Goal: Task Accomplishment & Management: Use online tool/utility

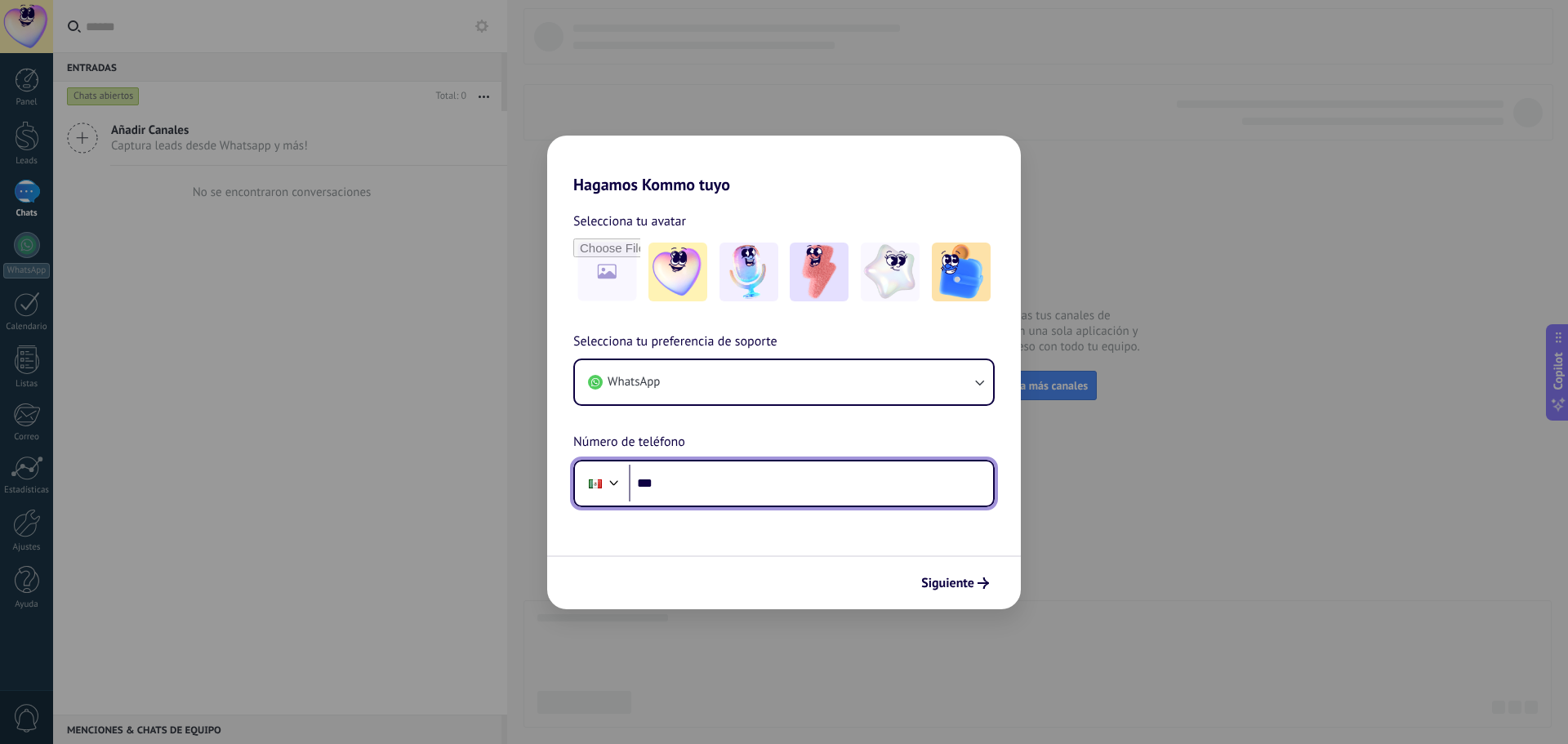
click at [722, 484] on input "***" at bounding box center [811, 483] width 364 height 37
type input "**********"
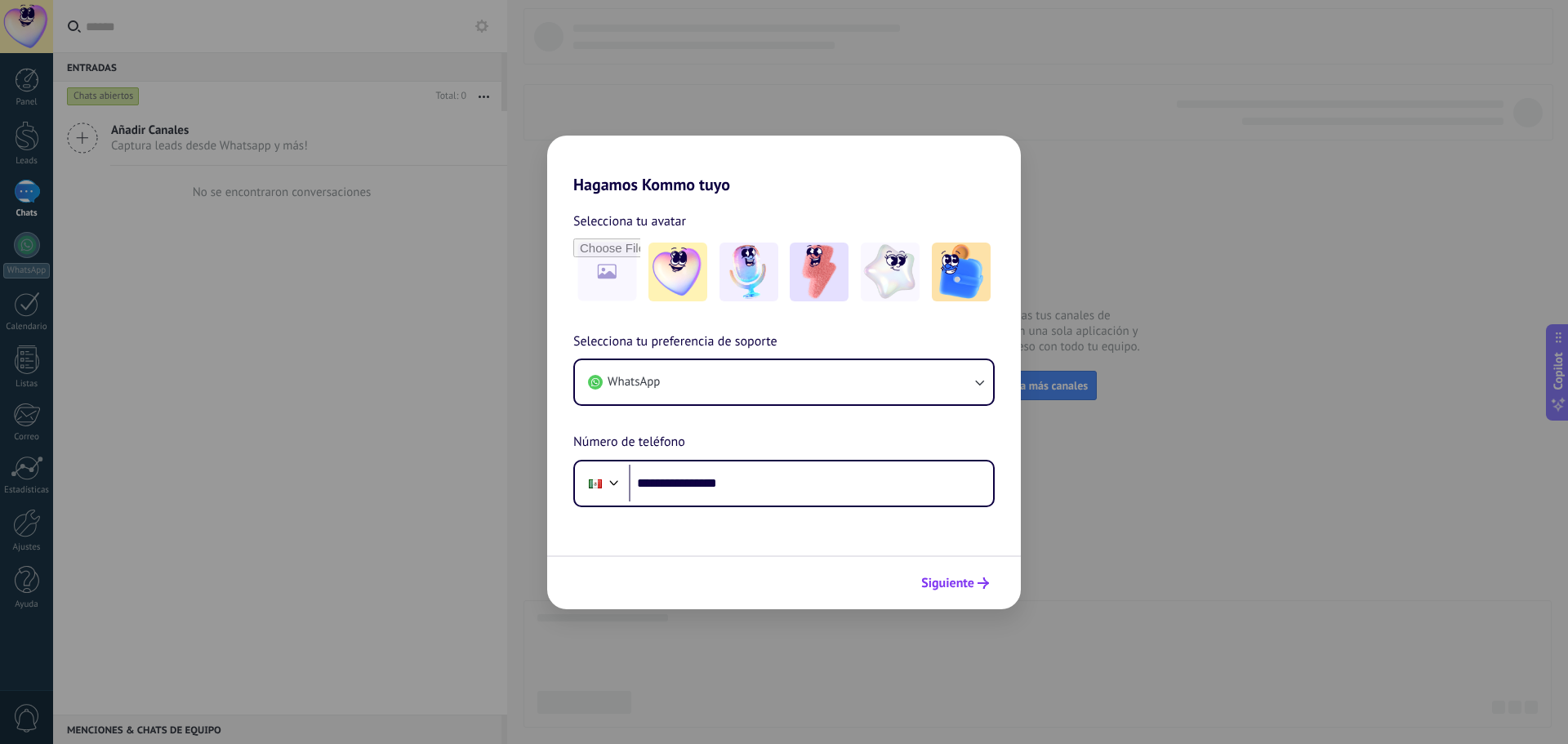
click at [953, 577] on span "Siguiente" at bounding box center [947, 583] width 53 height 12
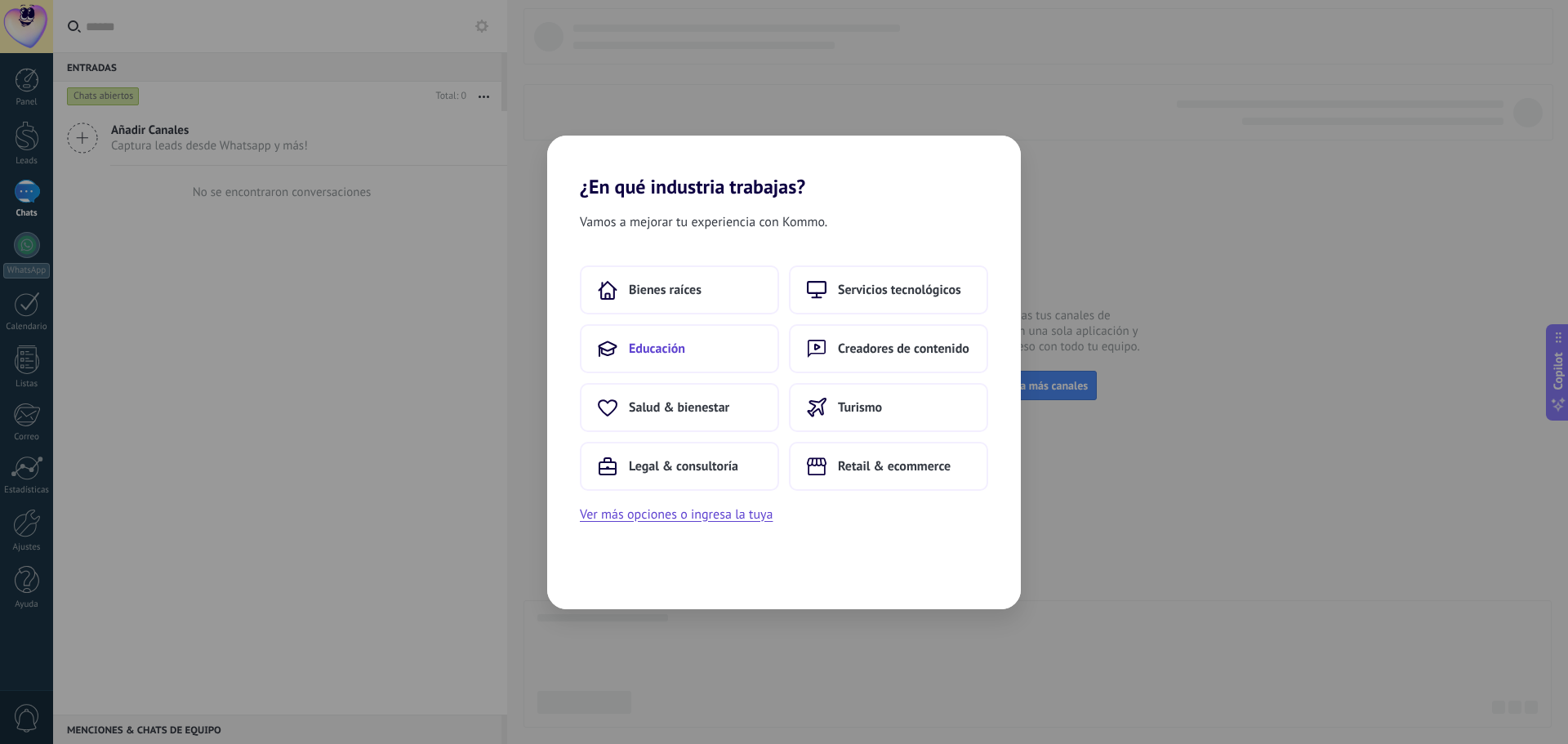
click at [659, 346] on span "Educación" at bounding box center [657, 349] width 56 height 17
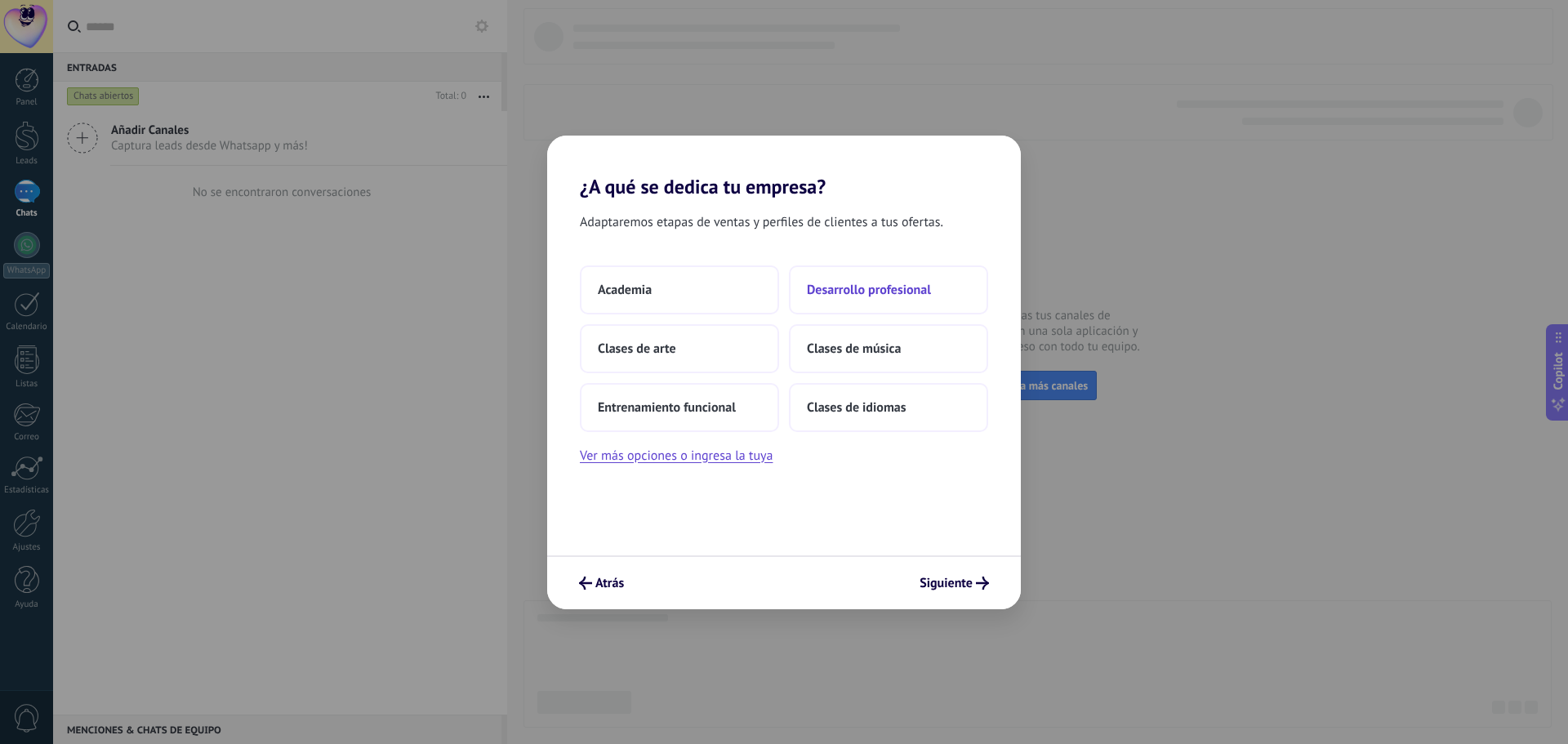
click at [892, 292] on span "Desarrollo profesional" at bounding box center [869, 290] width 124 height 17
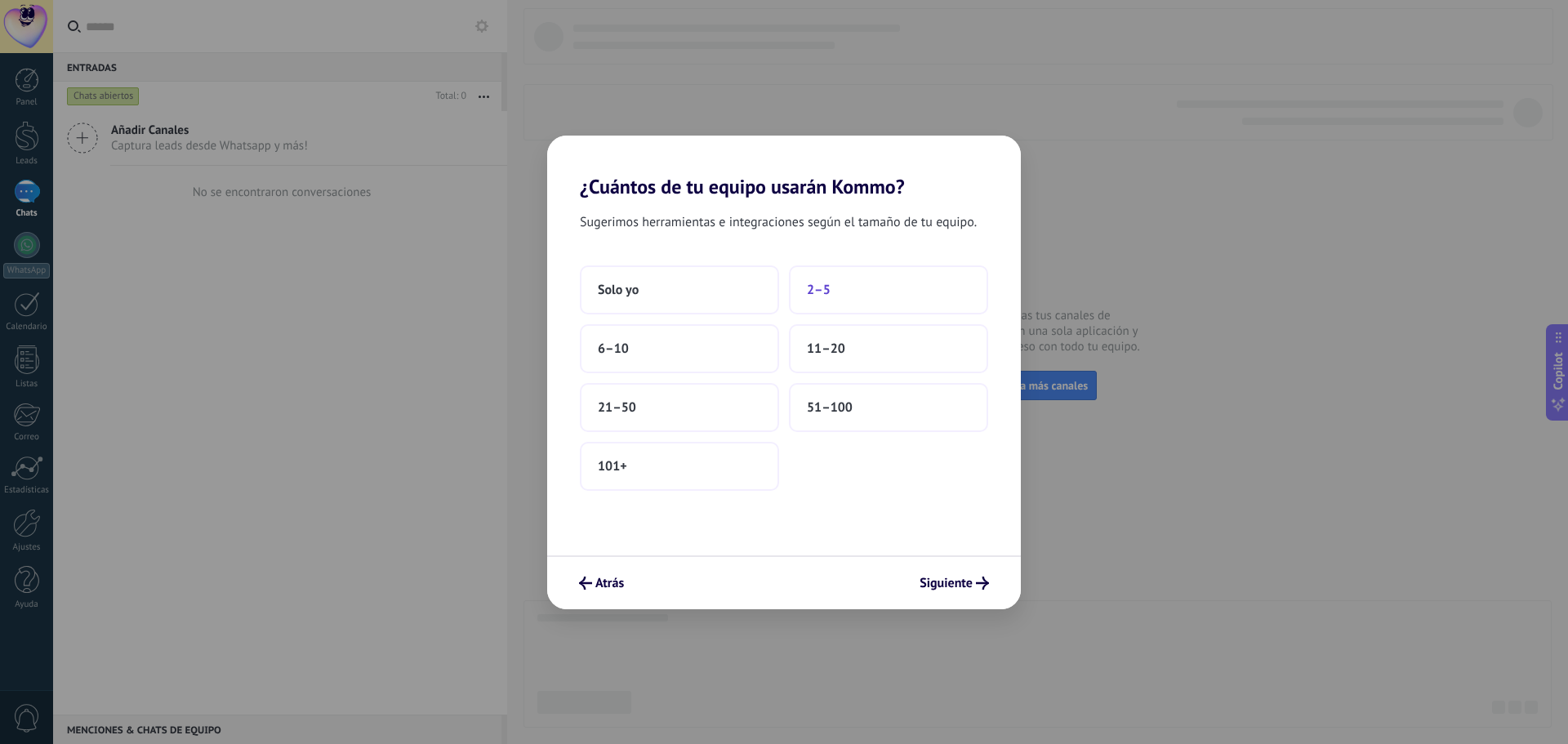
click at [895, 289] on button "2–5" at bounding box center [888, 289] width 199 height 49
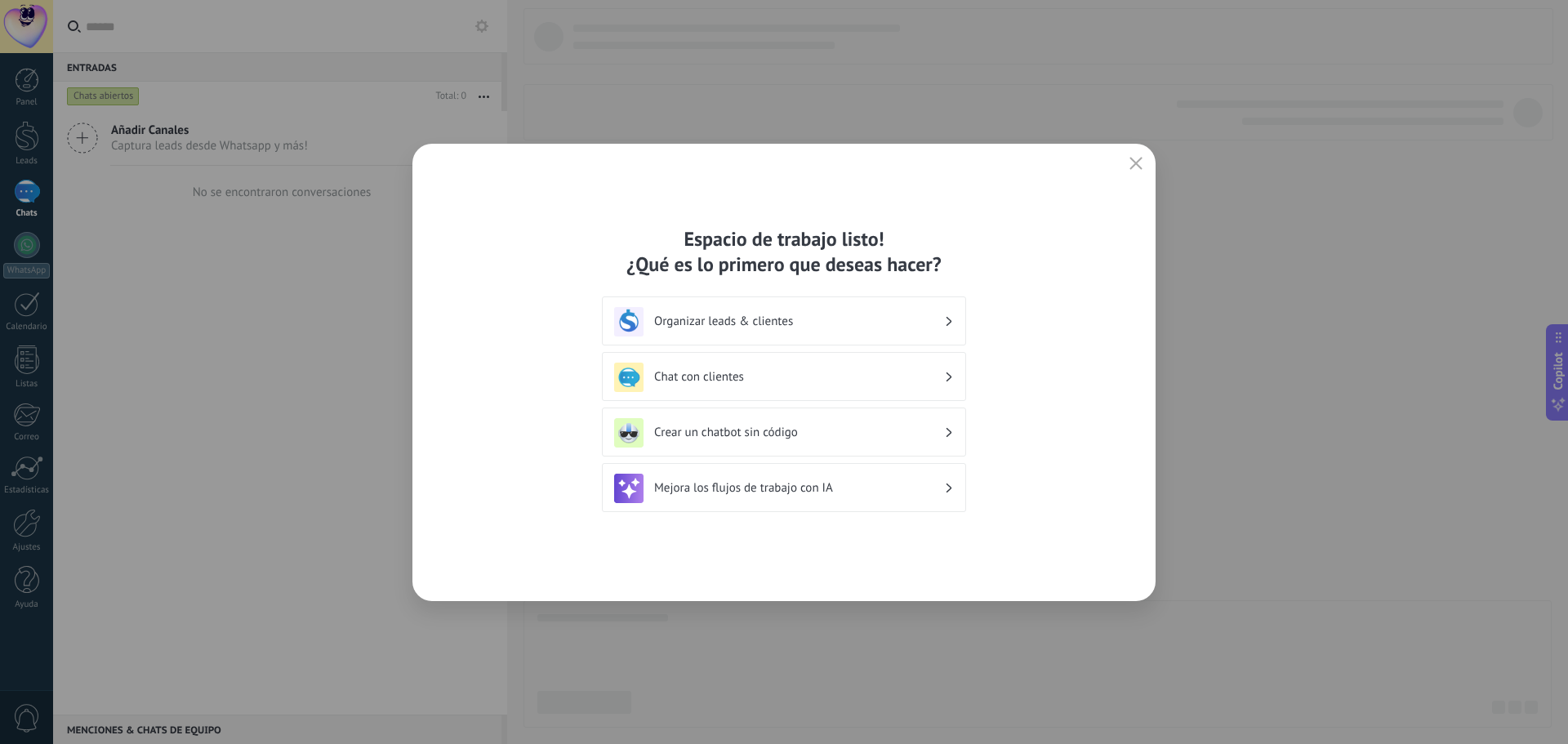
click at [935, 321] on h3 "Organizar leads & clientes" at bounding box center [799, 321] width 290 height 16
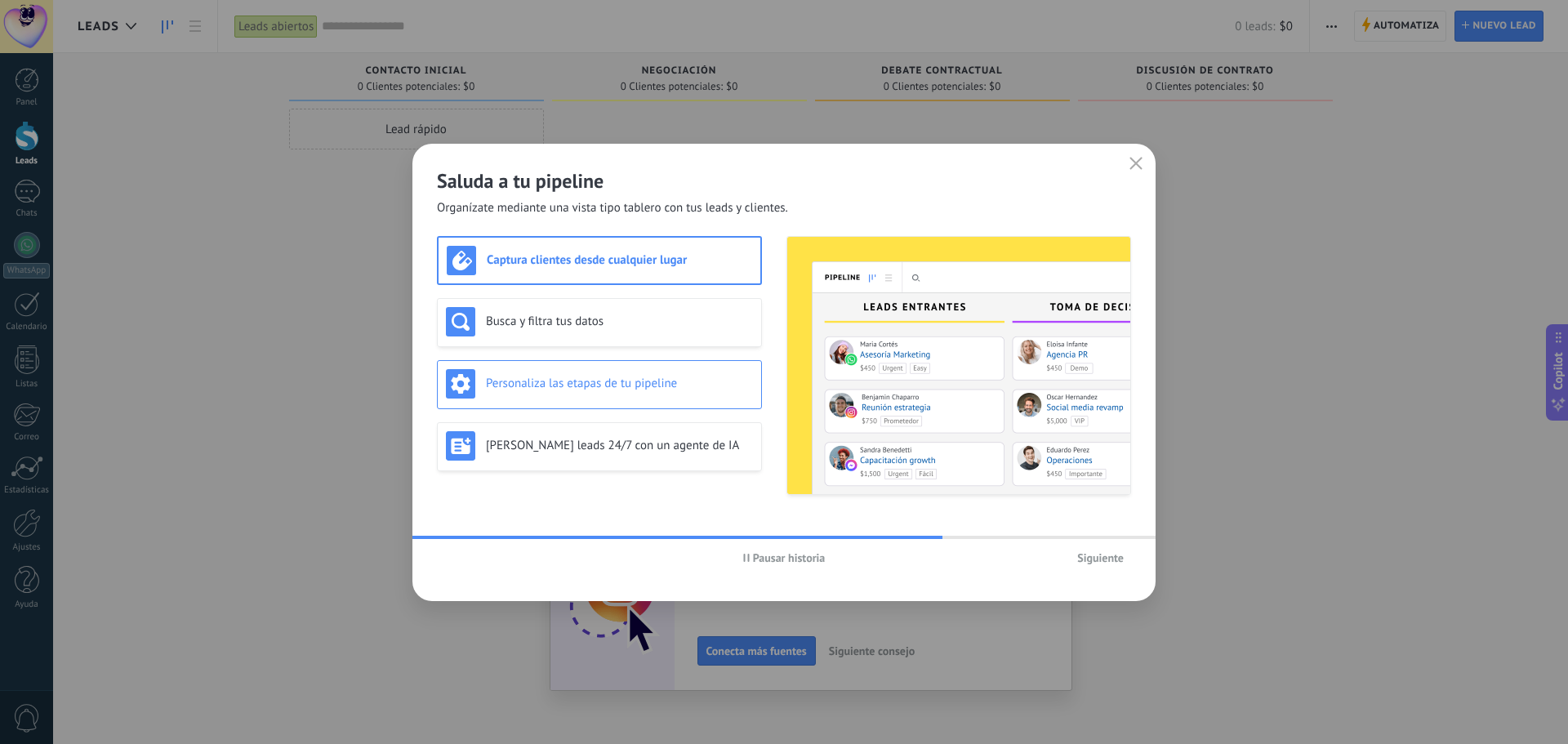
click at [641, 397] on div "Personaliza las etapas de tu pipeline" at bounding box center [599, 383] width 307 height 29
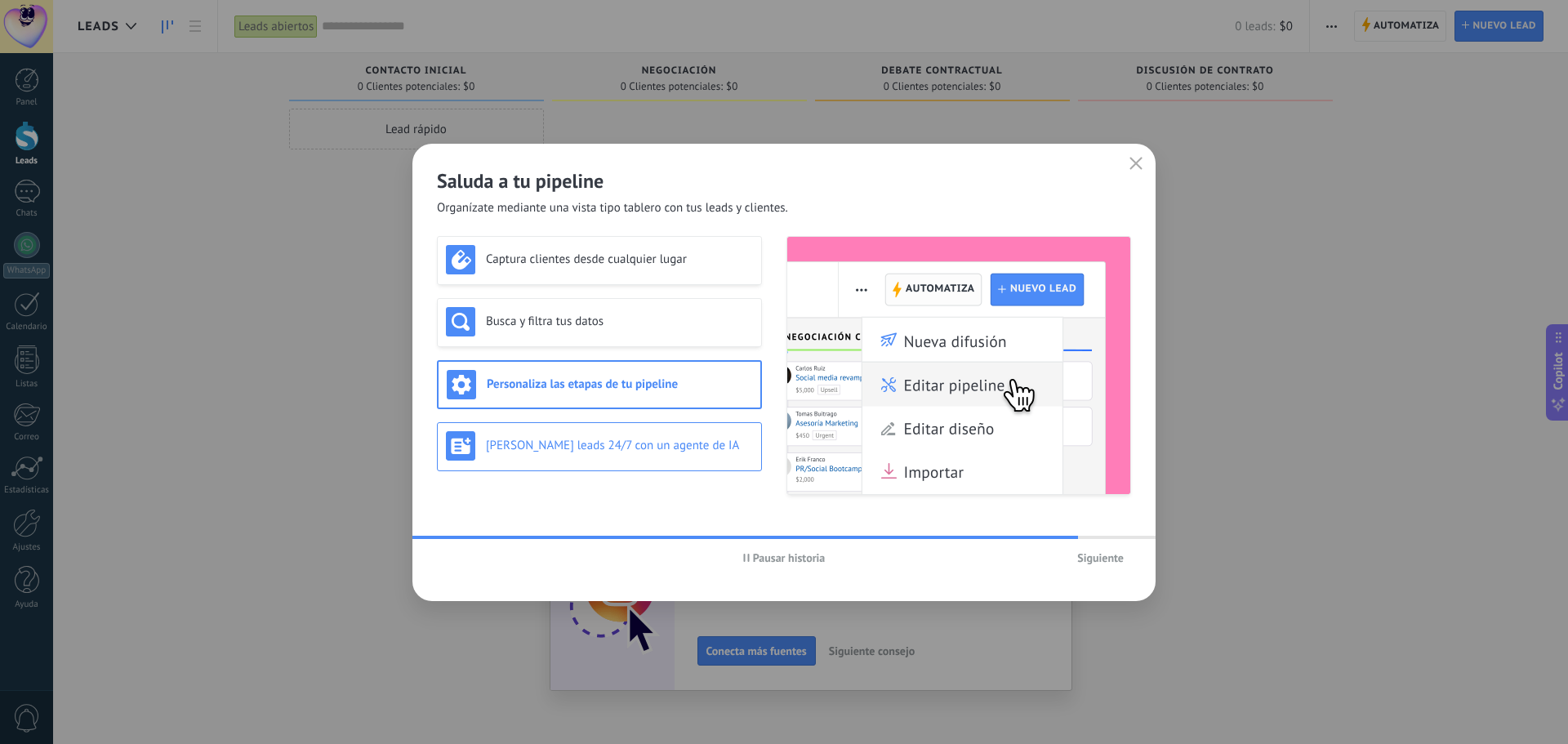
click at [641, 442] on h3 "Genera leads 24/7 con un agente de IA" at bounding box center [619, 445] width 267 height 16
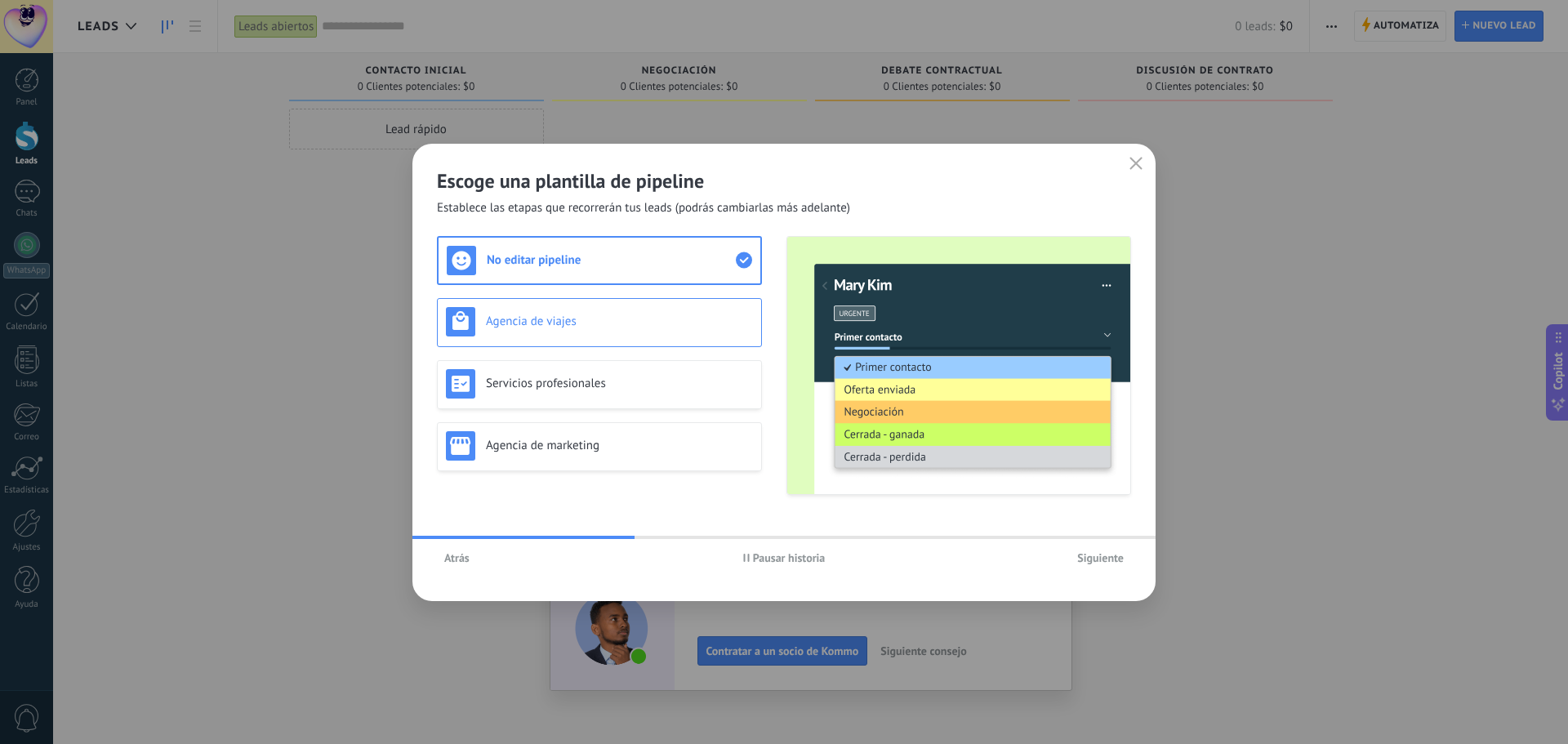
click at [636, 328] on h3 "Agencia de viajes" at bounding box center [619, 321] width 267 height 16
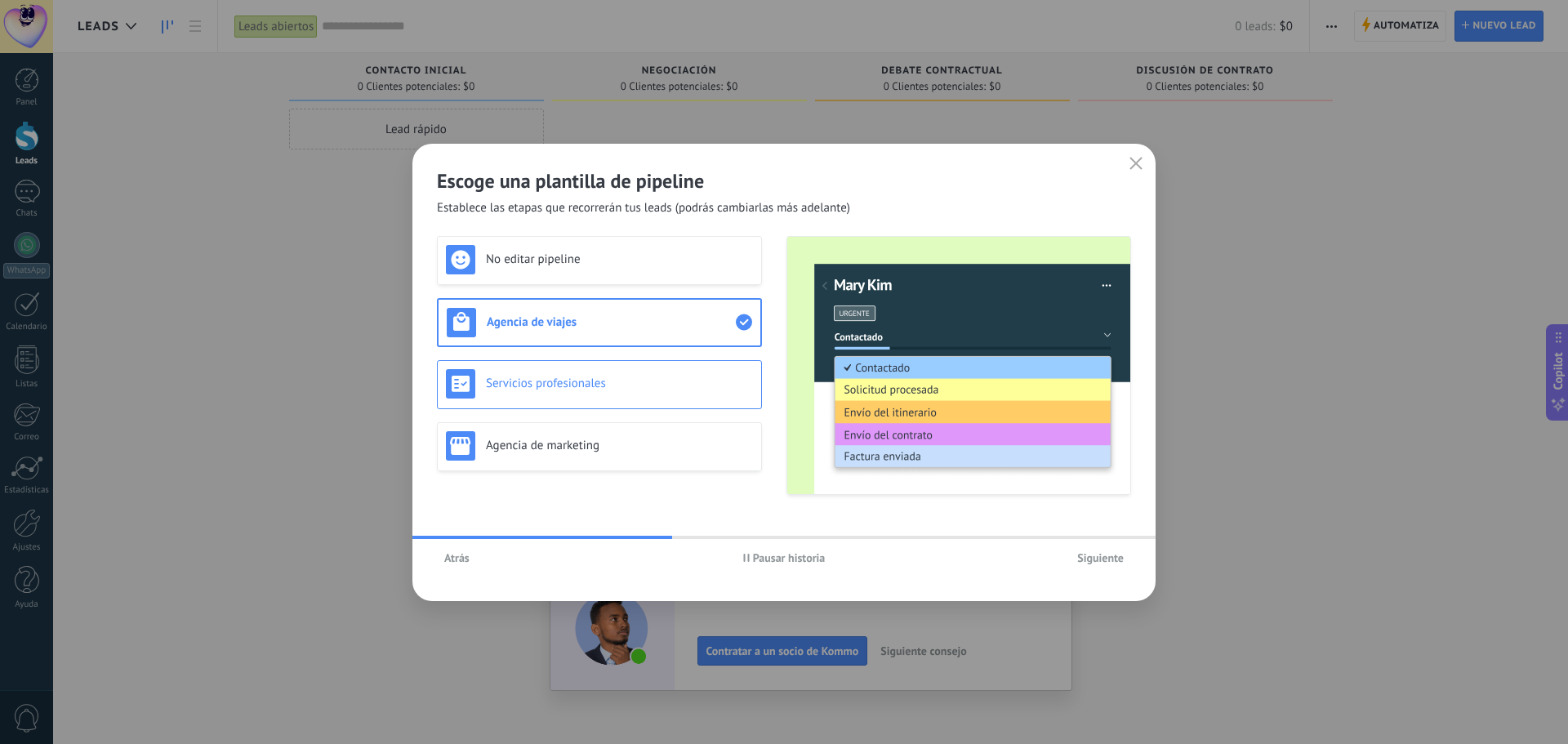
click at [616, 386] on h3 "Servicios profesionales" at bounding box center [619, 383] width 267 height 16
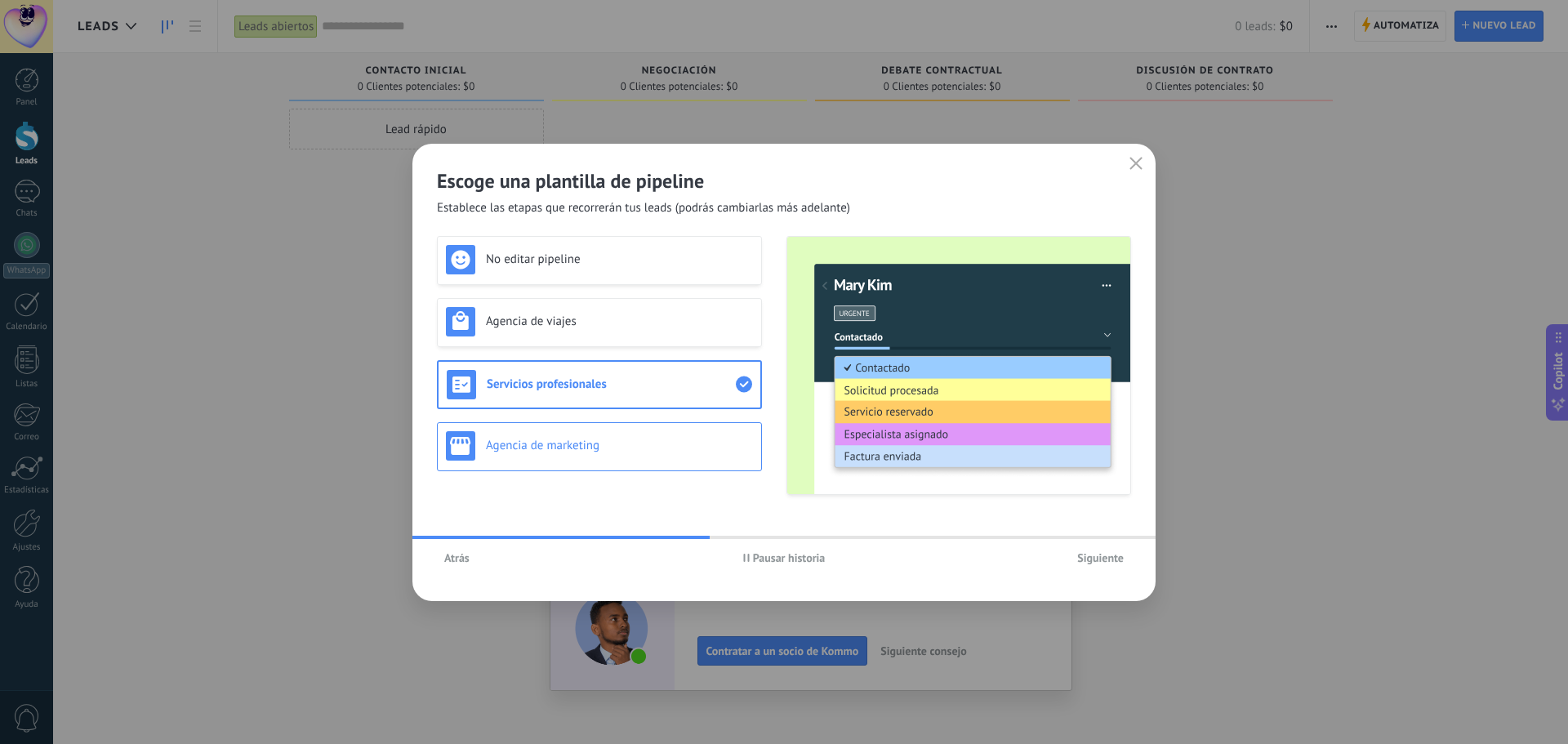
click at [645, 432] on div "Agencia de marketing" at bounding box center [599, 445] width 307 height 29
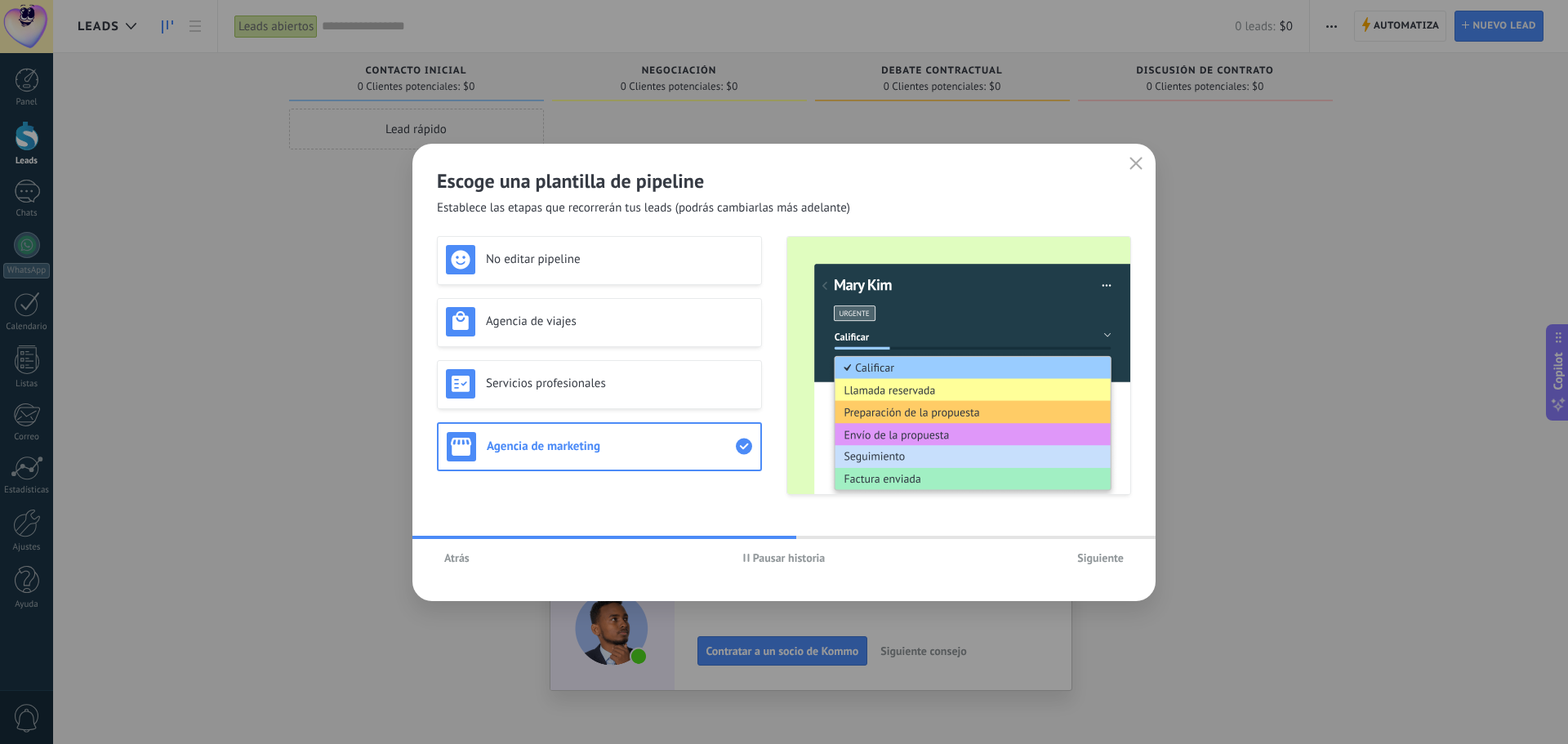
click at [1096, 559] on span "Siguiente" at bounding box center [1101, 558] width 46 height 12
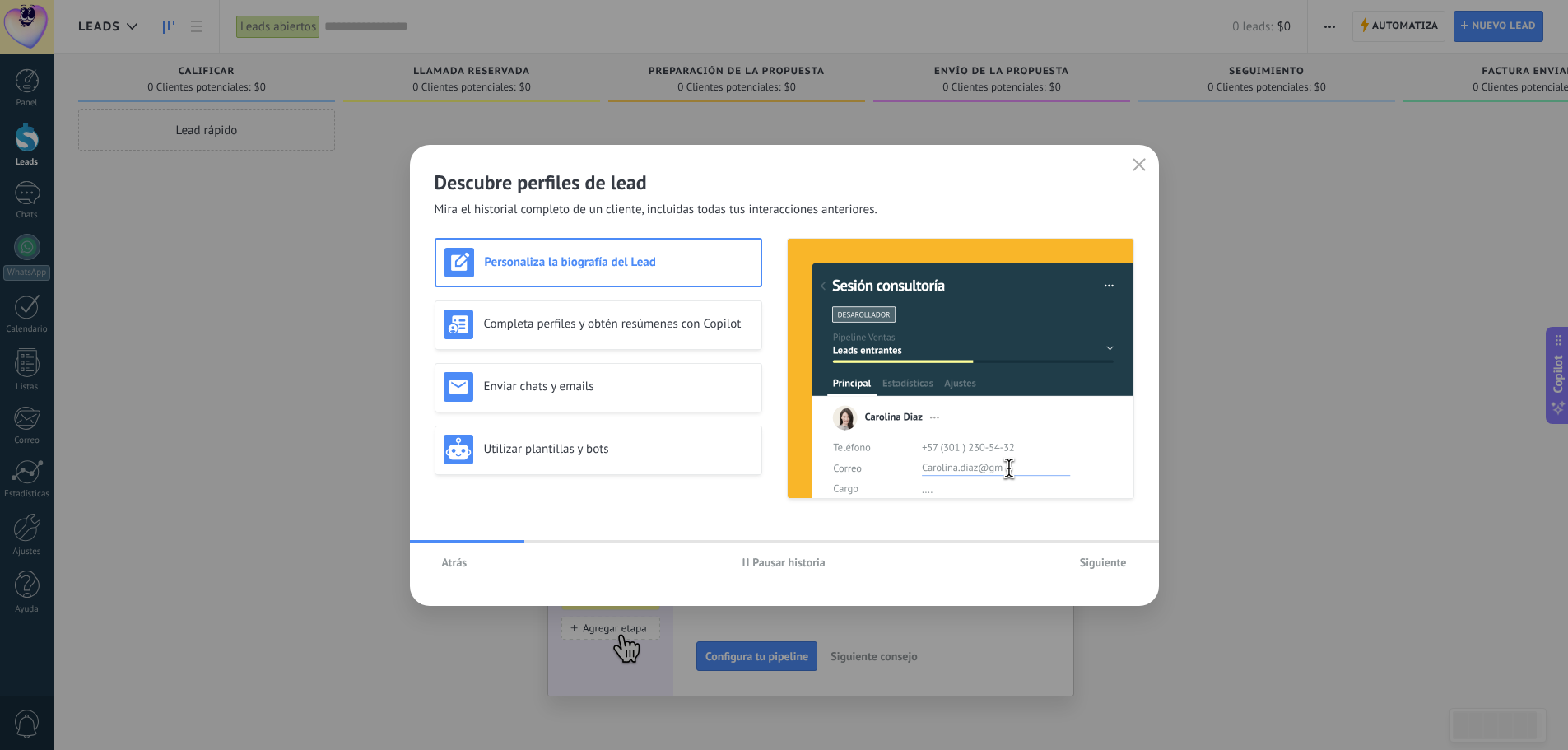
click at [1123, 563] on span "Siguiente" at bounding box center [1104, 562] width 47 height 12
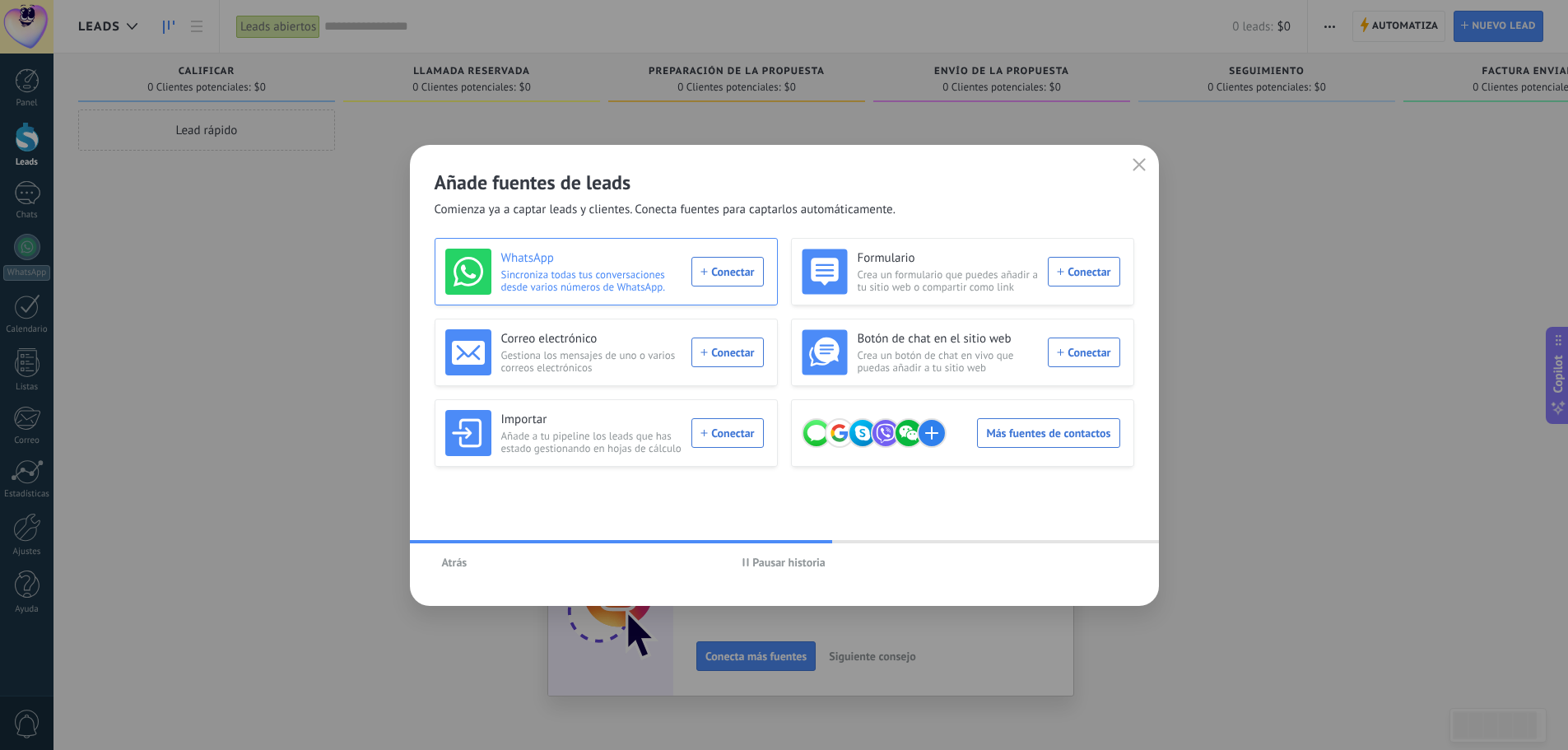
click at [733, 271] on div "WhatsApp Sincroniza todas tus conversaciones desde varios números de WhatsApp. …" at bounding box center [604, 271] width 318 height 46
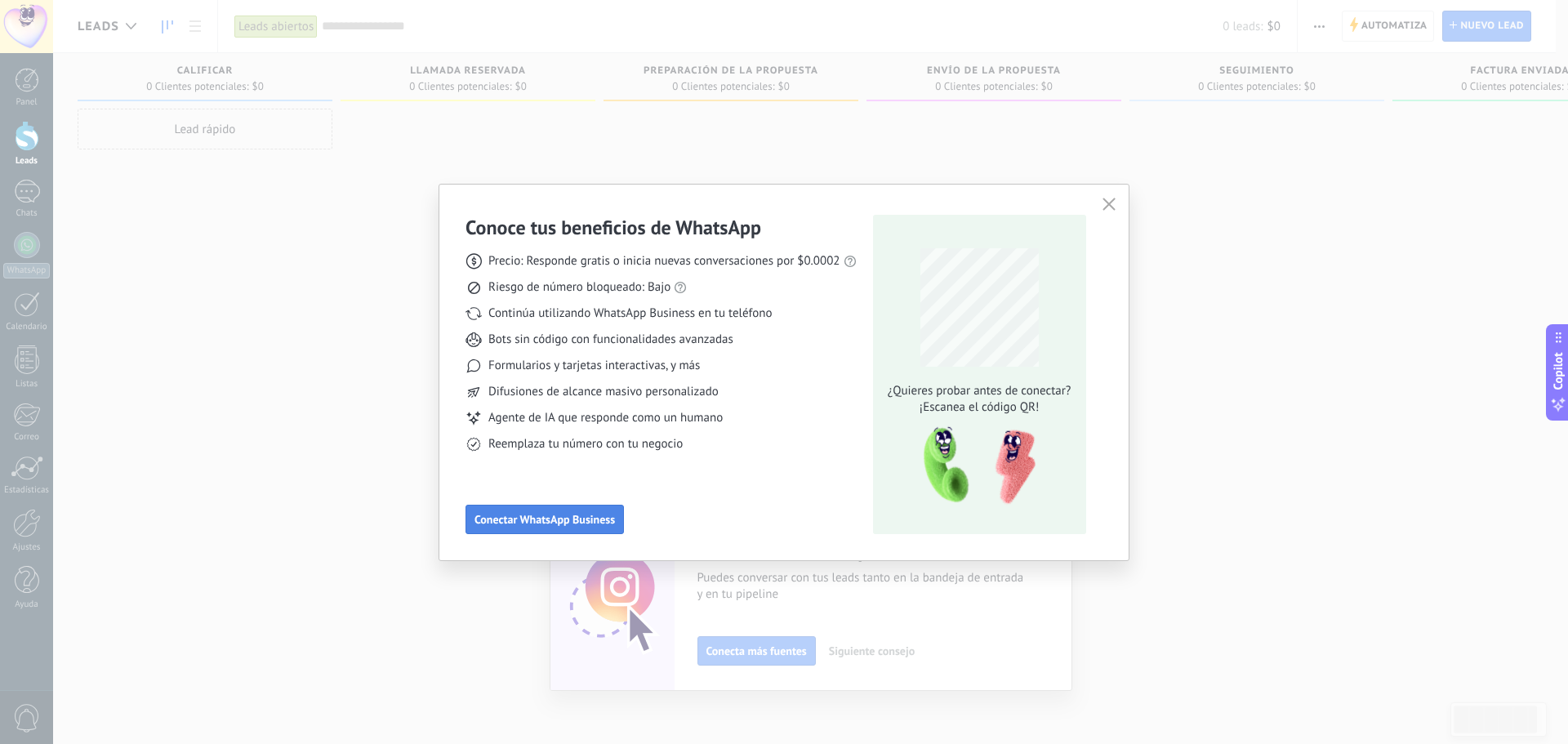
click at [534, 525] on span "Conectar WhatsApp Business" at bounding box center [544, 519] width 140 height 12
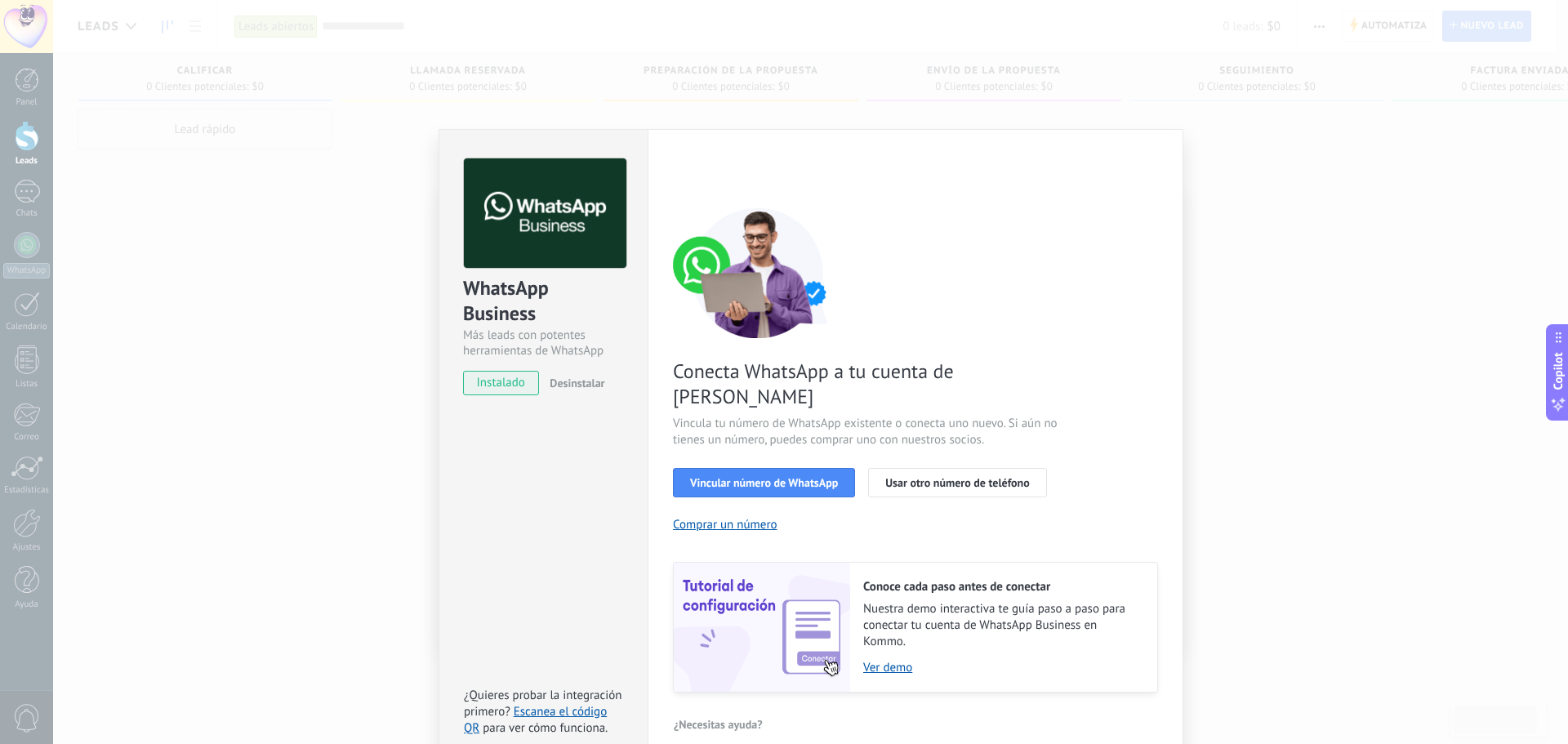
click at [506, 384] on span "instalado" at bounding box center [501, 383] width 75 height 25
click at [820, 476] on span "Vincular número de WhatsApp" at bounding box center [764, 482] width 148 height 12
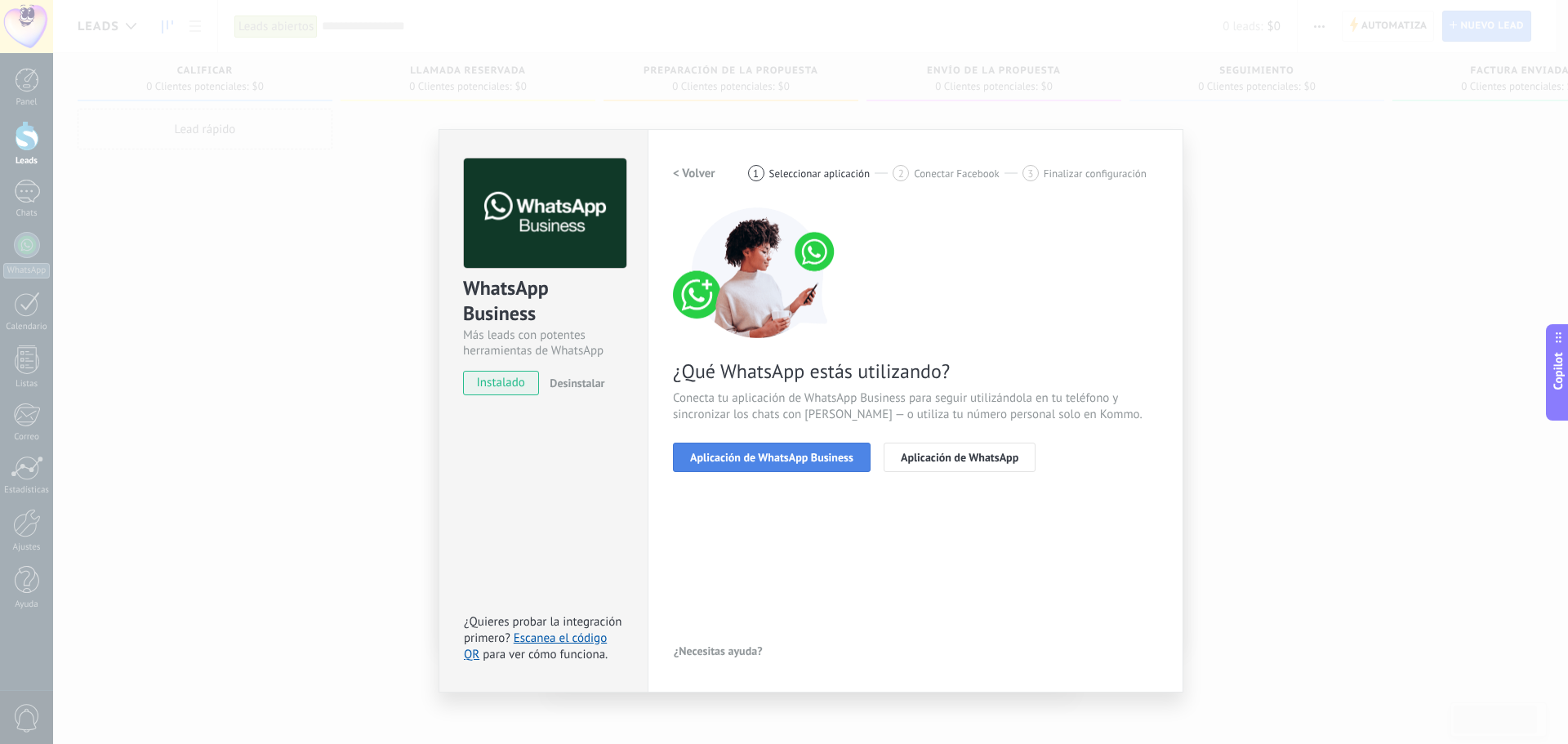
click at [768, 458] on span "Aplicación de WhatsApp Business" at bounding box center [772, 457] width 163 height 12
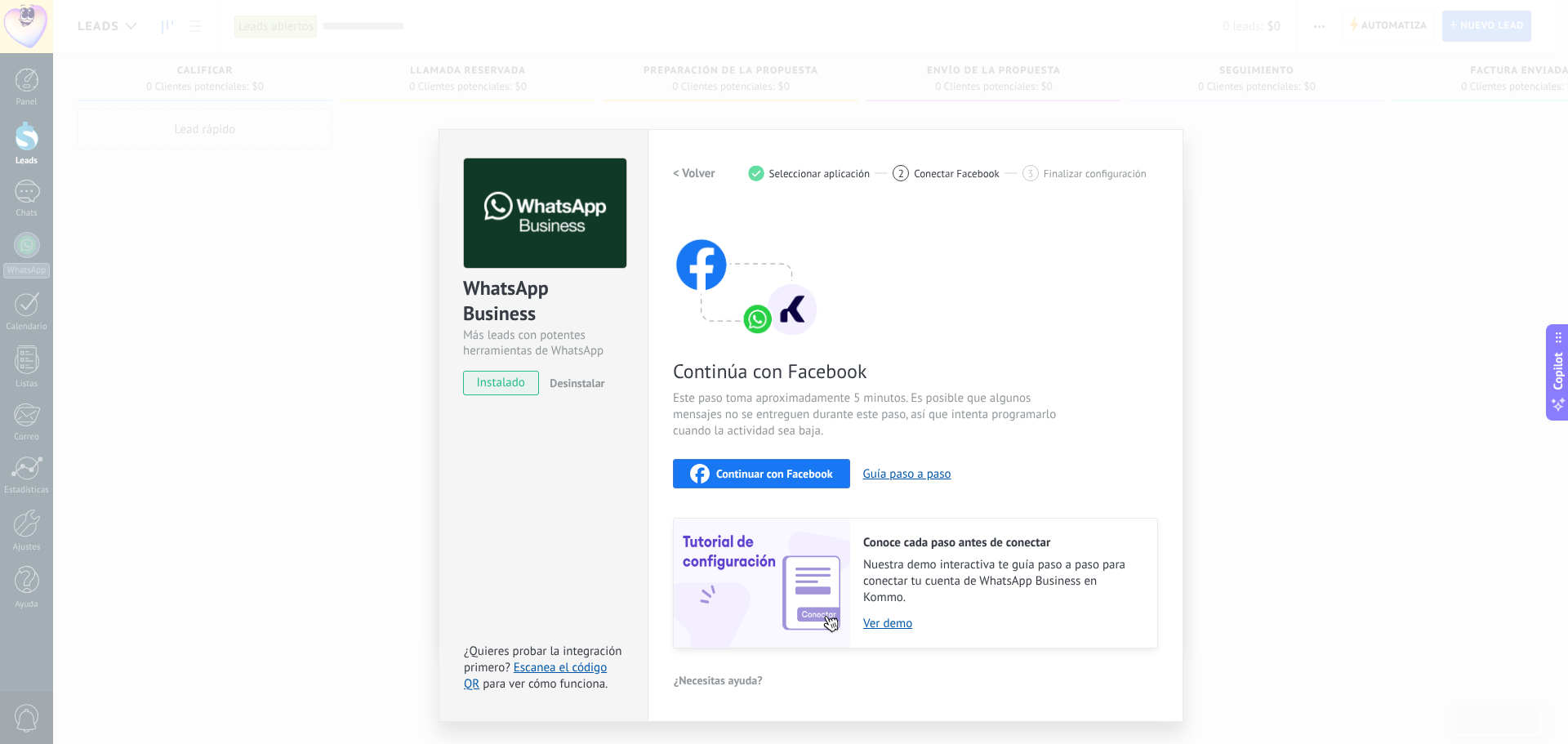
click at [783, 473] on span "Continuar con Facebook" at bounding box center [774, 474] width 117 height 12
click at [487, 387] on span "instalado" at bounding box center [501, 383] width 75 height 25
click at [806, 172] on span "Seleccionar aplicación" at bounding box center [820, 173] width 101 height 12
click at [707, 179] on h2 "< Volver" at bounding box center [694, 173] width 42 height 16
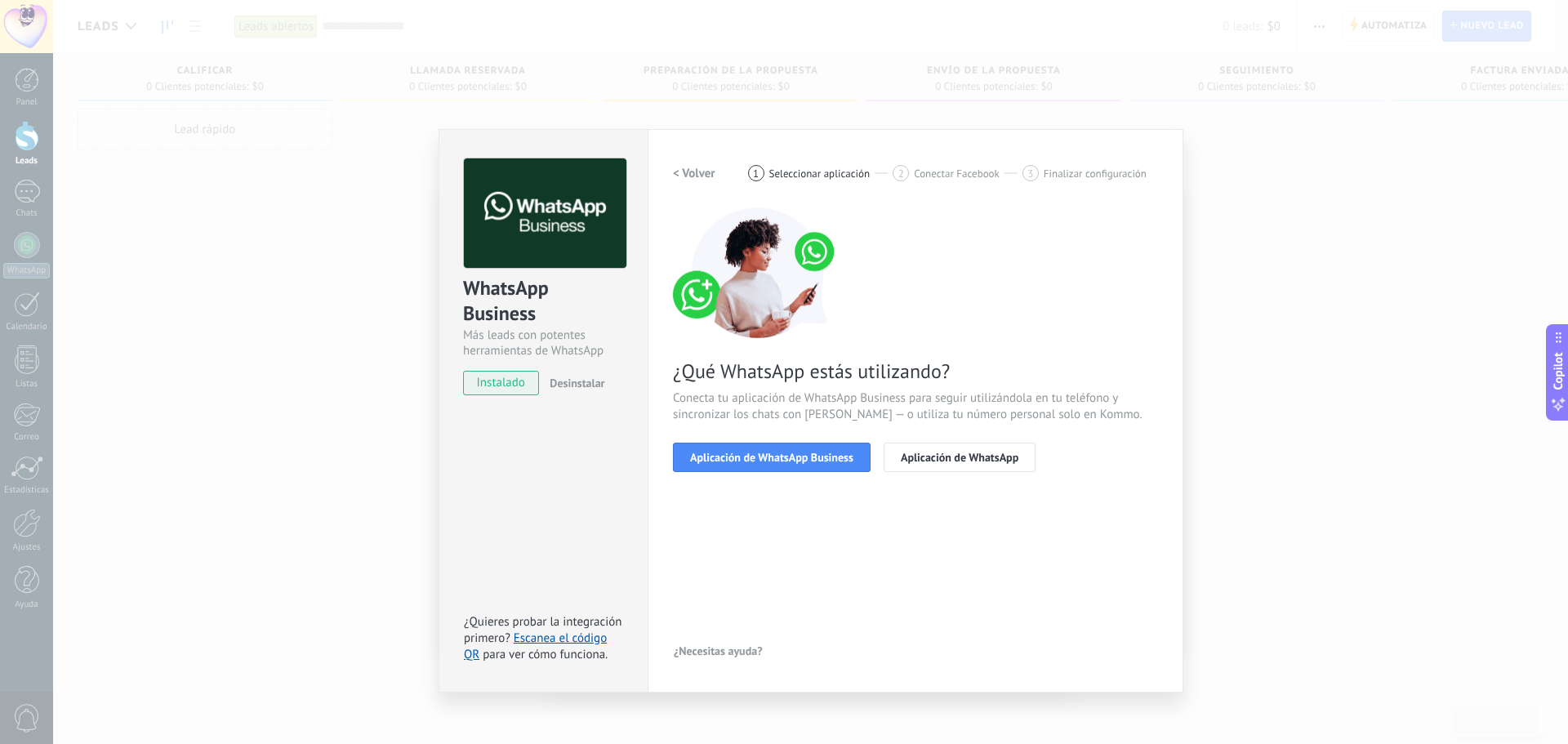
click at [701, 171] on h2 "< Volver" at bounding box center [694, 173] width 42 height 16
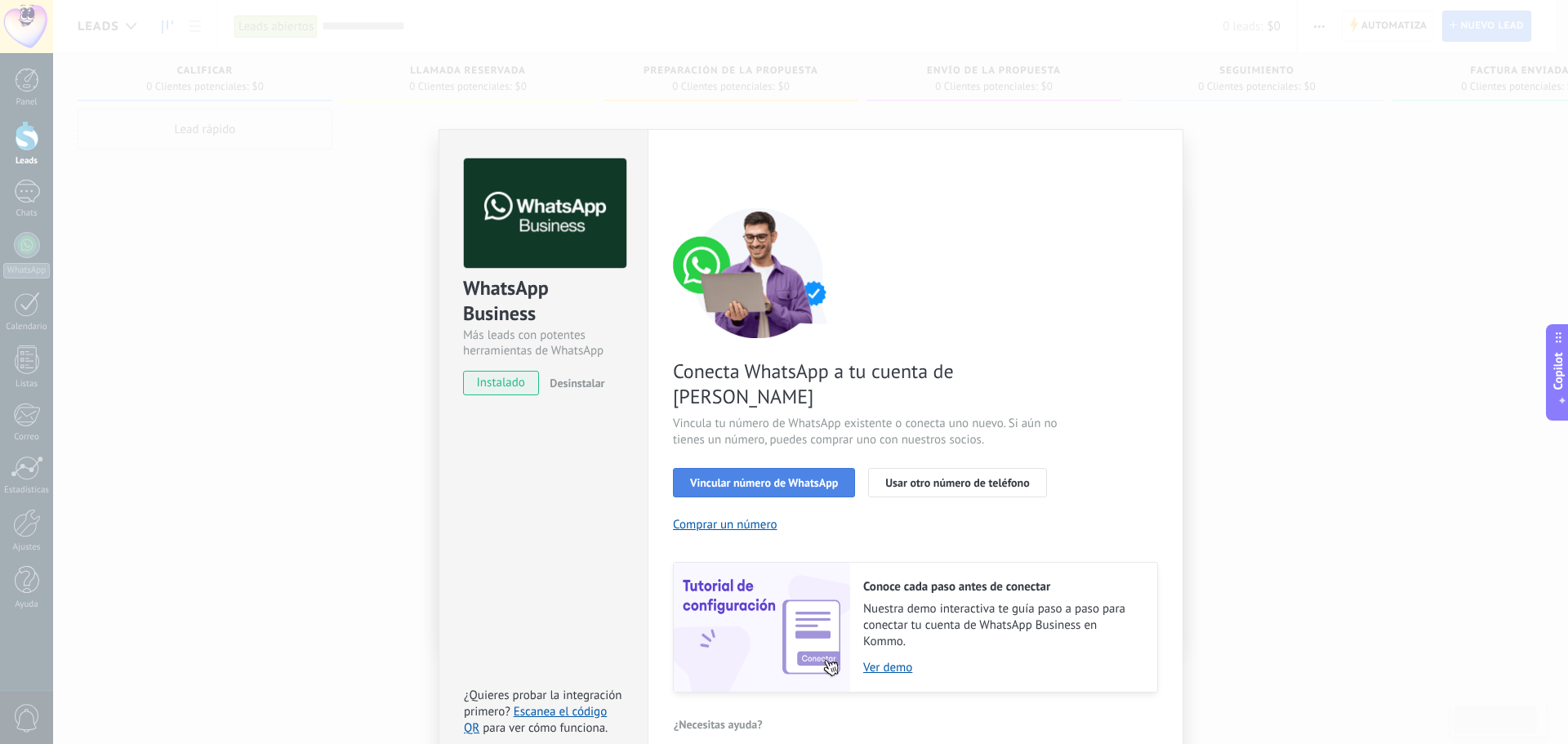
click at [767, 476] on span "Vincular número de WhatsApp" at bounding box center [764, 482] width 148 height 12
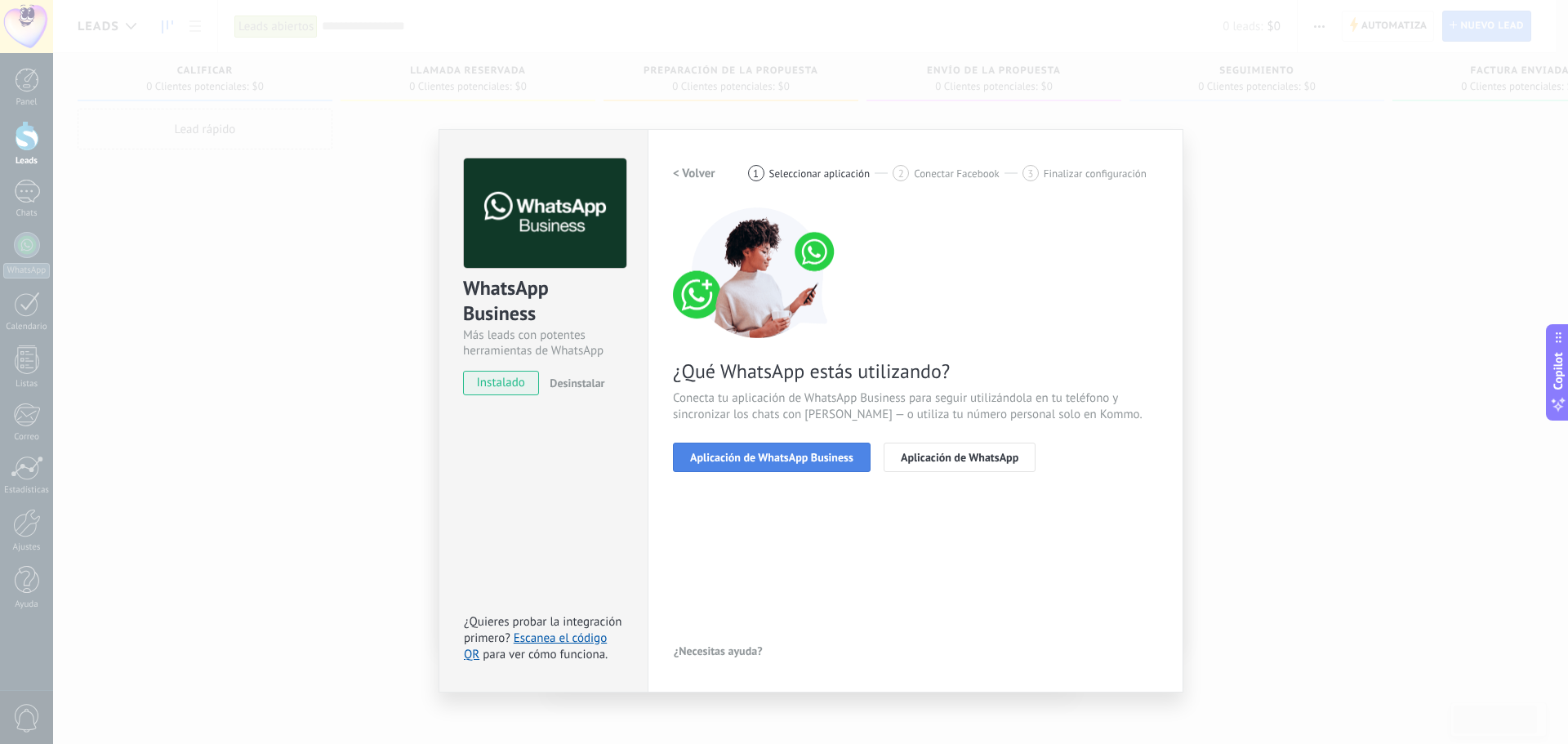
click at [830, 448] on button "Aplicación de WhatsApp Business" at bounding box center [772, 457] width 197 height 29
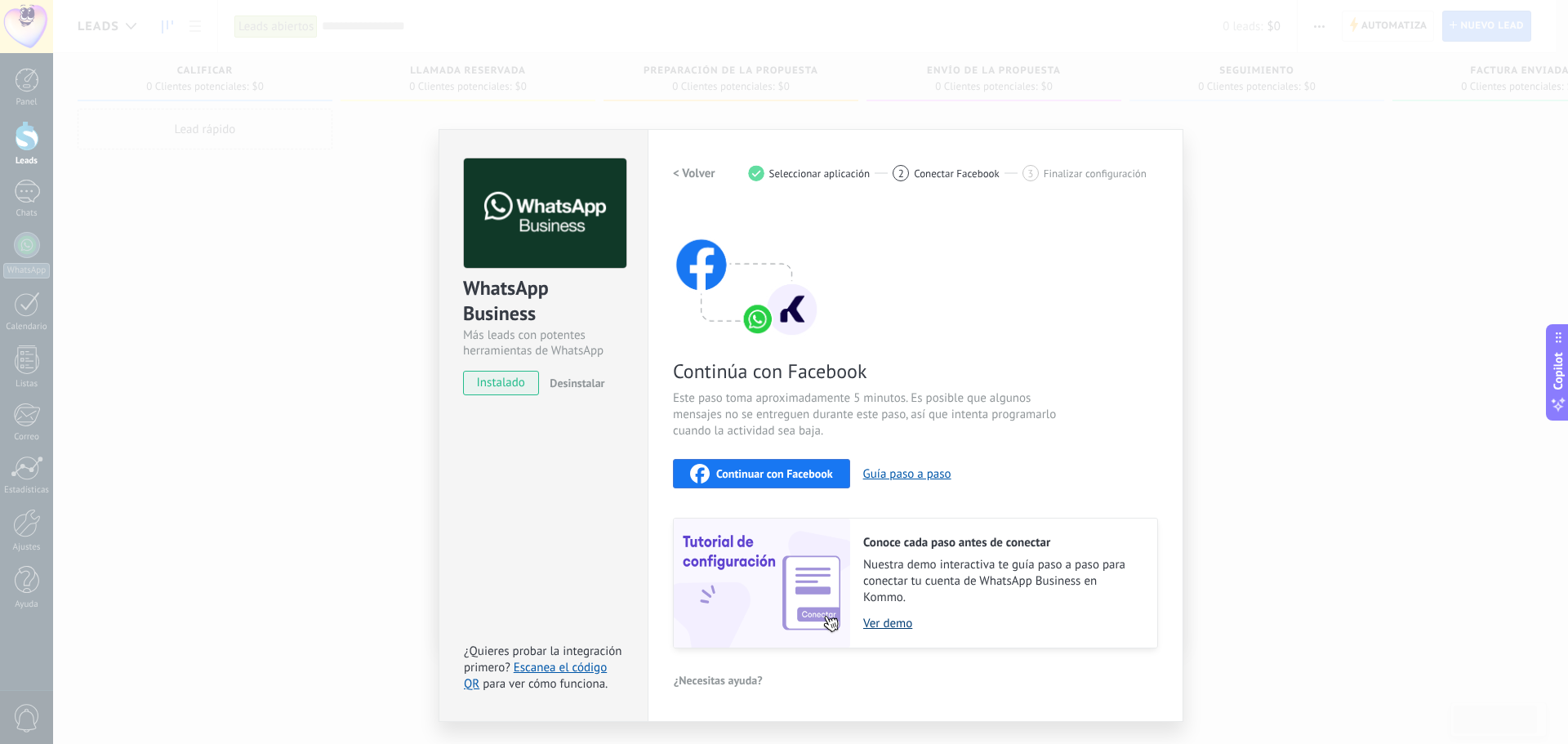
drag, startPoint x: 916, startPoint y: 471, endPoint x: 900, endPoint y: 627, distance: 156.8
click at [900, 627] on link "Ver demo" at bounding box center [1002, 623] width 278 height 16
click at [897, 471] on button "Guía paso a paso" at bounding box center [907, 474] width 88 height 16
click at [785, 480] on div "Continuar con Facebook" at bounding box center [762, 474] width 143 height 20
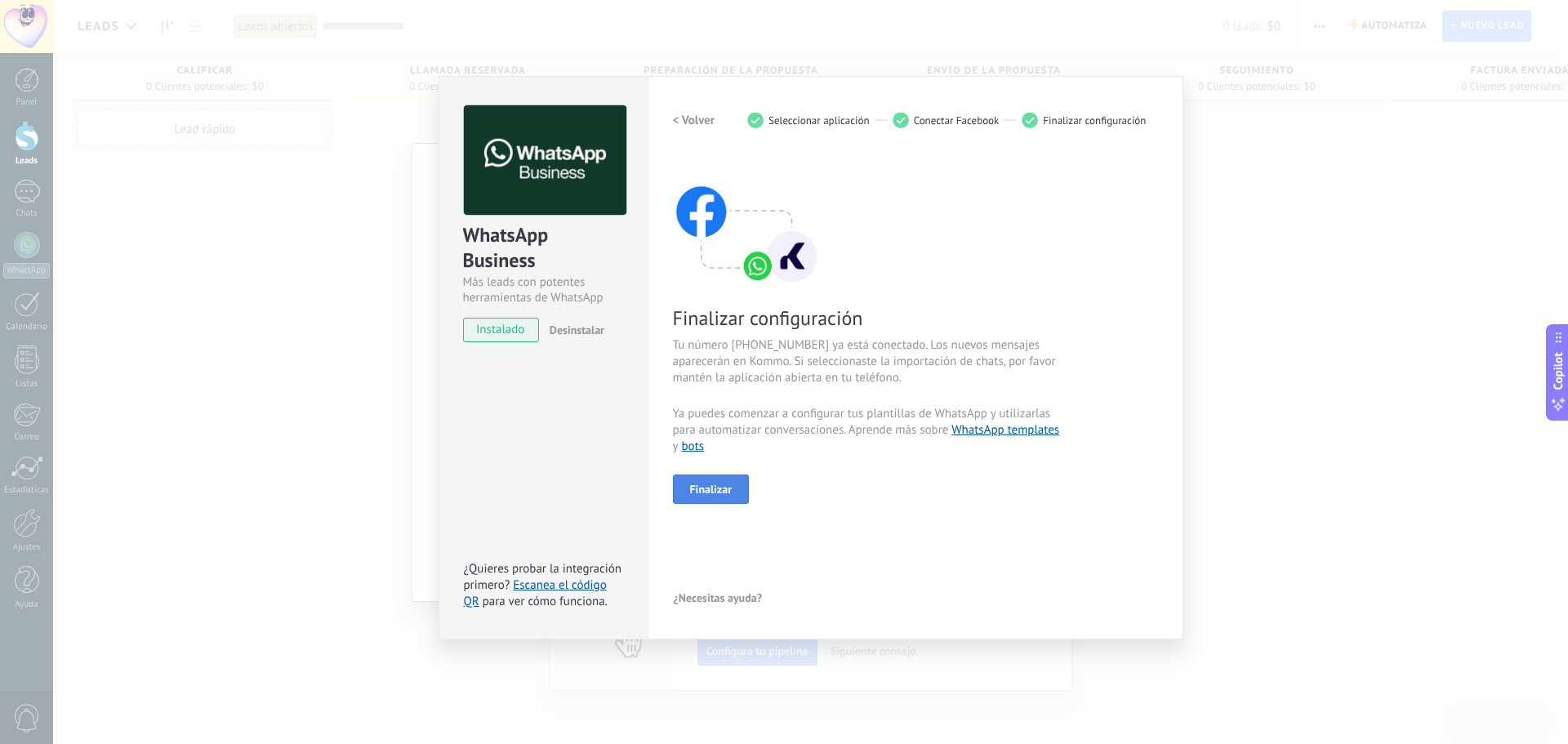
click at [736, 486] on button "Finalizar" at bounding box center [711, 488] width 77 height 29
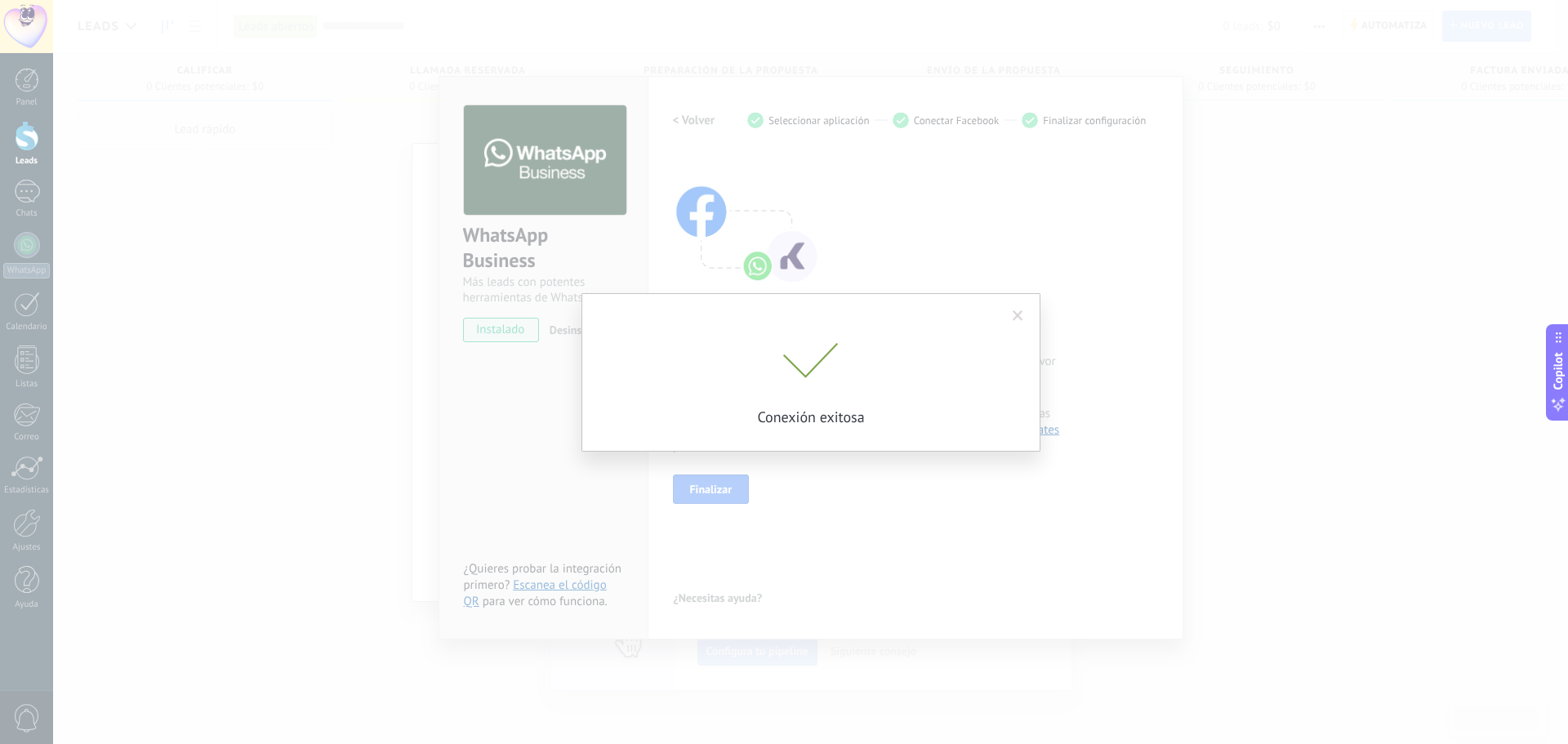
click at [1020, 307] on span at bounding box center [1018, 316] width 27 height 28
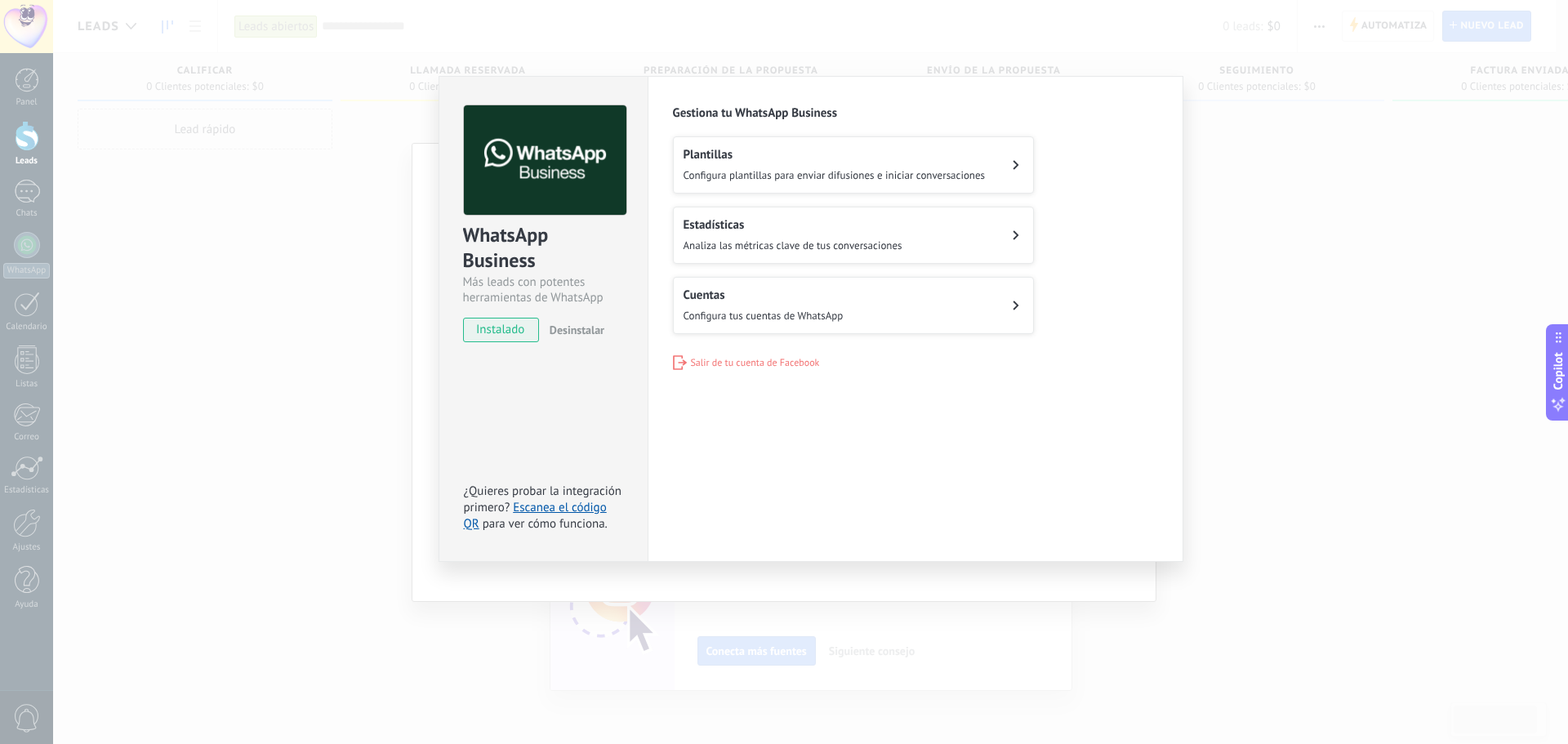
click at [901, 172] on span "Configura plantillas para enviar difusiones e iniciar conversaciones" at bounding box center [835, 175] width 302 height 14
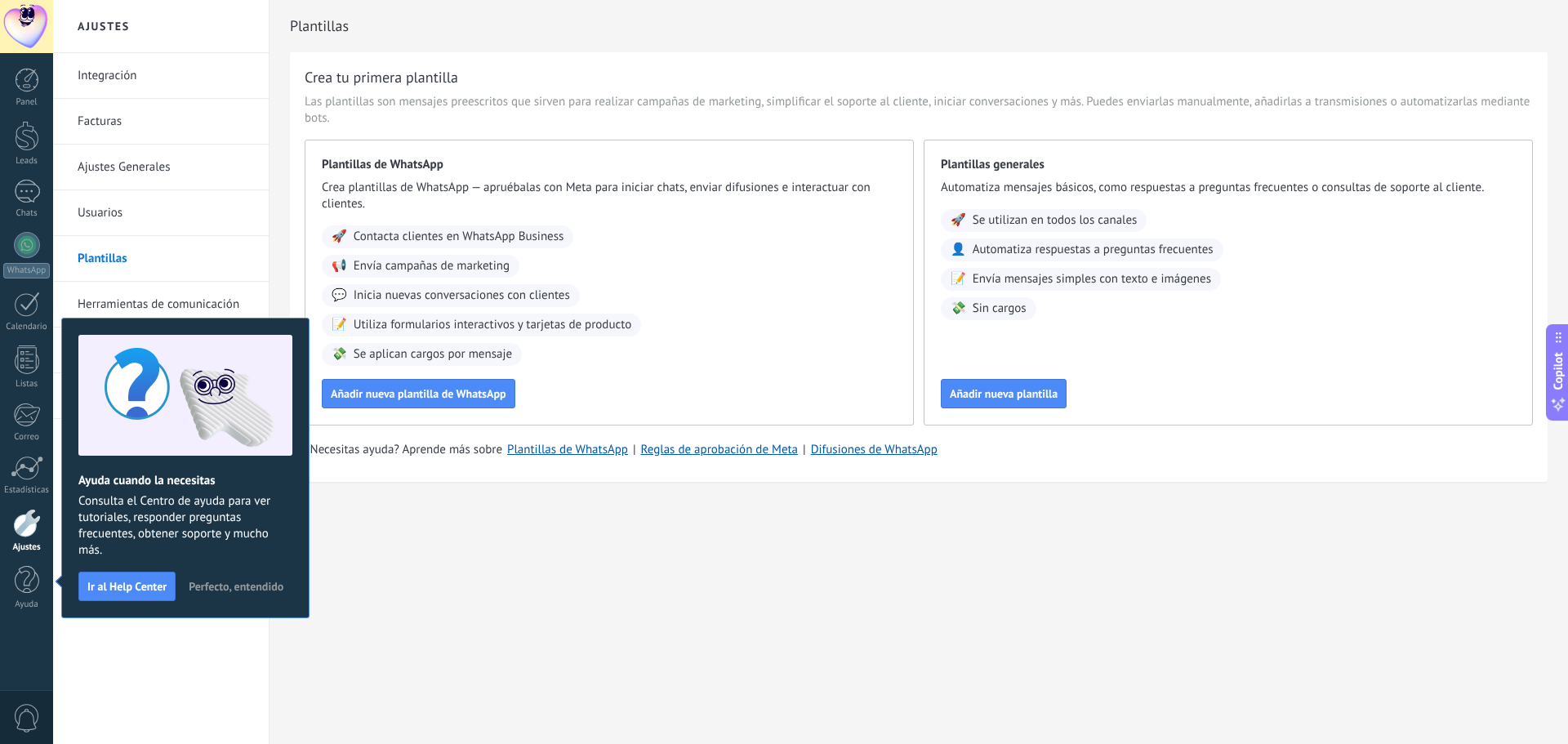
click at [205, 641] on div "Integración Facturas Ajustes Generales Usuarios Plantillas Herramientas de comu…" at bounding box center [161, 399] width 215 height 691
click at [263, 586] on span "Perfecto, entendido" at bounding box center [236, 587] width 94 height 12
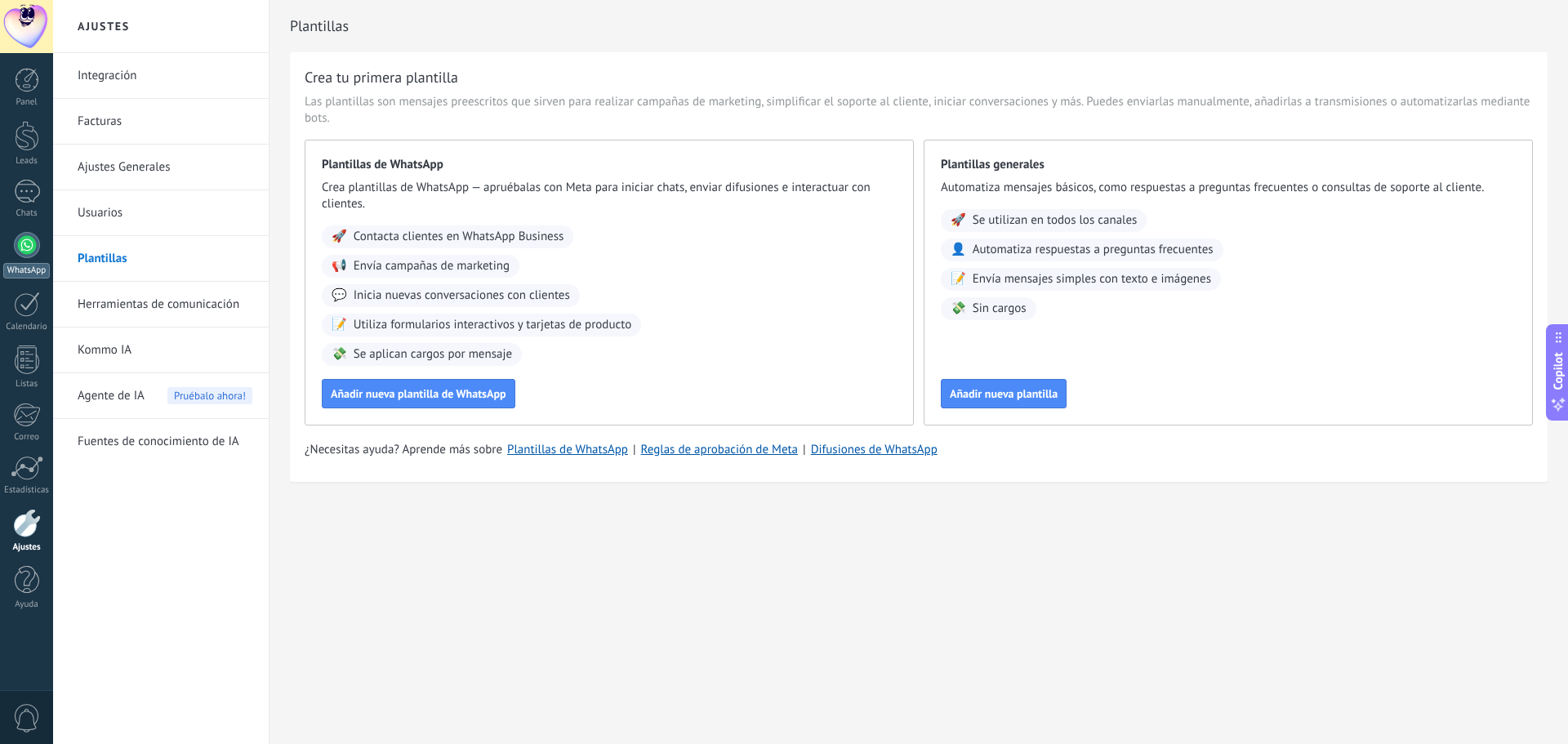
click at [28, 252] on div at bounding box center [27, 245] width 27 height 27
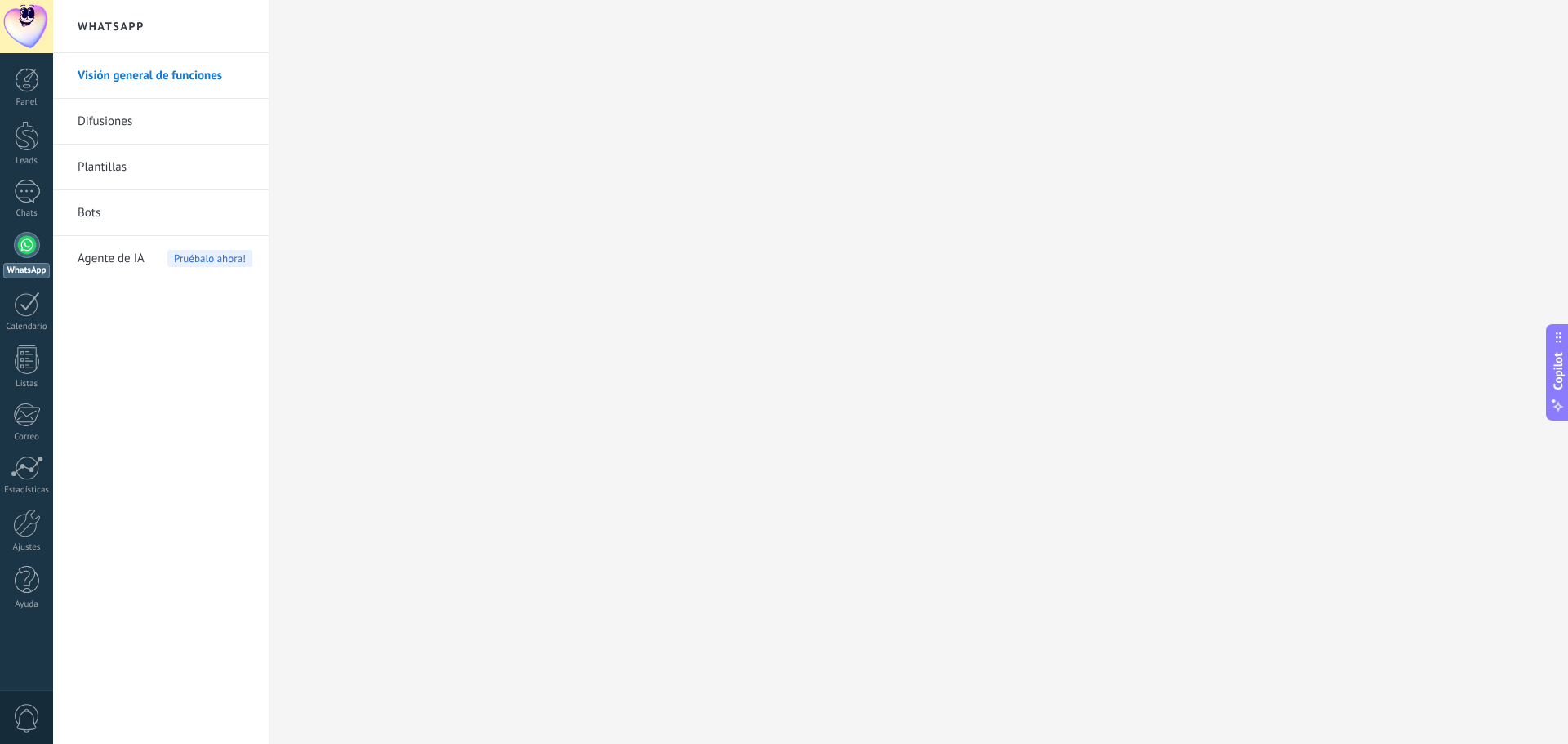
click at [182, 75] on link "Visión general de funciones" at bounding box center [165, 75] width 175 height 46
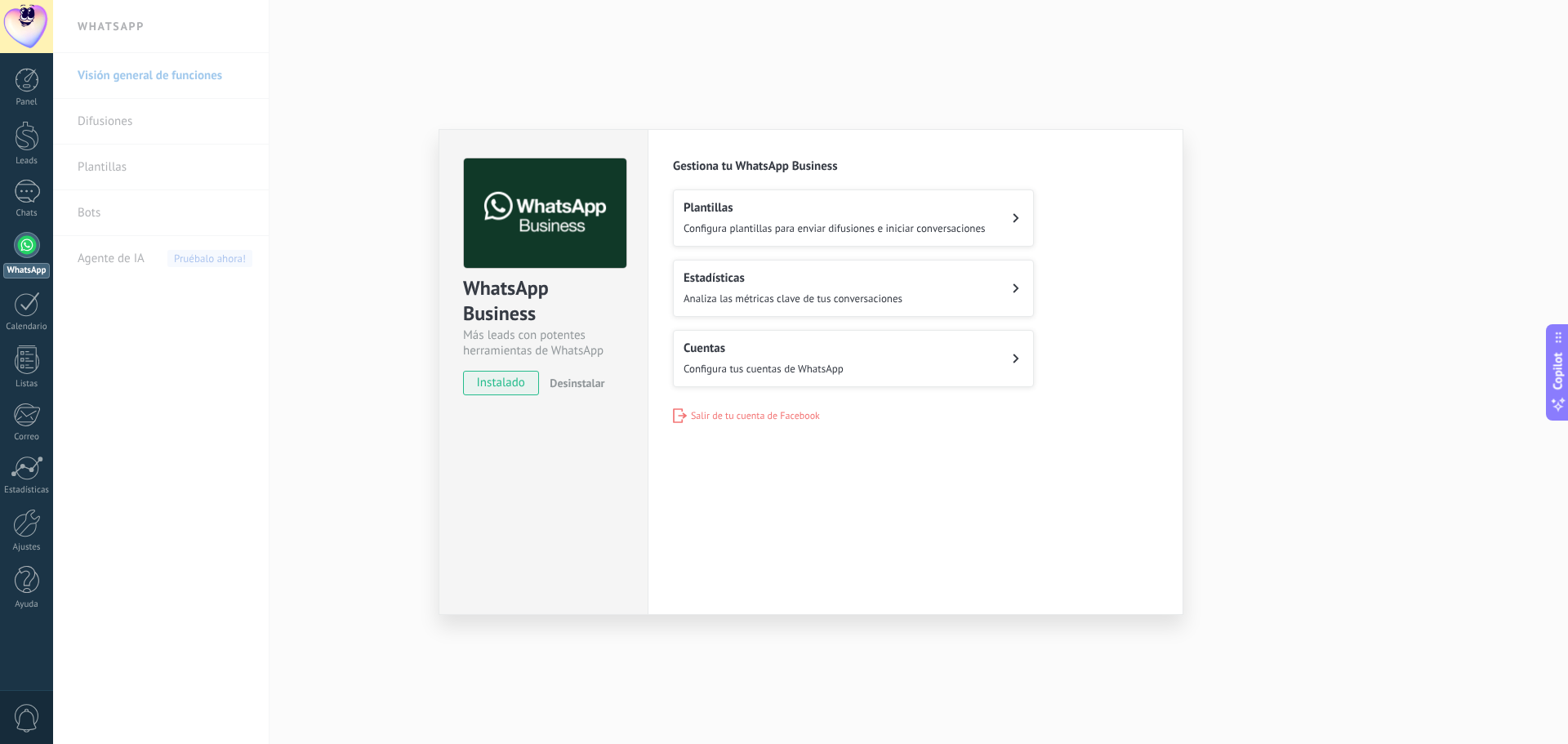
click at [506, 384] on span "instalado" at bounding box center [501, 383] width 75 height 25
click at [932, 360] on button "Cuentas Configura tus cuentas de WhatsApp" at bounding box center [854, 358] width 361 height 57
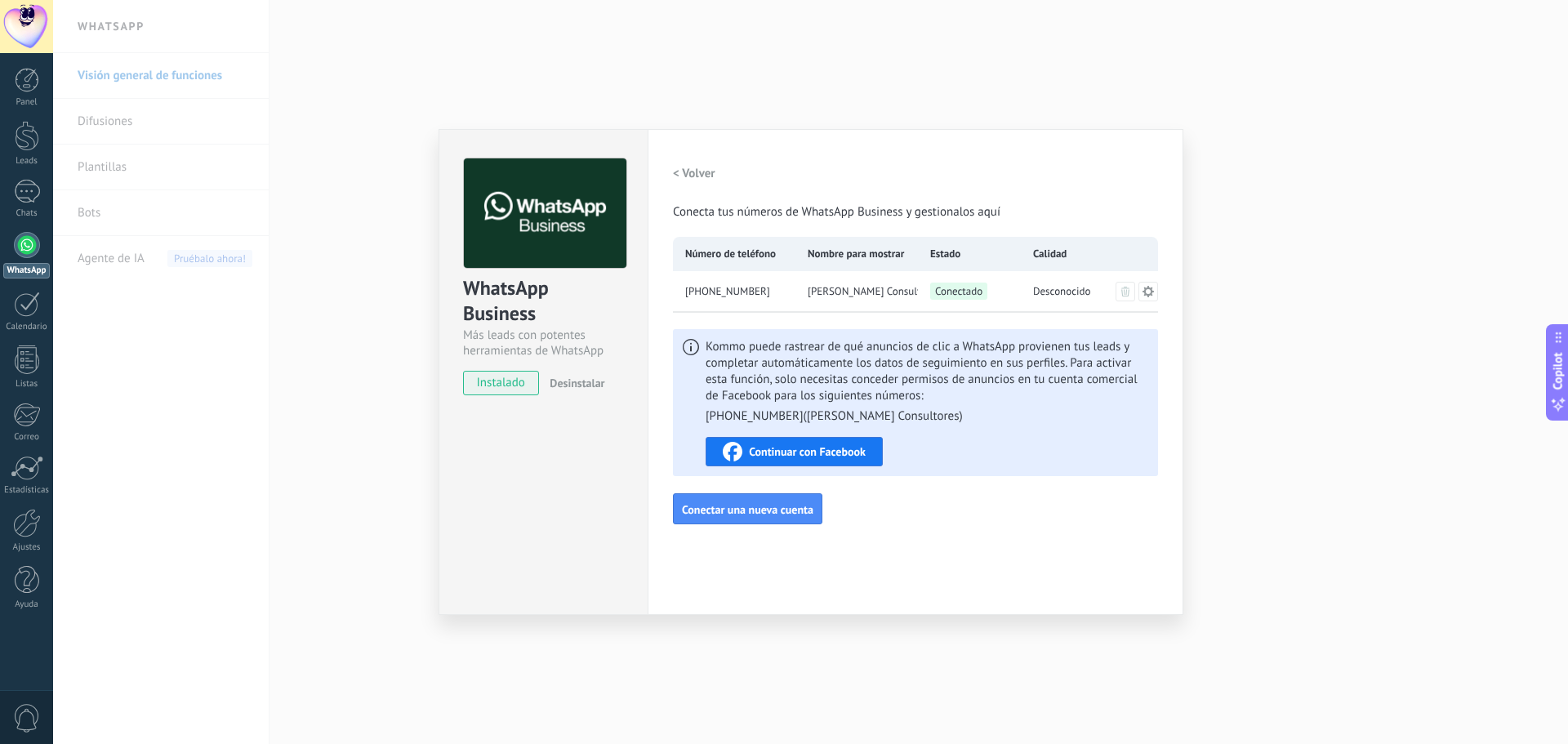
click at [859, 446] on span "Continuar con Facebook" at bounding box center [807, 452] width 117 height 12
click at [1152, 291] on icon at bounding box center [1149, 291] width 12 height 12
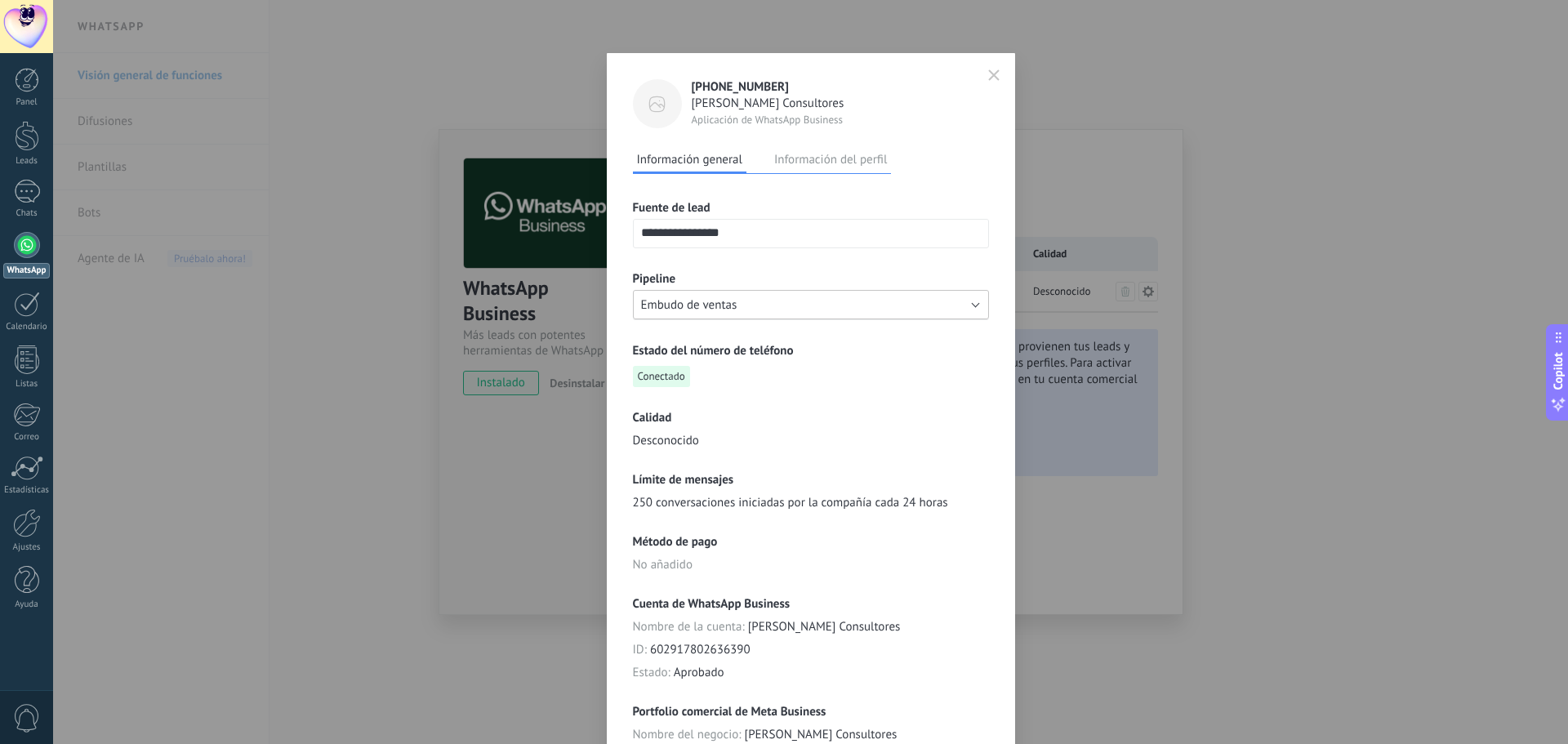
click at [820, 308] on button "Embudo de ventas" at bounding box center [811, 304] width 356 height 29
click at [826, 310] on span "Embudo de ventas" at bounding box center [803, 305] width 361 height 16
click at [805, 234] on input "**********" at bounding box center [811, 233] width 355 height 27
click at [865, 392] on div "**********" at bounding box center [811, 507] width 356 height 667
click at [850, 156] on button "Información del perfil" at bounding box center [830, 159] width 121 height 25
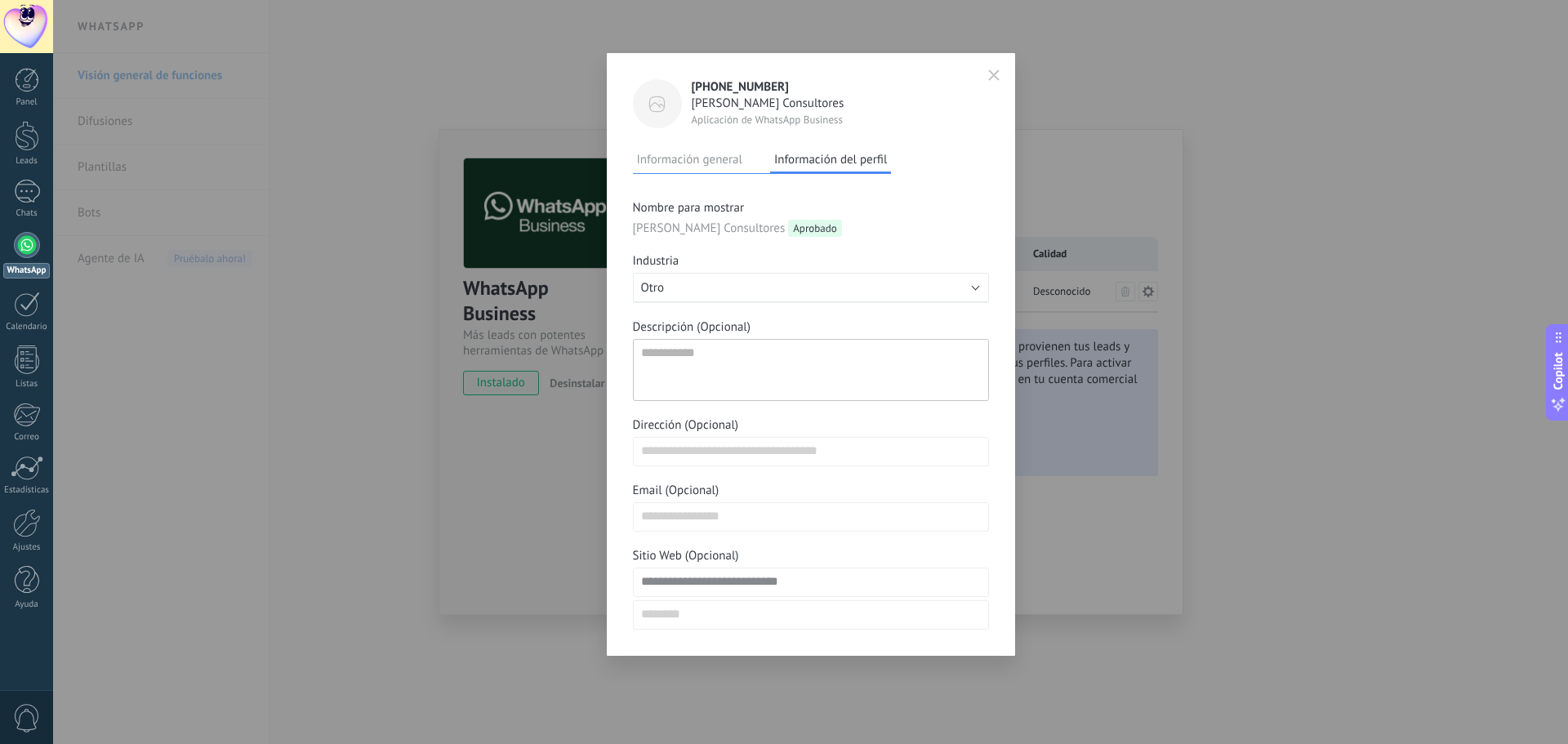
click at [878, 227] on div "Sara Consultores Aprobado" at bounding box center [811, 228] width 356 height 17
click at [999, 81] on button "button" at bounding box center [994, 75] width 25 height 27
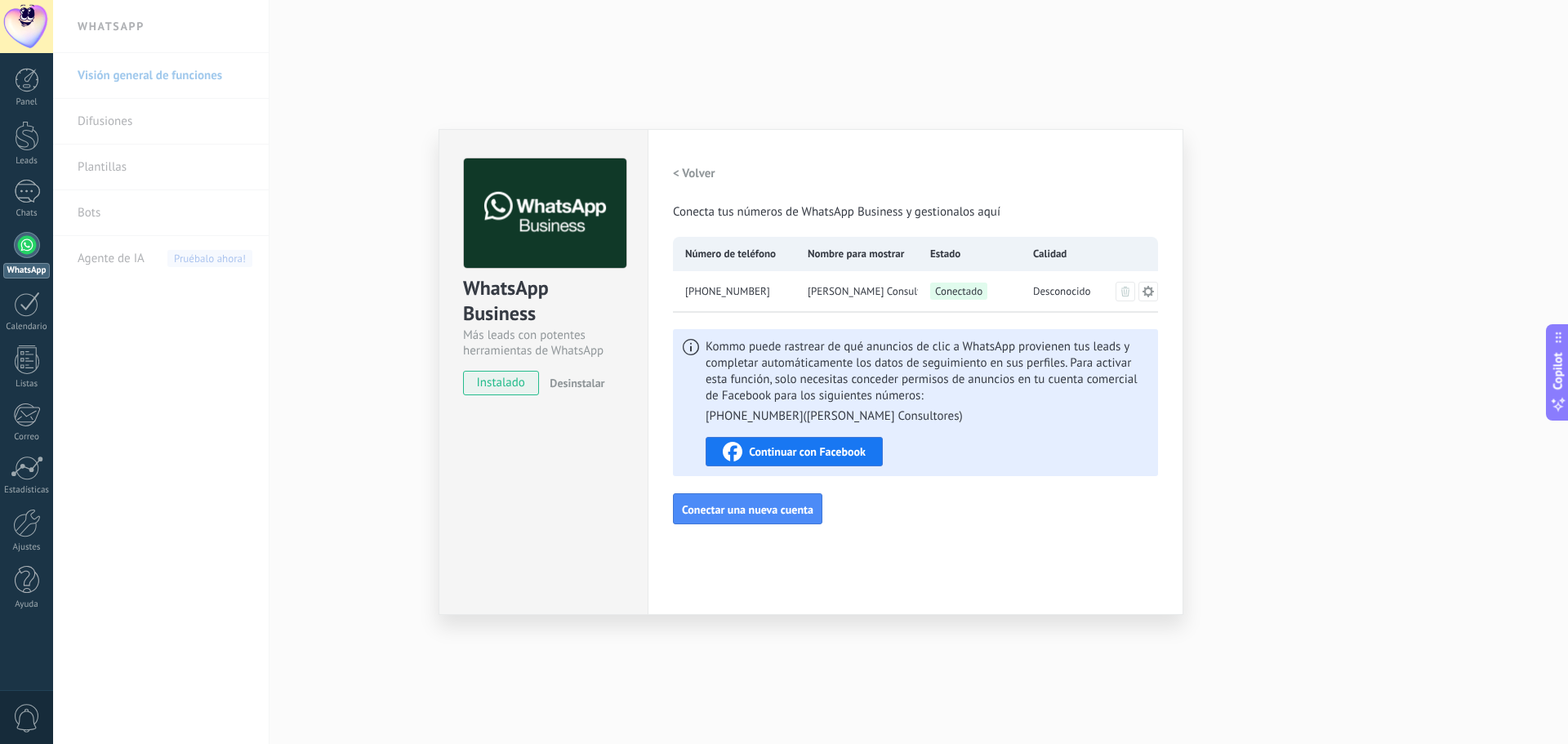
click at [762, 292] on span "[PHONE_NUMBER]" at bounding box center [728, 292] width 85 height 17
click at [967, 288] on span "Conectado" at bounding box center [958, 291] width 57 height 17
click at [1339, 568] on div "WhatsApp Business Más leads con potentes herramientas de WhatsApp instalado Des…" at bounding box center [811, 372] width 1515 height 744
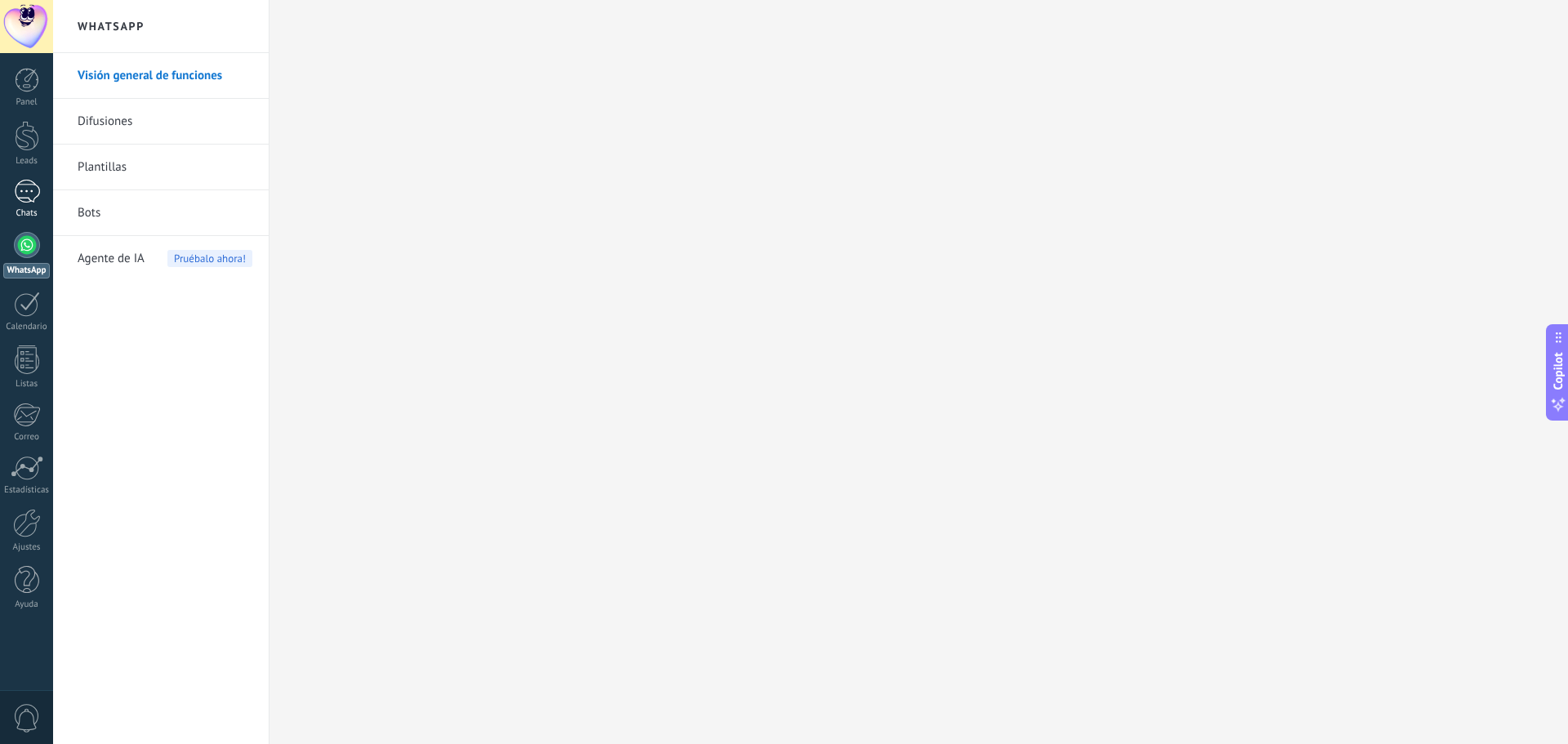
click at [27, 195] on div at bounding box center [27, 191] width 27 height 24
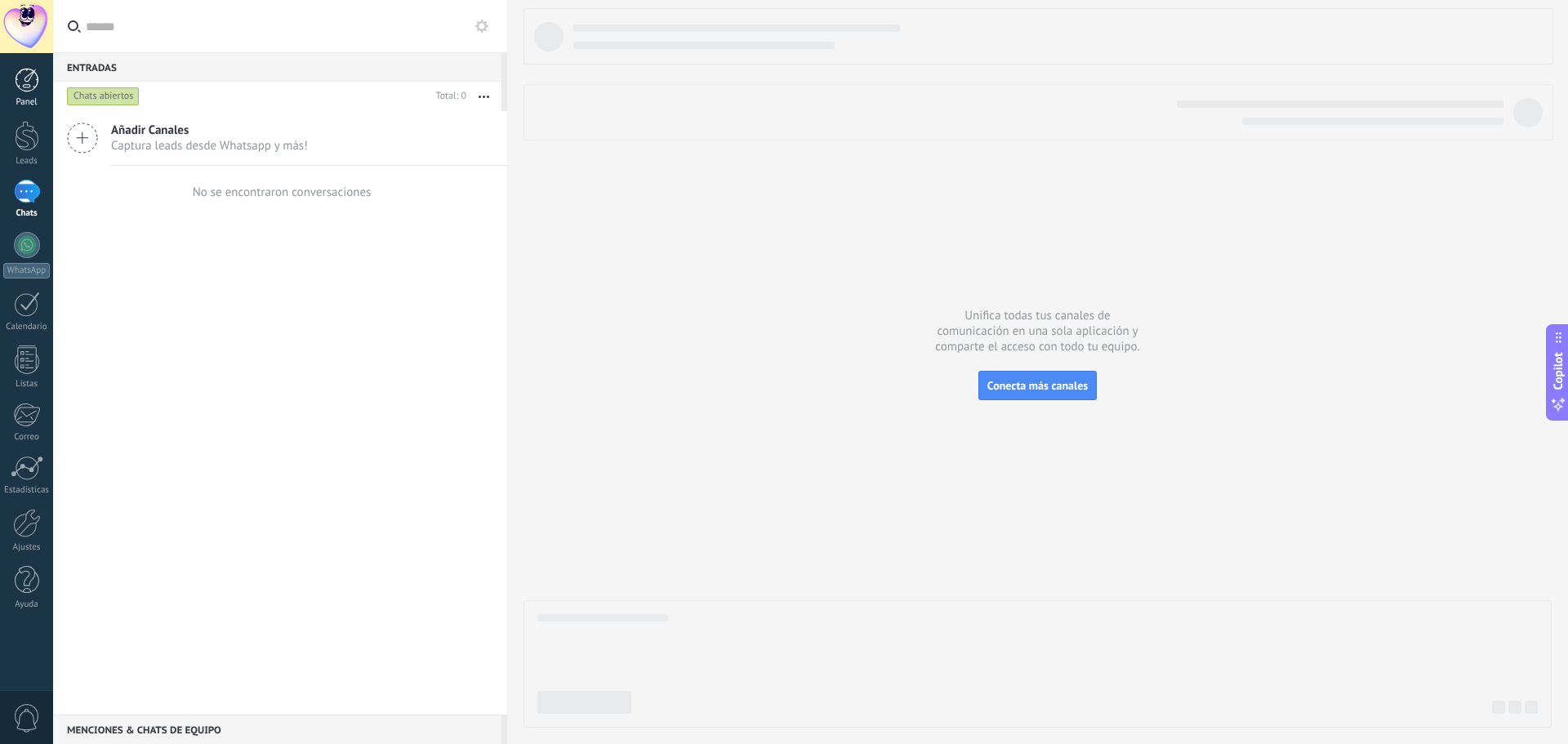
click at [28, 82] on div at bounding box center [27, 80] width 25 height 25
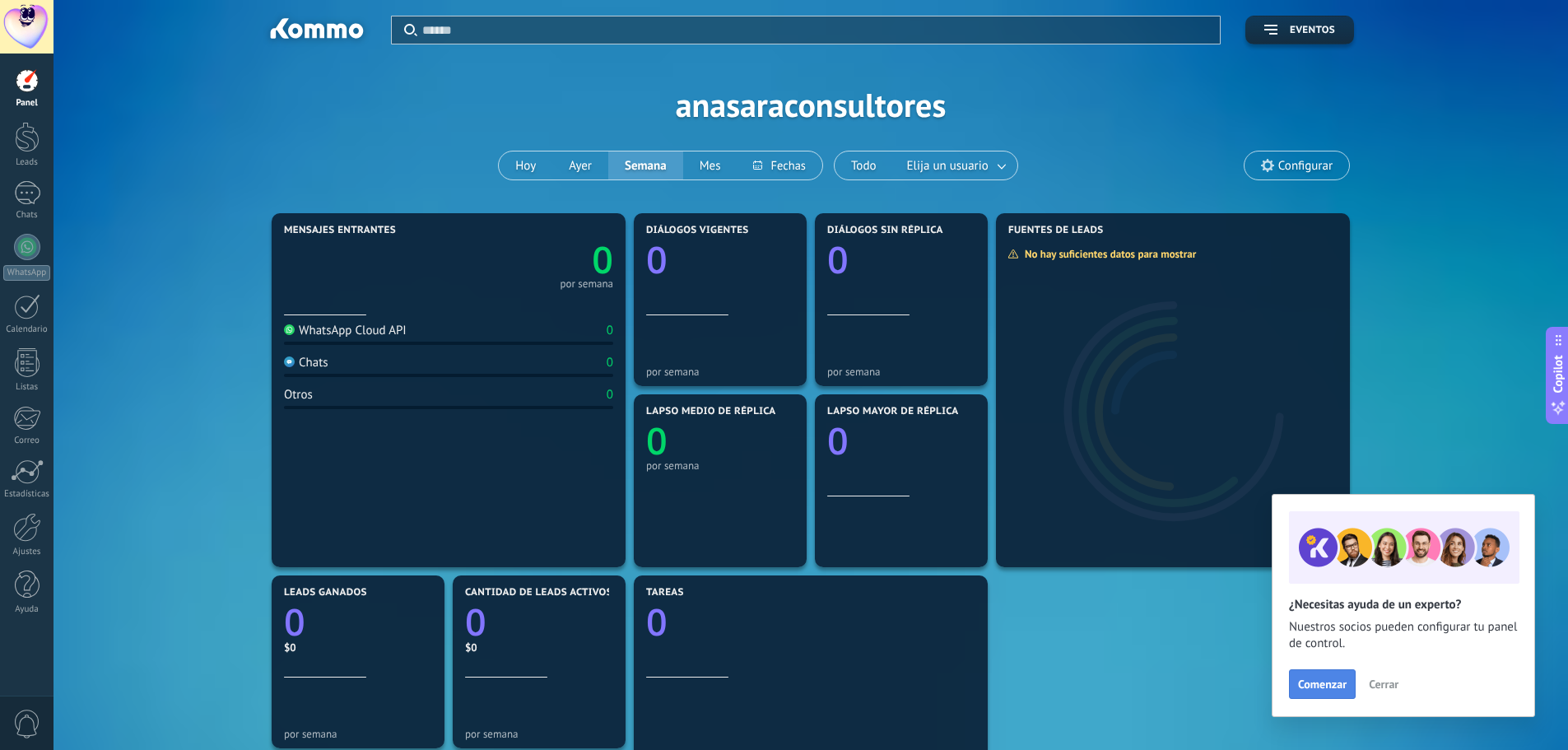
click at [1327, 681] on span "Comenzar" at bounding box center [1322, 684] width 48 height 12
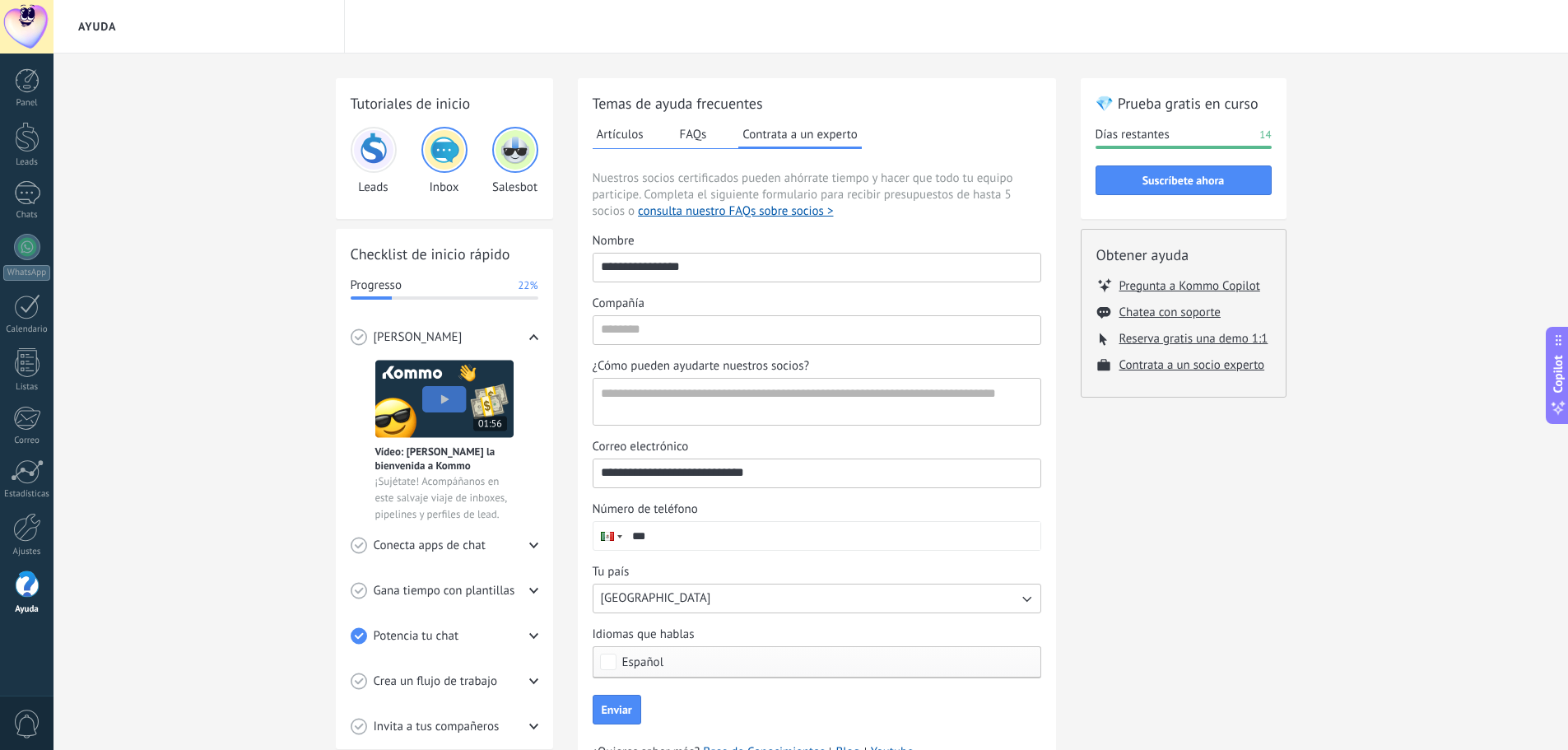
click at [743, 534] on input "***" at bounding box center [833, 536] width 416 height 28
type input "**********"
click at [1239, 595] on div "💎 Prueba gratis en curso Días restantes 14 Suscríbete ahora Obtener ayuda Pregu…" at bounding box center [1184, 444] width 206 height 732
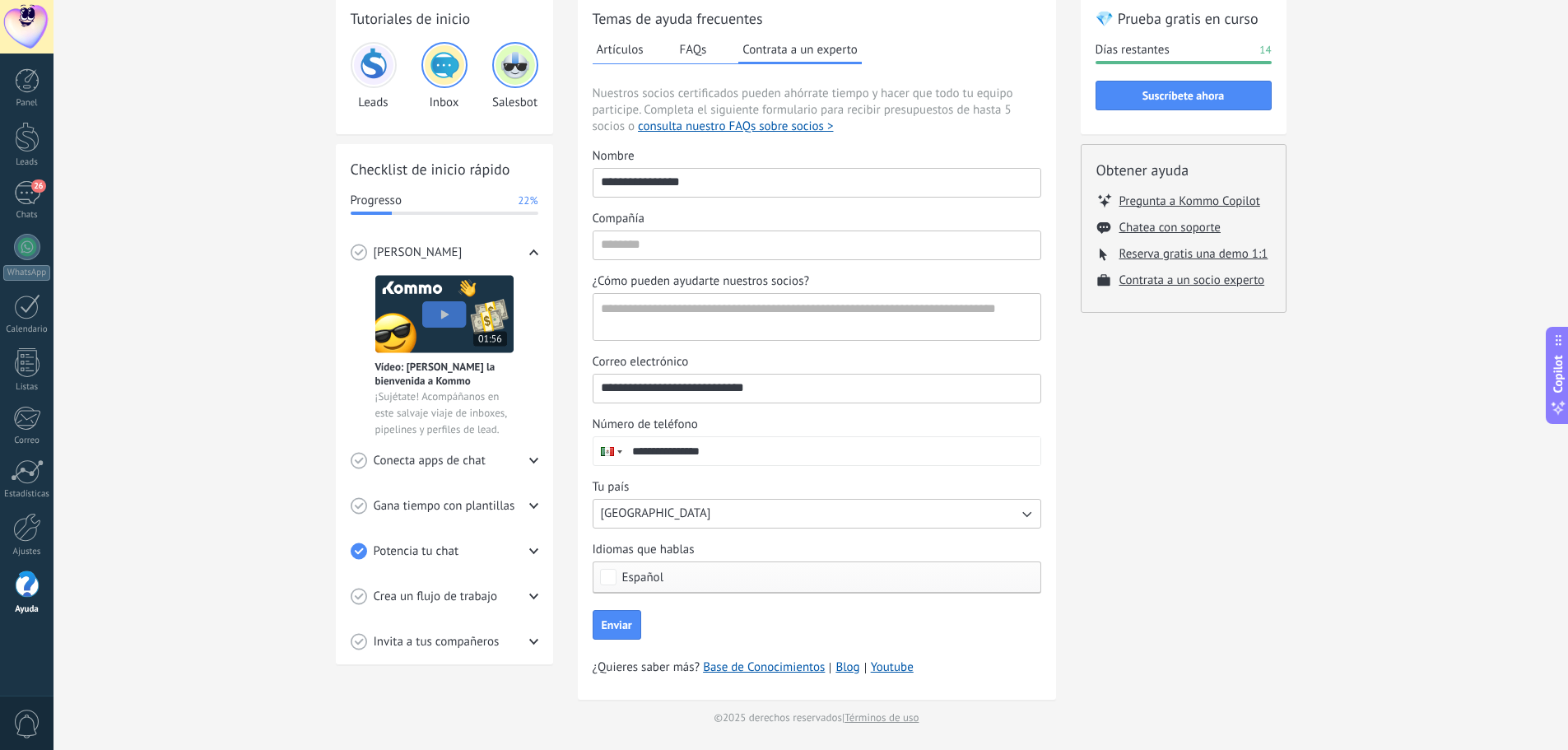
scroll to position [85, 0]
click at [25, 193] on div "26" at bounding box center [28, 193] width 27 height 24
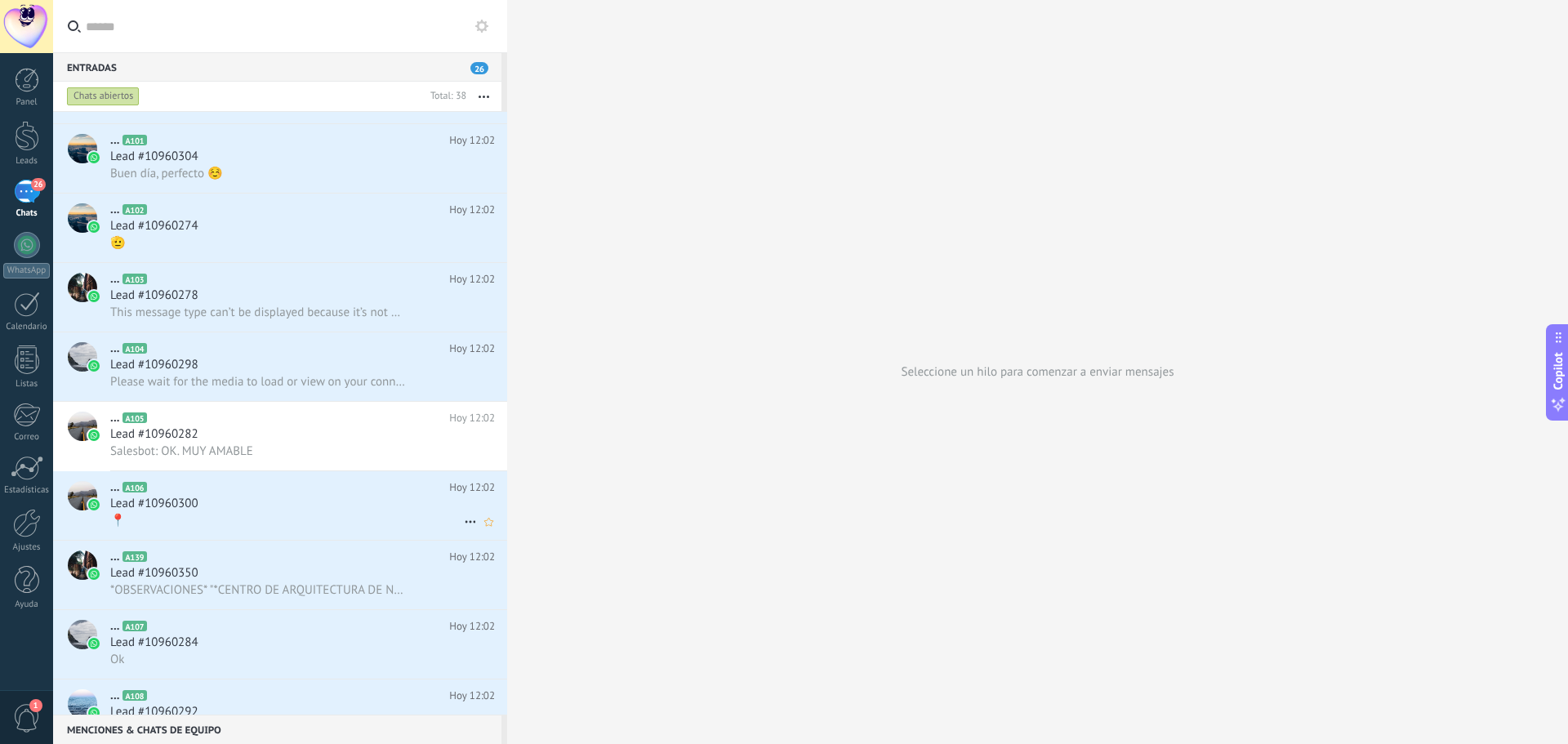
scroll to position [82, 0]
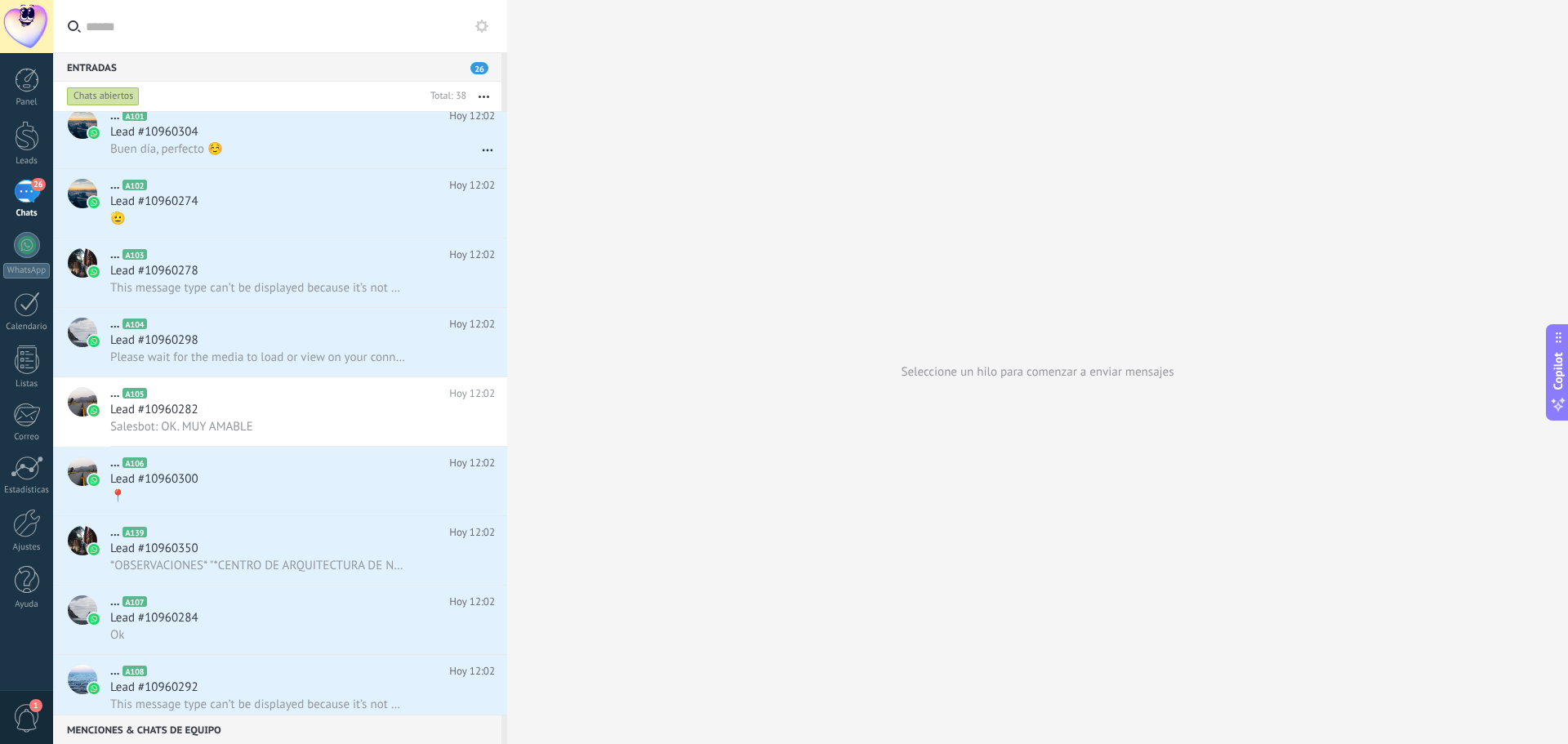
click at [96, 93] on div "Chats abiertos" at bounding box center [104, 96] width 73 height 20
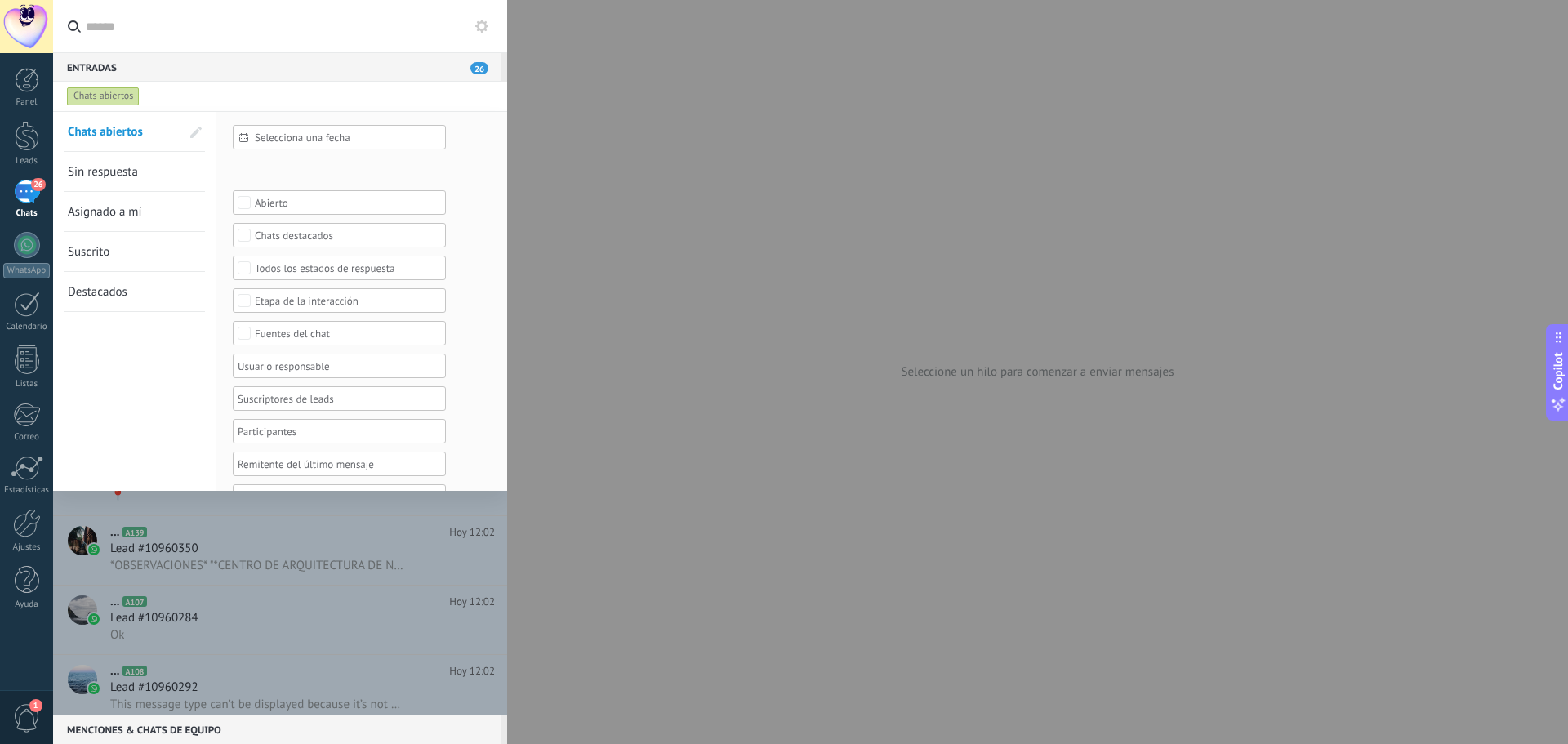
click at [474, 68] on span "26" at bounding box center [480, 68] width 18 height 12
click at [482, 70] on span "26" at bounding box center [480, 68] width 18 height 12
click at [95, 94] on div "Chats abiertos" at bounding box center [104, 96] width 73 height 20
click at [143, 273] on link "Destacados" at bounding box center [124, 257] width 113 height 39
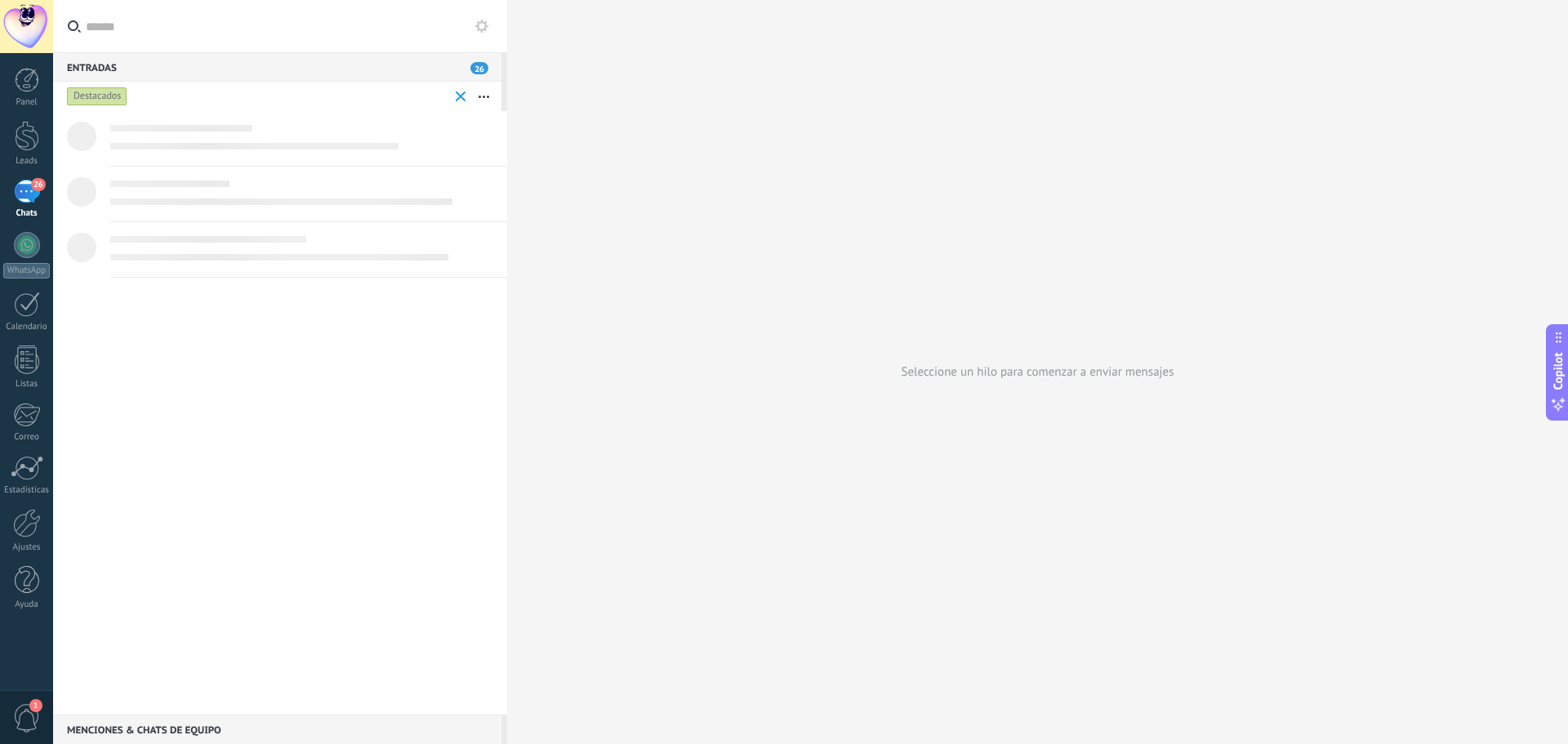
click at [456, 94] on span at bounding box center [461, 96] width 11 height 11
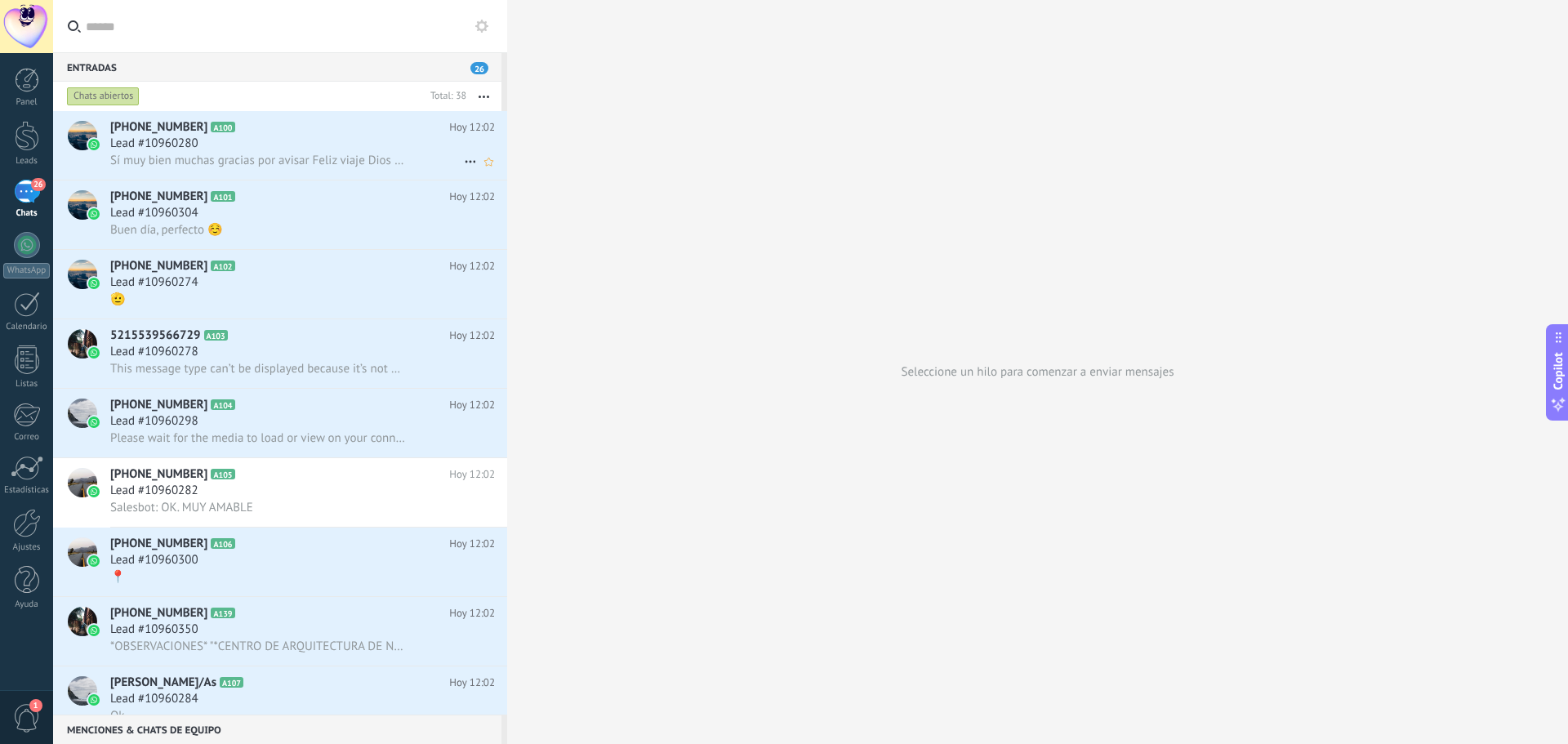
click at [271, 139] on div "Lead #10960280" at bounding box center [302, 144] width 385 height 17
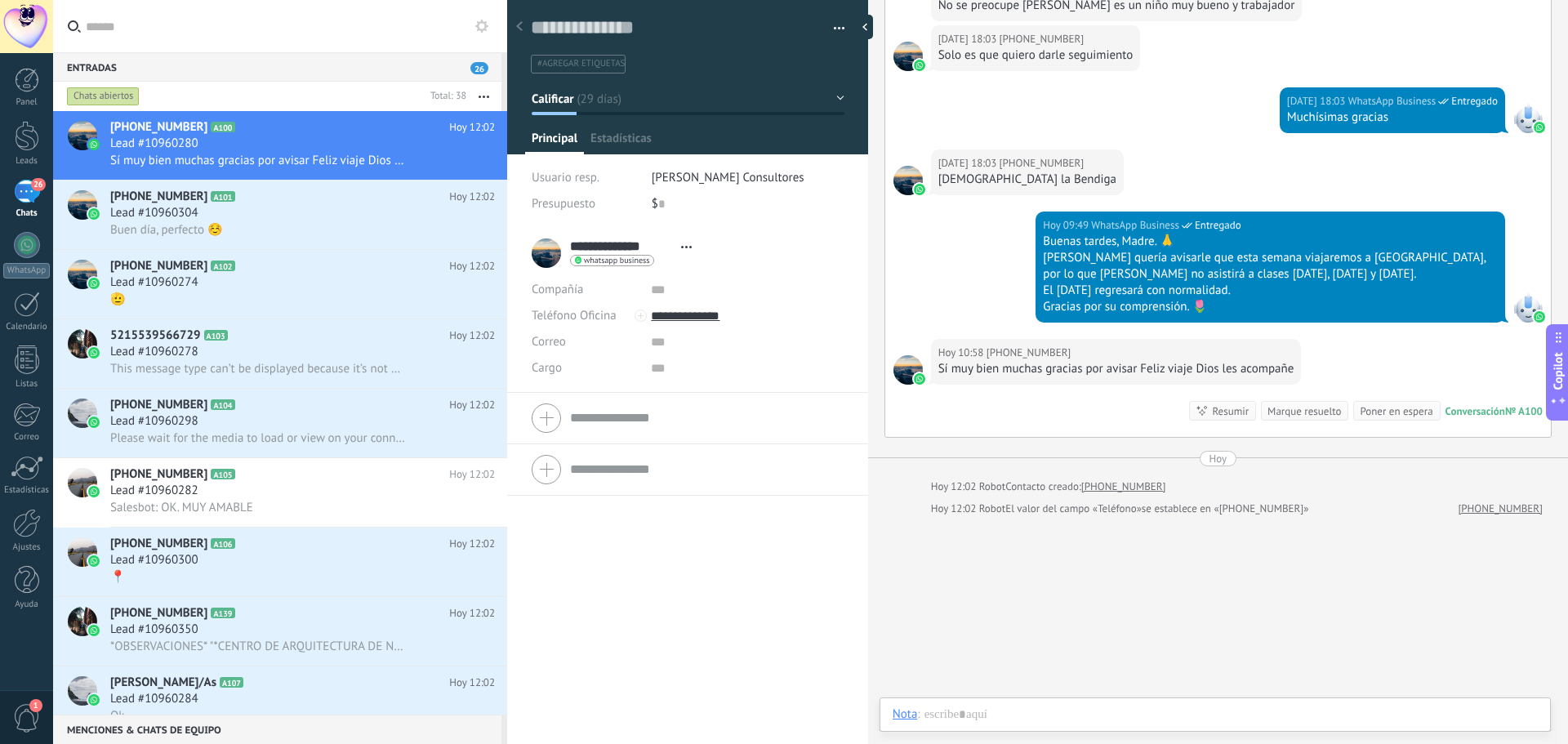
scroll to position [25, 0]
click at [873, 31] on div at bounding box center [869, 27] width 25 height 25
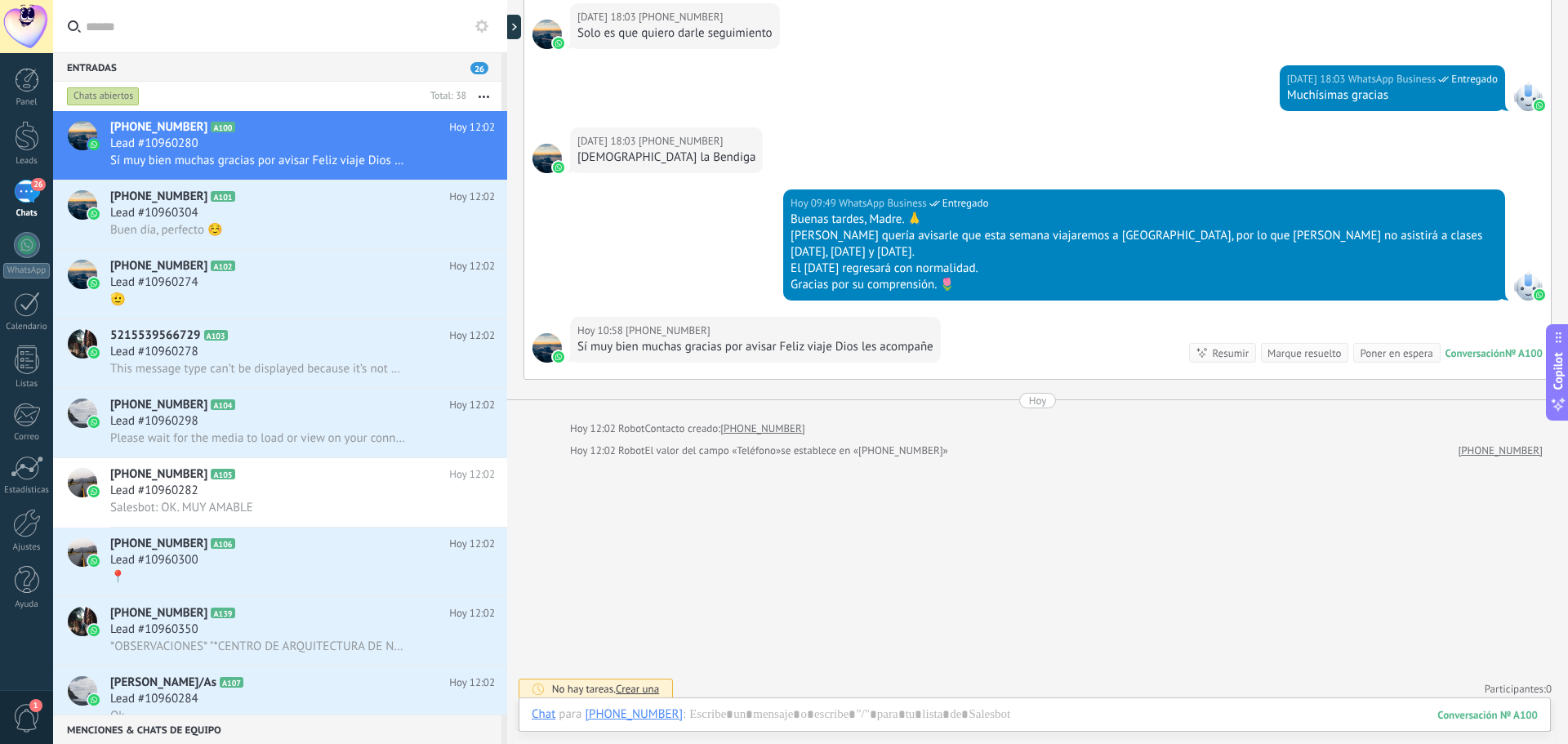
scroll to position [3516, 0]
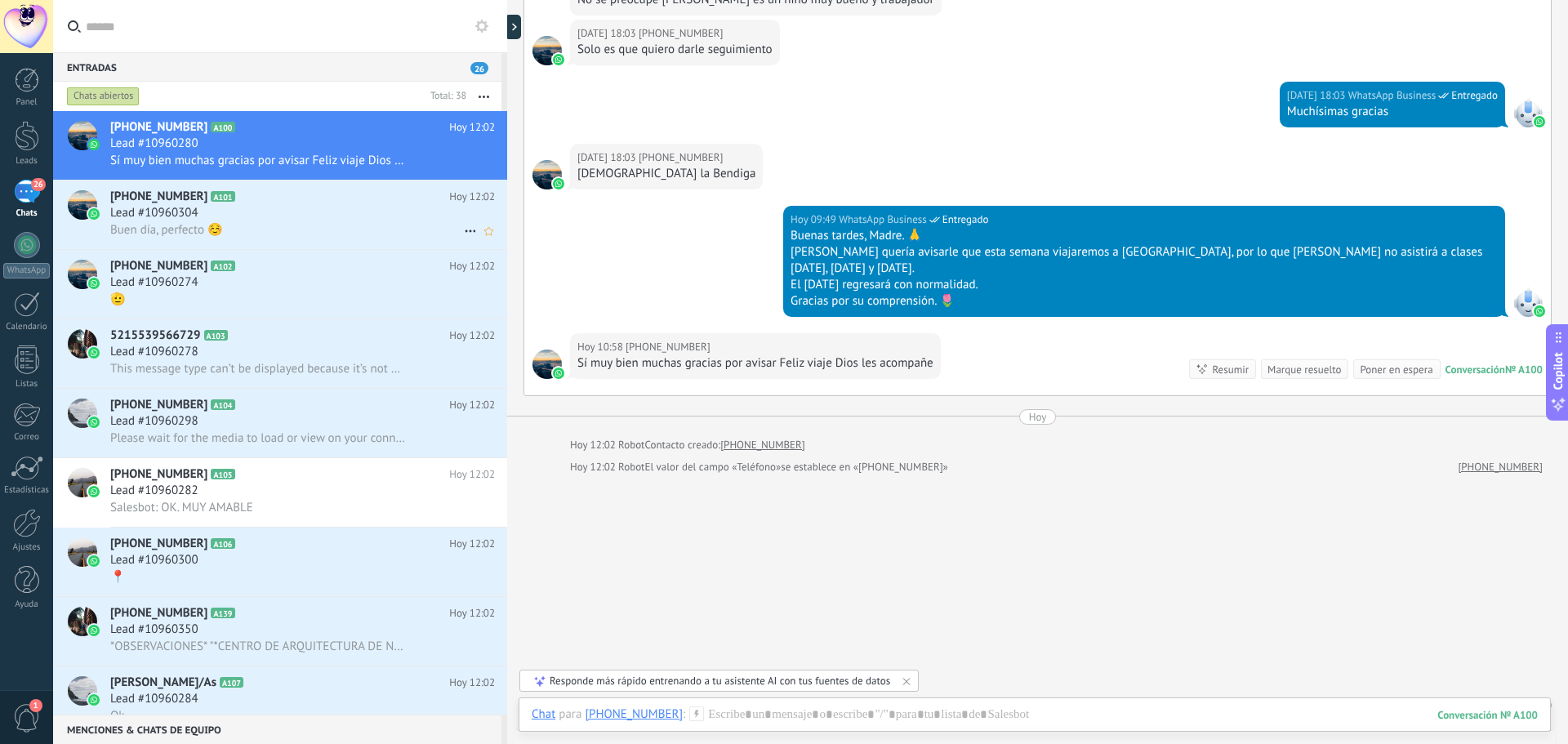
click at [285, 203] on h2 "+5214881073755 A101" at bounding box center [279, 197] width 339 height 17
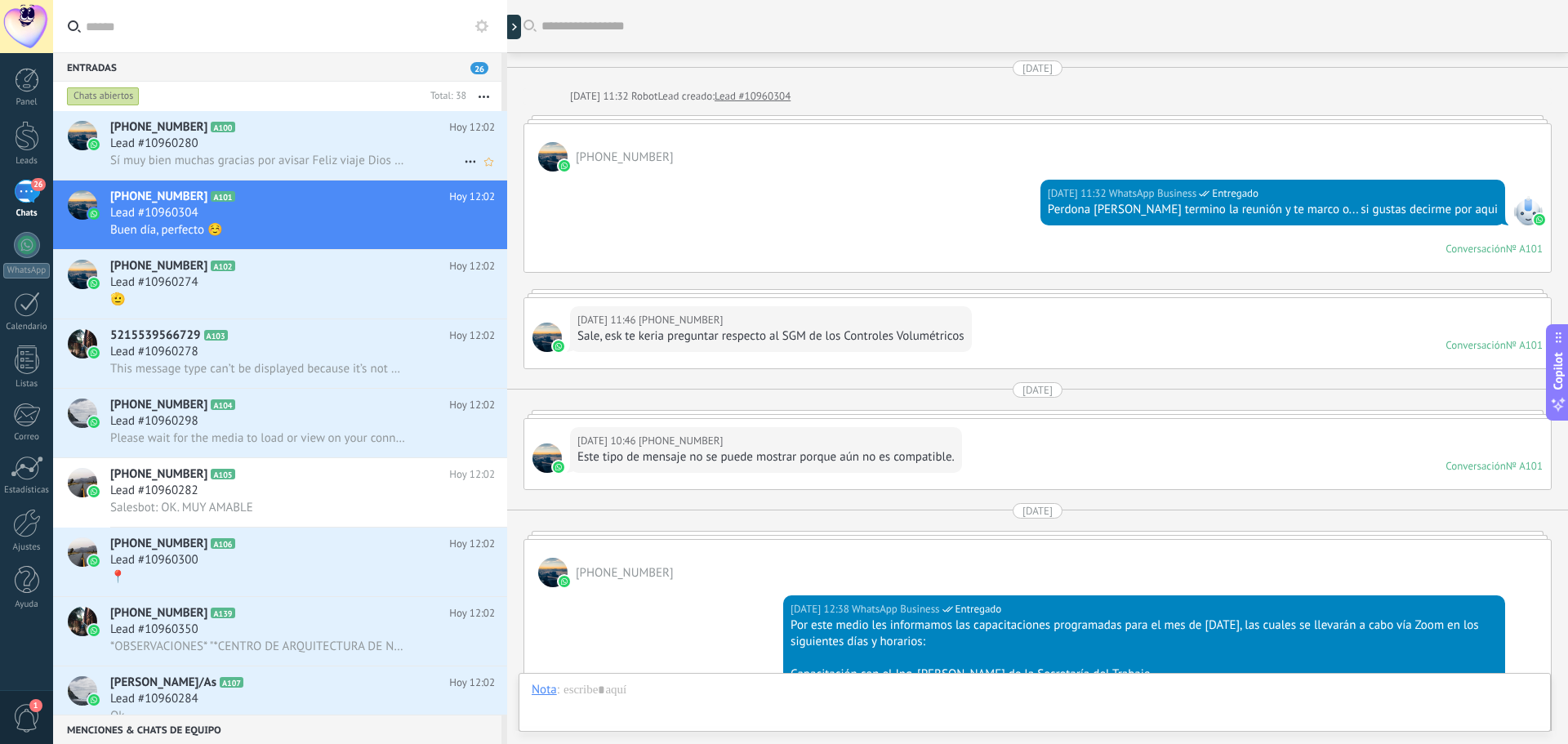
scroll to position [2428, 0]
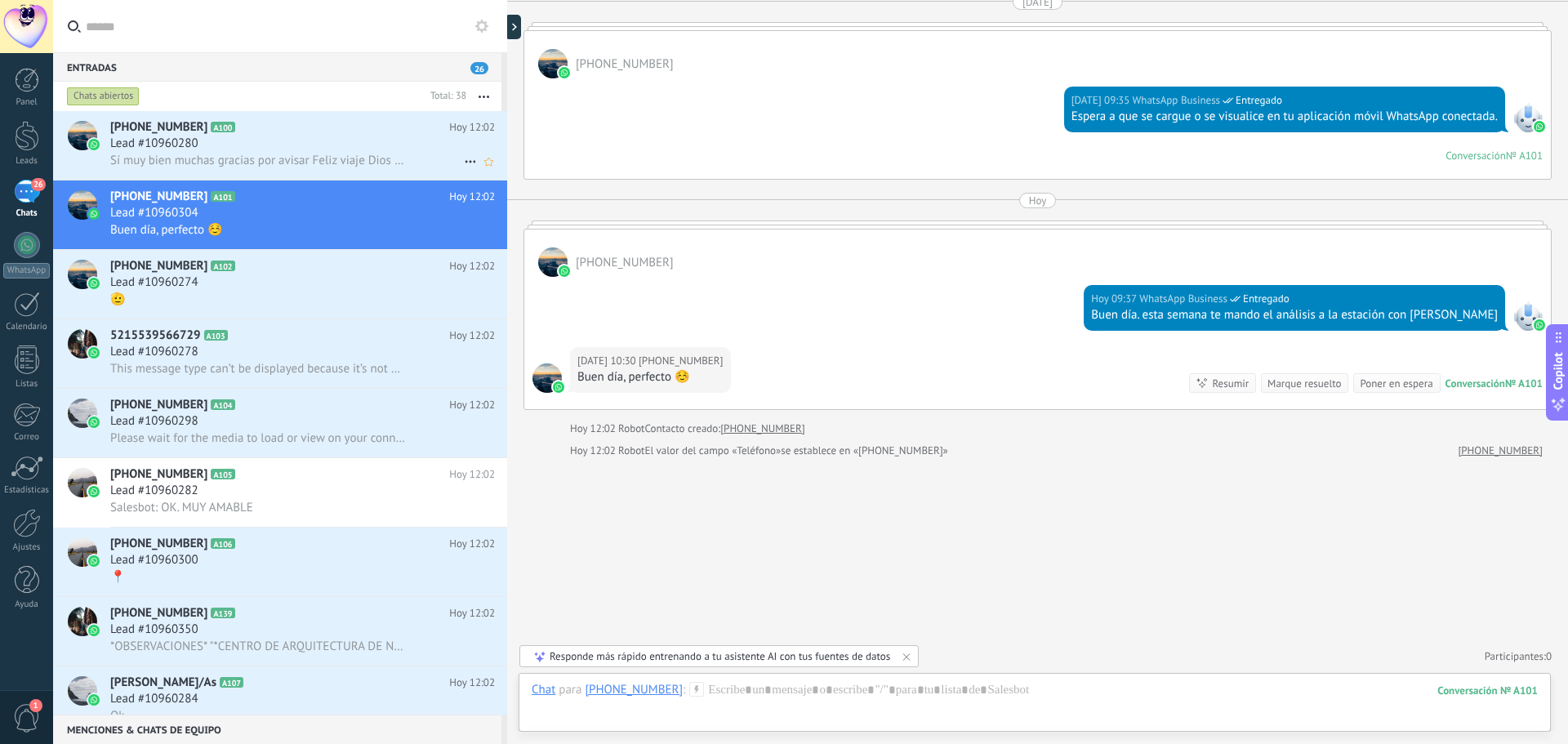
click at [346, 147] on div "Lead #10960280" at bounding box center [302, 144] width 385 height 17
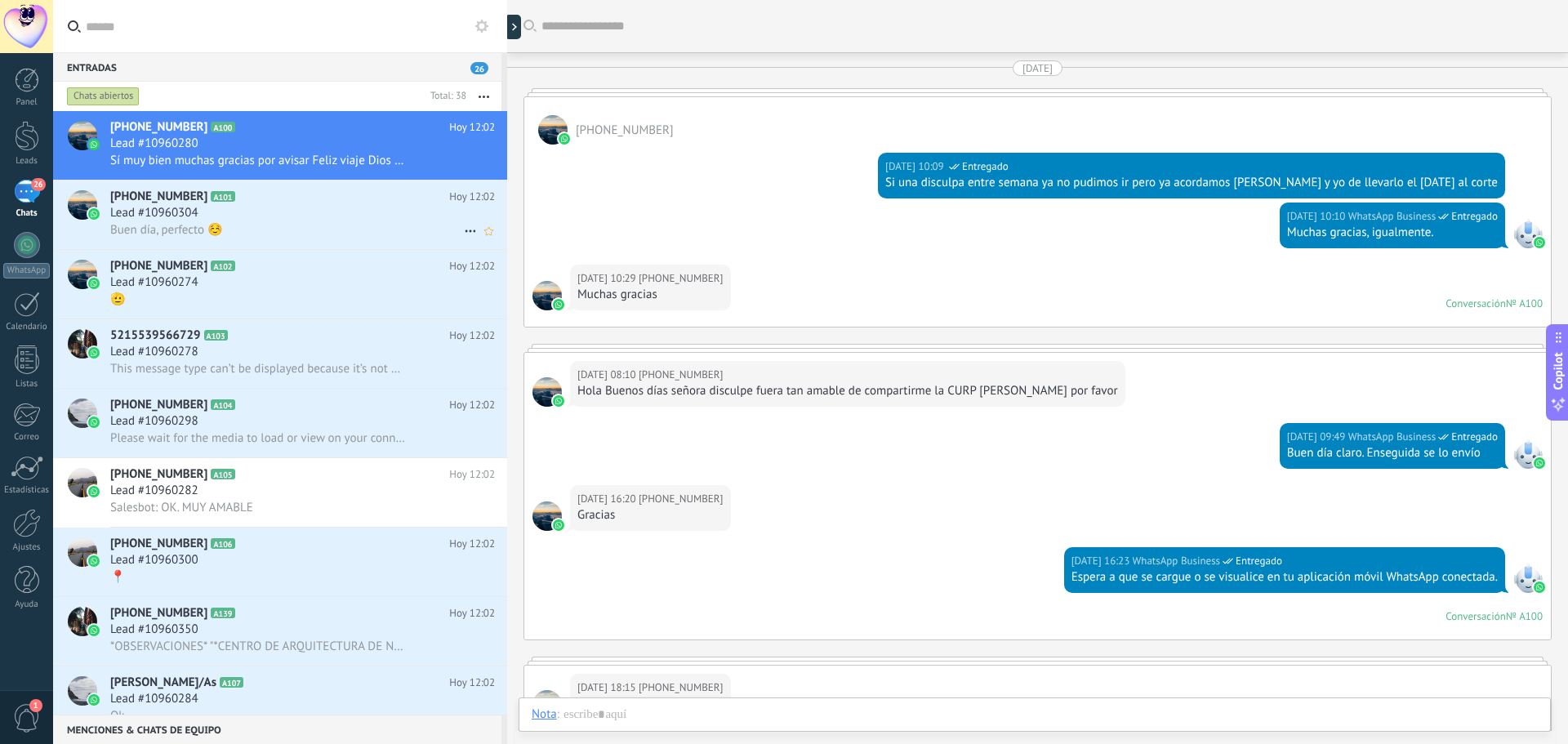
scroll to position [3492, 0]
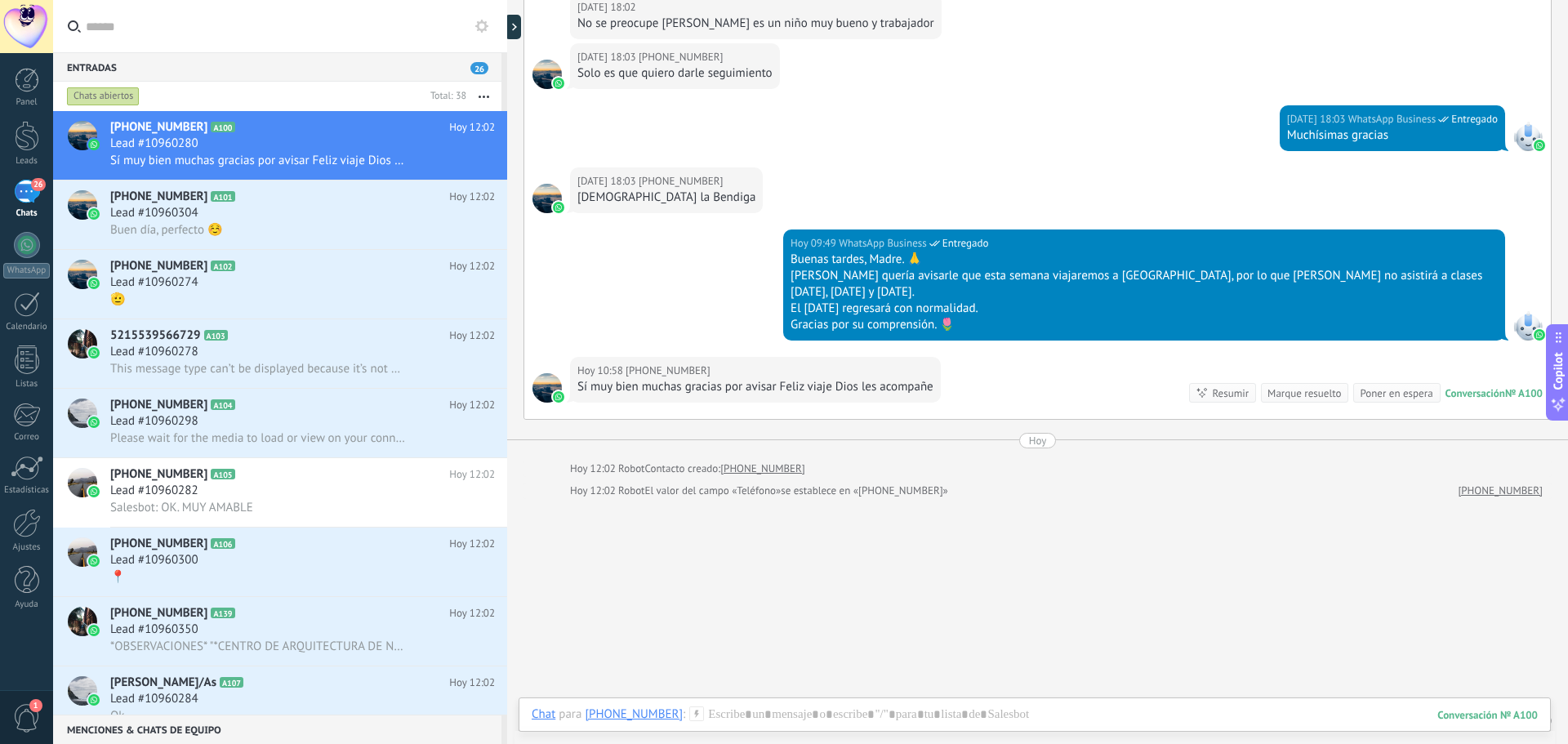
click at [36, 200] on div "26" at bounding box center [27, 191] width 27 height 24
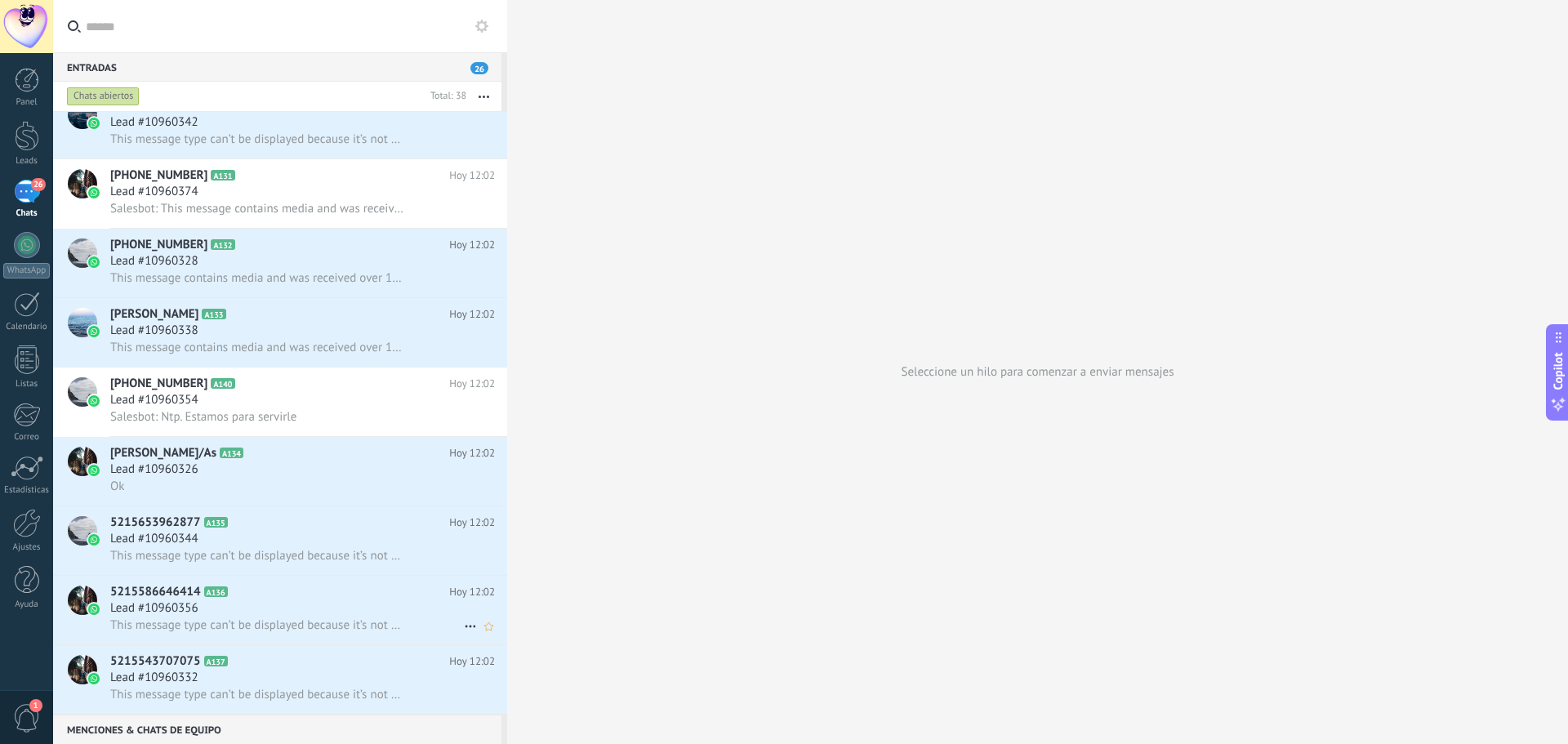
scroll to position [2035, 0]
click at [268, 461] on div "Lead #10960326" at bounding box center [302, 470] width 385 height 17
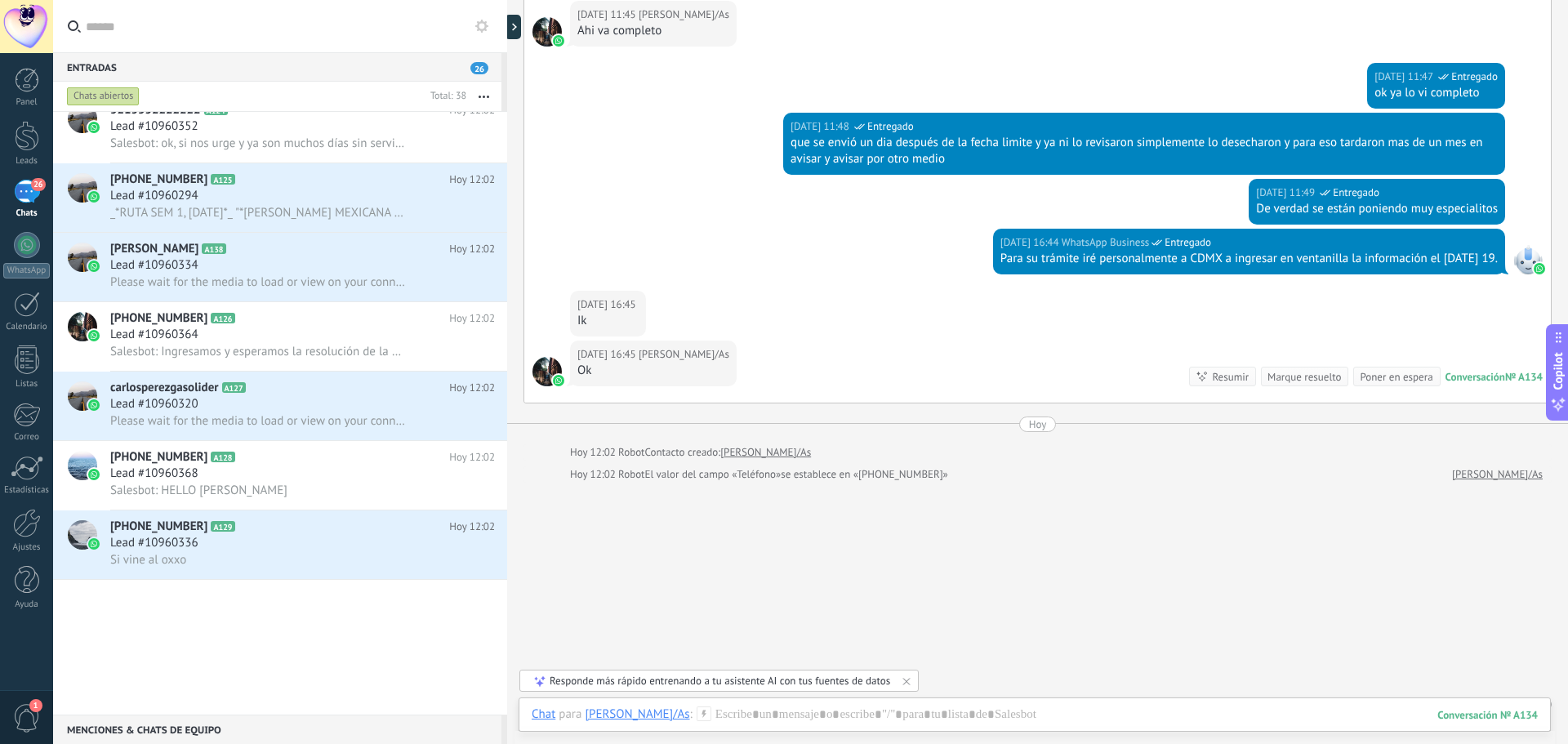
scroll to position [1137, 0]
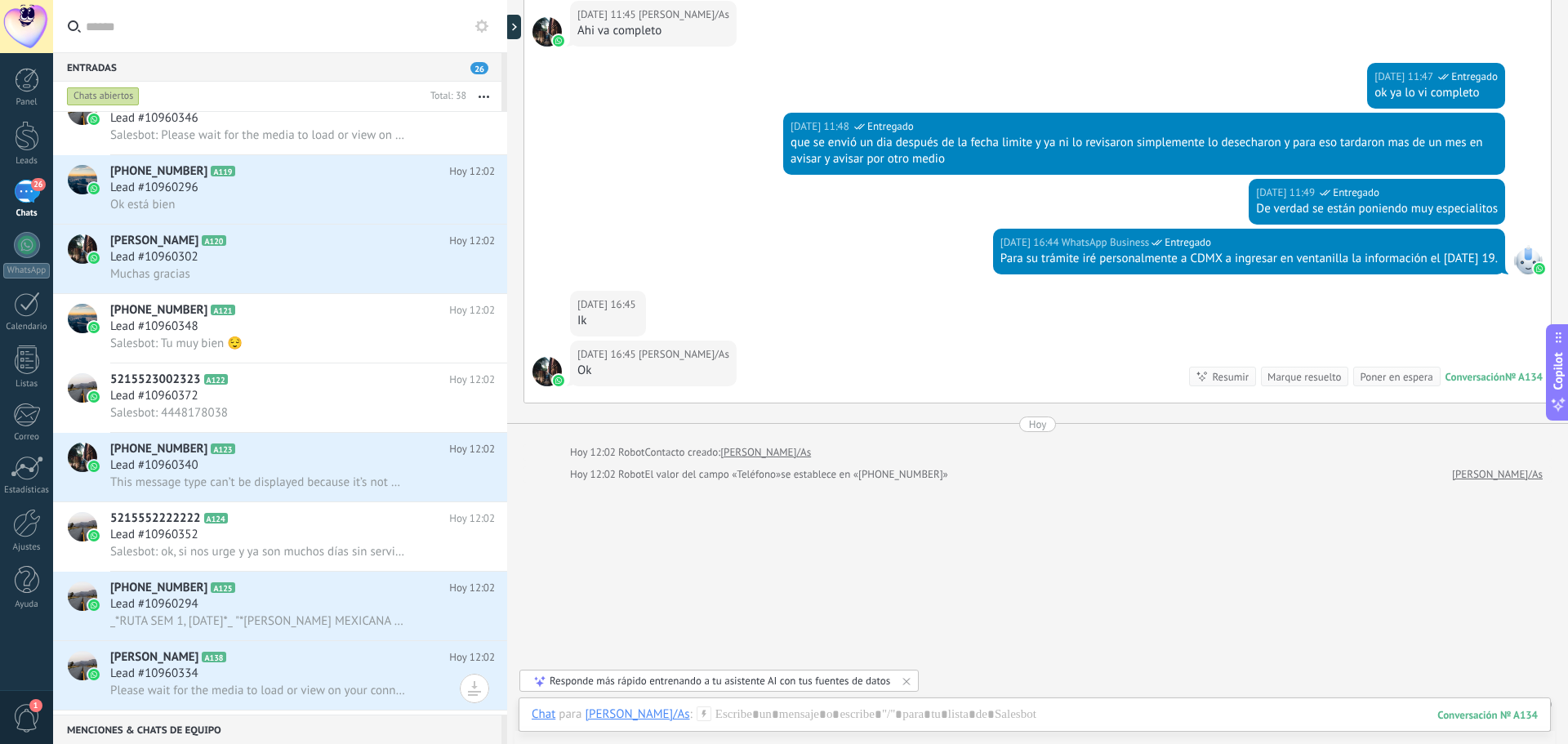
click at [211, 28] on input "text" at bounding box center [289, 26] width 409 height 52
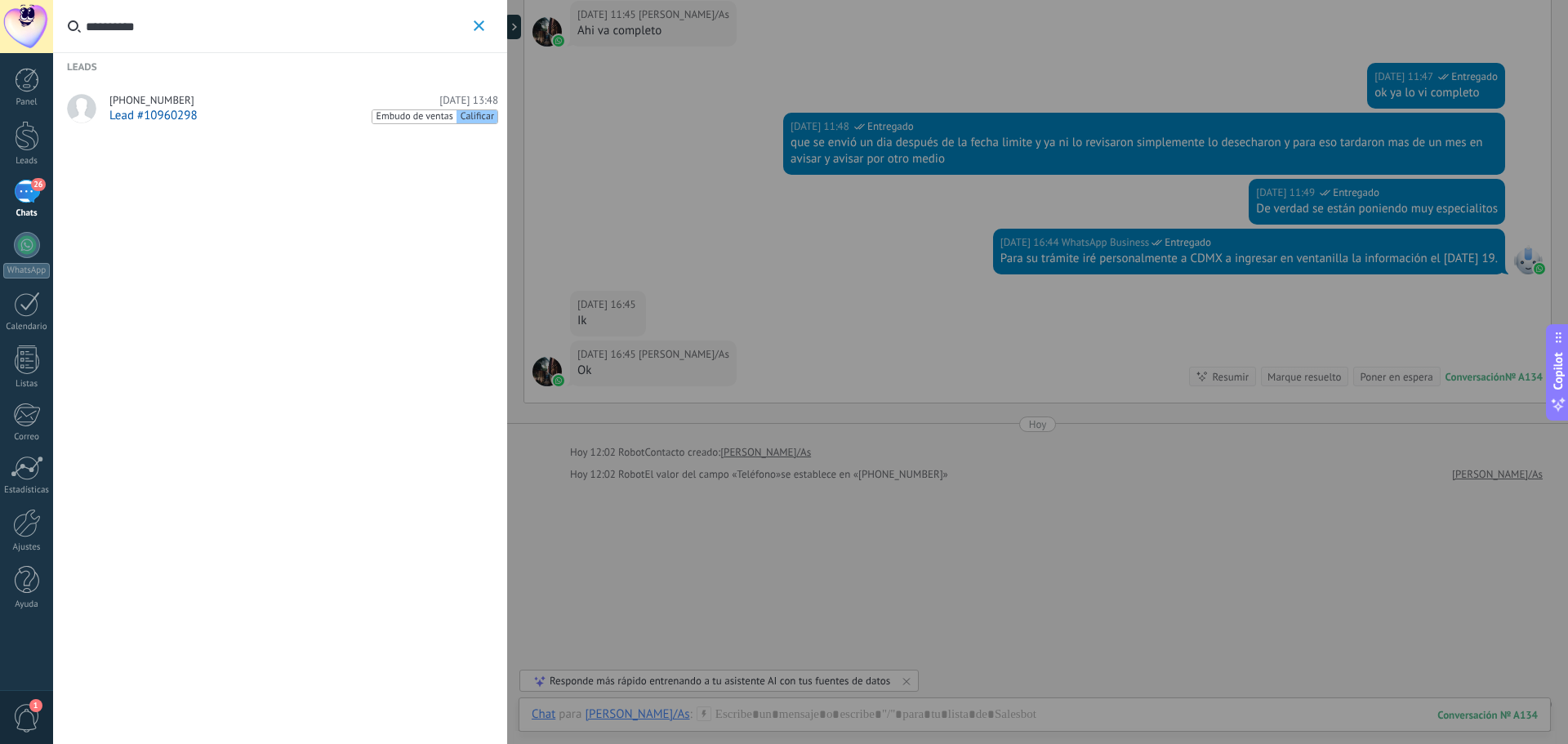
type input "**********"
click at [241, 108] on div "Lead #10960298 Embudo de ventas Calificar" at bounding box center [303, 116] width 389 height 17
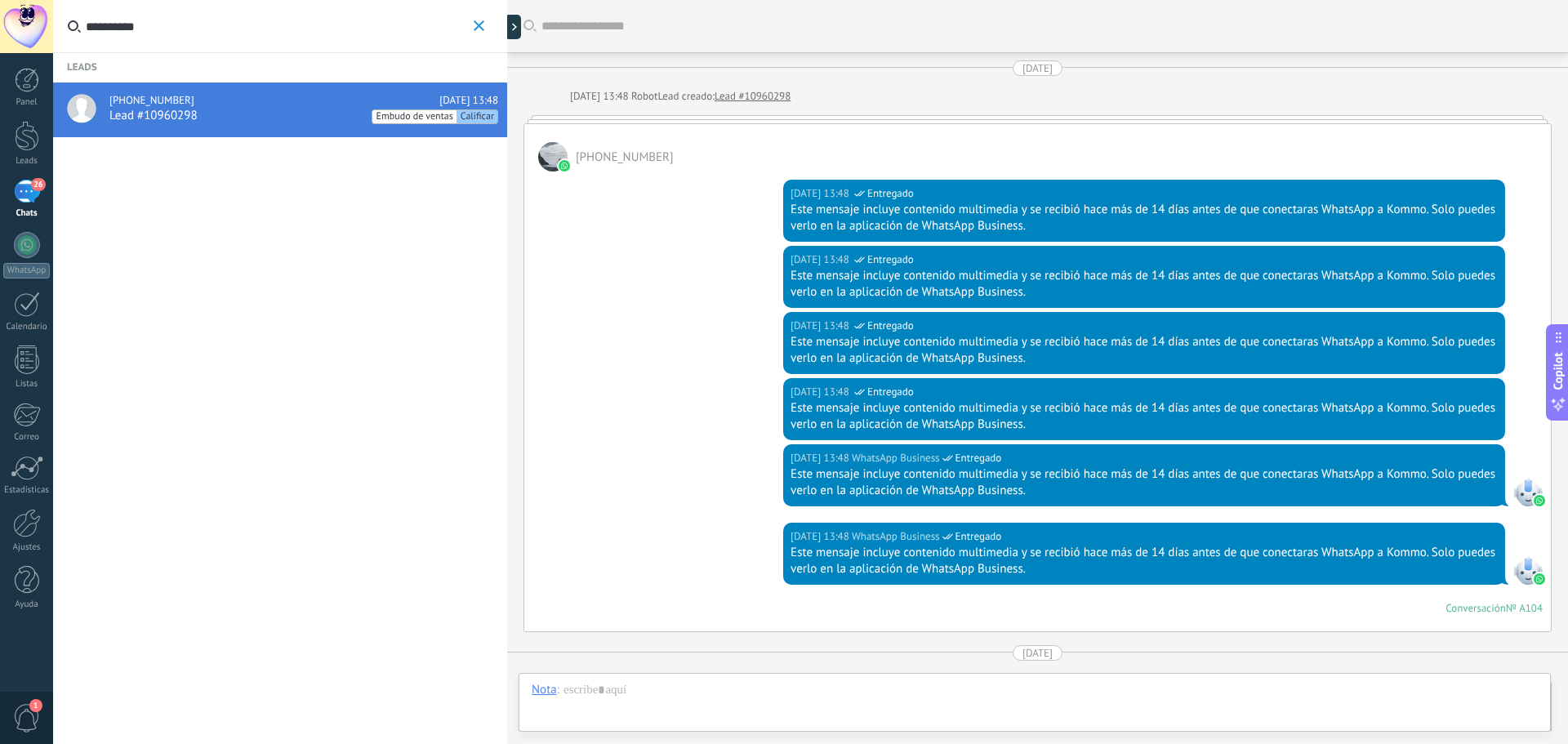
scroll to position [3061, 0]
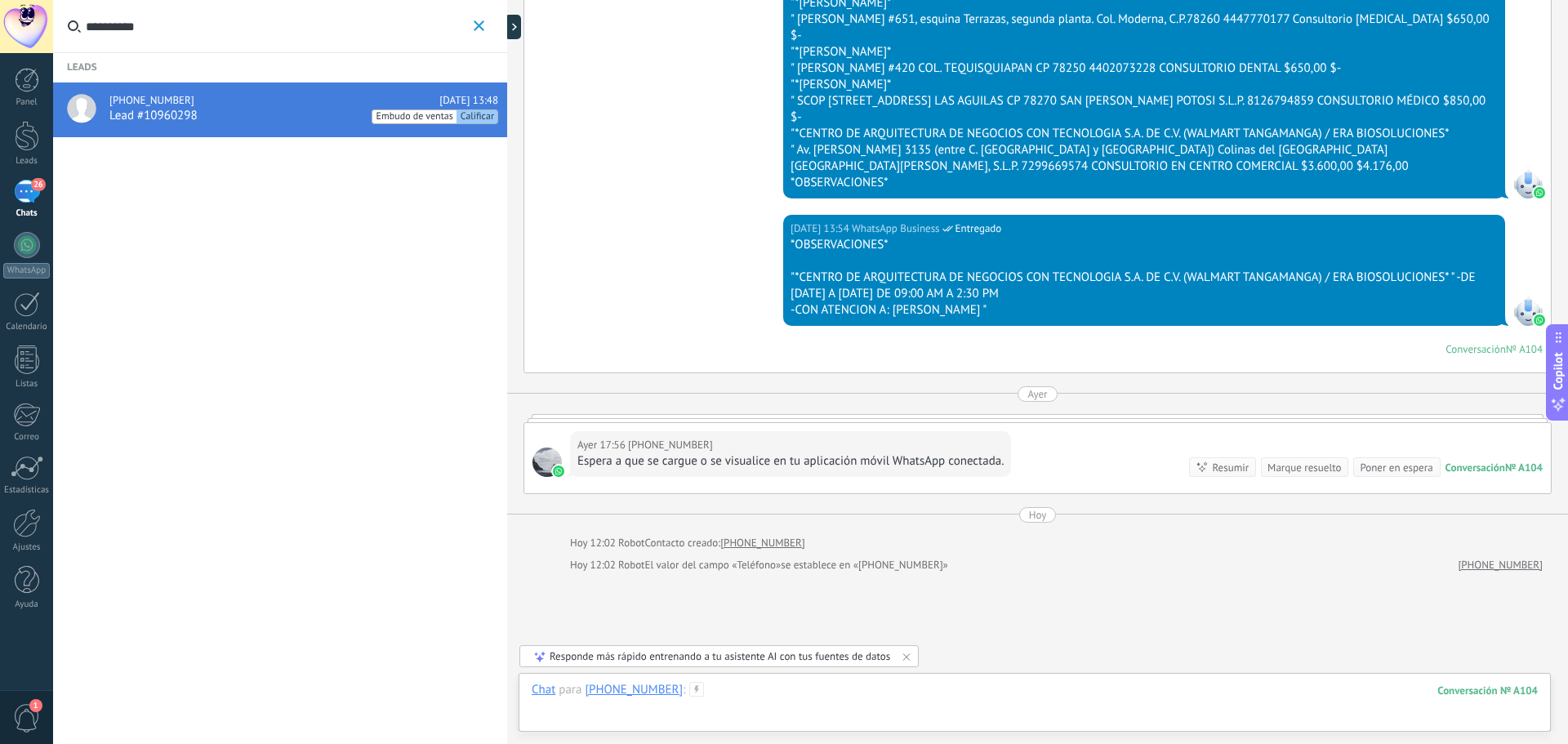
click at [787, 698] on div at bounding box center [1034, 706] width 1006 height 49
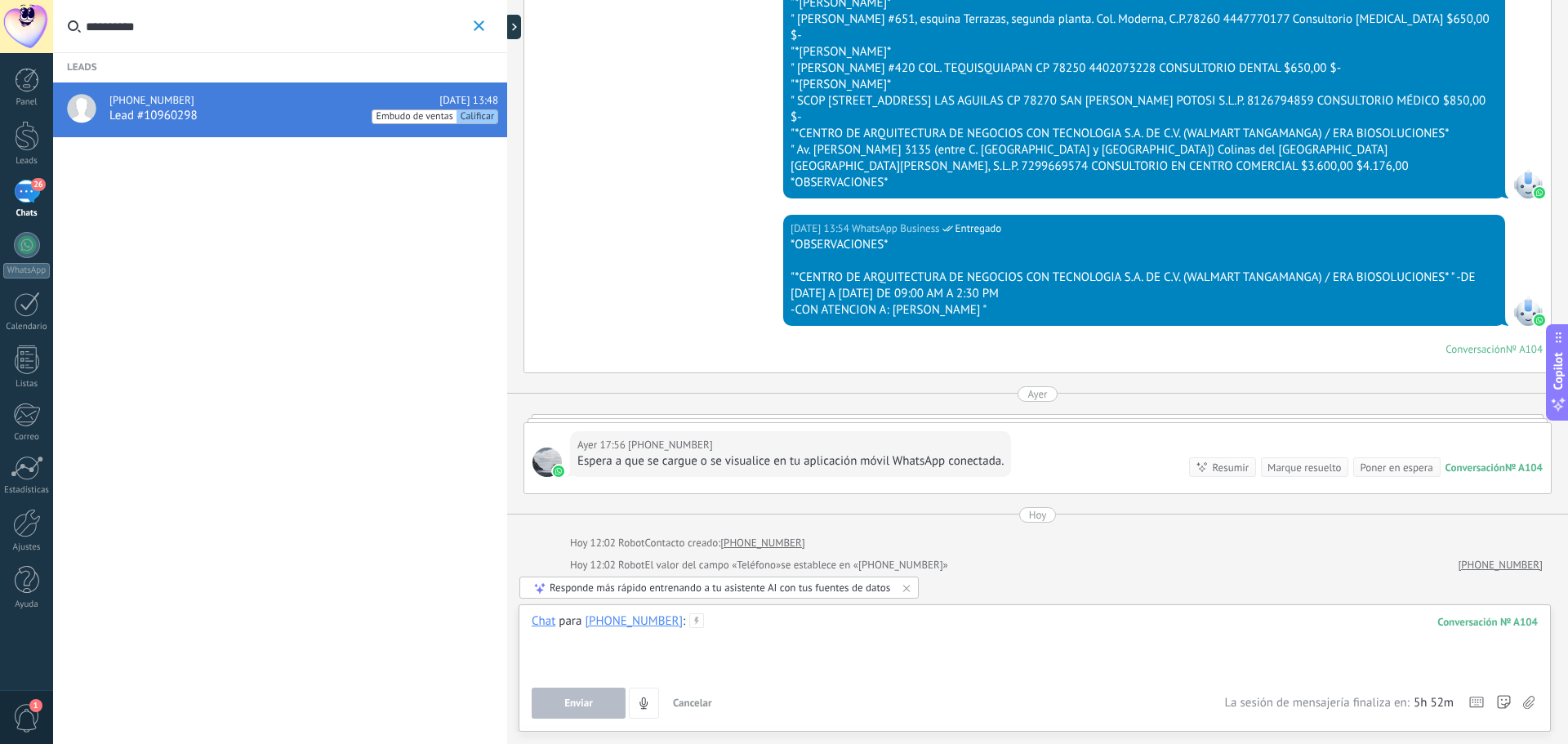
scroll to position [3239, 0]
click at [603, 694] on button "Enviar" at bounding box center [578, 703] width 94 height 31
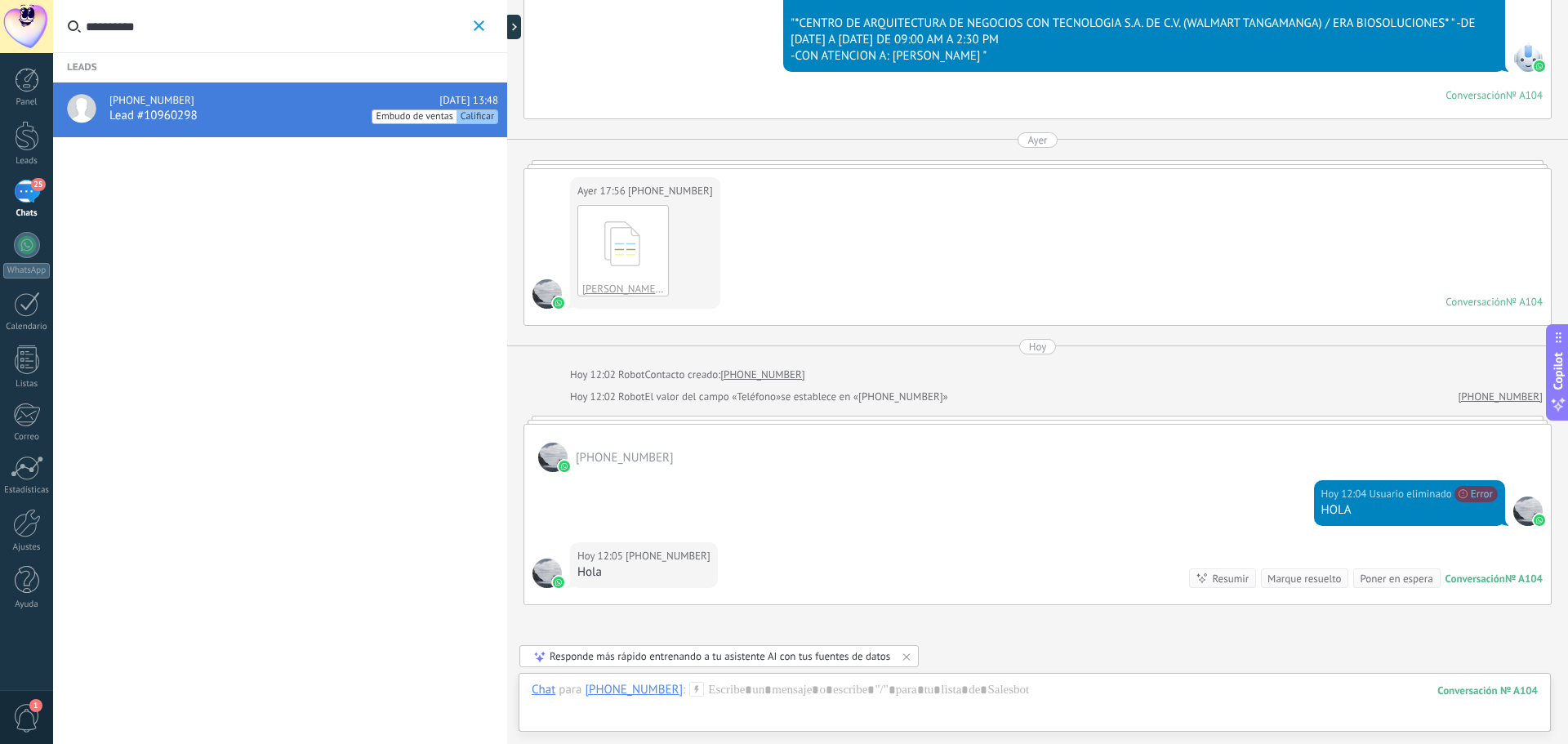
scroll to position [3937, 0]
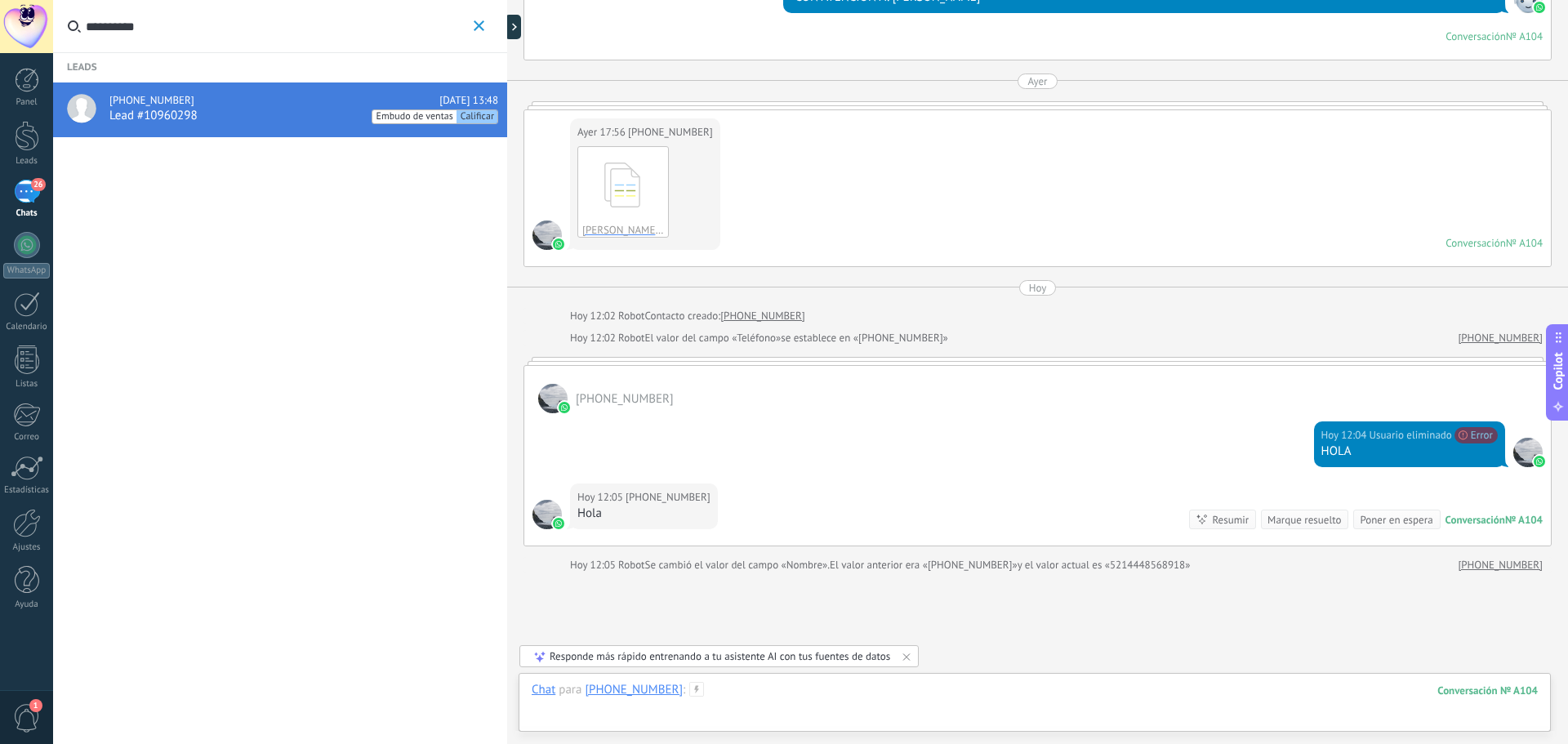
click at [781, 686] on div at bounding box center [1034, 706] width 1006 height 49
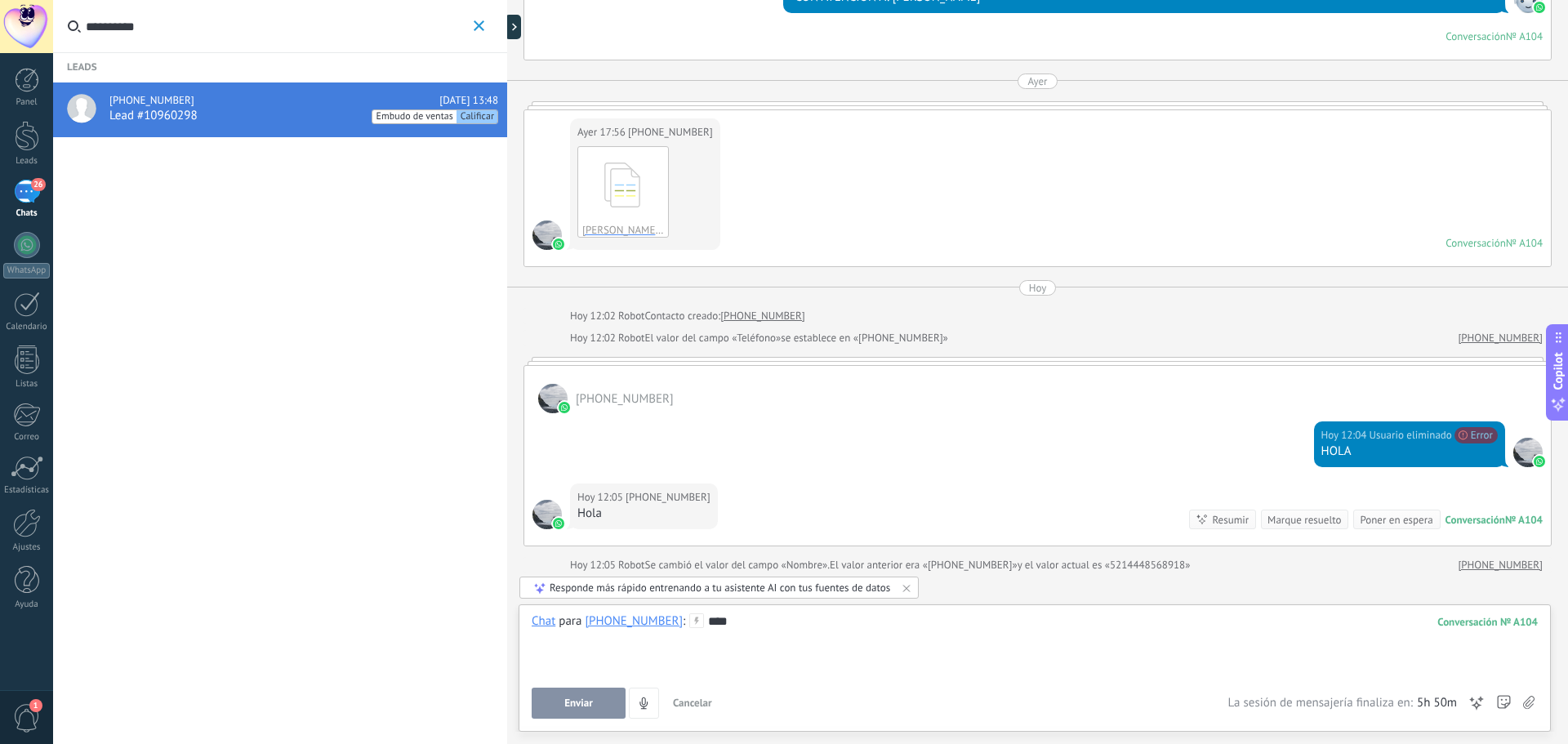
click at [561, 708] on button "Enviar" at bounding box center [578, 703] width 94 height 31
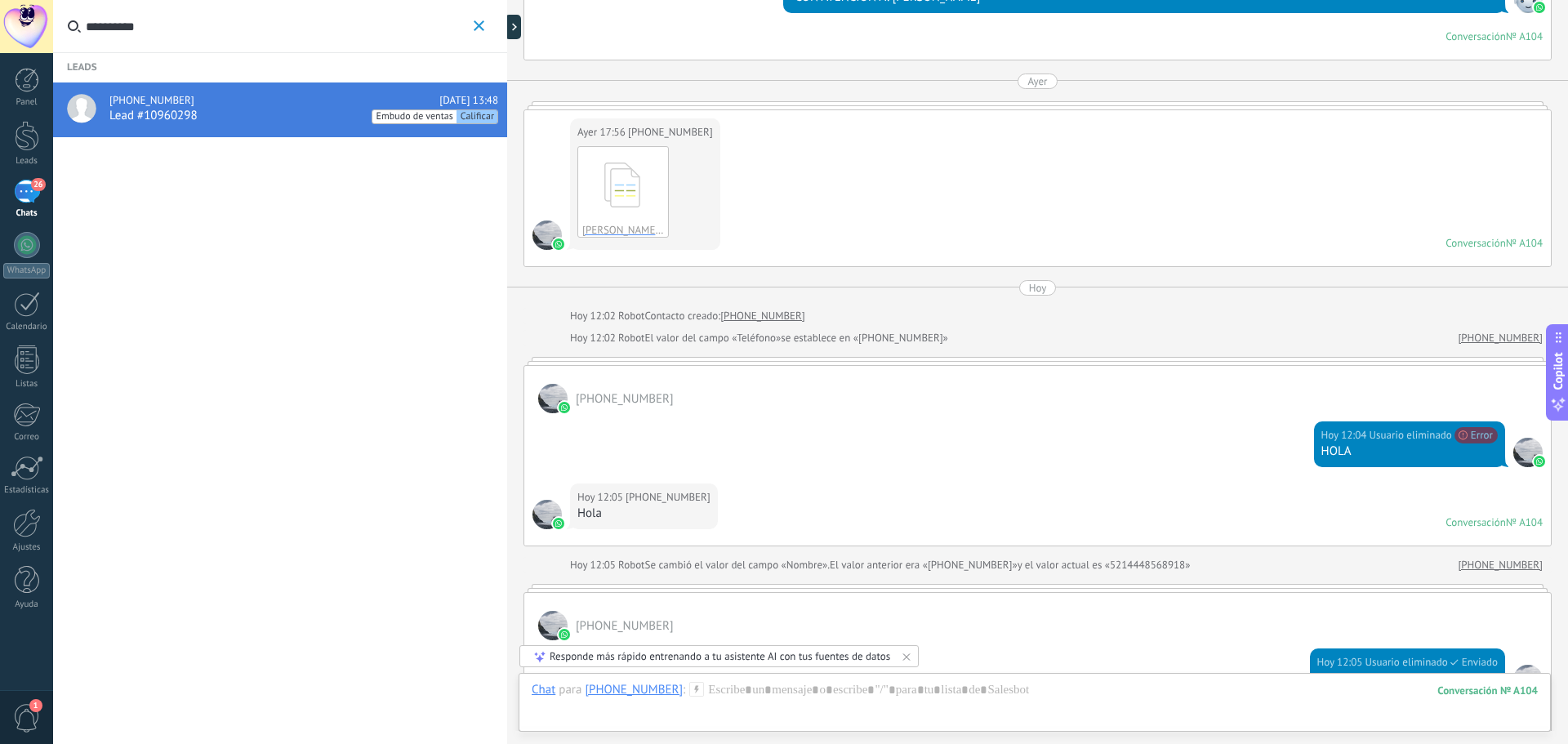
scroll to position [3927, 0]
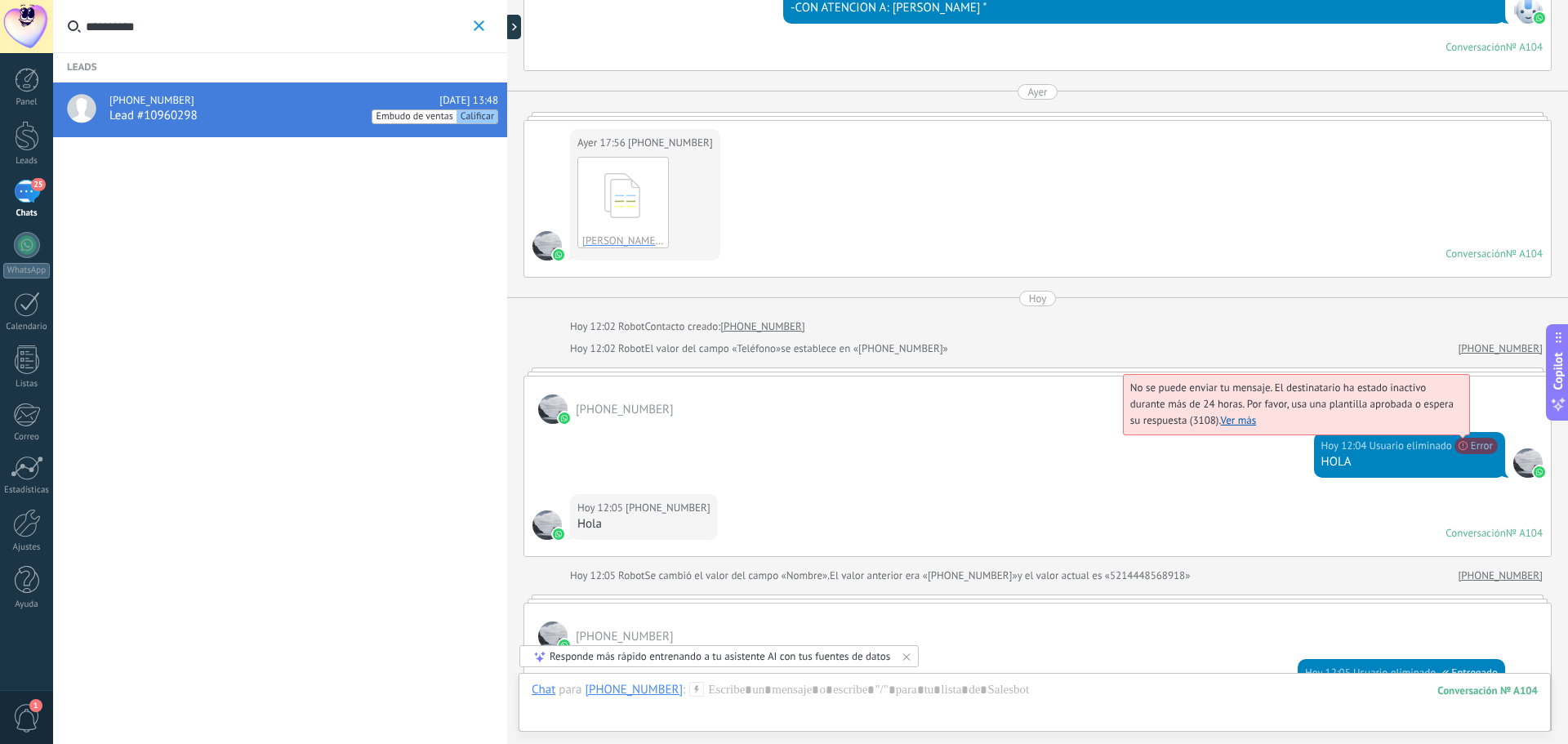
click at [1248, 413] on link "Ver más" at bounding box center [1238, 420] width 36 height 14
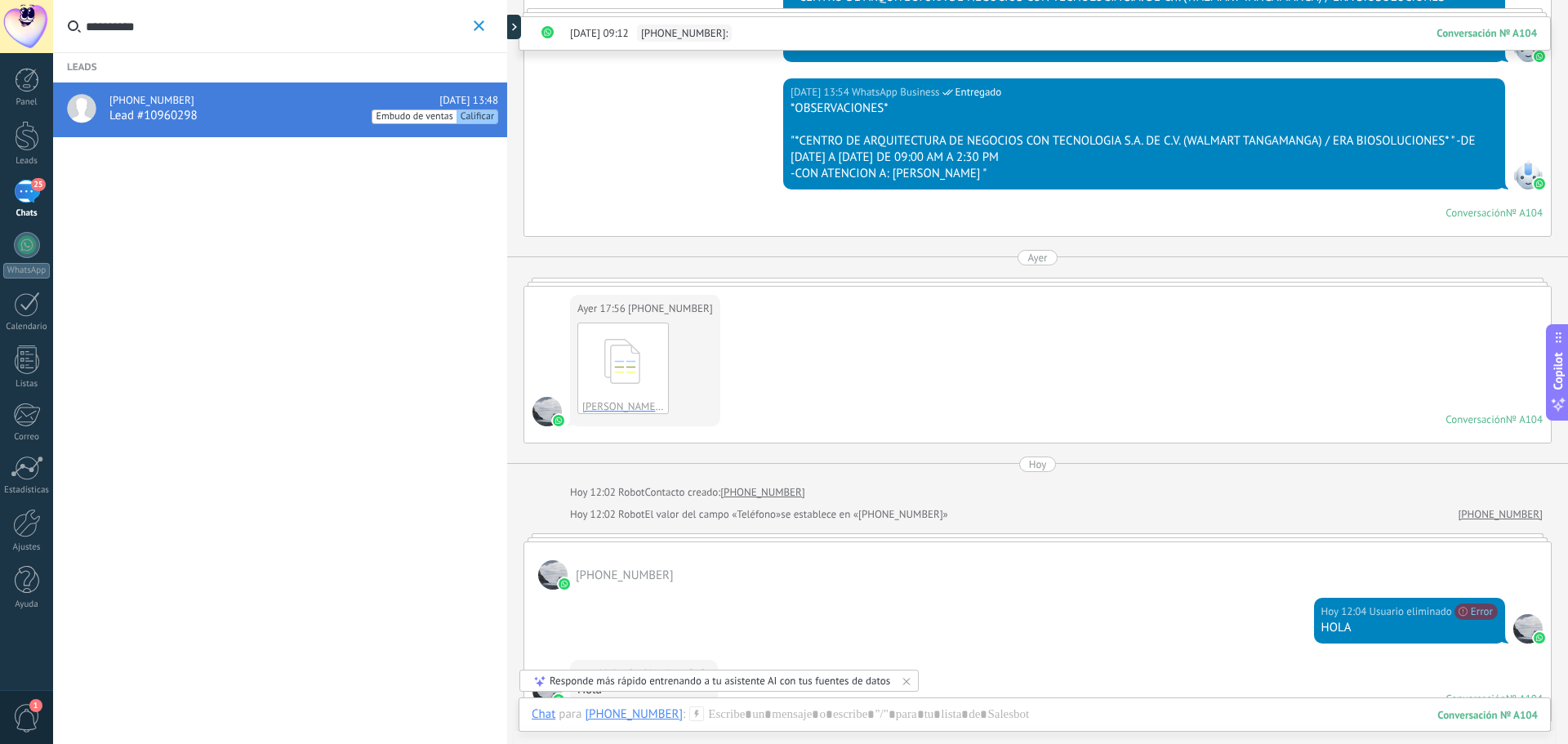
scroll to position [3733, 0]
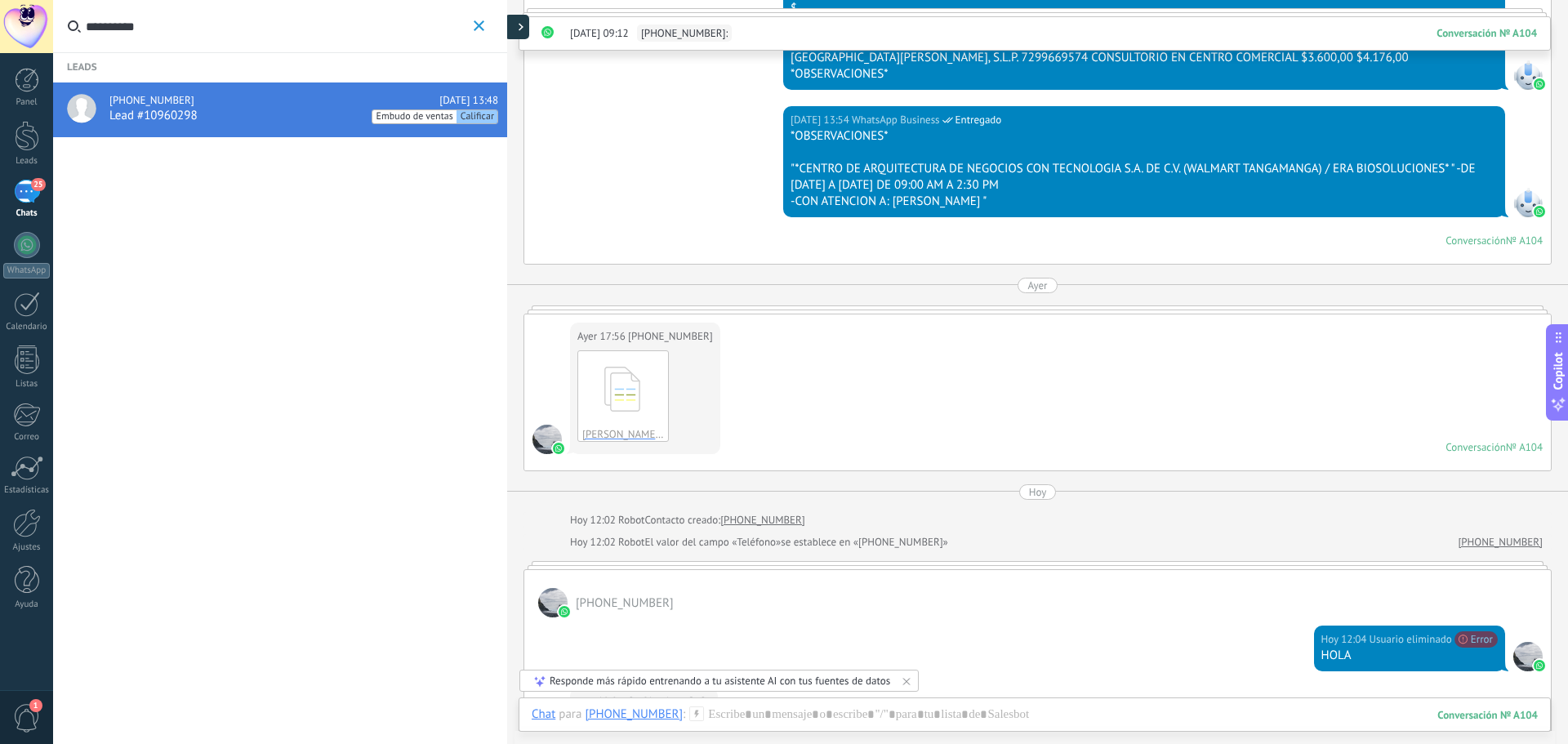
click at [520, 31] on div at bounding box center [517, 27] width 25 height 25
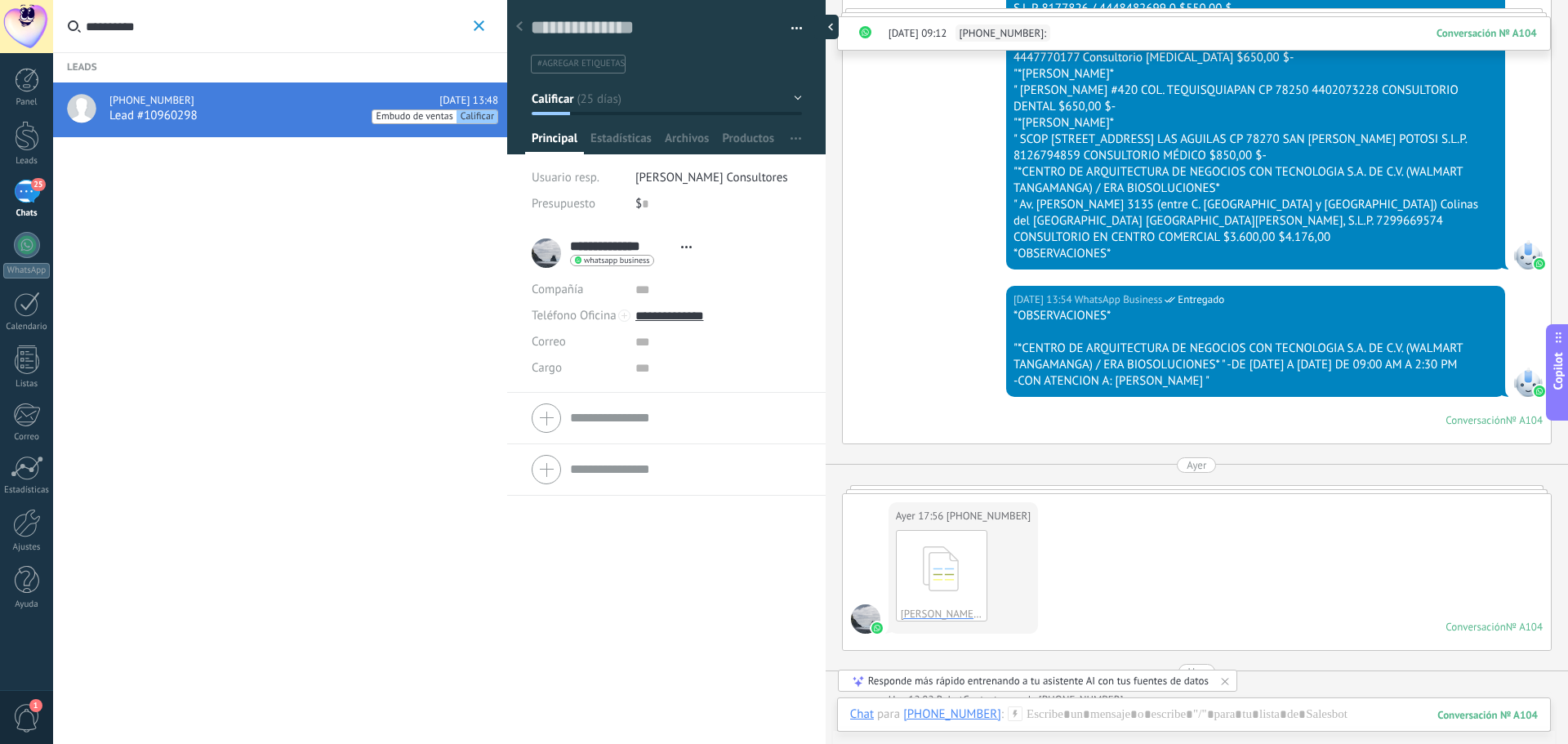
scroll to position [16, 0]
click at [633, 132] on span "Estadísticas" at bounding box center [621, 143] width 61 height 24
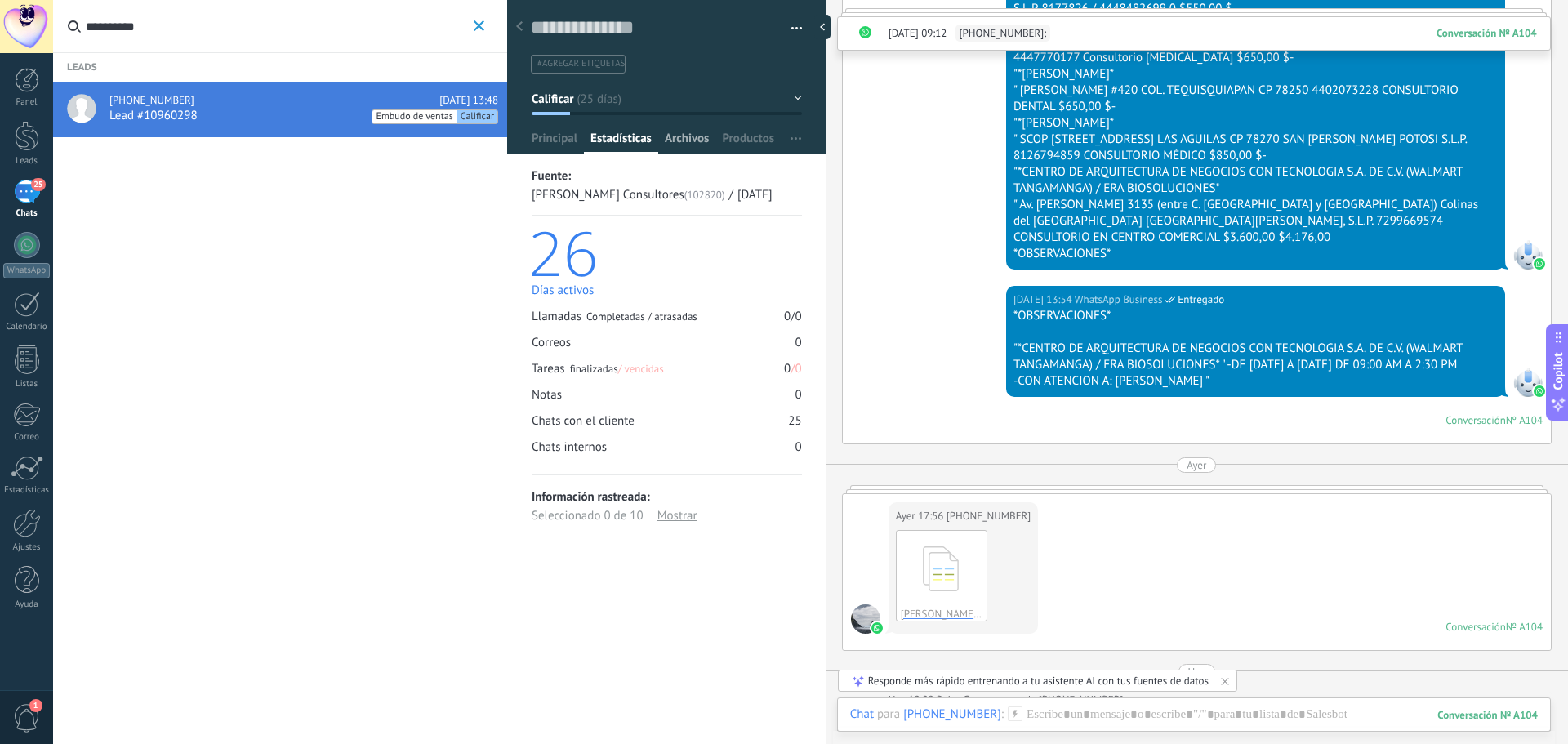
click at [699, 131] on span "Archivos" at bounding box center [686, 143] width 44 height 24
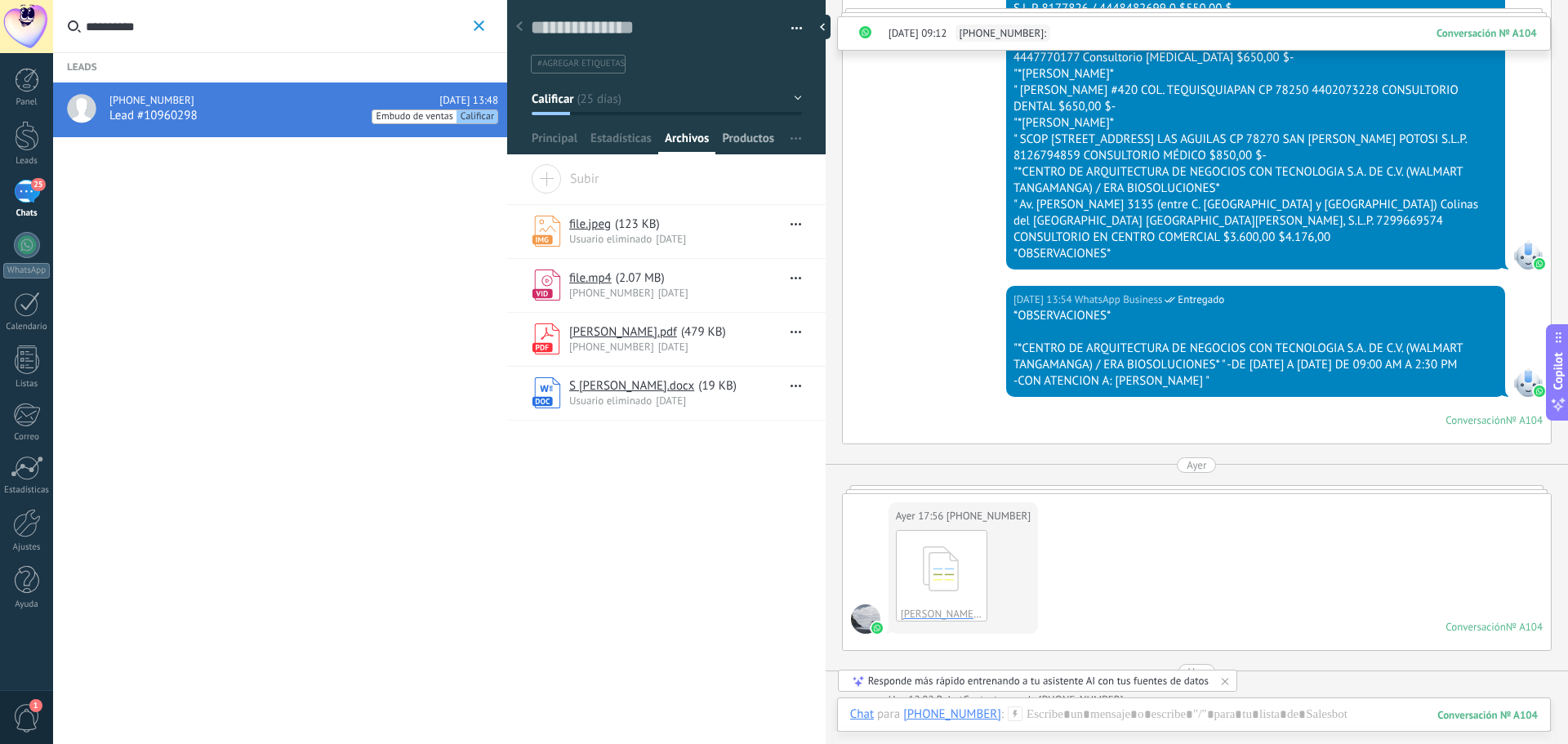
click at [745, 140] on span "Productos" at bounding box center [748, 143] width 52 height 24
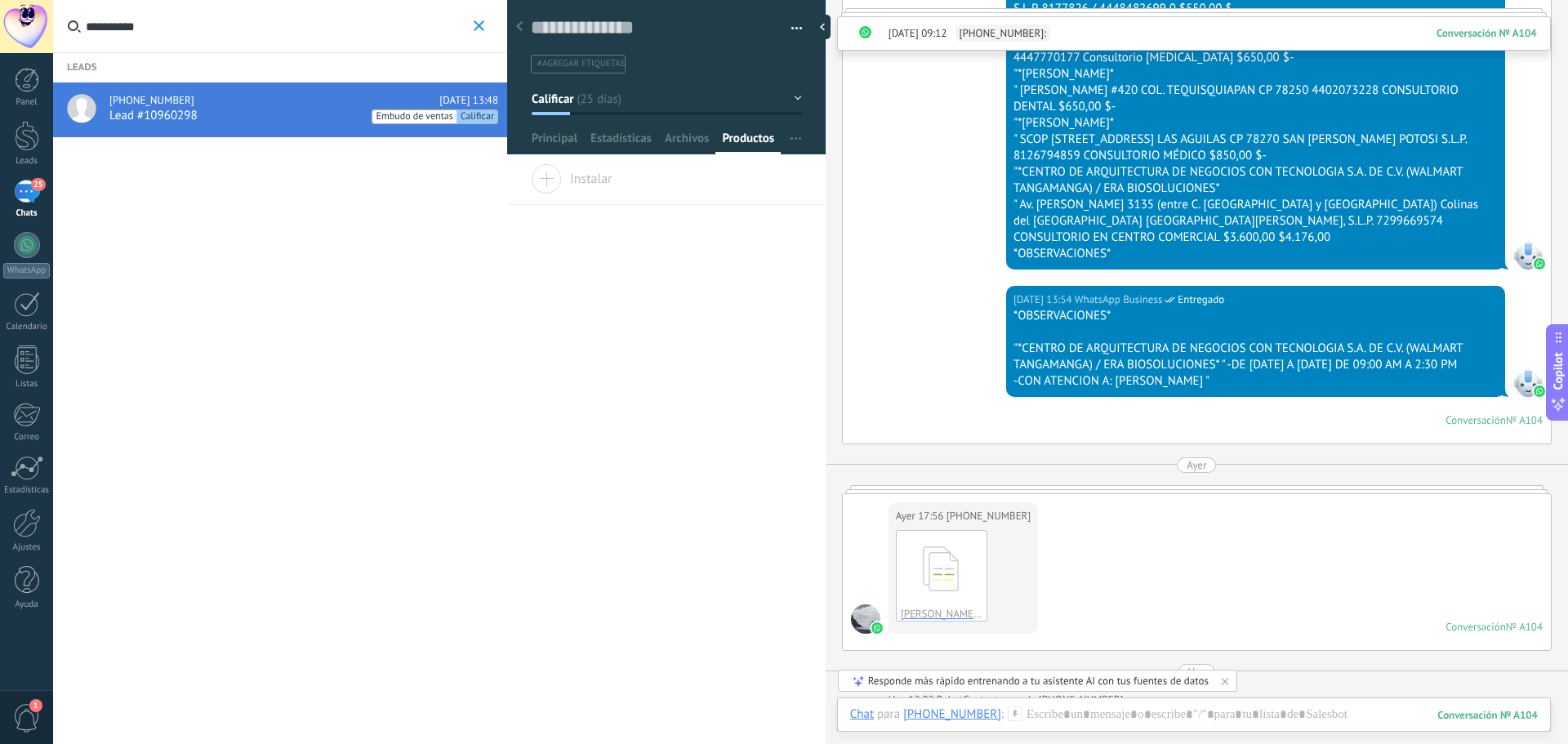
click at [521, 30] on use at bounding box center [520, 27] width 7 height 10
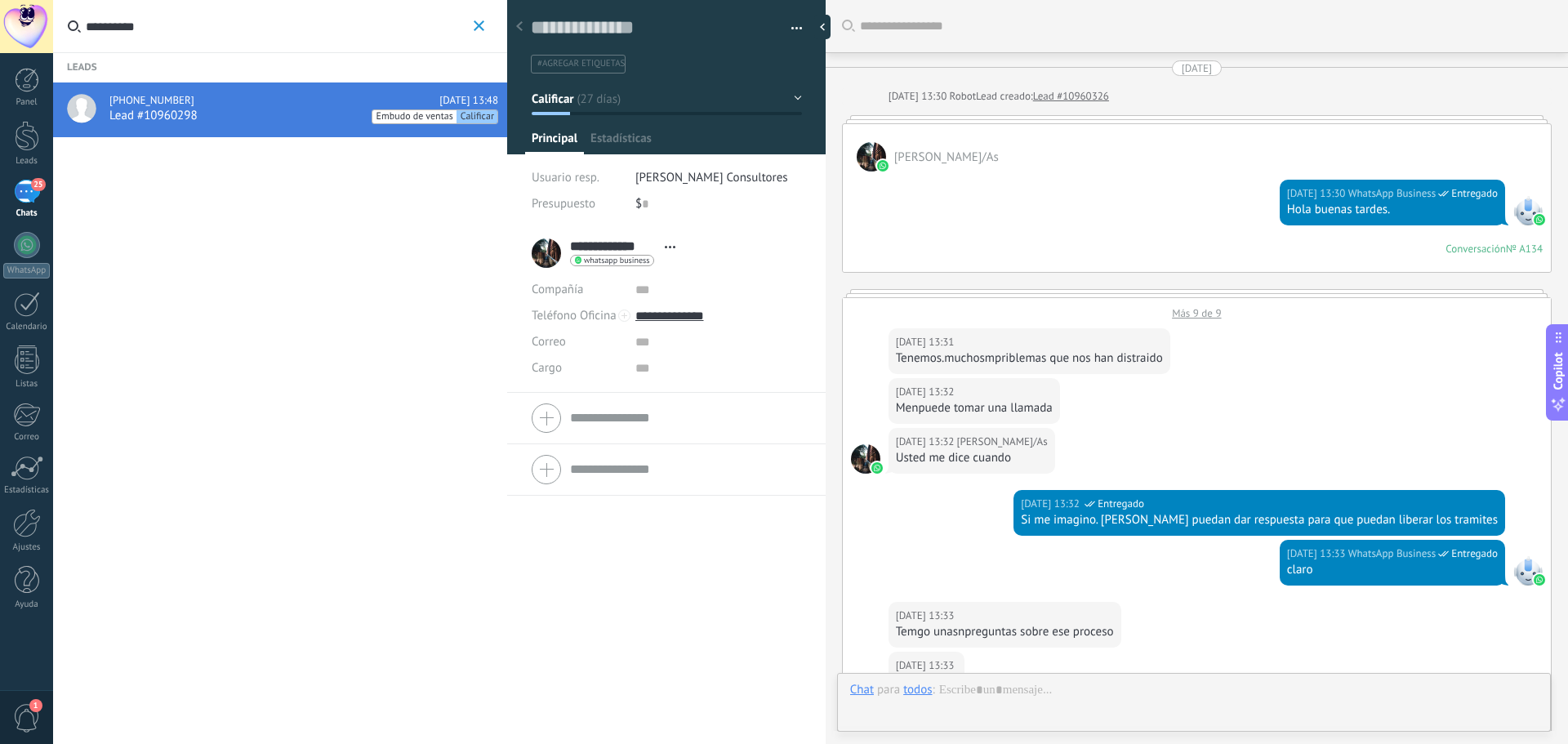
scroll to position [1618, 0]
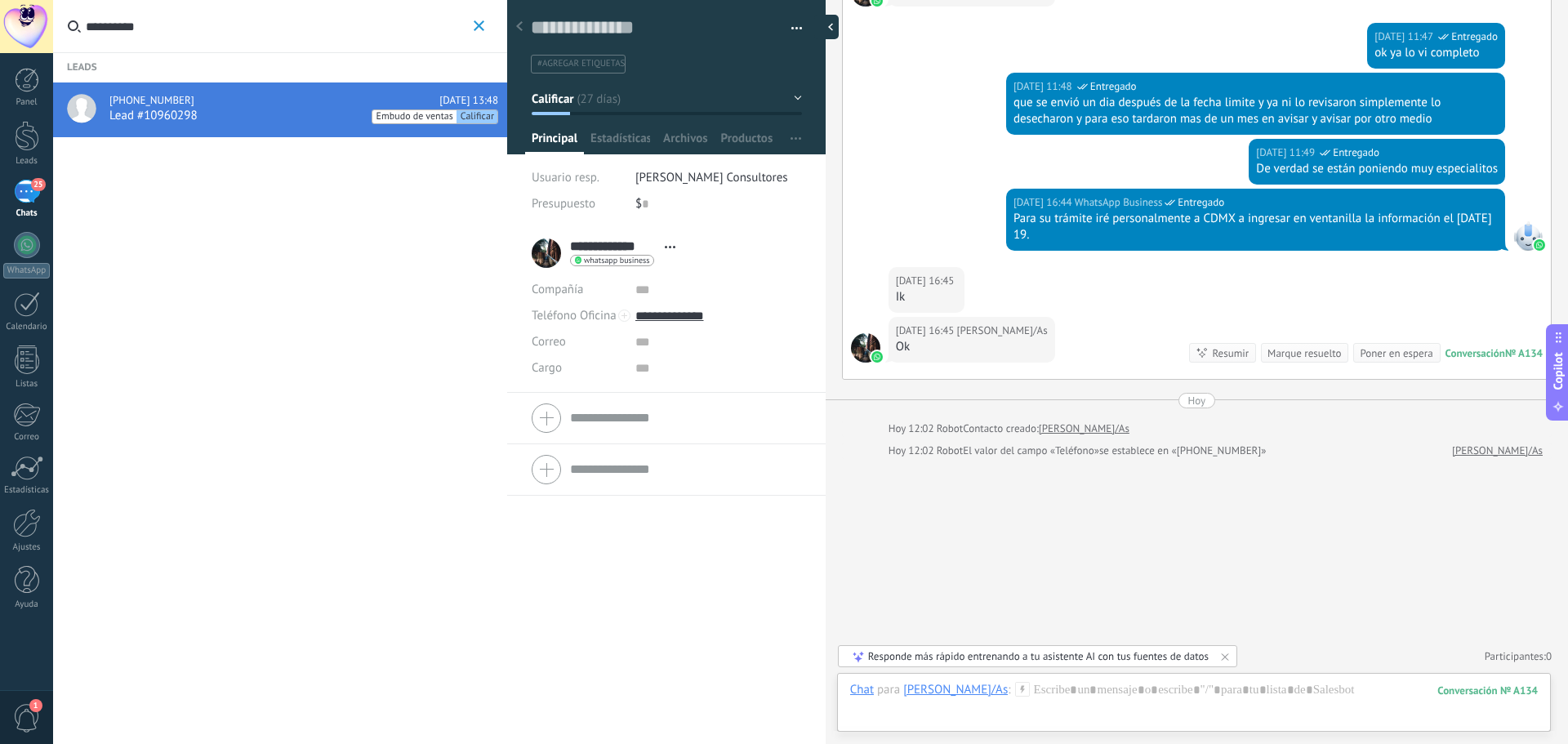
click at [830, 32] on div at bounding box center [826, 27] width 25 height 25
type textarea "**********"
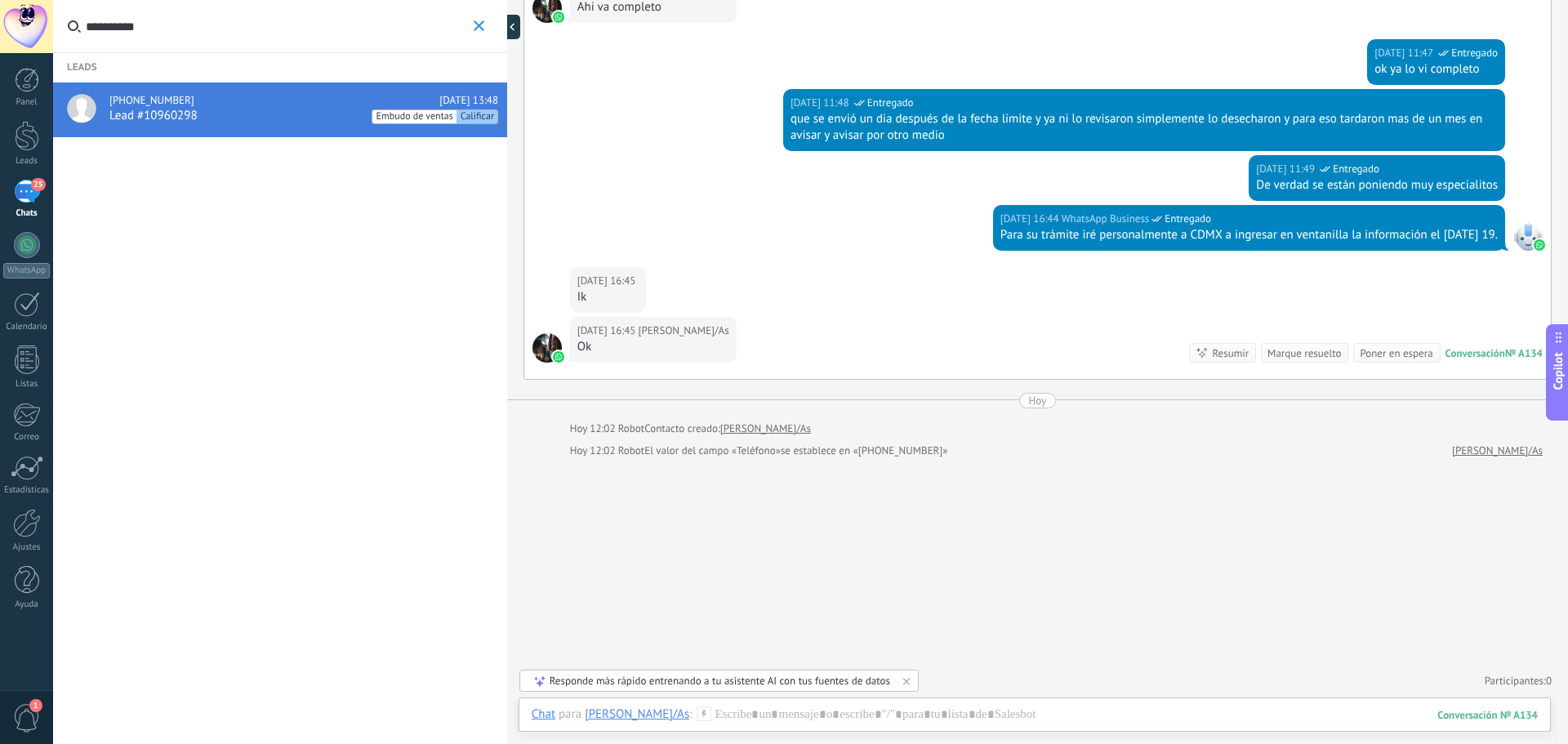
scroll to position [16, 0]
click at [27, 200] on div "25" at bounding box center [27, 191] width 27 height 24
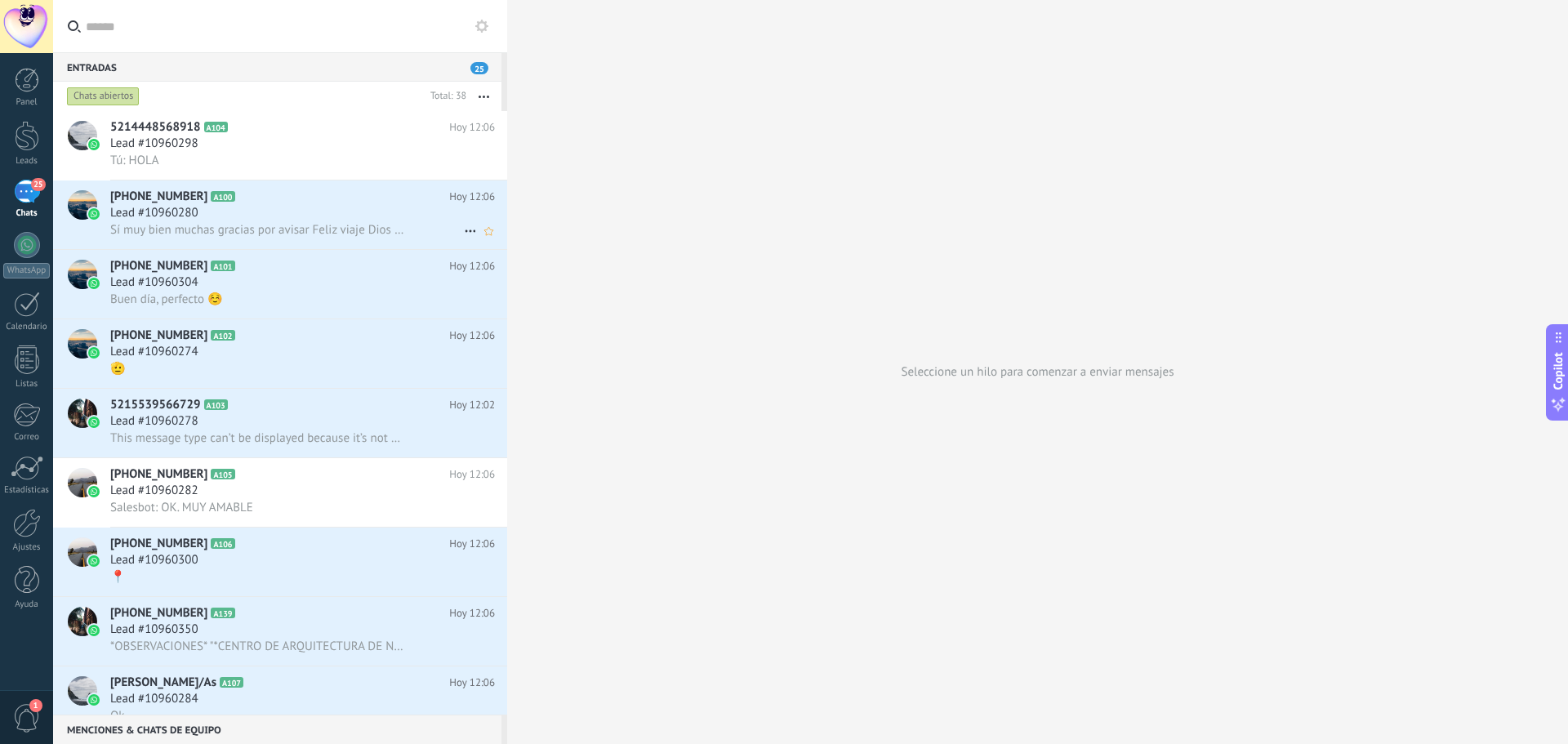
click at [138, 185] on div "[PHONE_NUMBER] A100 [DATE] 12:06 Lead #10960280 Sí muy bien muchas gracias por …" at bounding box center [308, 215] width 397 height 69
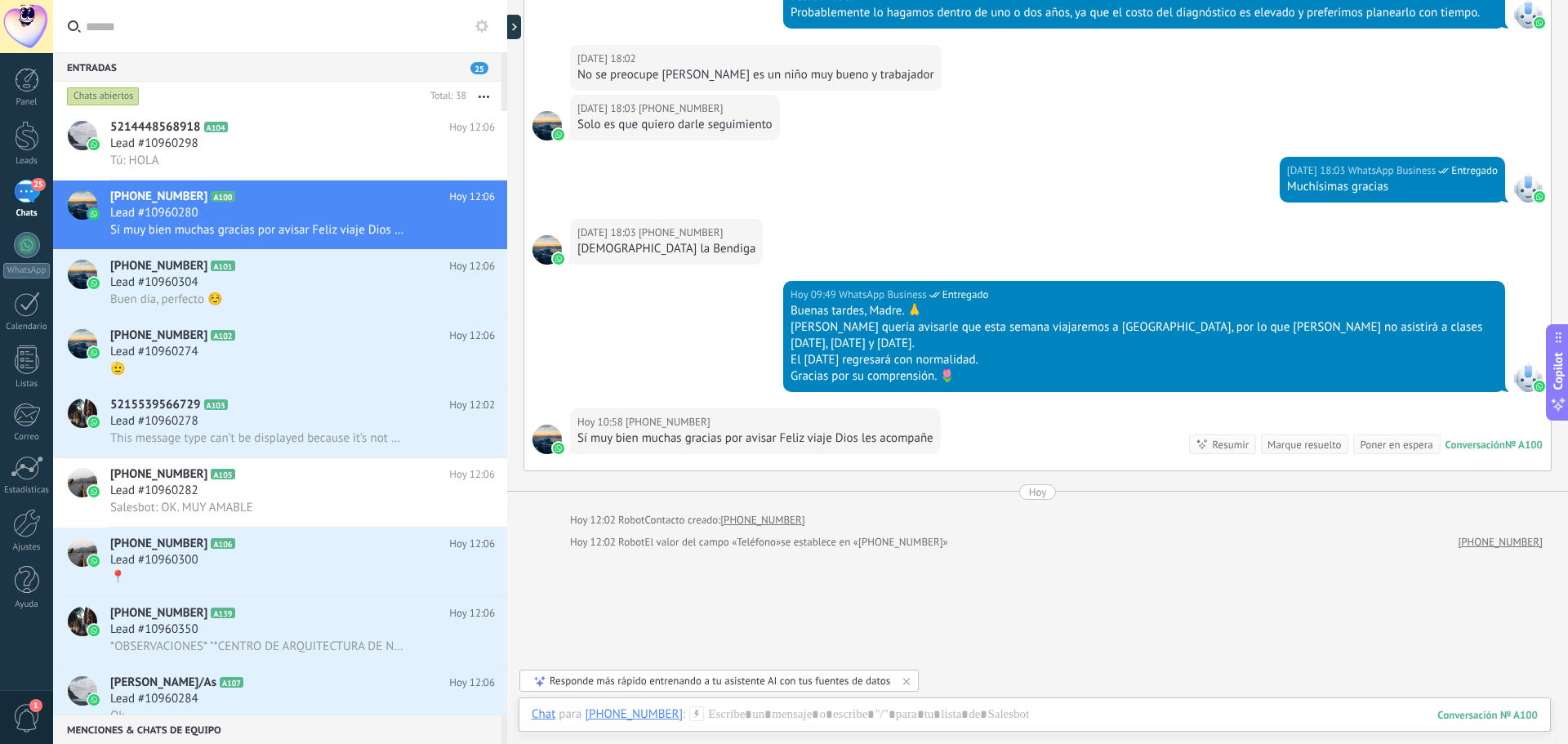
scroll to position [4046, 0]
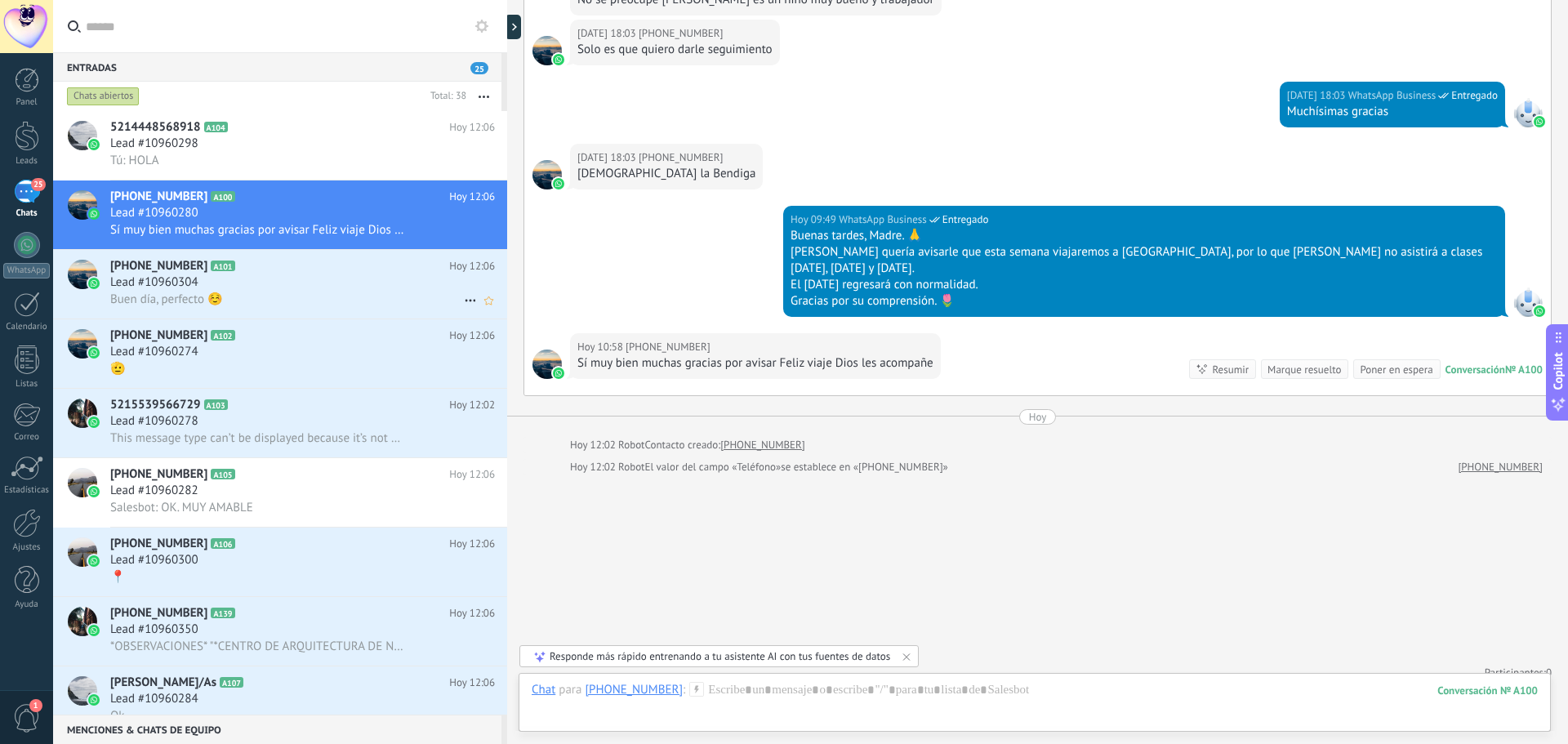
click at [285, 285] on div "Lead #10960304" at bounding box center [302, 283] width 385 height 17
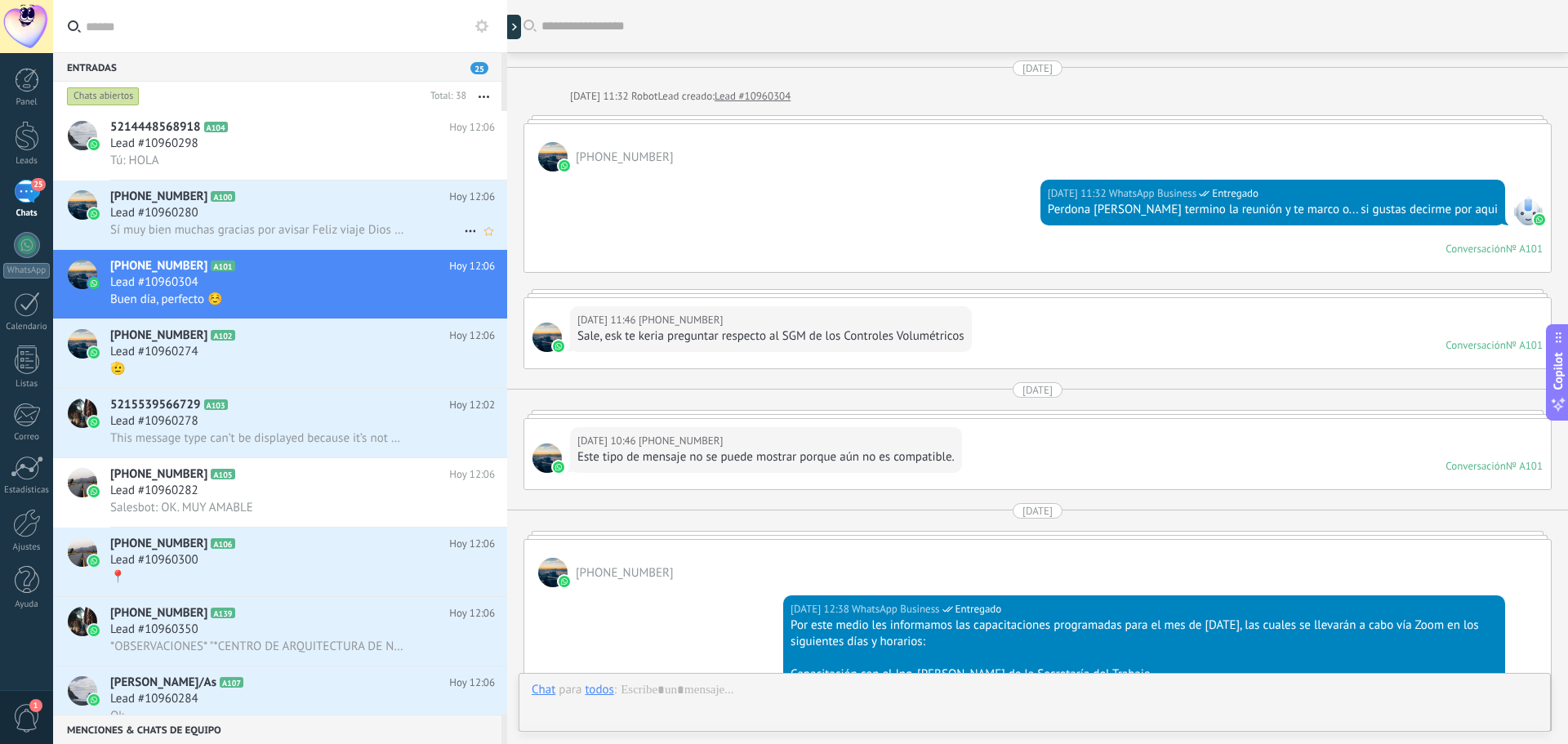
scroll to position [2876, 0]
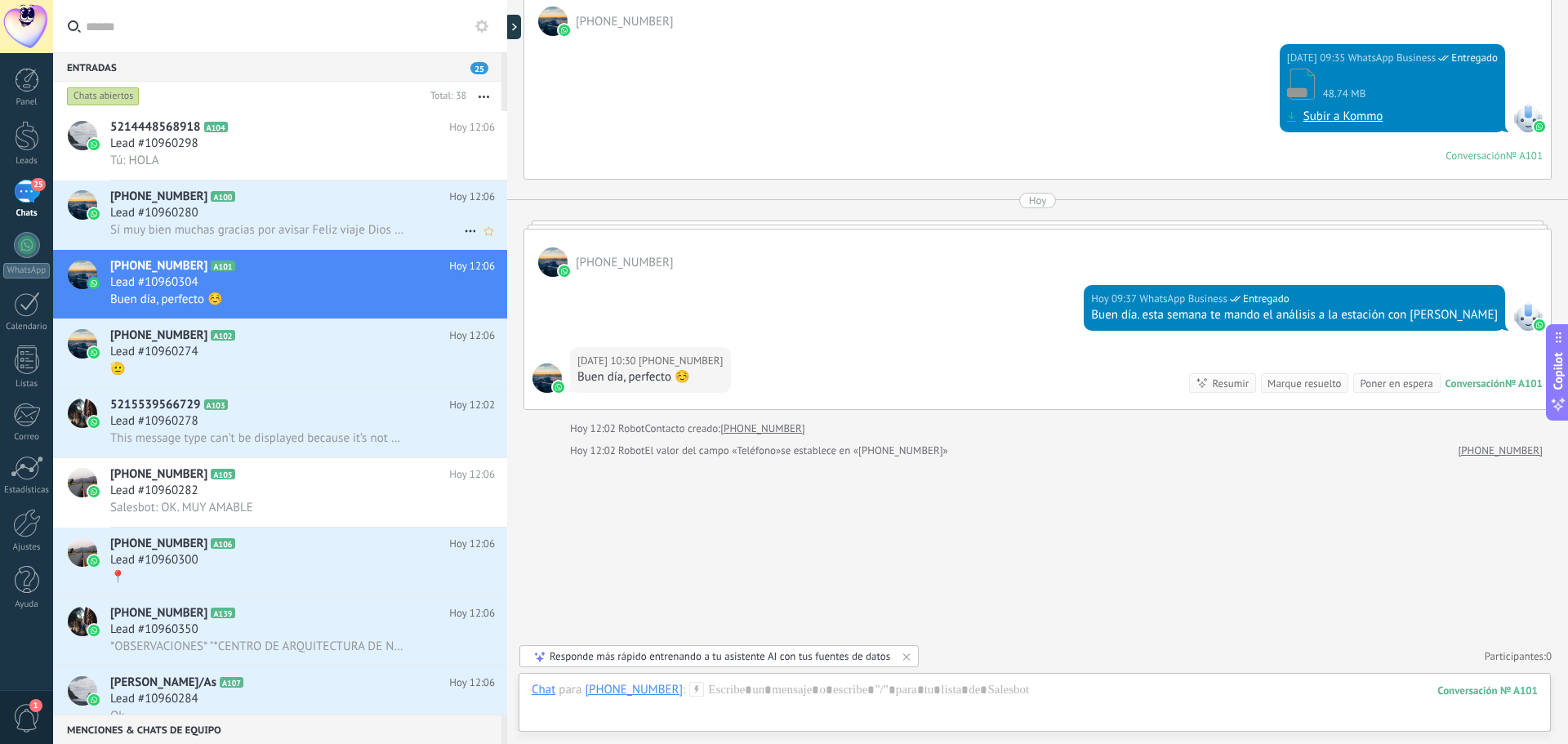
click at [132, 209] on span "Lead #10960280" at bounding box center [154, 213] width 88 height 17
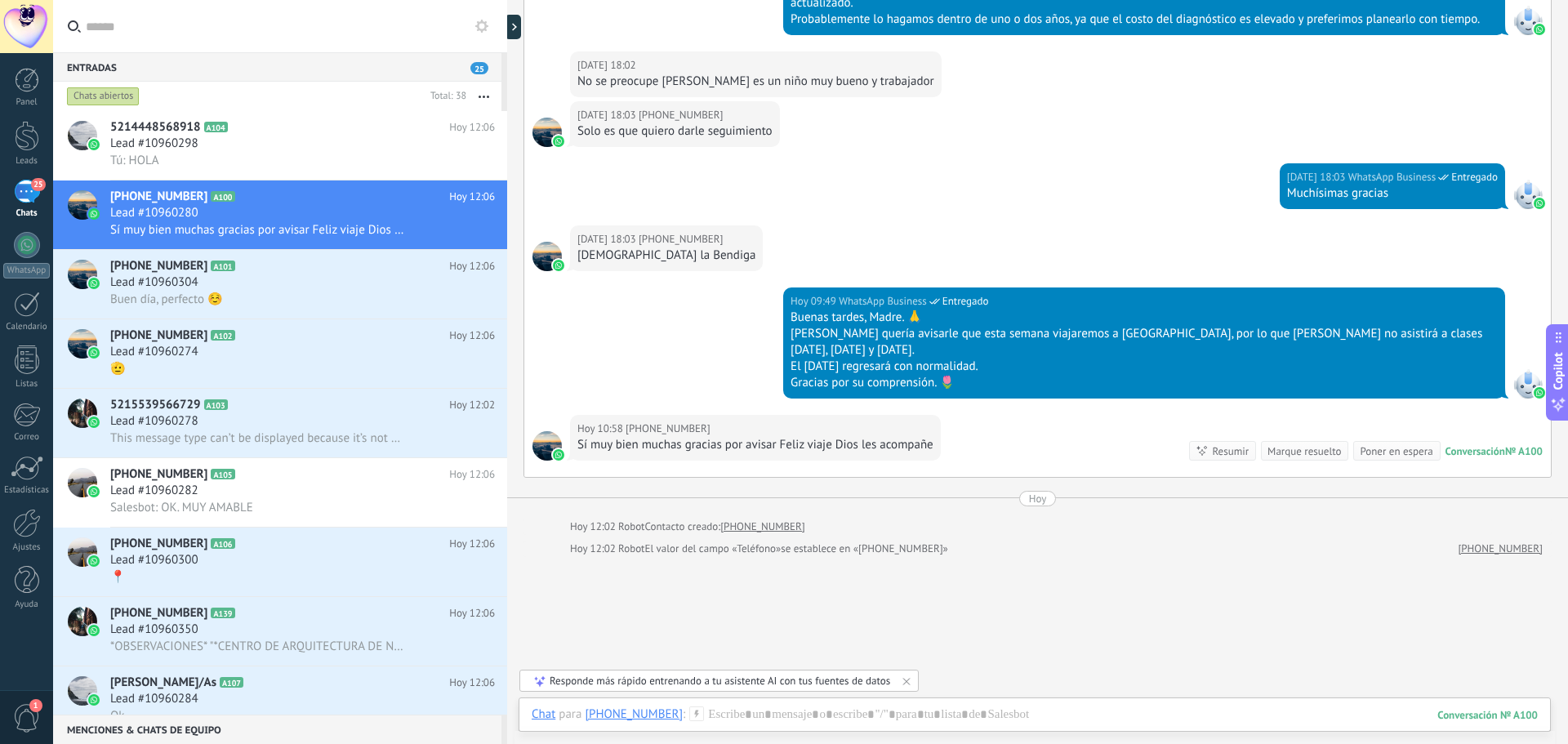
scroll to position [4046, 0]
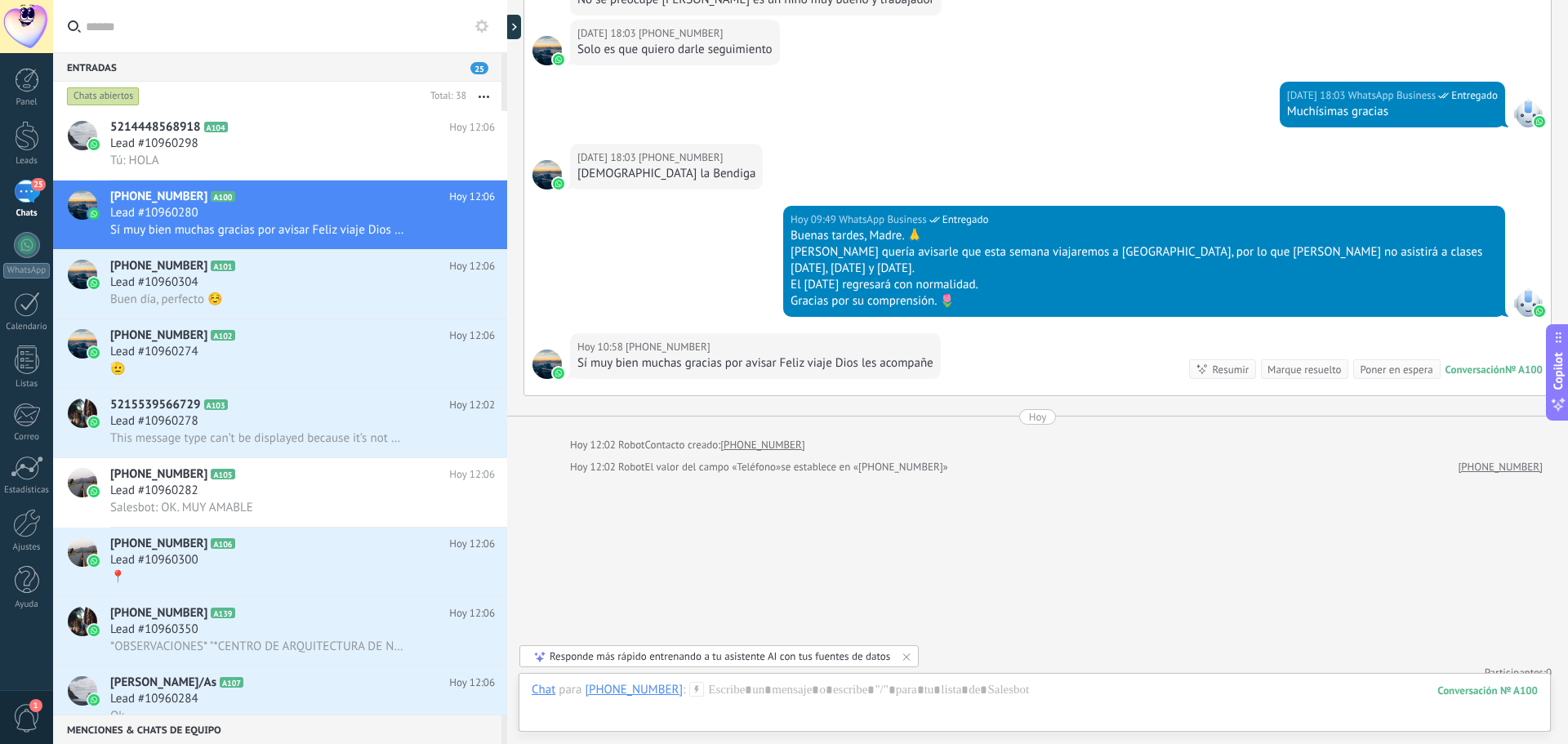
click at [226, 294] on h3 "Buen día, perfecto ☺️" at bounding box center [171, 300] width 121 height 17
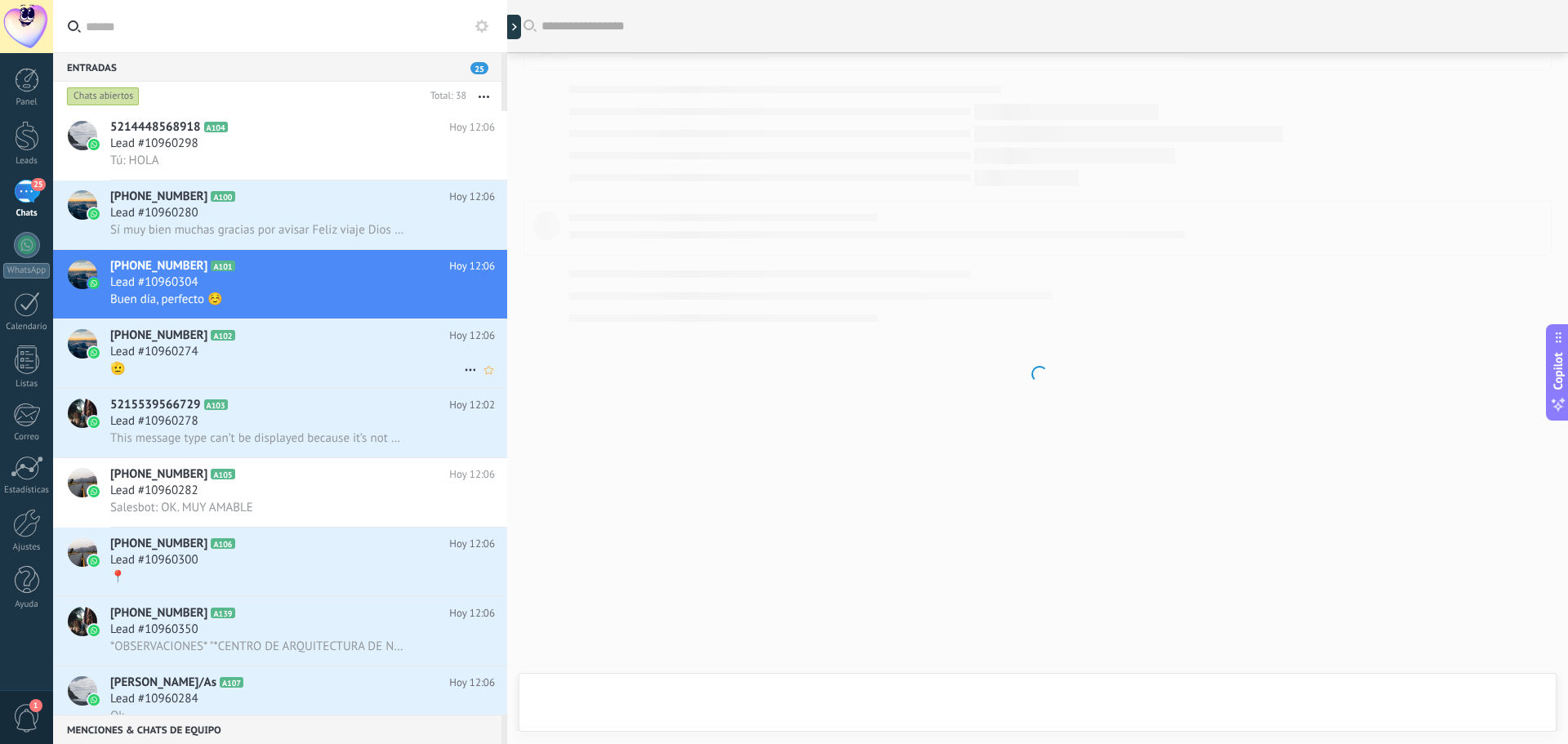
click at [242, 359] on div "Lead #10960274" at bounding box center [302, 352] width 385 height 17
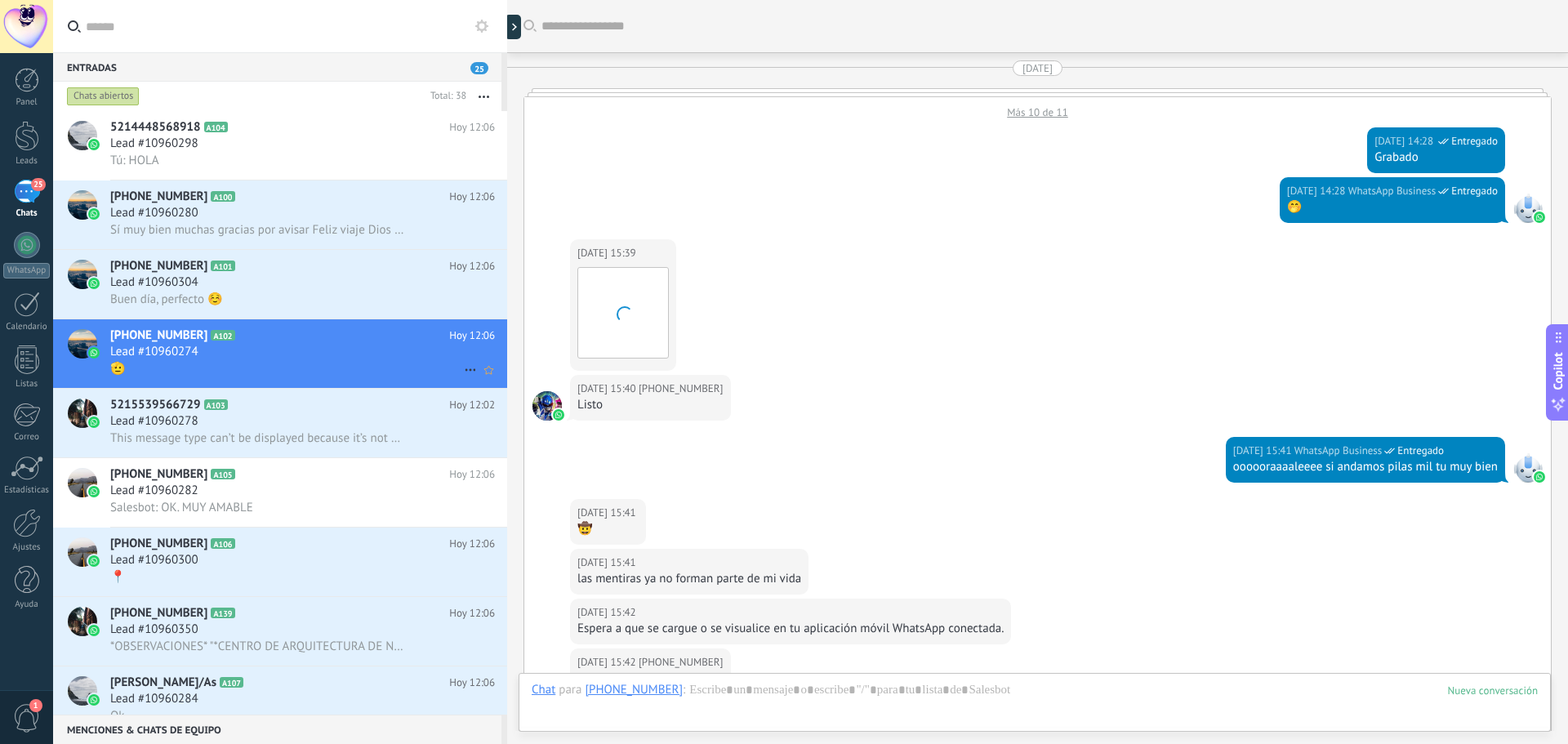
scroll to position [2521, 0]
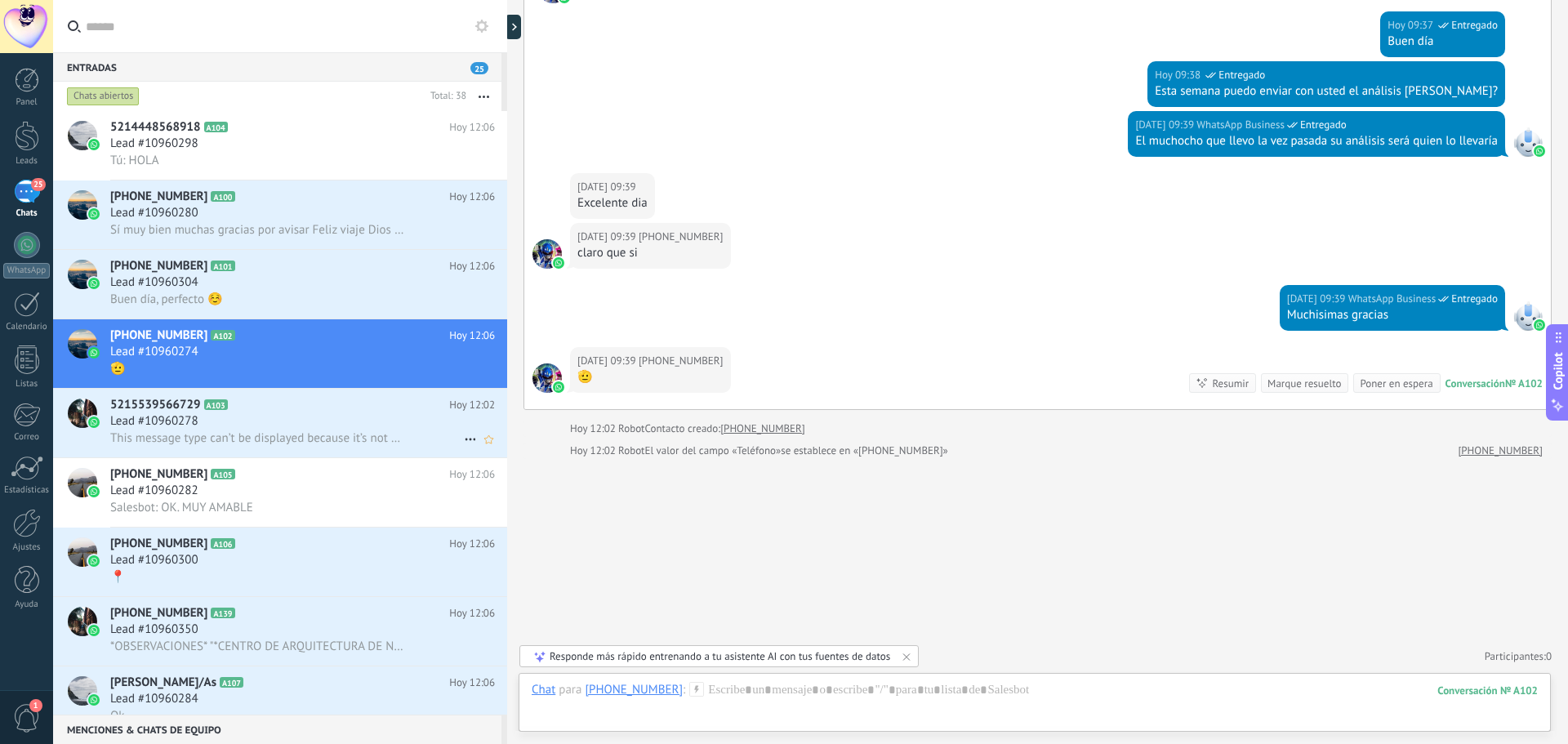
click at [302, 419] on div "Lead #10960278" at bounding box center [302, 422] width 385 height 17
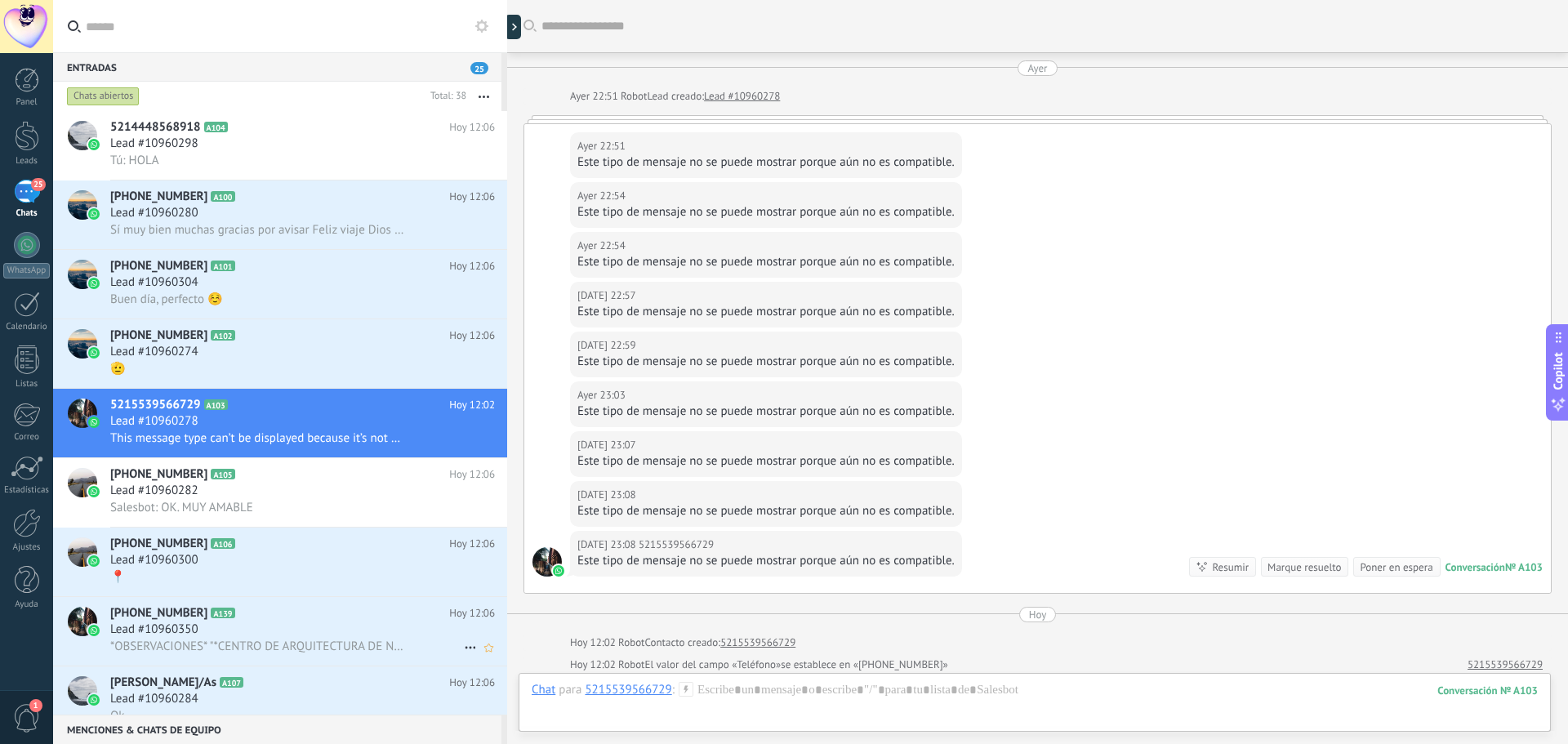
scroll to position [214, 0]
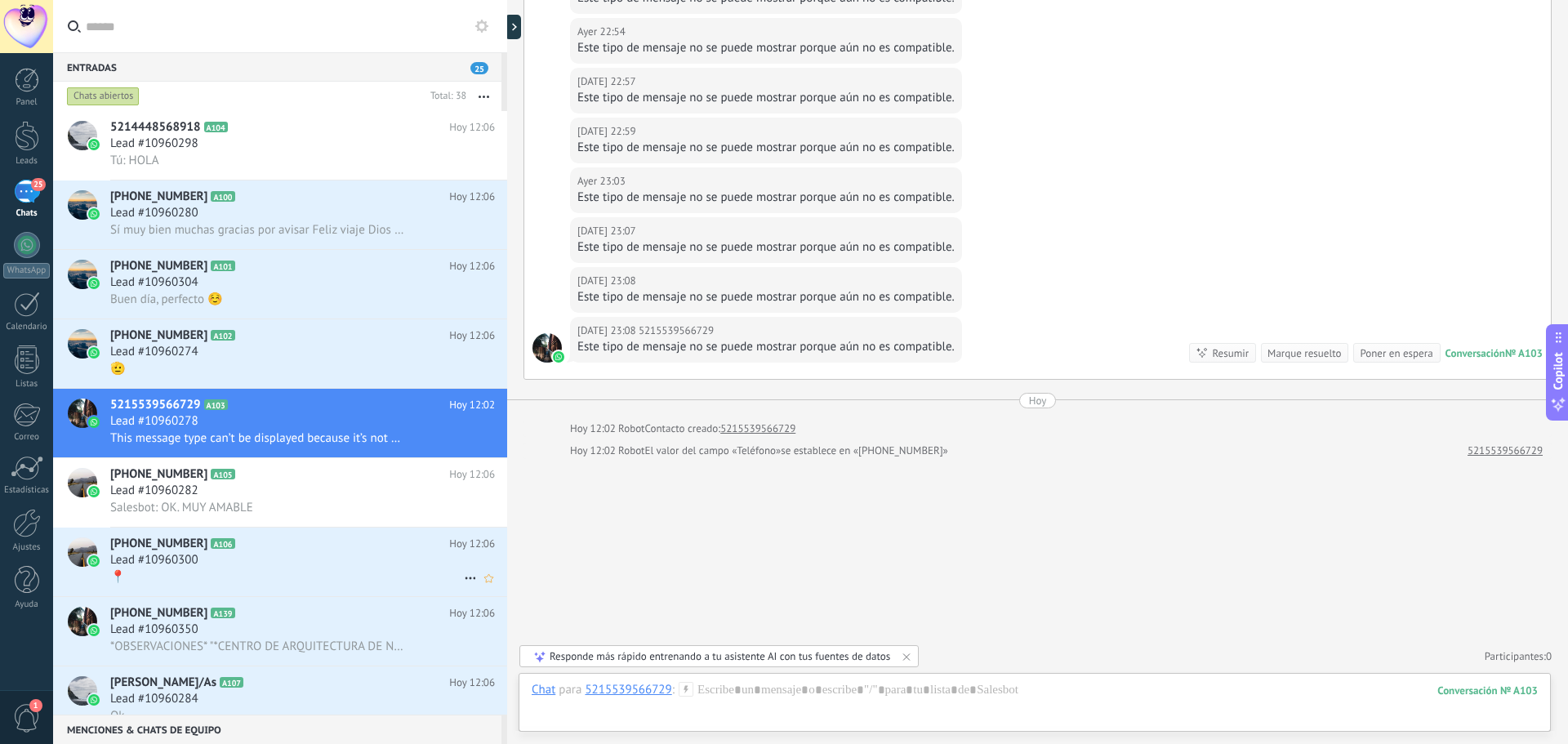
click at [330, 579] on div "📍" at bounding box center [302, 577] width 385 height 17
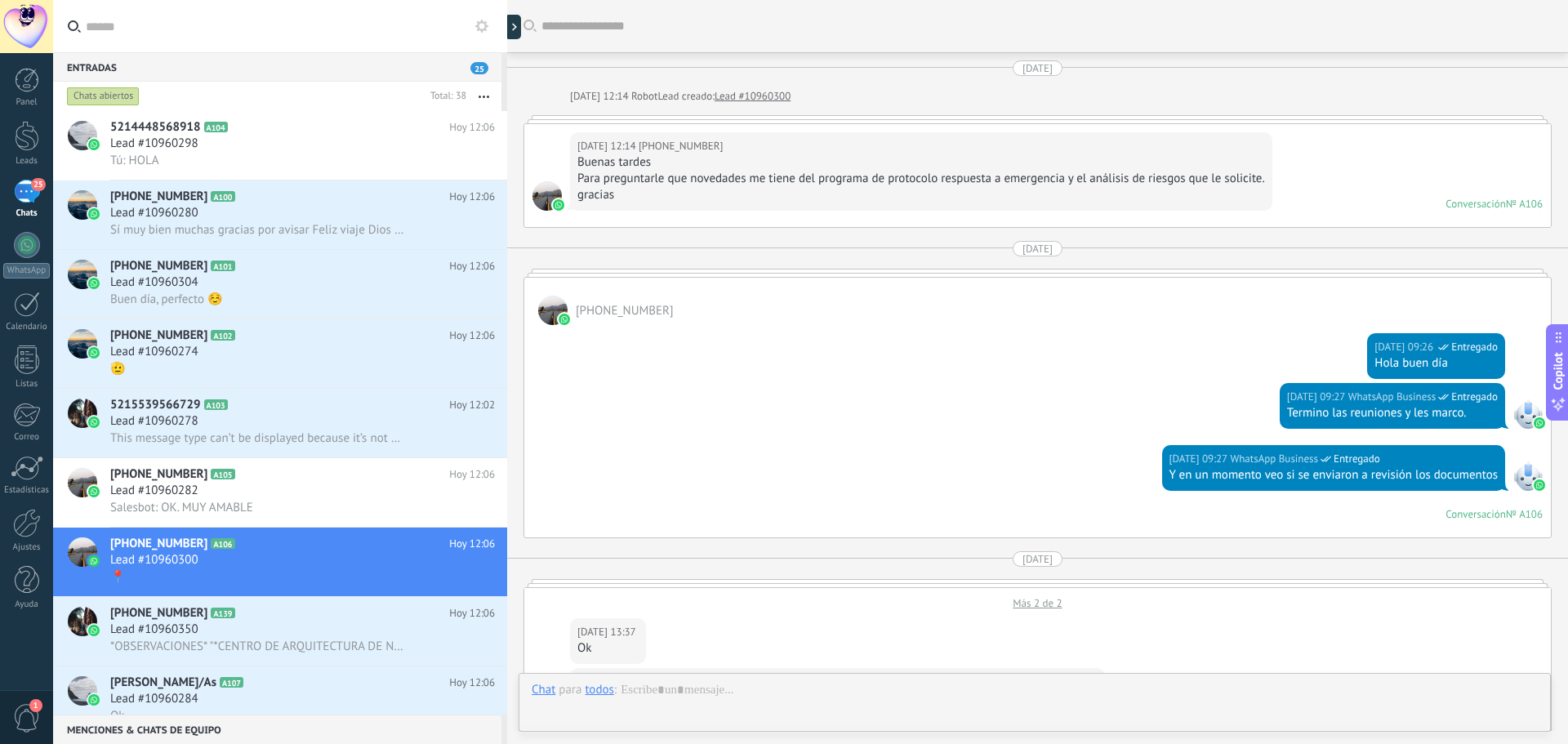
scroll to position [4568, 0]
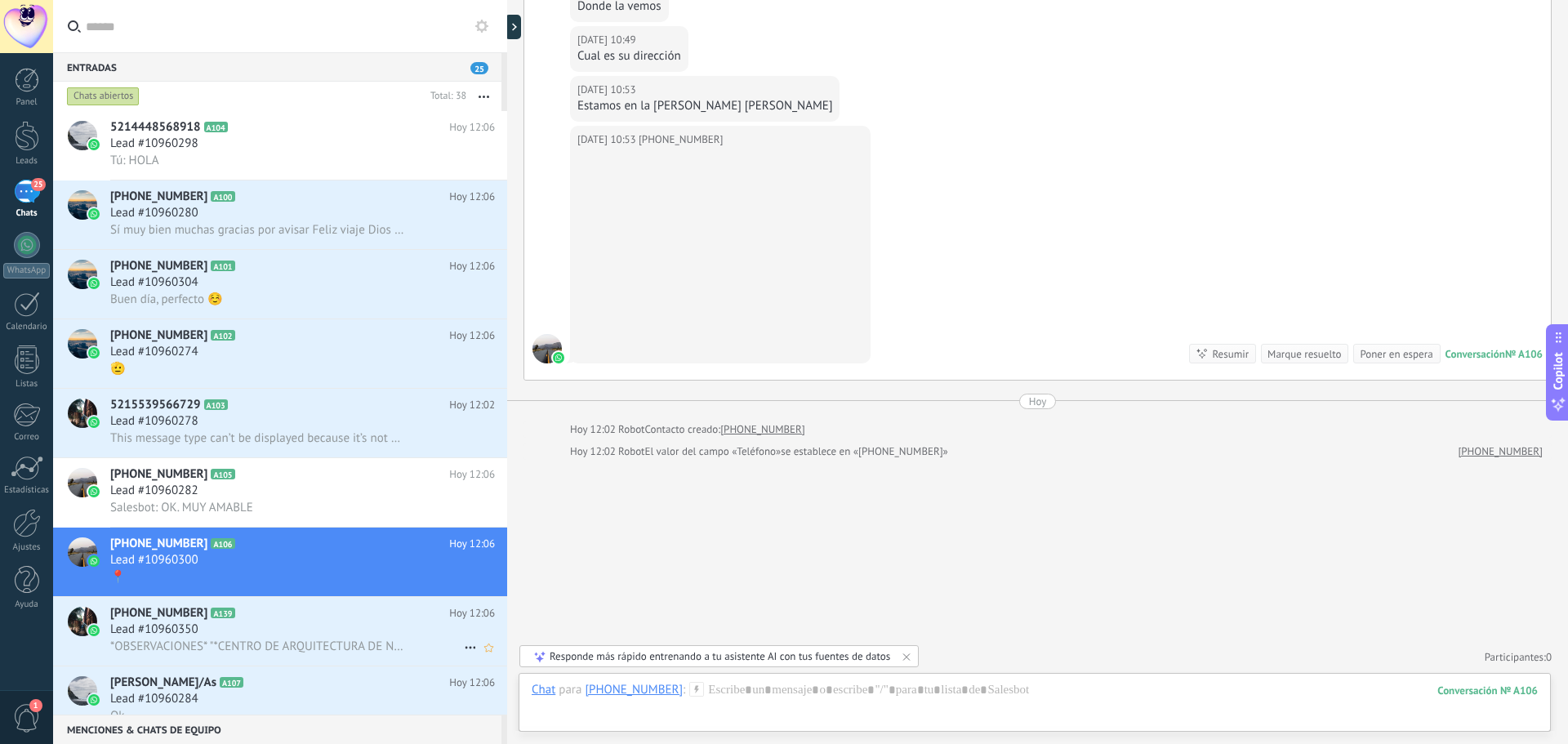
click at [283, 630] on div "Lead #10960350" at bounding box center [302, 630] width 385 height 17
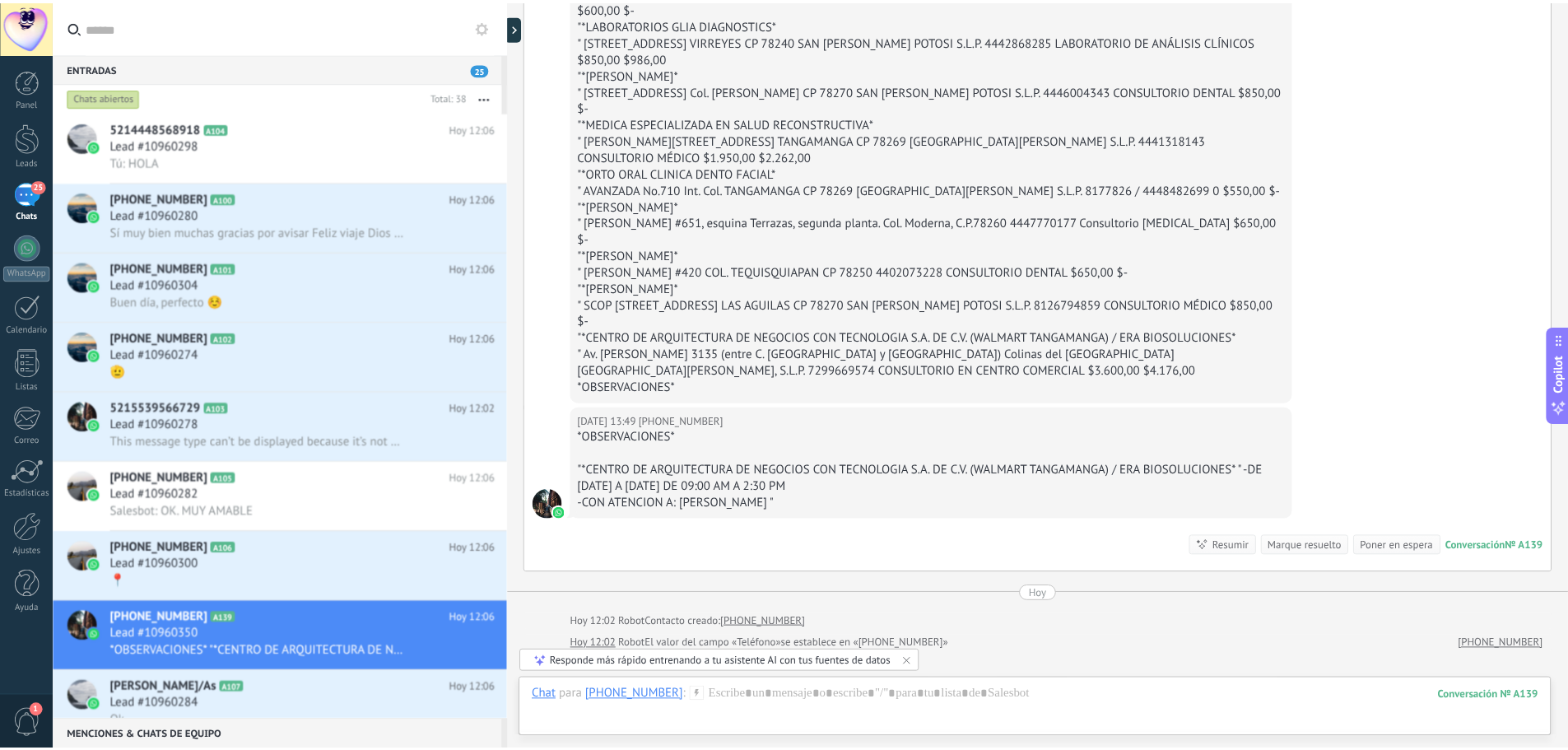
scroll to position [2124, 0]
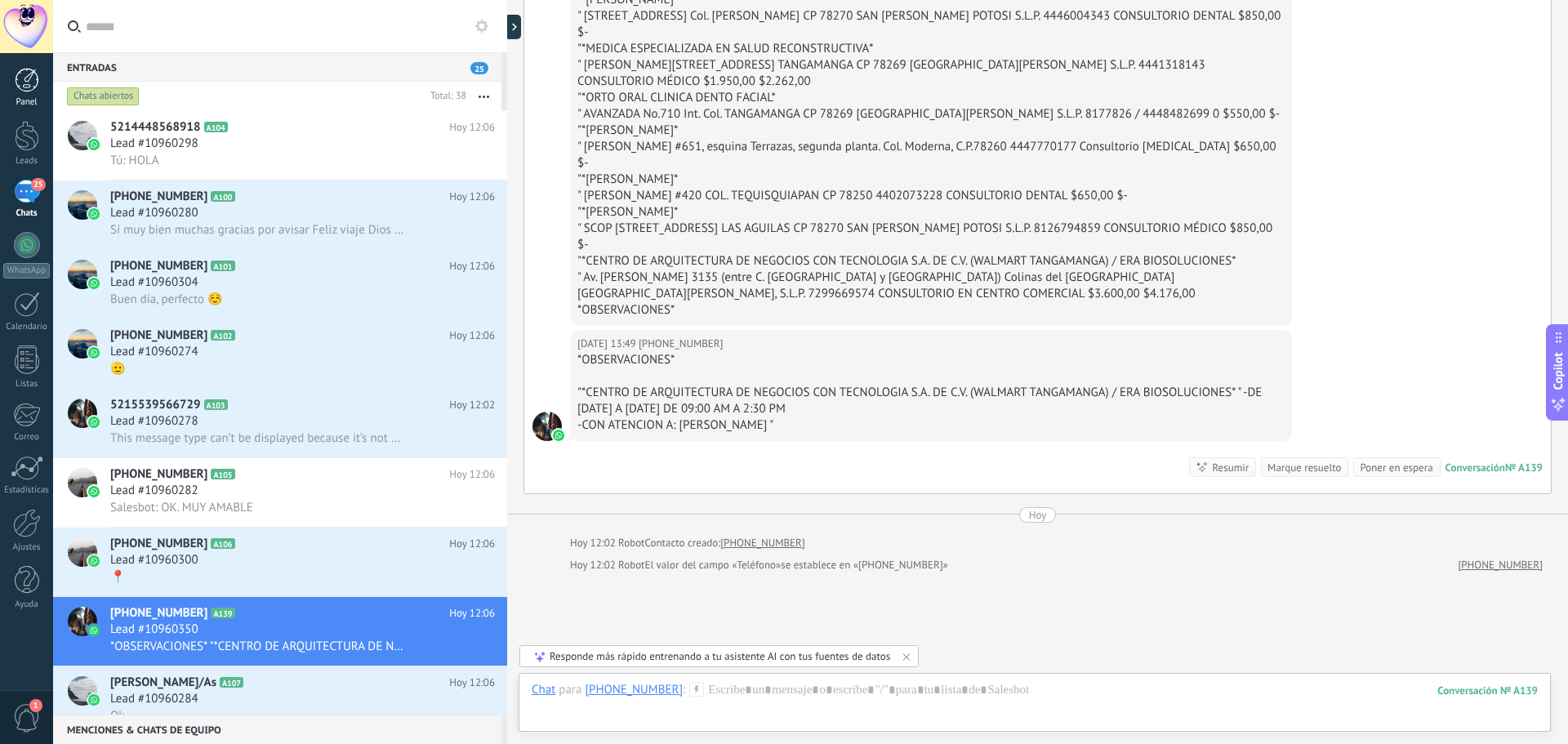
click at [30, 75] on div at bounding box center [27, 80] width 25 height 25
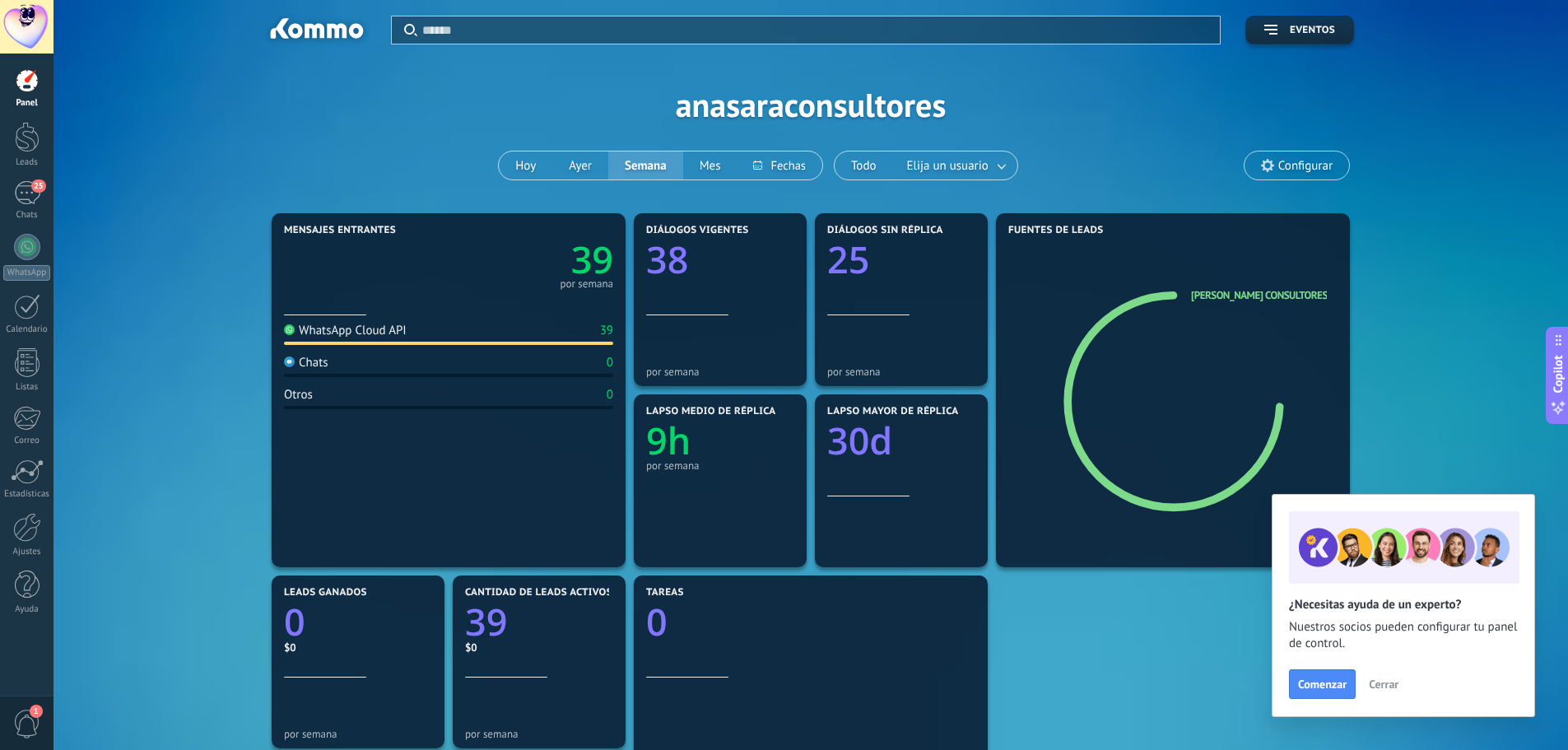
click at [30, 28] on div at bounding box center [27, 27] width 53 height 53
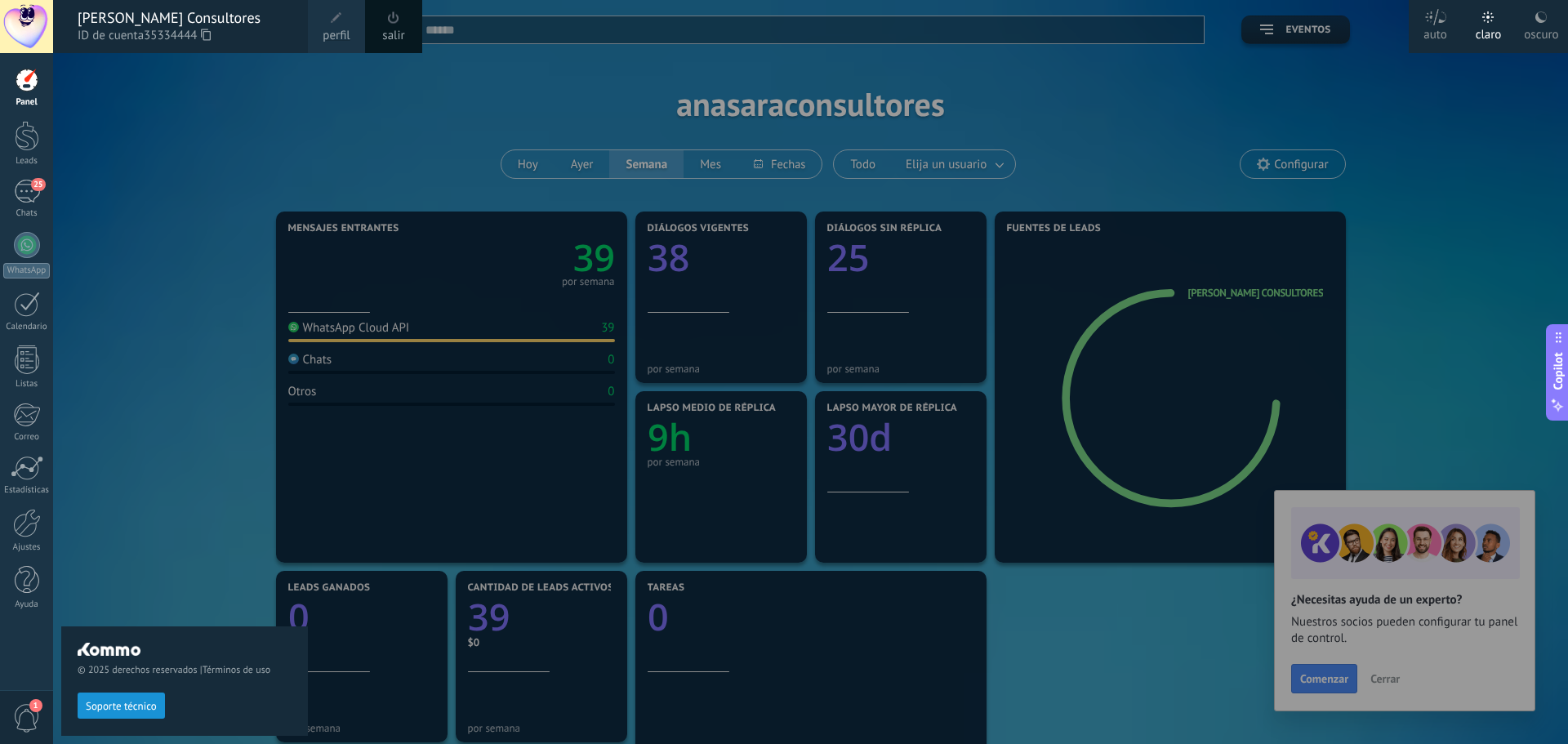
click at [1564, 167] on div at bounding box center [837, 372] width 1568 height 744
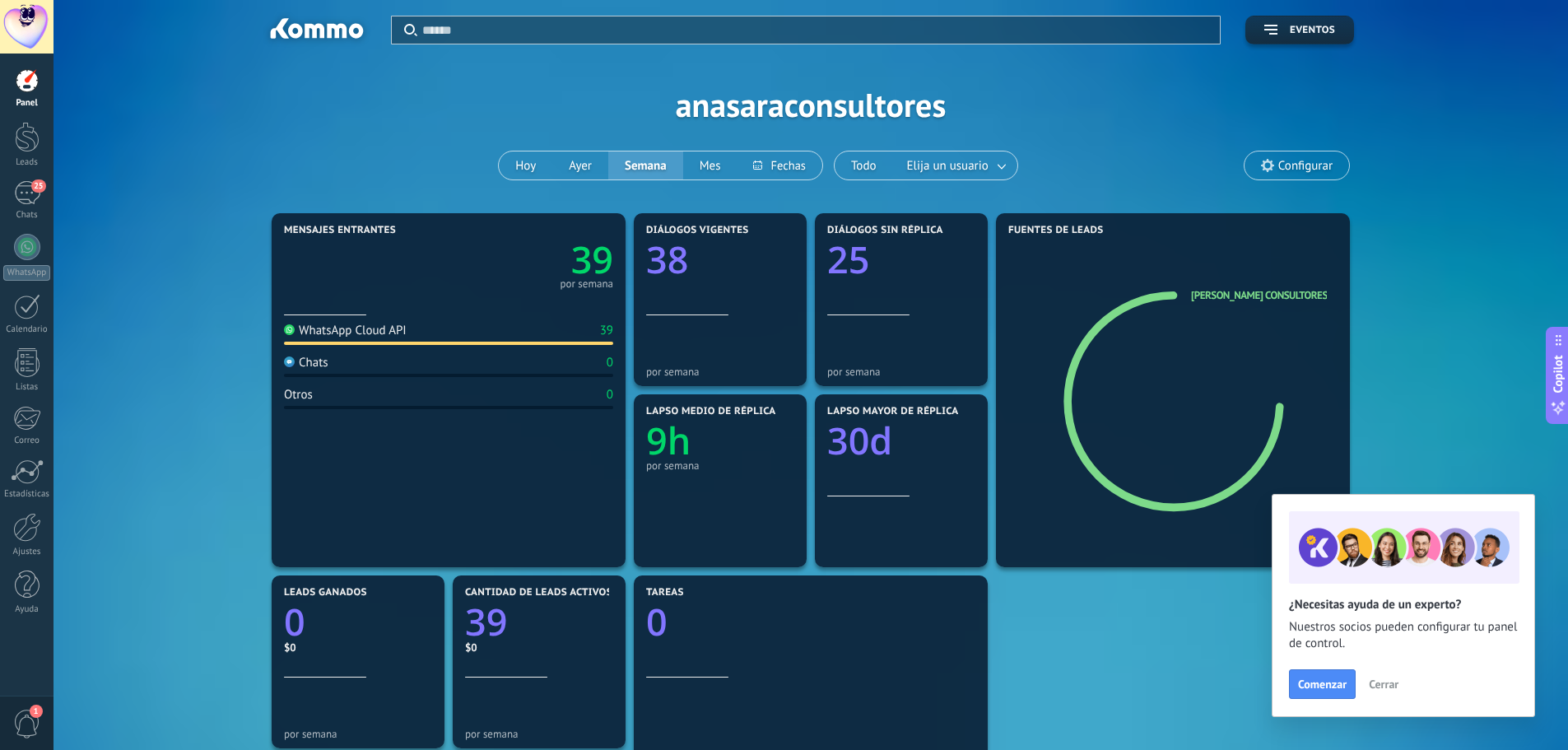
click at [38, 24] on div at bounding box center [27, 27] width 53 height 53
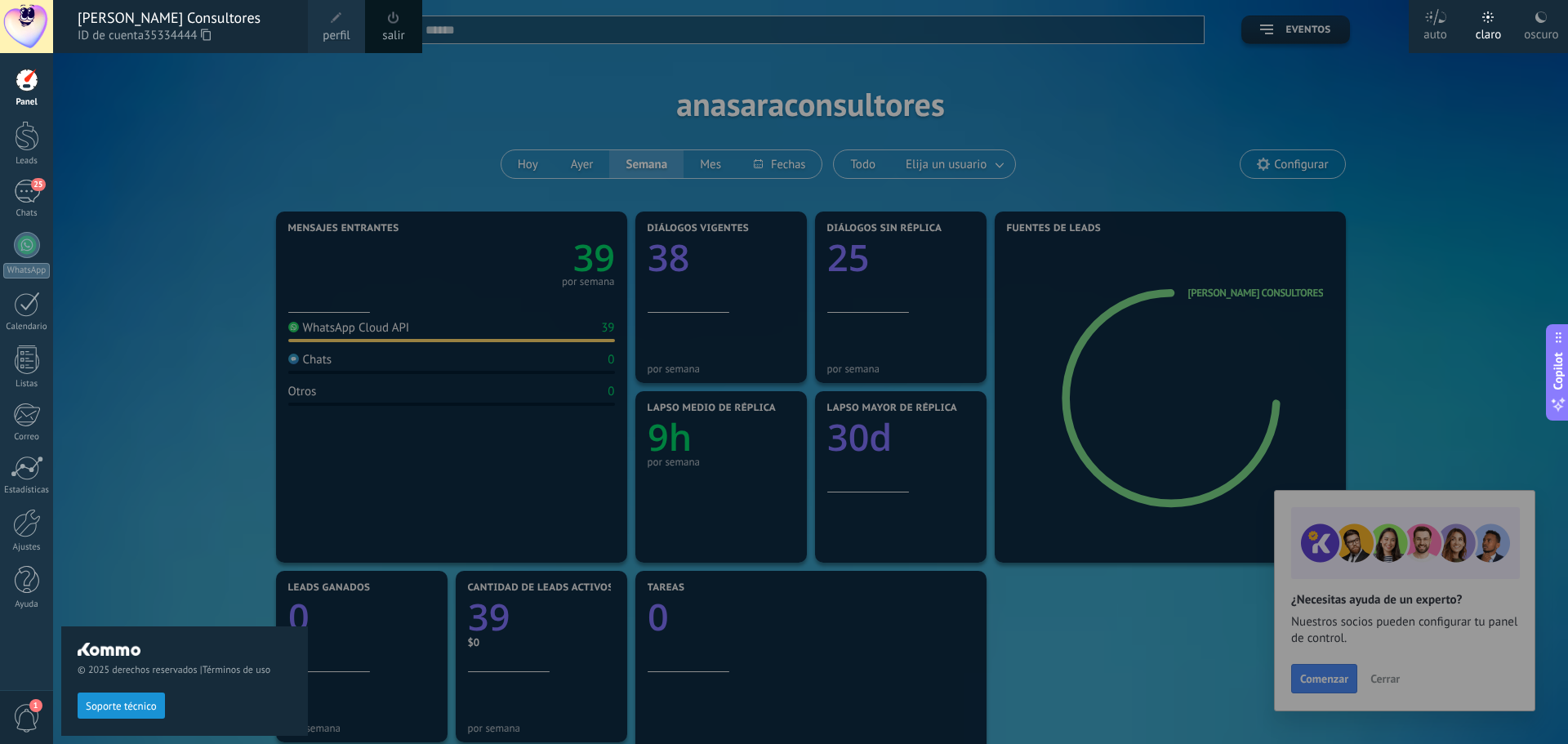
click at [336, 23] on span at bounding box center [336, 18] width 12 height 12
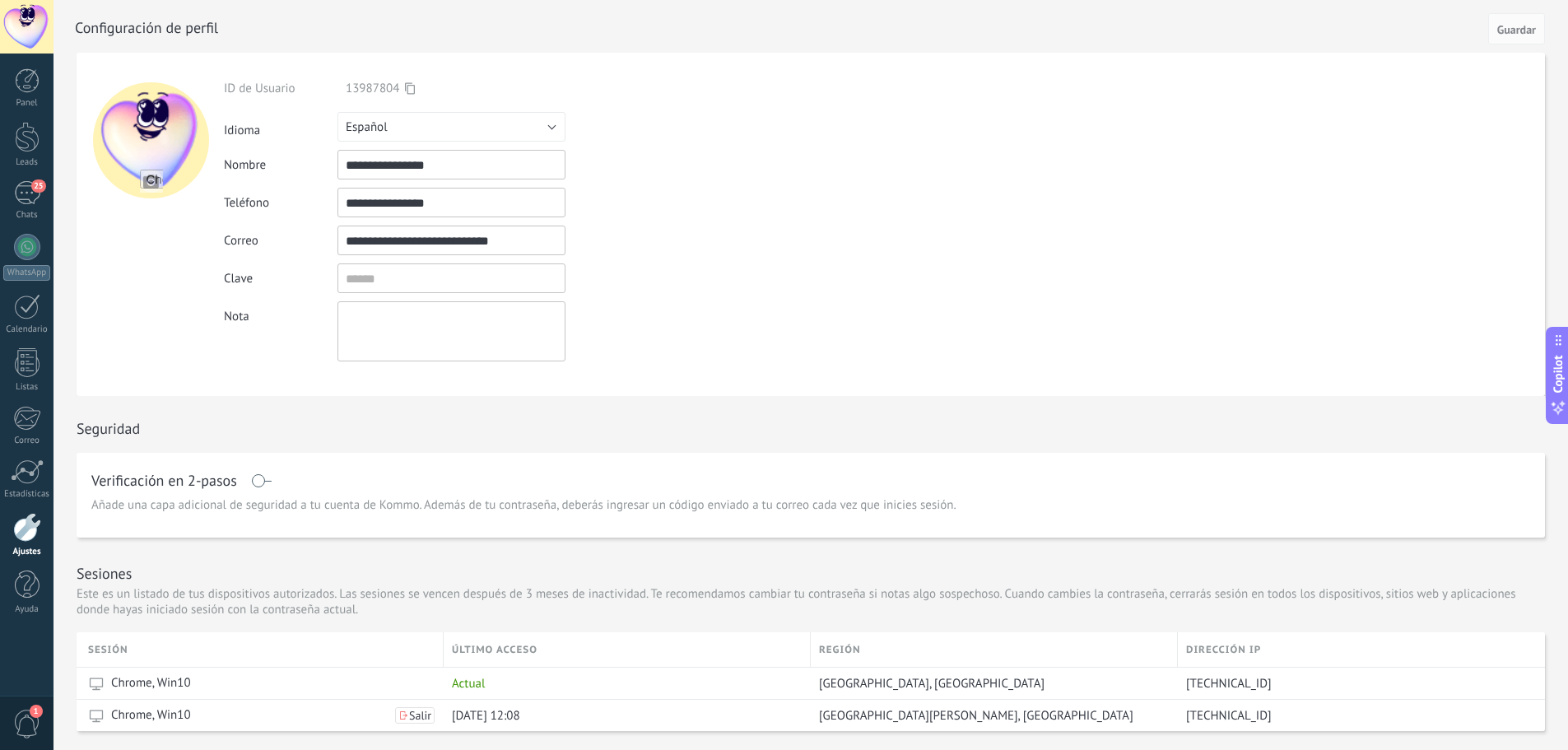
click at [150, 185] on input "file" at bounding box center [152, 181] width 23 height 23
click at [147, 178] on input "file" at bounding box center [152, 181] width 23 height 23
type input "**********"
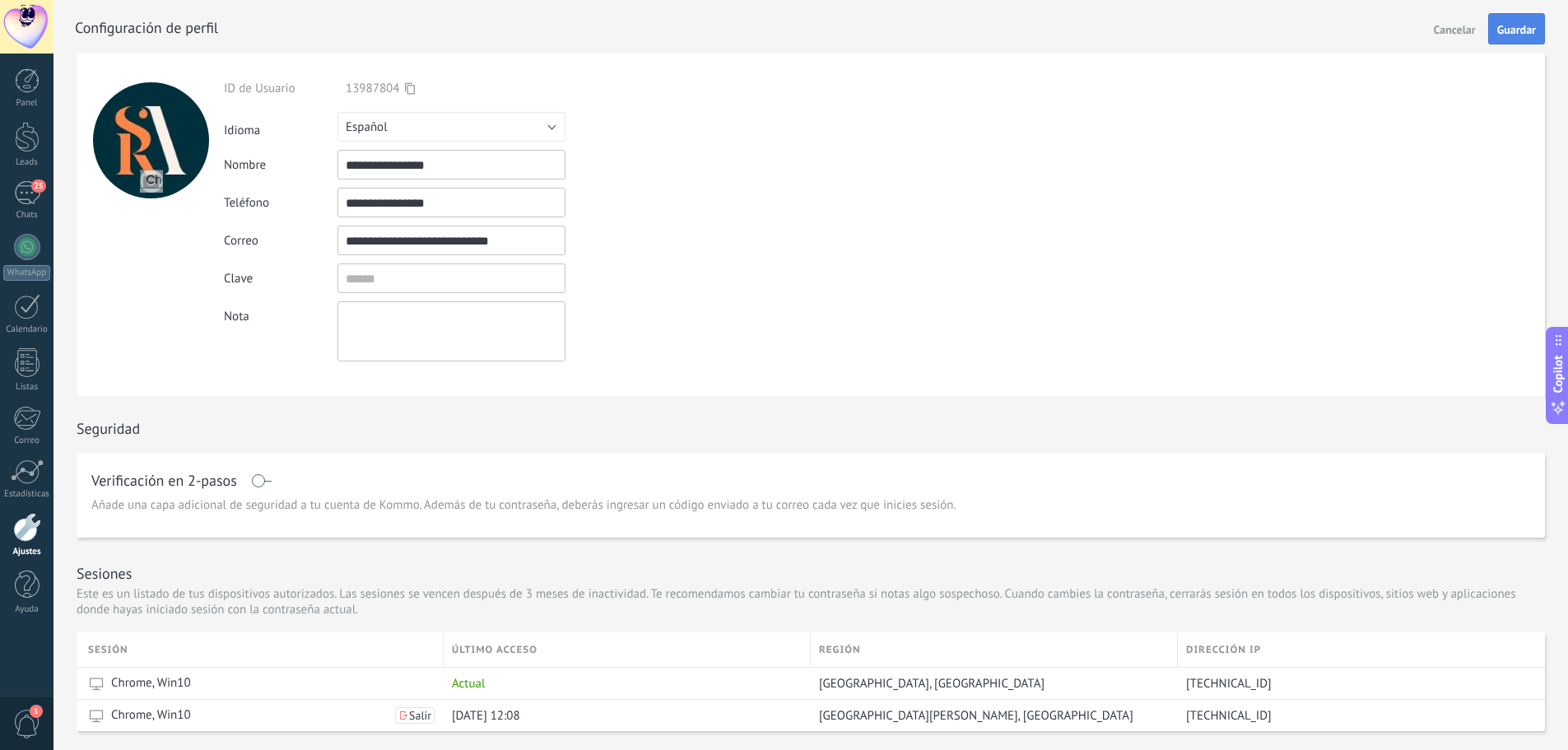
click at [1512, 34] on span "Guardar" at bounding box center [1516, 30] width 38 height 12
click at [1522, 28] on span "Guardar" at bounding box center [1516, 30] width 38 height 12
click at [1096, 72] on form "**********" at bounding box center [811, 224] width 1469 height 343
click at [30, 106] on div "Panel" at bounding box center [27, 103] width 48 height 11
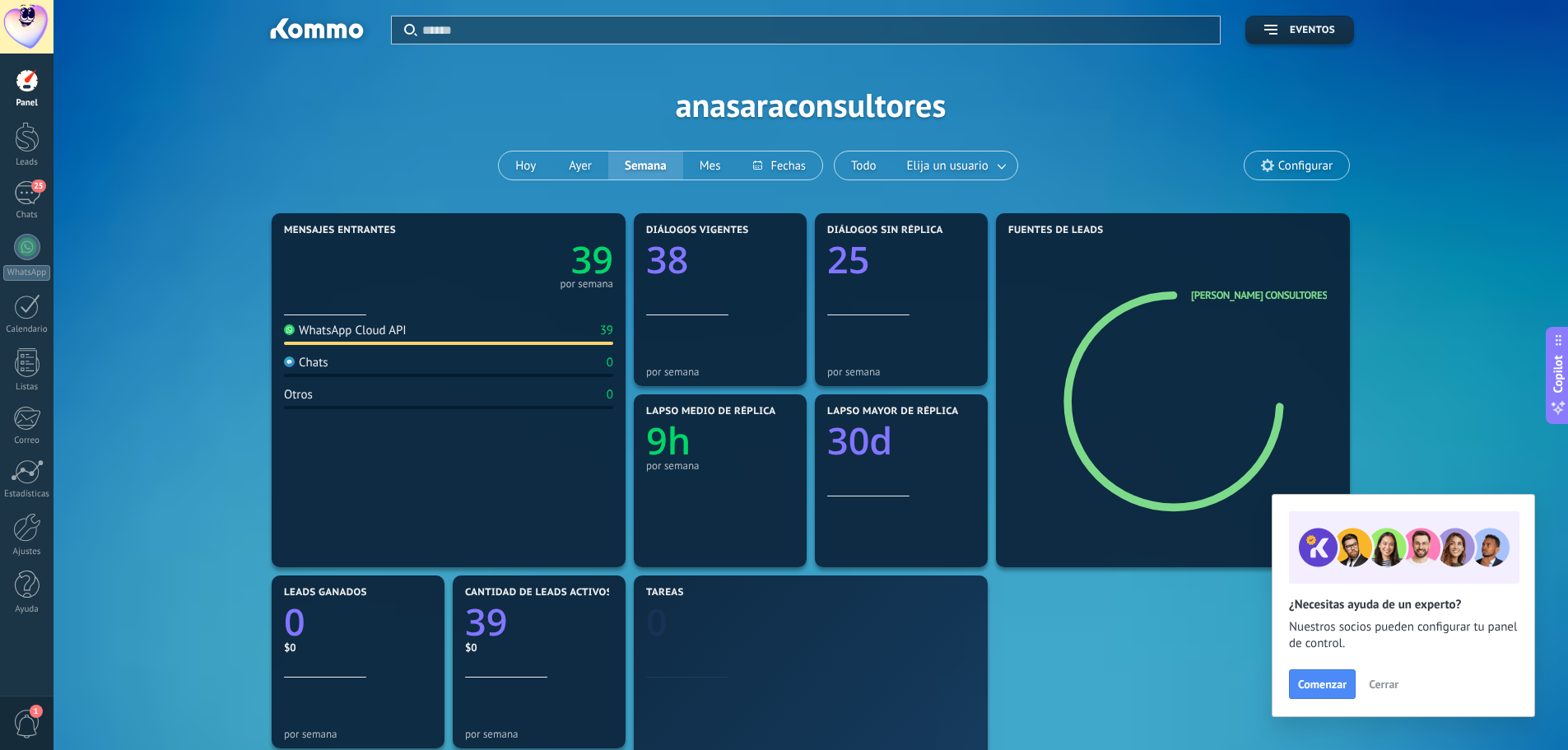
click at [28, 9] on div at bounding box center [27, 27] width 53 height 53
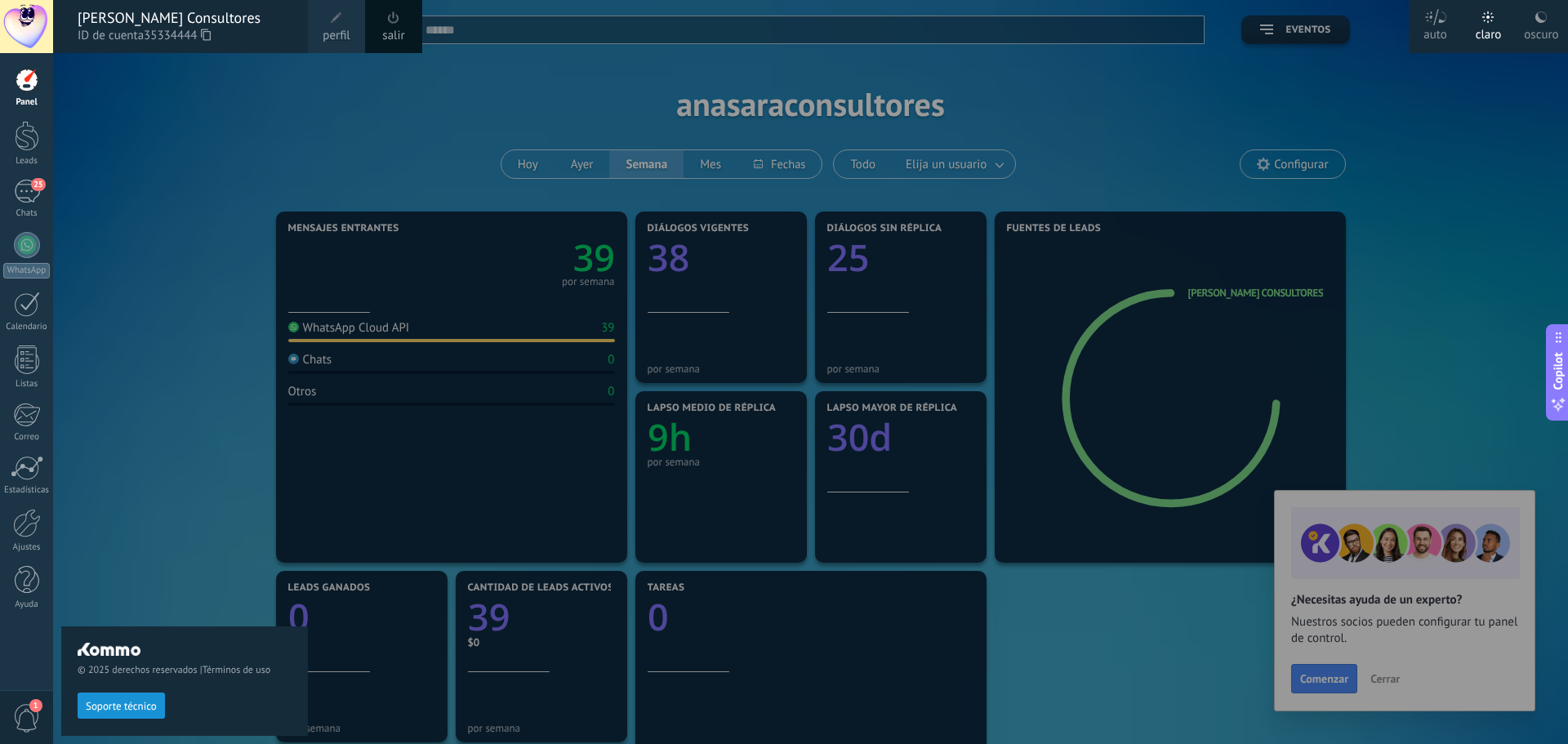
click at [334, 26] on span at bounding box center [336, 18] width 18 height 18
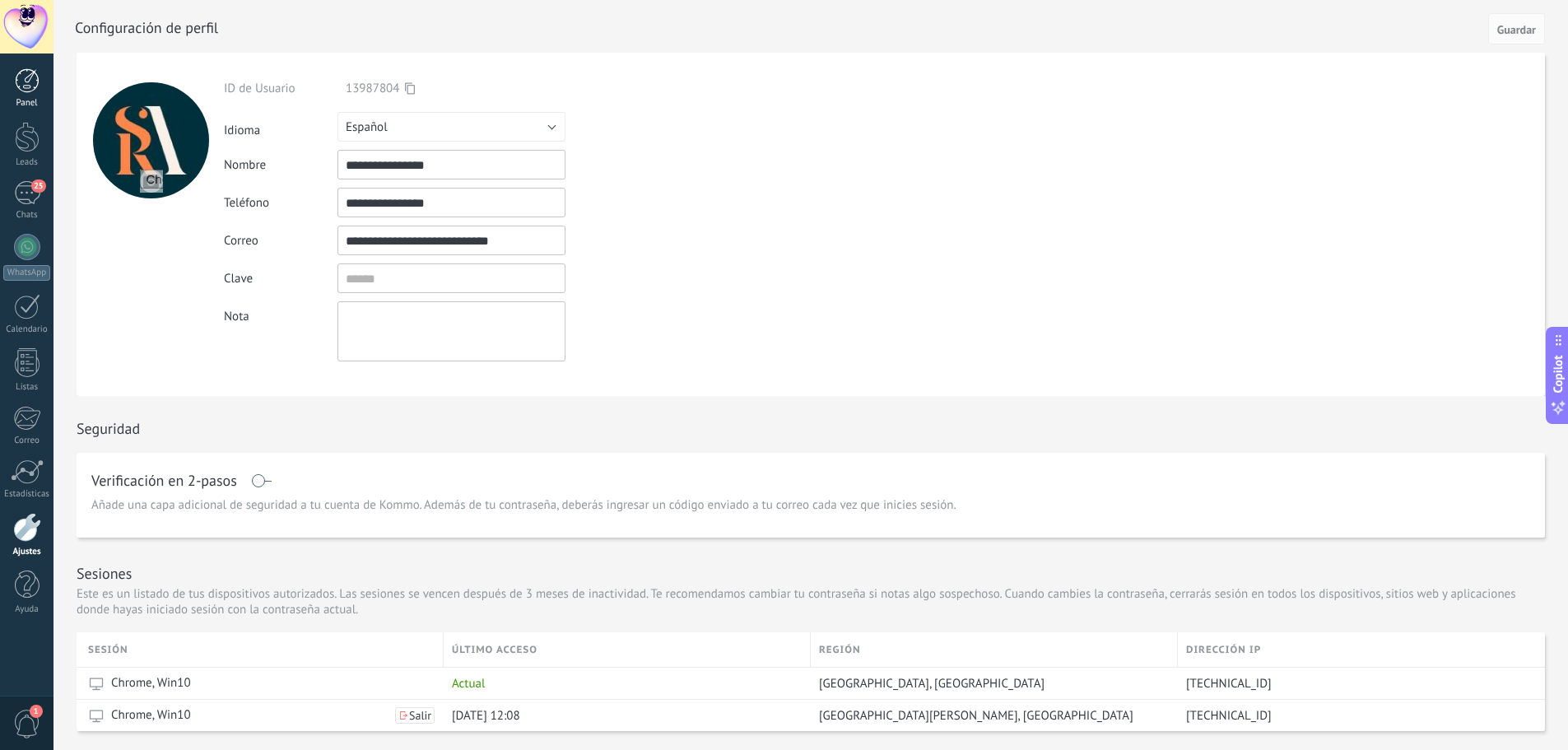
click at [34, 83] on div at bounding box center [28, 81] width 25 height 25
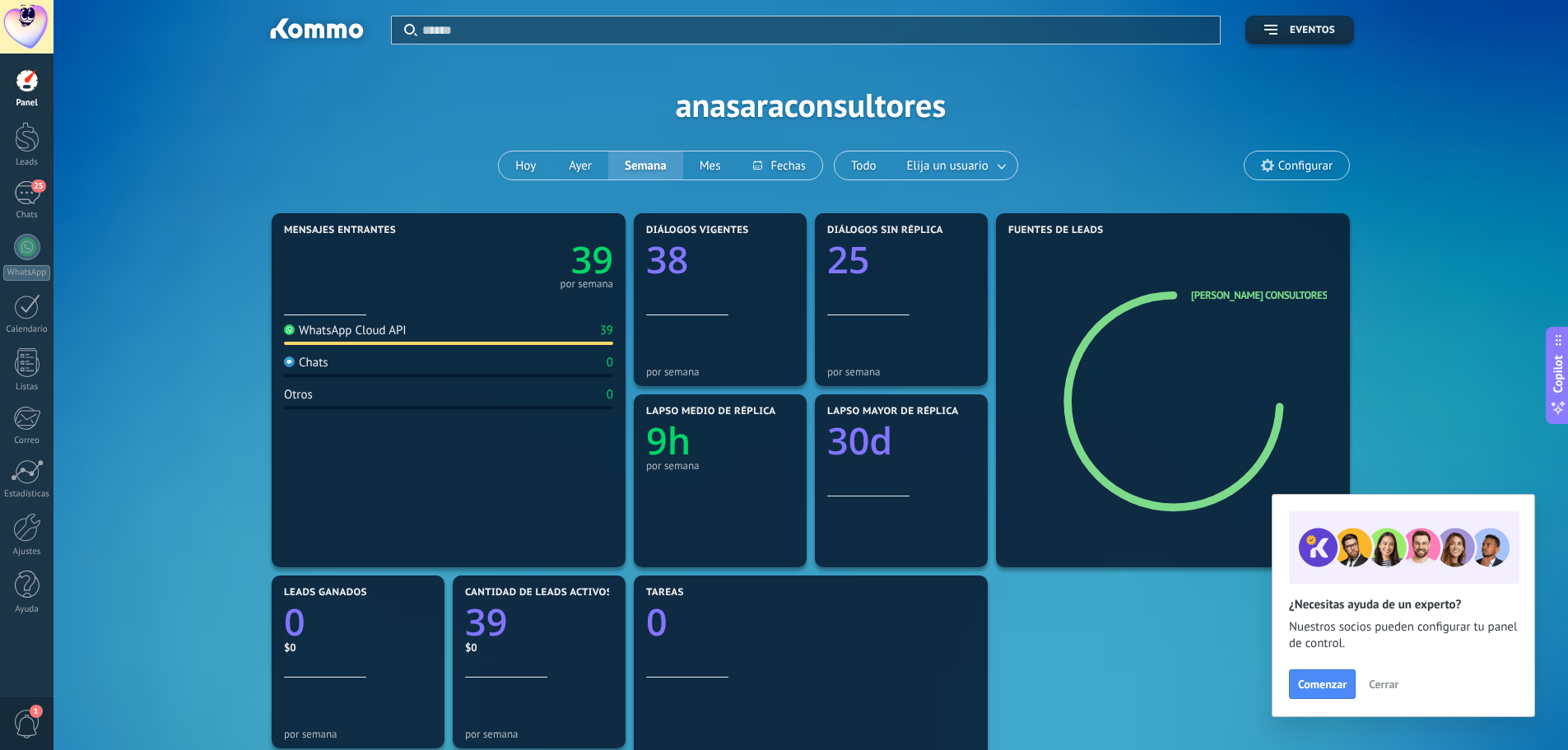
click at [28, 95] on link "Panel" at bounding box center [27, 89] width 53 height 40
click at [33, 85] on div at bounding box center [28, 81] width 25 height 25
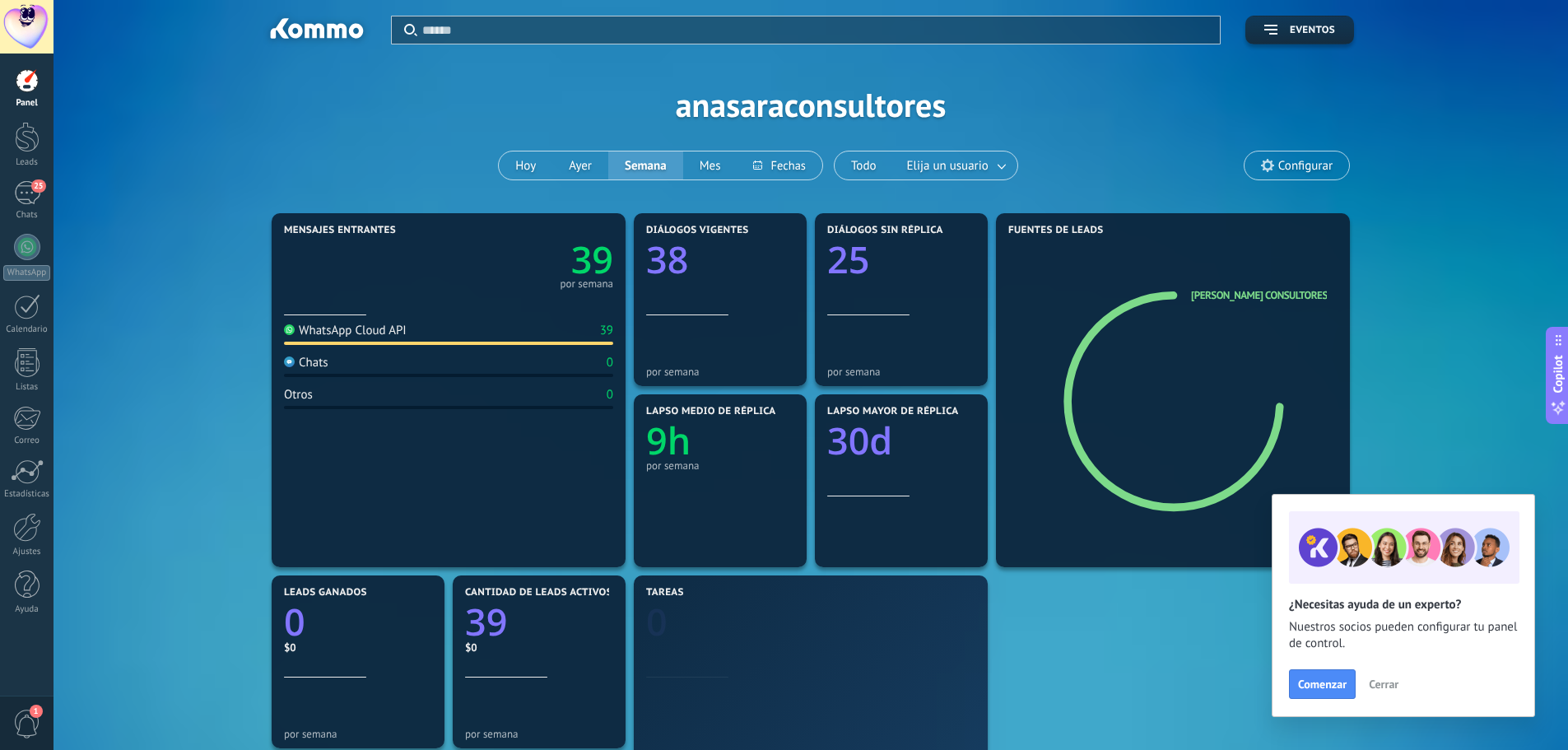
click at [885, 100] on div "Aplicar Eventos anasaraconsultores Hoy Ayer Semana Mes Todo Elija un usuario Co…" at bounding box center [811, 104] width 1465 height 209
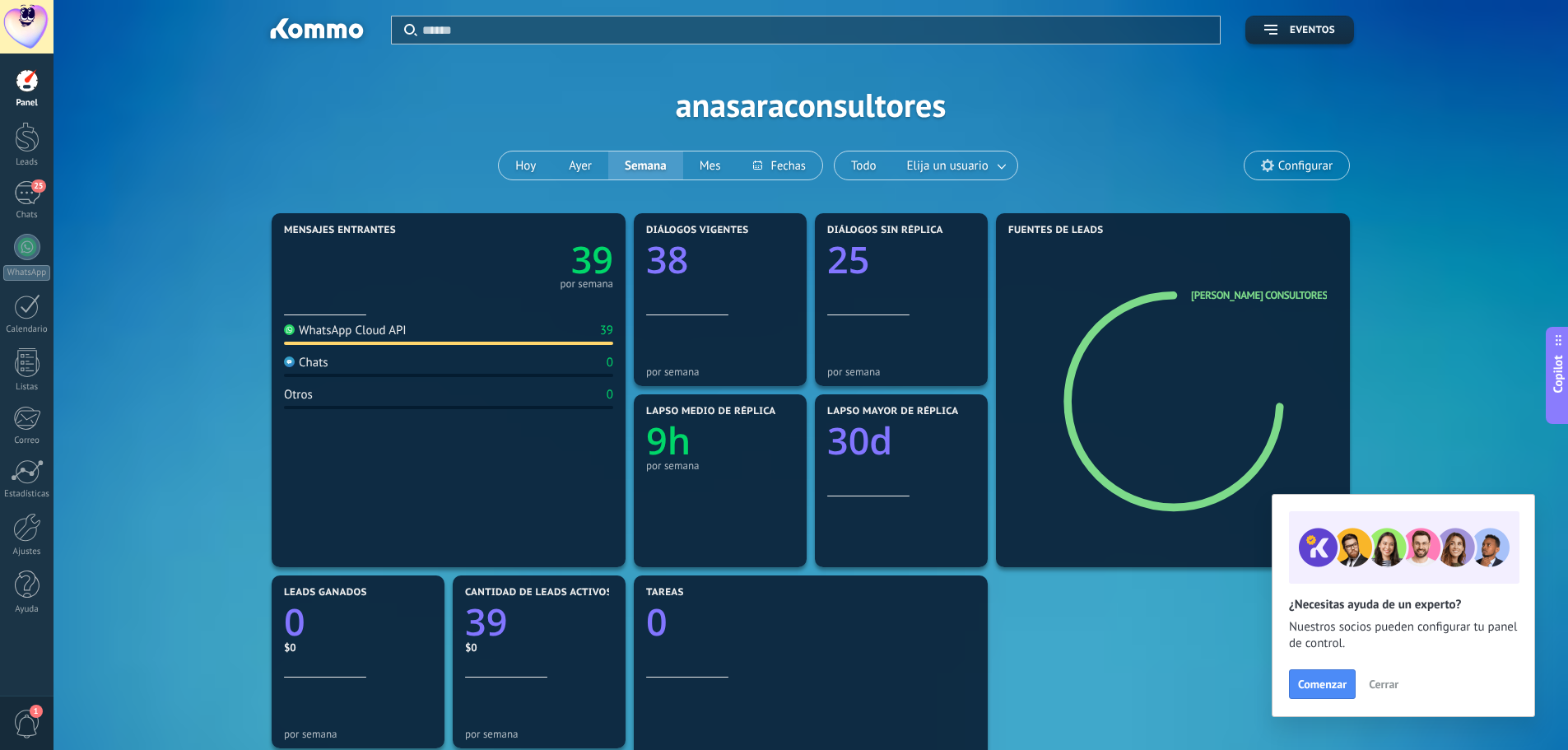
click at [882, 114] on div "Aplicar Eventos anasaraconsultores Hoy Ayer Semana Mes Todo Elija un usuario Co…" at bounding box center [811, 104] width 1465 height 209
click at [1327, 164] on span "Configurar" at bounding box center [1305, 165] width 54 height 14
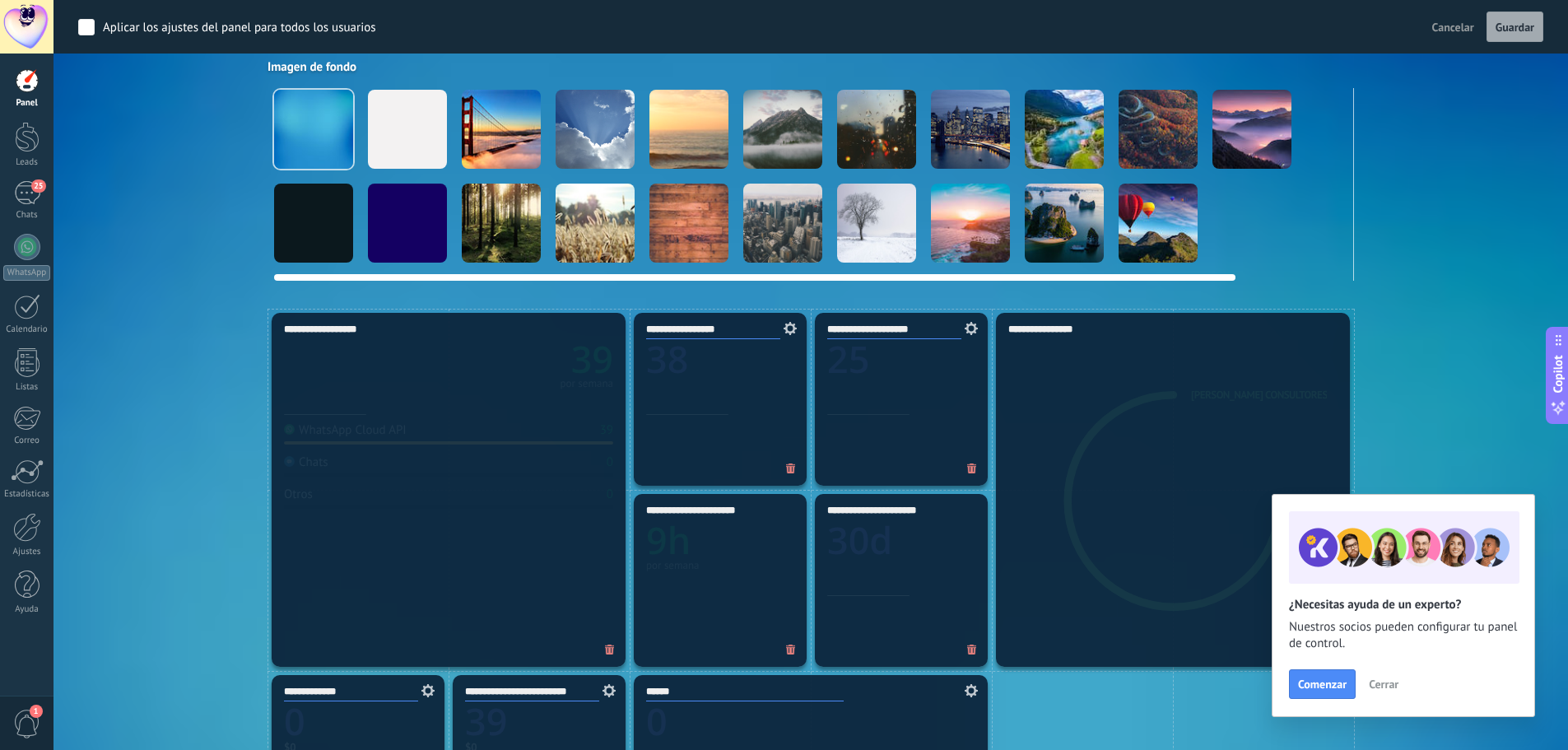
scroll to position [247, 0]
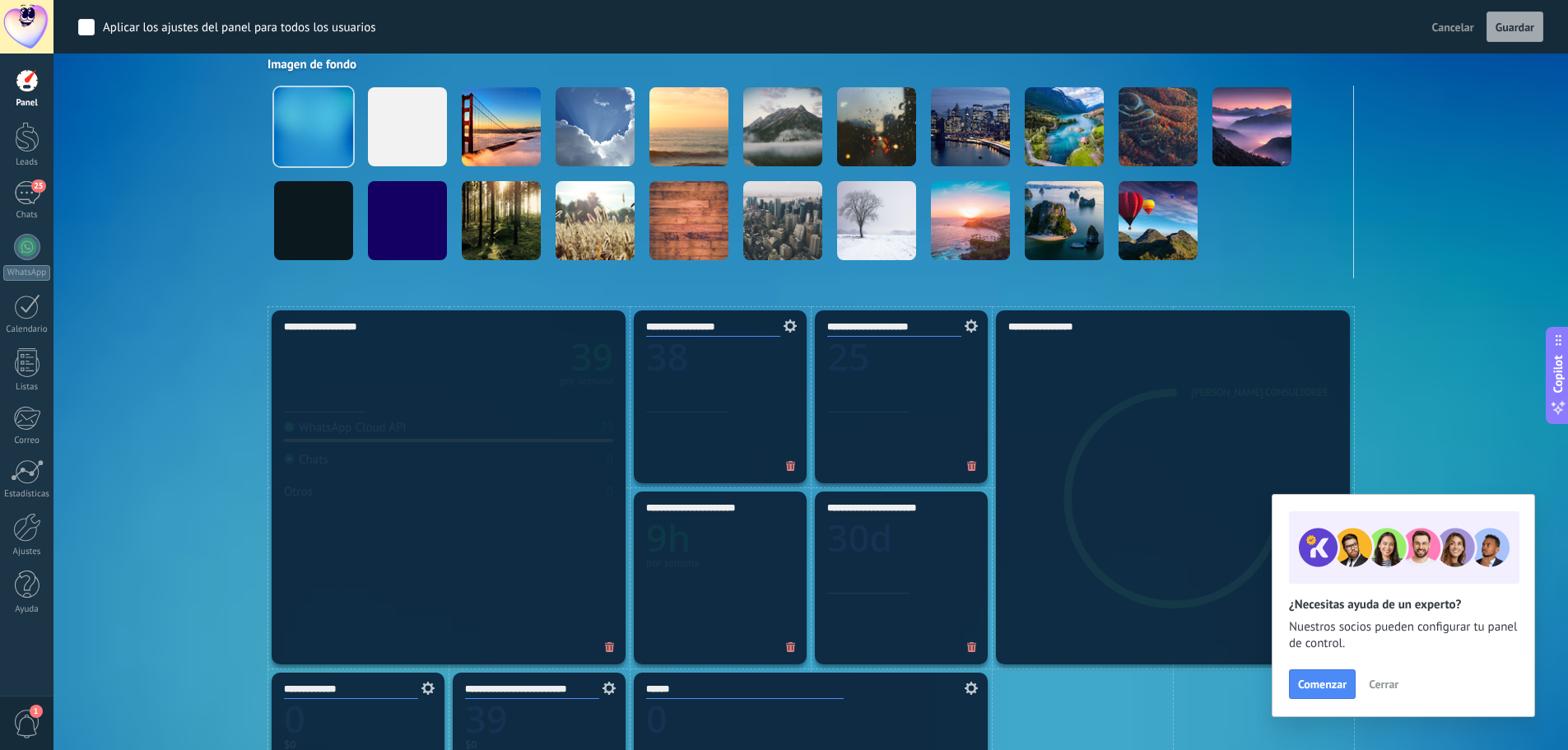
click at [148, 271] on div "Aplicar Eventos anasaraconsultores Hoy Ayer Semana Mes Todo Elija un usuario Co…" at bounding box center [811, 29] width 1465 height 553
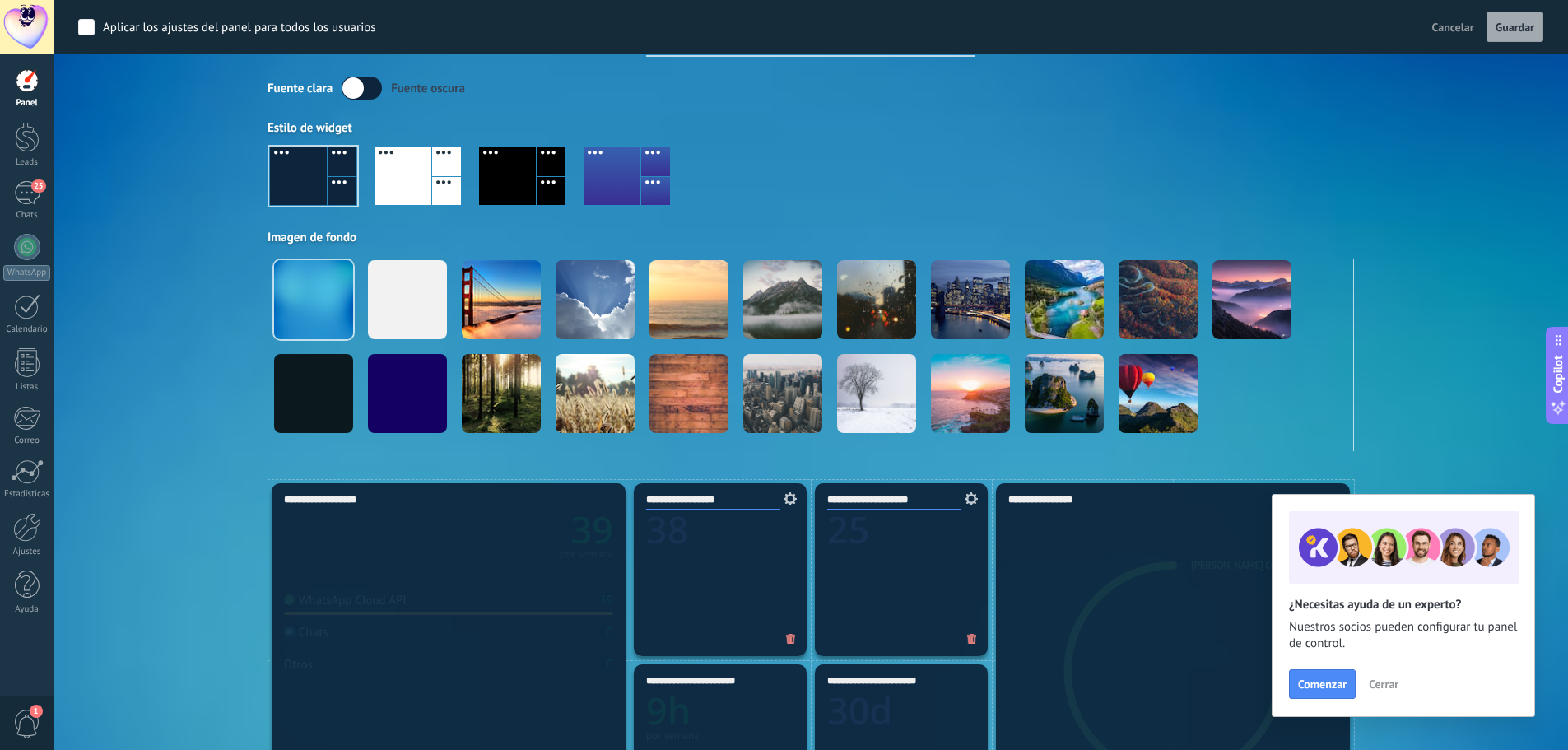
scroll to position [0, 0]
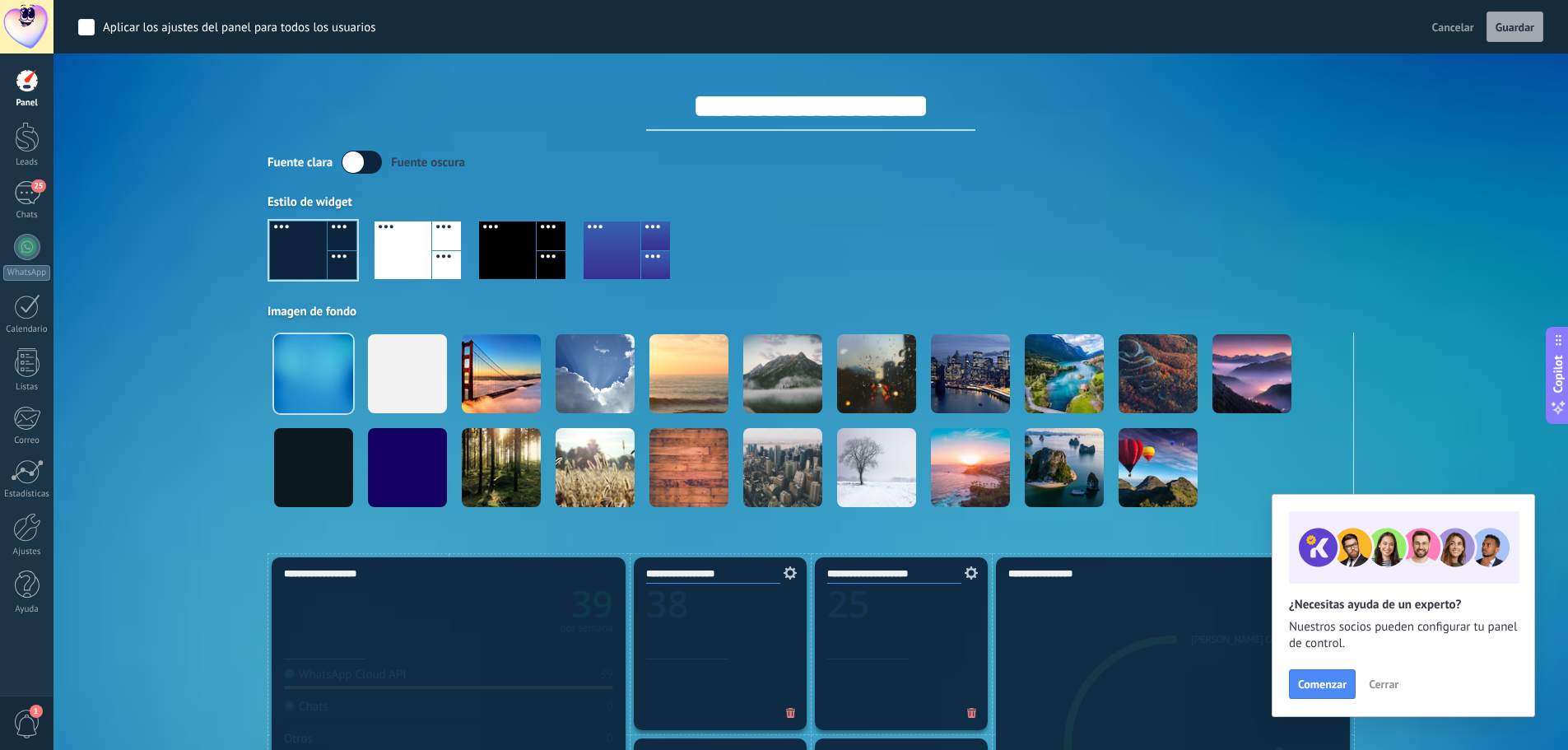
click at [1453, 28] on span "Cancelar" at bounding box center [1454, 28] width 42 height 15
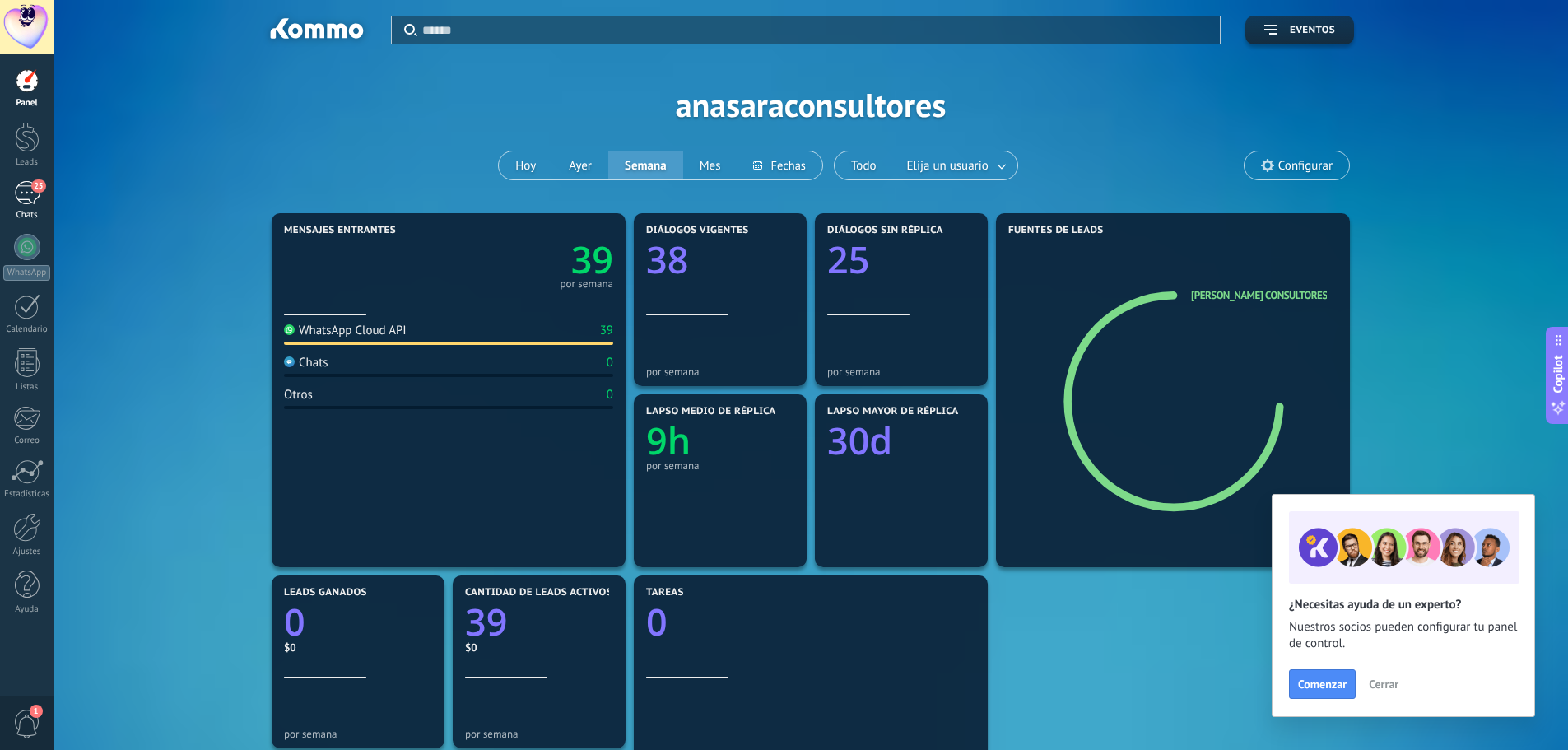
click at [28, 194] on div "25" at bounding box center [28, 193] width 27 height 24
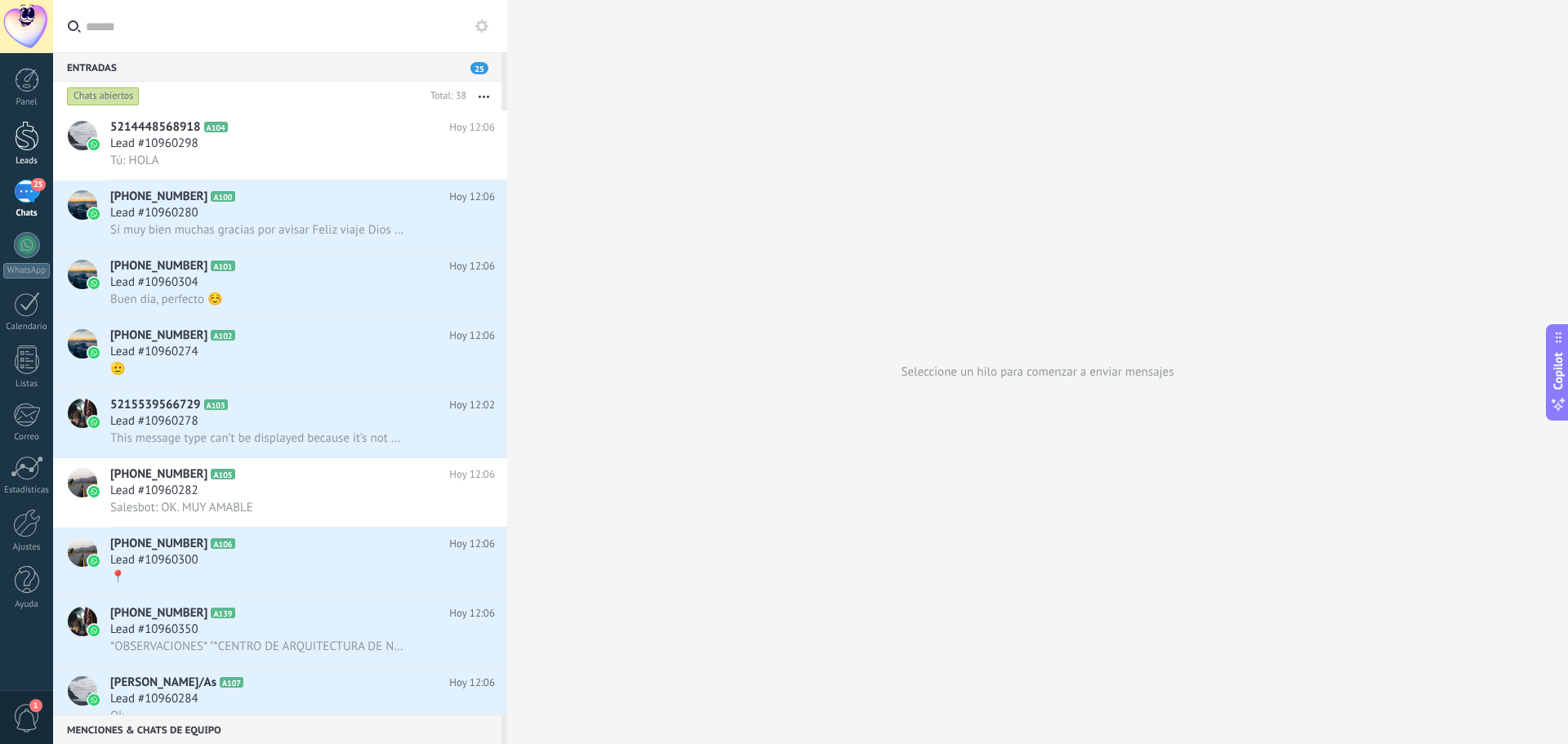
click at [13, 139] on link "Leads" at bounding box center [27, 143] width 53 height 46
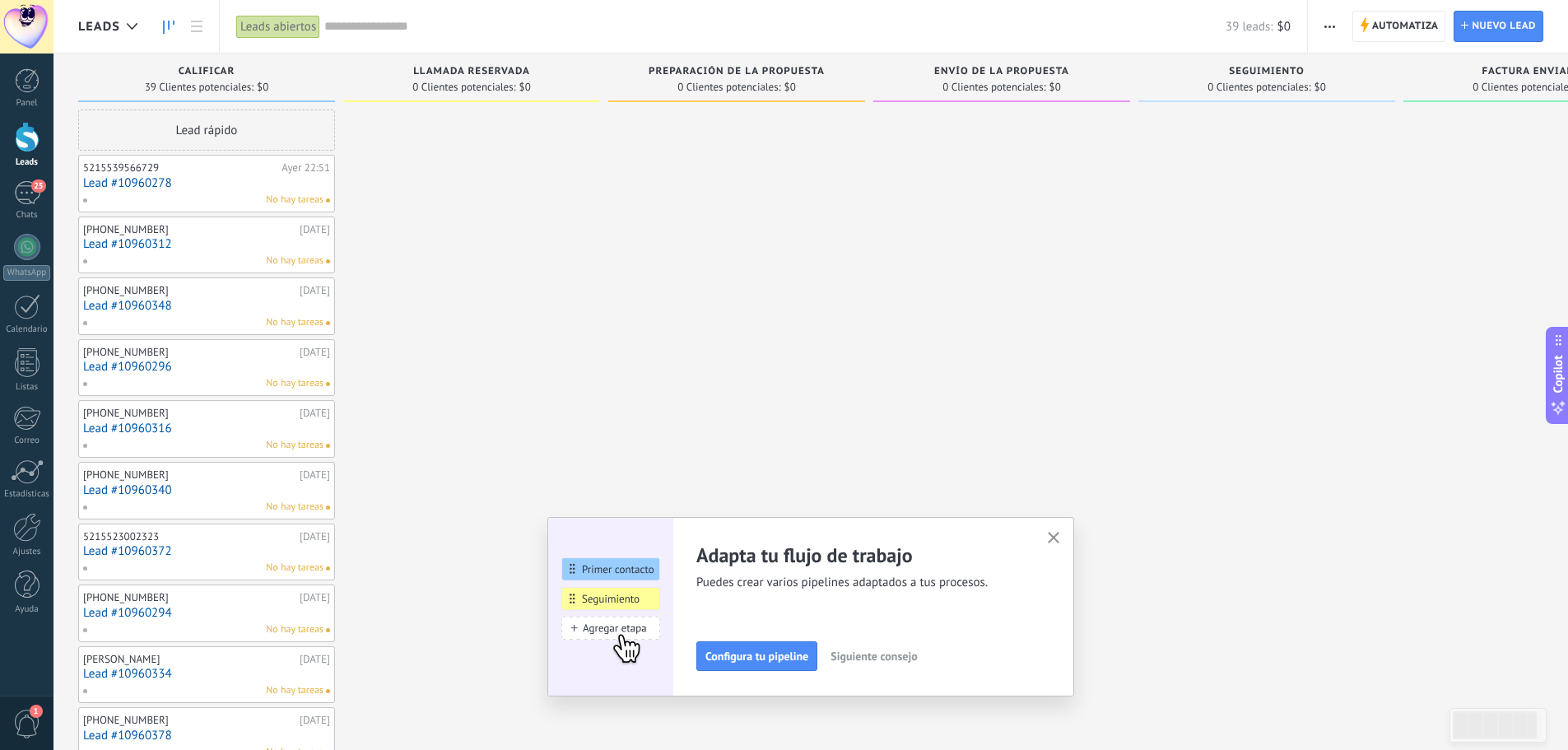
click at [621, 555] on img at bounding box center [611, 606] width 125 height 180
click at [271, 88] on div "39 Clientes potenciales: $0" at bounding box center [206, 87] width 241 height 14
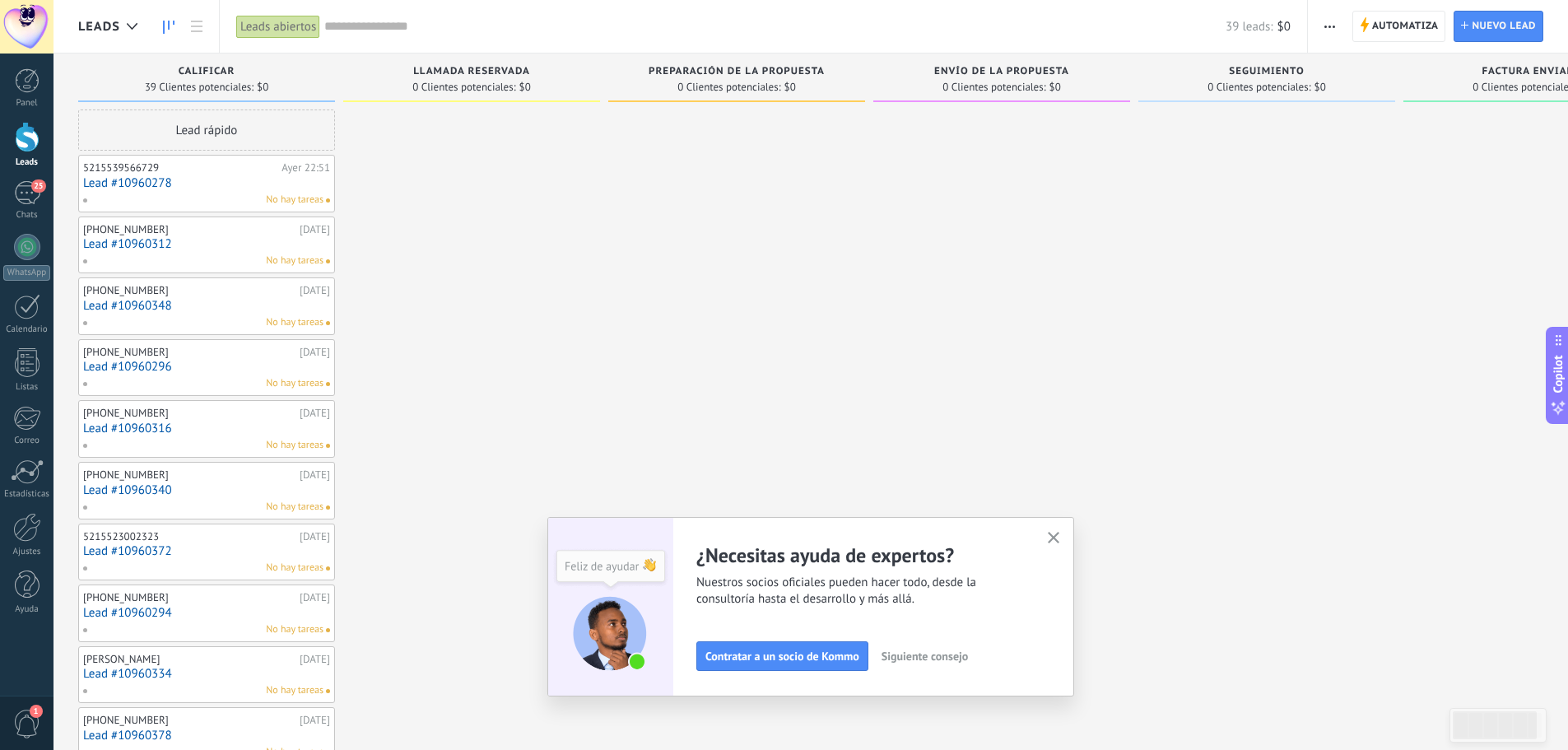
click at [1060, 539] on use "button" at bounding box center [1053, 538] width 13 height 13
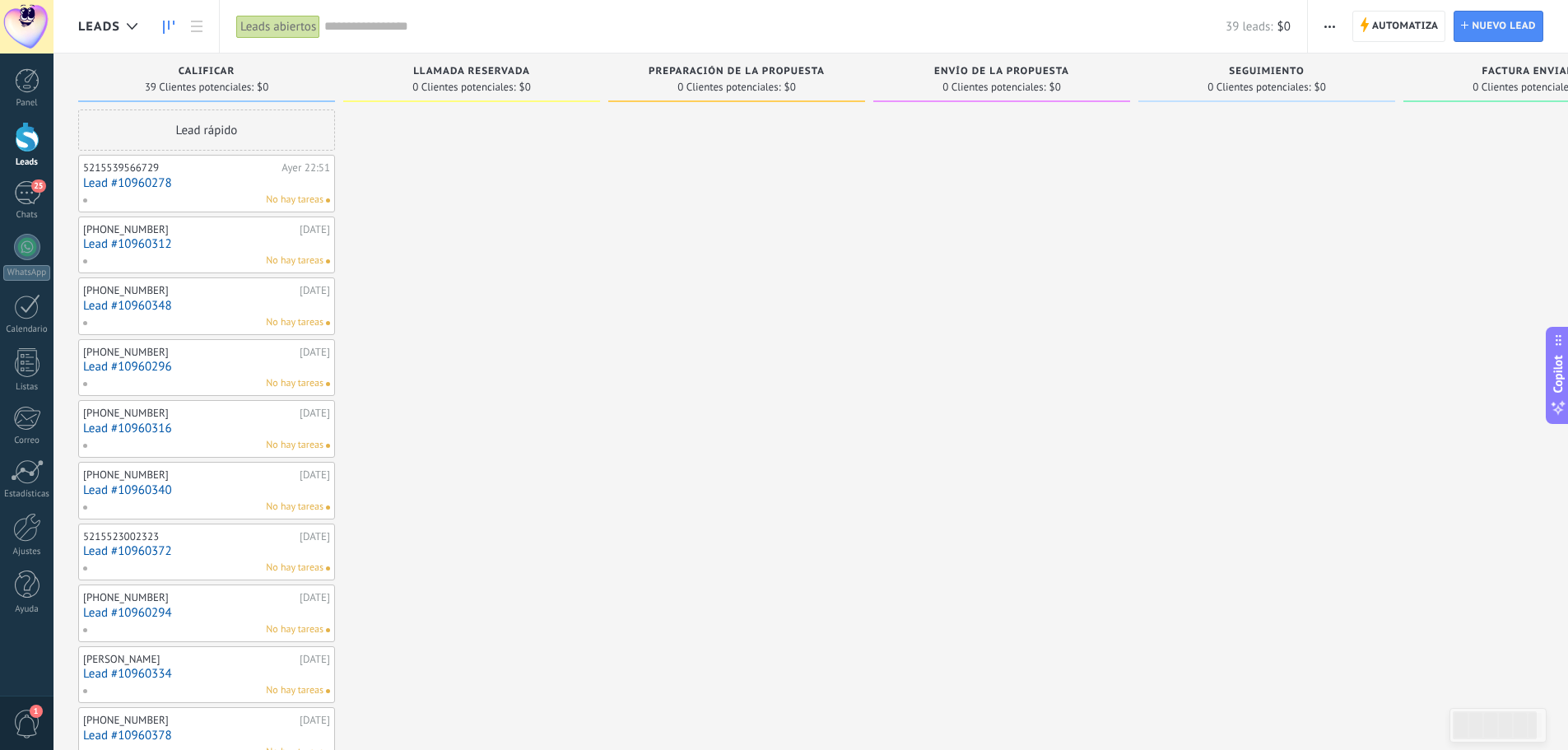
click at [1012, 79] on div "Envío de la propuesta" at bounding box center [1002, 73] width 241 height 14
click at [1007, 65] on div "Envío de la propuesta 0 Clientes potenciales: $0" at bounding box center [1001, 78] width 256 height 48
click at [1007, 73] on span "Envío de la propuesta" at bounding box center [1002, 72] width 135 height 12
click at [1016, 88] on span "0 Clientes potenciales:" at bounding box center [993, 88] width 103 height 10
drag, startPoint x: 1018, startPoint y: 74, endPoint x: 1021, endPoint y: 93, distance: 19.2
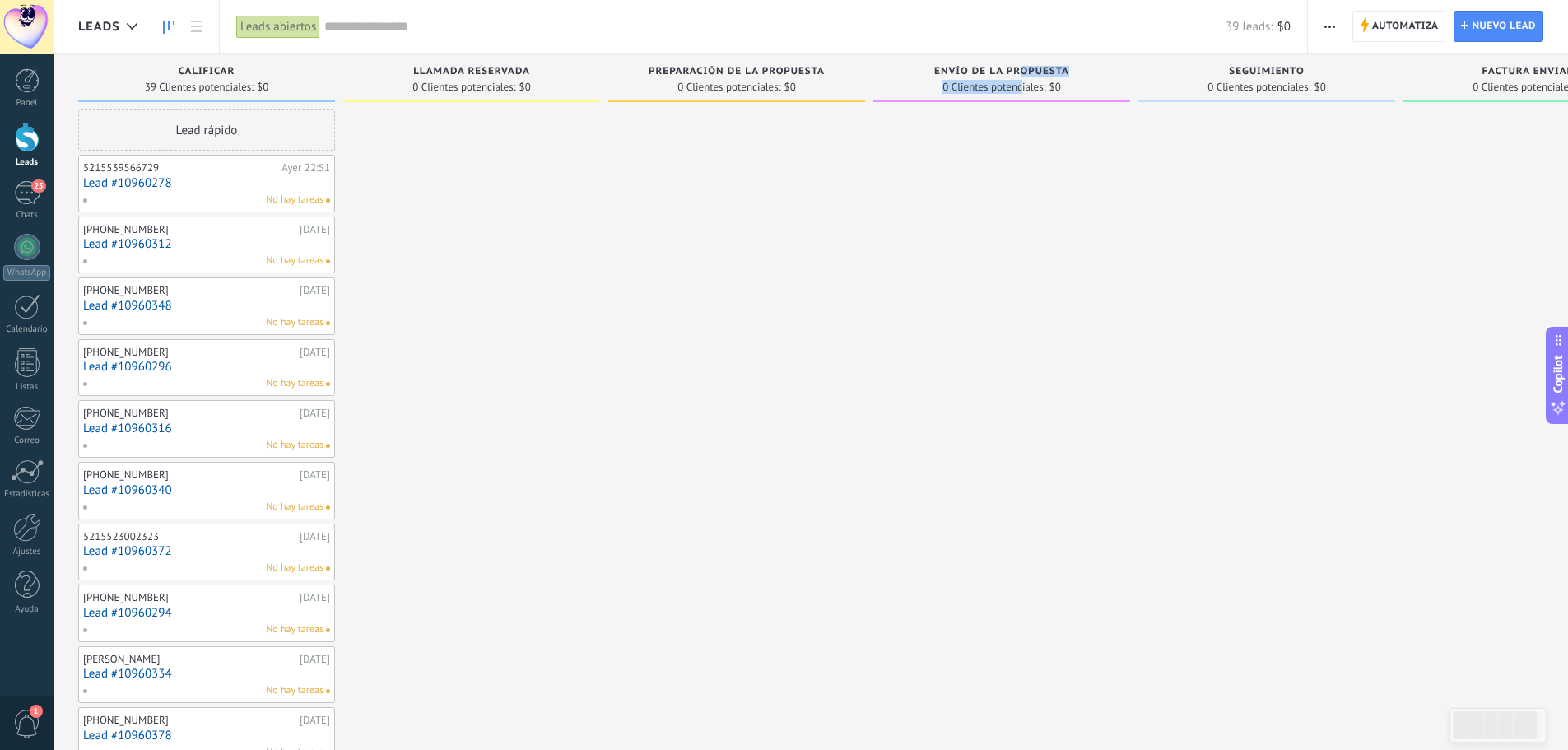
click at [1021, 93] on div "Envío de la propuesta 0 Clientes potenciales: $0" at bounding box center [1001, 78] width 256 height 48
click at [999, 69] on span "Envío de la propuesta" at bounding box center [1002, 72] width 135 height 12
drag, startPoint x: 978, startPoint y: 101, endPoint x: 1266, endPoint y: 131, distance: 289.6
click at [1266, 131] on div "Leads Entrantes Solicitudes: 0 0 0 0 0 0 0 0 0 Calificar 39 Clientes potenciale…" at bounding box center [881, 716] width 1606 height 1325
click at [25, 199] on div "25" at bounding box center [28, 193] width 27 height 24
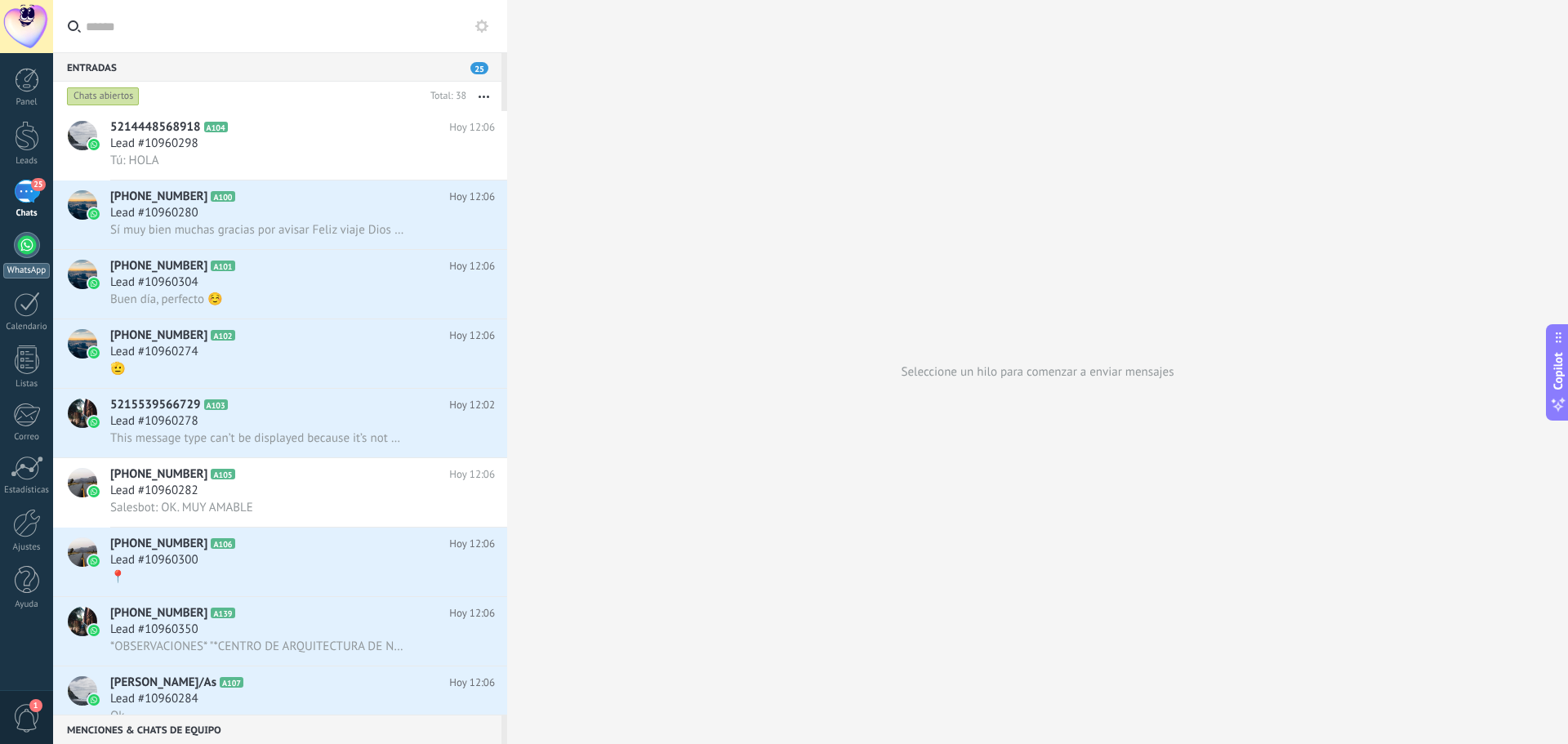
click at [31, 248] on div at bounding box center [27, 245] width 27 height 27
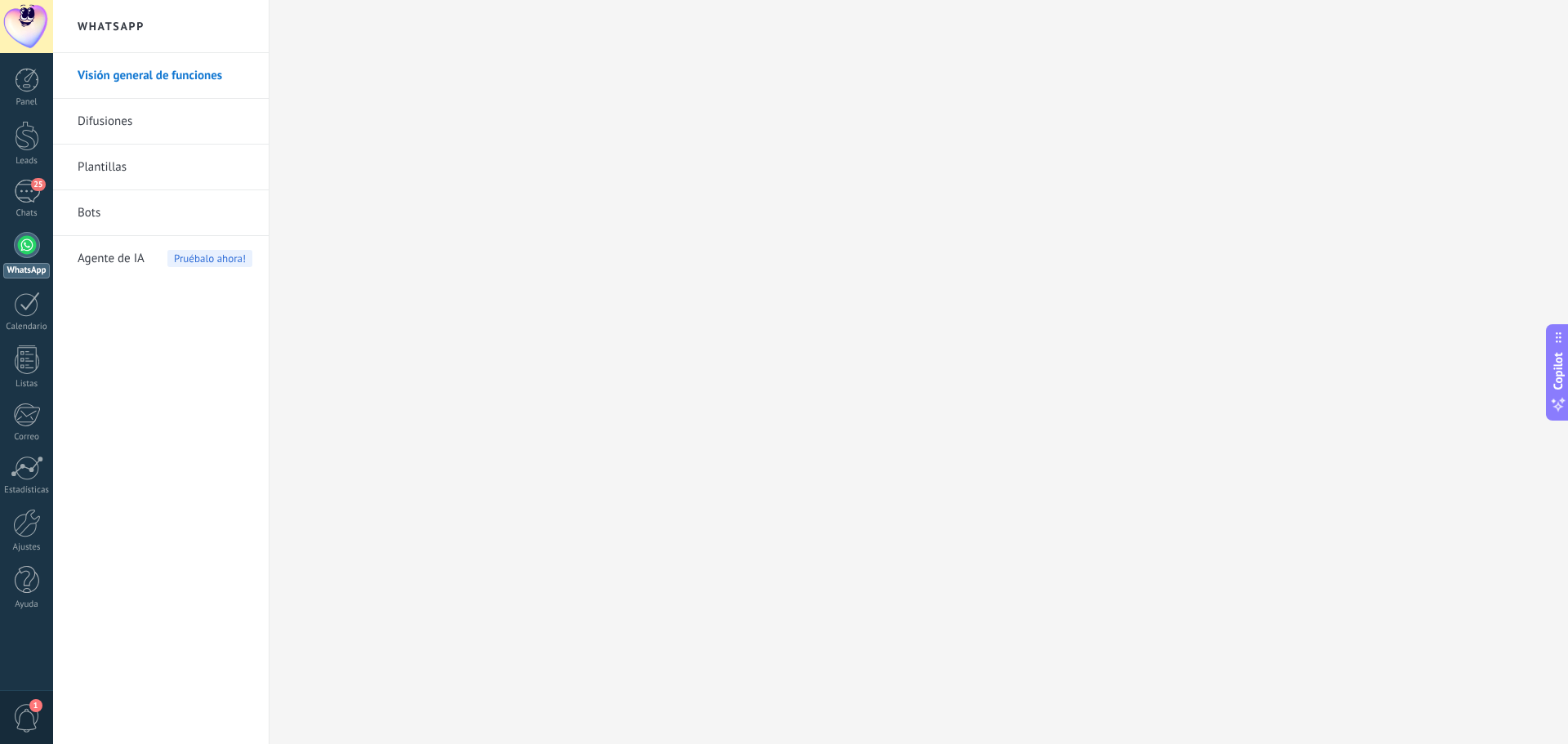
click at [143, 121] on link "Difusiones" at bounding box center [165, 121] width 175 height 46
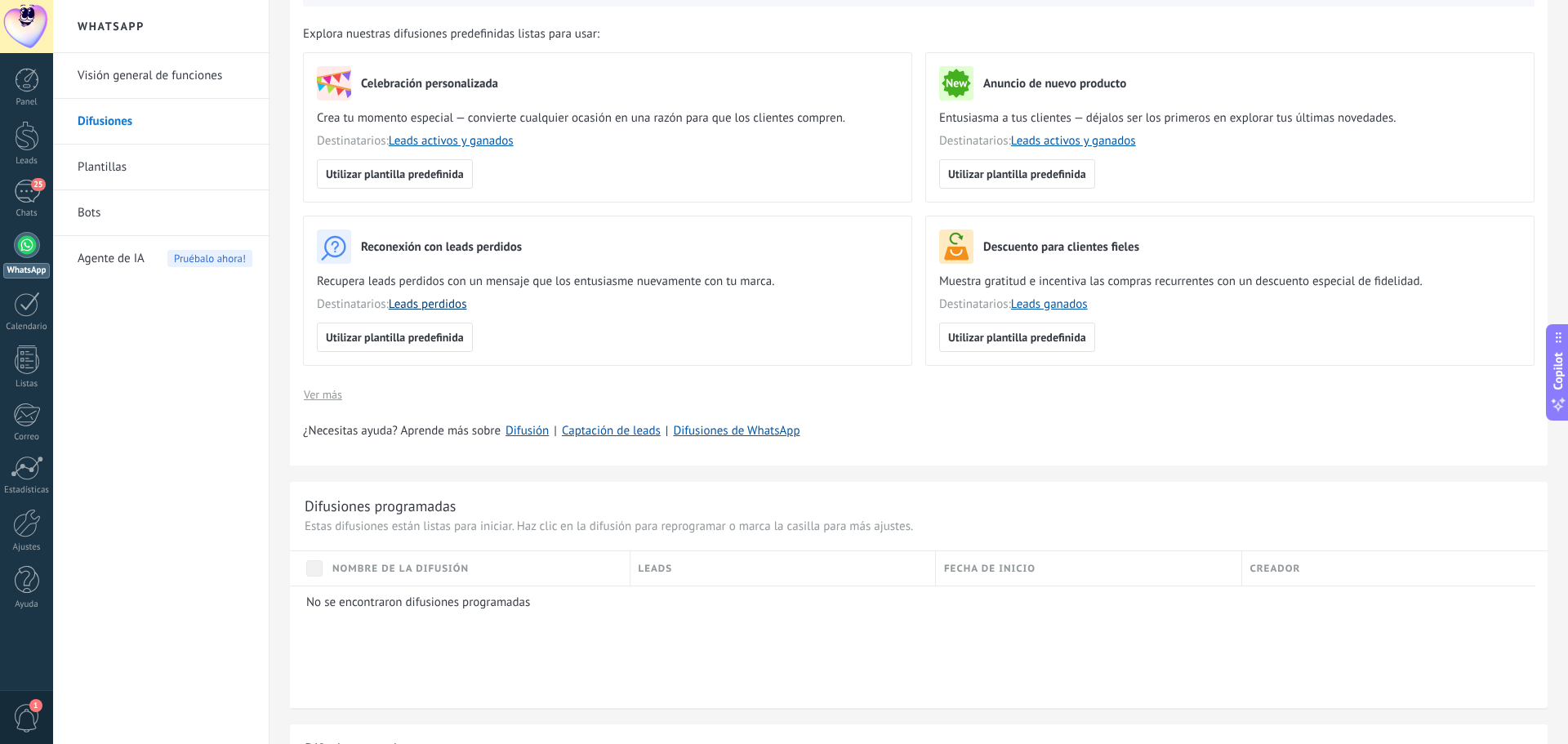
scroll to position [163, 0]
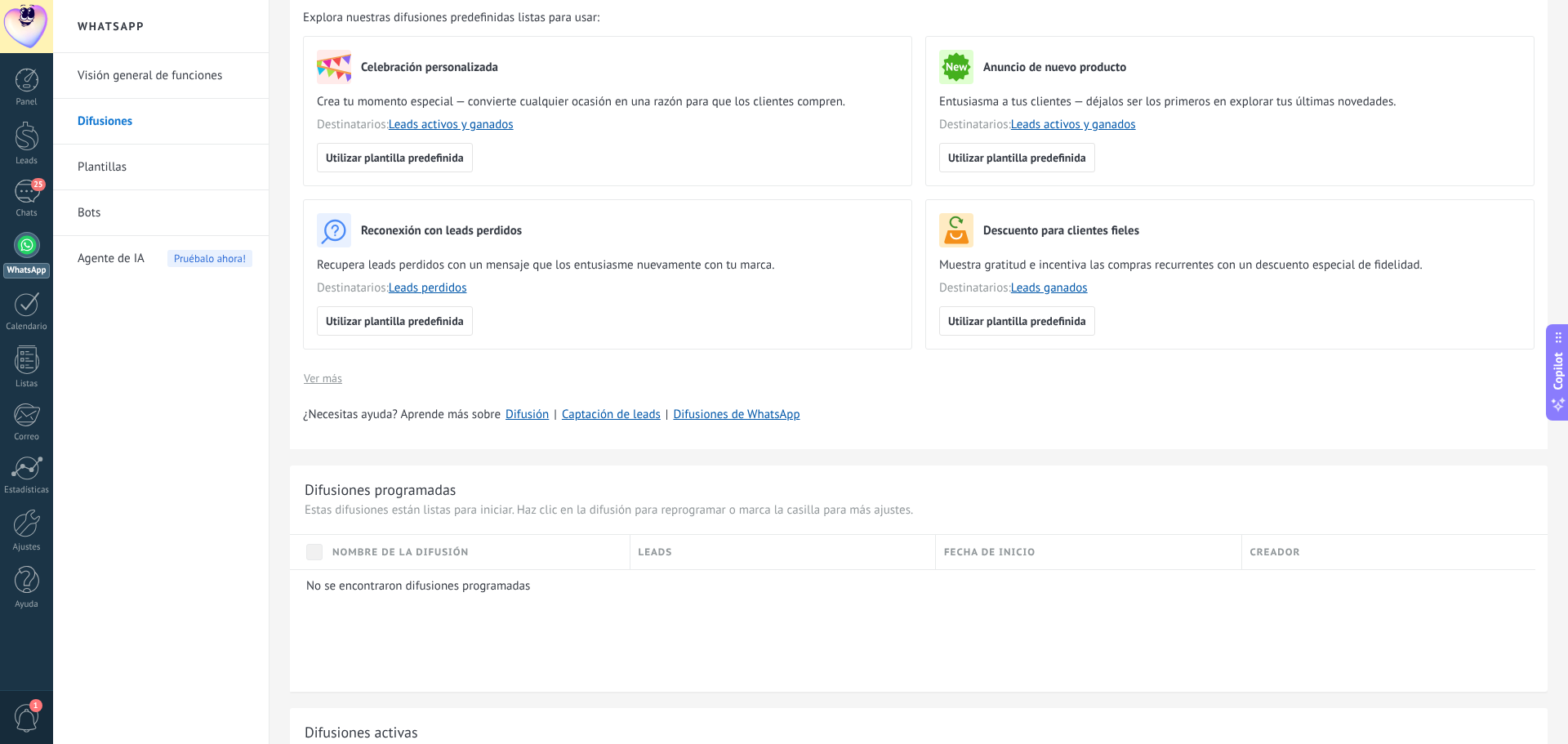
click at [106, 178] on link "Plantillas" at bounding box center [165, 167] width 175 height 46
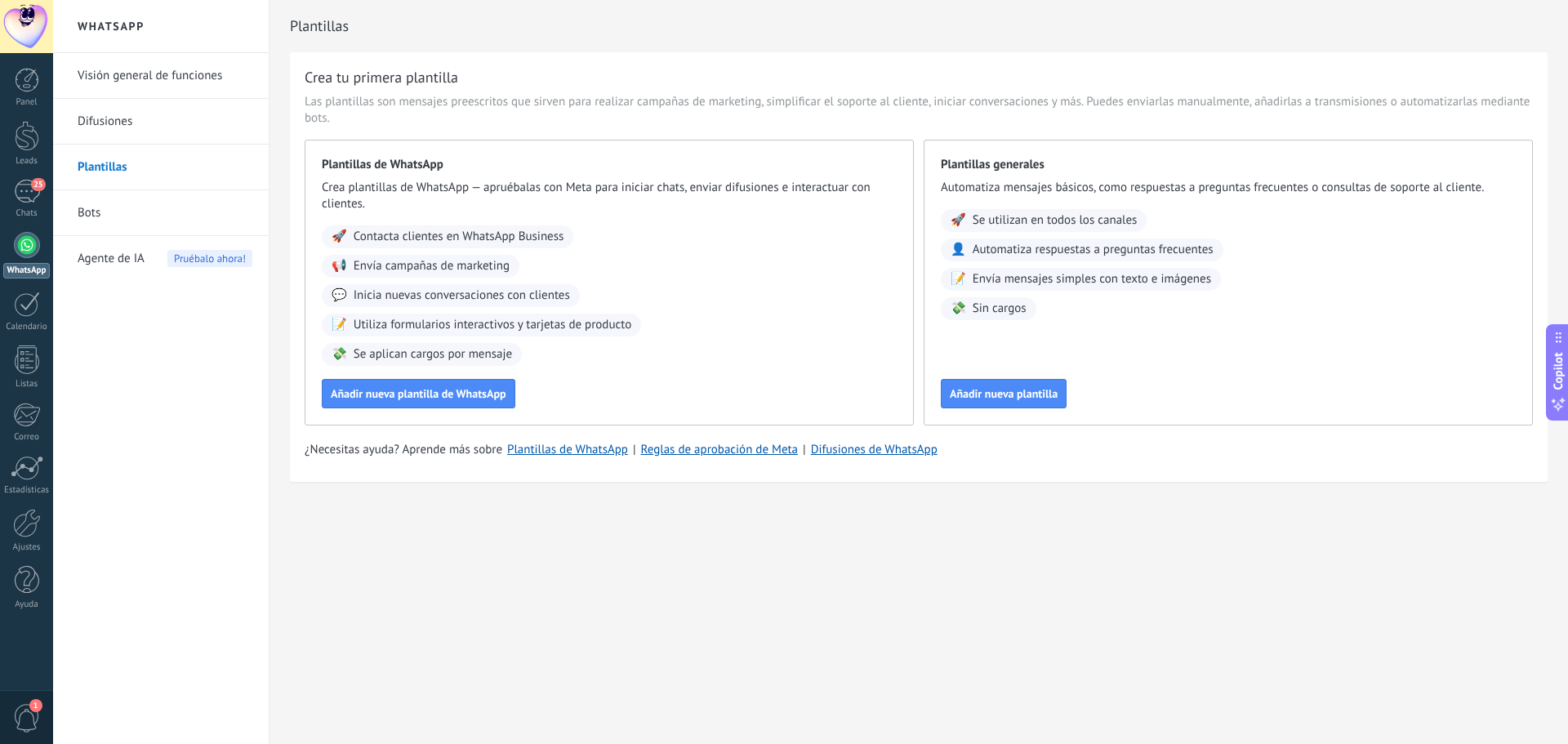
click at [90, 210] on link "Bots" at bounding box center [165, 213] width 175 height 46
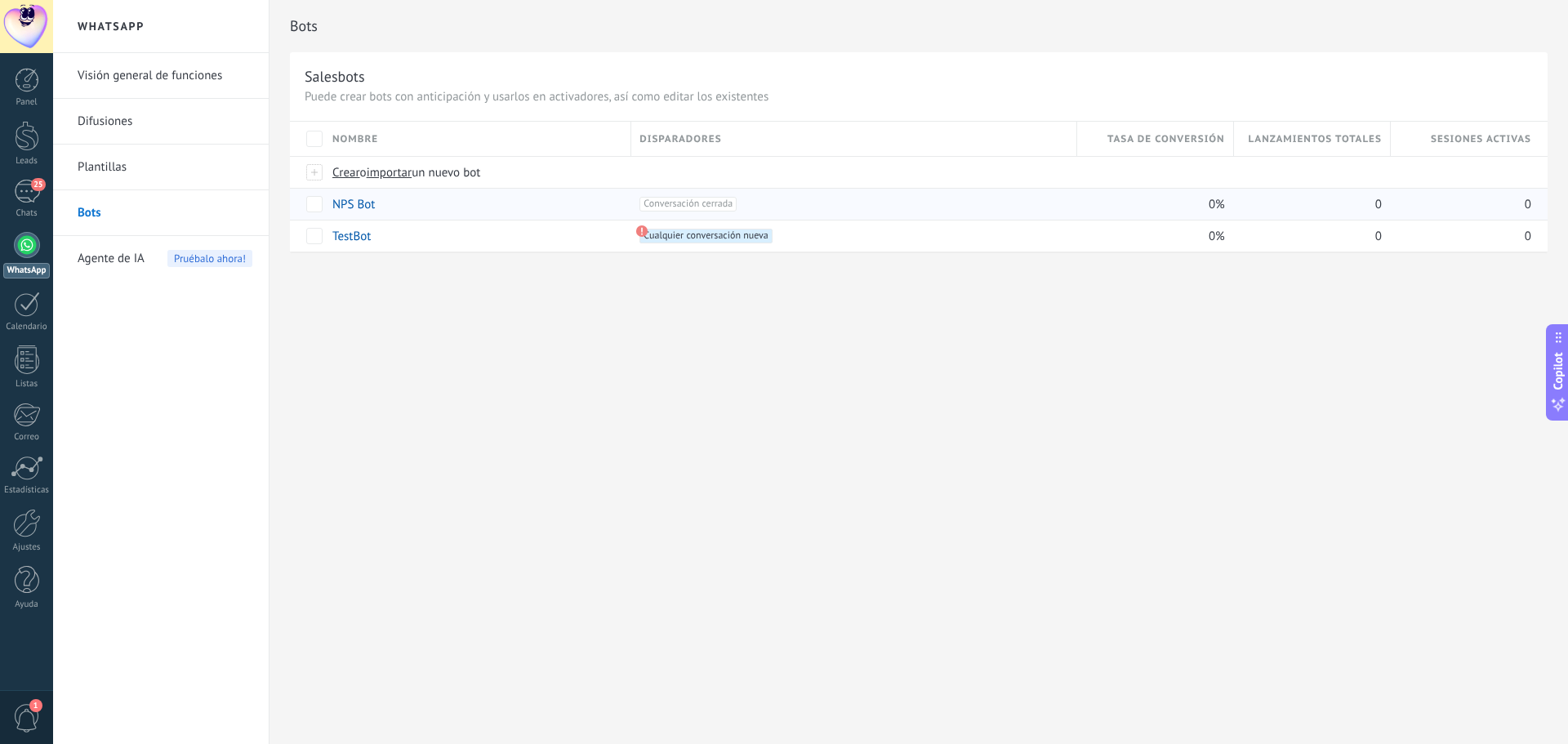
click at [692, 202] on span "Conversación cerrada +0" at bounding box center [688, 204] width 97 height 15
click at [353, 196] on link "NPS Bot" at bounding box center [353, 204] width 42 height 16
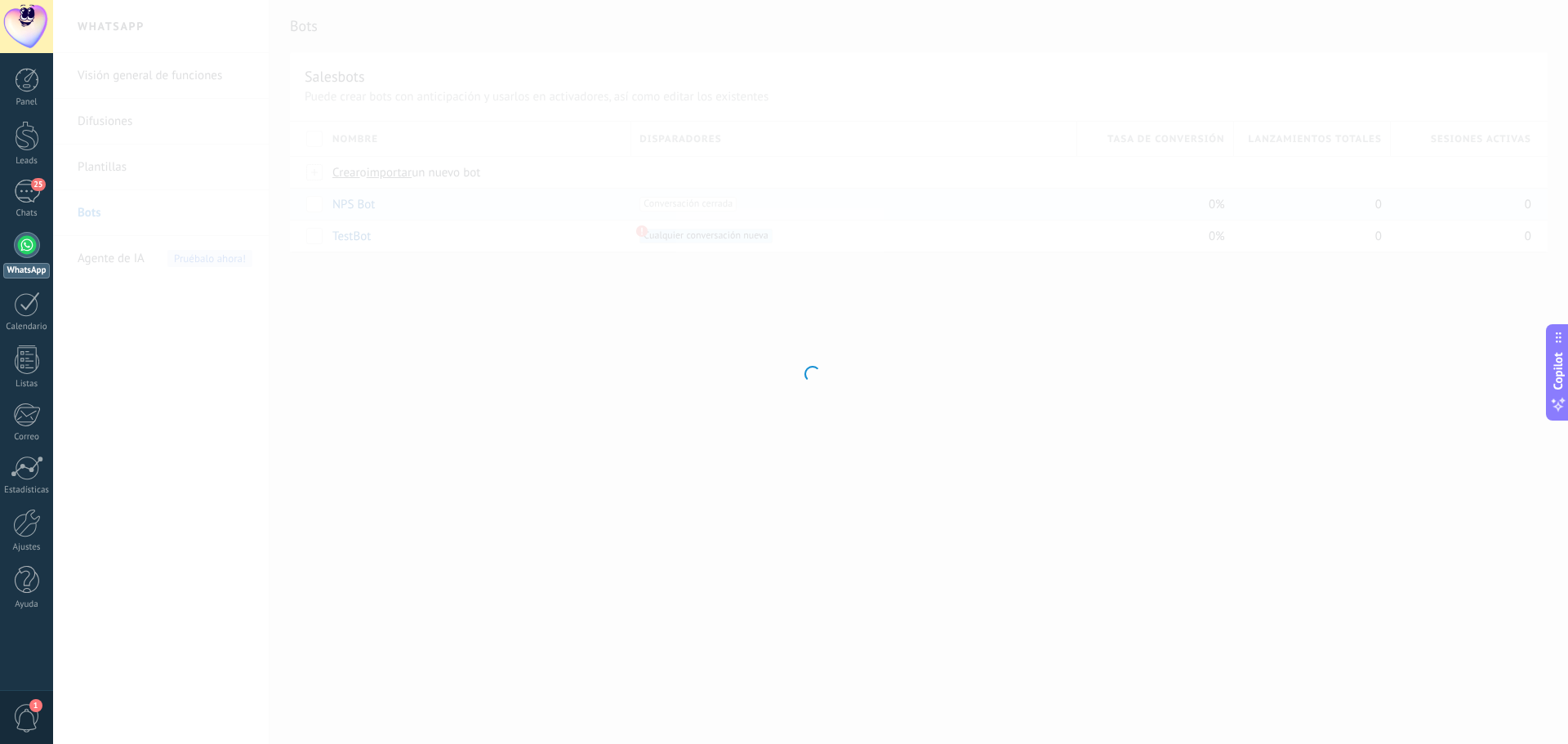
type input "*******"
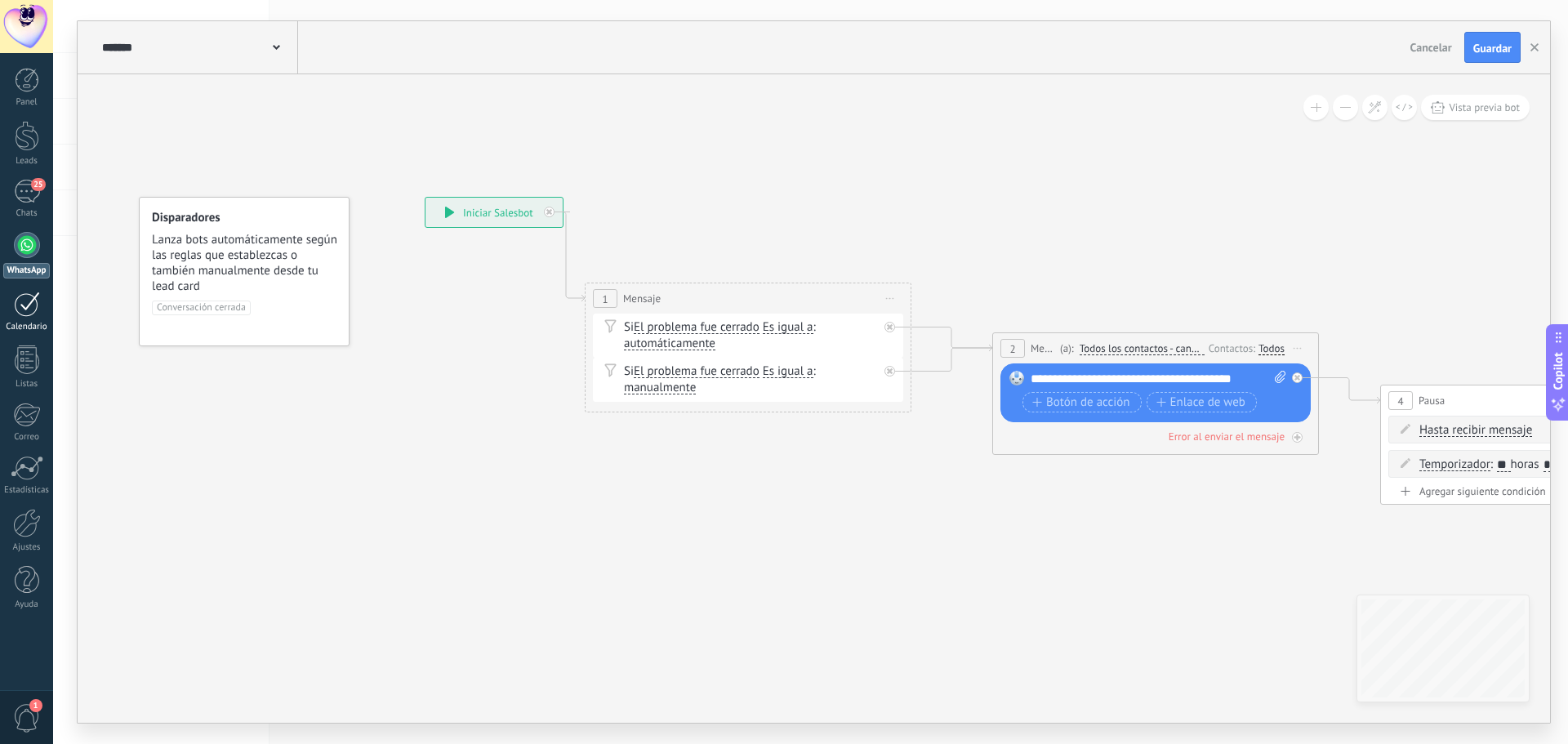
click at [28, 318] on link "Calendario" at bounding box center [27, 312] width 53 height 41
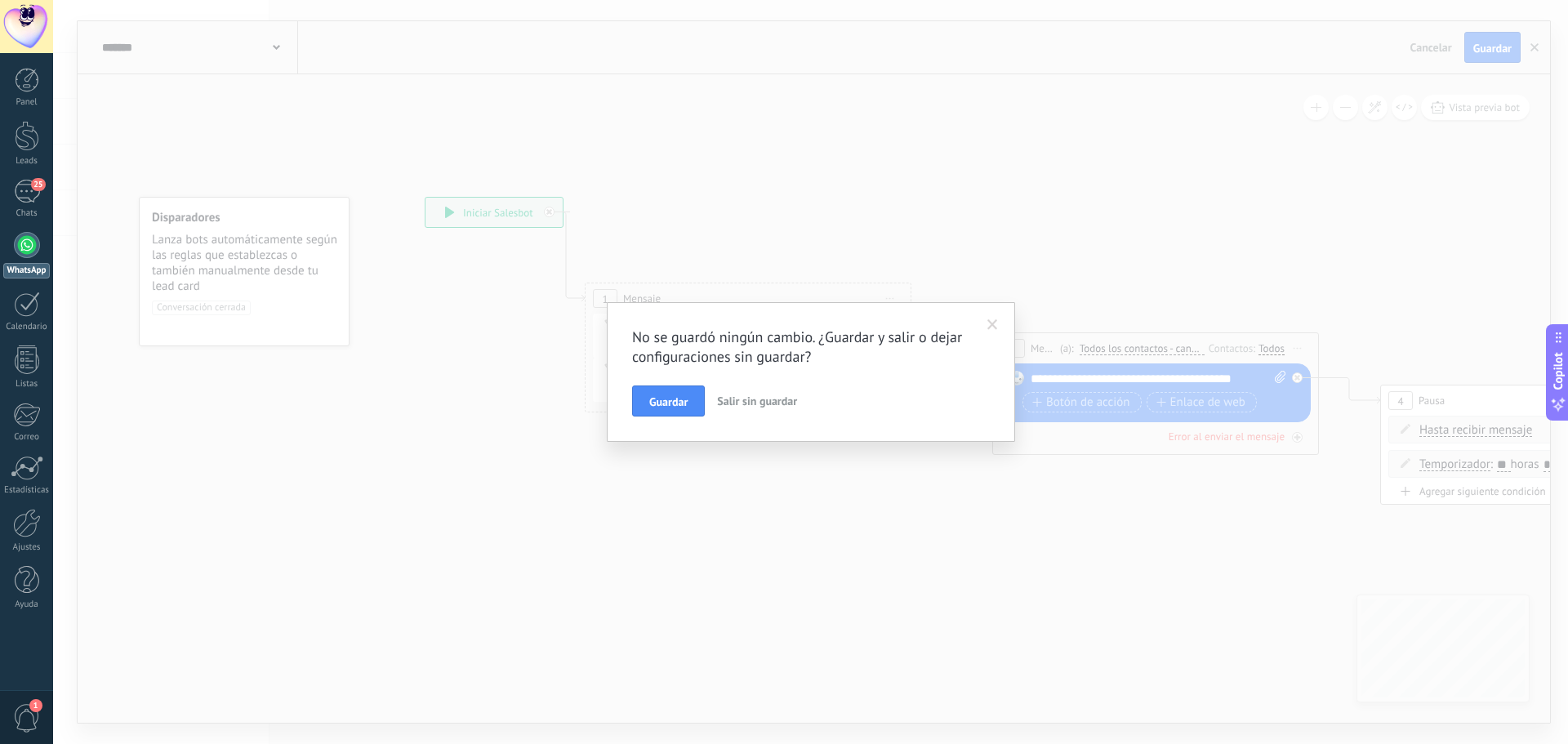
click at [759, 403] on span "Salir sin guardar" at bounding box center [757, 401] width 80 height 15
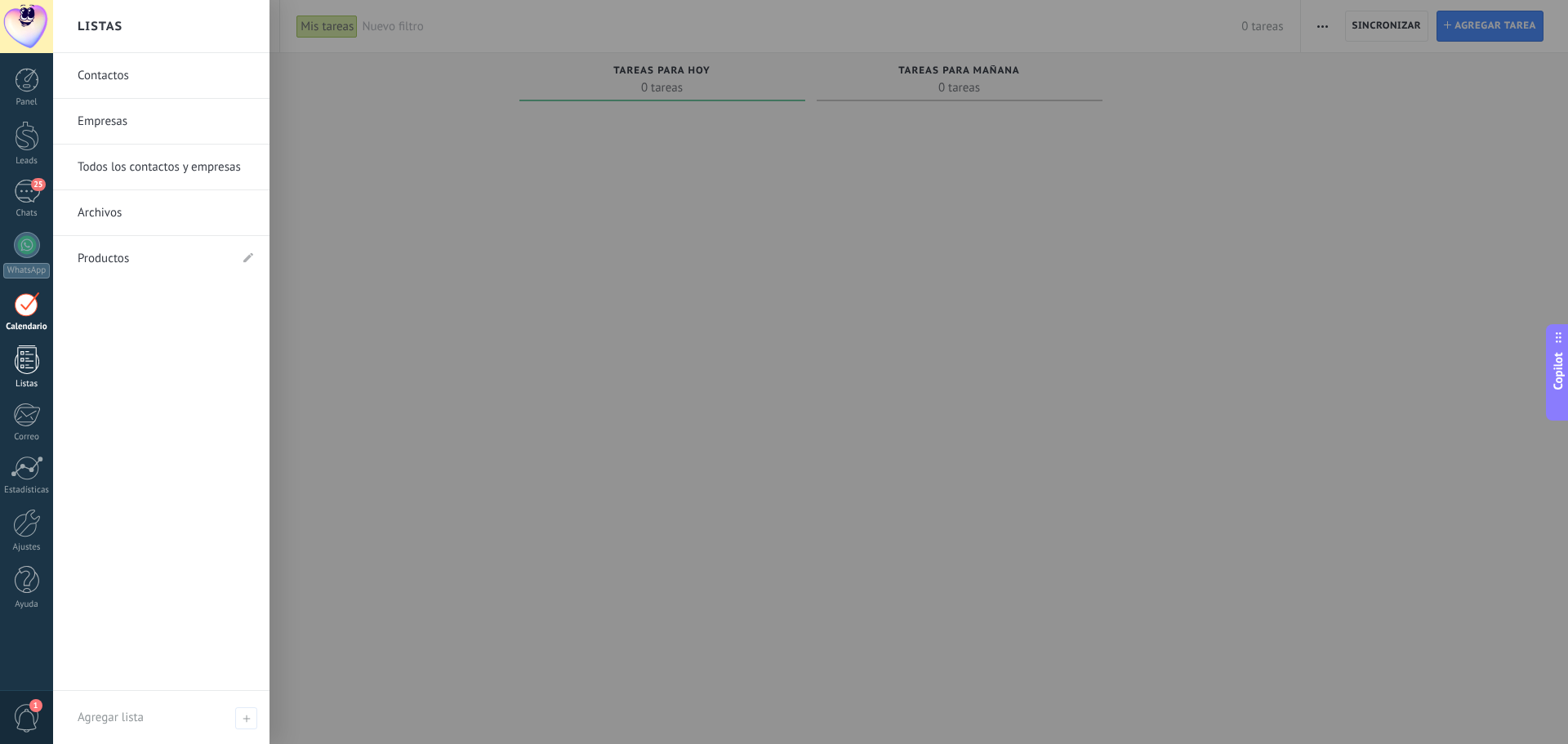
click at [23, 359] on div at bounding box center [27, 360] width 25 height 28
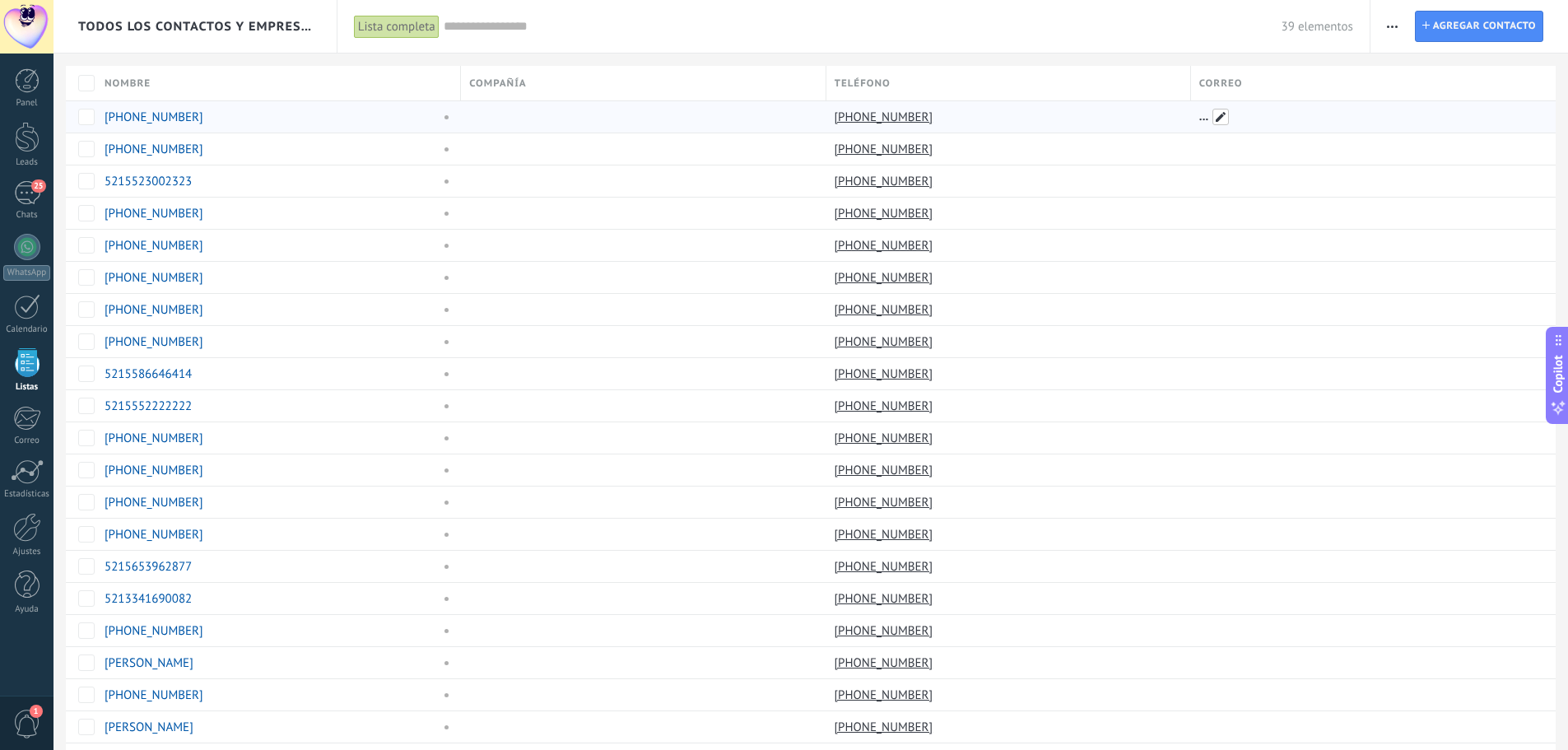
click at [1218, 116] on span at bounding box center [1220, 117] width 17 height 17
click at [1207, 250] on div at bounding box center [1368, 245] width 353 height 31
click at [1204, 120] on div at bounding box center [1368, 116] width 353 height 31
click at [1203, 112] on div at bounding box center [1368, 116] width 353 height 31
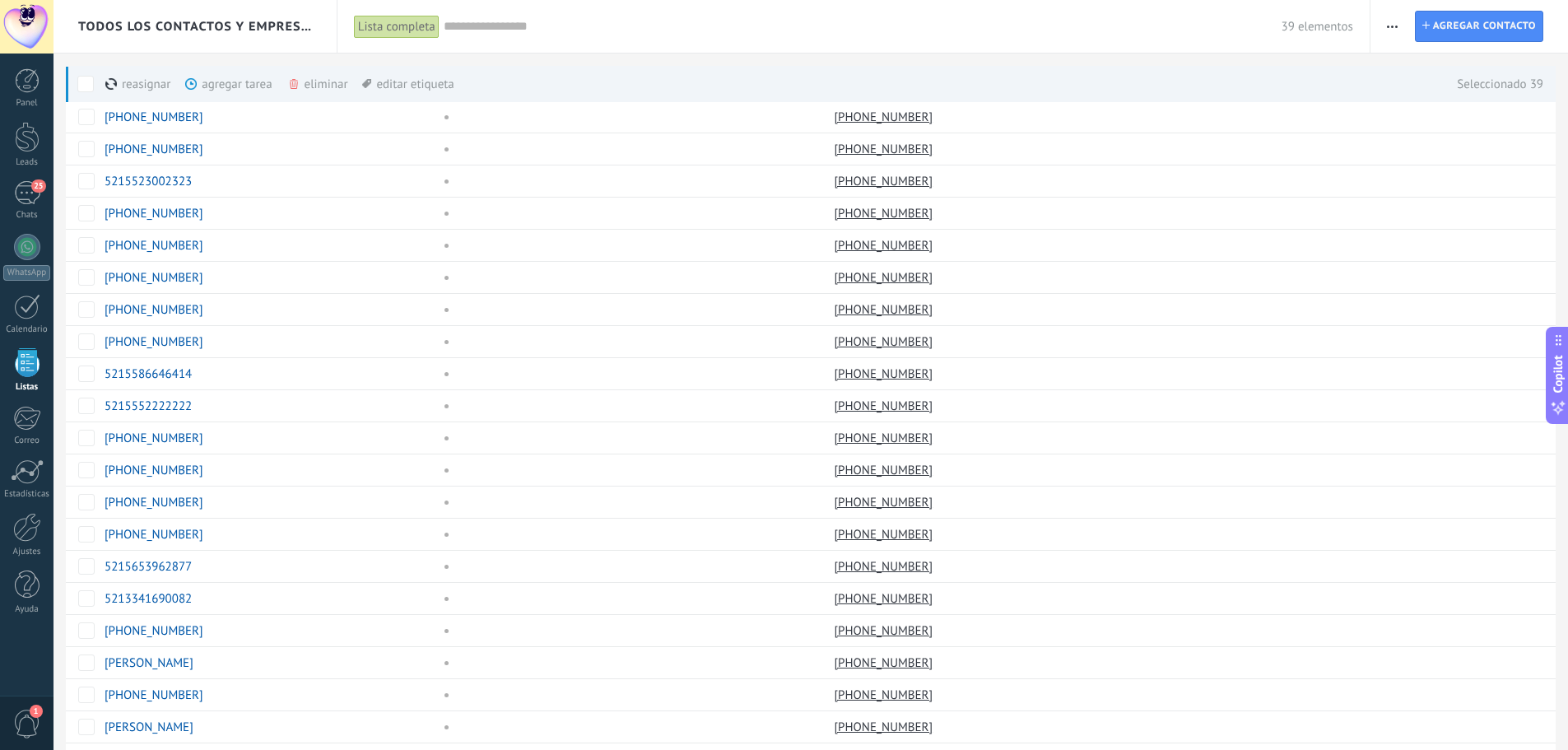
click at [321, 84] on div "eliminar màs" at bounding box center [346, 84] width 117 height 36
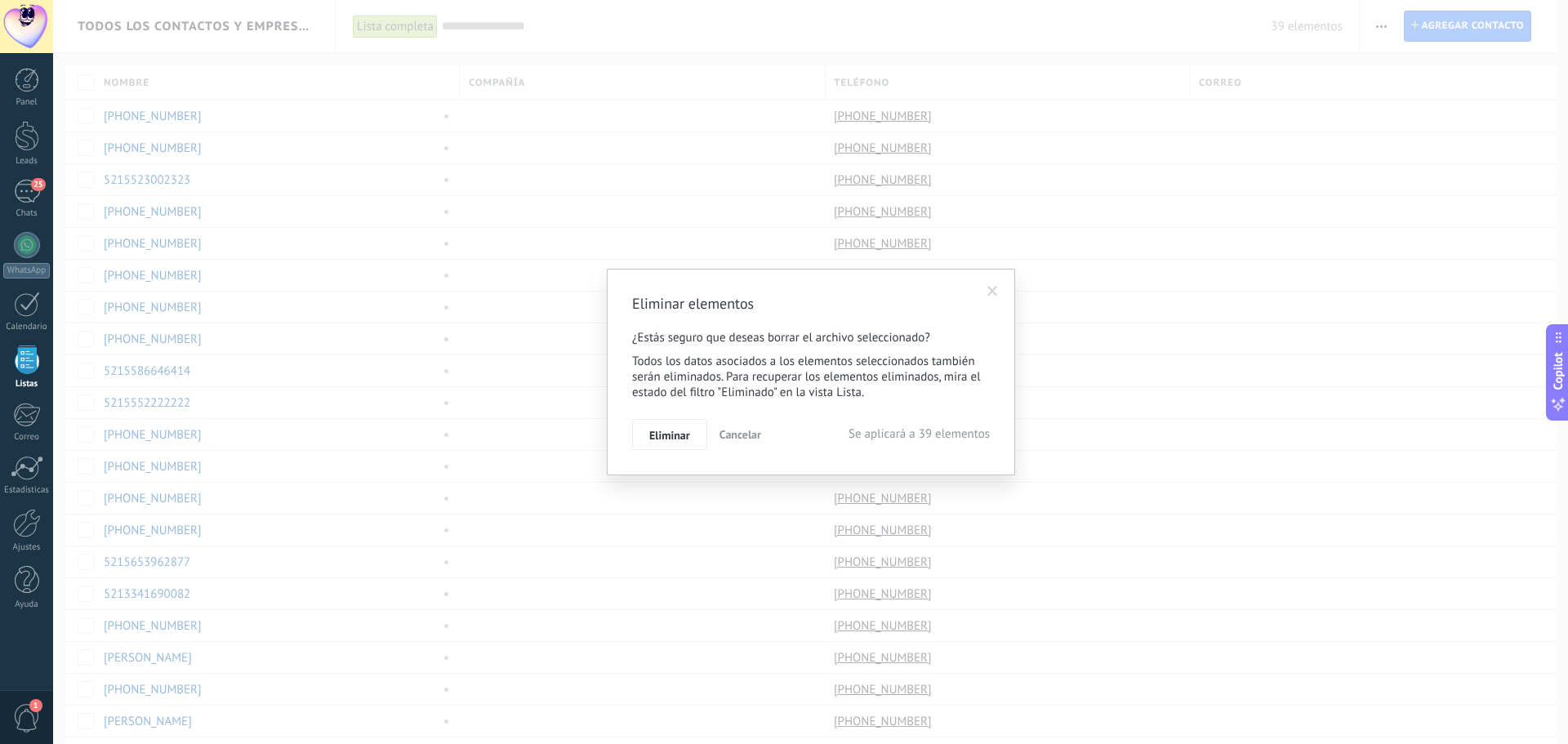
click at [986, 297] on span at bounding box center [992, 292] width 27 height 28
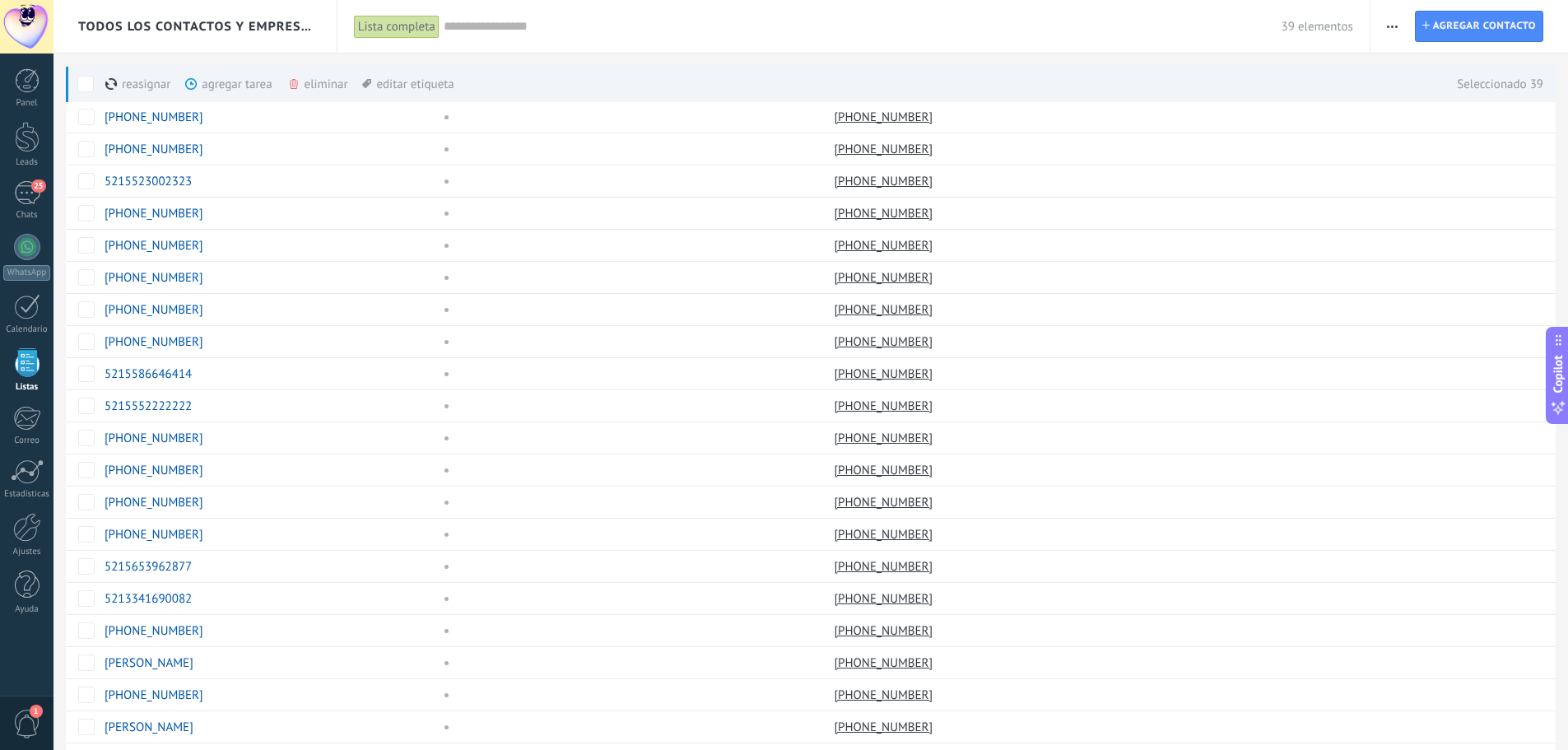
click at [312, 89] on div "eliminar màs" at bounding box center [346, 84] width 117 height 36
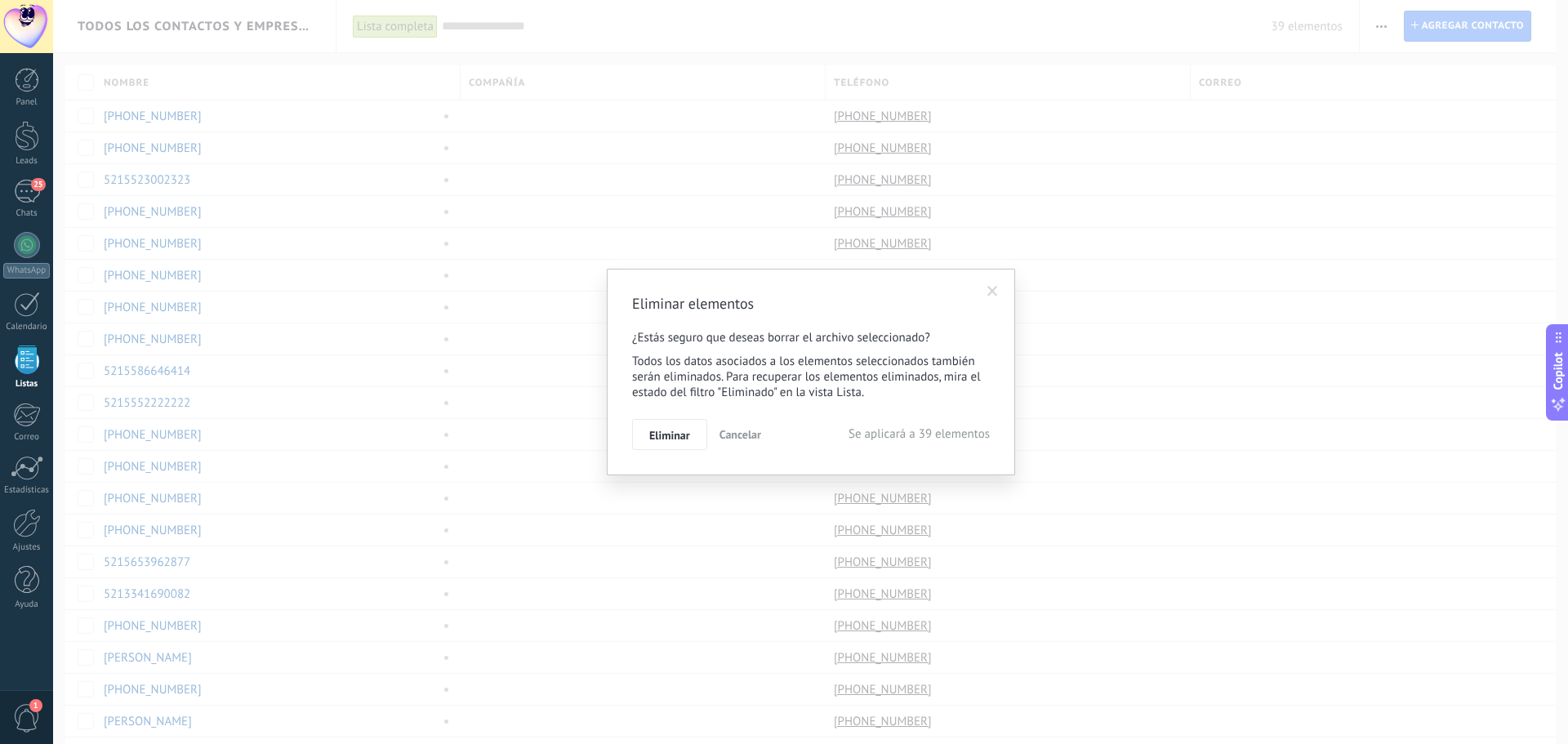
click at [752, 433] on span "Cancelar" at bounding box center [740, 434] width 41 height 15
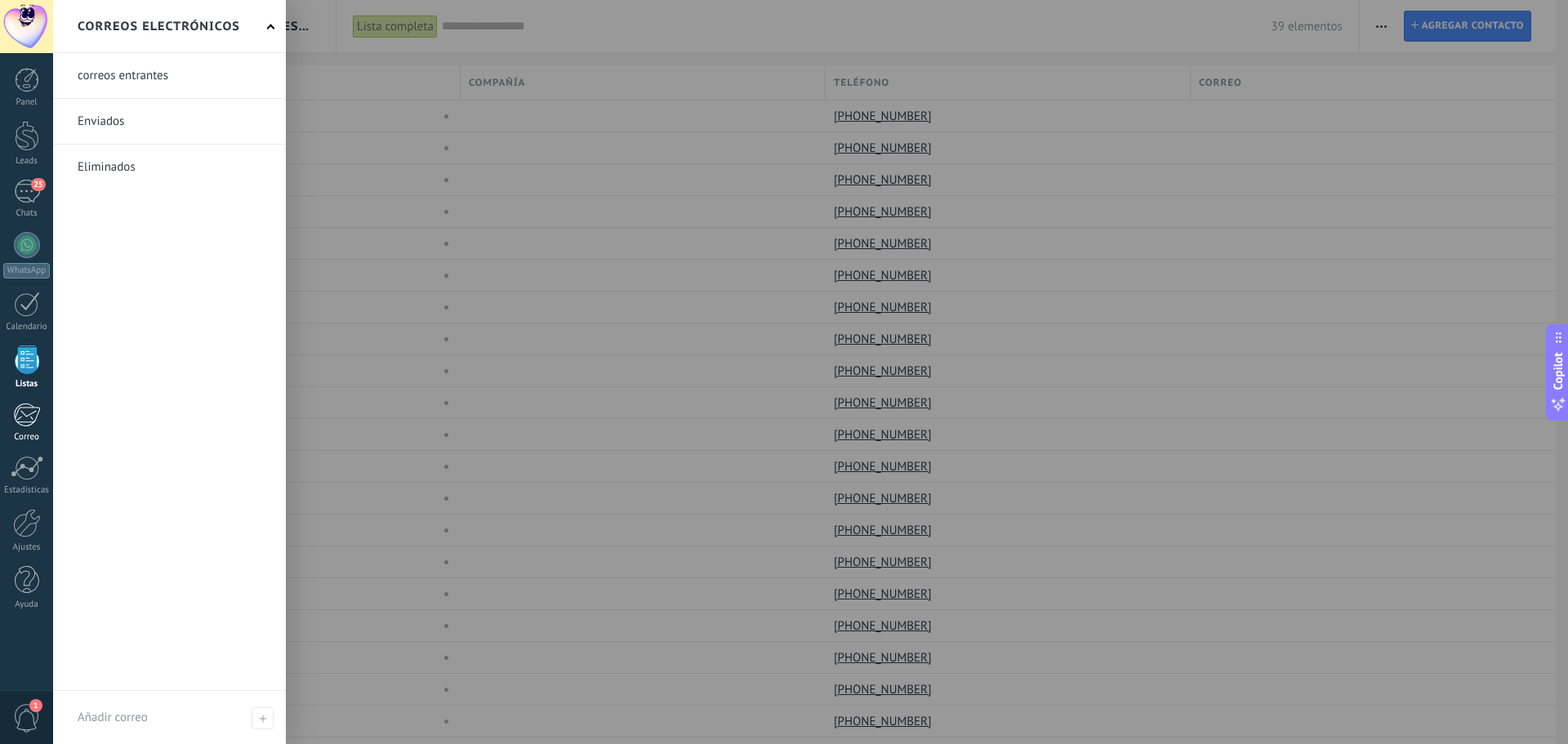
click at [31, 428] on link "Correo" at bounding box center [27, 423] width 53 height 40
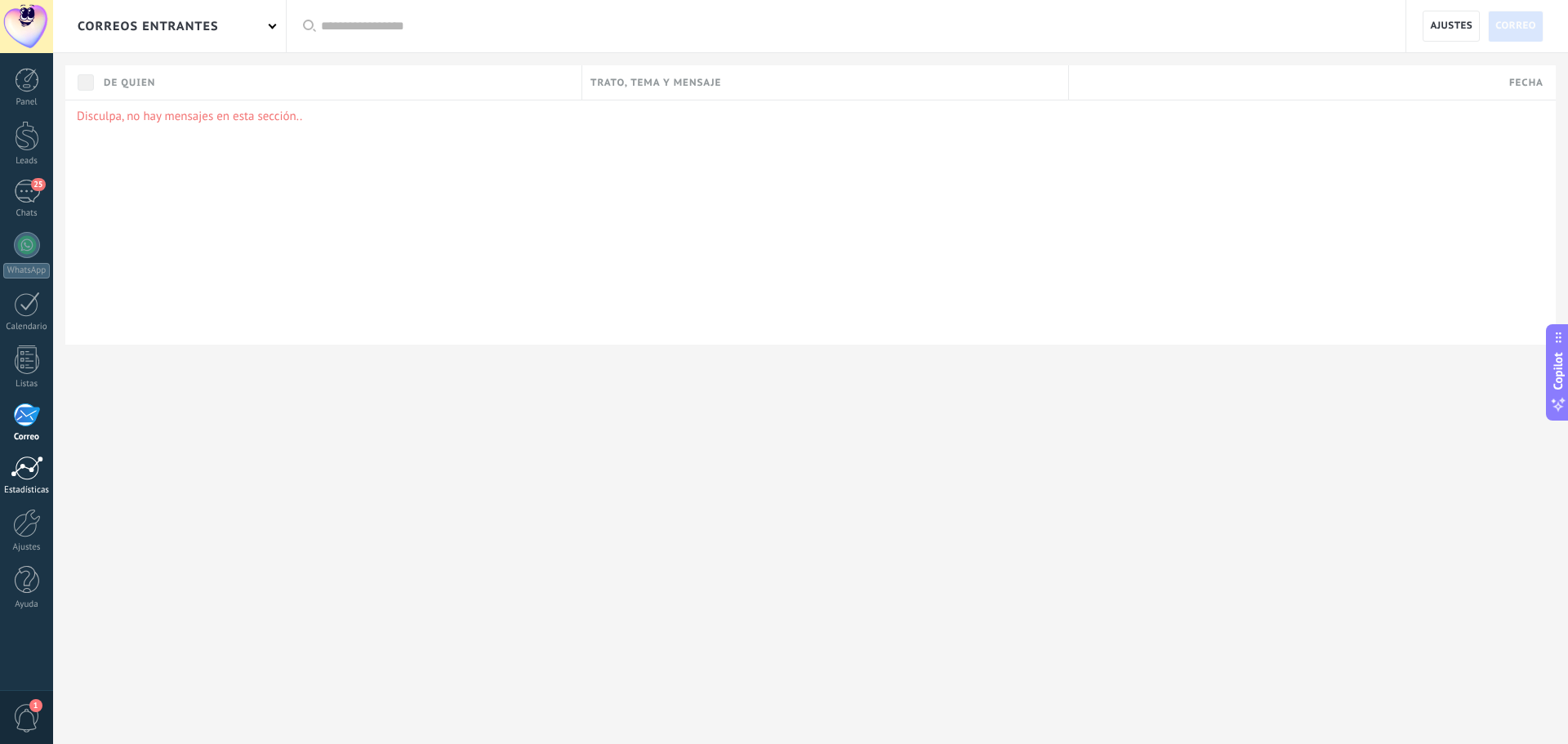
click at [31, 464] on div at bounding box center [27, 468] width 32 height 25
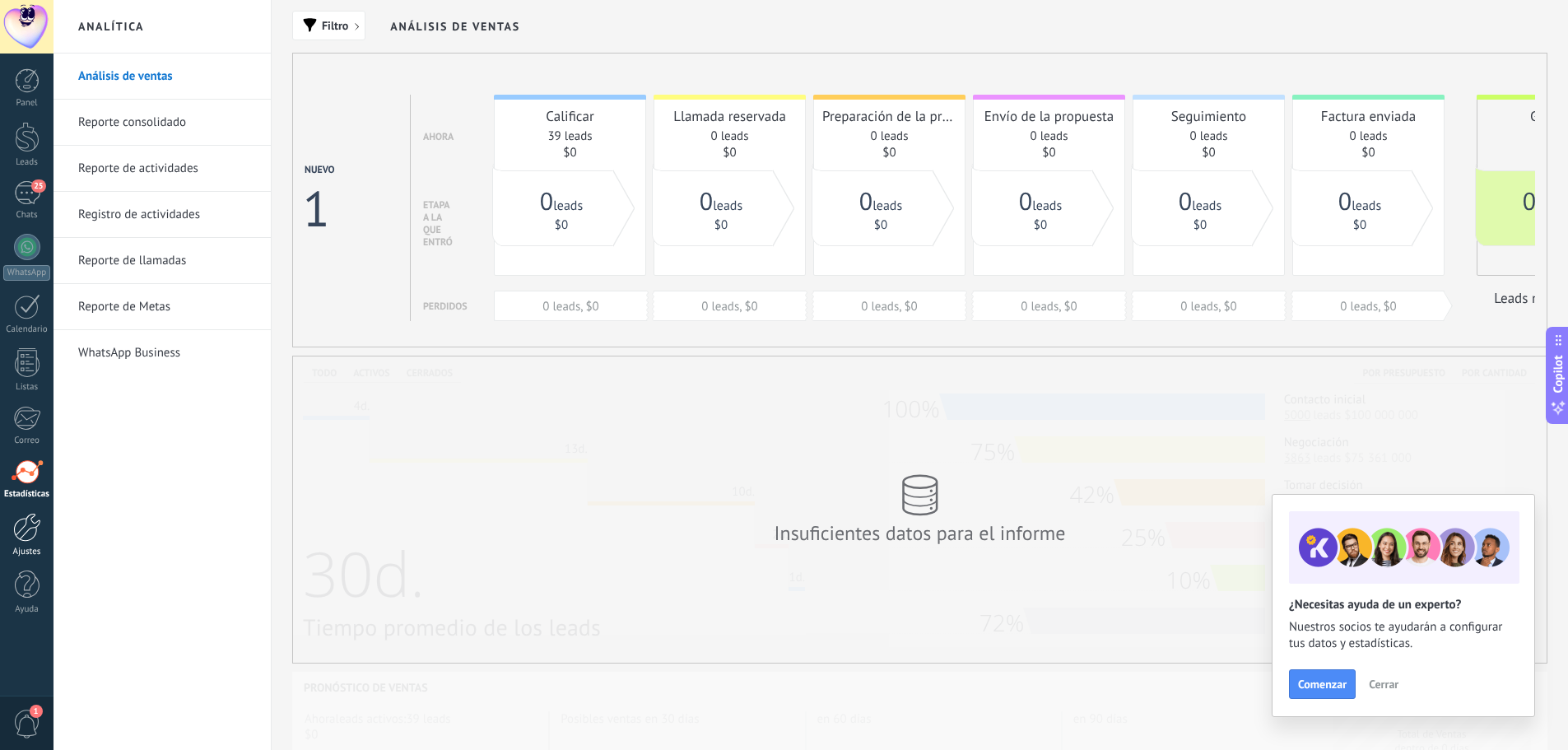
click at [20, 528] on div at bounding box center [28, 527] width 28 height 28
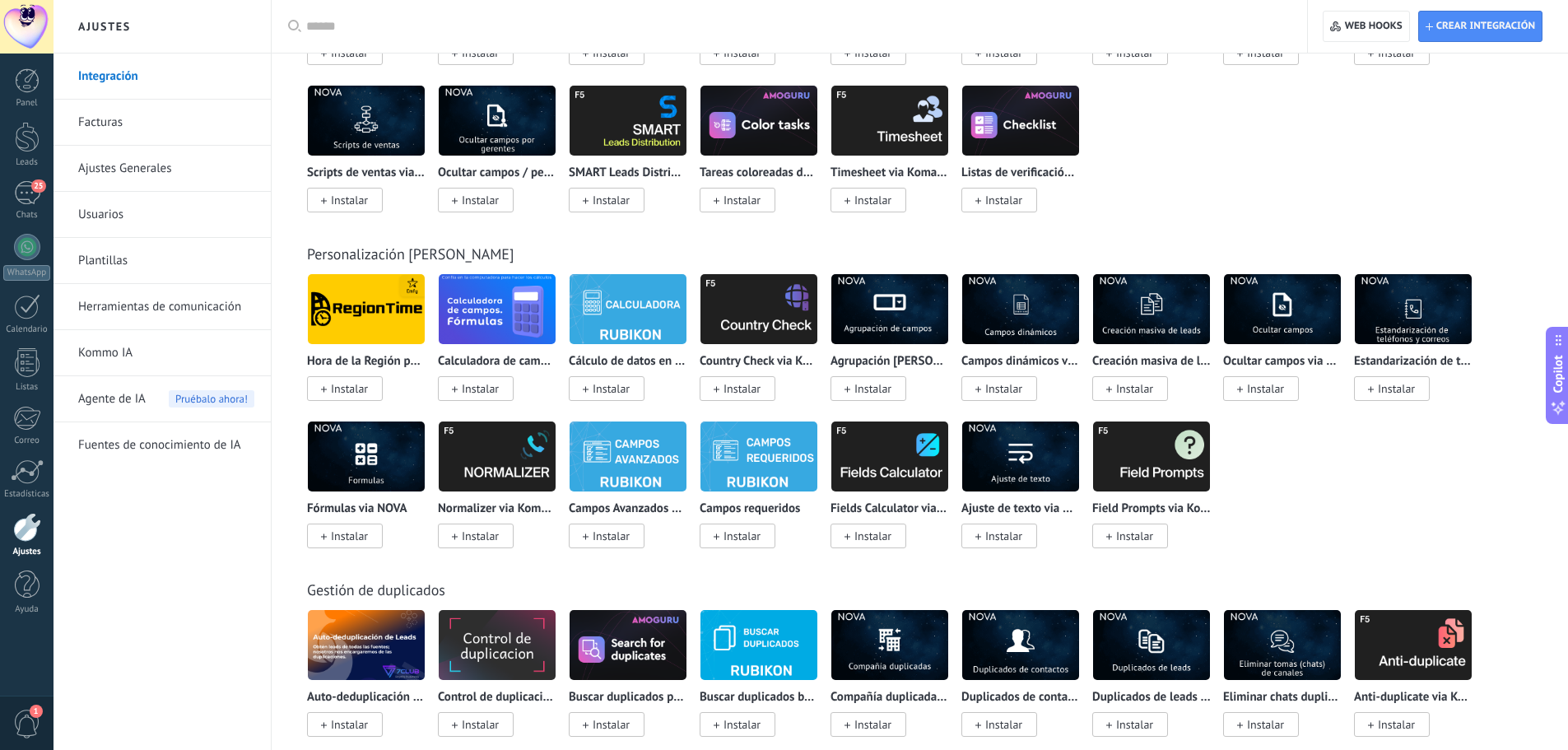
scroll to position [5146, 0]
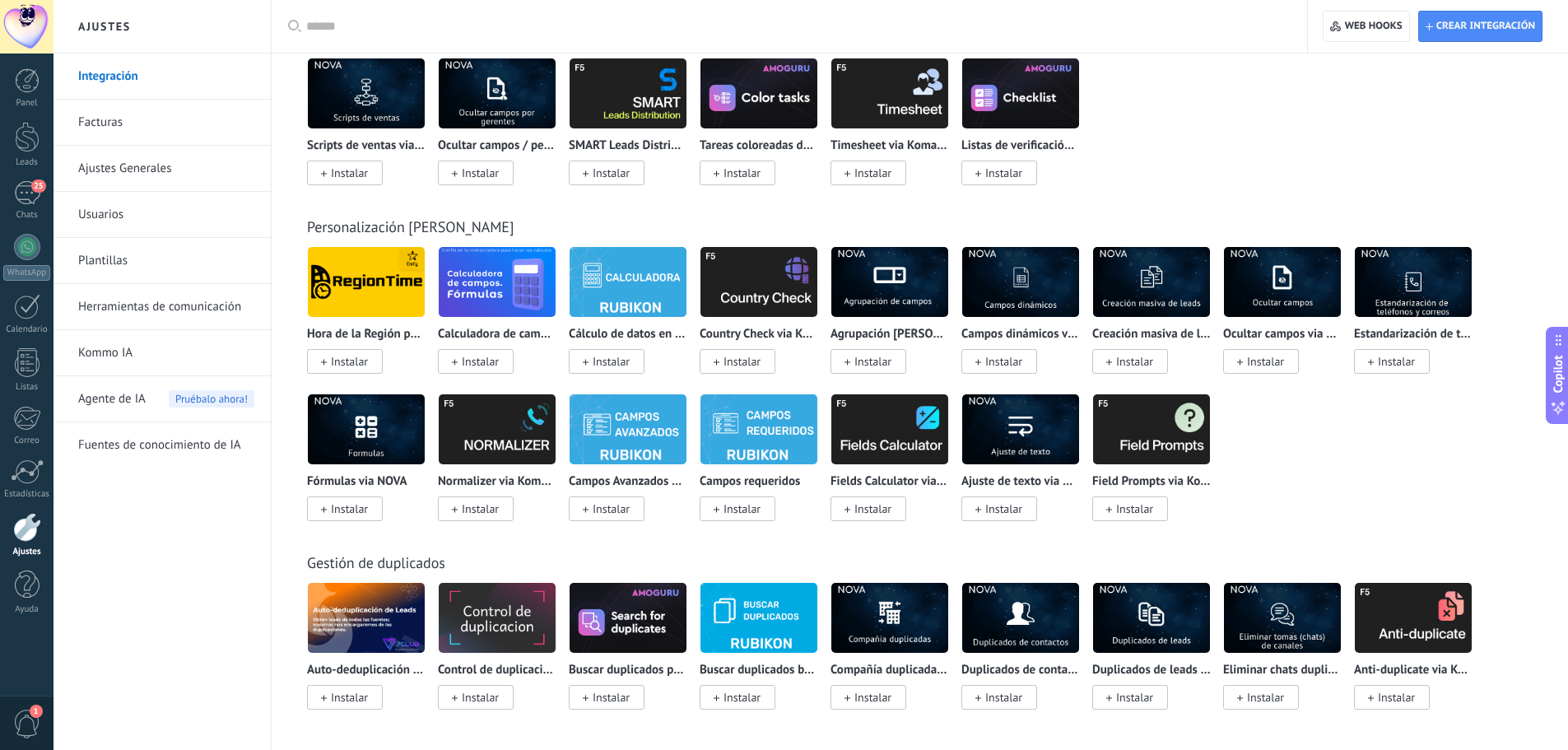
click at [93, 393] on span "Agente de IA" at bounding box center [112, 398] width 68 height 46
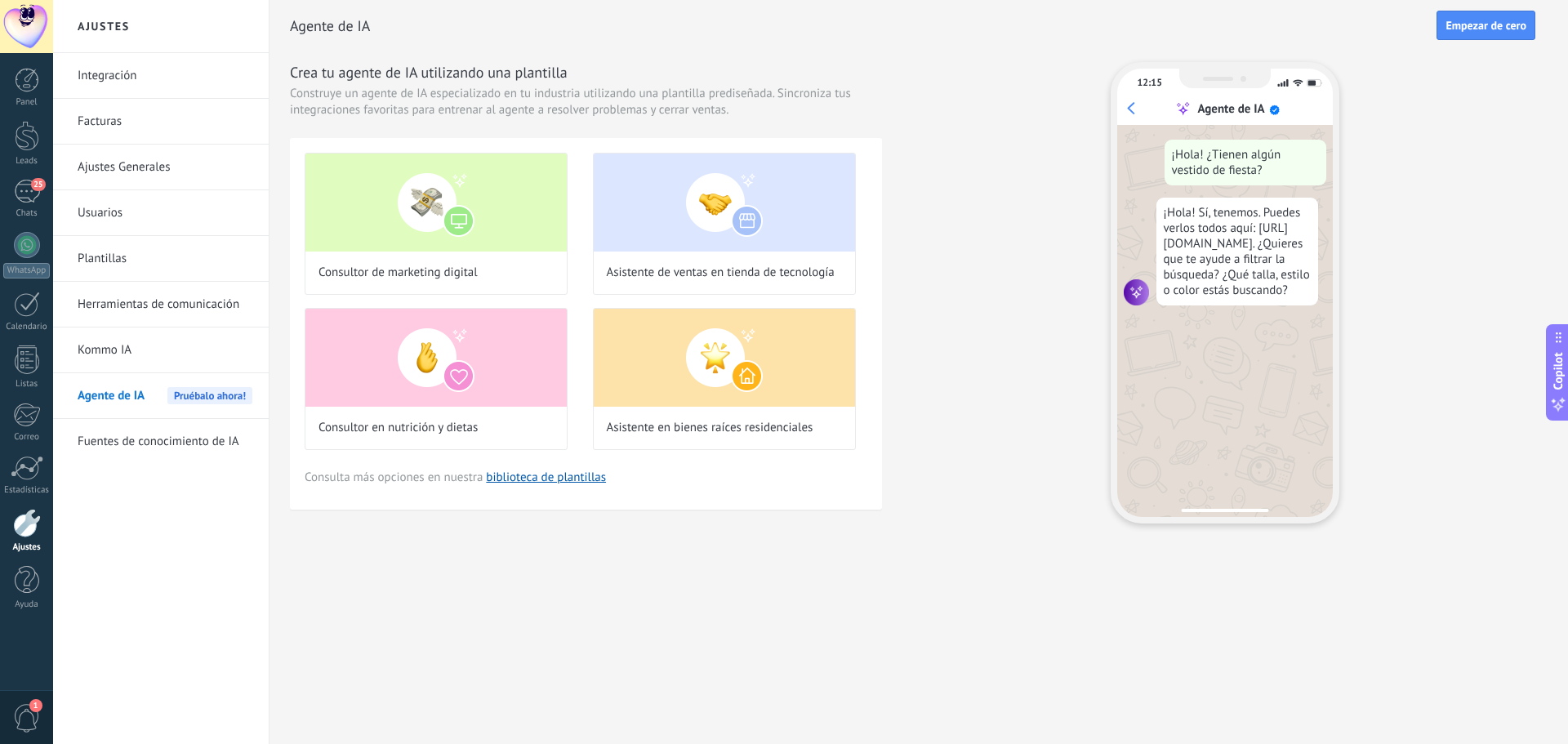
click at [32, 717] on span "1" at bounding box center [27, 717] width 28 height 28
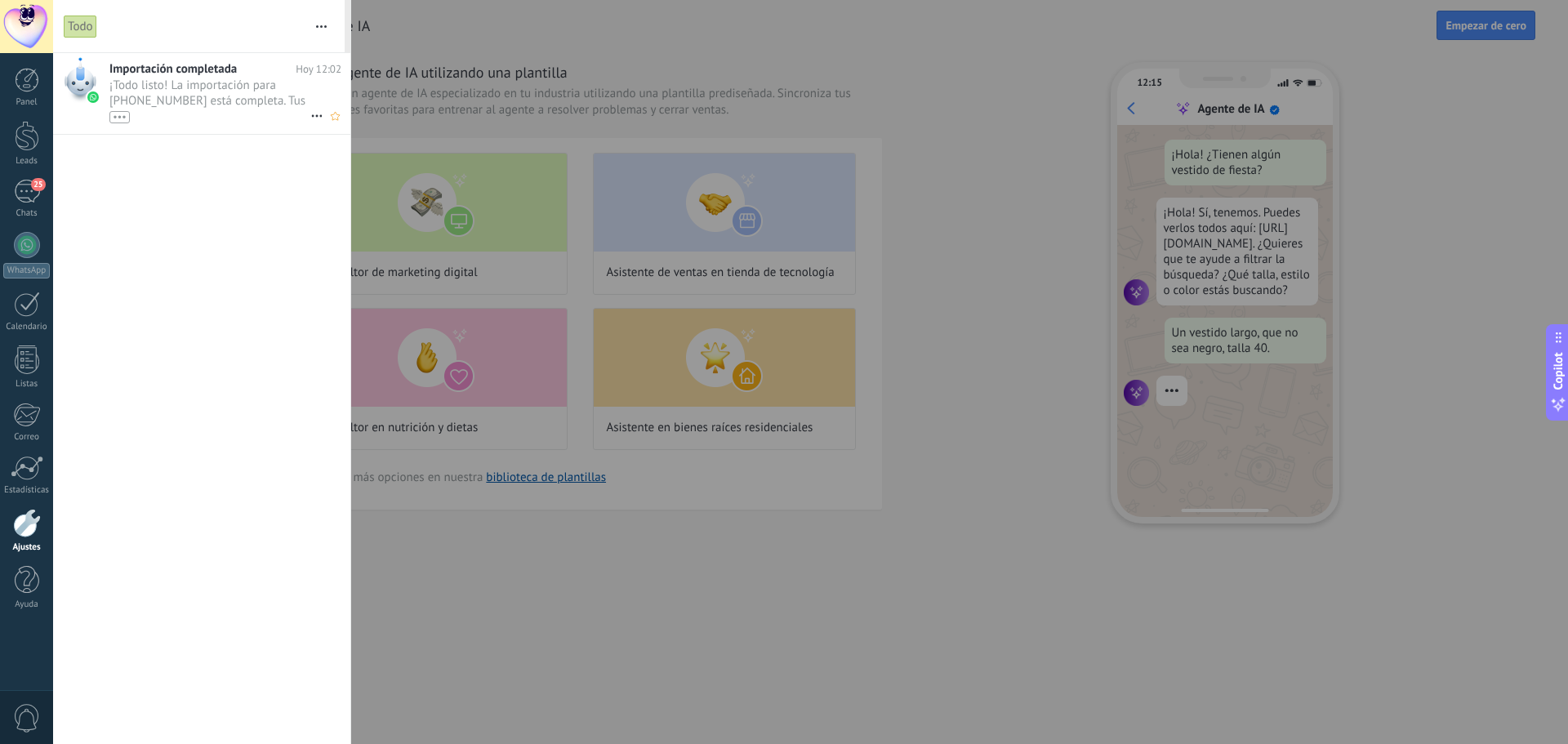
click at [182, 95] on span "¡Todo listo! La importación para [PHONE_NUMBER] está completa. Tus datos de Wha…" at bounding box center [210, 100] width 201 height 46
click at [166, 85] on span "¡Todo listo! La importación para [PHONE_NUMBER] está completa. Tus datos de Wha…" at bounding box center [210, 100] width 201 height 46
click at [314, 114] on icon at bounding box center [317, 116] width 20 height 20
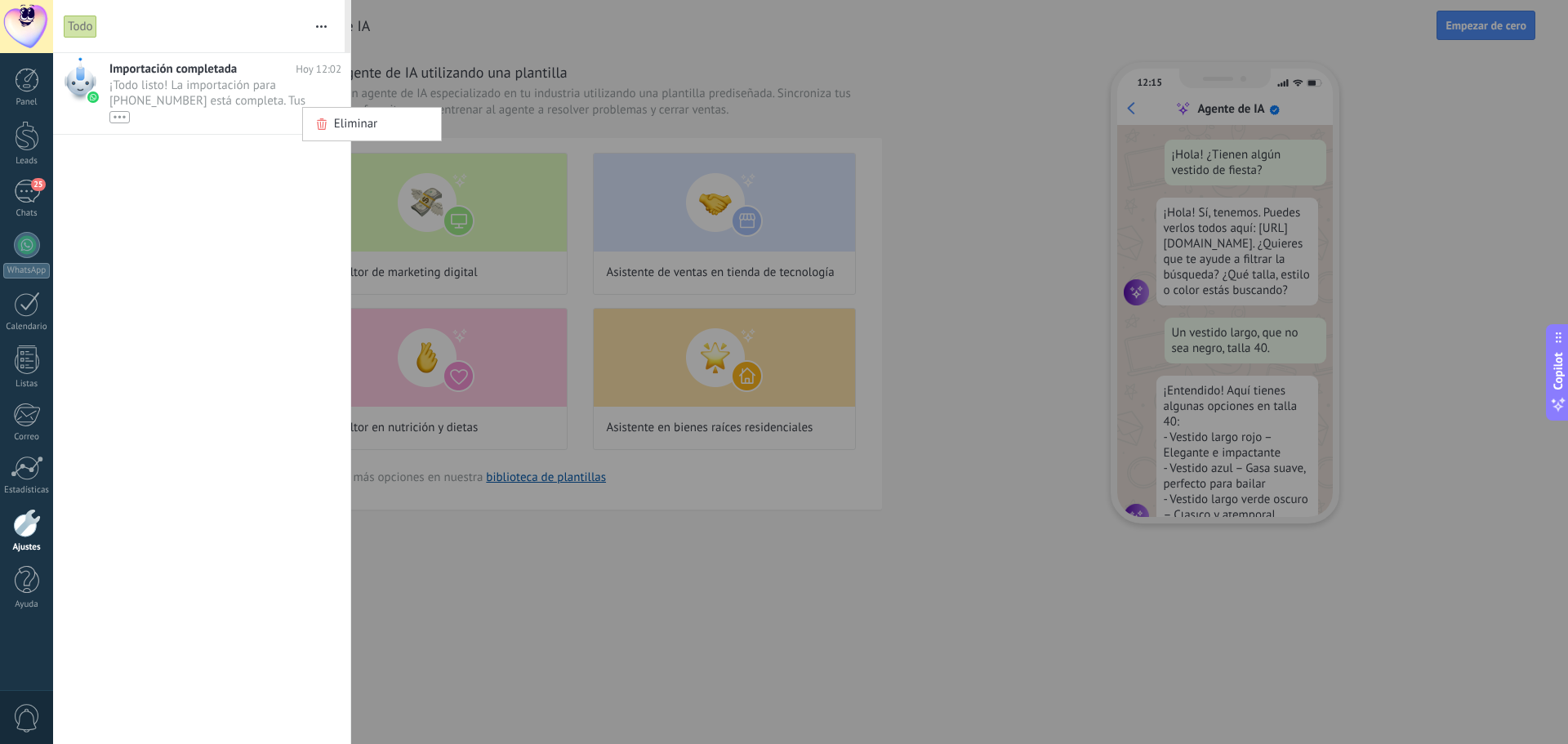
scroll to position [49, 0]
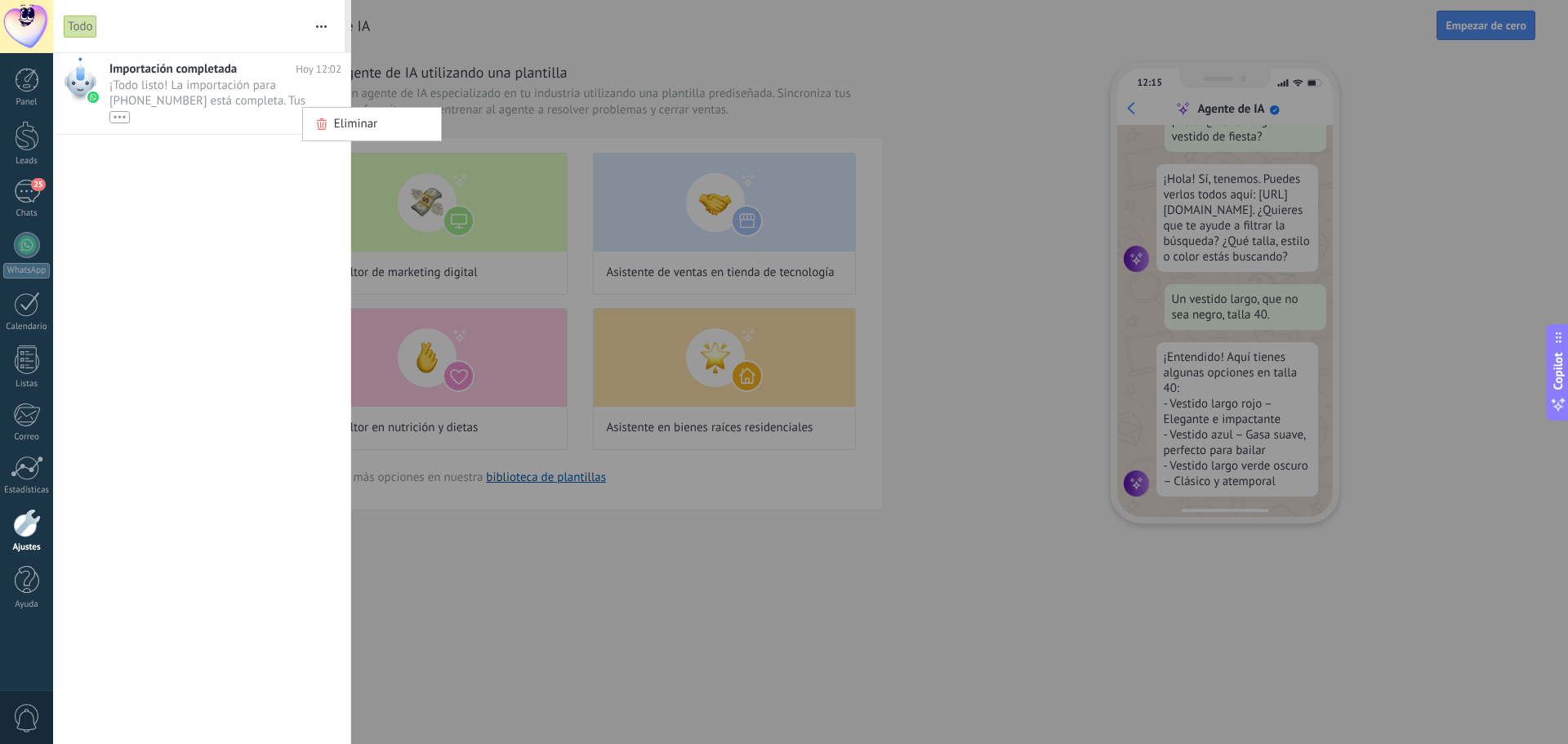
click at [187, 183] on div at bounding box center [784, 372] width 1568 height 744
click at [167, 74] on span "Importación completada" at bounding box center [173, 69] width 128 height 16
click at [83, 72] on div at bounding box center [80, 80] width 32 height 46
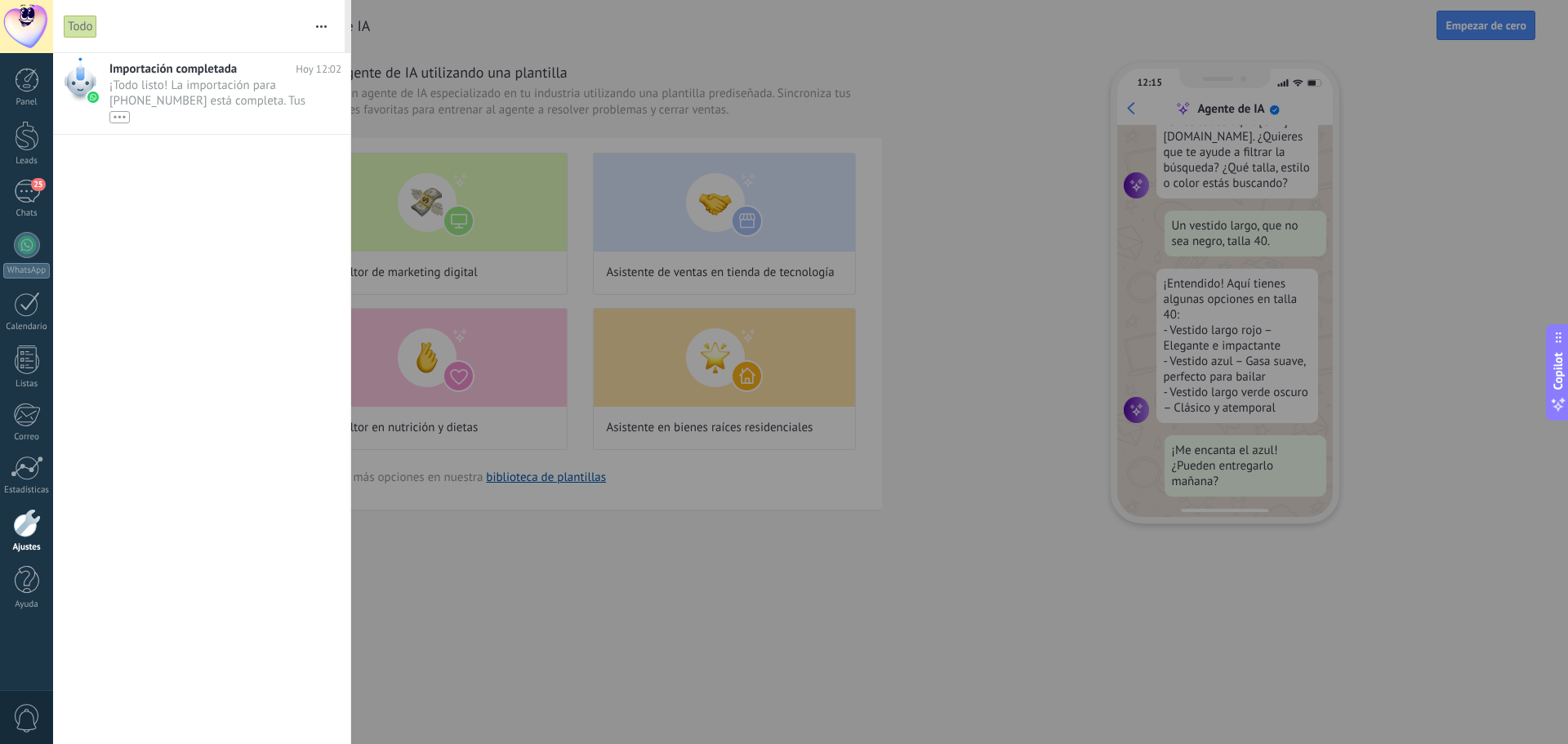
click at [895, 130] on div at bounding box center [784, 372] width 1568 height 744
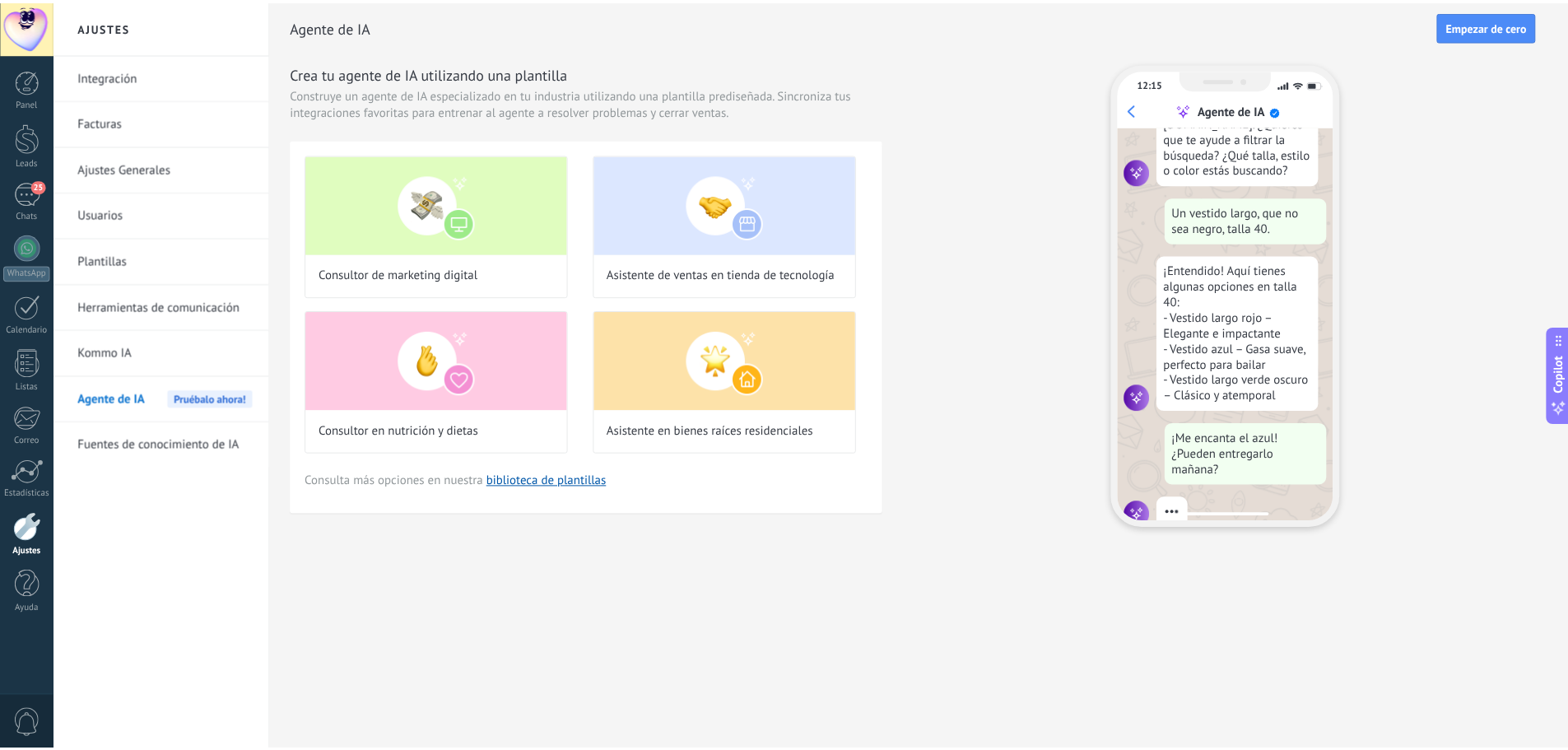
scroll to position [166, 0]
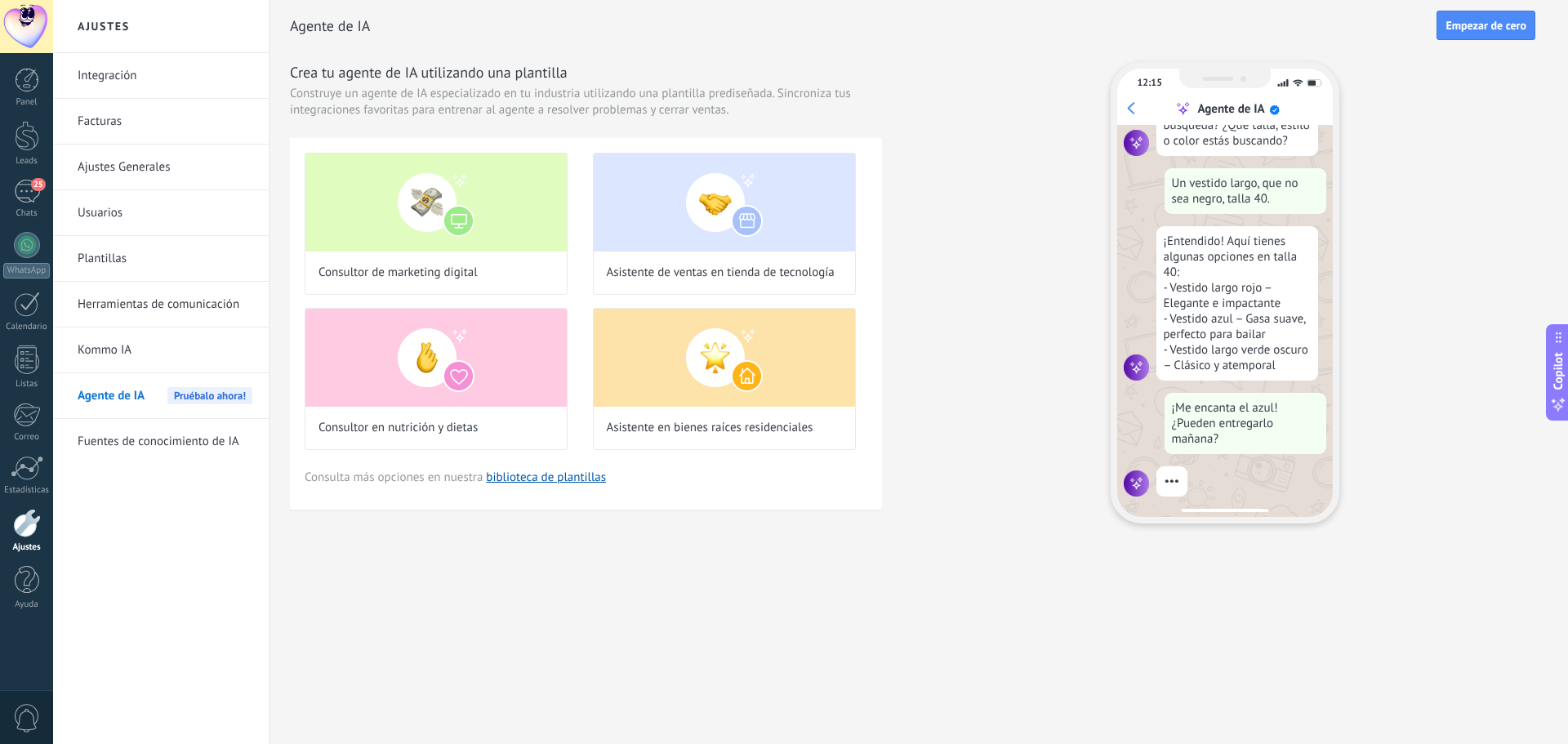
click at [133, 164] on link "Ajustes Generales" at bounding box center [165, 167] width 175 height 46
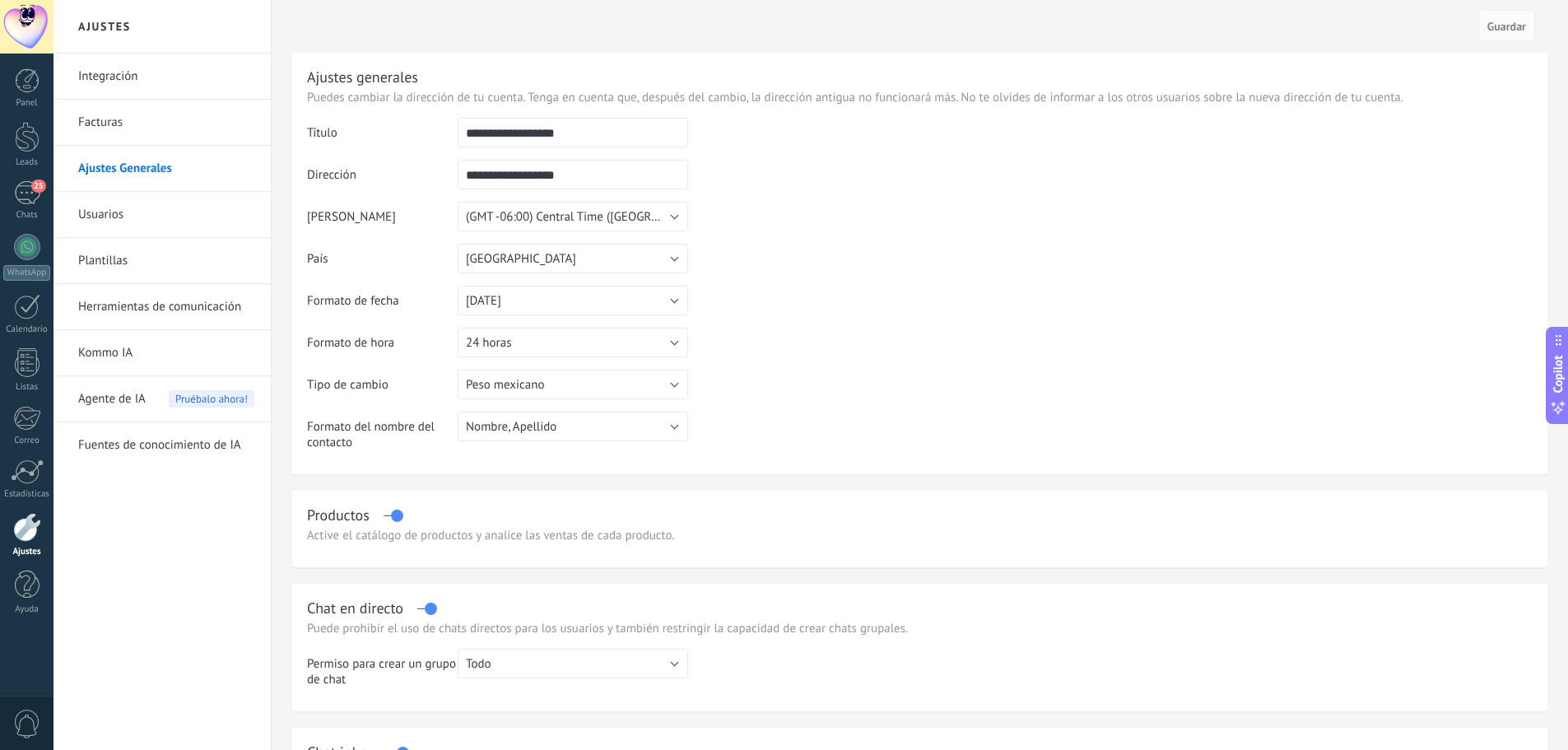
click at [99, 73] on link "Integración" at bounding box center [166, 76] width 176 height 46
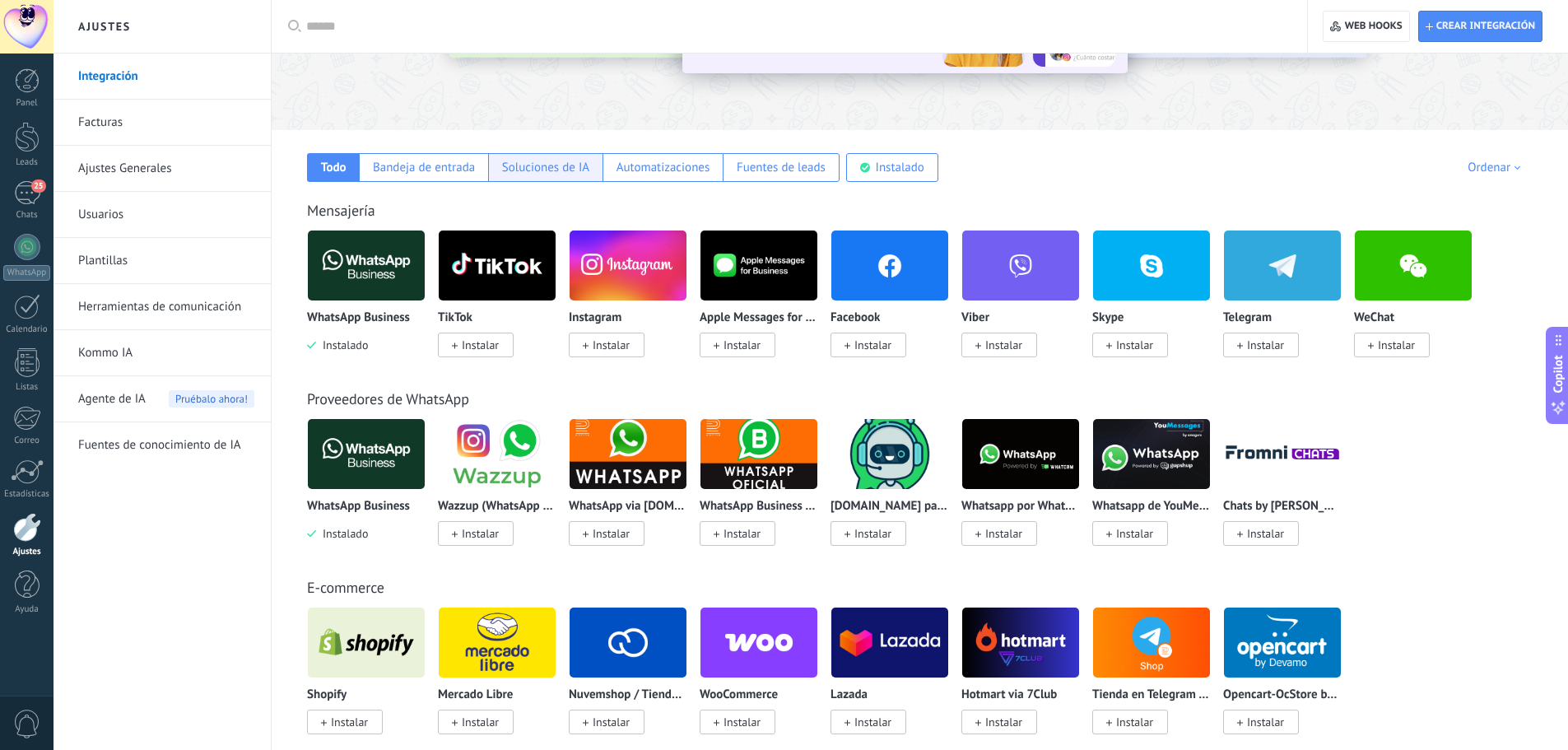
scroll to position [247, 0]
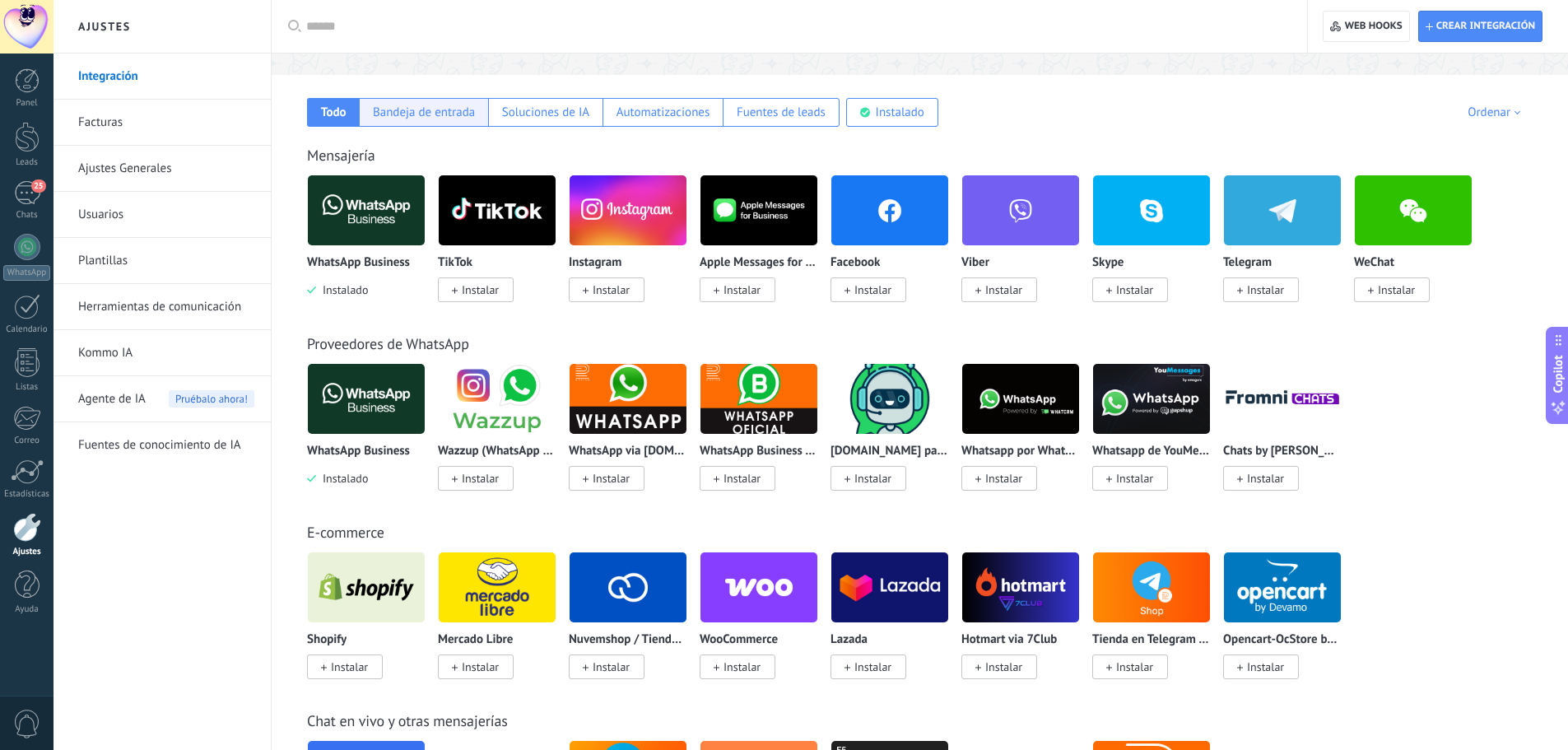
click at [462, 105] on div "Bandeja de entrada" at bounding box center [424, 112] width 102 height 16
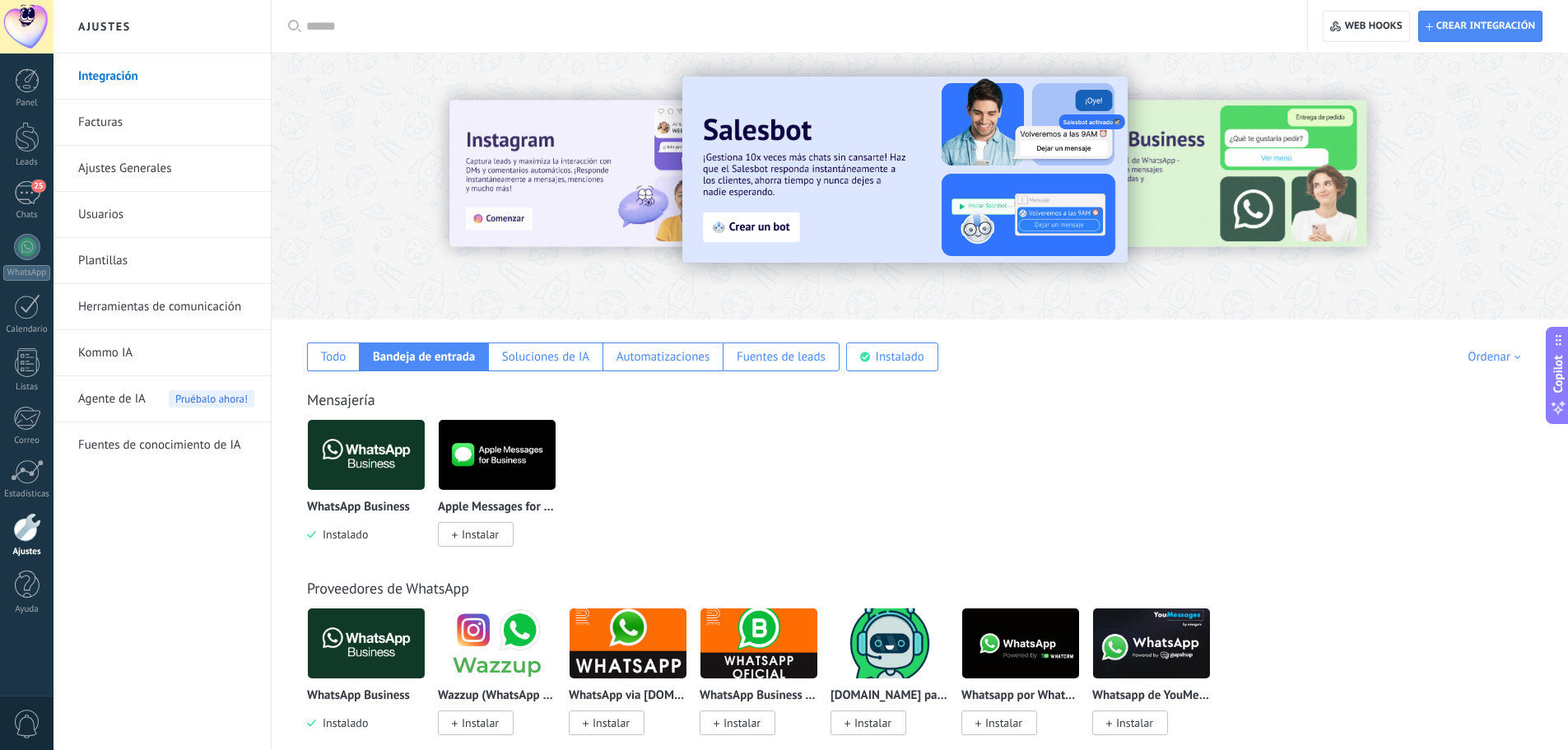
scroll to position [0, 0]
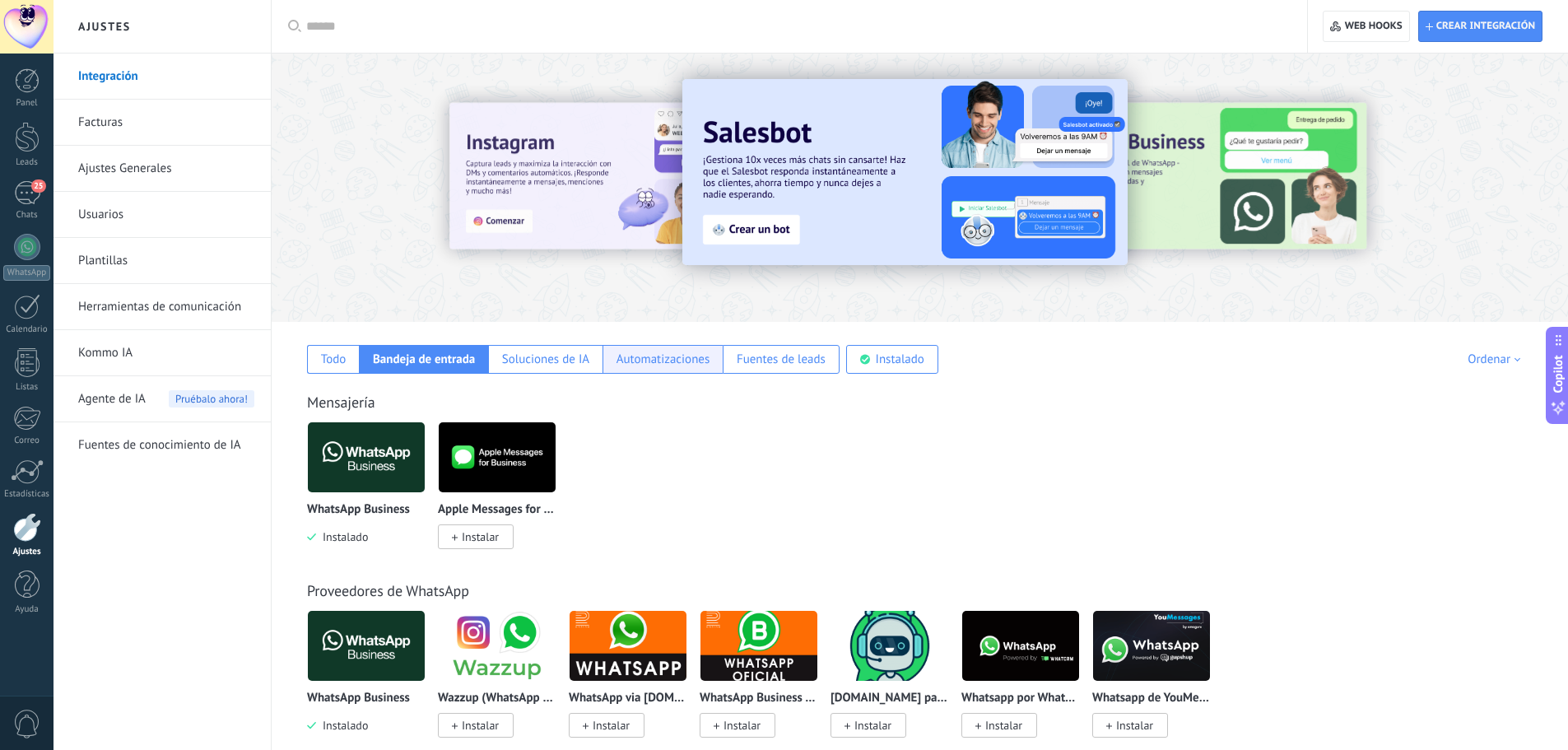
click at [647, 357] on div "Automatizaciones" at bounding box center [663, 359] width 94 height 16
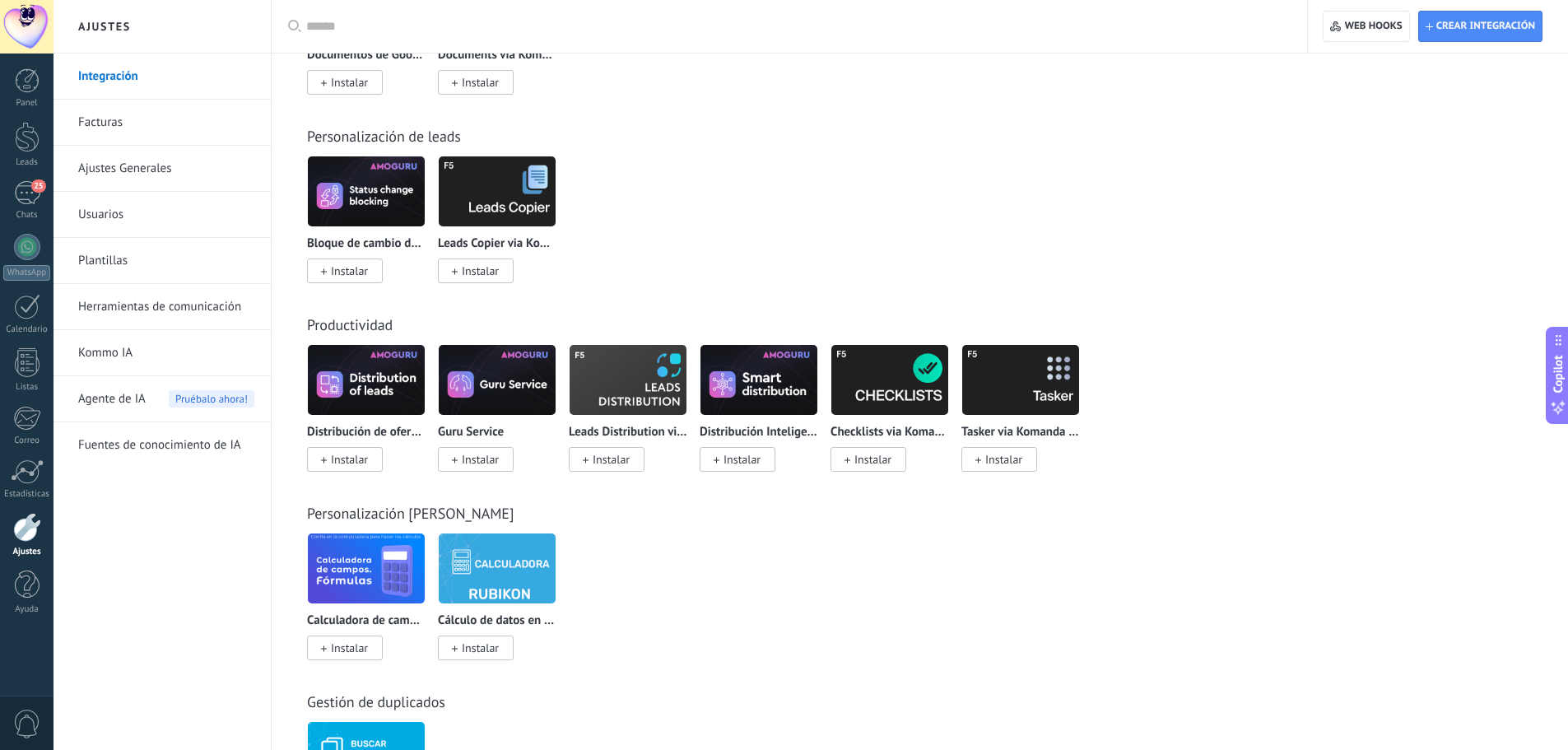
scroll to position [2855, 0]
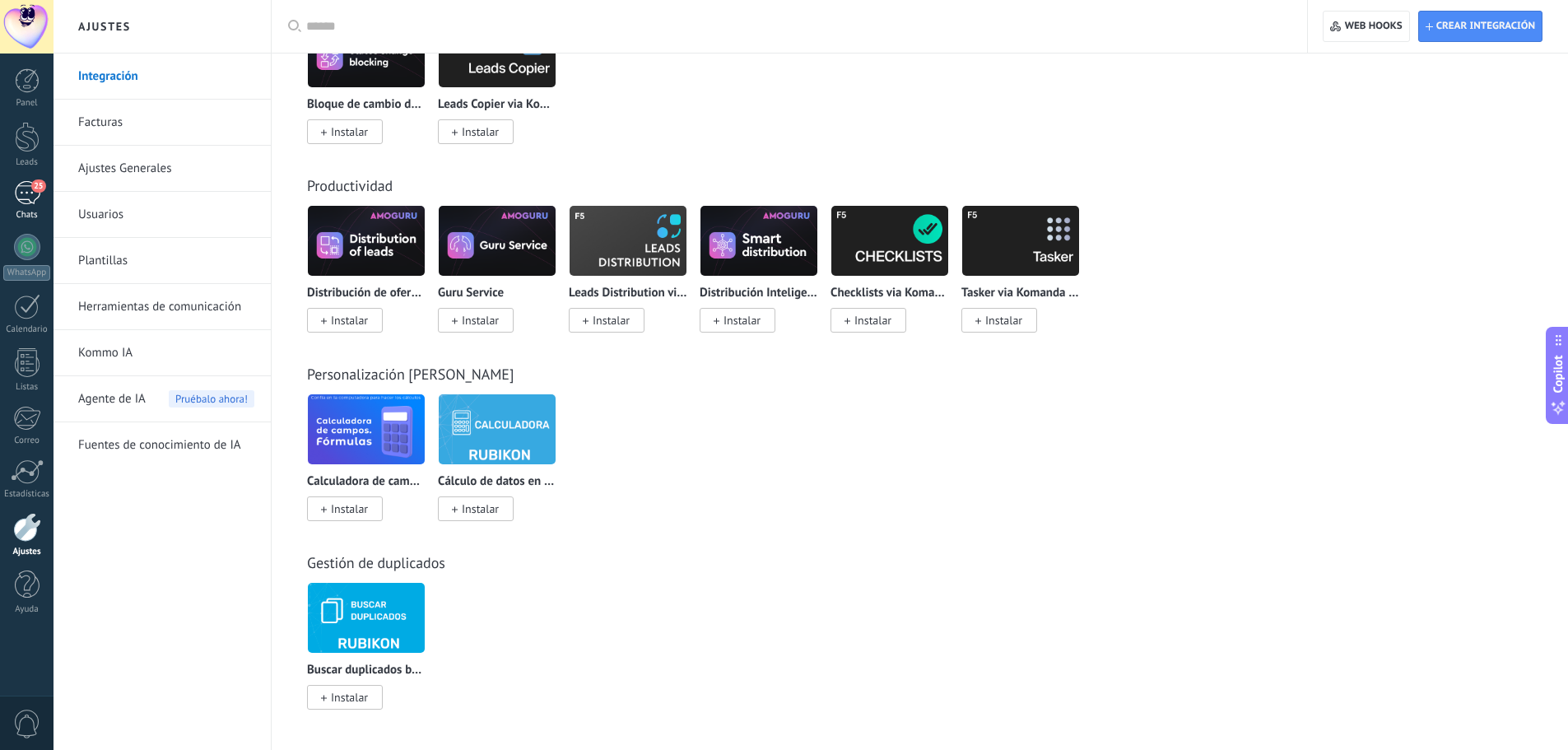
click at [41, 197] on link "25 Chats" at bounding box center [27, 200] width 53 height 39
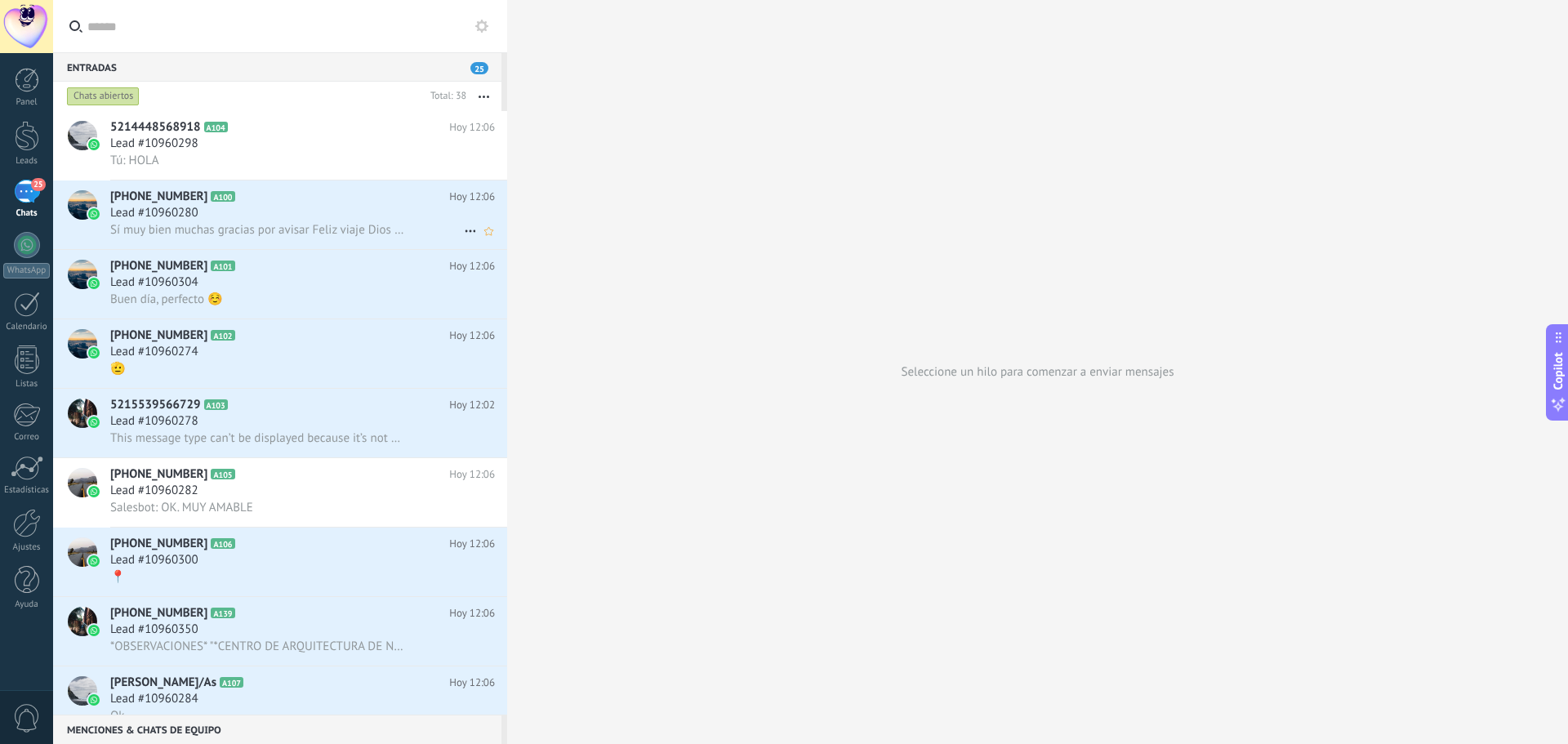
drag, startPoint x: 309, startPoint y: 228, endPoint x: 364, endPoint y: 208, distance: 58.5
click at [360, 205] on div "Lead #10960280" at bounding box center [302, 213] width 385 height 17
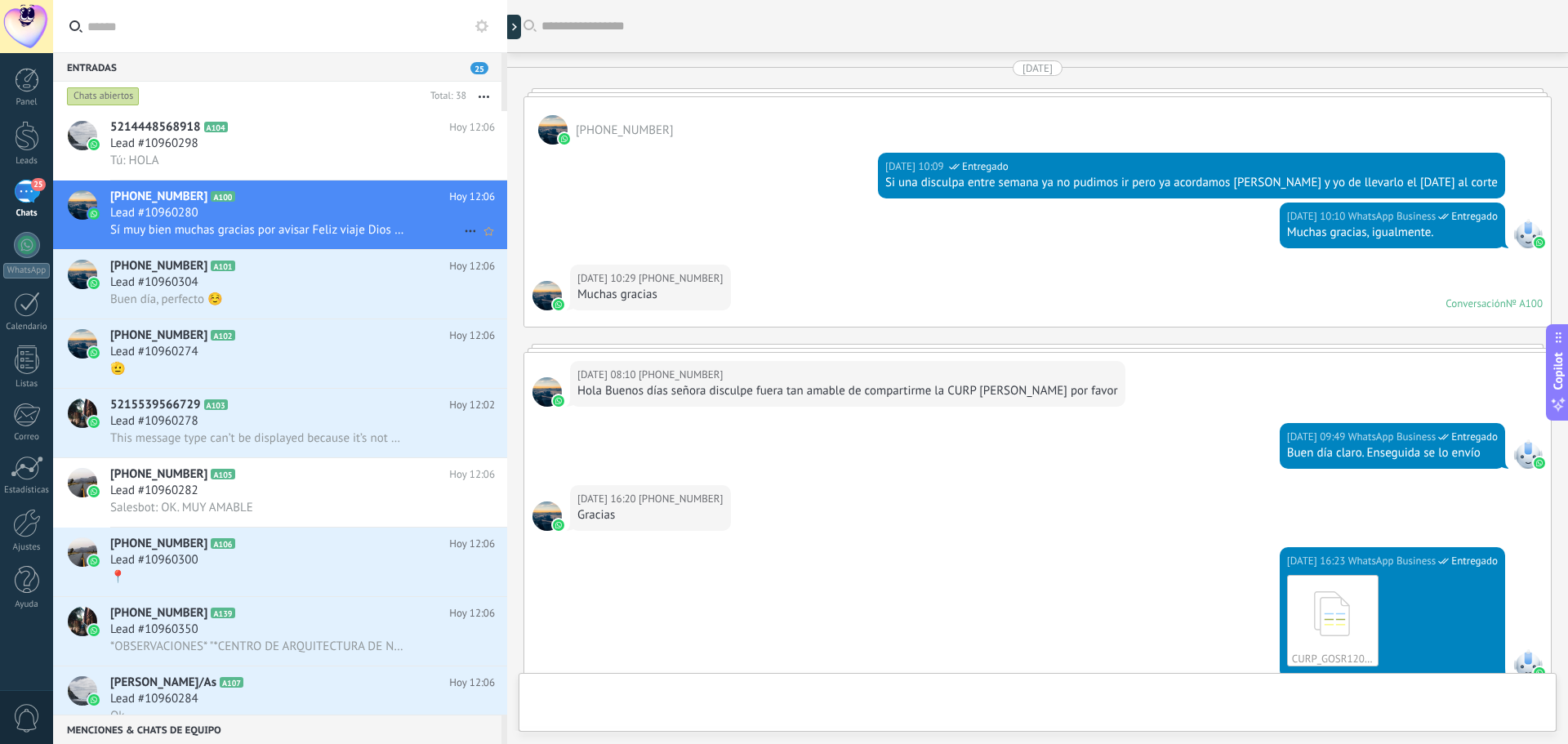
click at [462, 233] on icon at bounding box center [471, 231] width 20 height 20
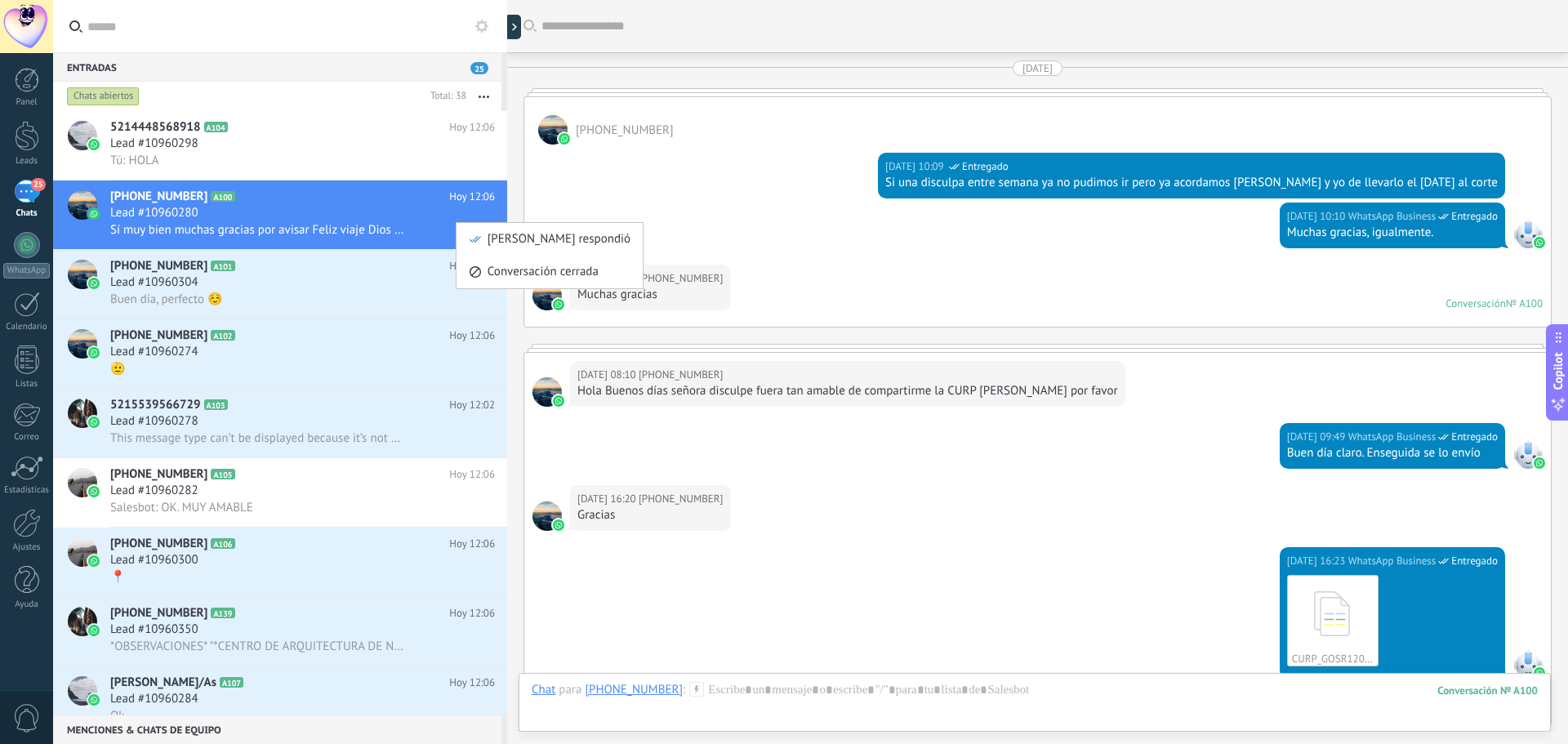
scroll to position [4046, 0]
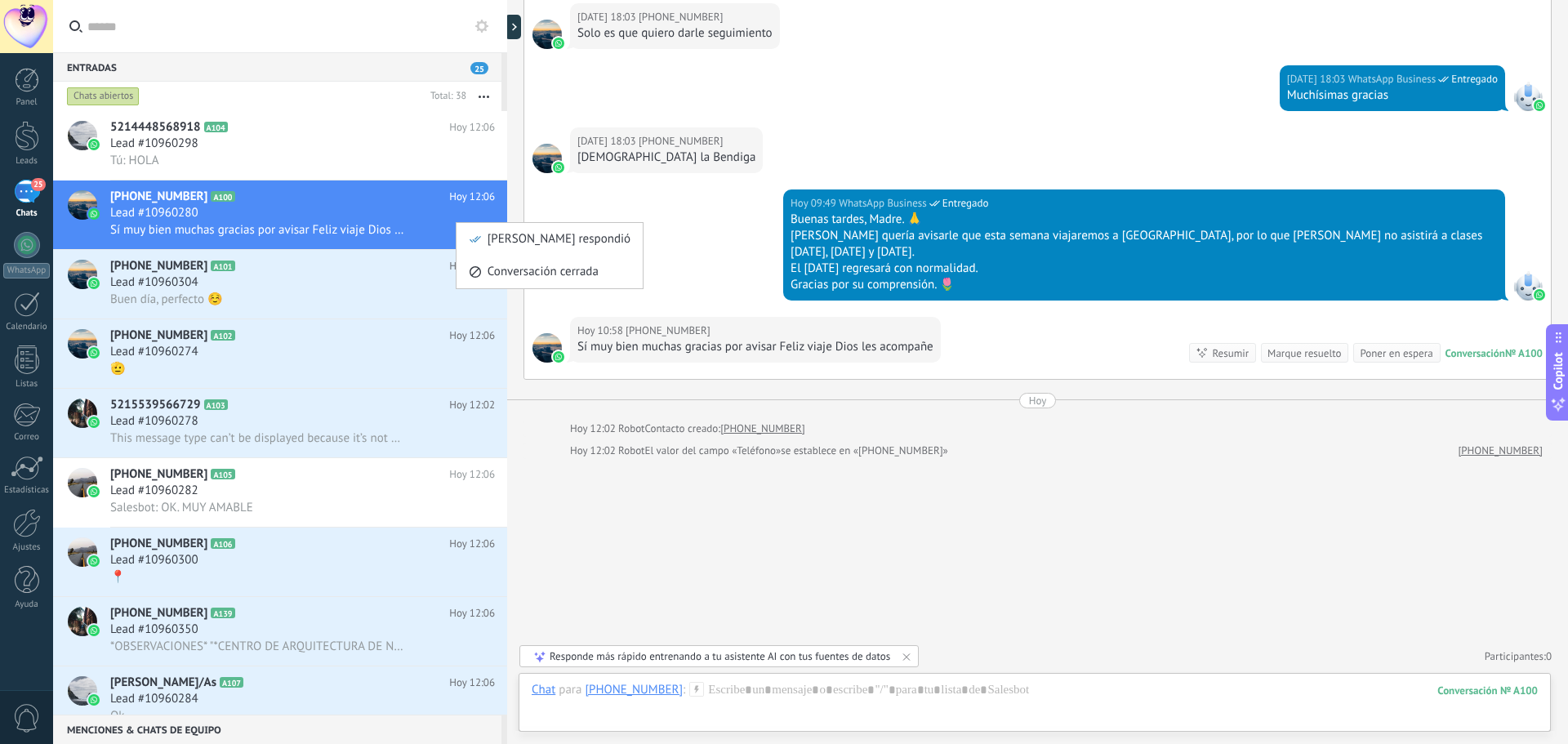
click at [363, 224] on div at bounding box center [784, 372] width 1568 height 744
click at [461, 160] on icon at bounding box center [471, 162] width 20 height 20
click at [401, 187] on div at bounding box center [784, 372] width 1568 height 744
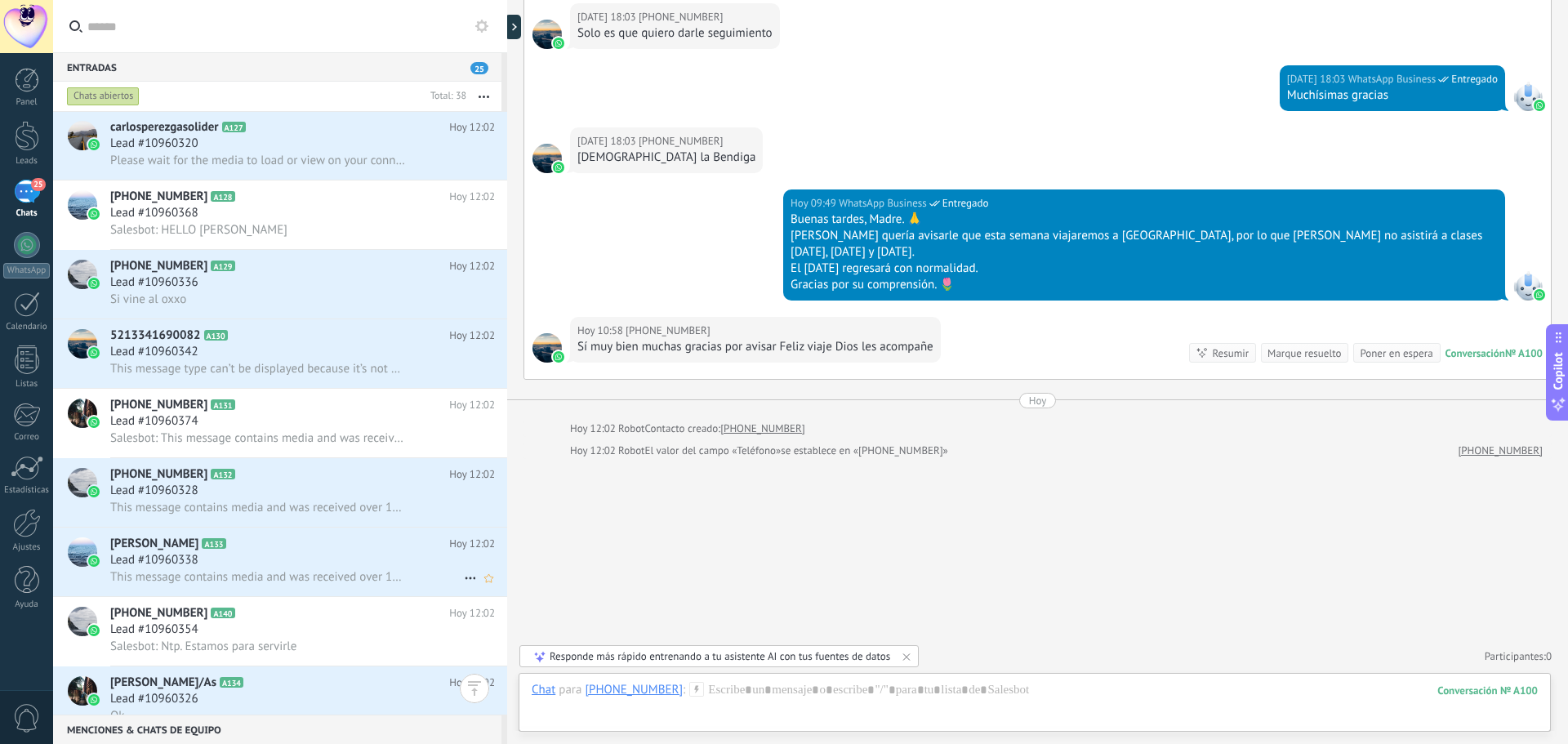
scroll to position [1863, 0]
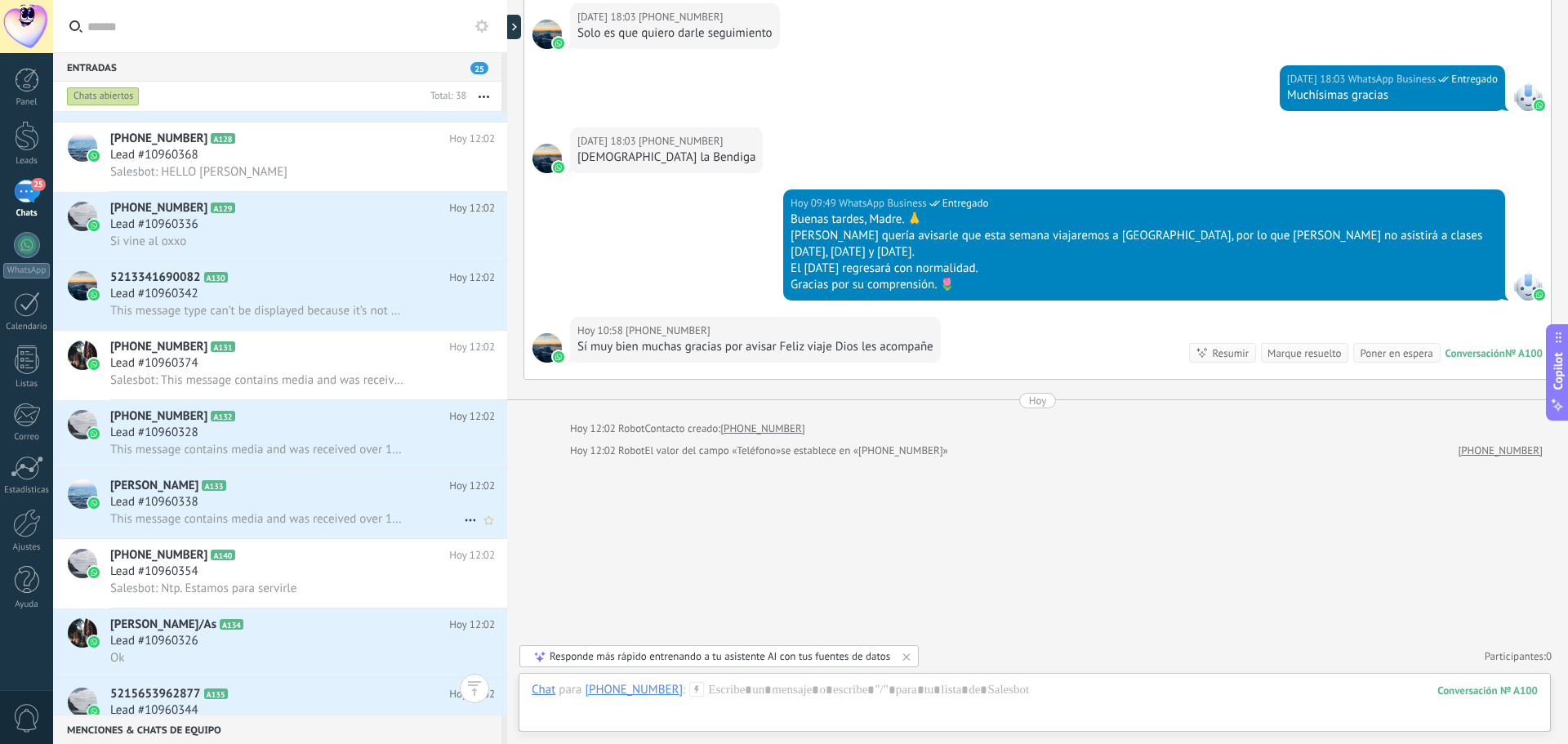
click at [256, 511] on span "This message contains media and was received over 14 days before you connected …" at bounding box center [258, 519] width 295 height 16
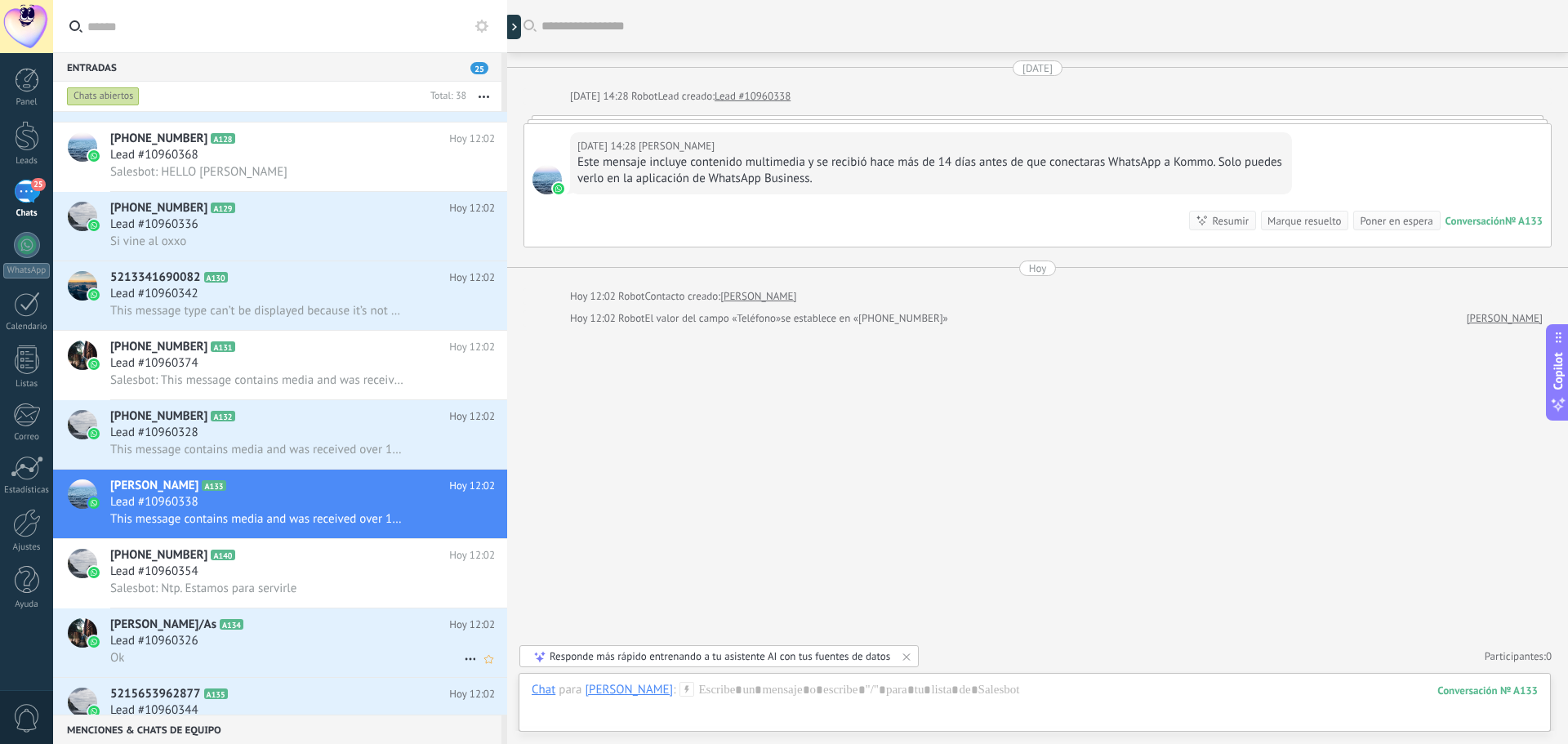
click at [307, 635] on div "Lead #10960326" at bounding box center [302, 641] width 385 height 17
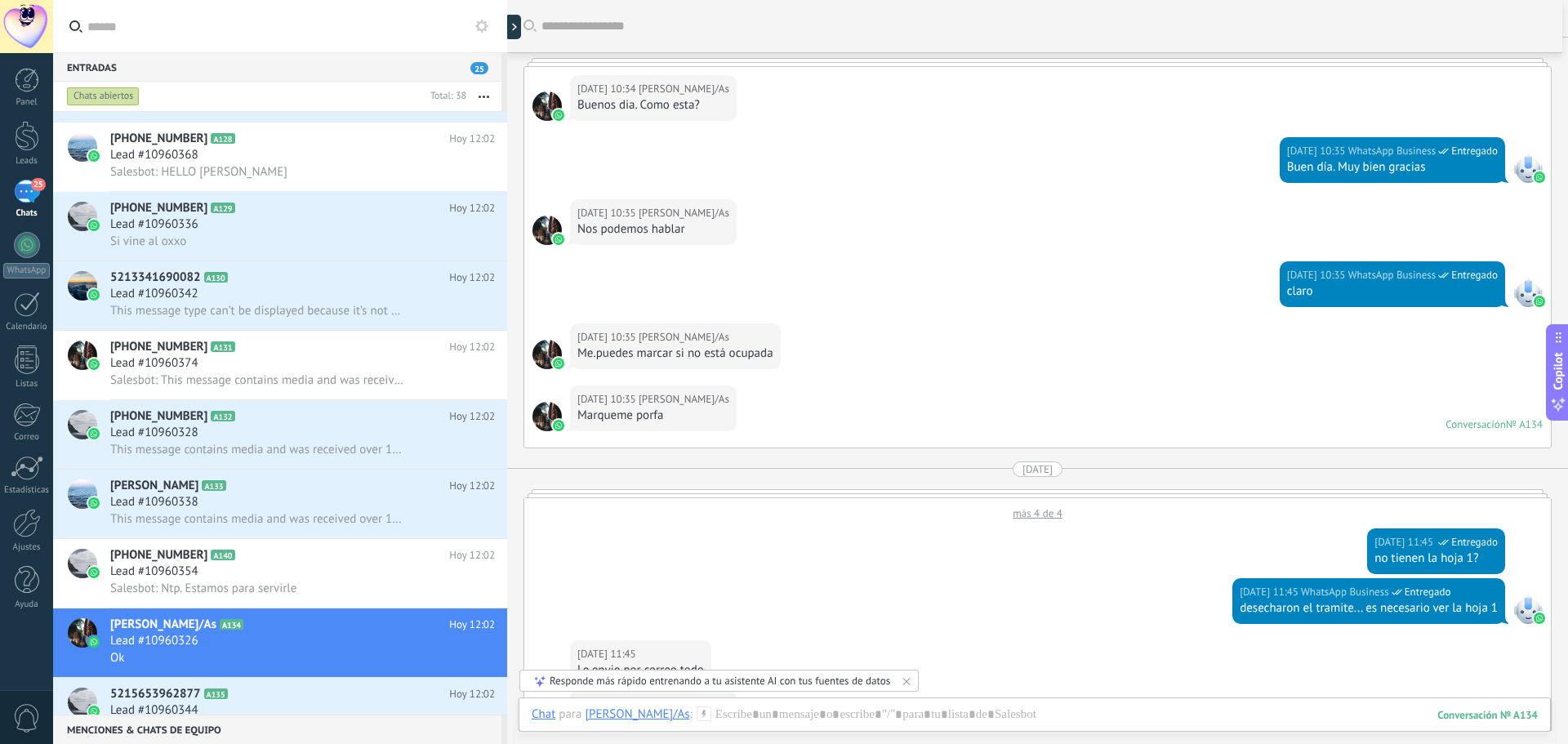
scroll to position [622, 0]
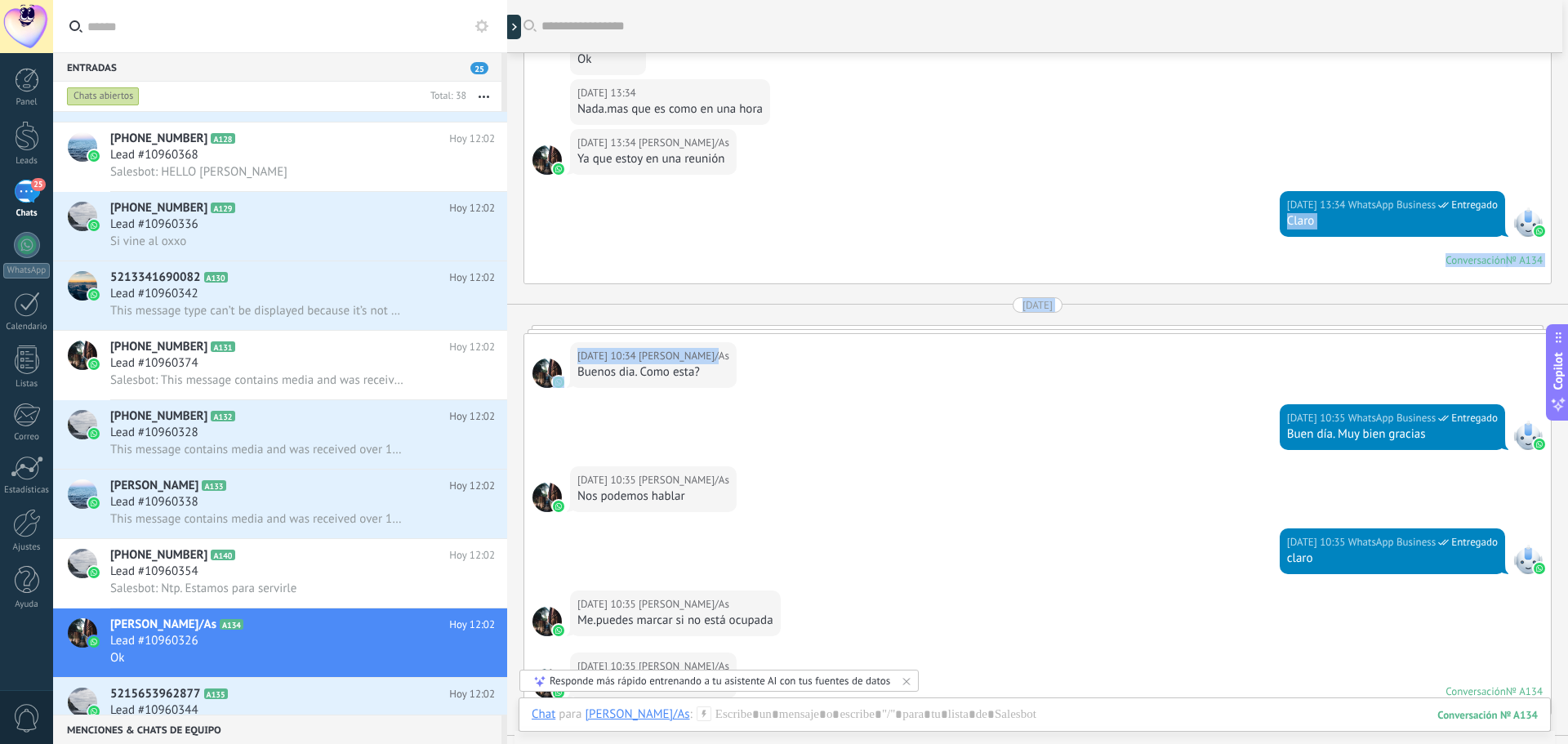
drag, startPoint x: 1032, startPoint y: 338, endPoint x: 1011, endPoint y: 254, distance: 86.6
click at [1011, 254] on div "[DATE] [DATE] 13:30 Robot Lead creado: Lead #10960326 [PERSON_NAME]/As [DATE] 1…" at bounding box center [1038, 438] width 1028 height 2000
click at [912, 374] on div "[DATE] 10:34 [PERSON_NAME]/As Buenos dia. Como esta?" at bounding box center [1038, 369] width 1027 height 70
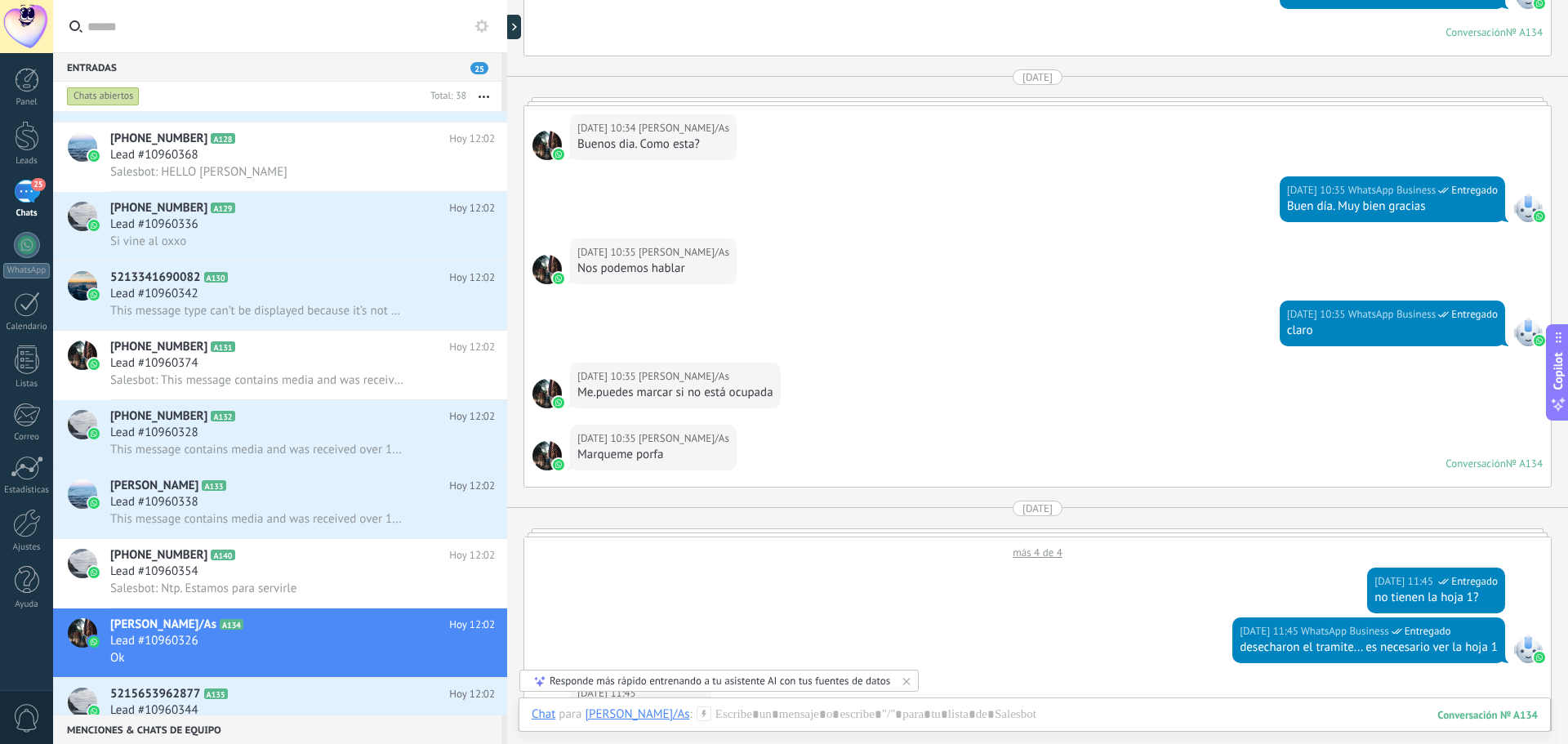
scroll to position [1031, 0]
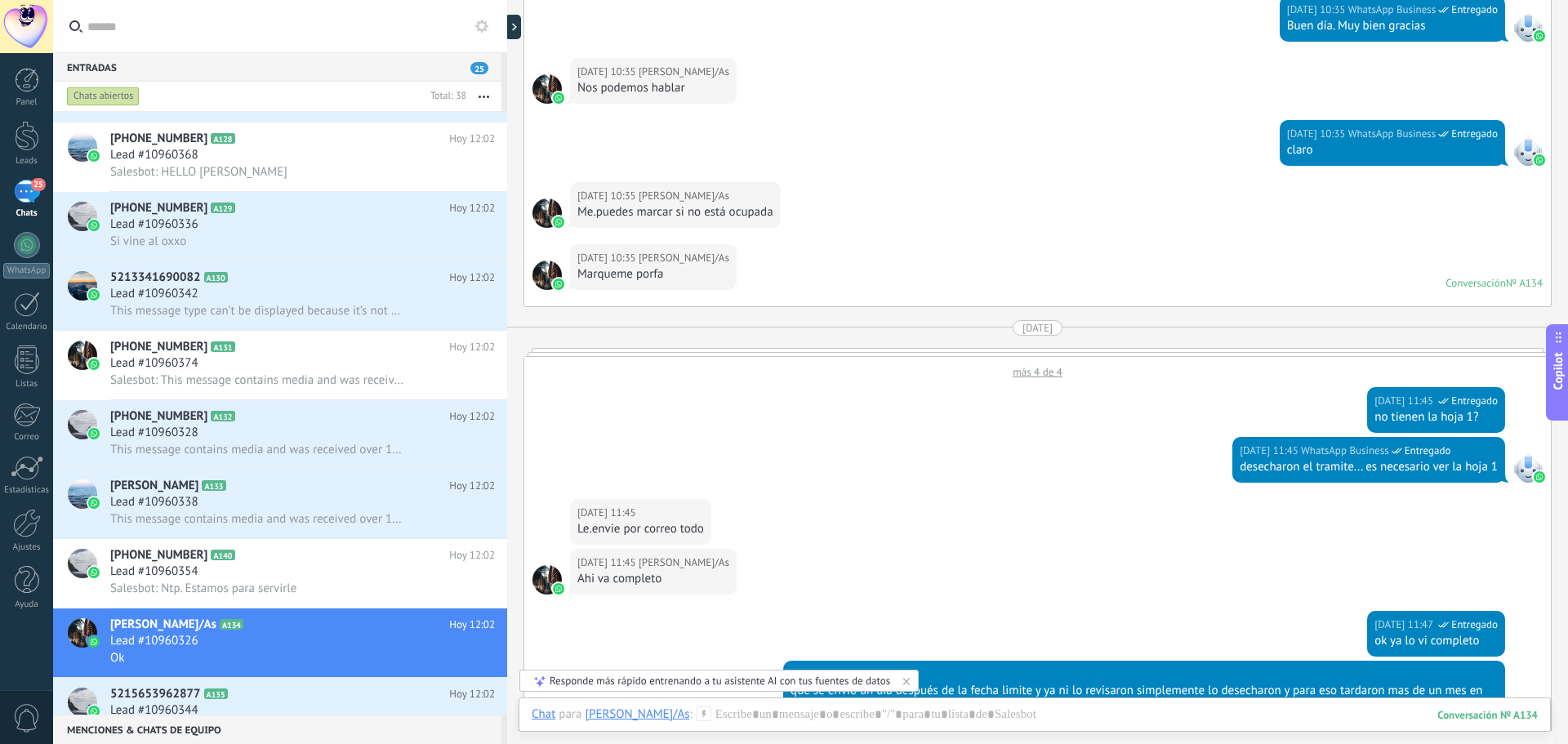
click at [1058, 377] on div "más 4 de 4" at bounding box center [1038, 368] width 1027 height 22
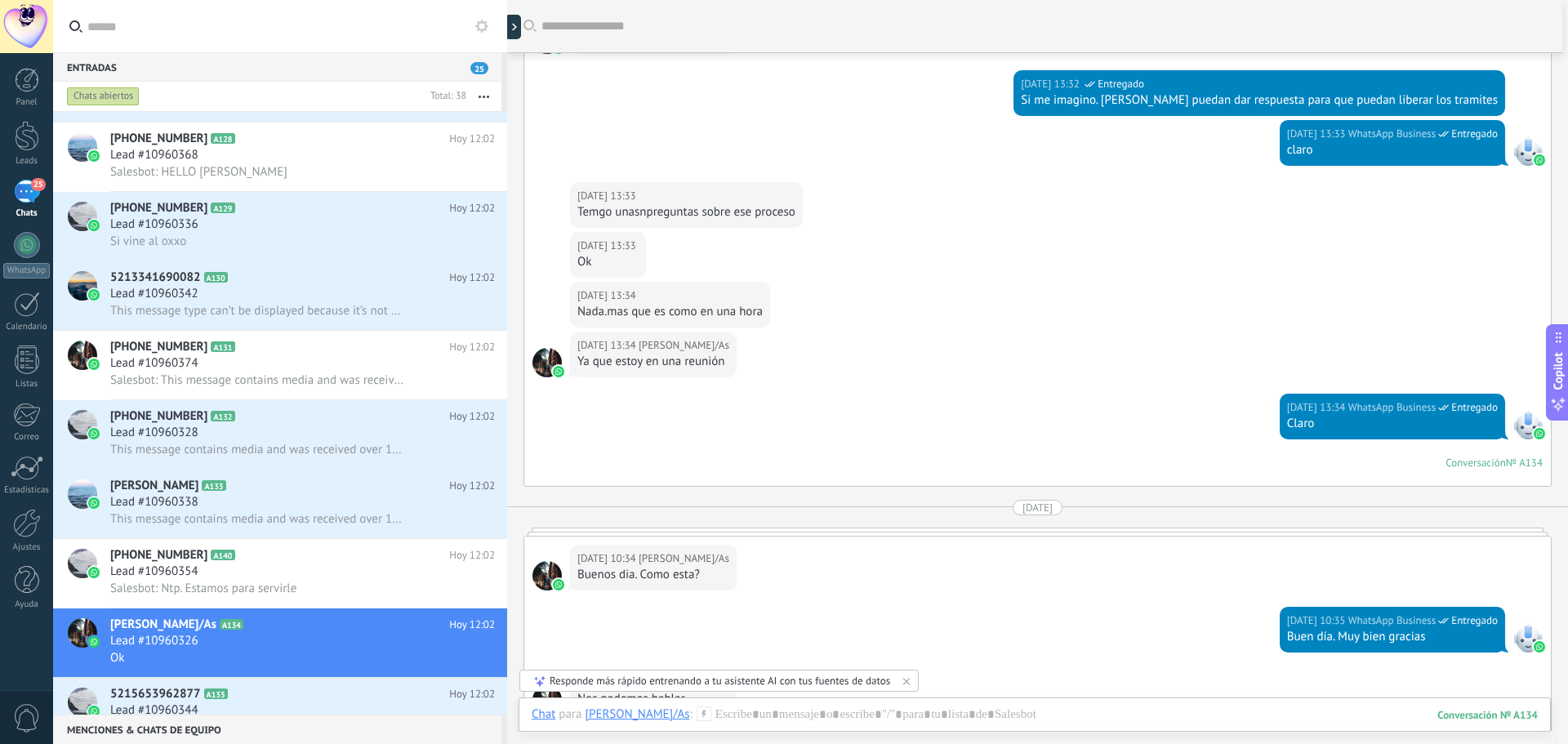
scroll to position [12, 0]
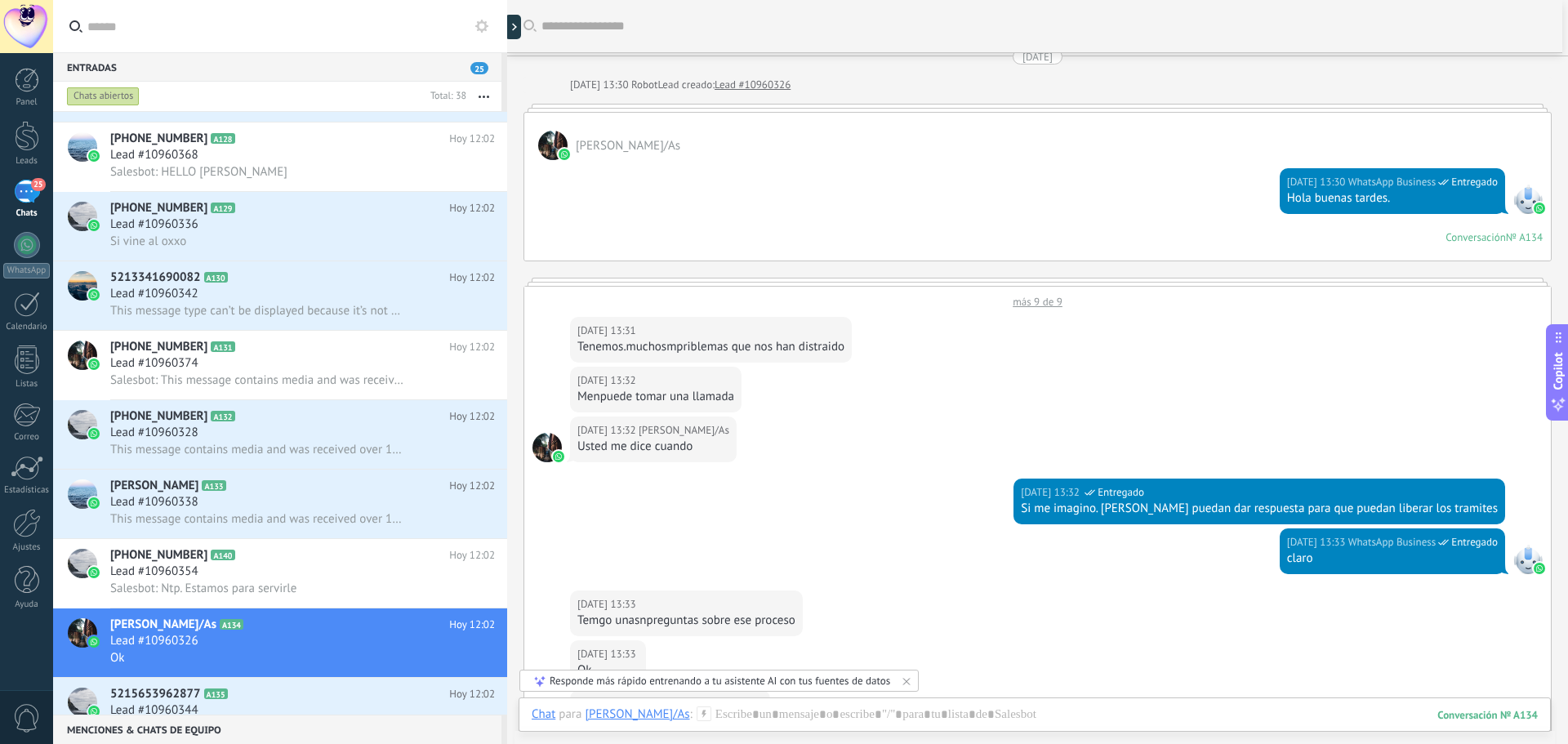
click at [1036, 300] on div "más 9 de 9" at bounding box center [1038, 297] width 1027 height 22
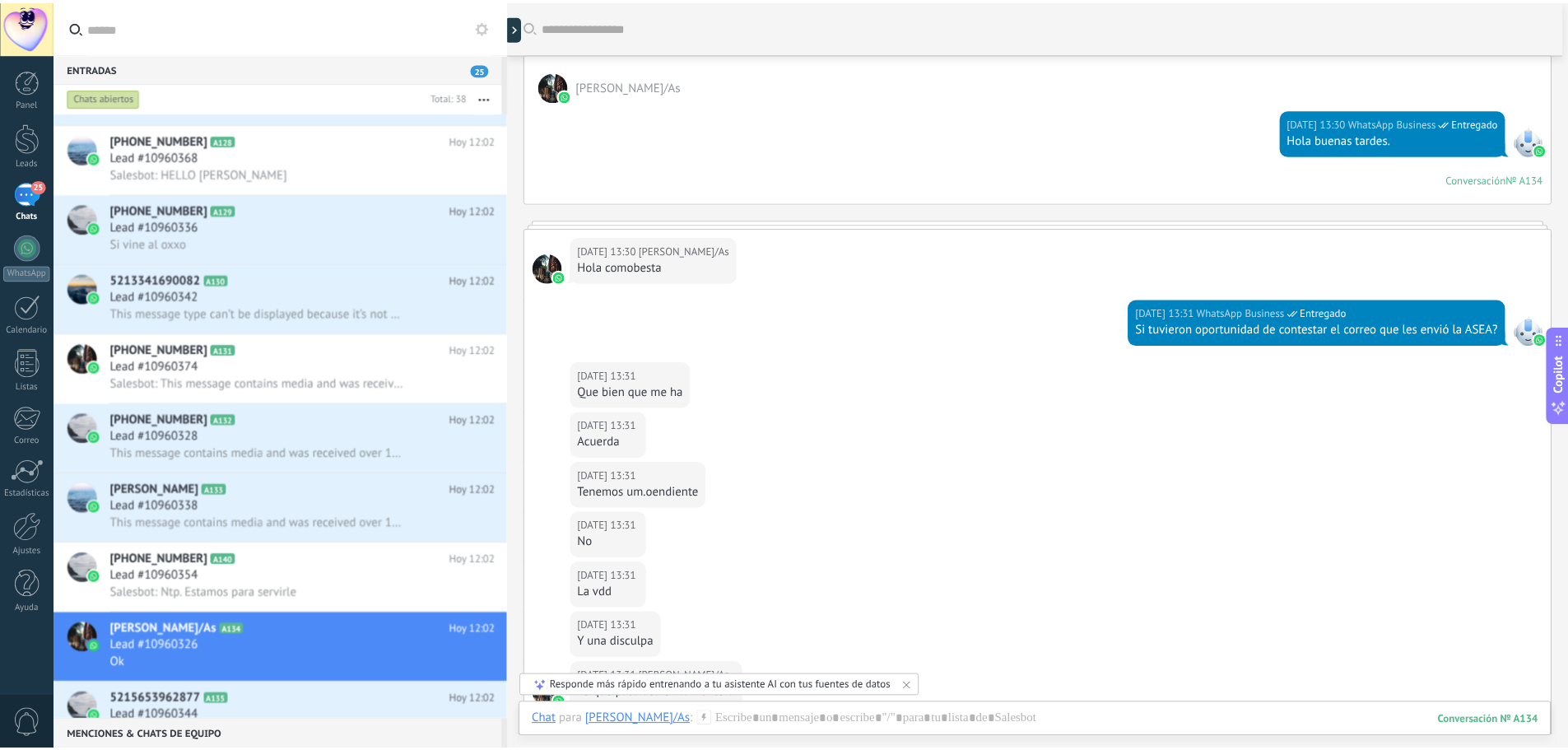
scroll to position [0, 0]
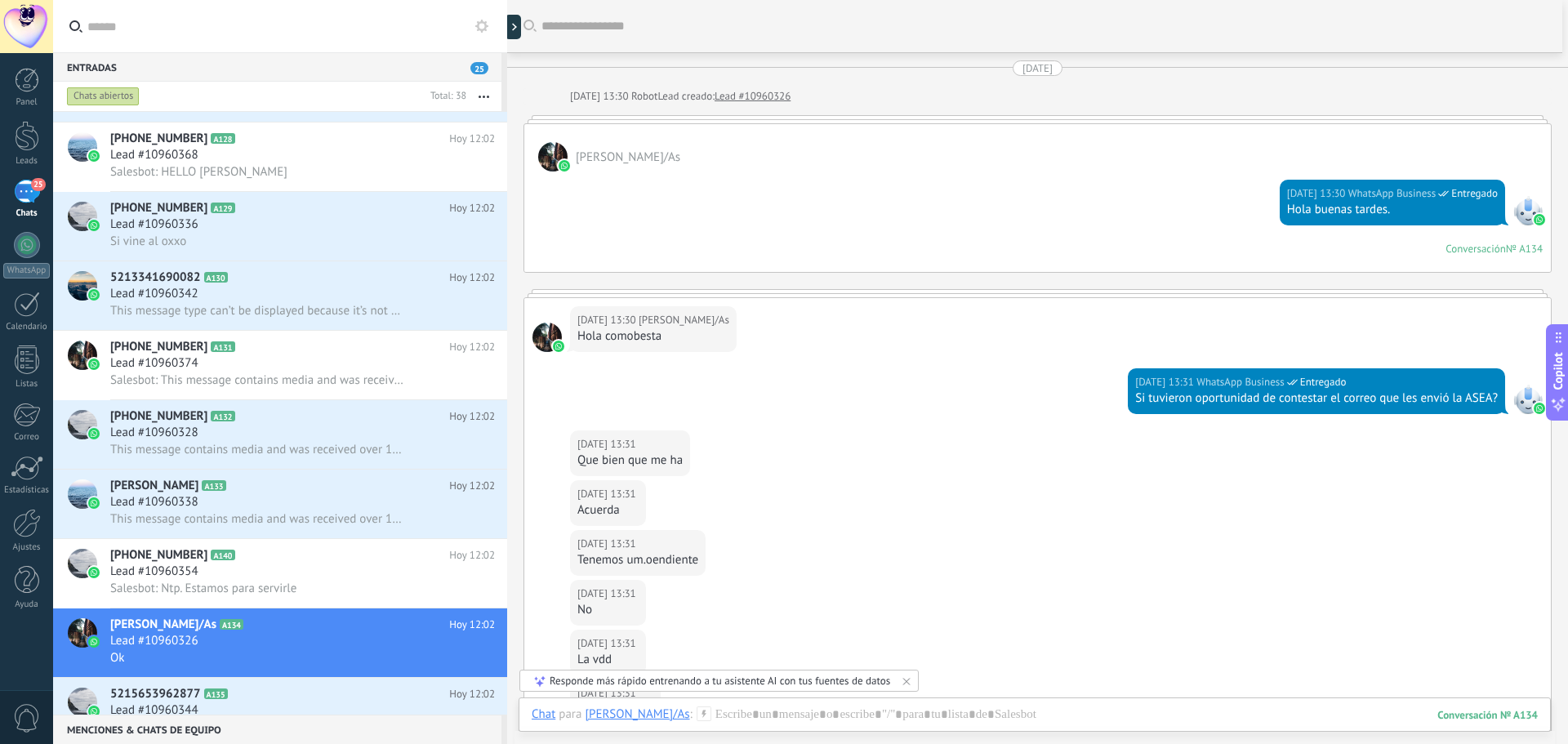
click at [27, 28] on div at bounding box center [27, 27] width 53 height 53
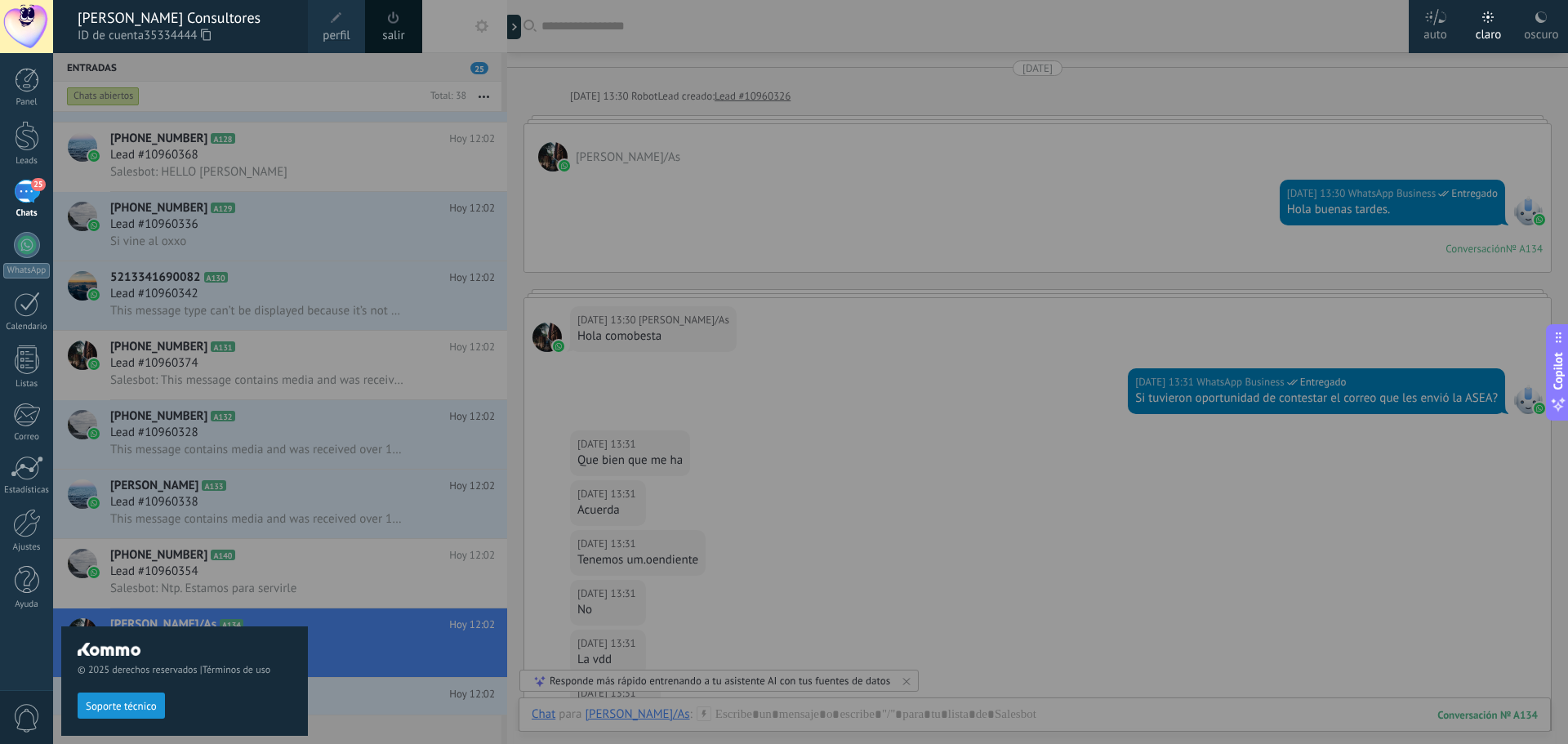
click at [342, 18] on span at bounding box center [336, 18] width 18 height 18
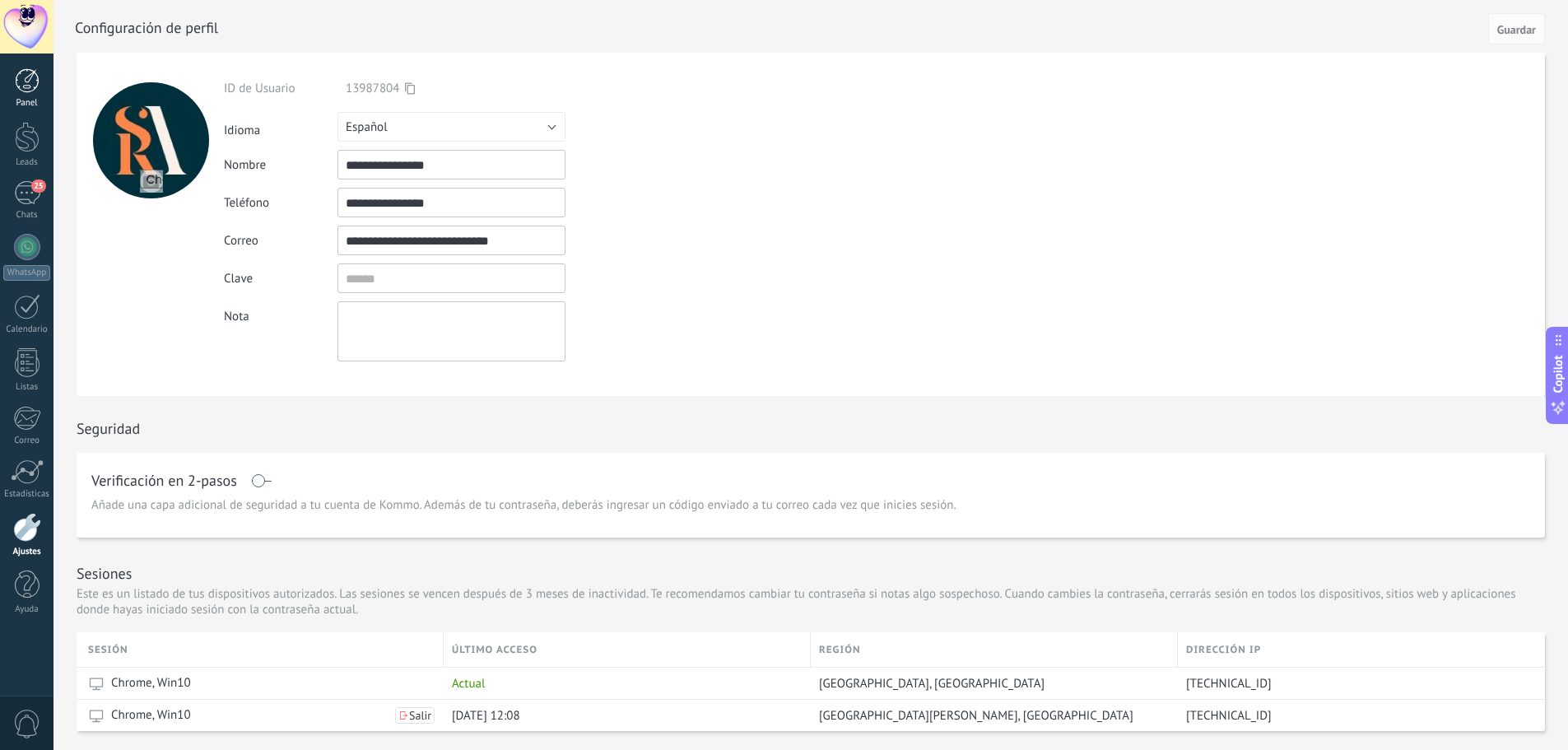
click at [46, 84] on link "Panel" at bounding box center [27, 89] width 53 height 40
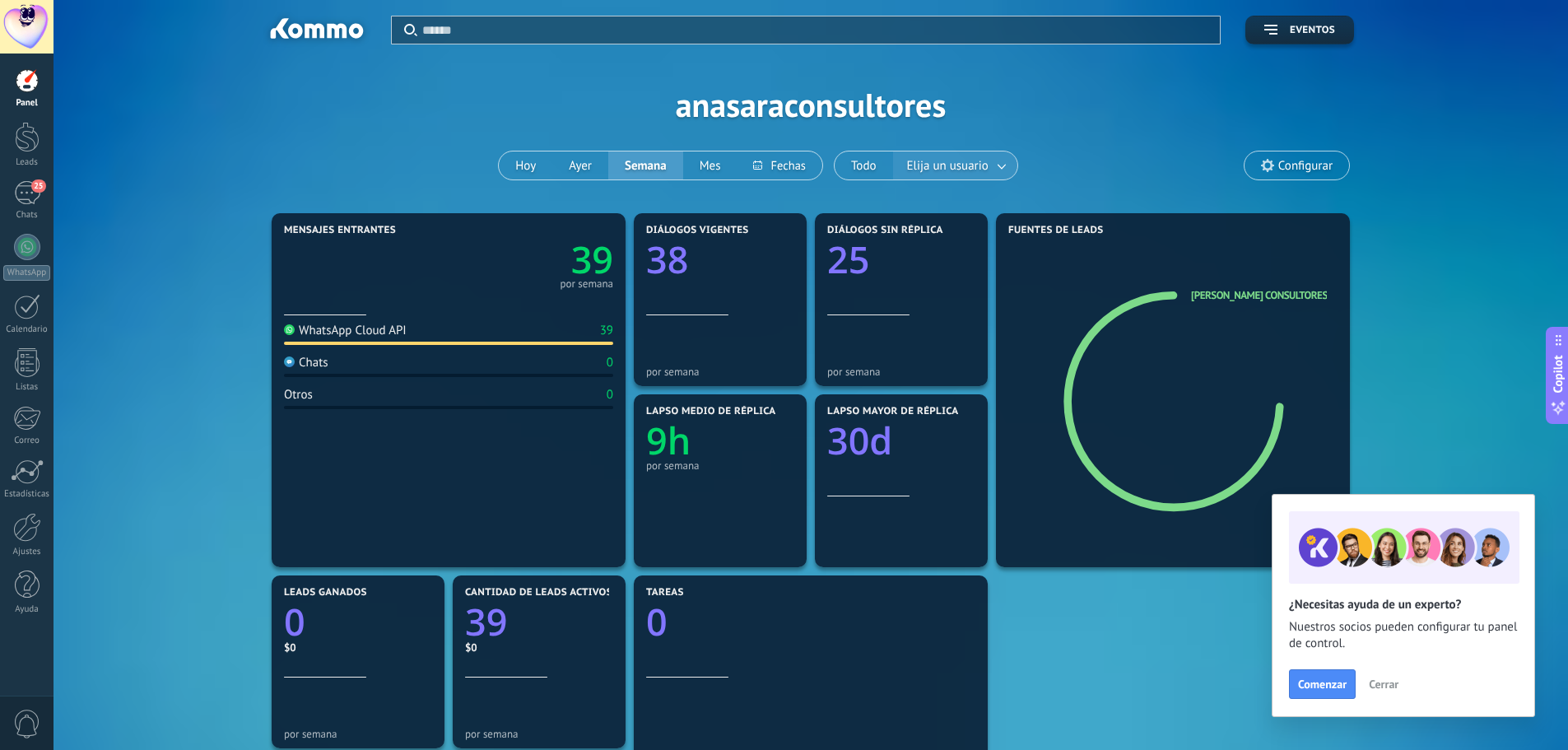
click at [980, 164] on span "Elija un usuario" at bounding box center [947, 165] width 88 height 23
click at [1000, 166] on link at bounding box center [1002, 165] width 29 height 28
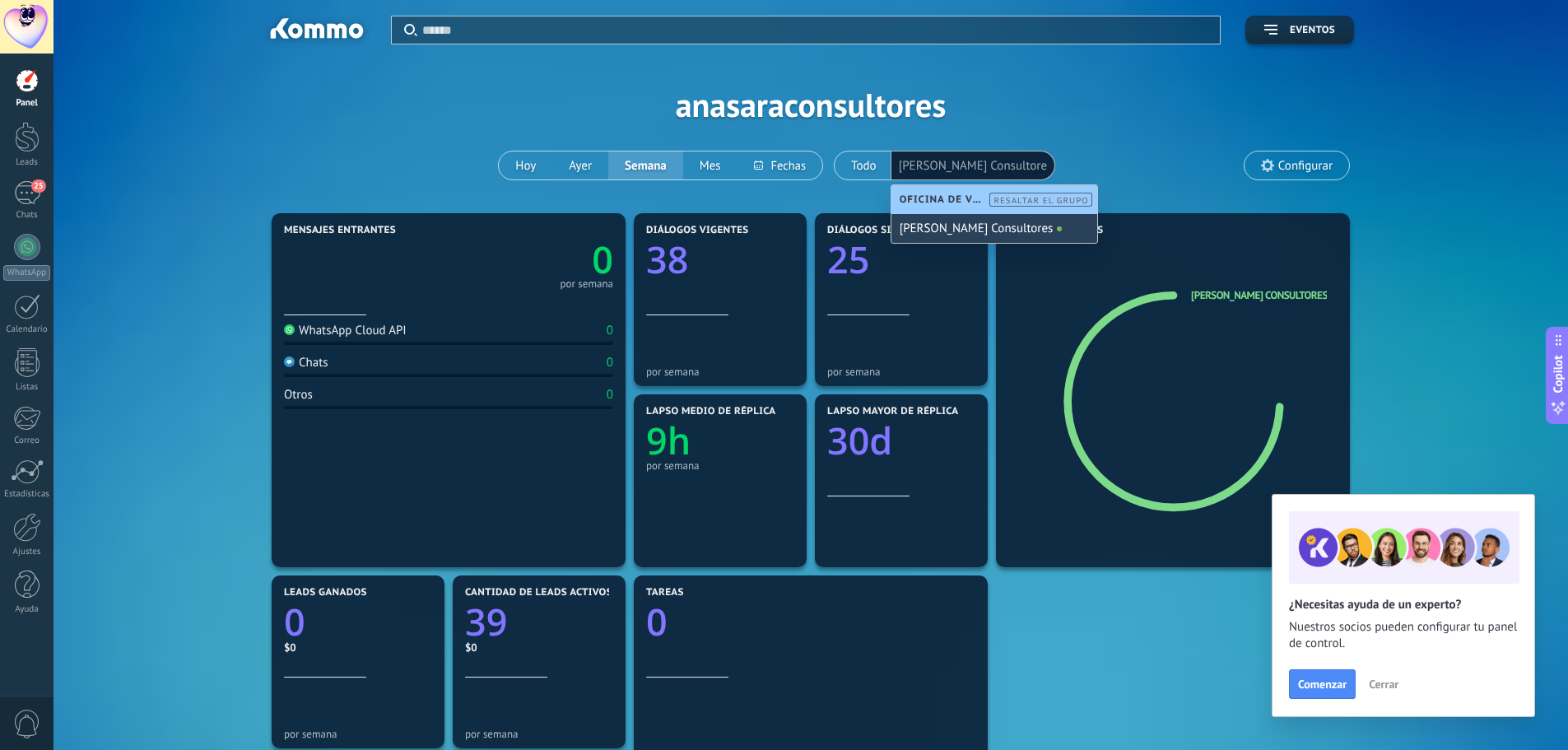
click at [1057, 230] on span at bounding box center [1059, 229] width 5 height 5
click at [1112, 137] on div "Aplicar Eventos anasaraconsultores [DATE] [DATE] Semana Mes Todo Elija un usuar…" at bounding box center [811, 104] width 1465 height 209
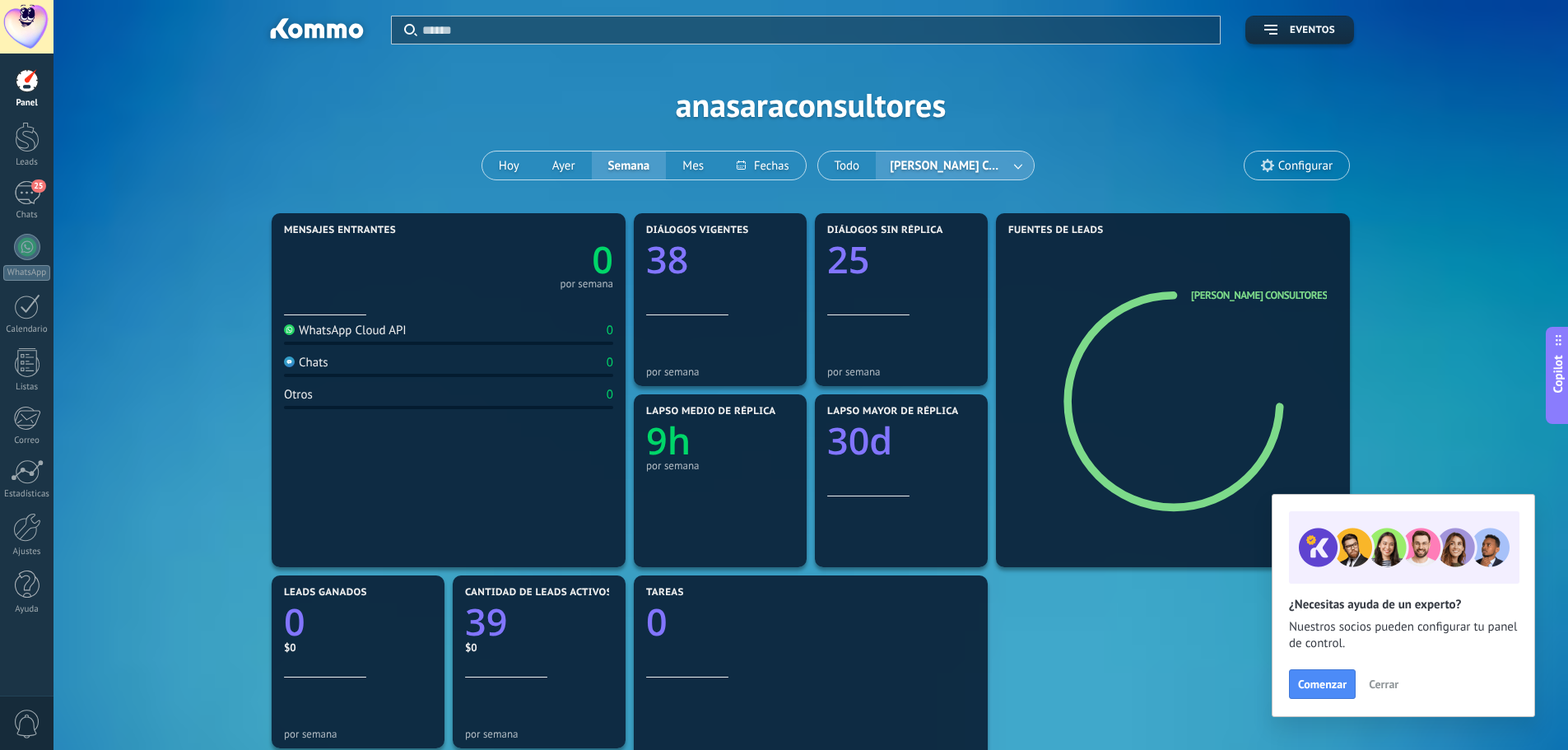
click at [30, 92] on link "Panel" at bounding box center [27, 89] width 53 height 40
click at [32, 133] on div at bounding box center [28, 137] width 25 height 30
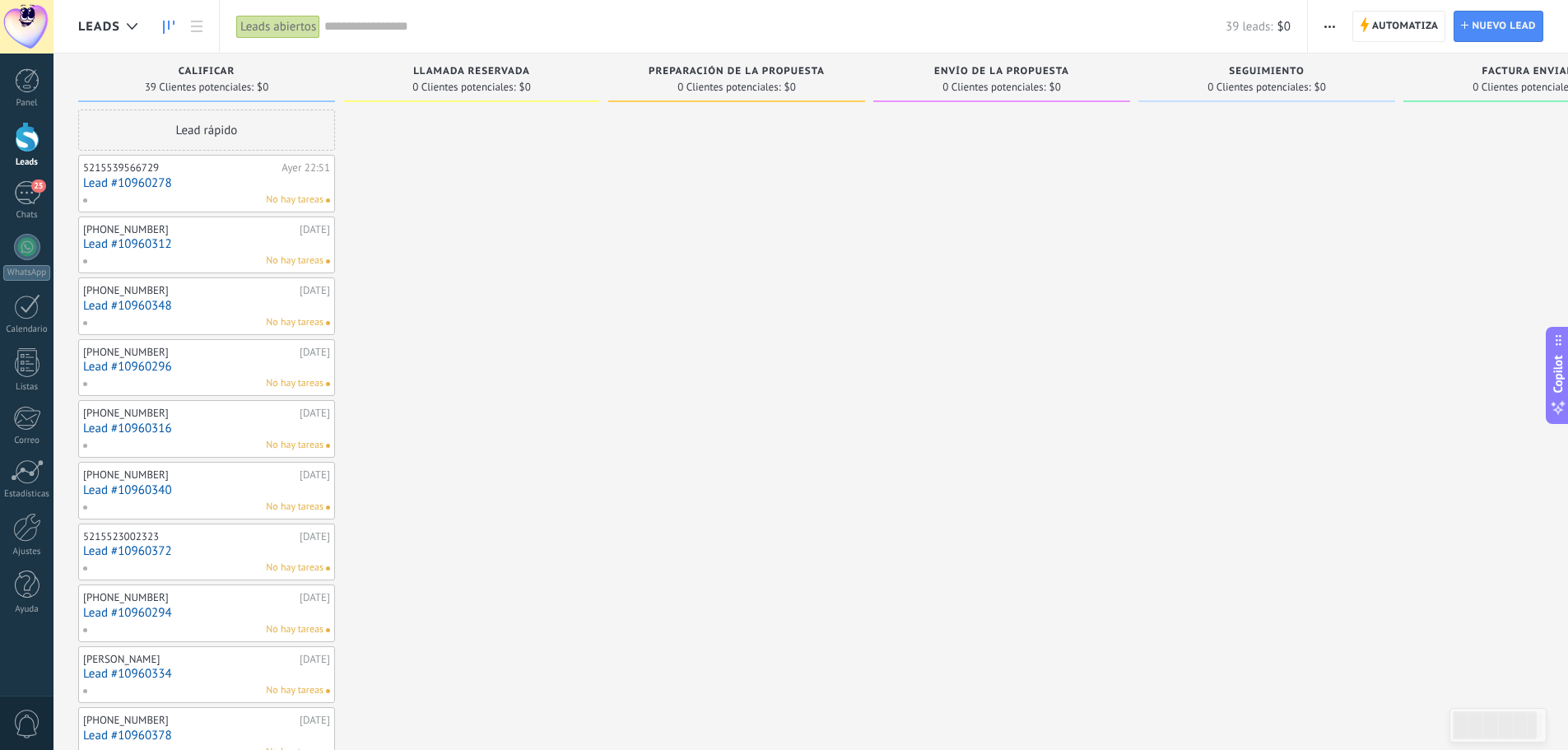
click at [209, 189] on link "Lead #10960278" at bounding box center [207, 183] width 247 height 14
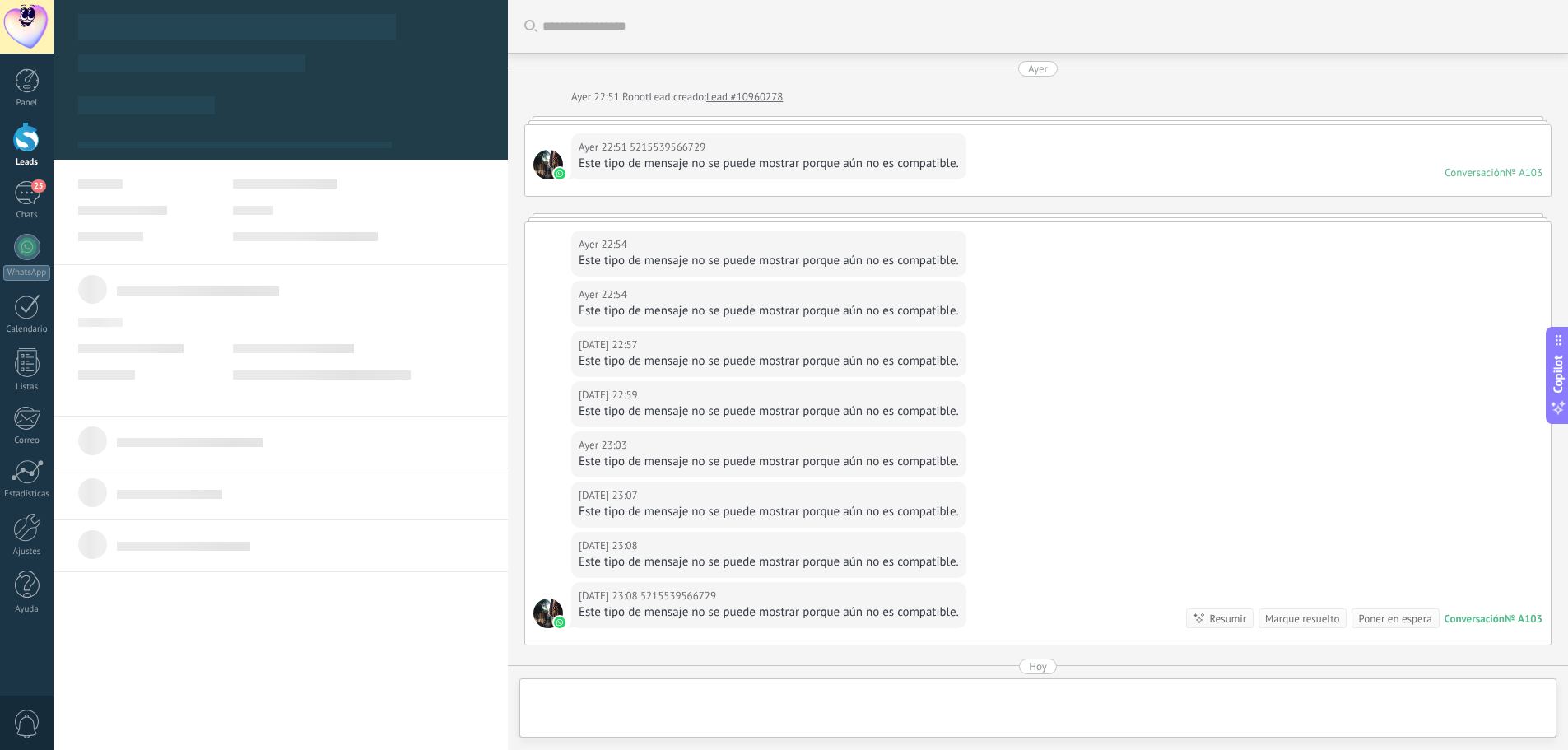
type textarea "**********"
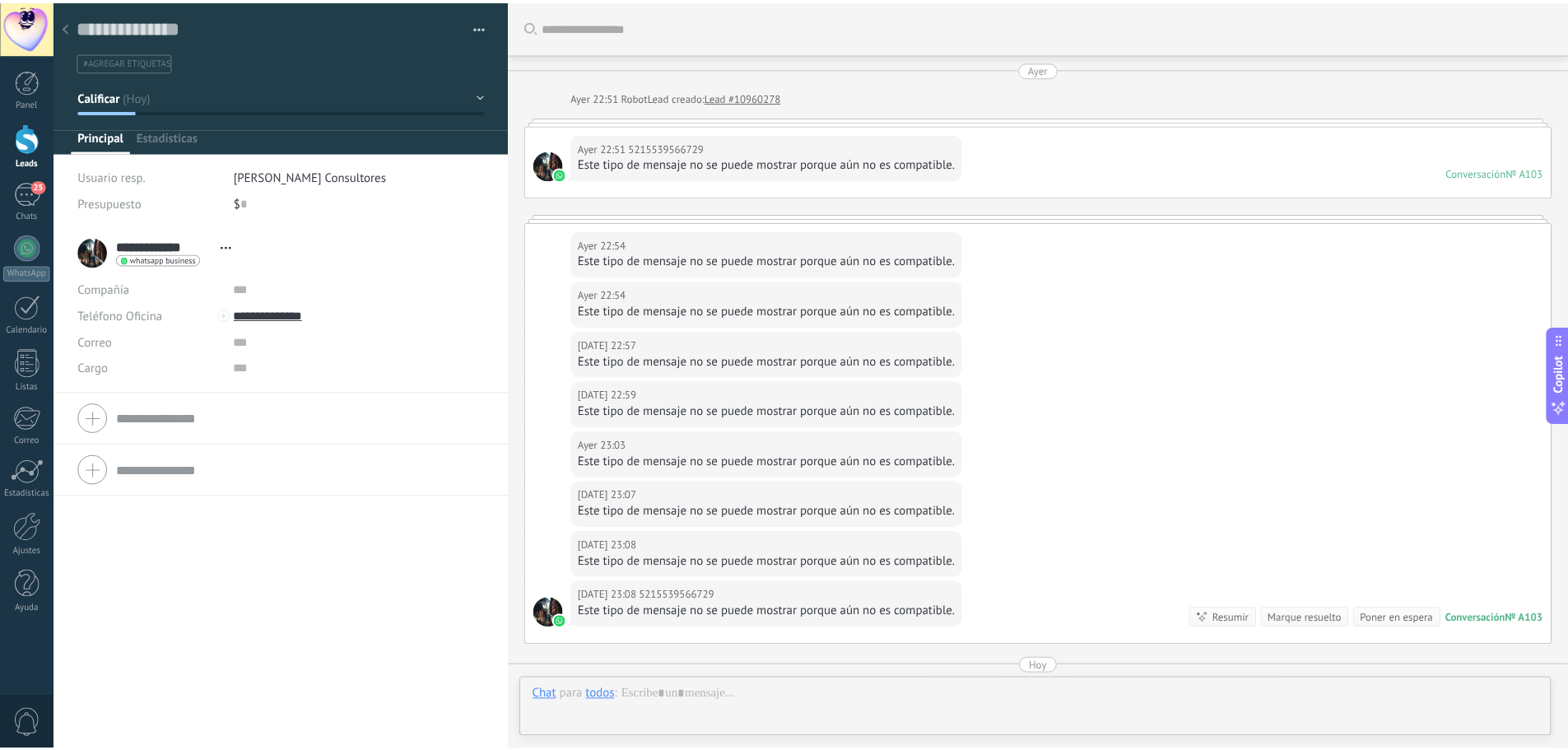
scroll to position [25, 0]
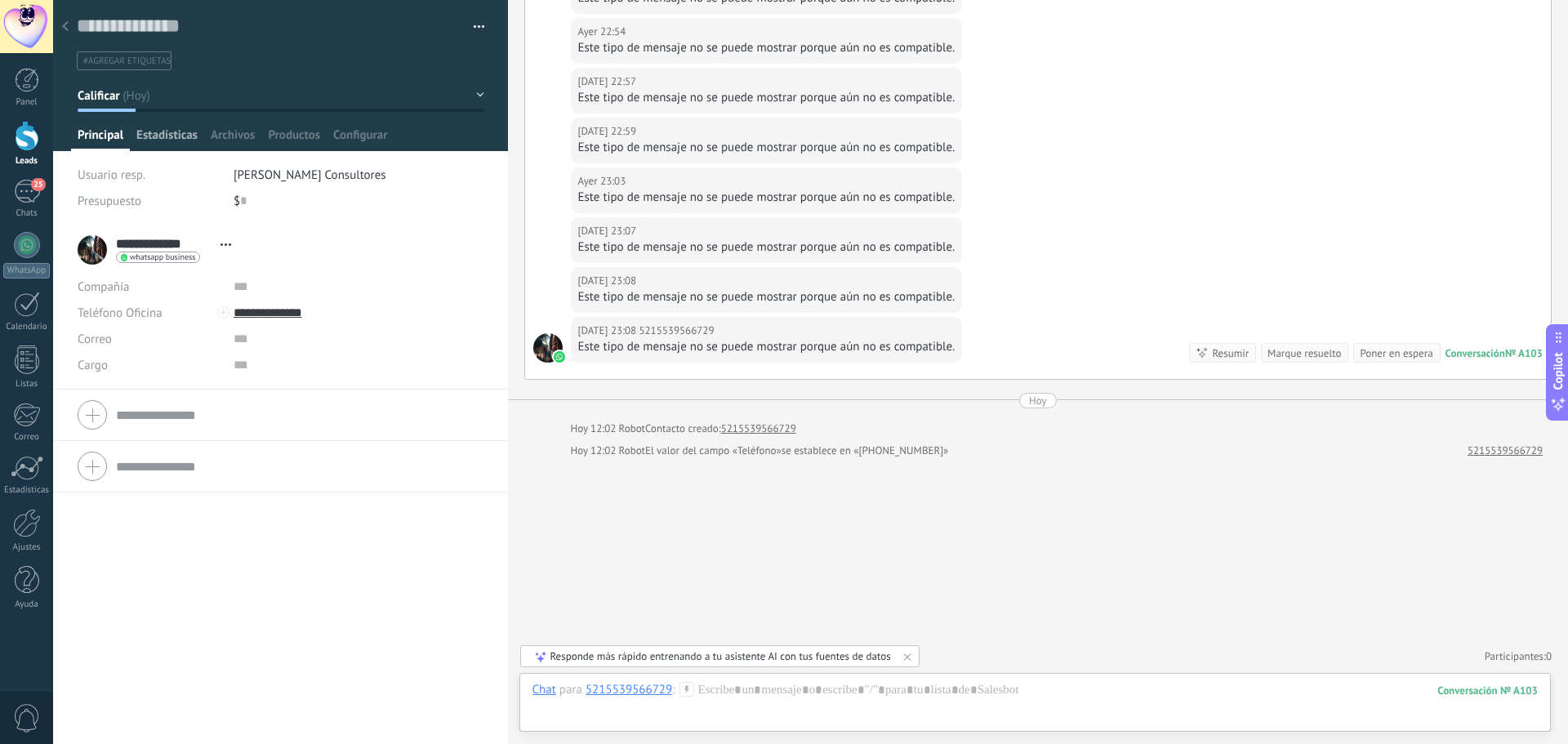
click at [169, 143] on span "Estadísticas" at bounding box center [167, 139] width 61 height 24
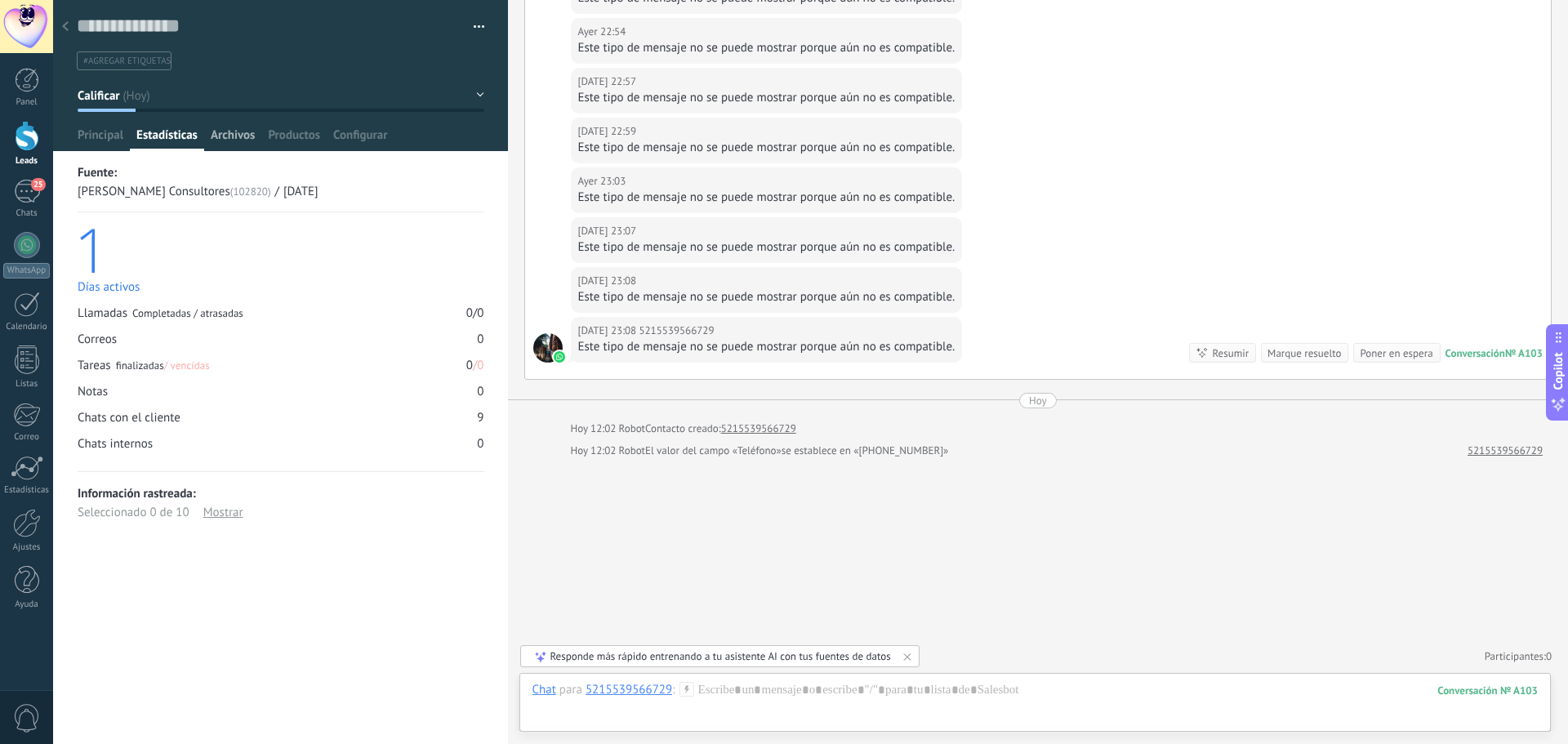
click at [225, 143] on span "Archivos" at bounding box center [232, 139] width 44 height 24
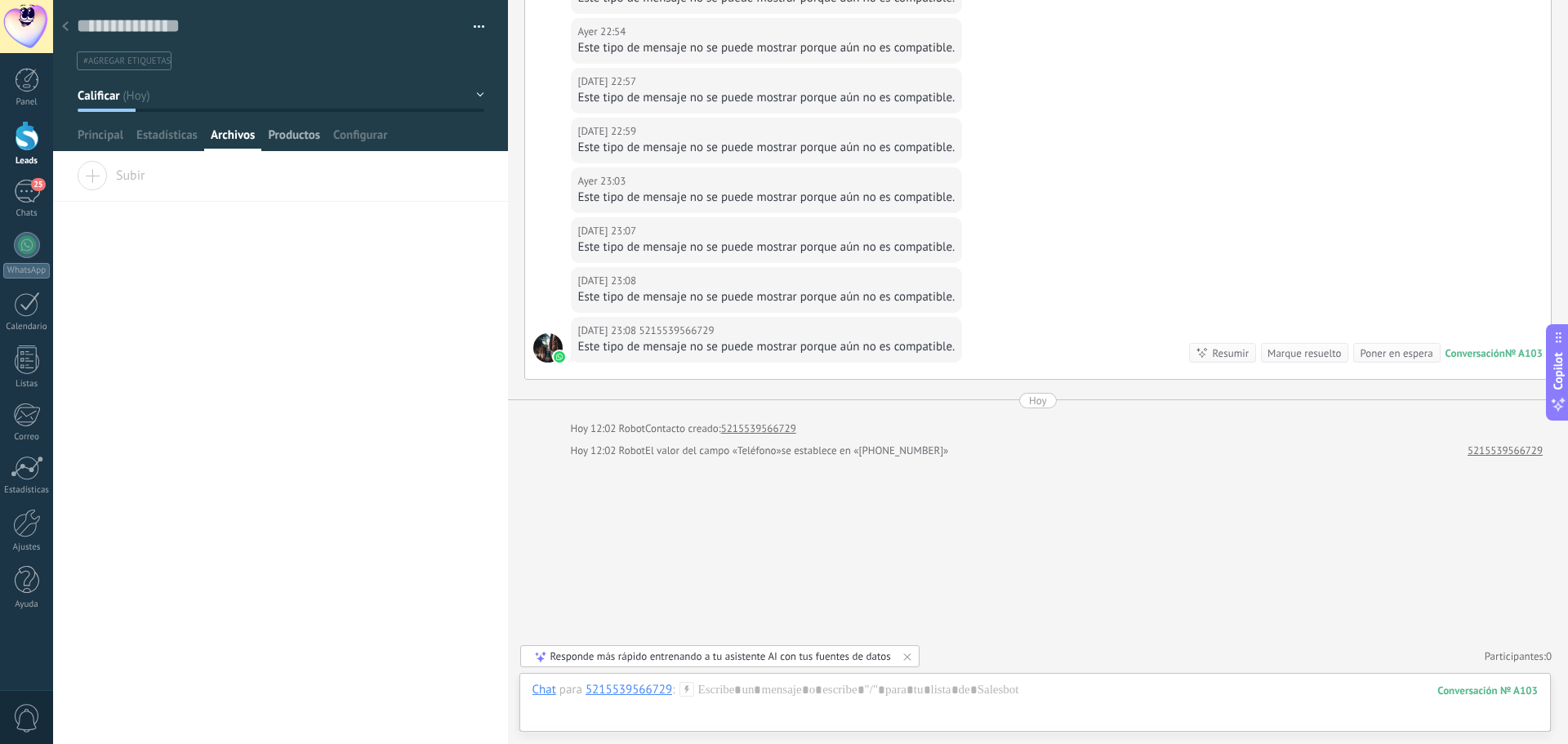
click at [285, 138] on span "Productos" at bounding box center [293, 139] width 52 height 24
click at [375, 133] on span "Configurar" at bounding box center [360, 139] width 54 height 24
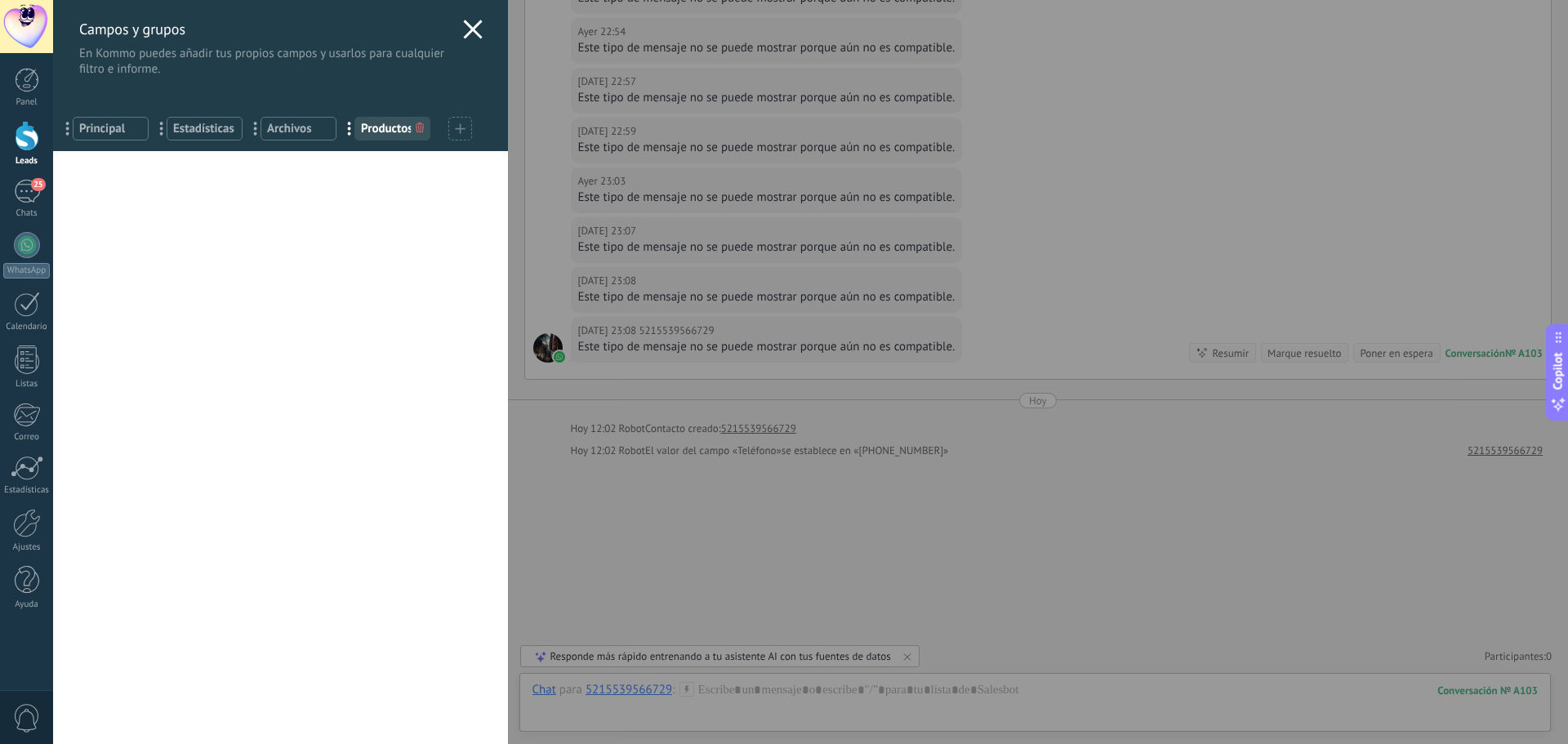
click at [469, 16] on div "Campos y grupos En Kommo puedes añadir tus propios campos y usarlos para cualqu…" at bounding box center [280, 38] width 455 height 77
click at [468, 36] on icon at bounding box center [473, 30] width 20 height 20
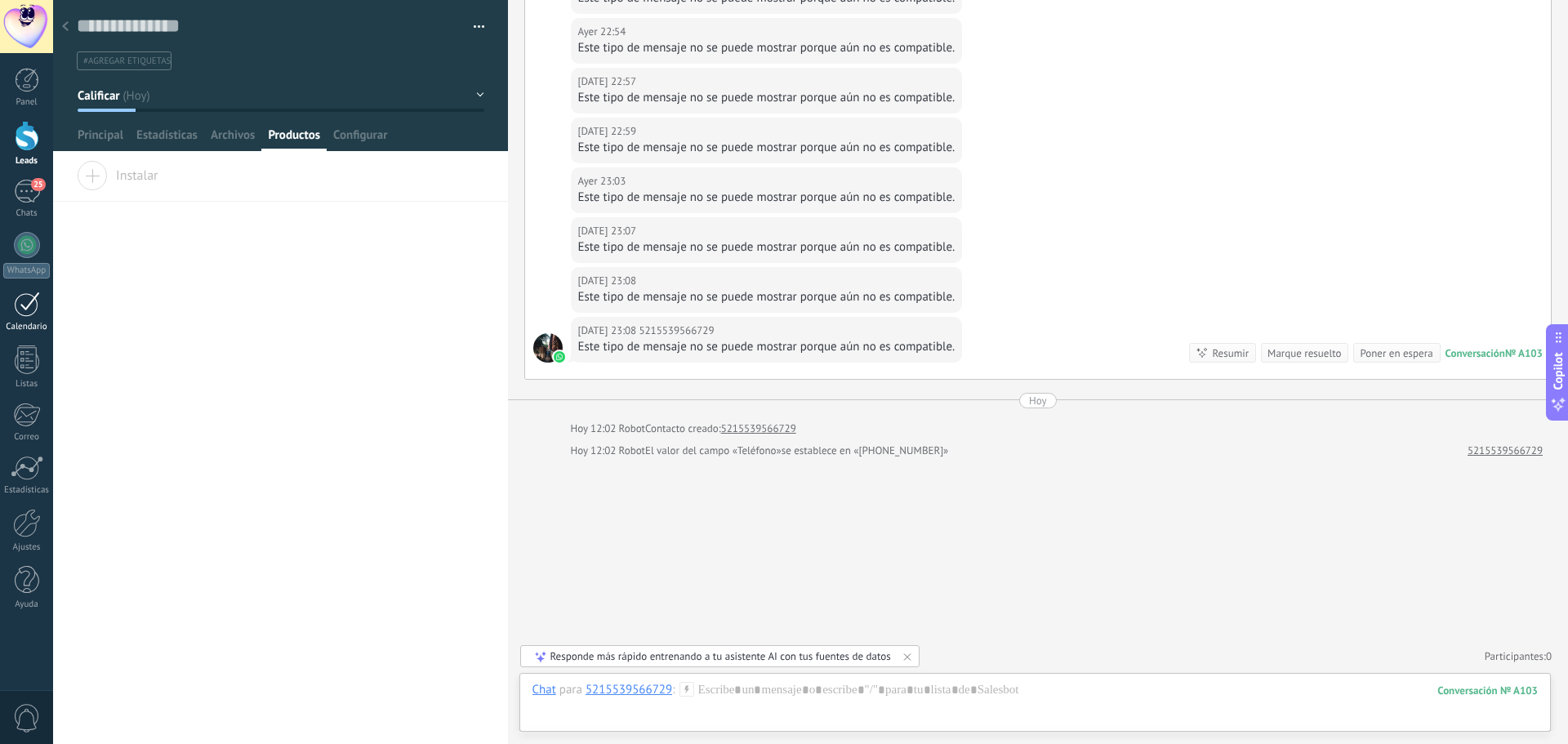
click at [31, 314] on div at bounding box center [27, 304] width 27 height 26
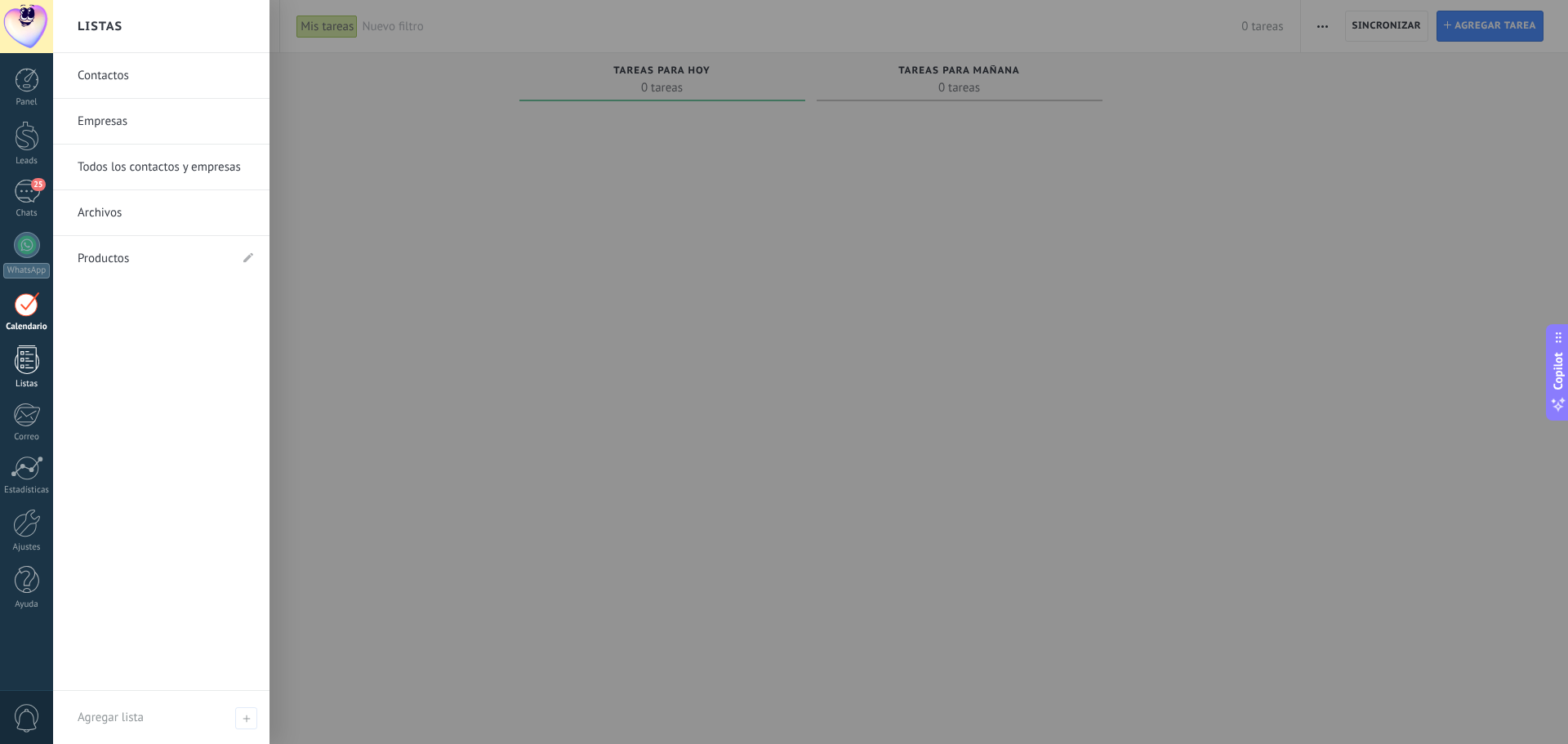
click at [34, 362] on div at bounding box center [27, 360] width 25 height 28
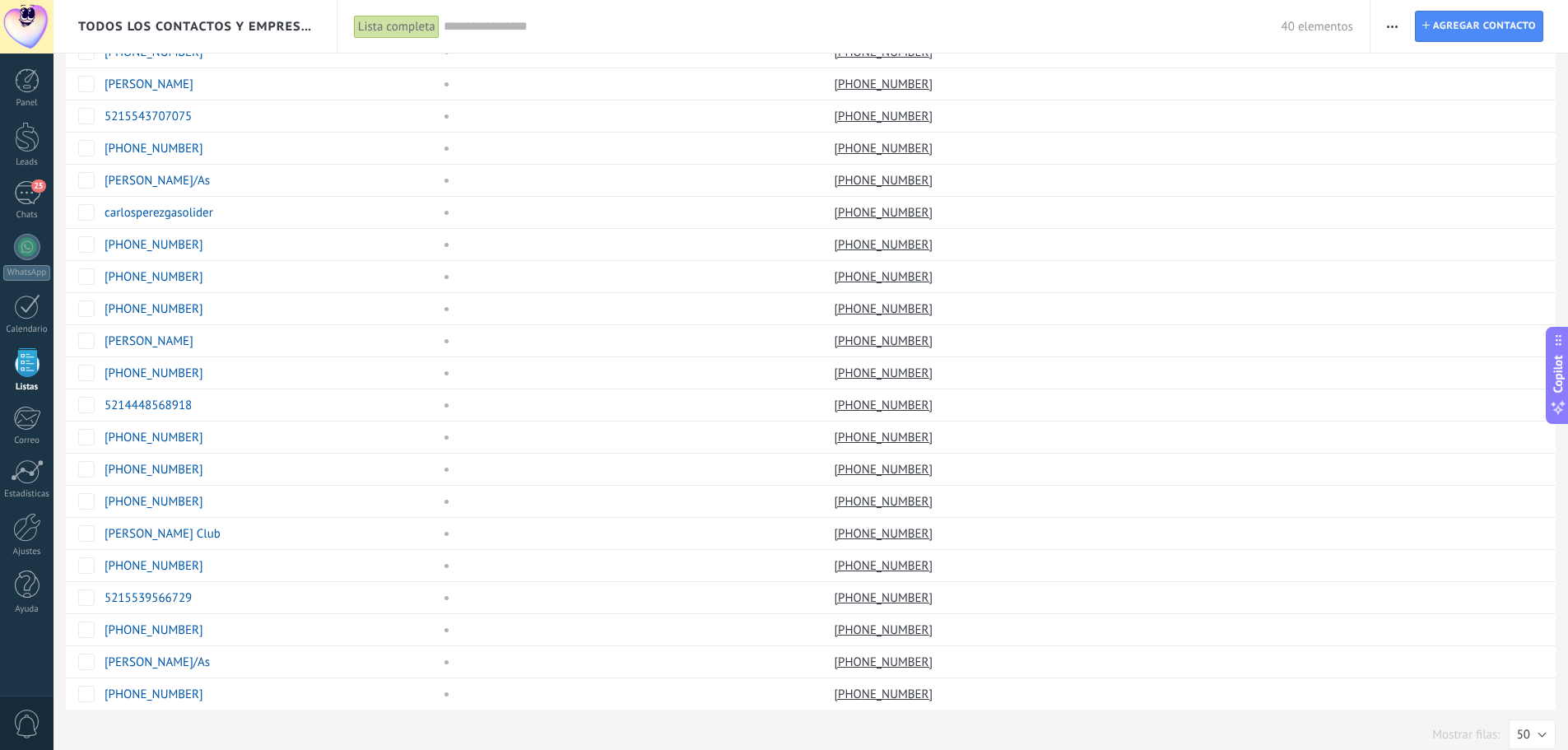
scroll to position [688, 0]
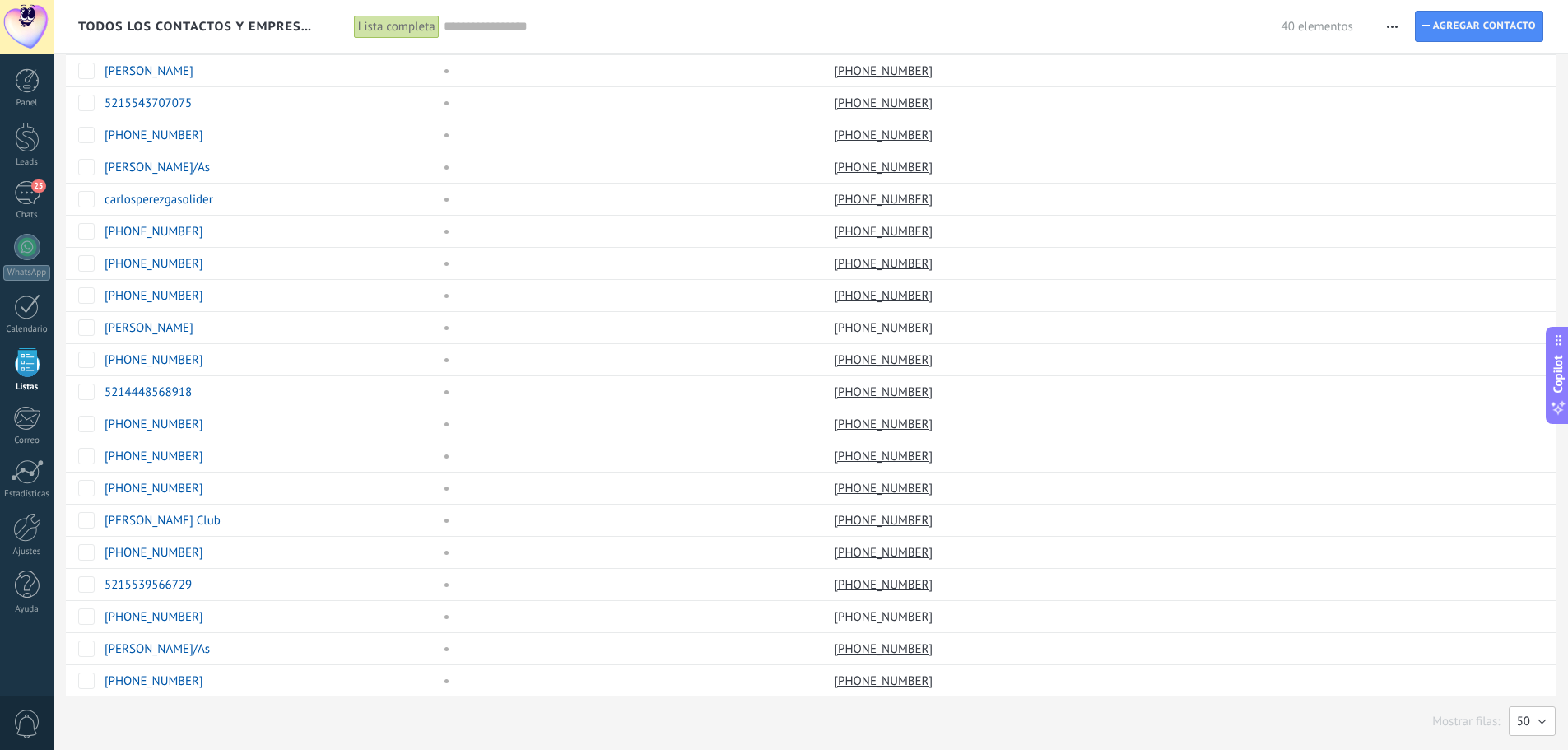
click at [1544, 722] on button "50" at bounding box center [1532, 720] width 47 height 29
click at [1522, 694] on span "100" at bounding box center [1524, 693] width 51 height 16
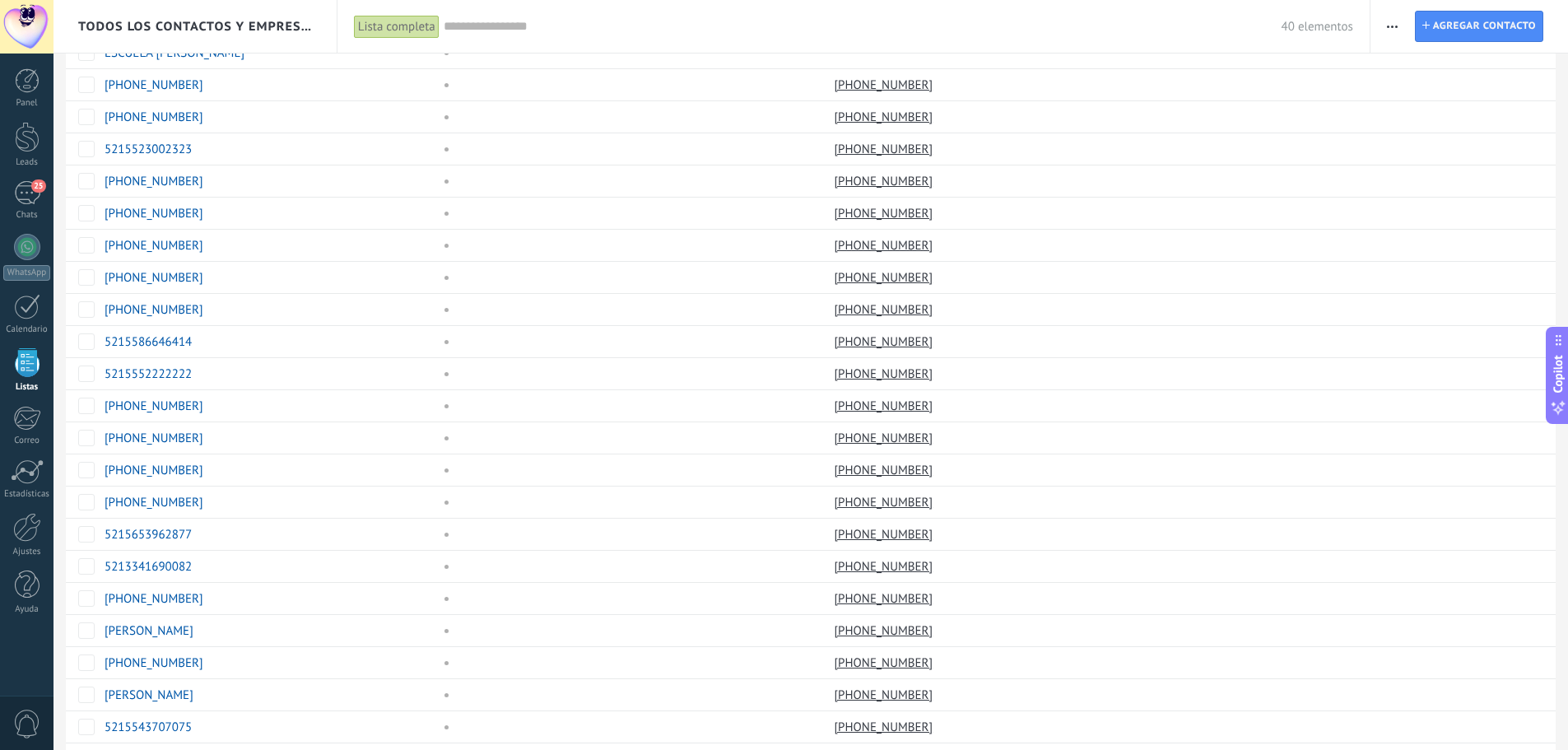
scroll to position [0, 0]
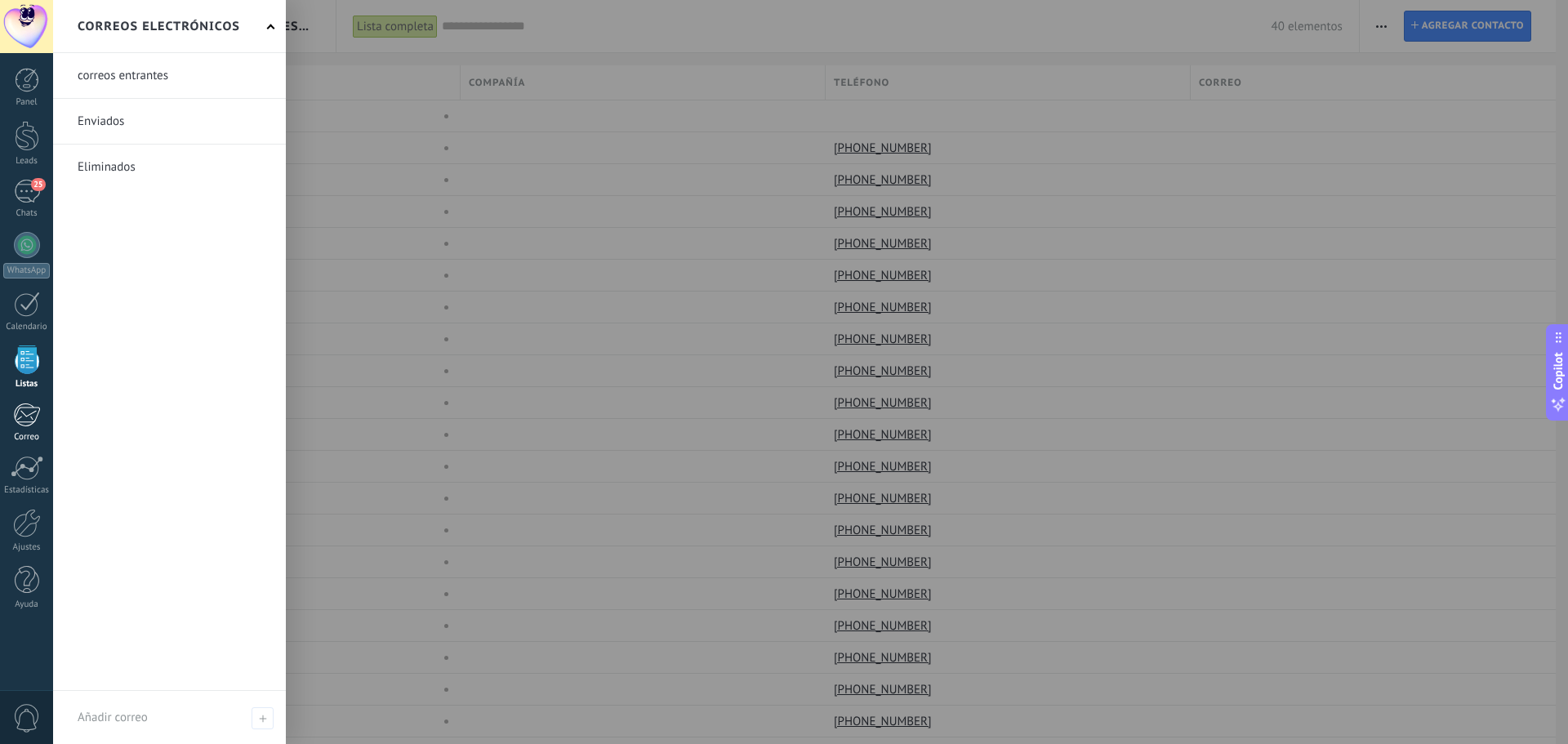
click at [28, 414] on div at bounding box center [27, 415] width 27 height 25
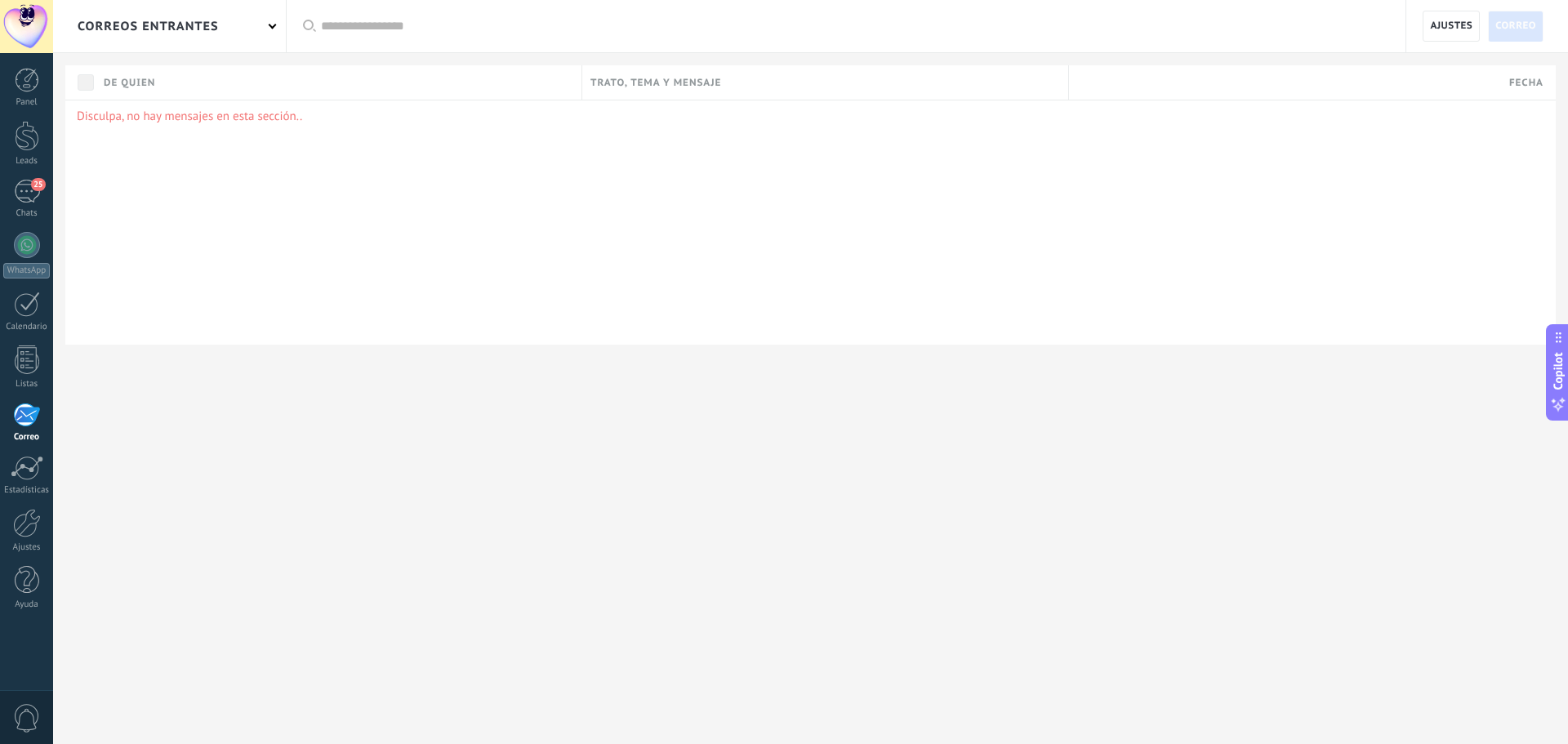
click at [271, 23] on span at bounding box center [273, 26] width 8 height 8
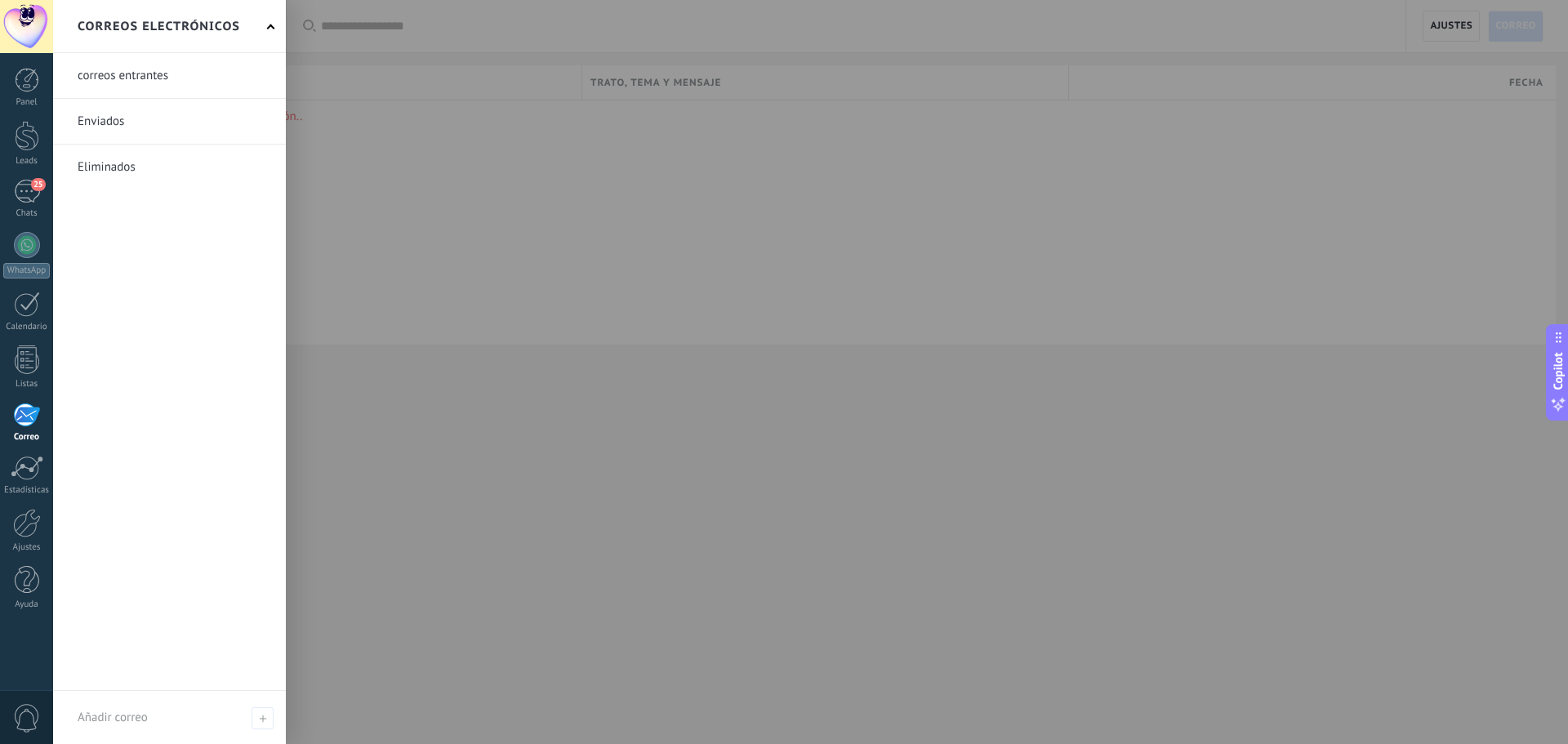
click at [118, 124] on link at bounding box center [169, 121] width 233 height 45
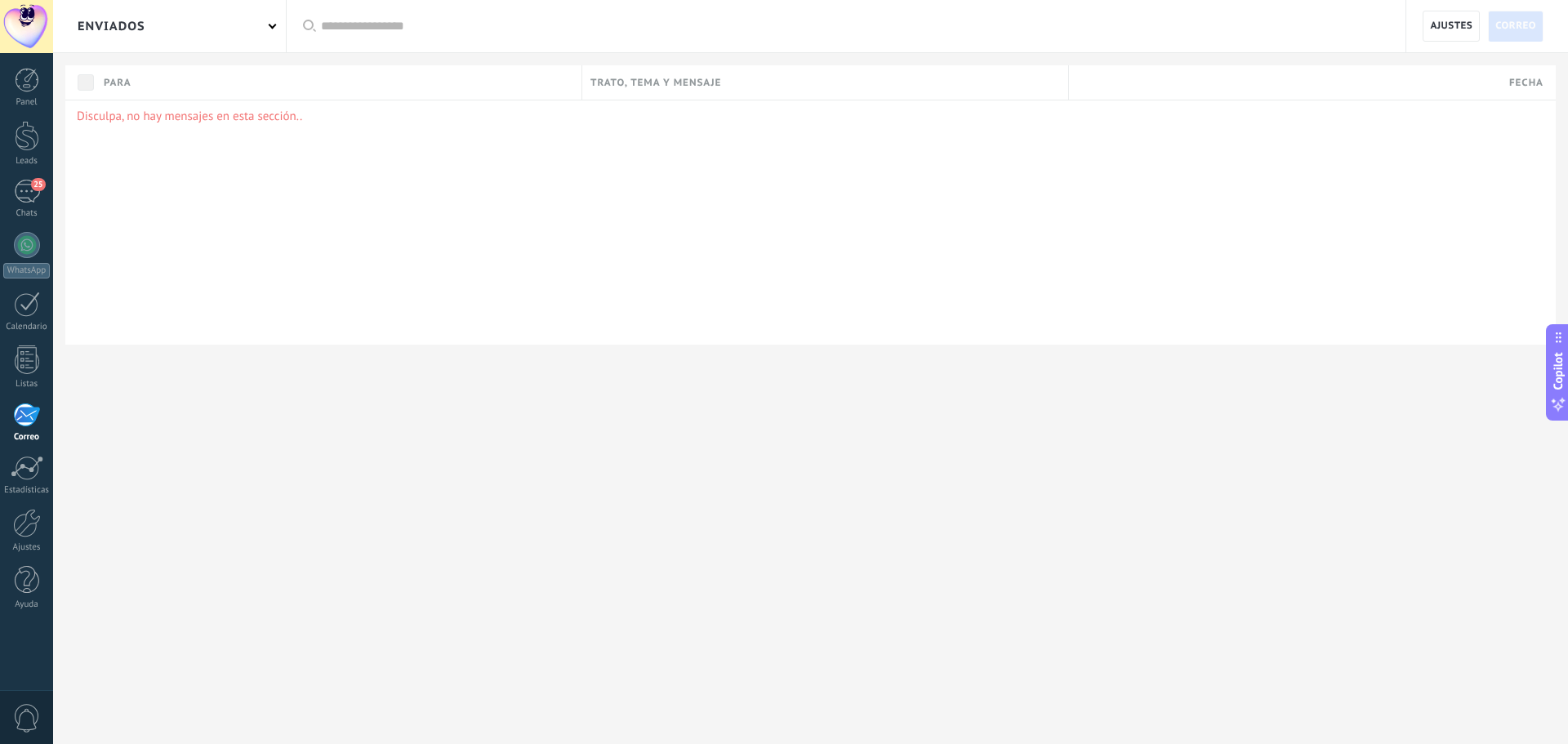
click at [234, 27] on div "Enviados" at bounding box center [169, 26] width 233 height 52
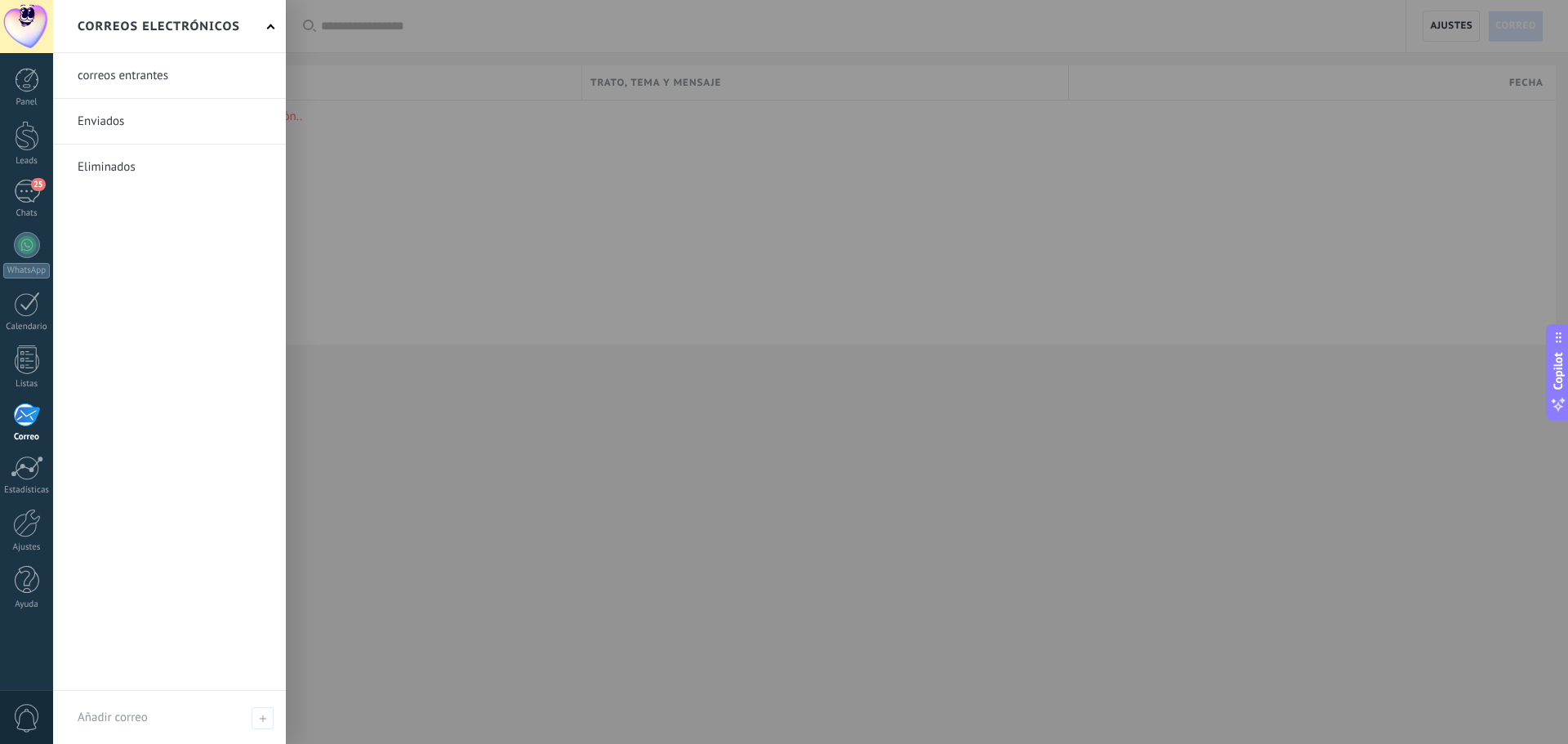
click at [408, 162] on div at bounding box center [837, 372] width 1568 height 744
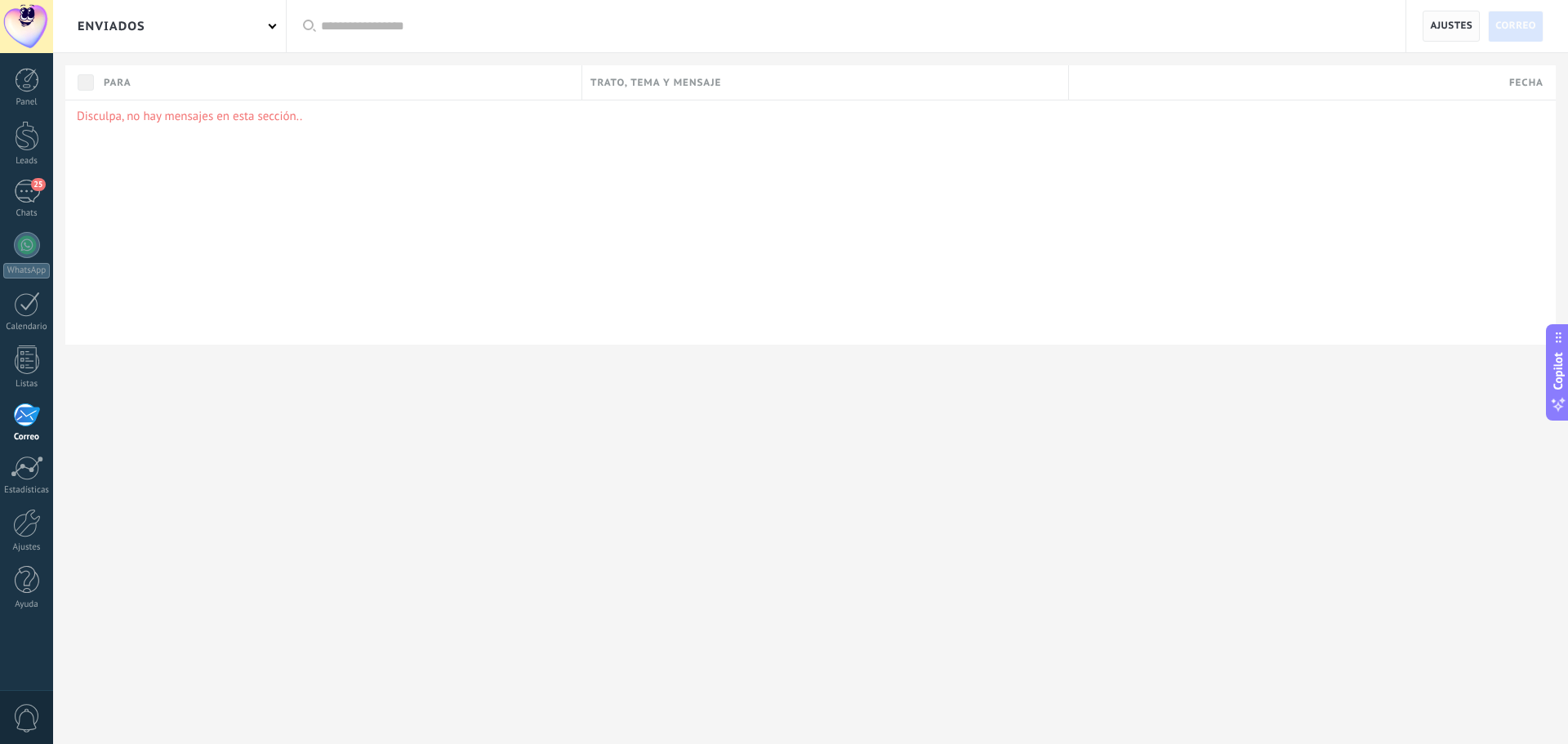
click at [1458, 28] on span "Ajustes" at bounding box center [1450, 26] width 42 height 29
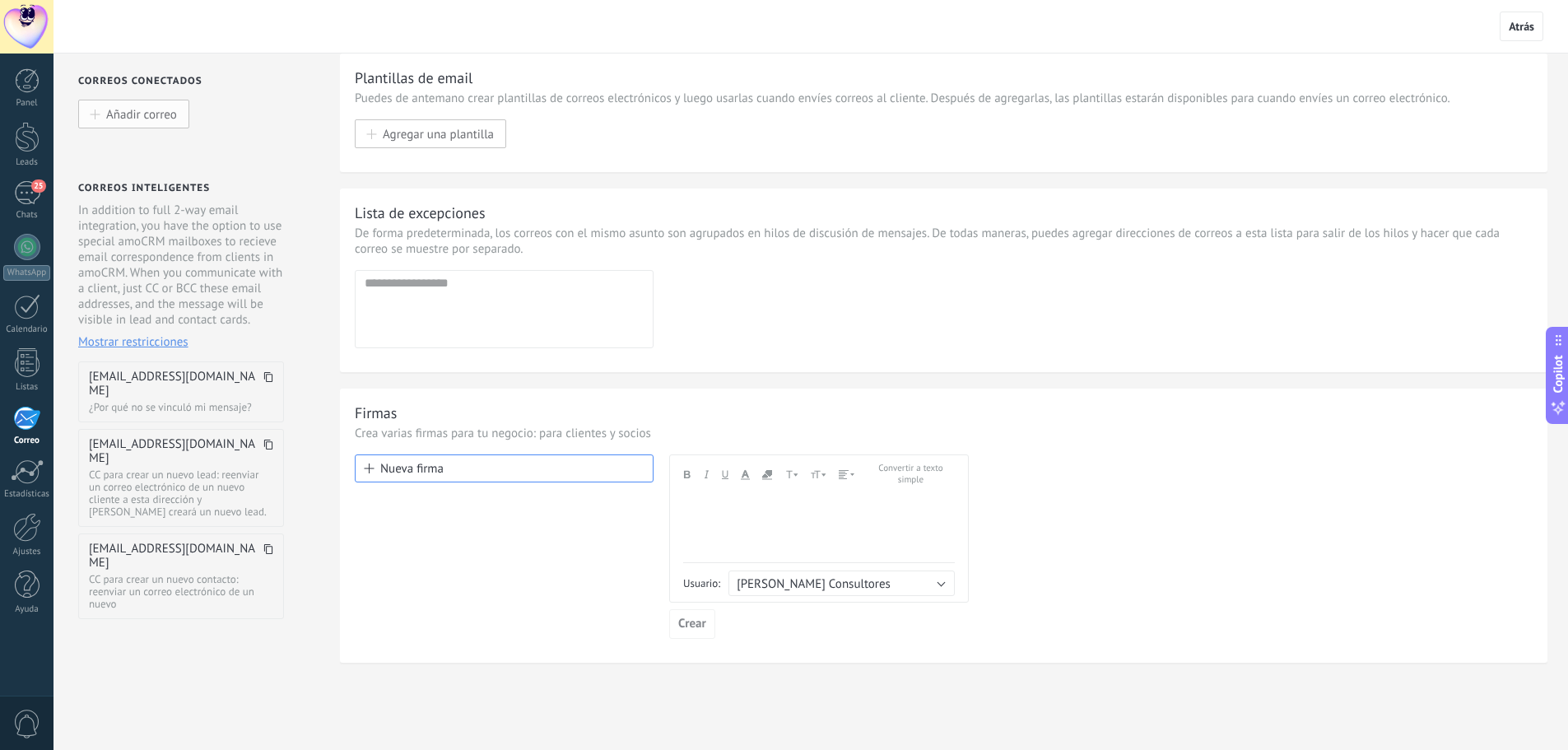
click at [106, 128] on button "Añadir correo" at bounding box center [134, 114] width 111 height 28
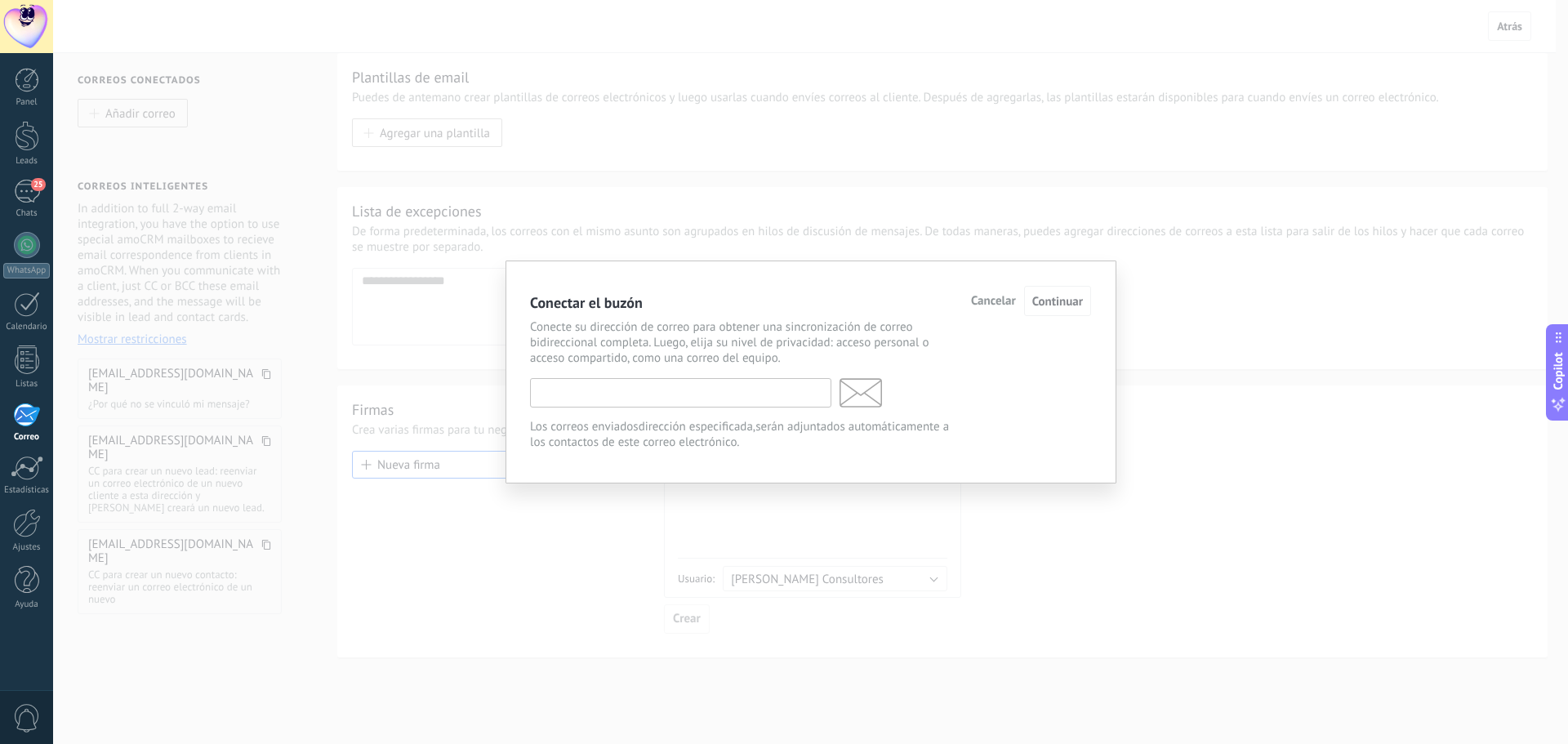
click at [739, 396] on input "text" at bounding box center [680, 392] width 302 height 29
type input "**********"
click at [1086, 307] on button "Continuar" at bounding box center [1057, 301] width 67 height 30
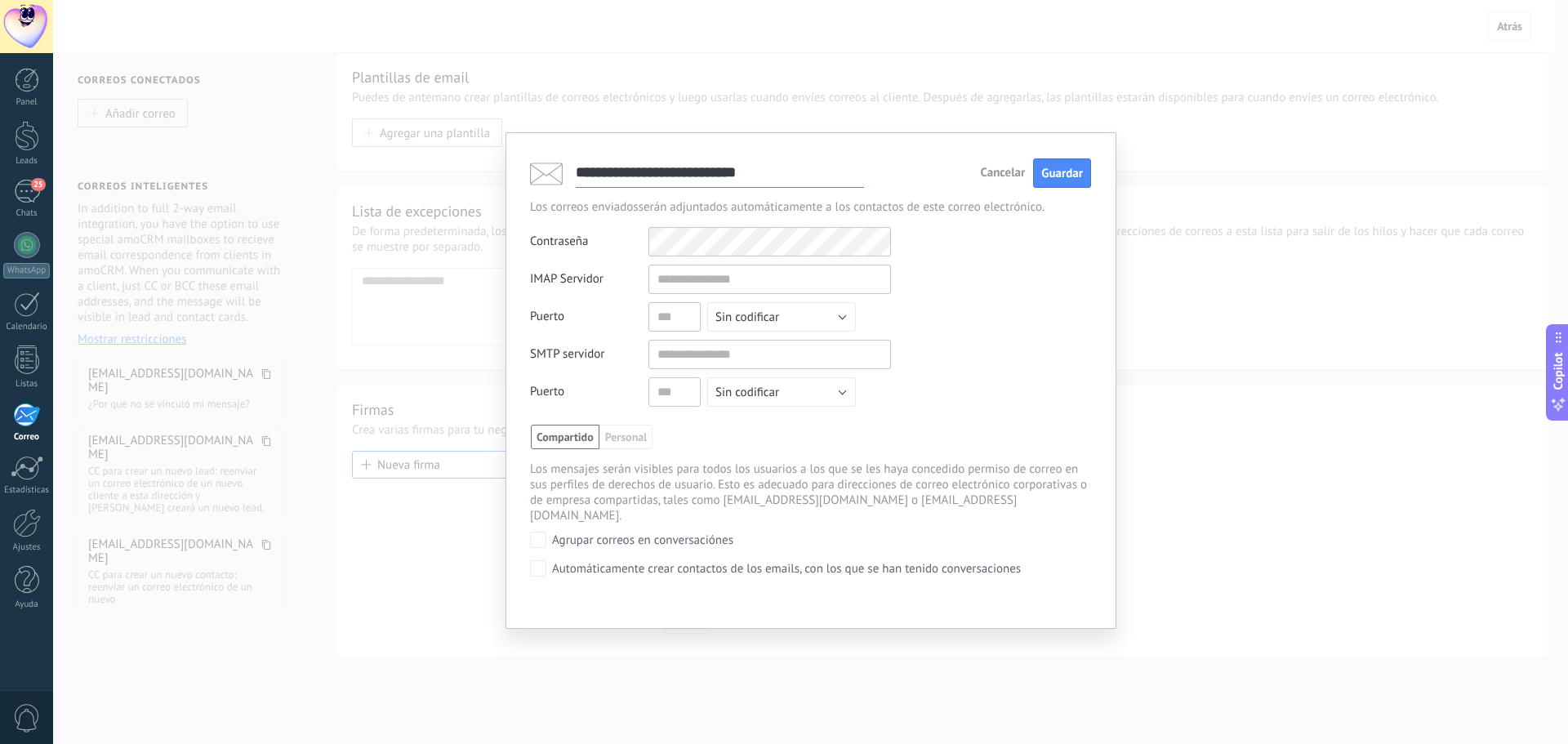
click at [973, 234] on div "Contraseña Otros IMAP nombre de usuario y contraseña" at bounding box center [810, 241] width 561 height 29
click at [1018, 172] on span "Cancelar" at bounding box center [1002, 173] width 45 height 12
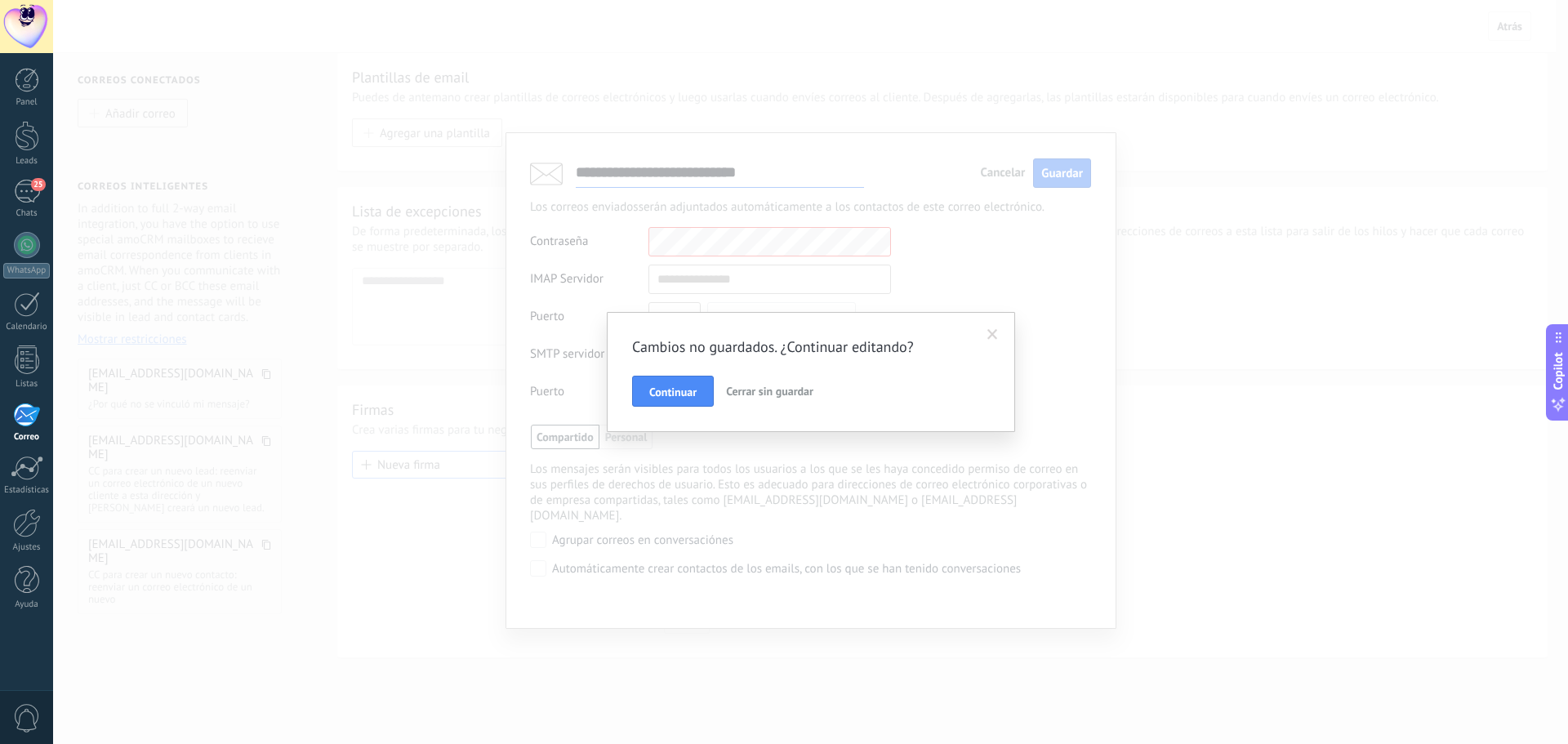
click at [765, 388] on span "Cerrar sin guardar" at bounding box center [769, 391] width 87 height 15
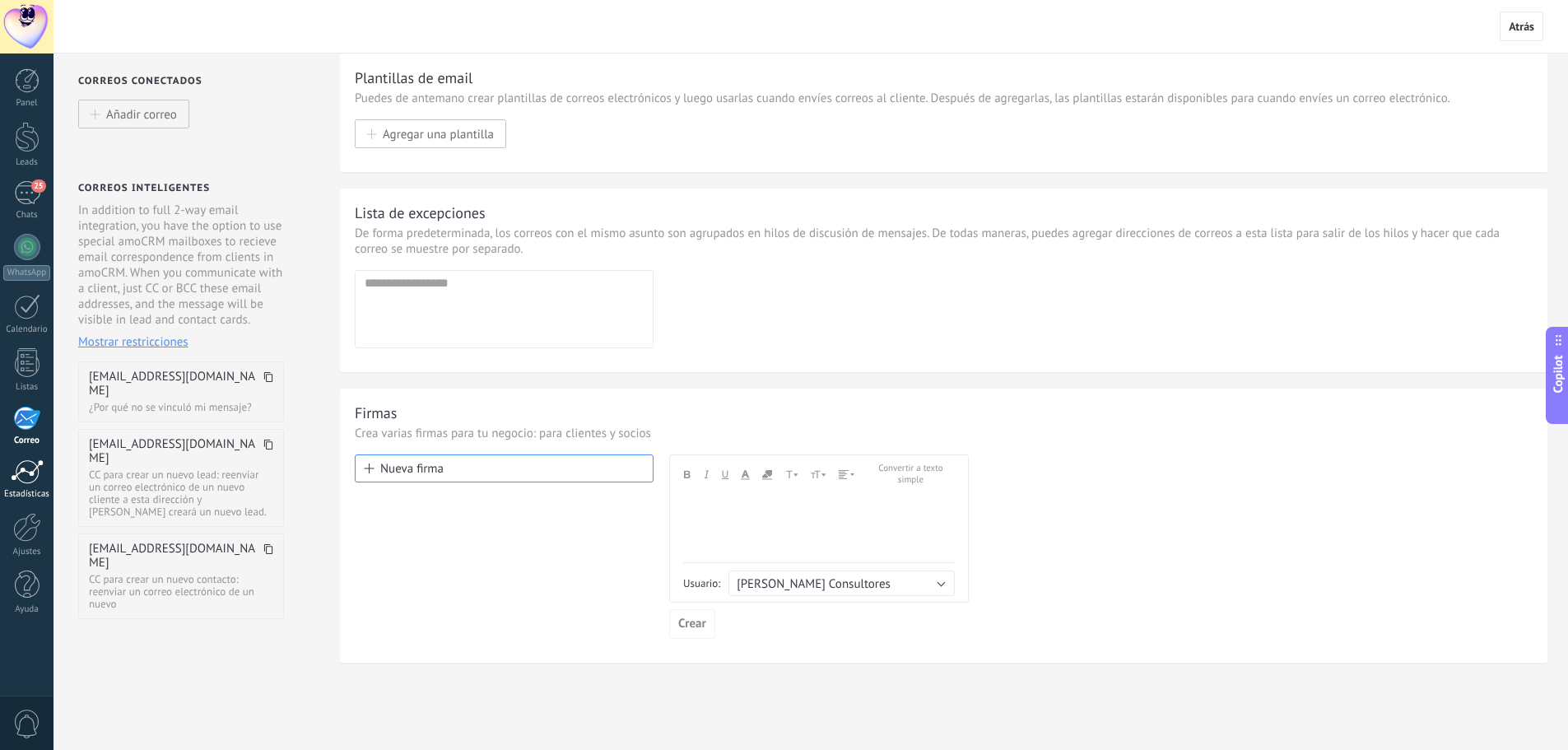
click at [25, 470] on div at bounding box center [27, 472] width 33 height 25
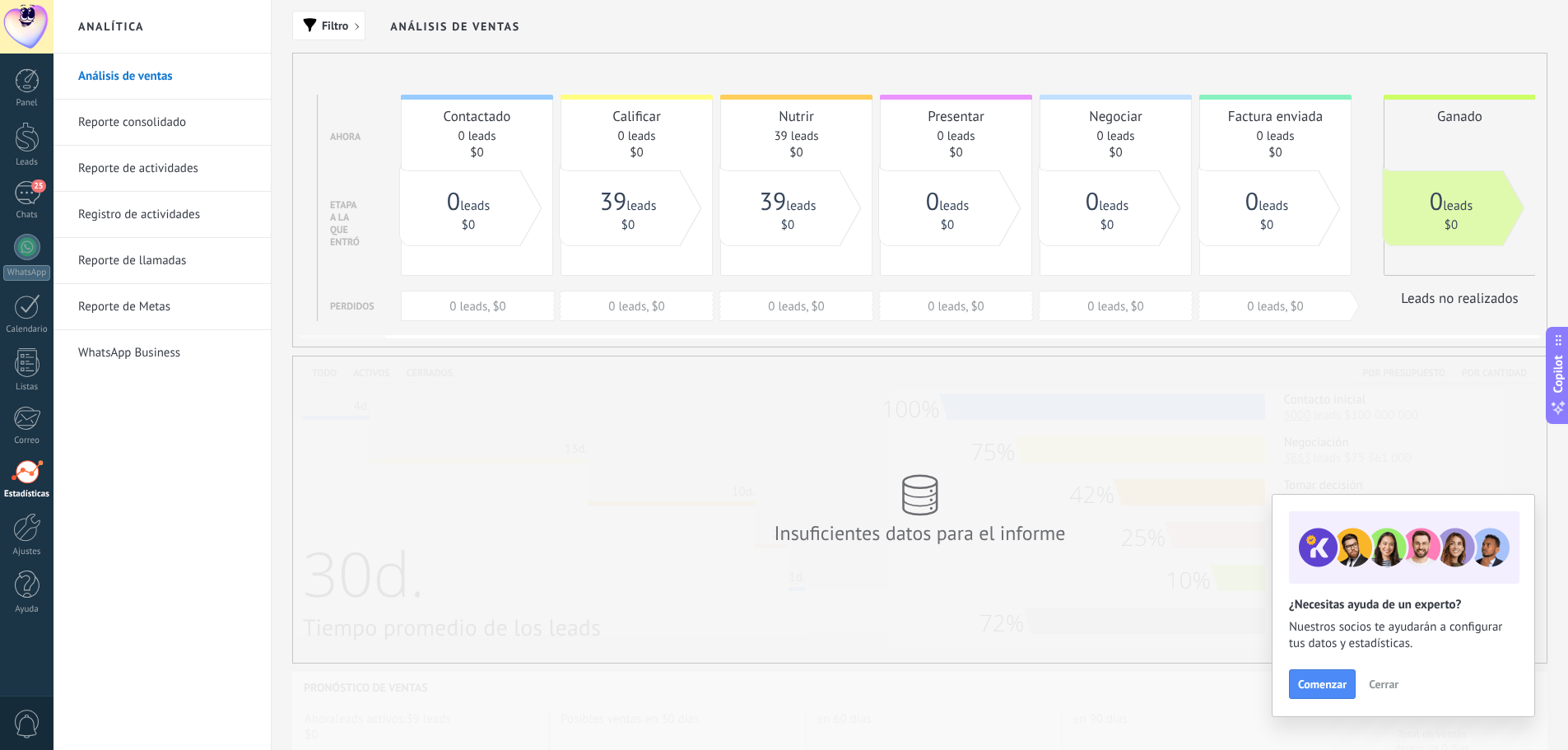
scroll to position [0, 91]
drag, startPoint x: 726, startPoint y: 106, endPoint x: 552, endPoint y: 102, distance: 174.0
click at [552, 102] on div "Contactado 0 leads $0 0 leads, $0 Calificar 0 leads $0 0 leads, $0 Nutrir 39 le…" at bounding box center [970, 207] width 1135 height 226
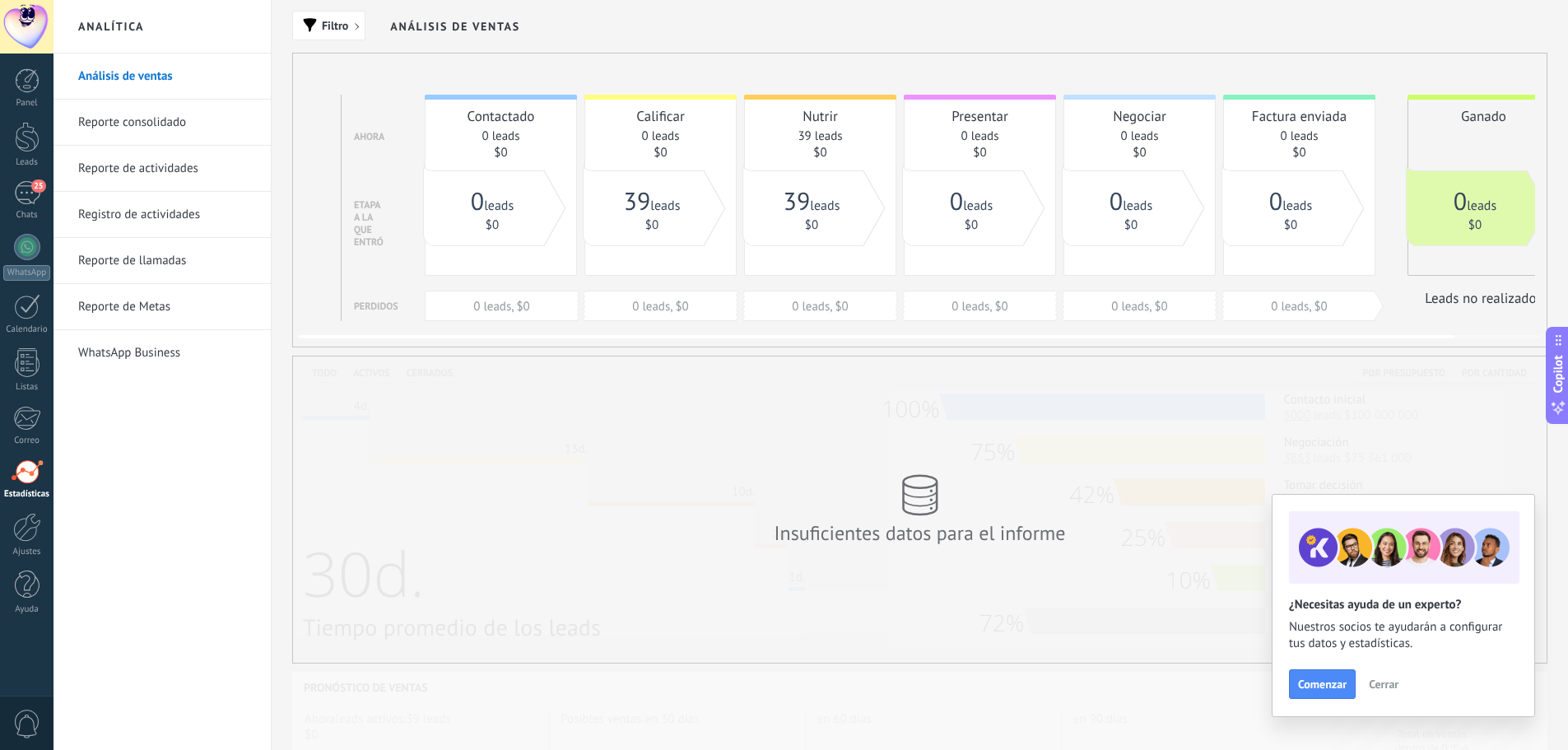
scroll to position [0, 0]
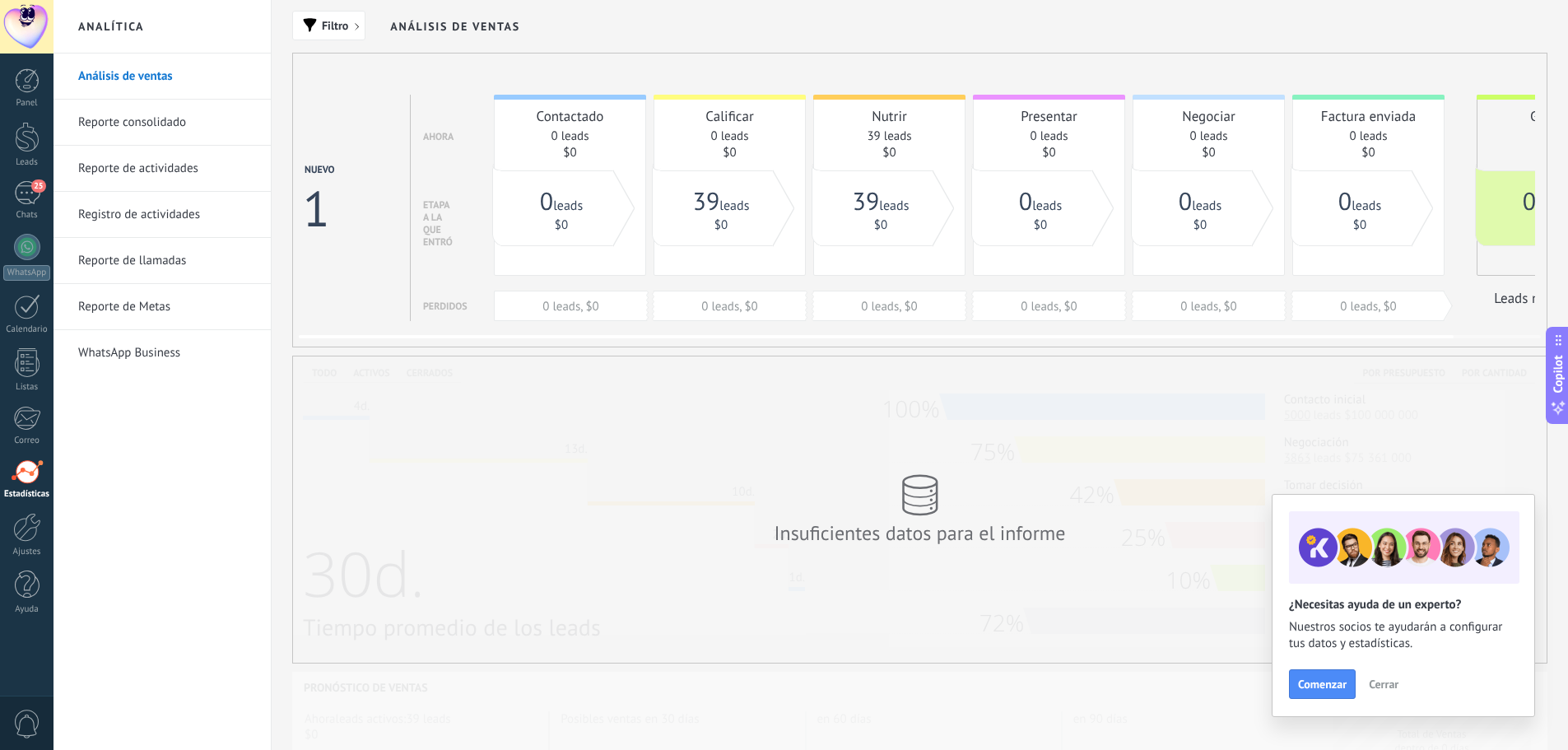
drag, startPoint x: 821, startPoint y: 144, endPoint x: 1266, endPoint y: 153, distance: 445.1
click at [1266, 153] on div "Contactado 0 leads $0 0 leads, $0 Calificar 0 leads $0 0 leads, $0 Nutrir 39 le…" at bounding box center [1061, 207] width 1135 height 226
click at [155, 129] on link "Reporte consolidado" at bounding box center [166, 122] width 176 height 46
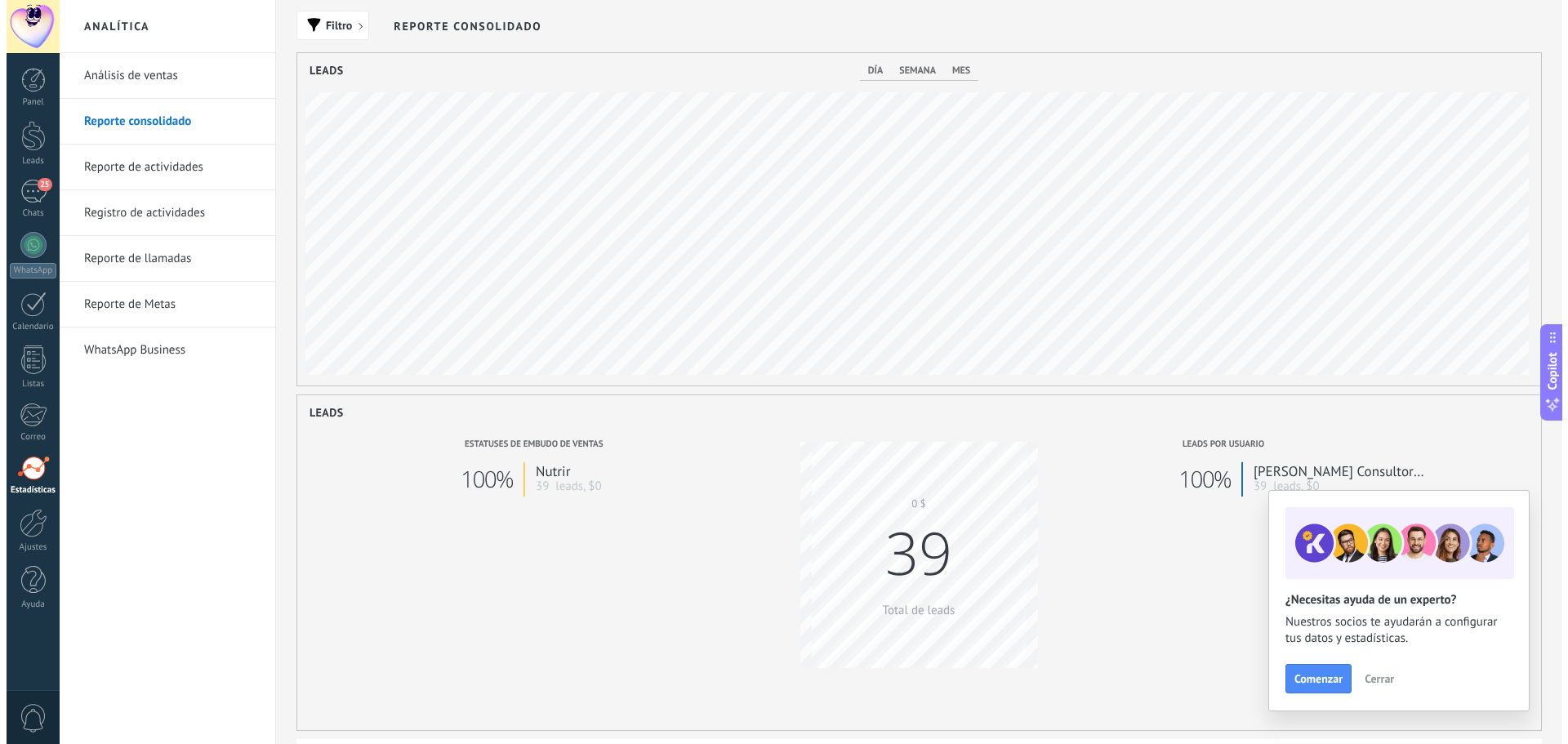
scroll to position [332, 1244]
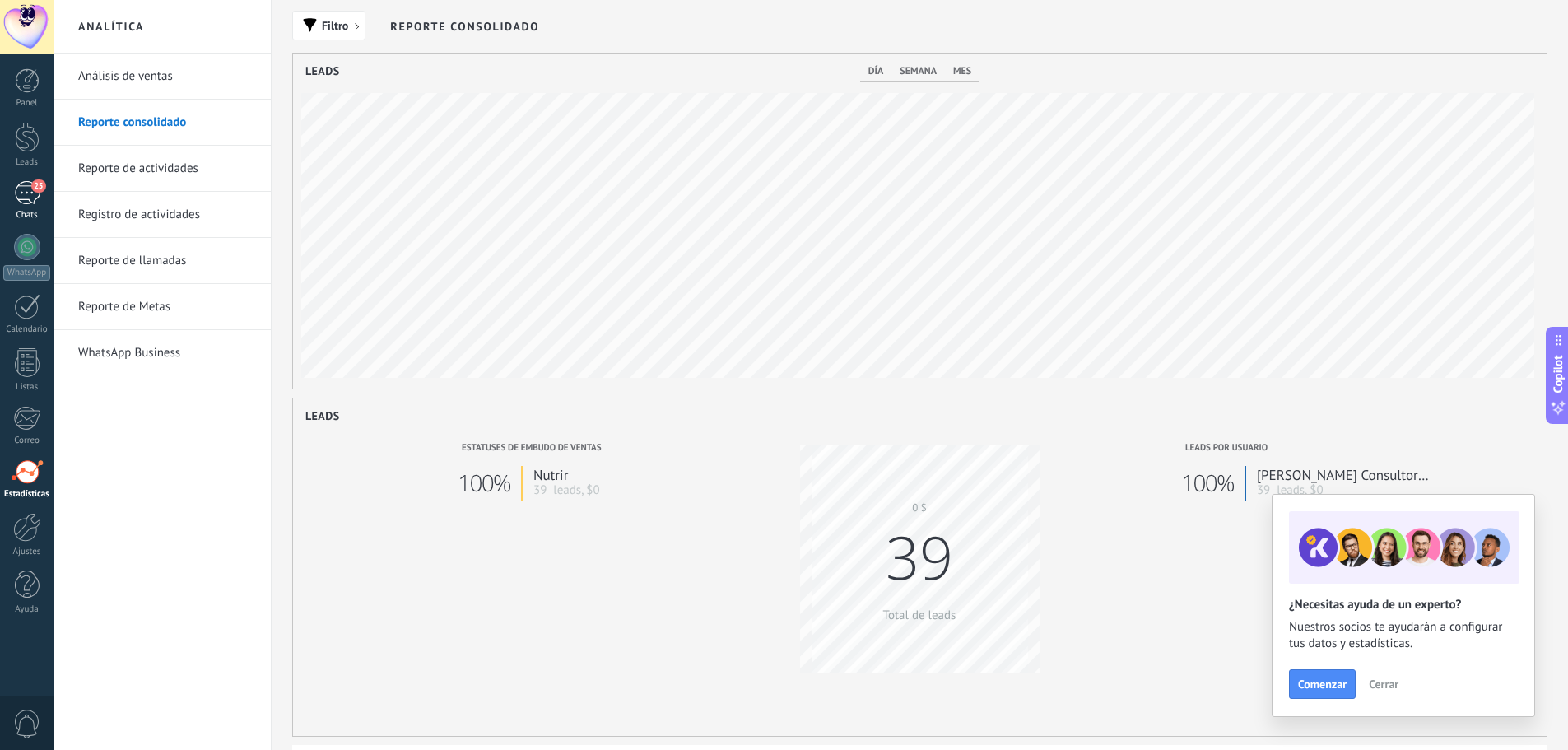
click at [33, 195] on div "25" at bounding box center [28, 193] width 27 height 24
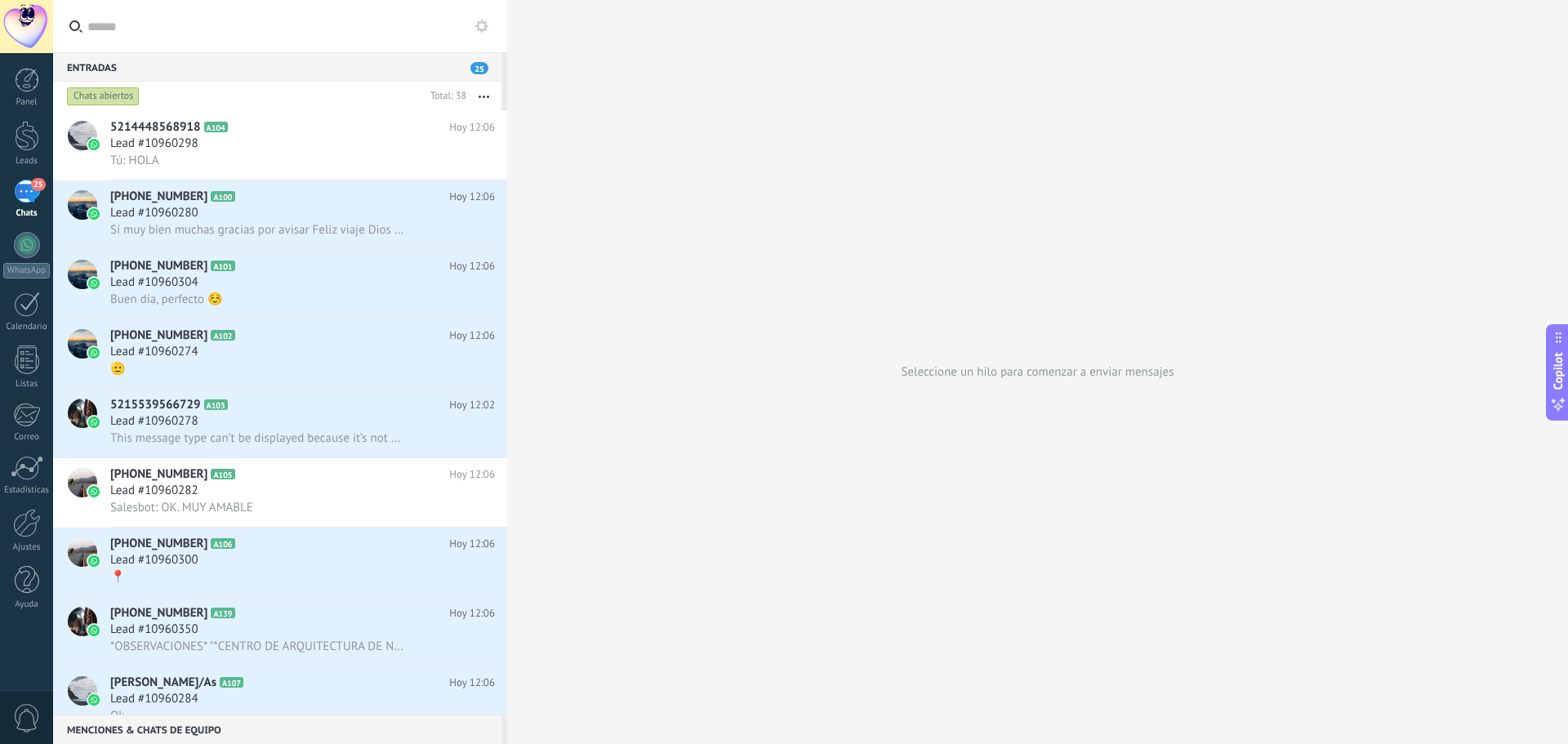
click at [482, 69] on span "25" at bounding box center [480, 68] width 18 height 12
click at [483, 29] on use at bounding box center [482, 27] width 13 height 13
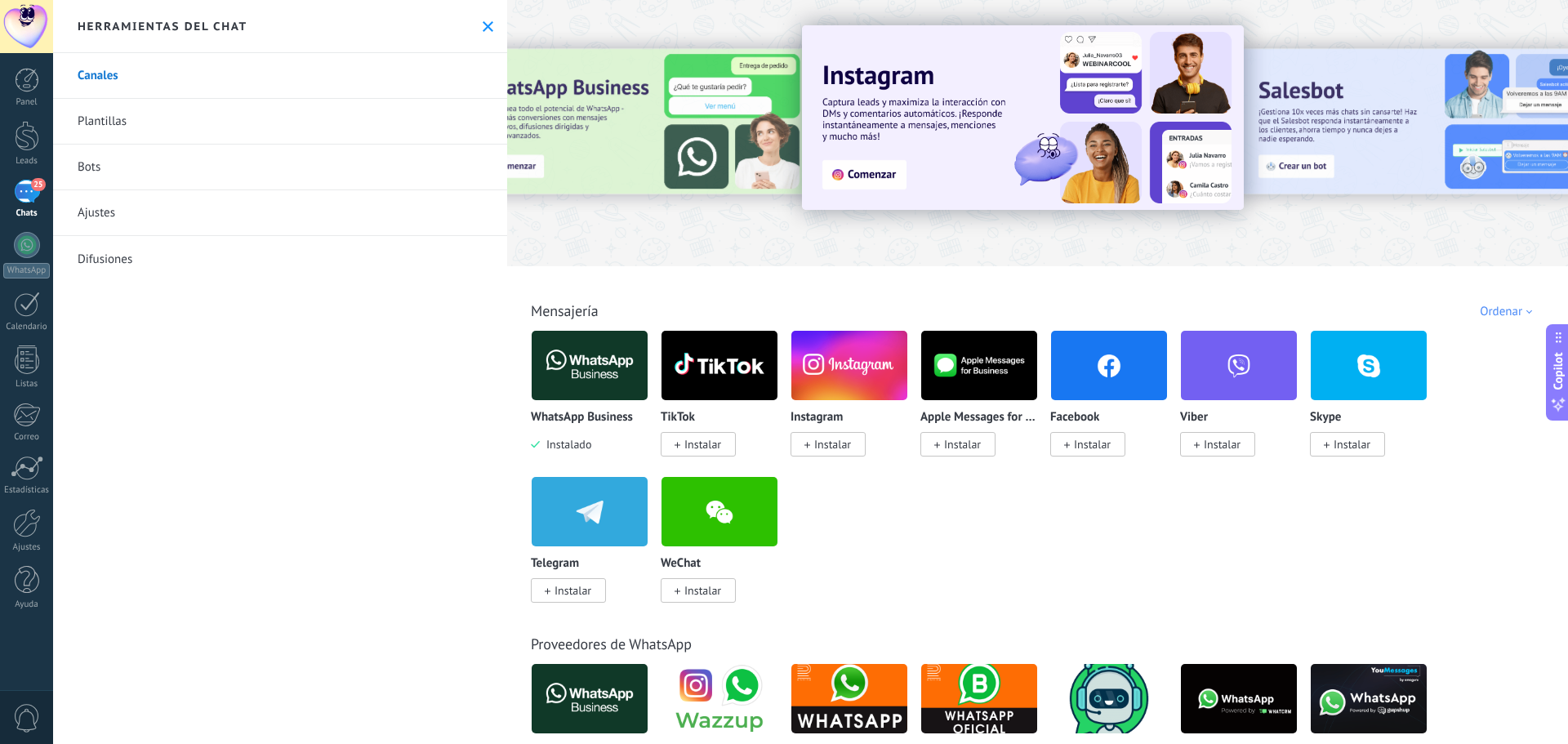
click at [106, 265] on link "Difusiones" at bounding box center [280, 258] width 454 height 46
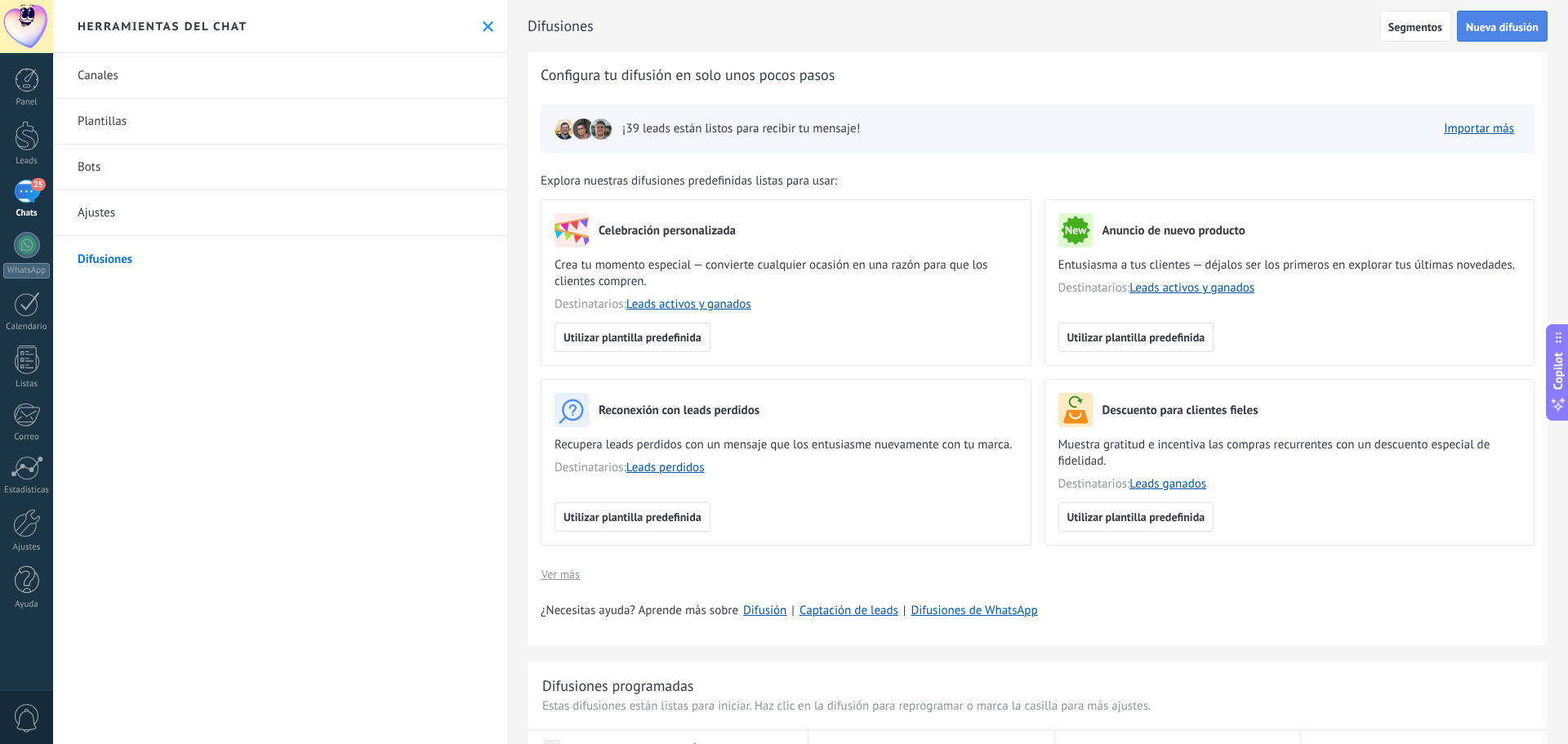
click at [1494, 32] on span "Nueva difusión" at bounding box center [1503, 27] width 73 height 12
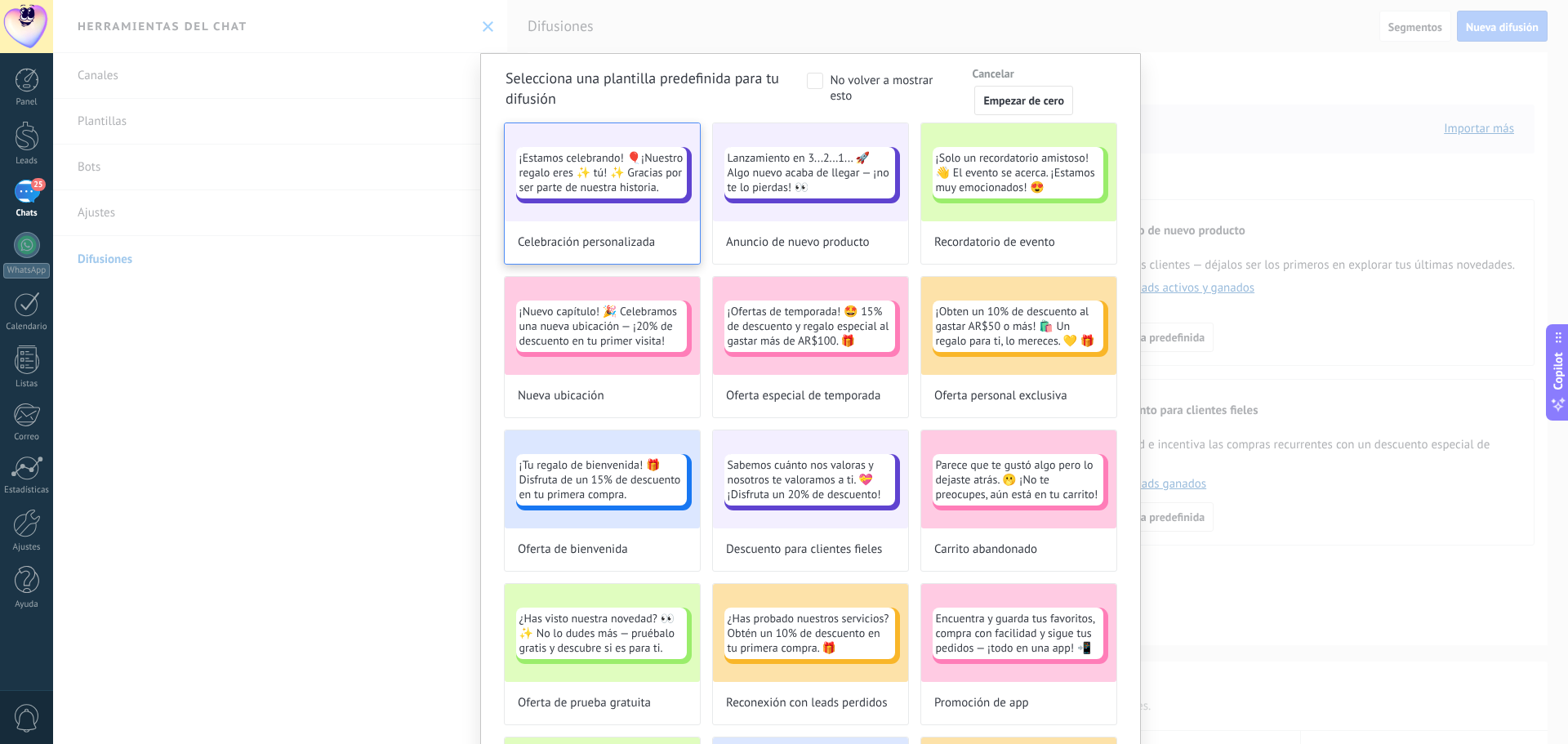
click at [605, 169] on span "¡Estamos celebrando! 🎈¡Nuestro regalo eres ✨ tú! ✨ Gracias por ser parte de nue…" at bounding box center [602, 172] width 164 height 44
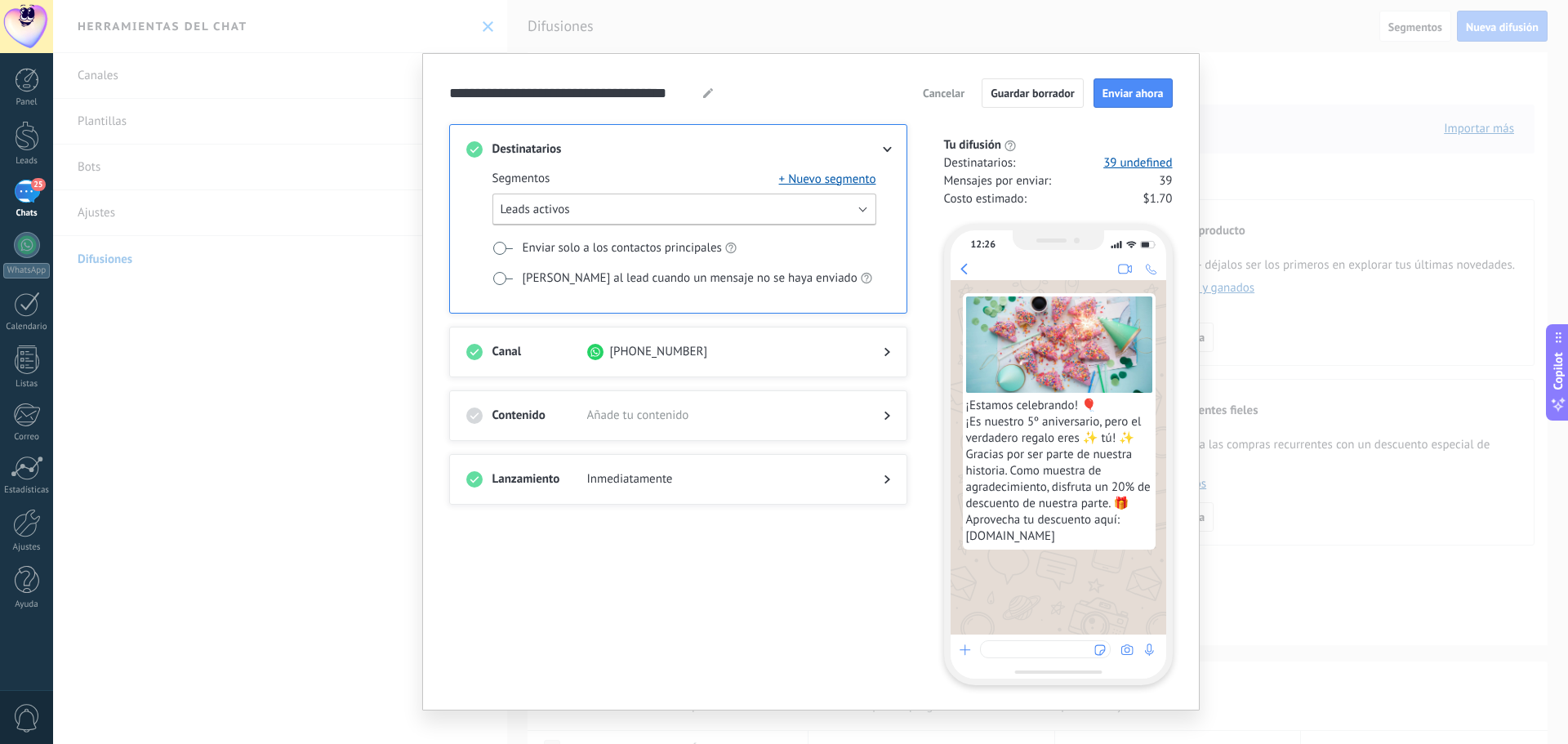
click at [569, 211] on button "Leads activos" at bounding box center [684, 210] width 384 height 31
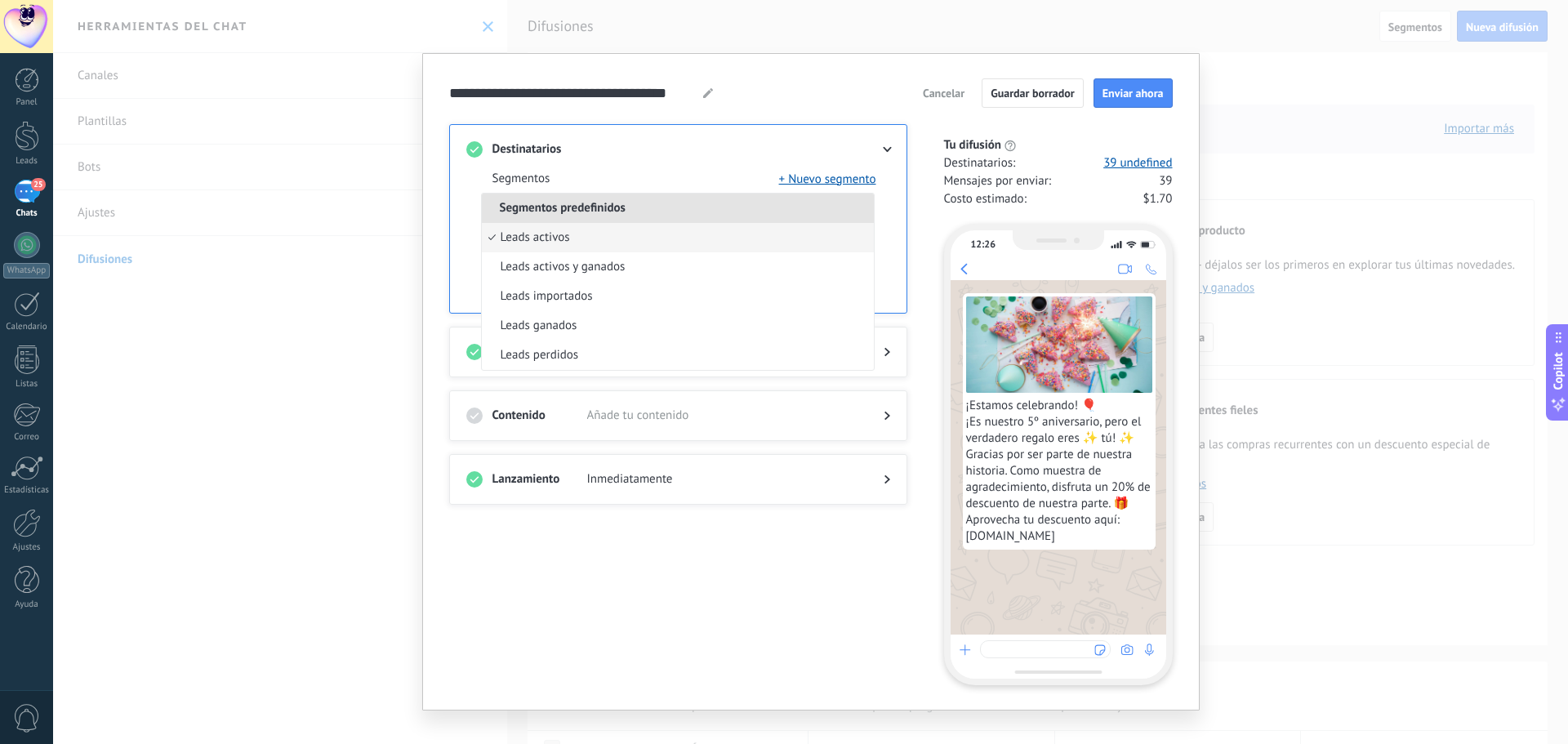
click at [569, 211] on span "Segmentos predefinidos" at bounding box center [562, 207] width 162 height 16
click at [675, 148] on span at bounding box center [722, 149] width 270 height 17
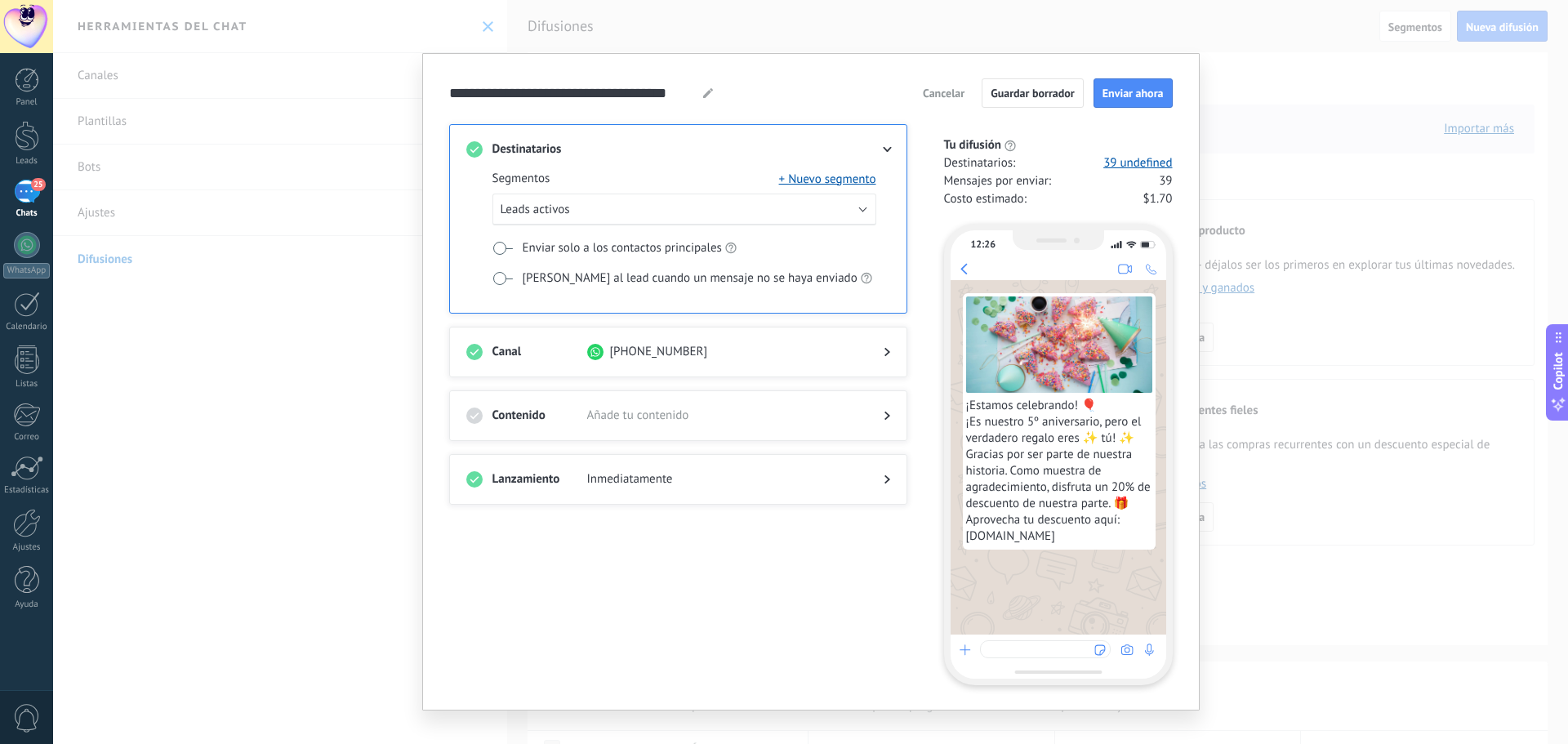
click at [588, 246] on span "Enviar solo a los contactos principales" at bounding box center [622, 249] width 199 height 17
click at [495, 281] on span at bounding box center [502, 278] width 21 height 13
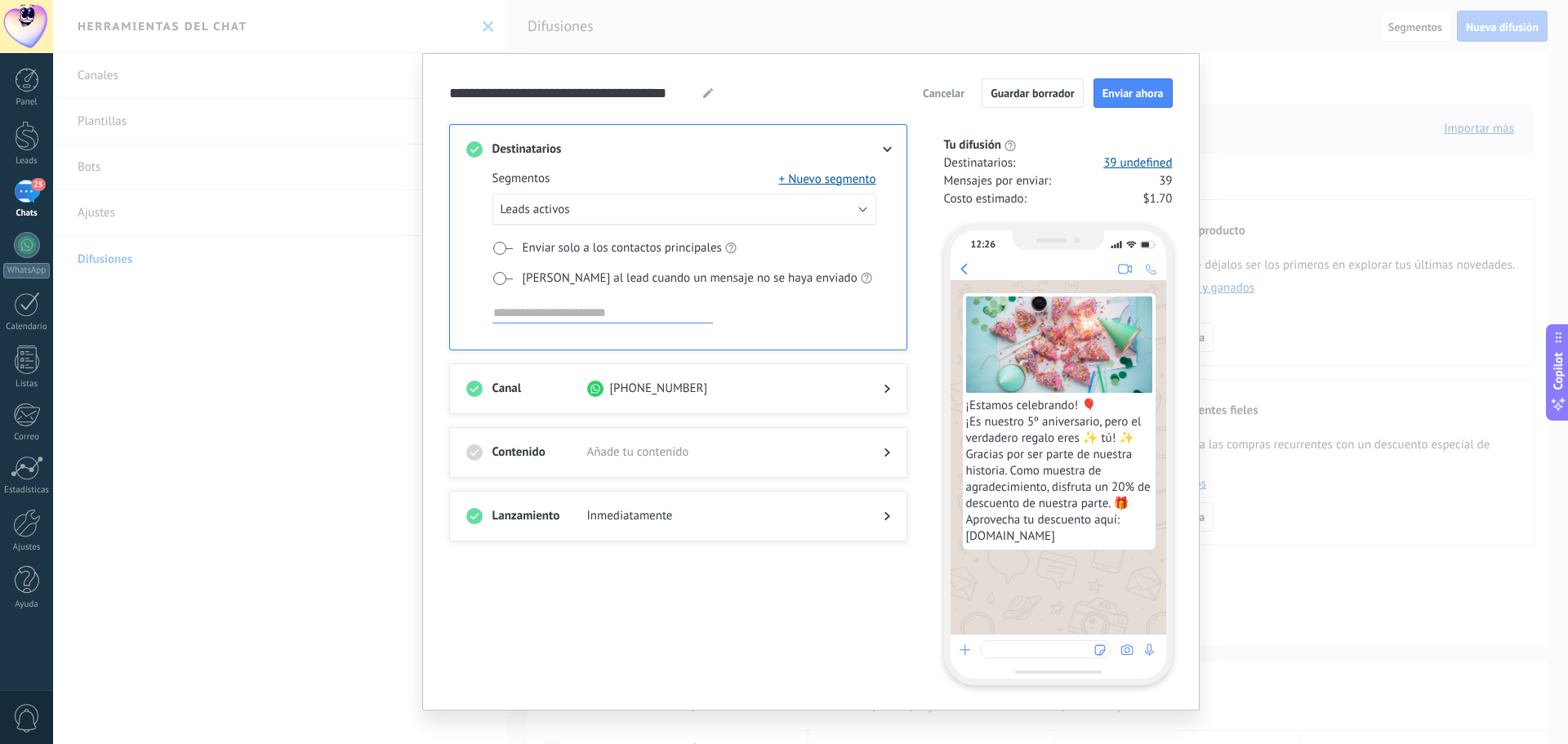
click at [506, 244] on span at bounding box center [502, 249] width 21 height 13
click at [502, 267] on div "Segmentos + Nuevo segmento Leads activos Enviar solo a los contactos principale…" at bounding box center [684, 258] width 384 height 176
click at [501, 275] on span at bounding box center [502, 278] width 21 height 13
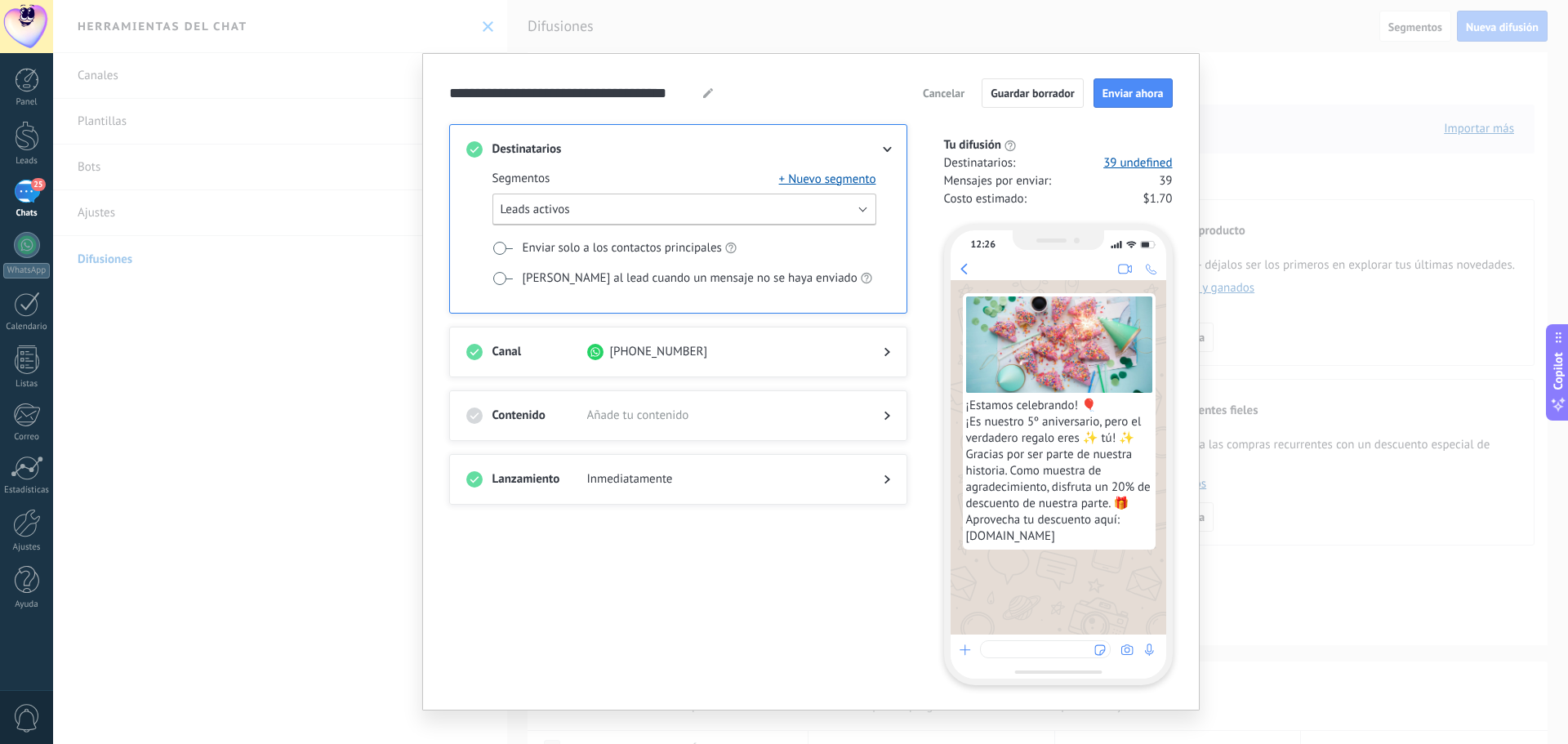
click at [578, 212] on button "Leads activos" at bounding box center [684, 210] width 384 height 31
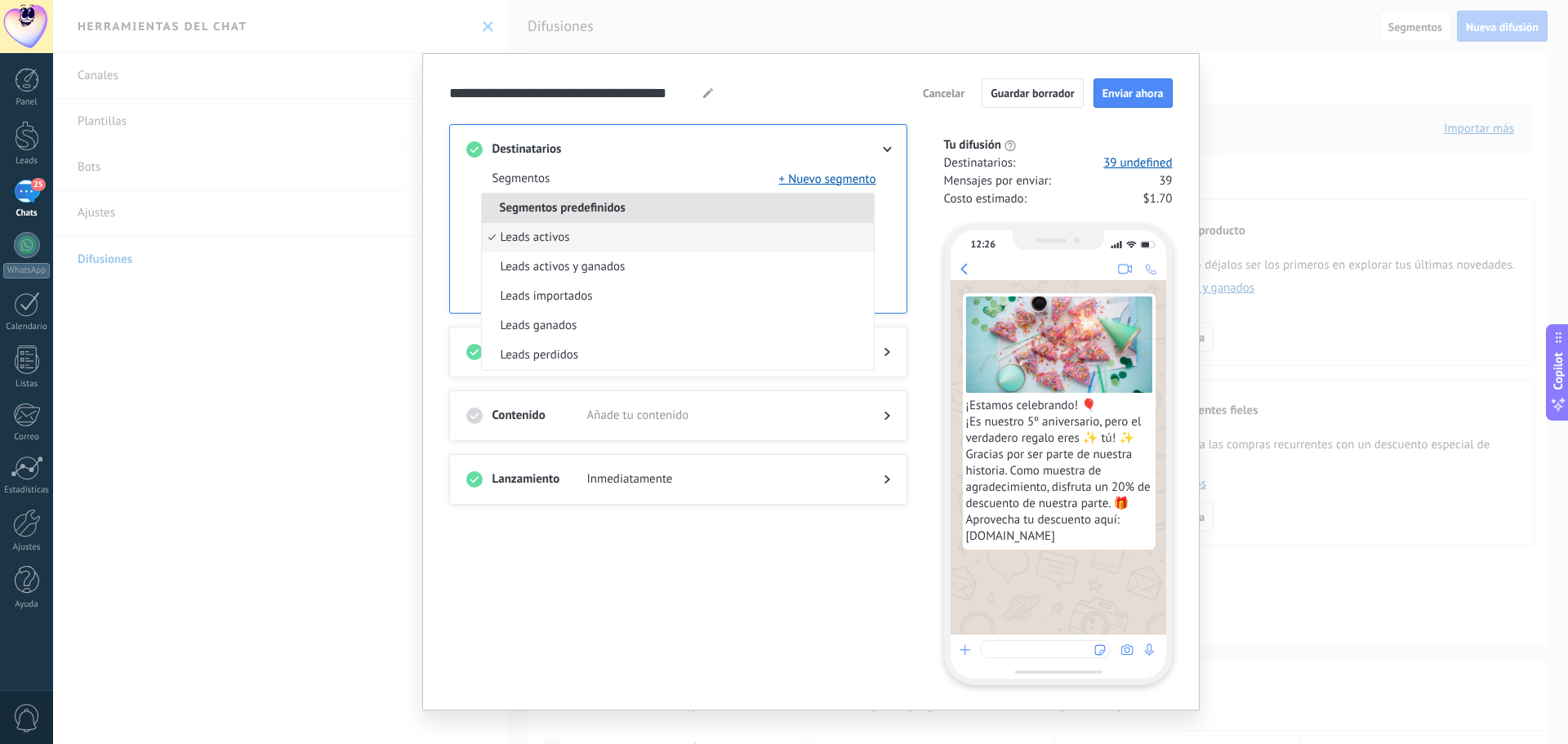
click at [709, 125] on div "Destinatarios Segmentos + Nuevo segmento Segmentos predefinidos Leads activos L…" at bounding box center [678, 219] width 458 height 190
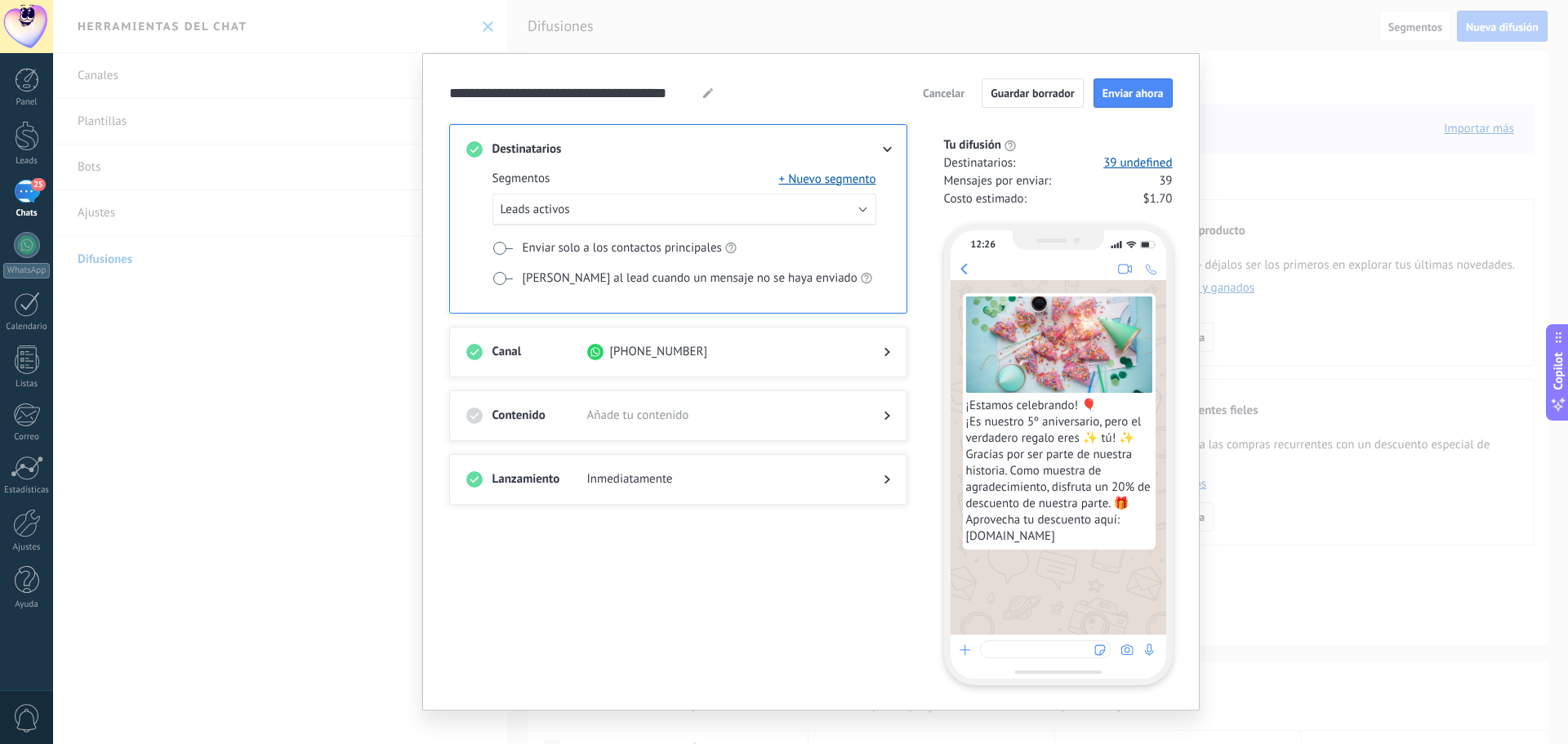
click at [944, 95] on span "Cancelar" at bounding box center [943, 93] width 41 height 12
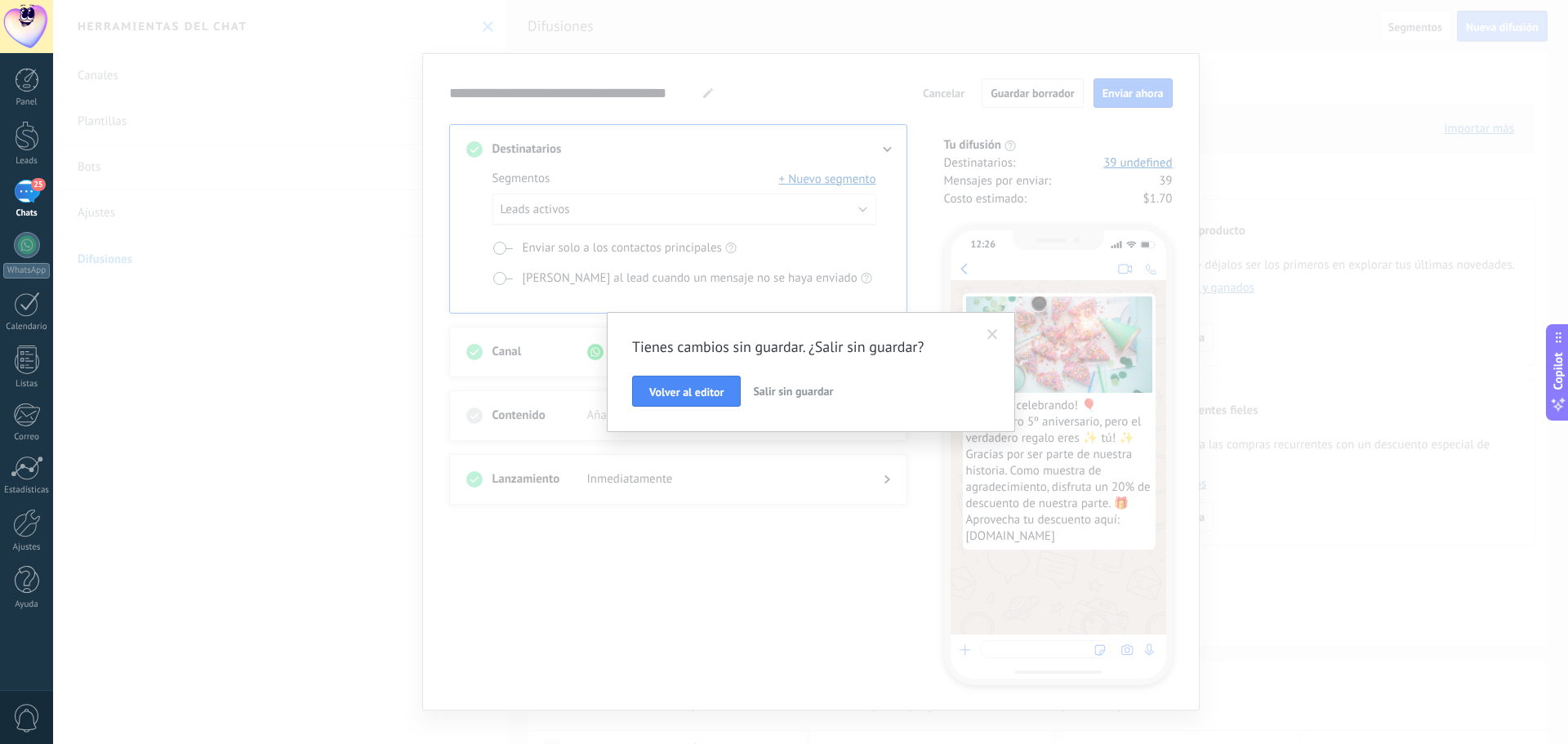
click at [770, 394] on span "Salir sin guardar" at bounding box center [793, 391] width 80 height 15
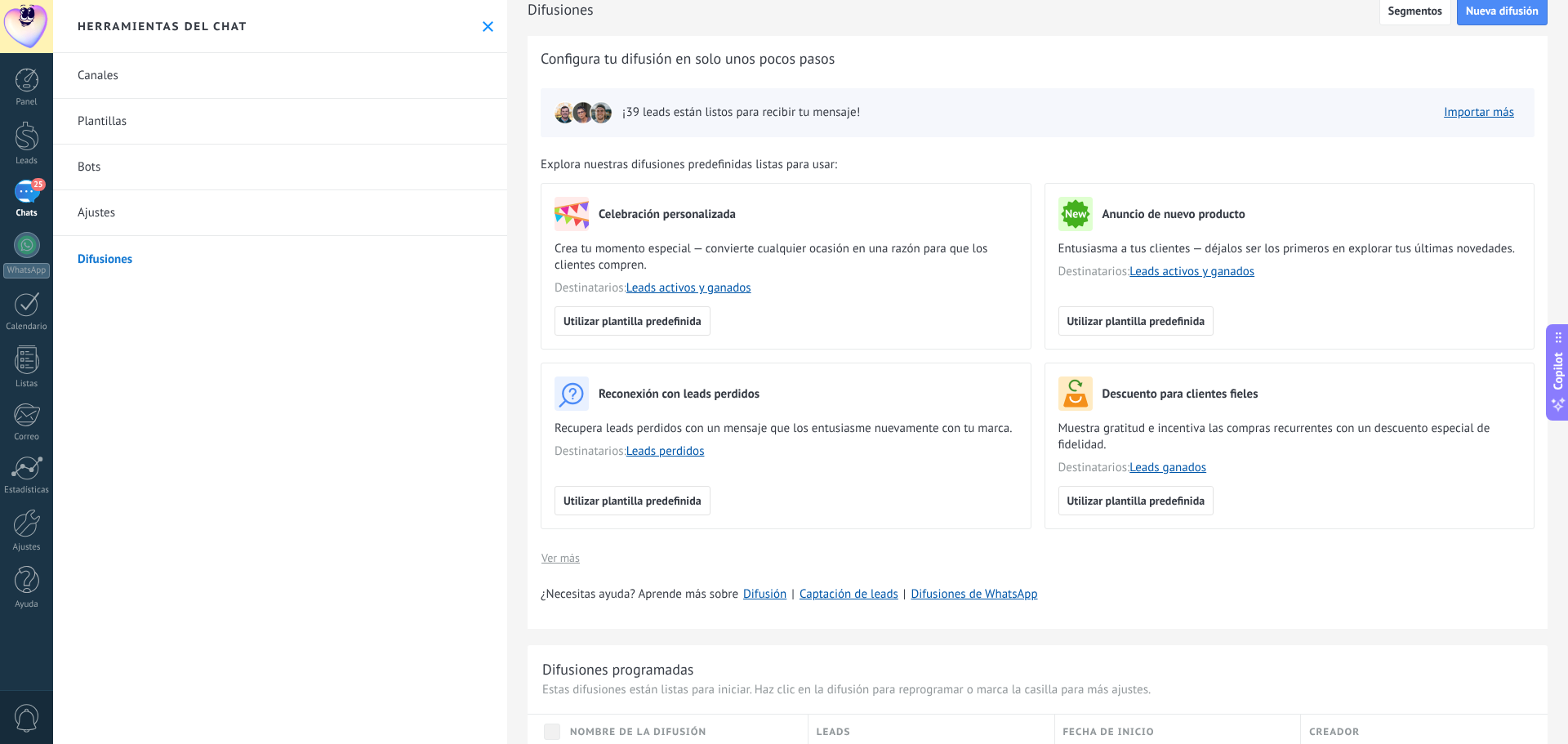
scroll to position [82, 0]
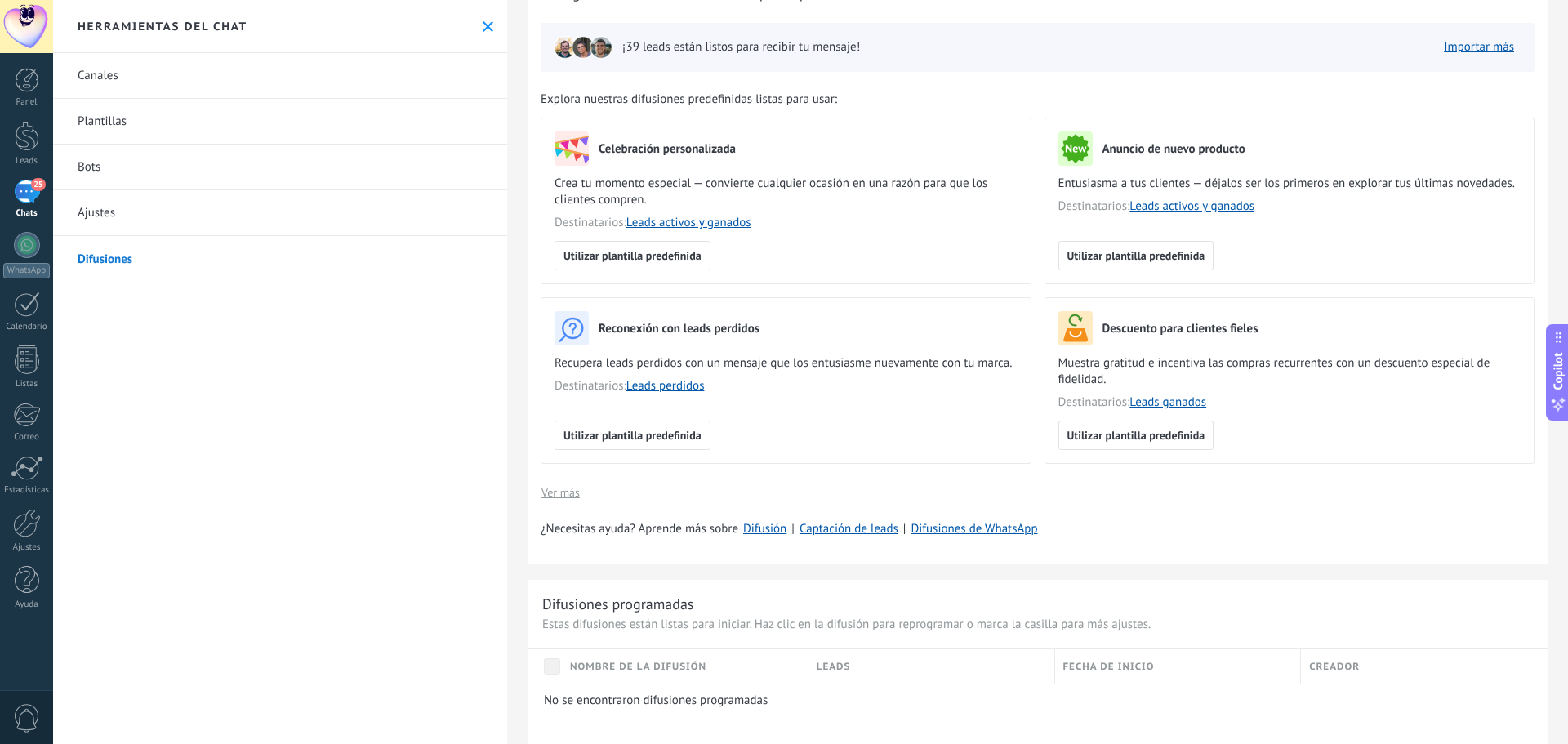
click at [572, 490] on span "Ver más" at bounding box center [560, 492] width 38 height 12
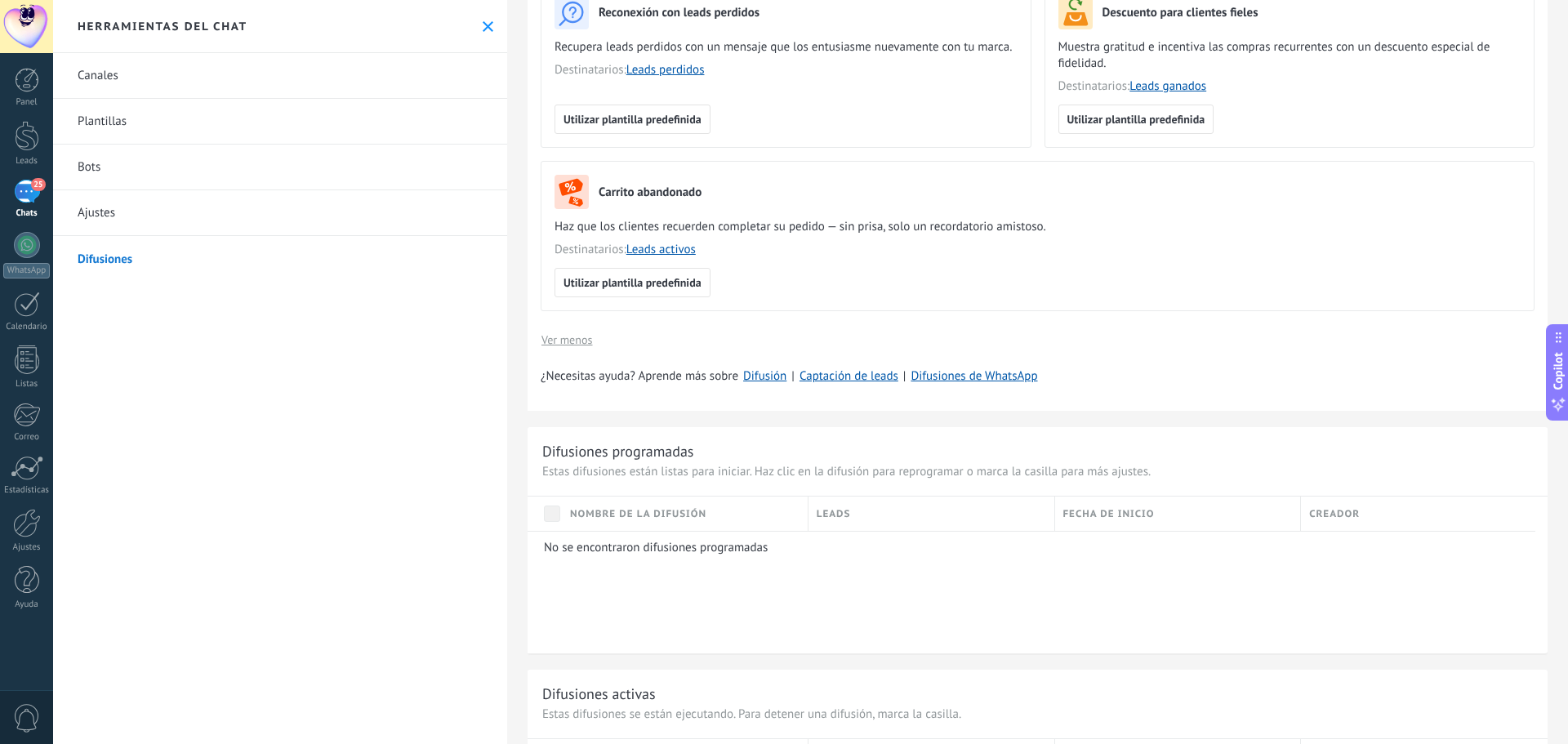
scroll to position [408, 0]
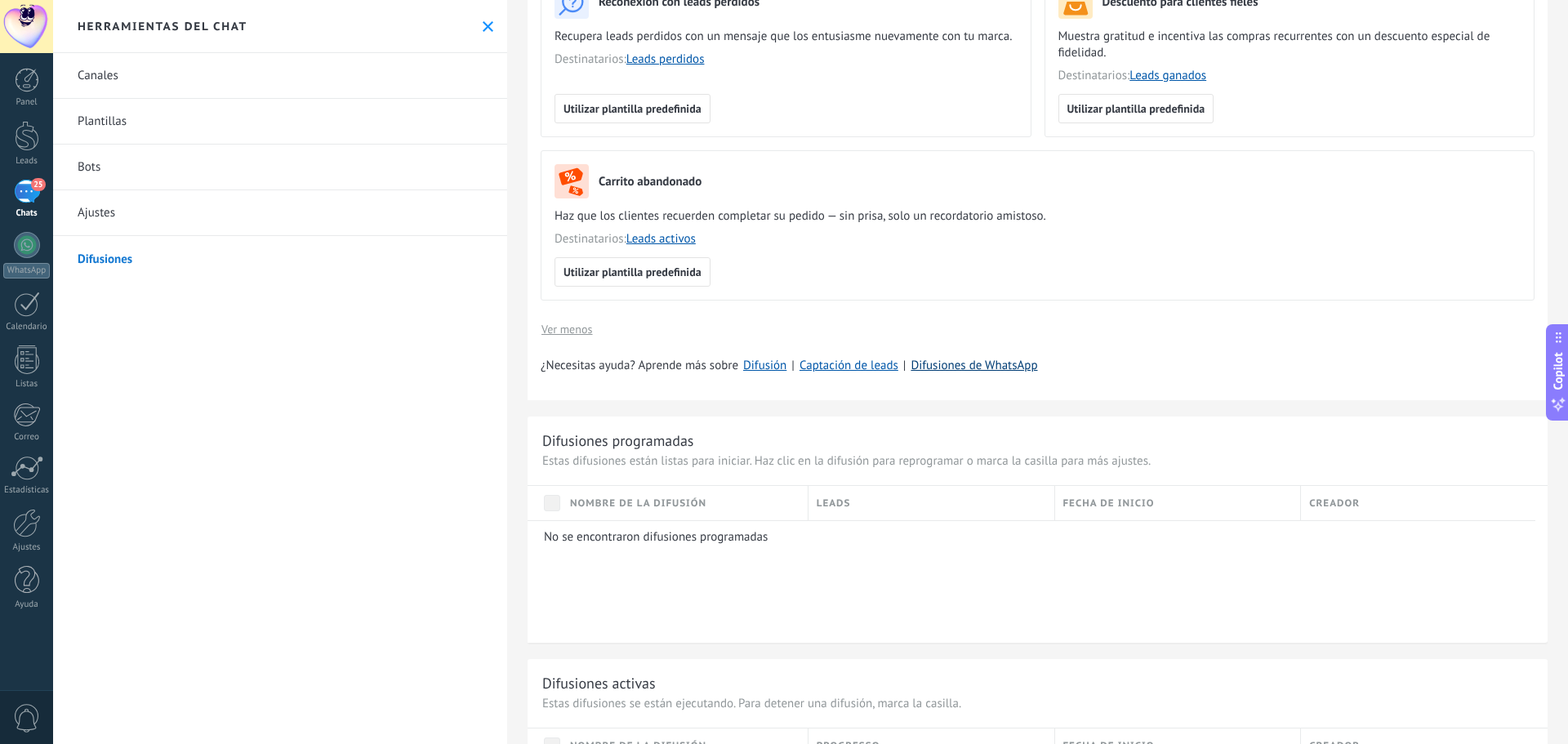
click at [927, 366] on link "Difusiones de WhatsApp" at bounding box center [974, 365] width 127 height 16
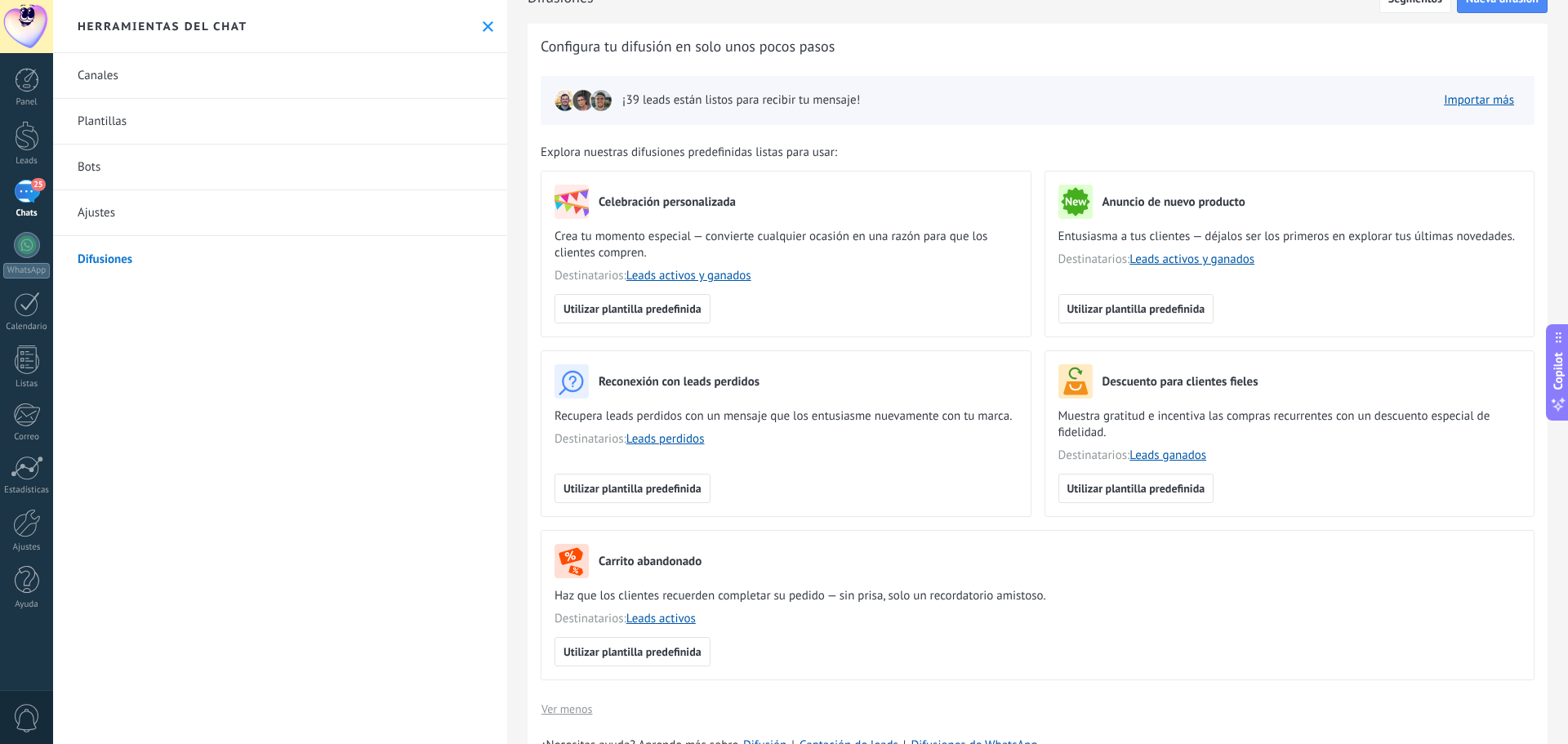
scroll to position [0, 0]
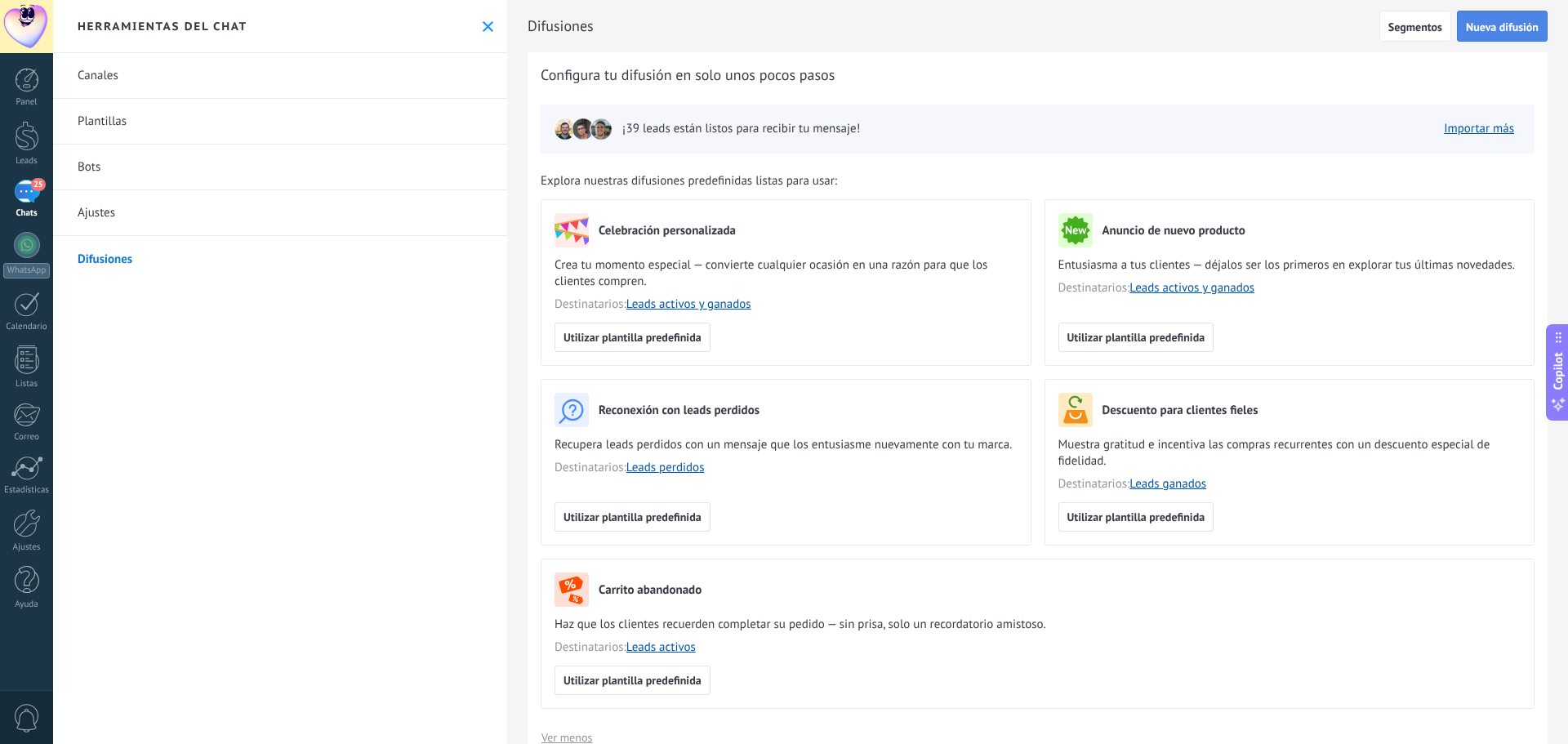
click at [1493, 27] on span "Nueva difusión" at bounding box center [1503, 27] width 73 height 12
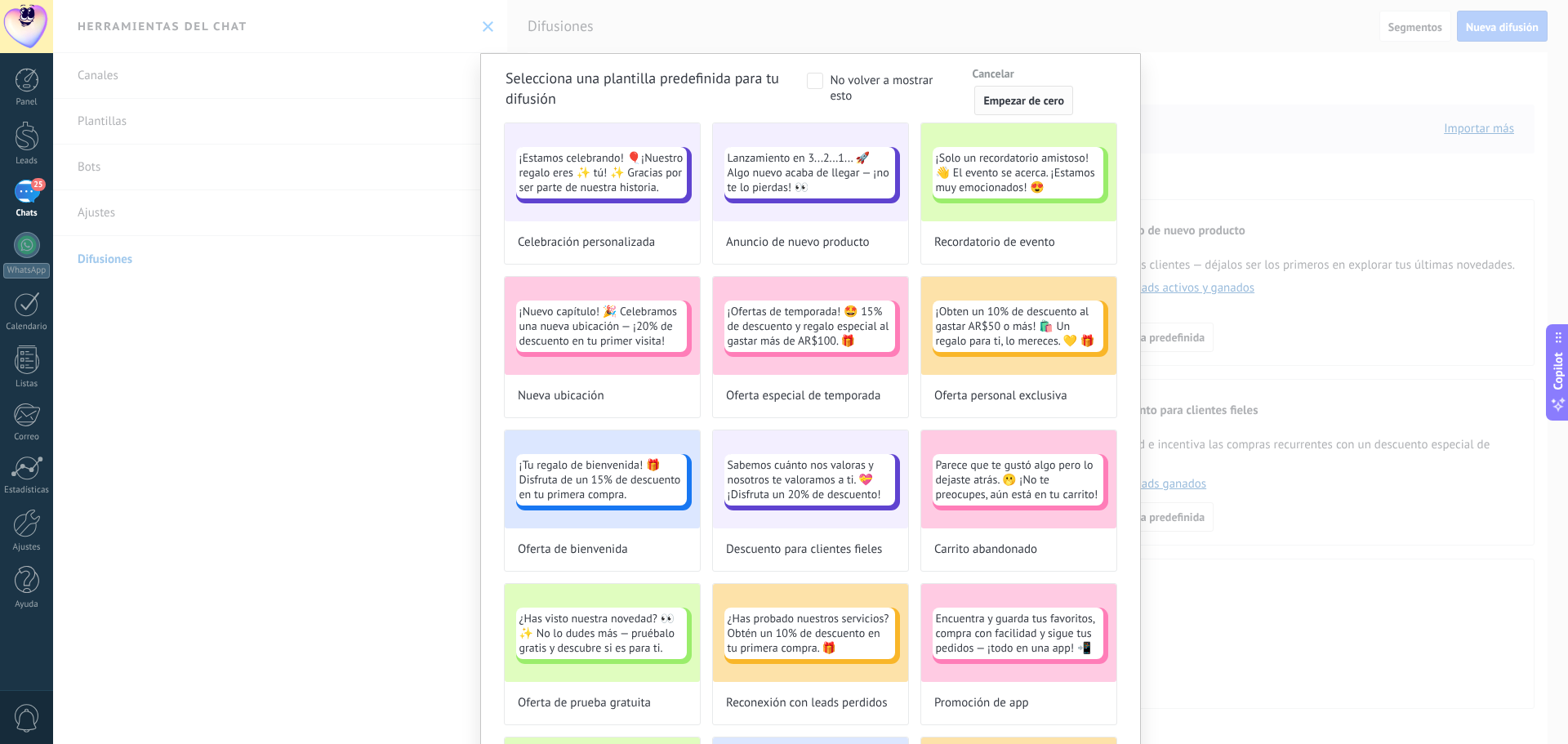
click at [1021, 99] on span "Empezar de cero" at bounding box center [1024, 100] width 81 height 12
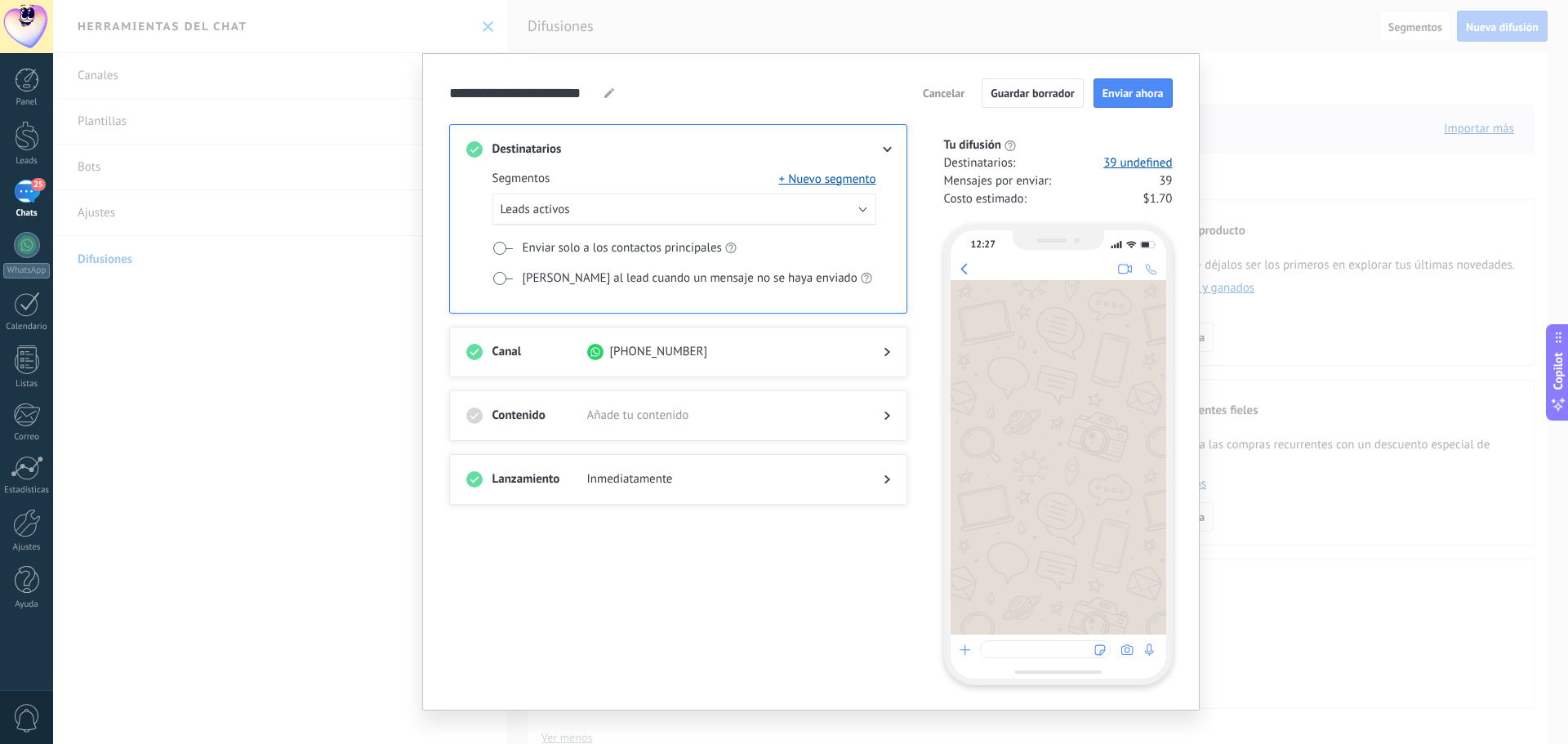
click at [924, 99] on span "Cancelar" at bounding box center [943, 93] width 41 height 12
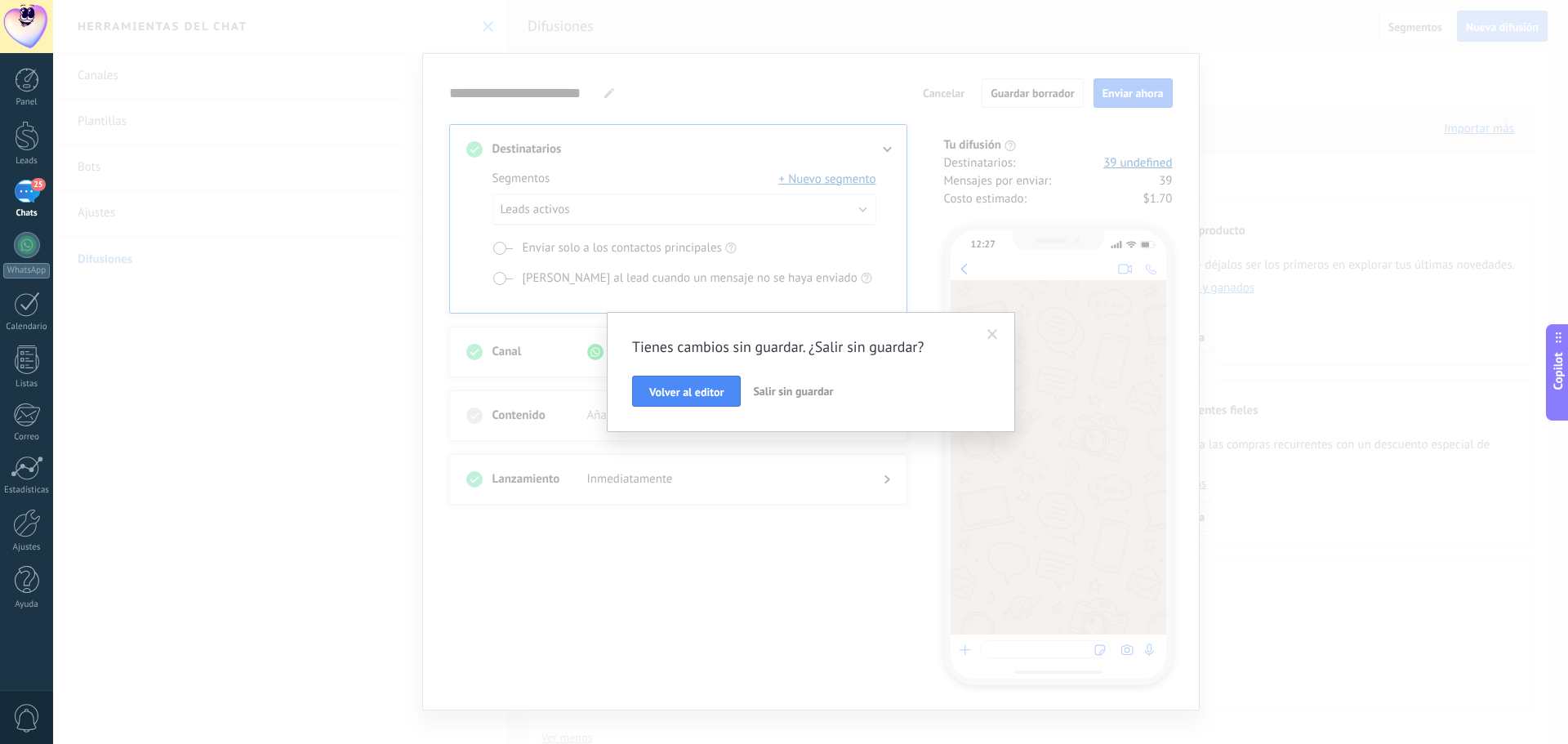
click at [790, 393] on span "Salir sin guardar" at bounding box center [793, 391] width 80 height 15
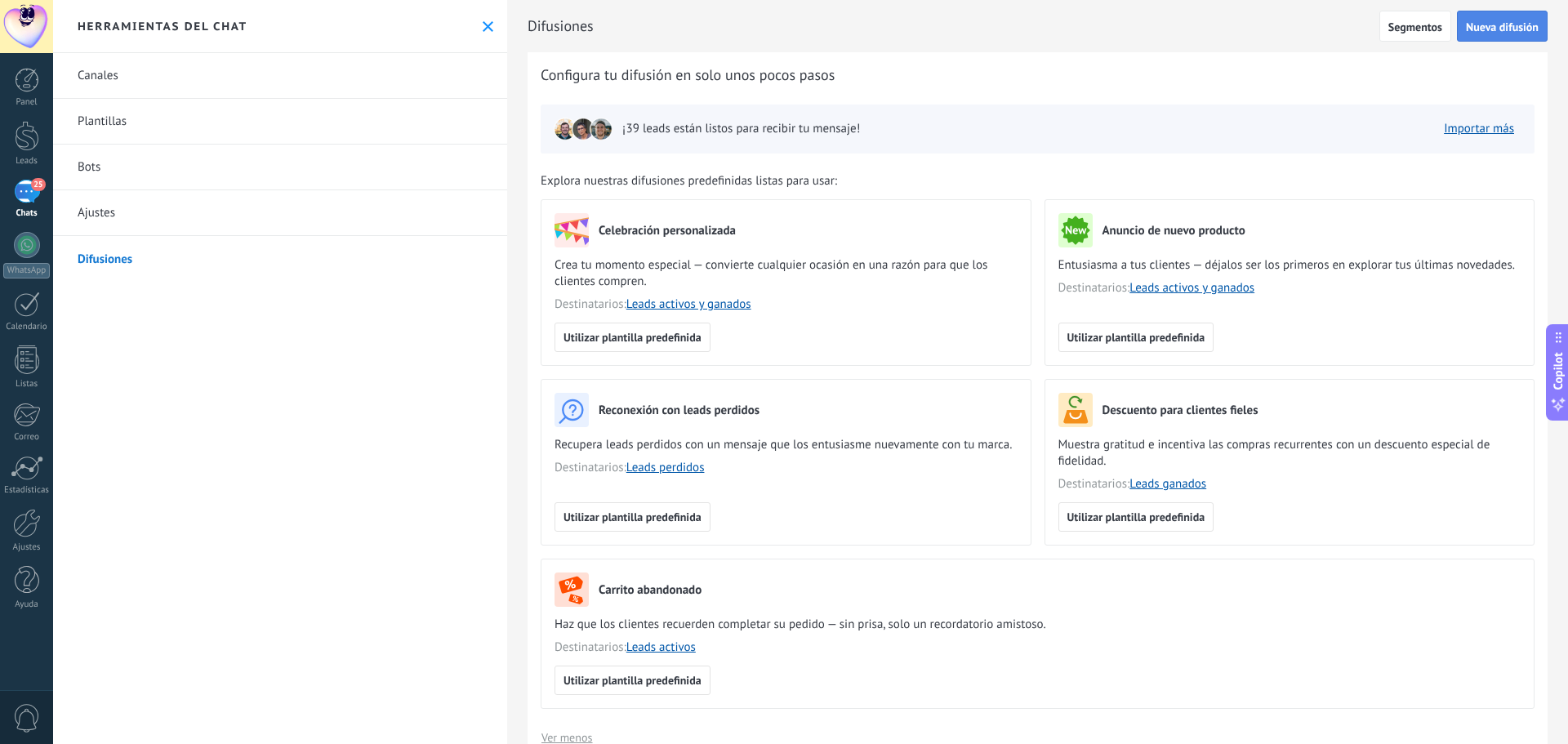
click at [1493, 28] on span "Nueva difusión" at bounding box center [1503, 27] width 73 height 12
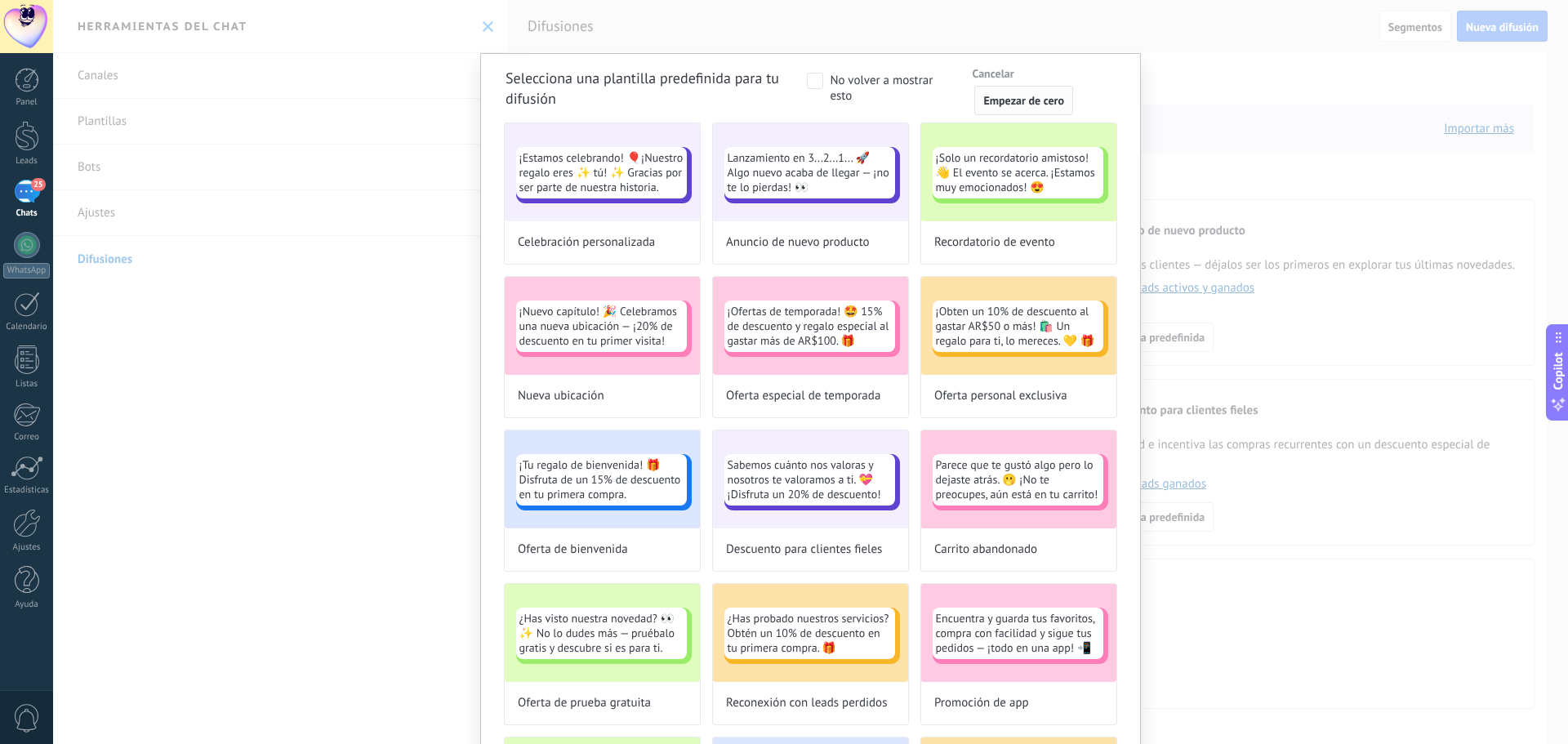
click at [1010, 104] on span "Empezar de cero" at bounding box center [1024, 100] width 81 height 12
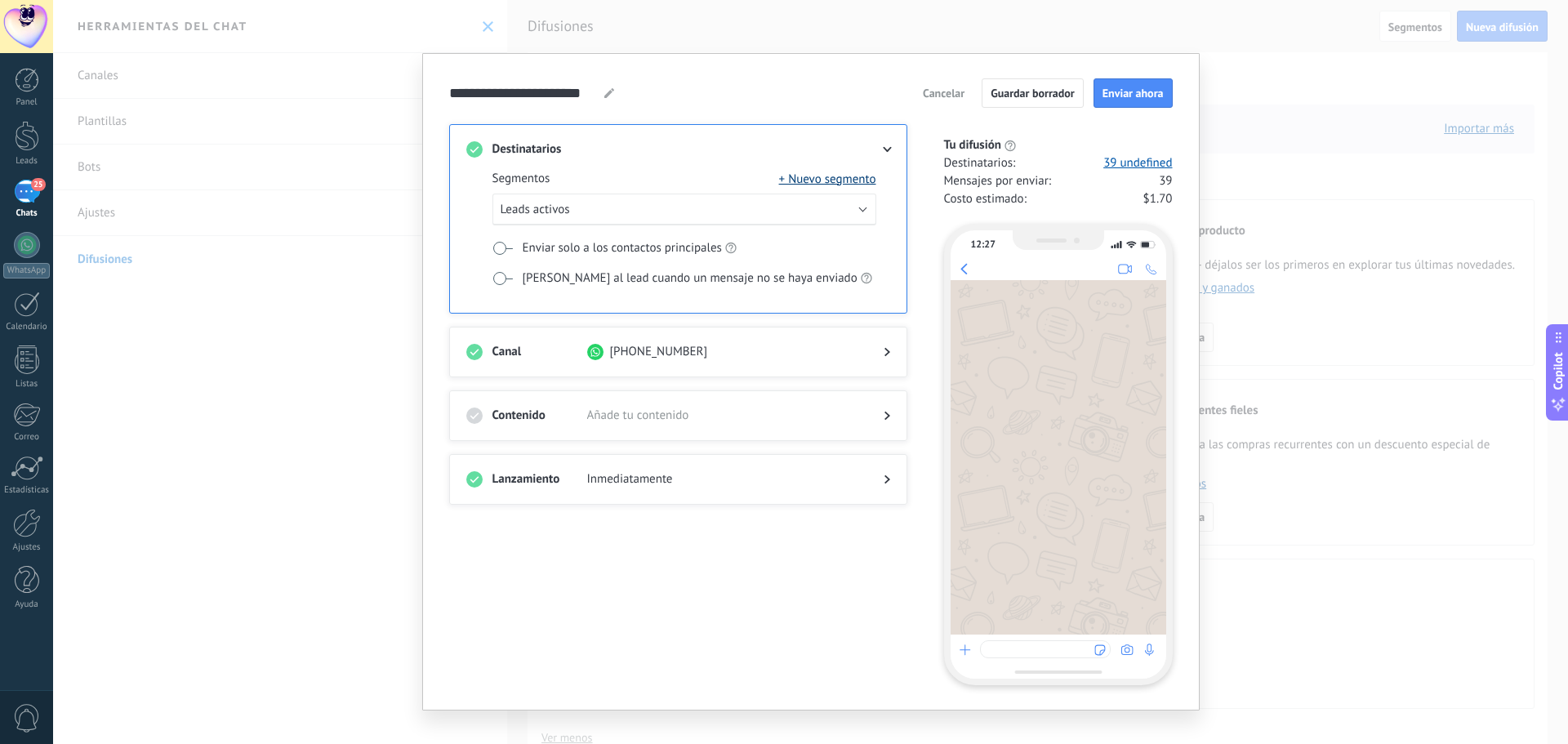
click at [847, 180] on button "+ Nuevo segmento" at bounding box center [827, 179] width 97 height 17
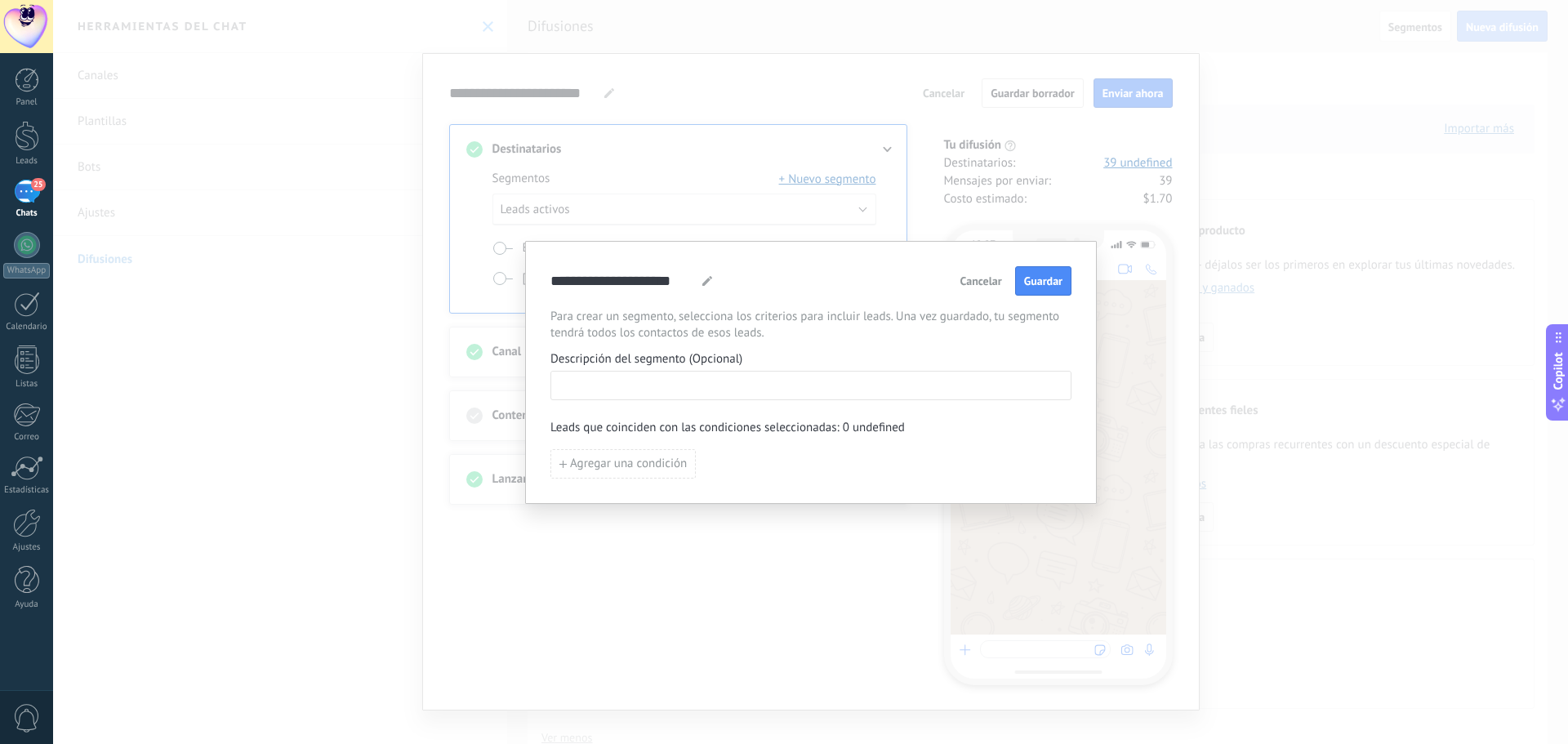
click at [681, 388] on input at bounding box center [811, 384] width 520 height 27
type input "******"
click at [653, 465] on span "Agregar una condición" at bounding box center [628, 464] width 117 height 12
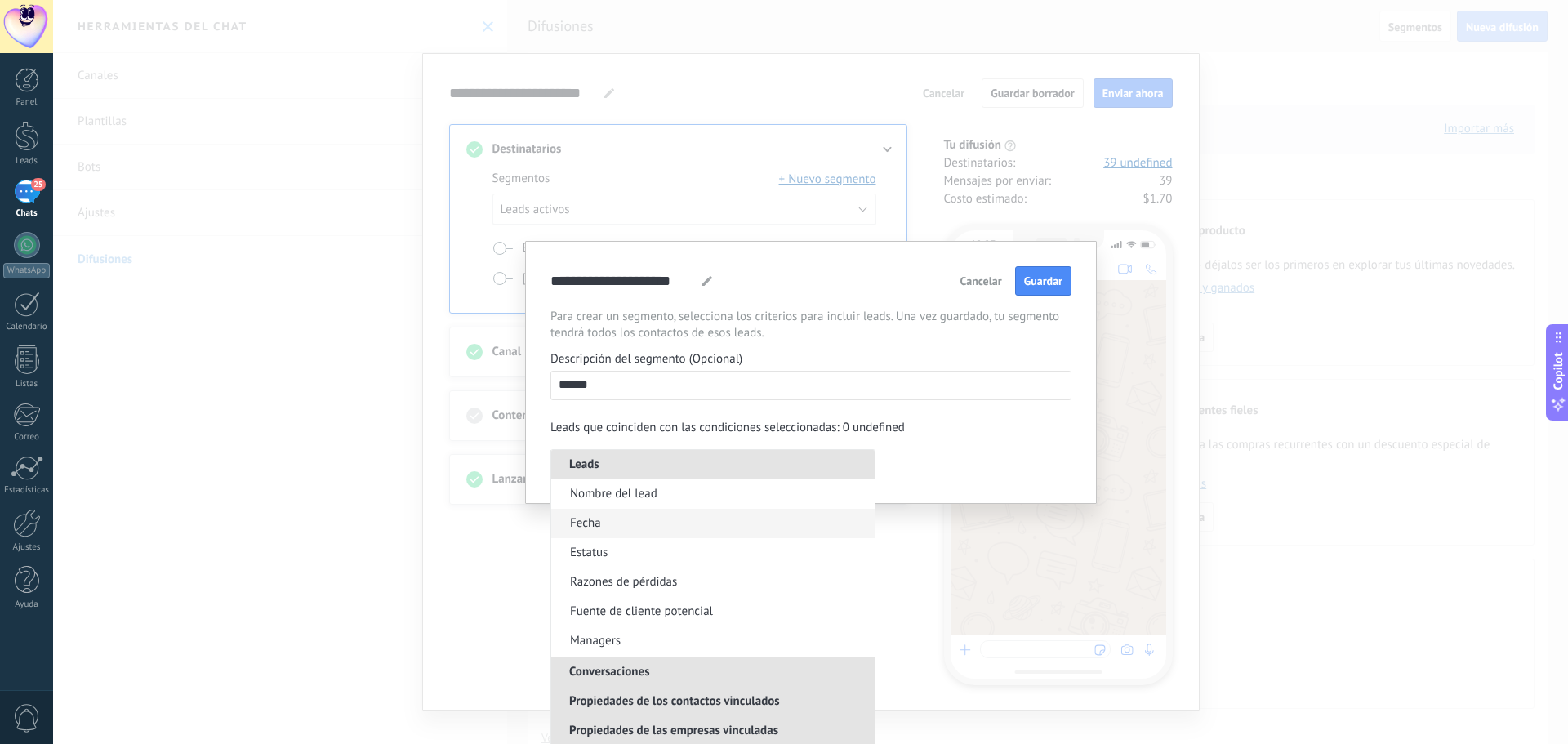
click at [658, 510] on li "Fecha" at bounding box center [713, 523] width 323 height 29
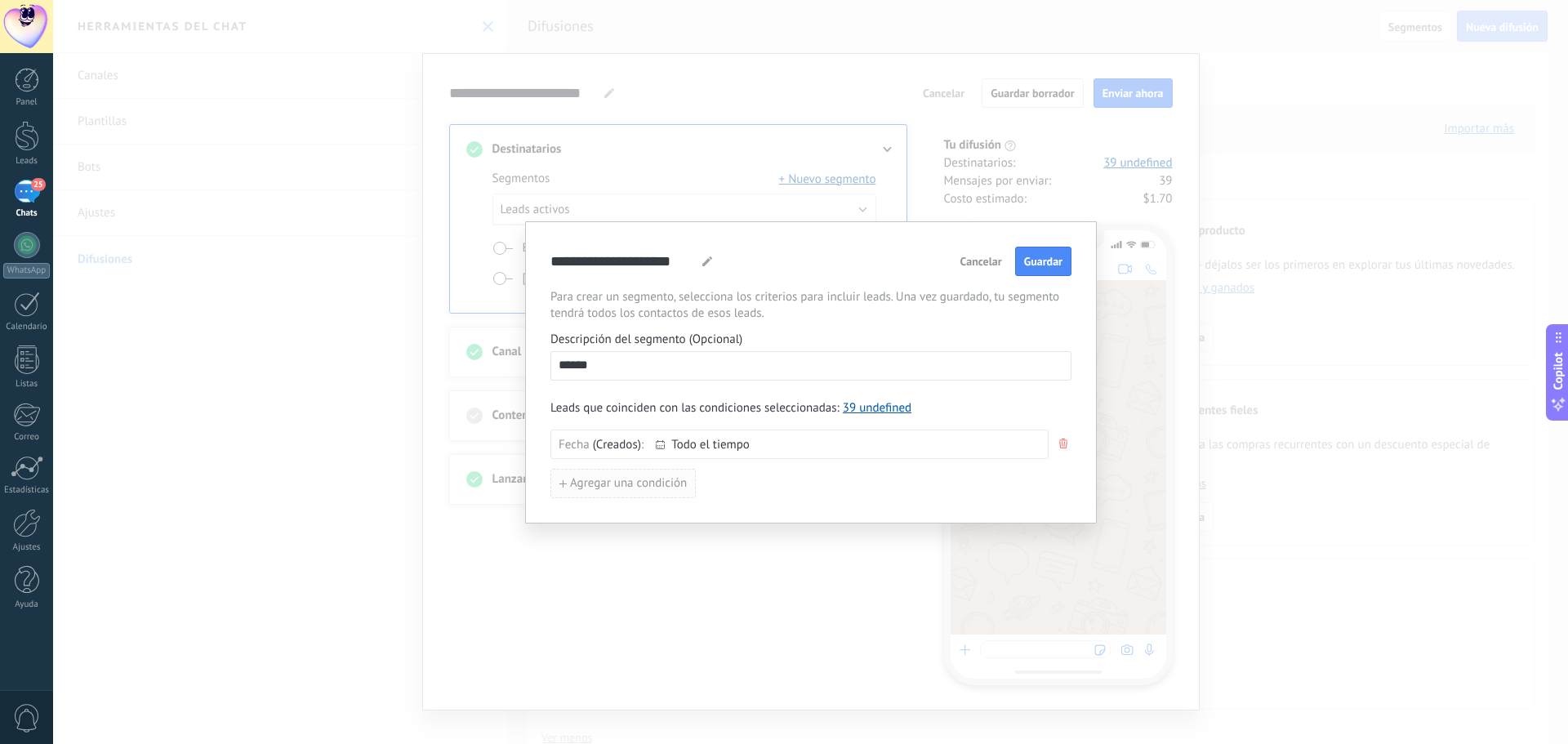
click at [661, 483] on span "Agregar una condición" at bounding box center [628, 483] width 117 height 12
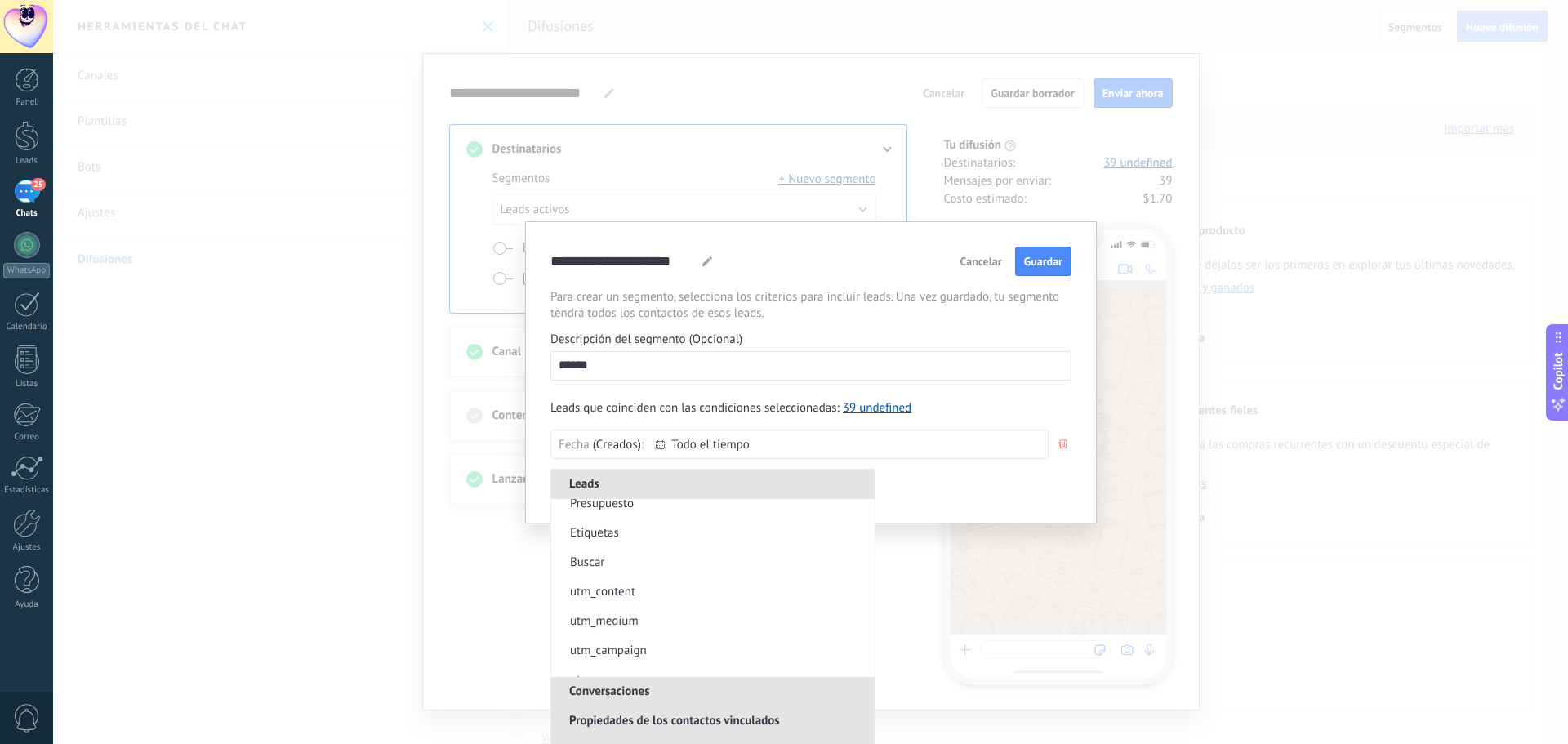
click at [636, 692] on span "Conversaciones" at bounding box center [609, 691] width 117 height 16
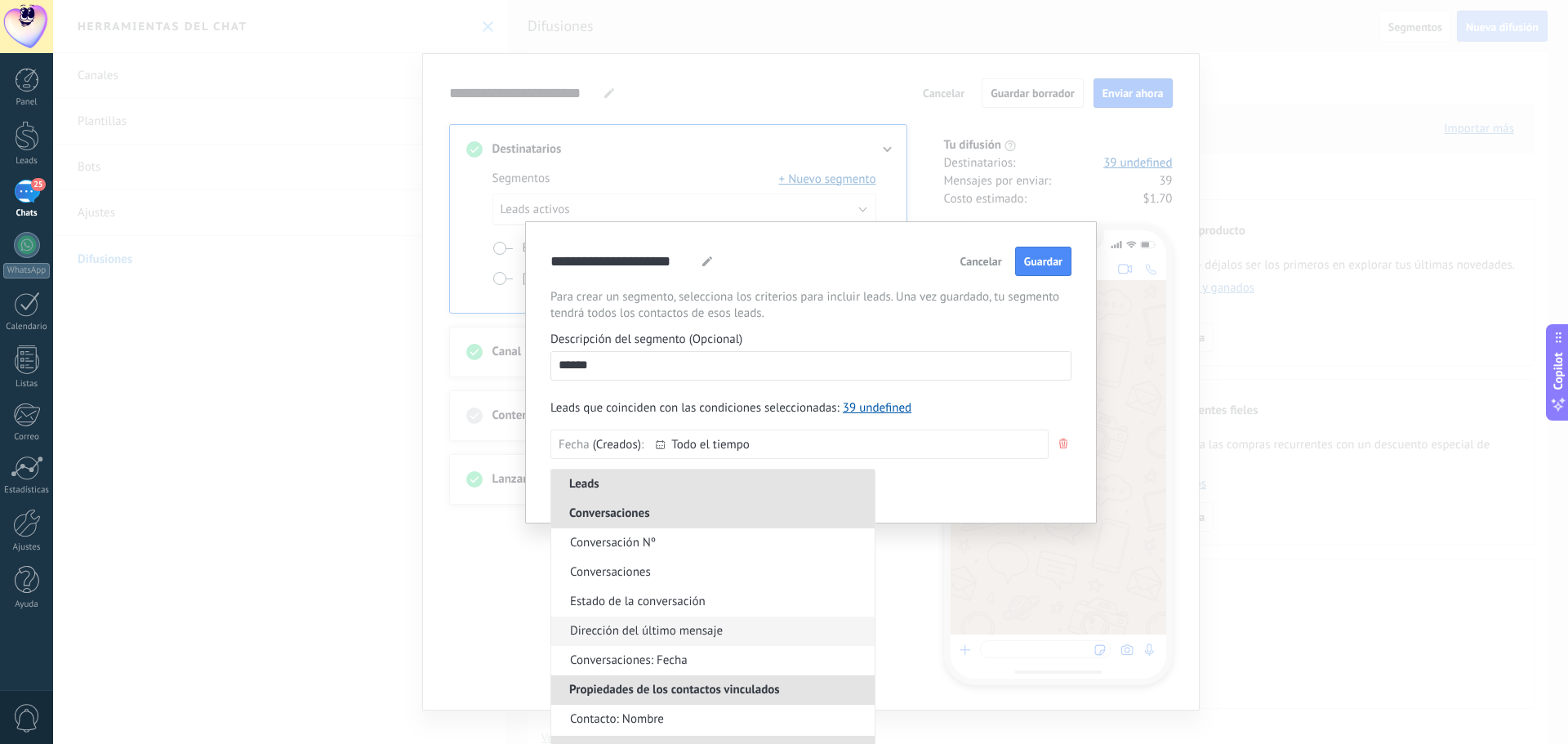
click at [733, 628] on li "Dirección del último mensaje" at bounding box center [713, 630] width 323 height 29
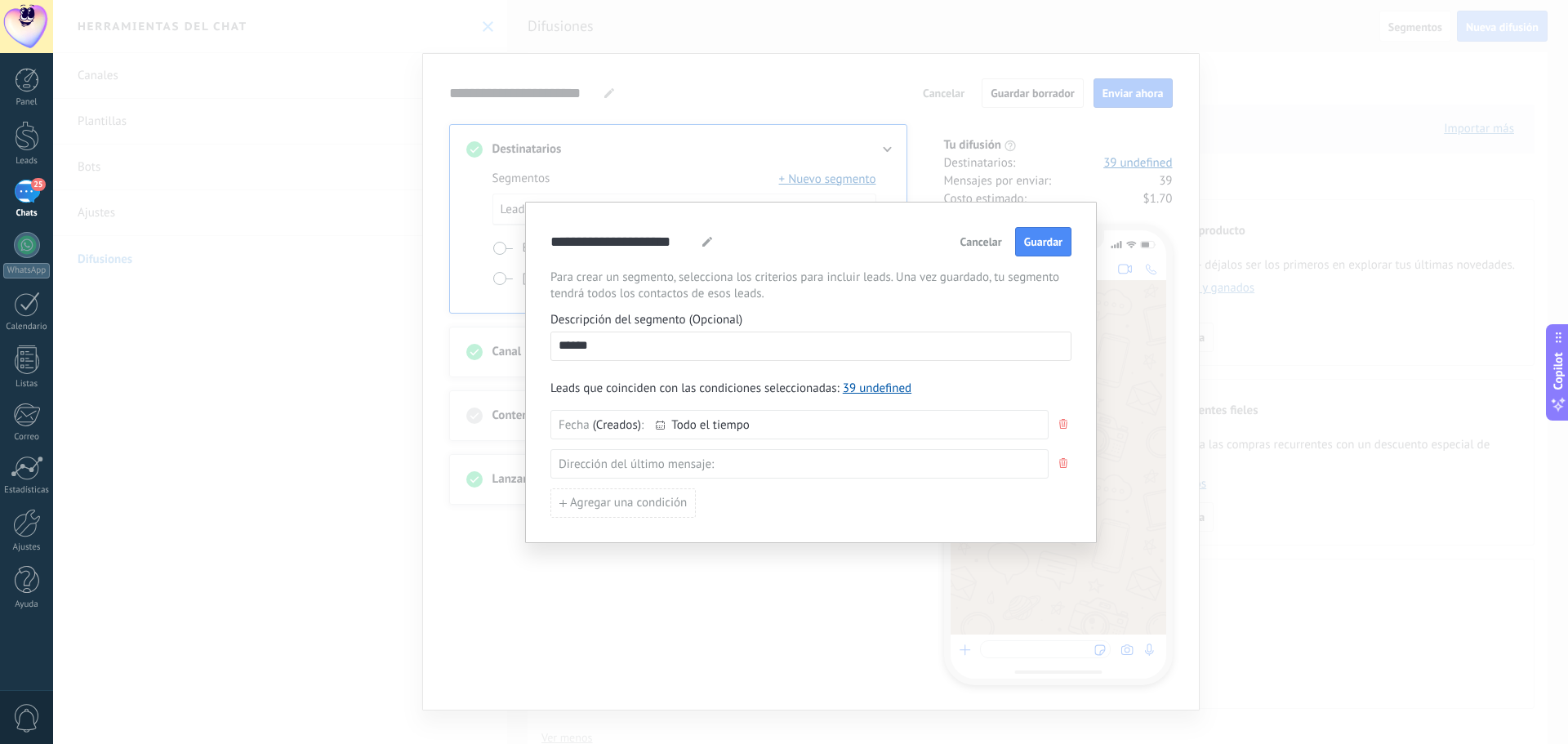
click at [1065, 418] on button "button" at bounding box center [1063, 424] width 17 height 29
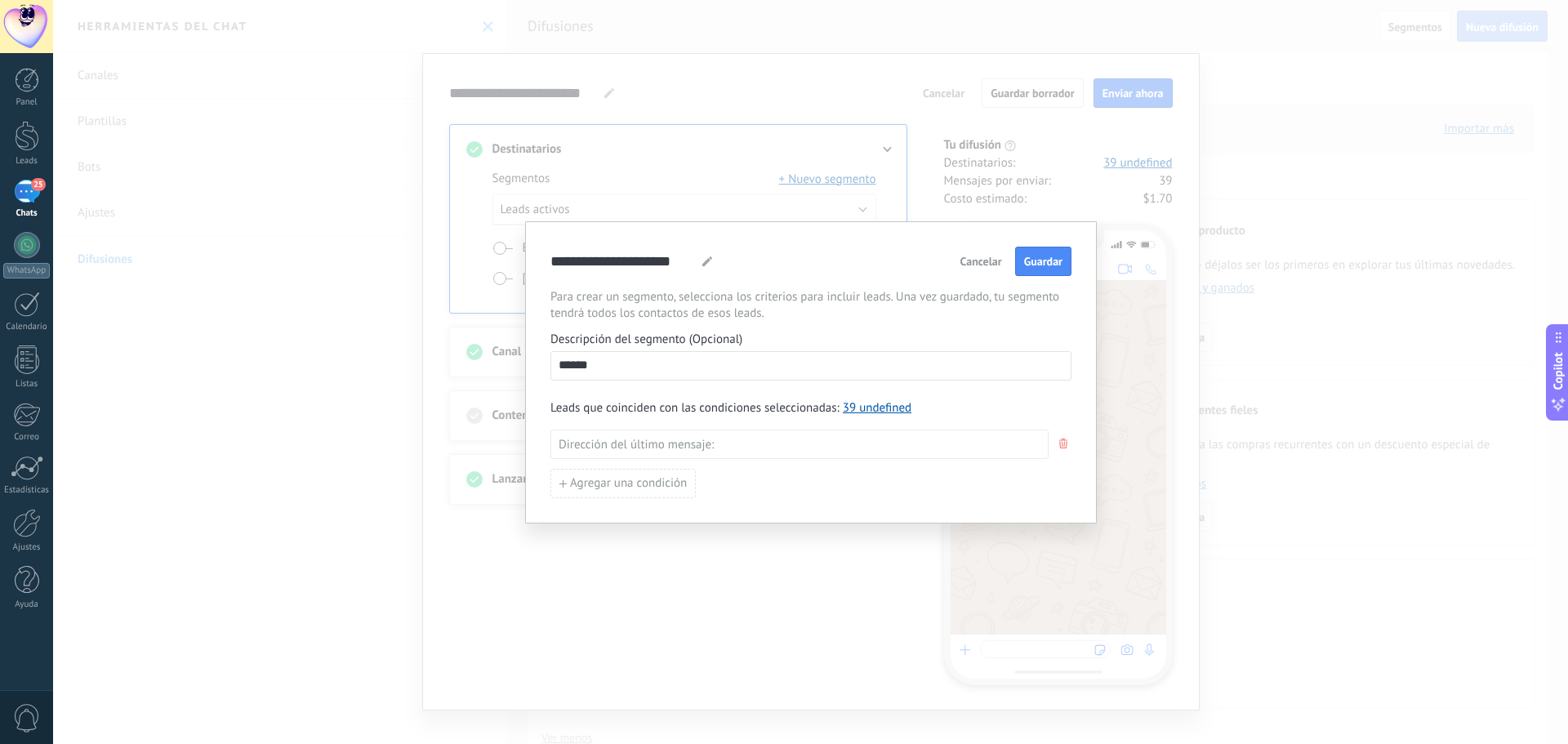
click at [814, 443] on div at bounding box center [880, 444] width 320 height 18
click at [767, 506] on span "Salientes" at bounding box center [745, 504] width 58 height 22
click at [767, 506] on div "**********" at bounding box center [811, 373] width 572 height 304
click at [793, 443] on ul "Salientes" at bounding box center [880, 445] width 320 height 22
click at [768, 473] on span "Entrantes" at bounding box center [746, 476] width 60 height 22
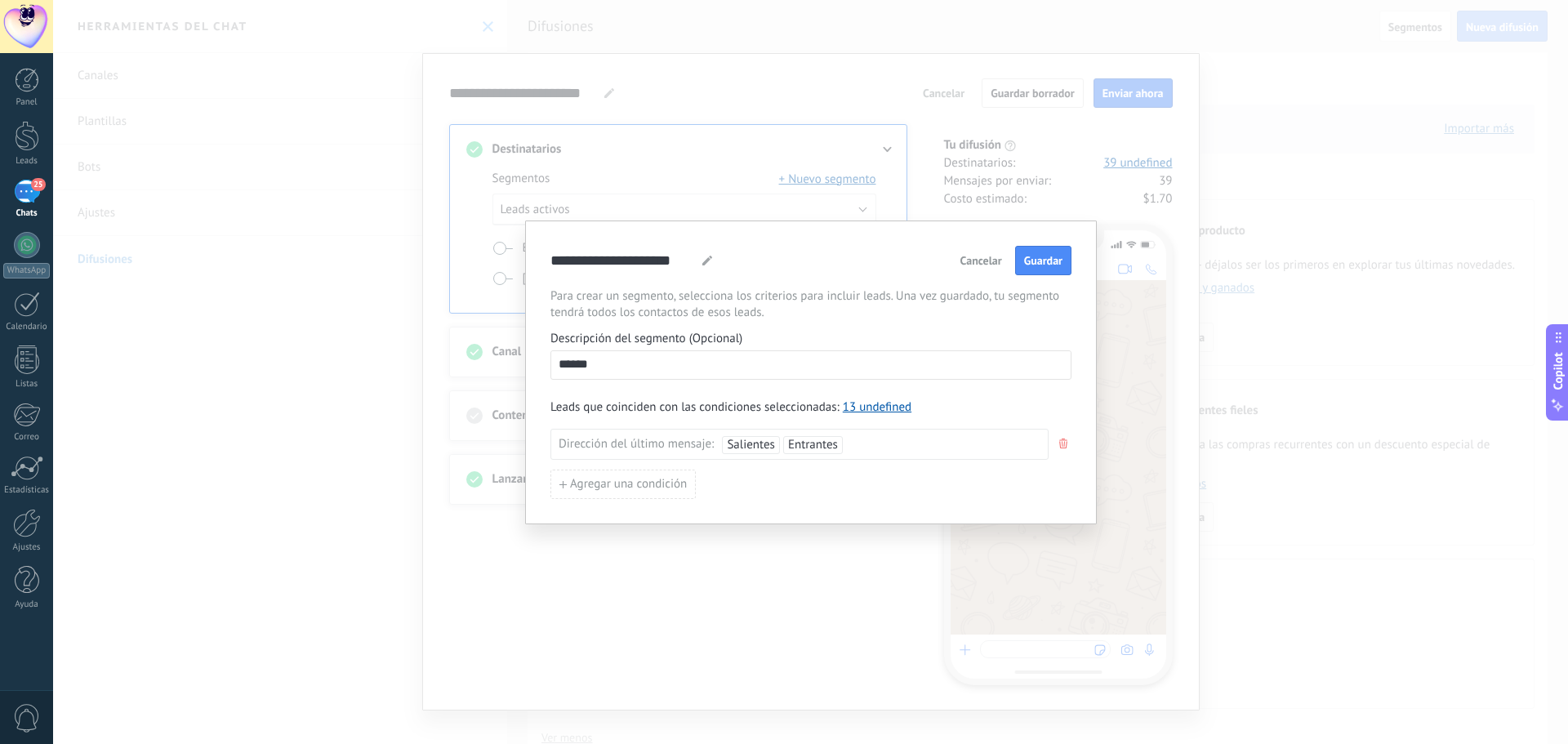
click at [765, 448] on span "Salientes" at bounding box center [751, 444] width 48 height 16
click at [767, 507] on div "**********" at bounding box center [811, 372] width 572 height 304
click at [773, 441] on li "Entrantes" at bounding box center [752, 445] width 60 height 18
click at [753, 476] on span "Salientes" at bounding box center [745, 476] width 58 height 22
click at [761, 443] on span "Entrantes" at bounding box center [752, 444] width 50 height 16
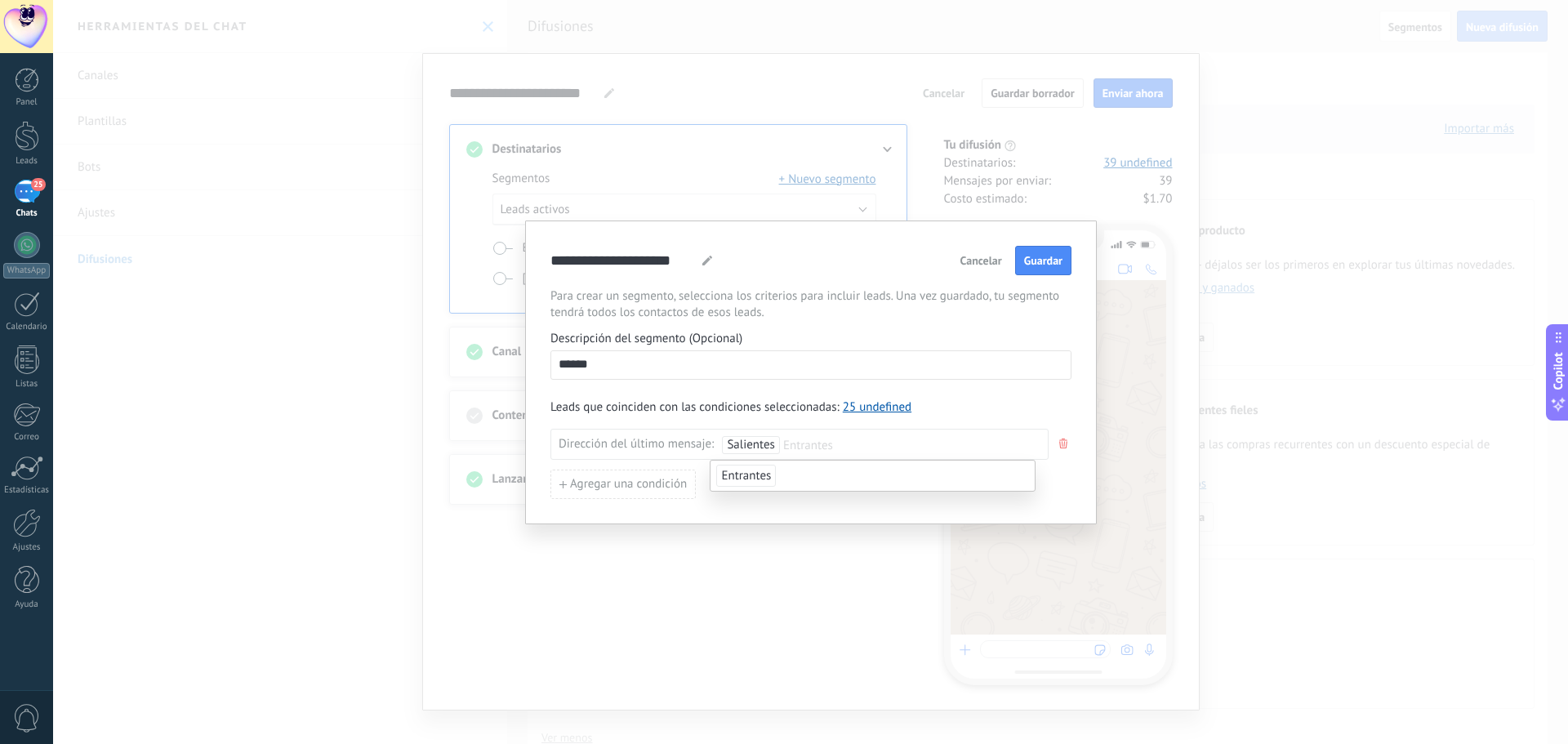
click at [777, 501] on div "**********" at bounding box center [811, 372] width 572 height 304
click at [667, 488] on span "Agregar una condición" at bounding box center [628, 484] width 117 height 12
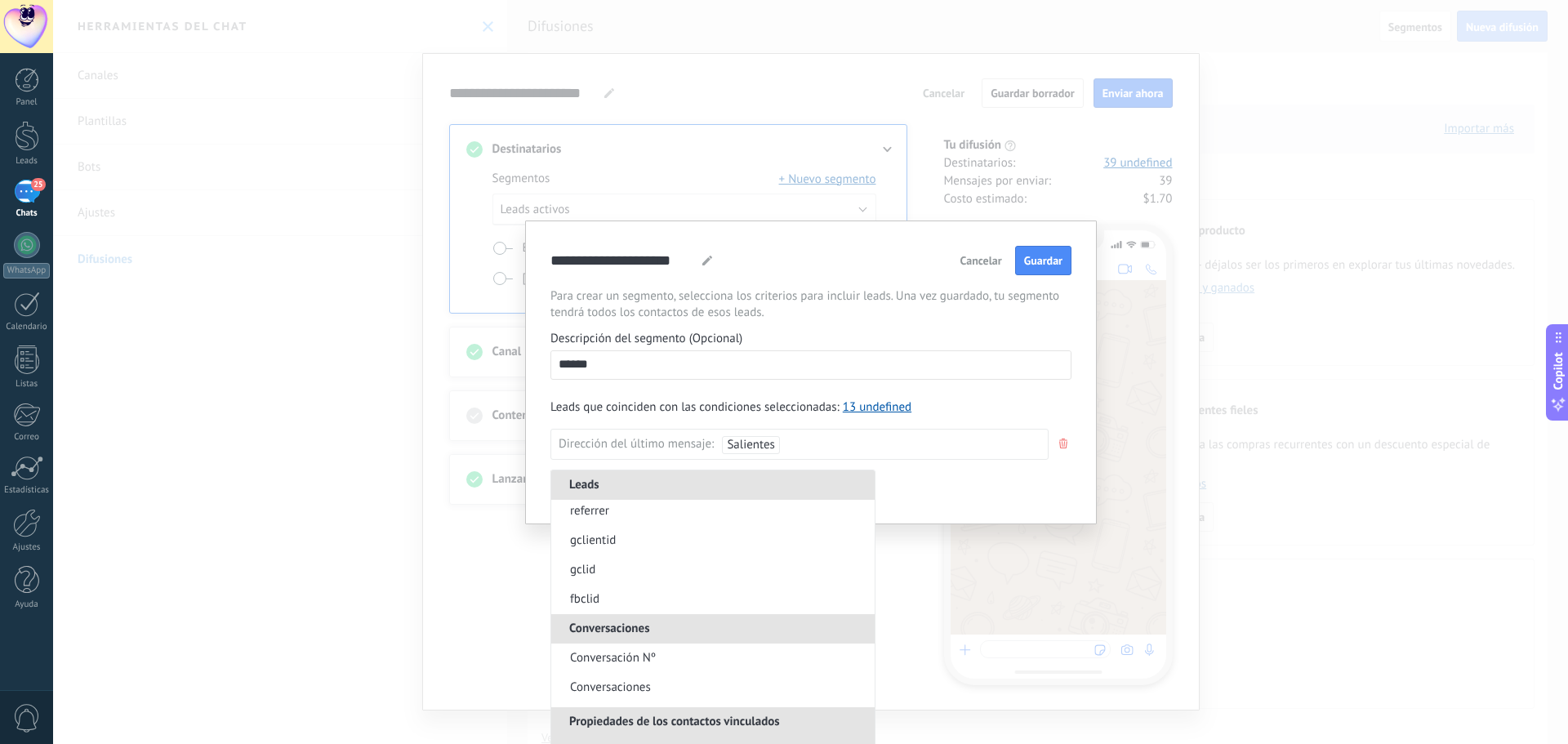
scroll to position [572, 0]
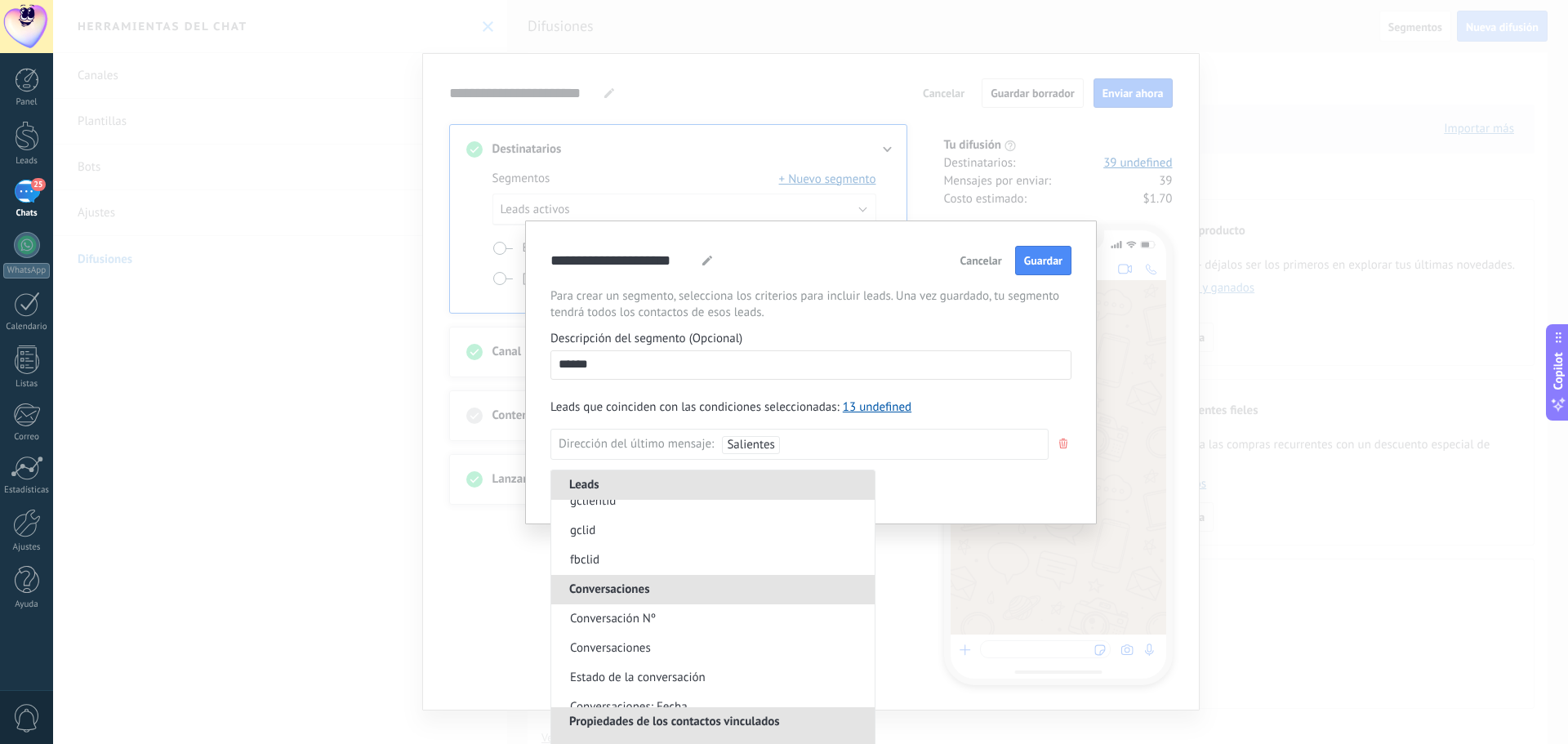
click at [675, 626] on li "Conversación Nº" at bounding box center [713, 618] width 323 height 29
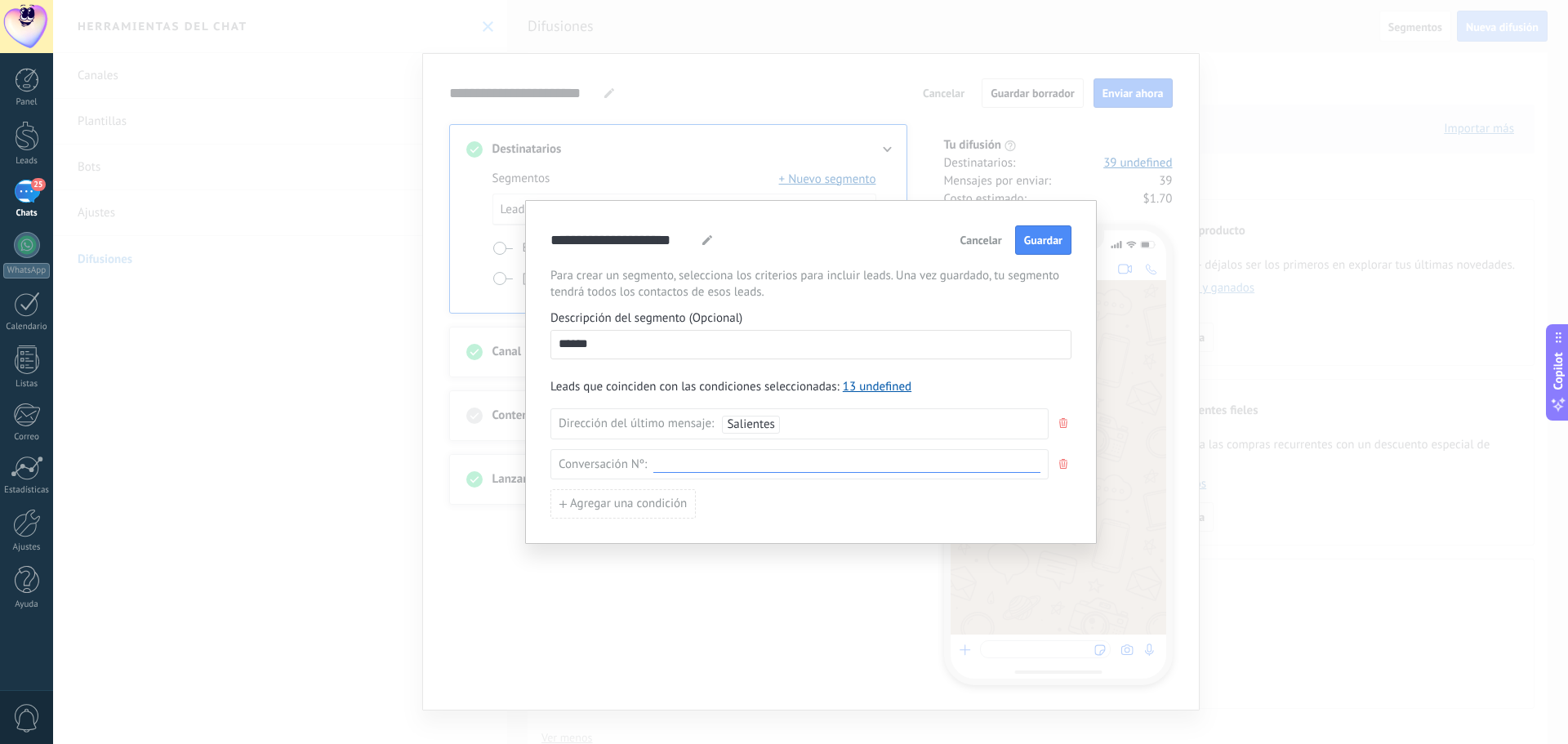
click at [971, 466] on input at bounding box center [846, 464] width 387 height 16
click at [32, 203] on div "25" at bounding box center [27, 191] width 27 height 24
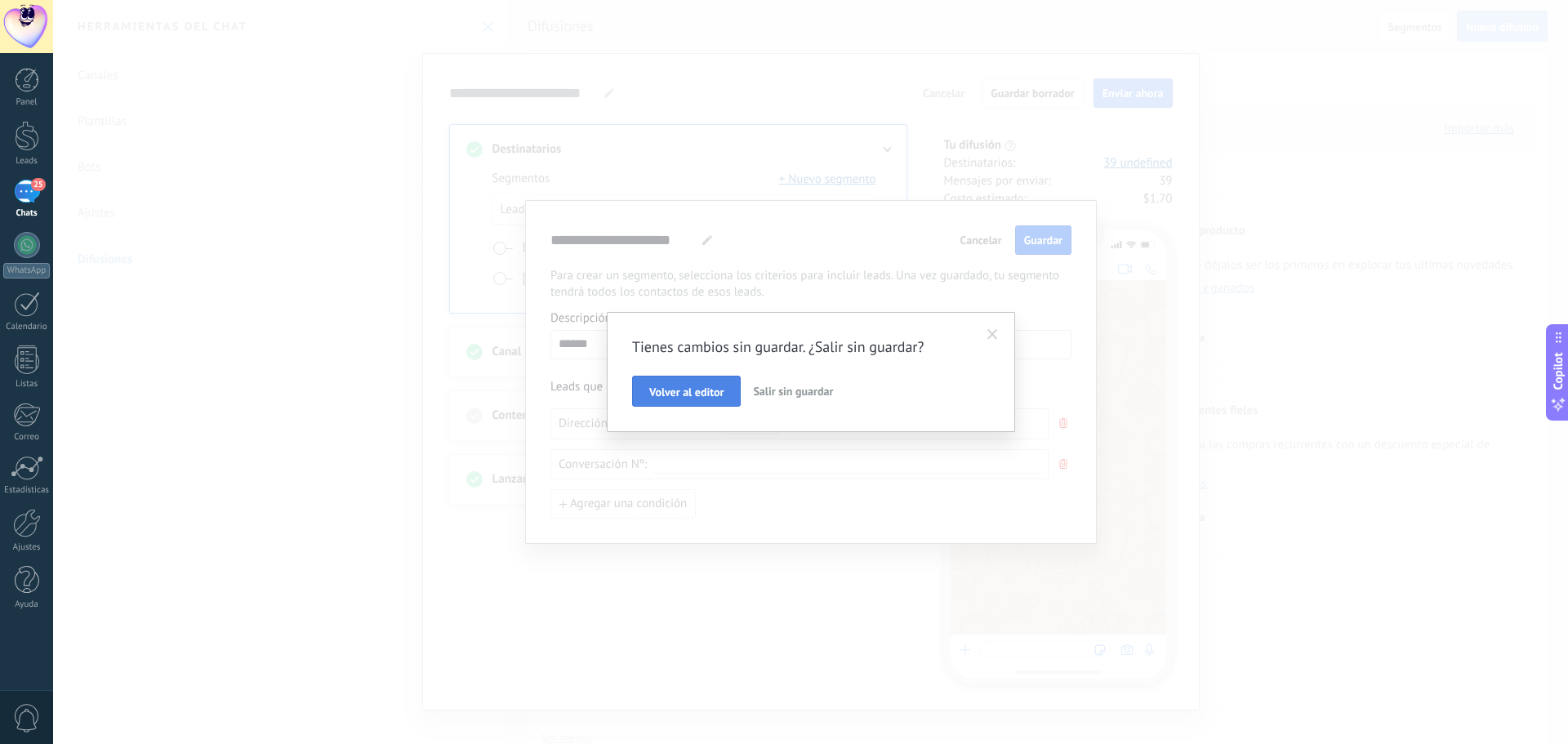
click at [726, 401] on button "Volver al editor" at bounding box center [686, 390] width 109 height 31
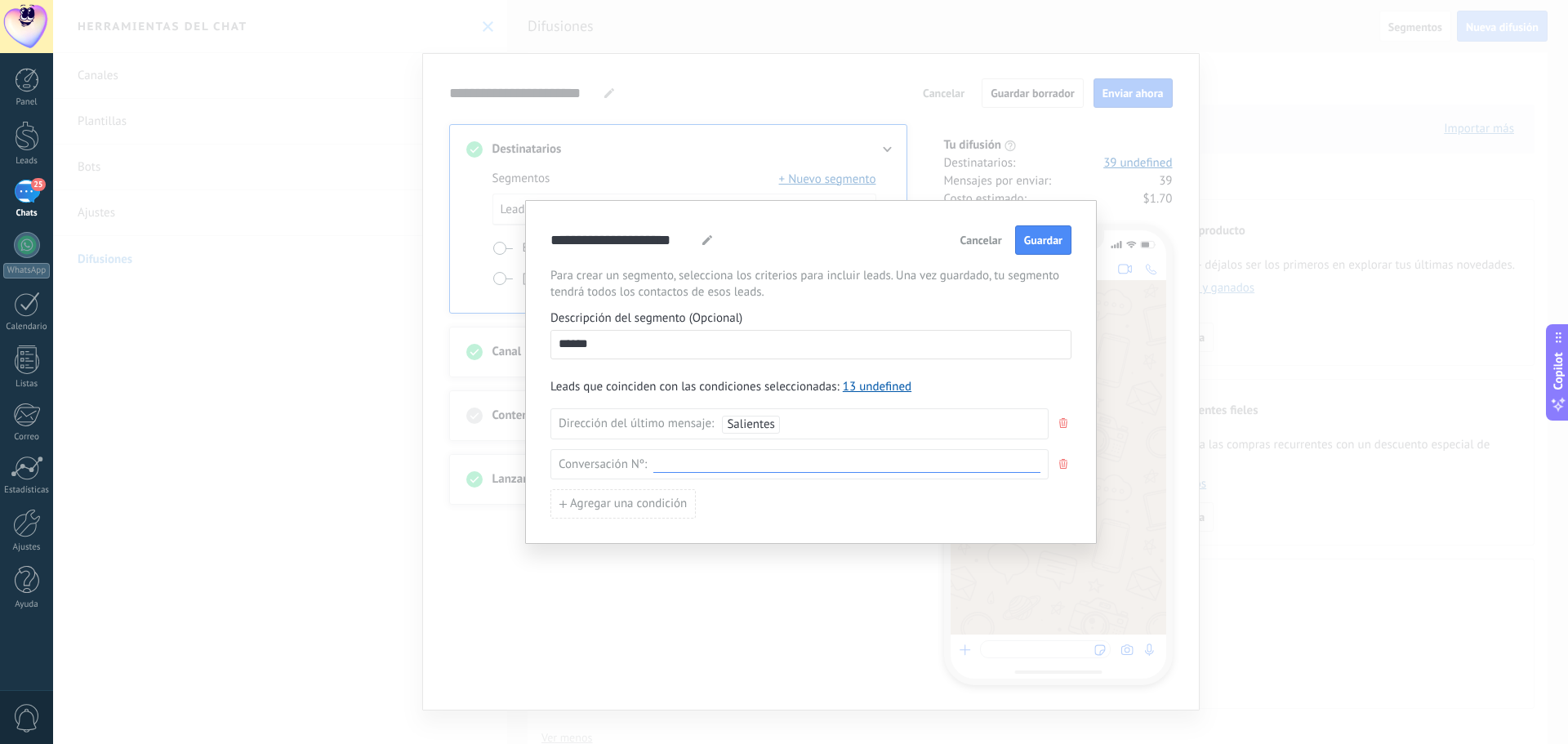
click at [693, 471] on input at bounding box center [846, 464] width 387 height 16
type input "****"
click at [816, 510] on div "Agregar una condición" at bounding box center [811, 503] width 521 height 29
click at [1048, 243] on span "Guardar" at bounding box center [1043, 240] width 38 height 12
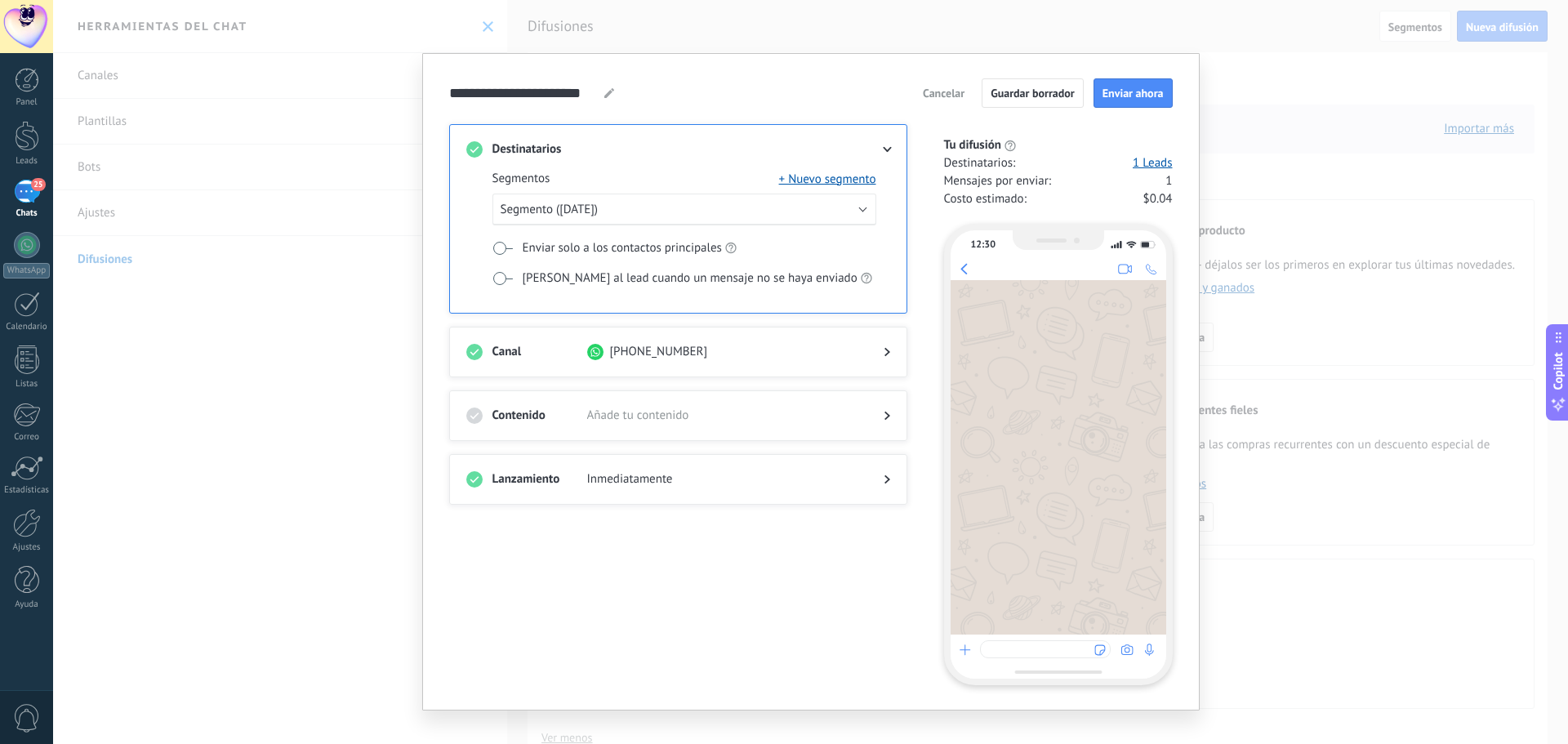
click at [884, 414] on icon at bounding box center [887, 416] width 6 height 10
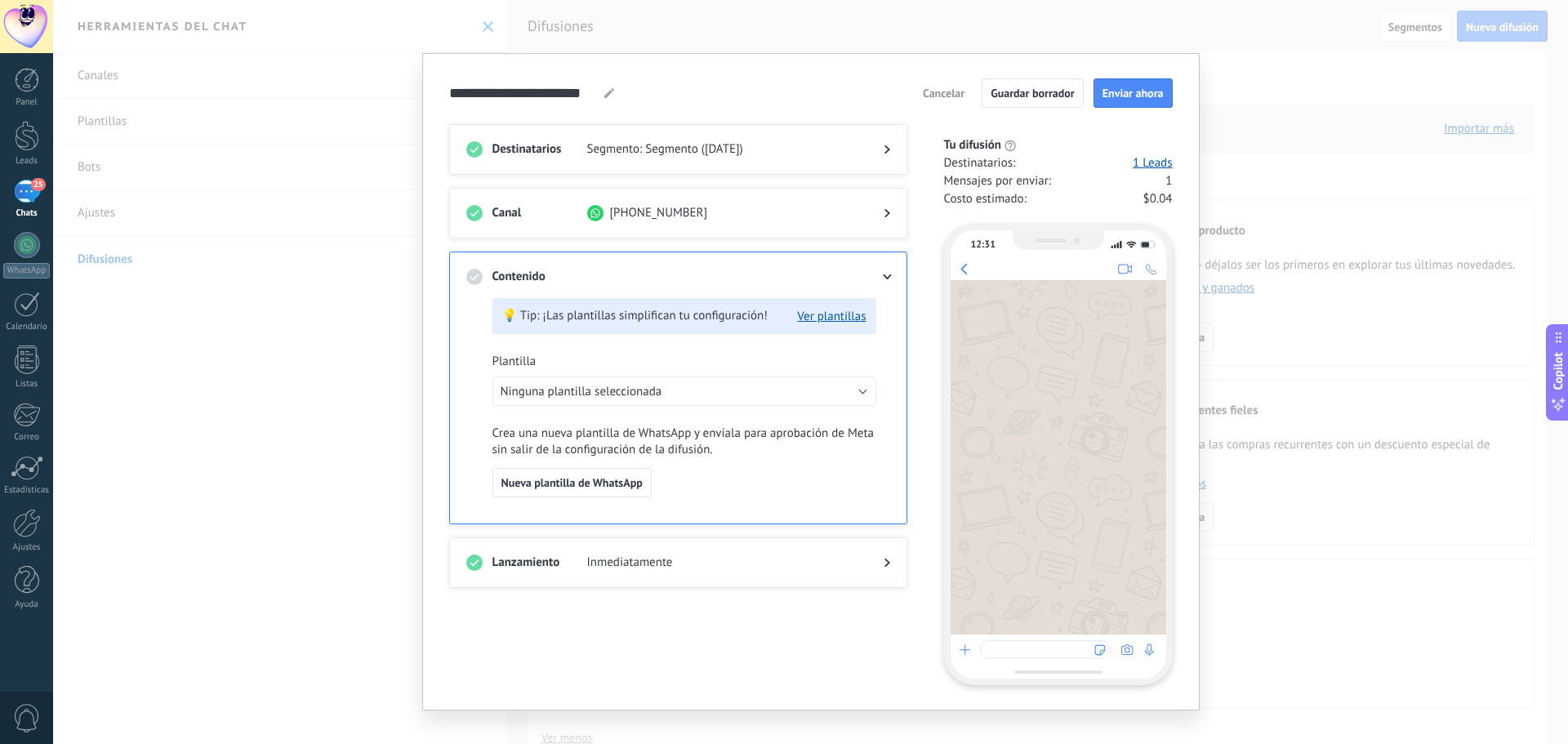
click at [882, 278] on icon at bounding box center [887, 277] width 10 height 6
click at [874, 280] on div at bounding box center [874, 277] width 32 height 17
click at [668, 608] on div "Destinatarios Segmento: Segmento ([DATE]) Canal [PHONE_NUMBER] Contenido 💡 Tip:…" at bounding box center [688, 404] width 477 height 561
click at [886, 277] on use at bounding box center [887, 277] width 9 height 6
click at [881, 271] on div at bounding box center [874, 277] width 32 height 17
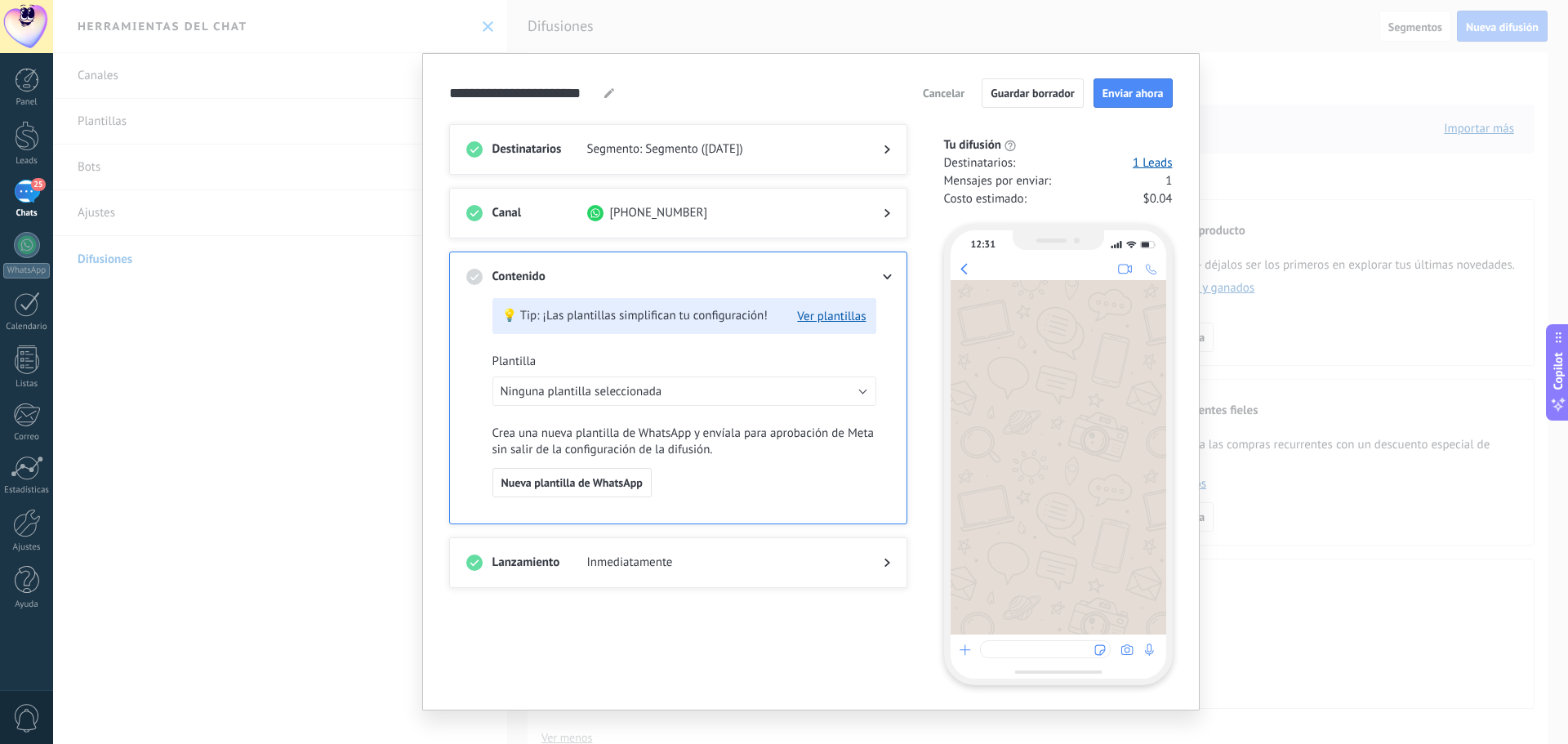
click at [876, 563] on div at bounding box center [874, 563] width 32 height 17
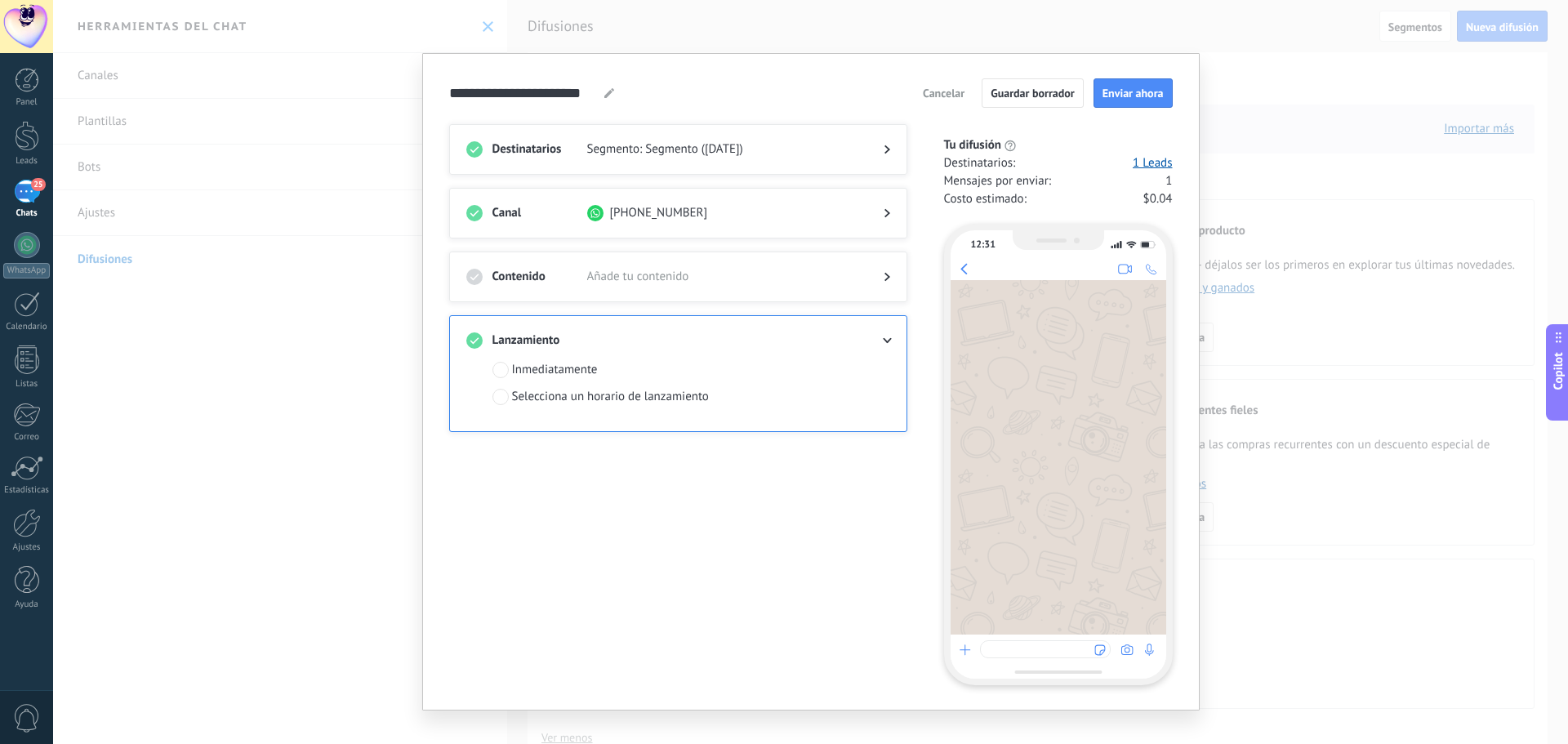
click at [633, 392] on div "Selecciona un horario de lanzamiento" at bounding box center [610, 397] width 196 height 17
click at [681, 428] on input "*****" at bounding box center [653, 430] width 90 height 29
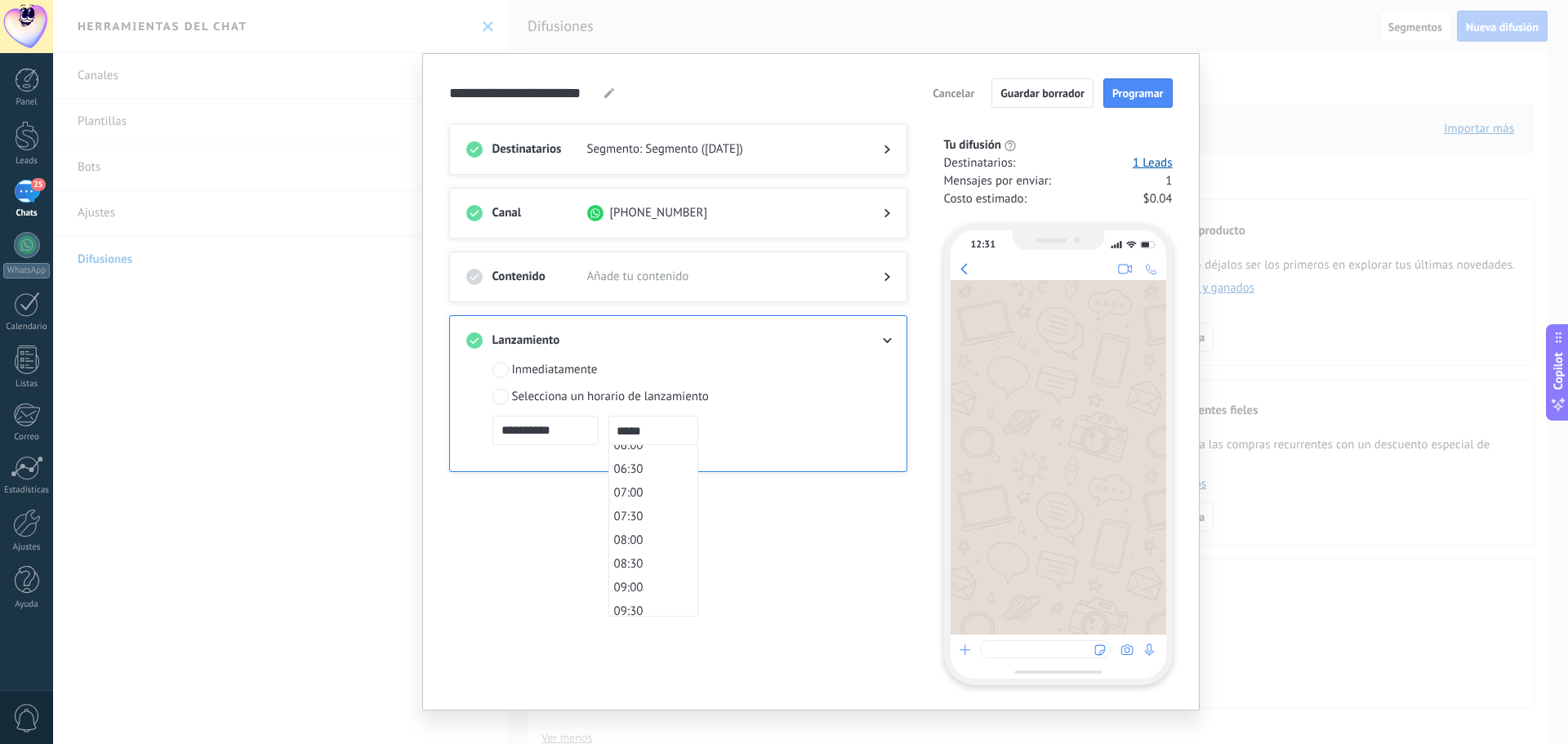
scroll to position [490, 0]
click at [644, 561] on li "12:30" at bounding box center [653, 558] width 88 height 24
type input "*****"
click at [681, 486] on div "**********" at bounding box center [688, 404] width 477 height 561
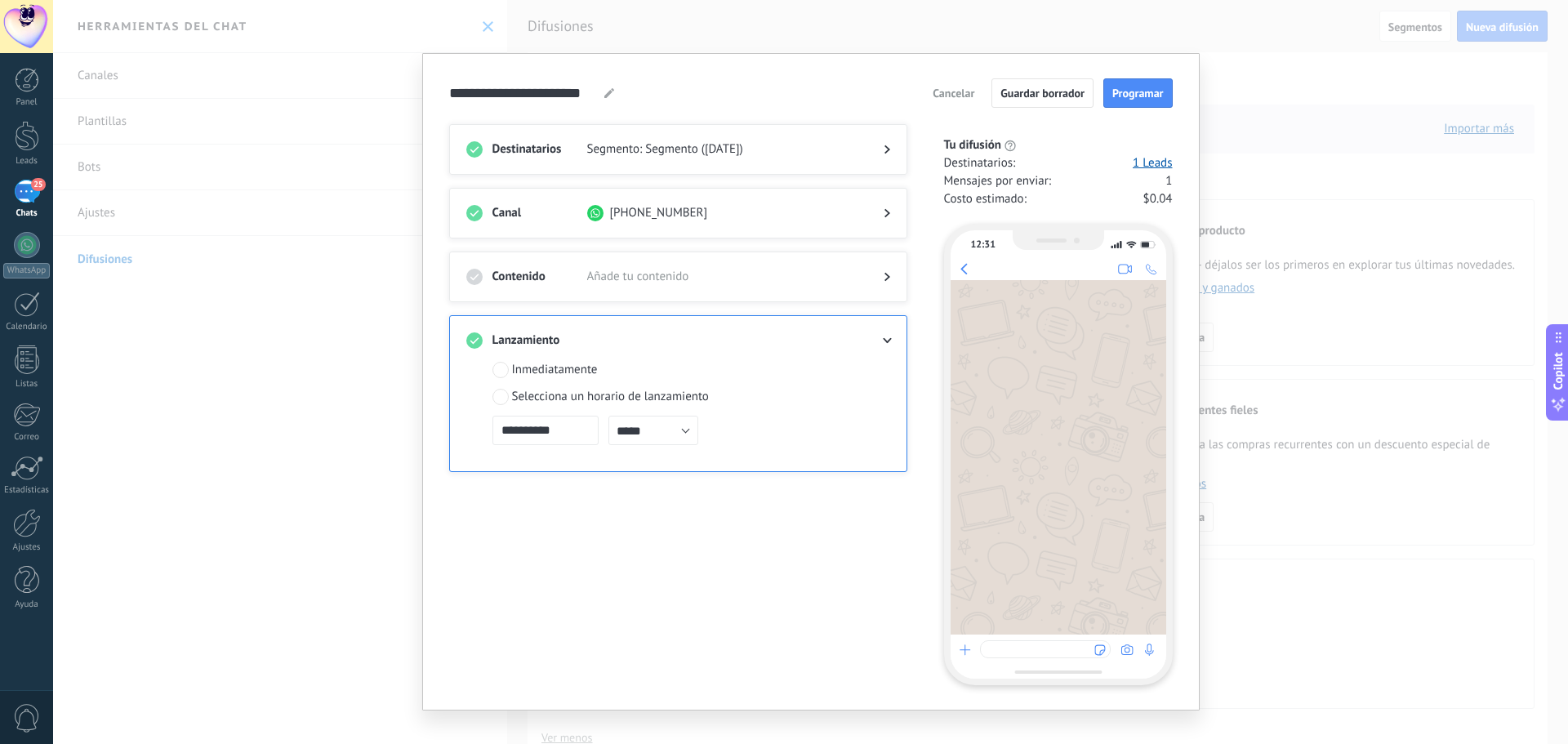
click at [884, 275] on icon at bounding box center [887, 277] width 6 height 10
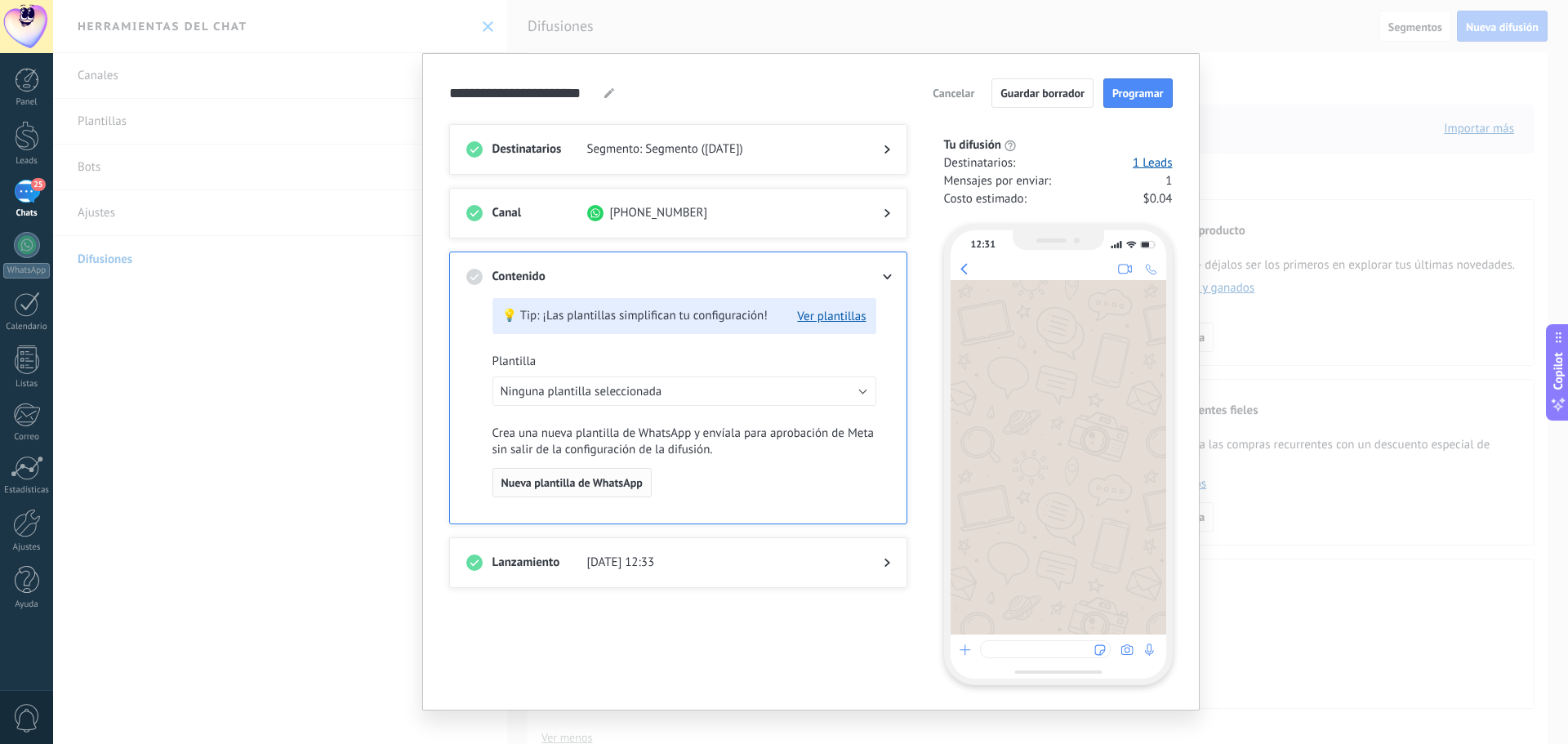
click at [575, 481] on span "Nueva plantilla de WhatsApp" at bounding box center [572, 482] width 141 height 12
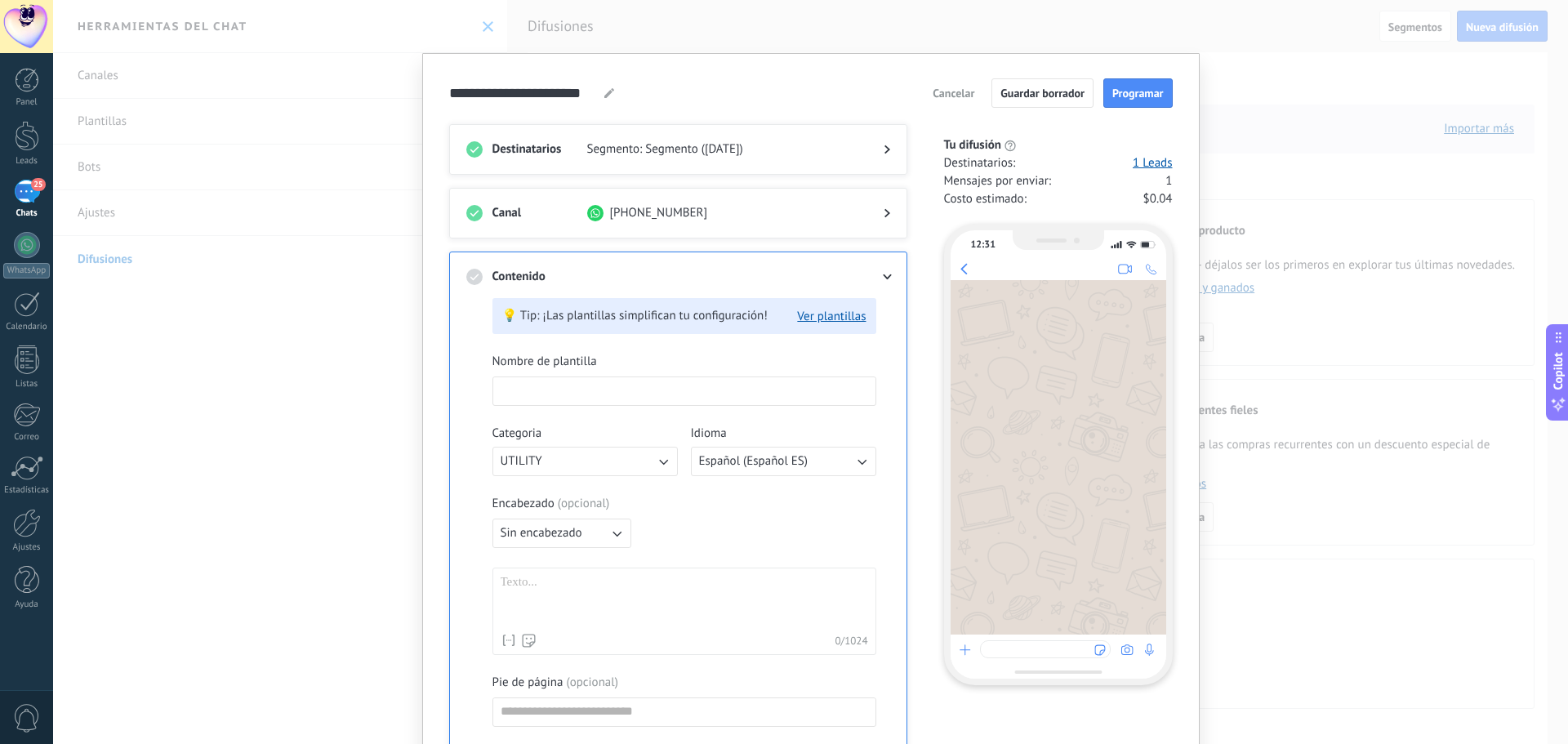
click at [581, 388] on input at bounding box center [684, 390] width 382 height 27
type input "******"
click at [594, 590] on div at bounding box center [684, 600] width 367 height 51
click at [743, 526] on div "Encabezado ( opcional ) Sin encabezado" at bounding box center [684, 521] width 384 height 52
click at [632, 474] on button "UTILITY" at bounding box center [585, 461] width 186 height 29
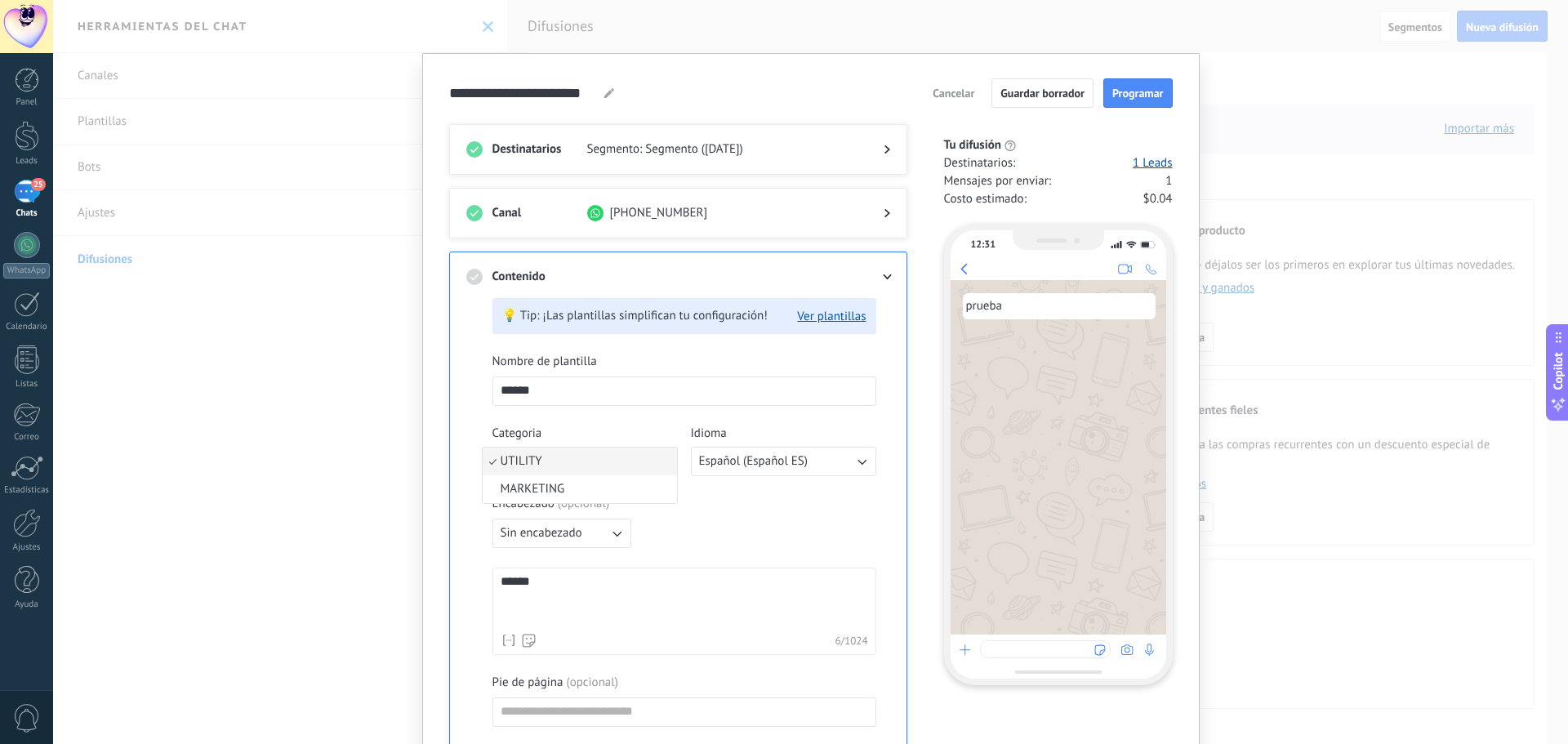
click at [632, 474] on li "UTILITY" at bounding box center [579, 461] width 195 height 28
click at [728, 494] on div "Nombre de plantilla ****** Categoria UTILITY Idioma Español (Español ES) Encabe…" at bounding box center [684, 636] width 384 height 566
click at [574, 534] on span "Sin encabezado" at bounding box center [541, 534] width 82 height 17
click at [574, 567] on li "Texto" at bounding box center [556, 561] width 148 height 28
click at [592, 583] on input at bounding box center [684, 575] width 382 height 27
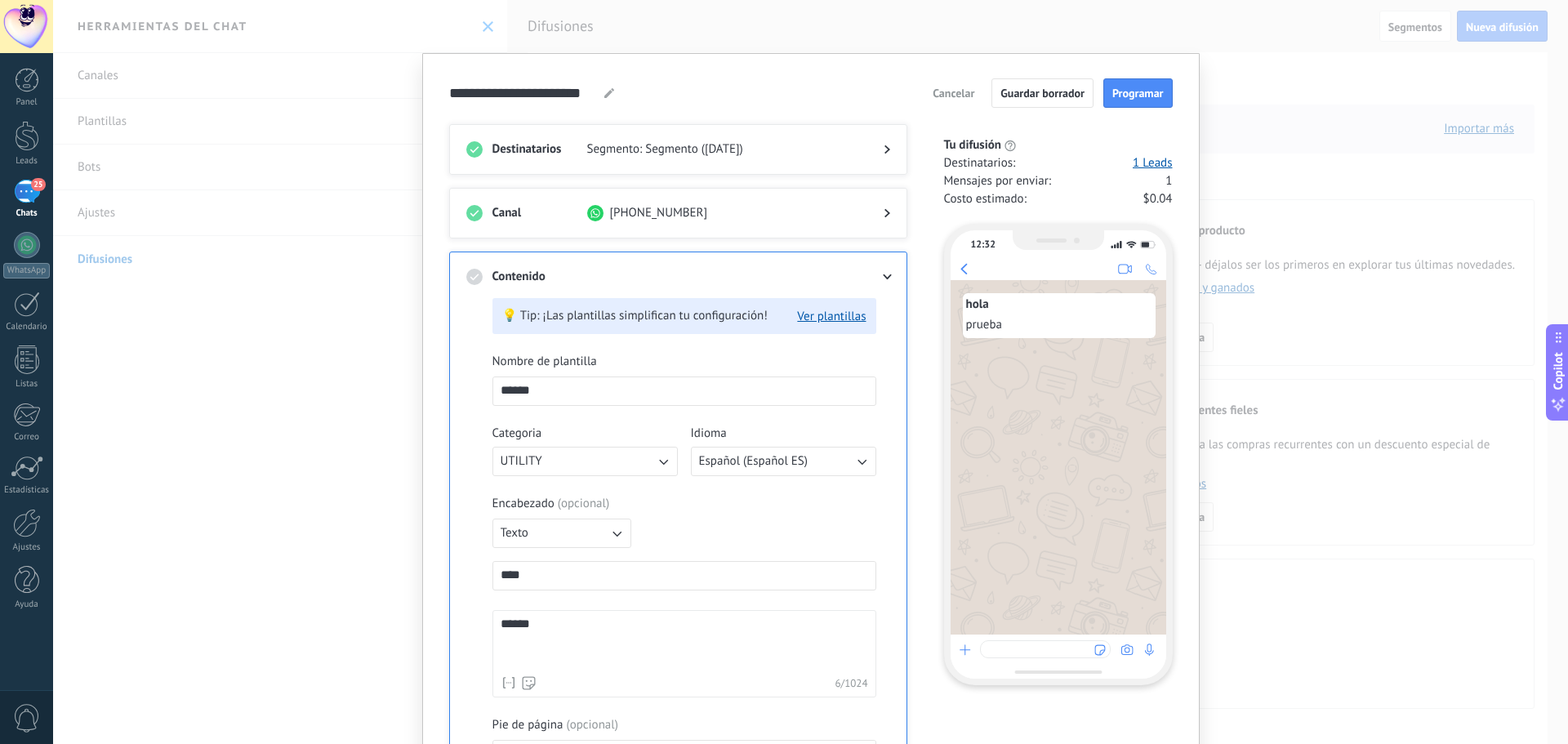
type input "****"
click at [532, 684] on use at bounding box center [530, 683] width 13 height 13
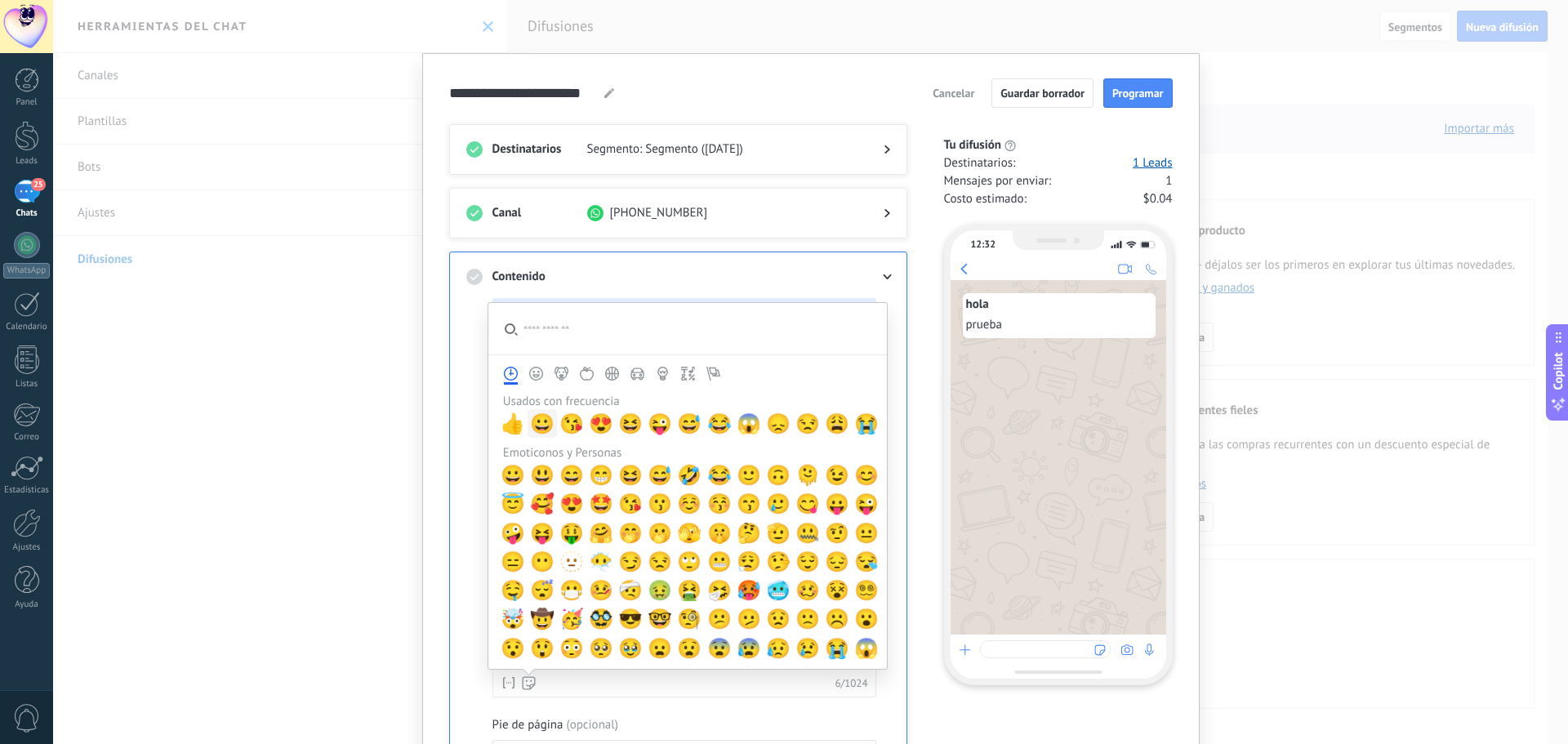
click at [537, 420] on span "😀" at bounding box center [542, 424] width 25 height 23
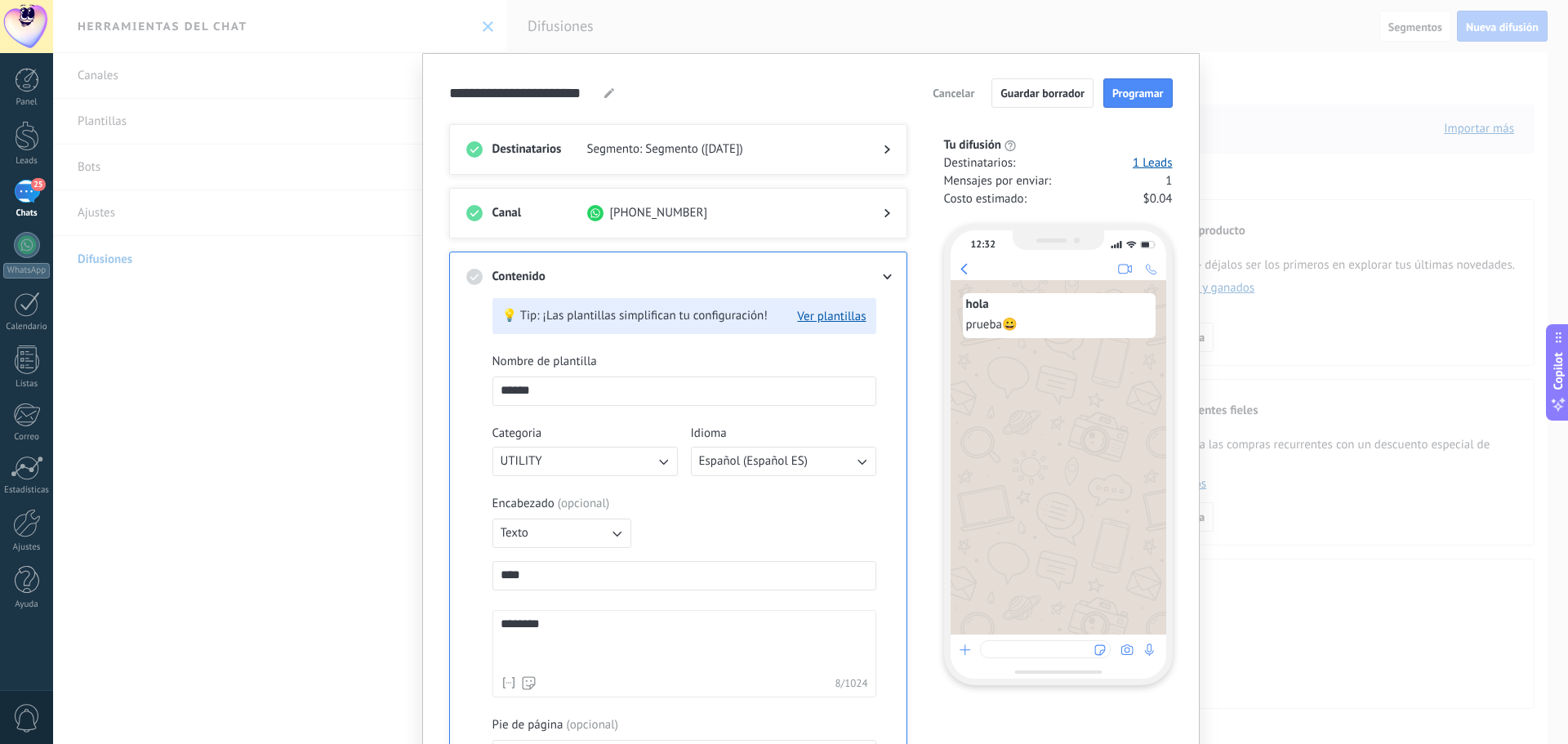
click at [791, 275] on span at bounding box center [722, 277] width 270 height 17
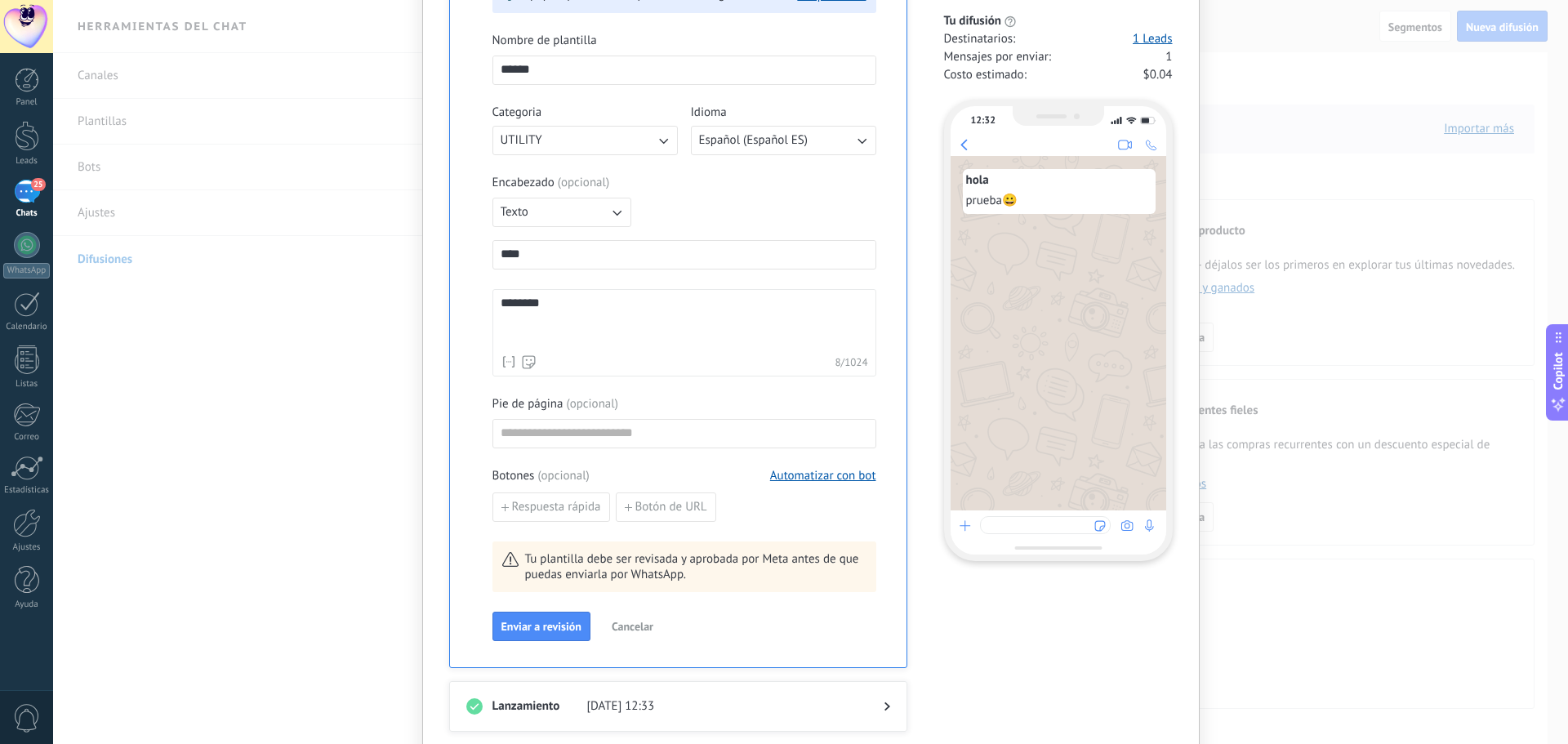
scroll to position [318, 0]
click at [585, 431] on input at bounding box center [684, 435] width 382 height 27
type input "*******"
click at [558, 624] on span "Enviar a revisión" at bounding box center [541, 629] width 80 height 12
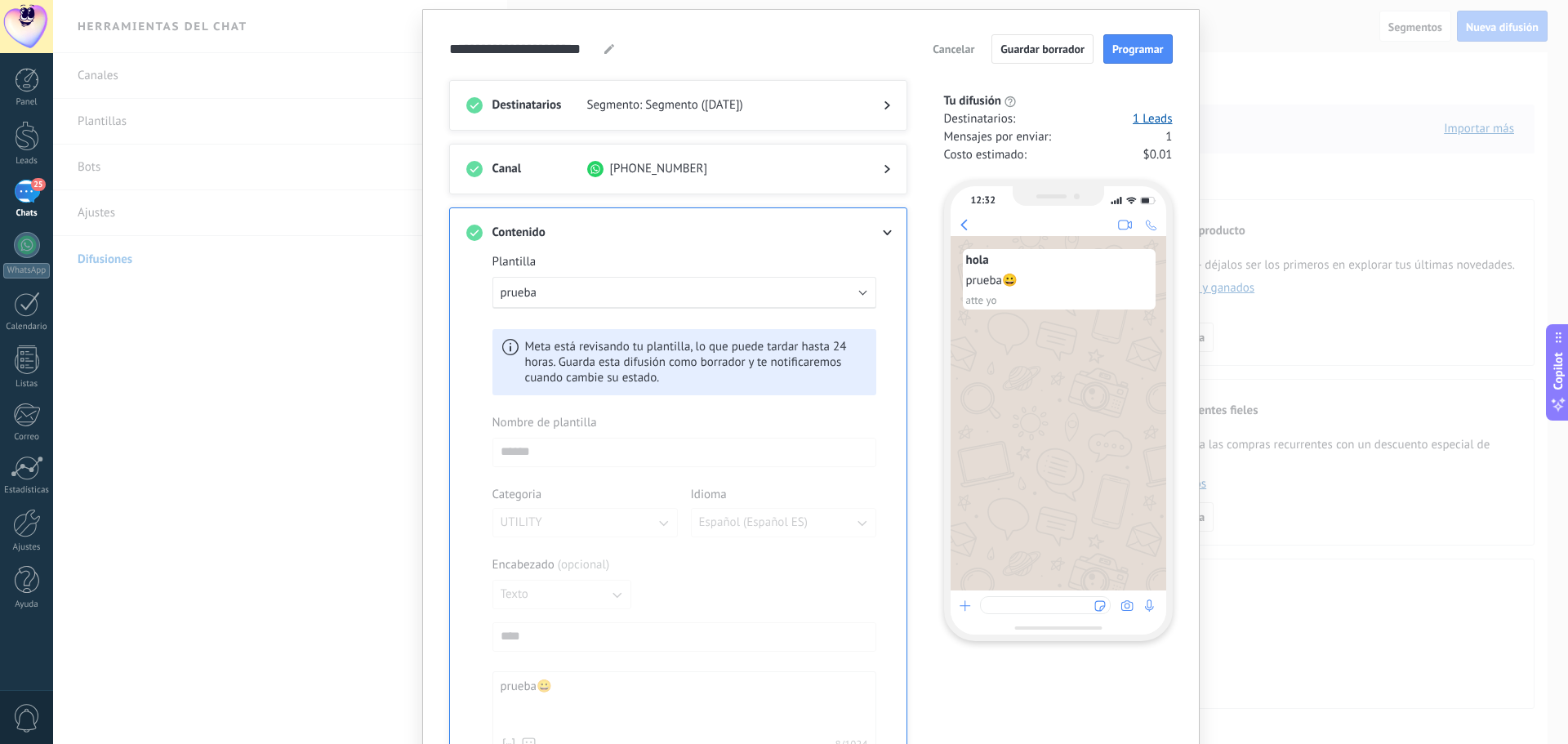
scroll to position [0, 0]
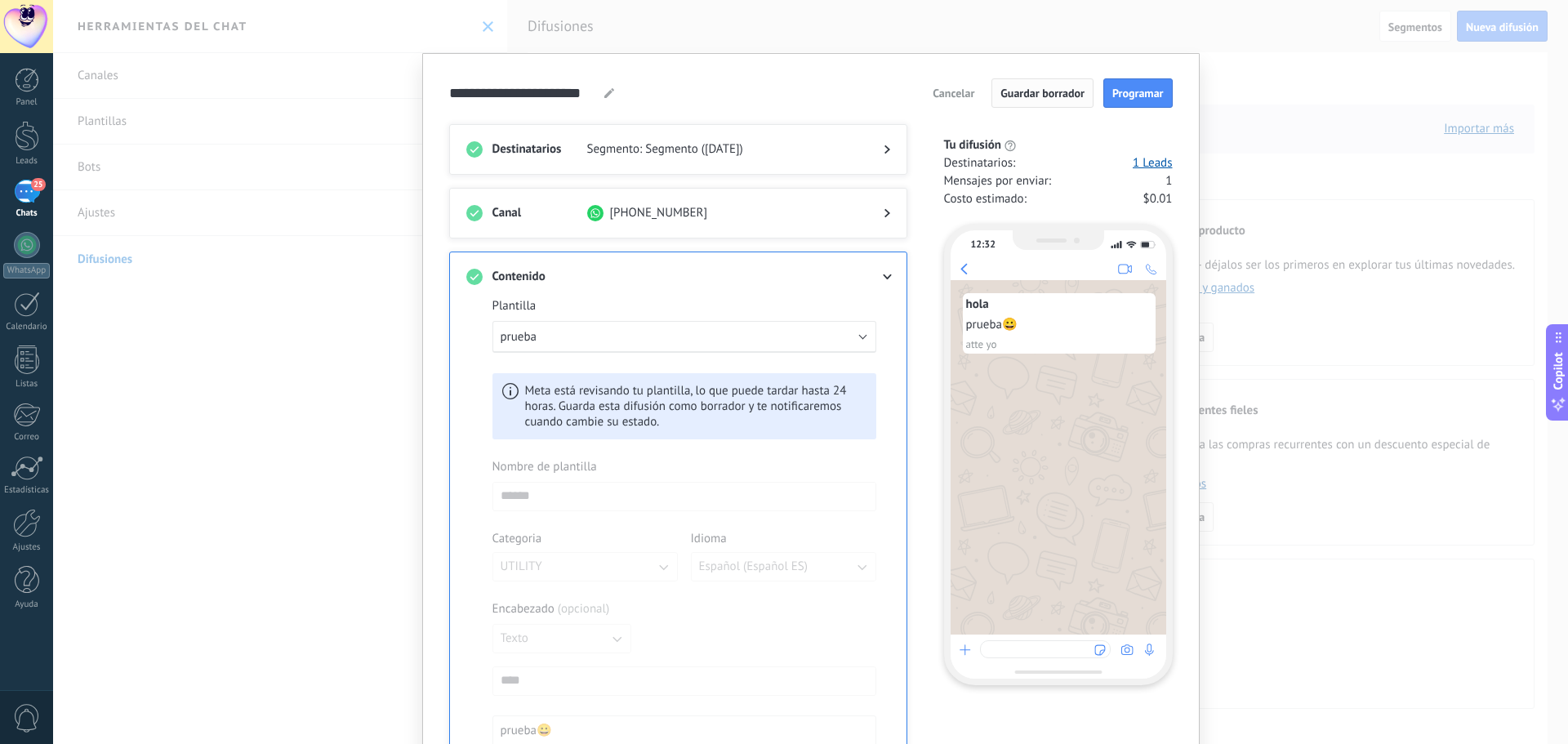
click at [1062, 89] on span "Guardar borrador" at bounding box center [1042, 93] width 84 height 12
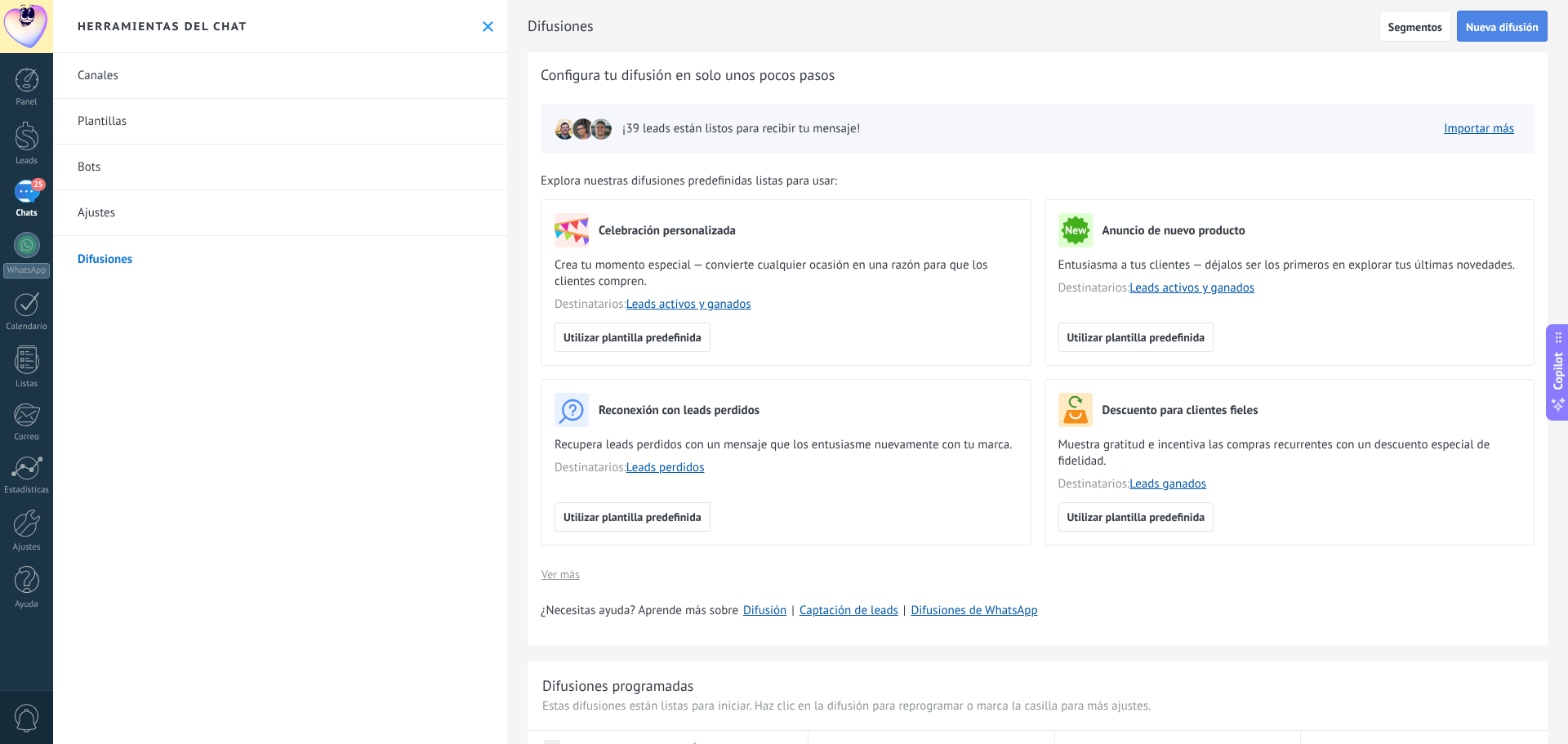
click at [1493, 31] on span "Nueva difusión" at bounding box center [1503, 27] width 73 height 12
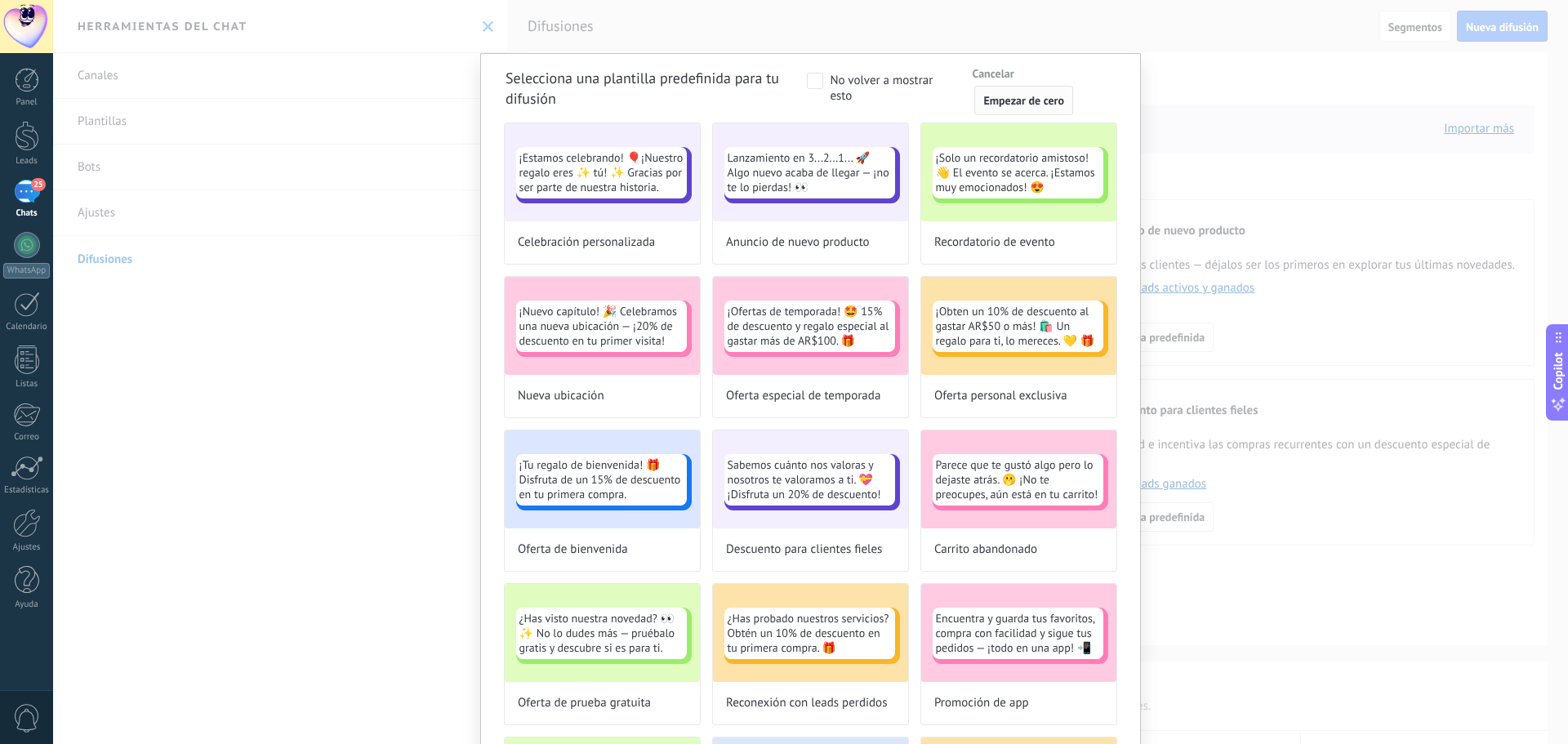
click at [1000, 106] on span "Empezar de cero" at bounding box center [1024, 100] width 81 height 12
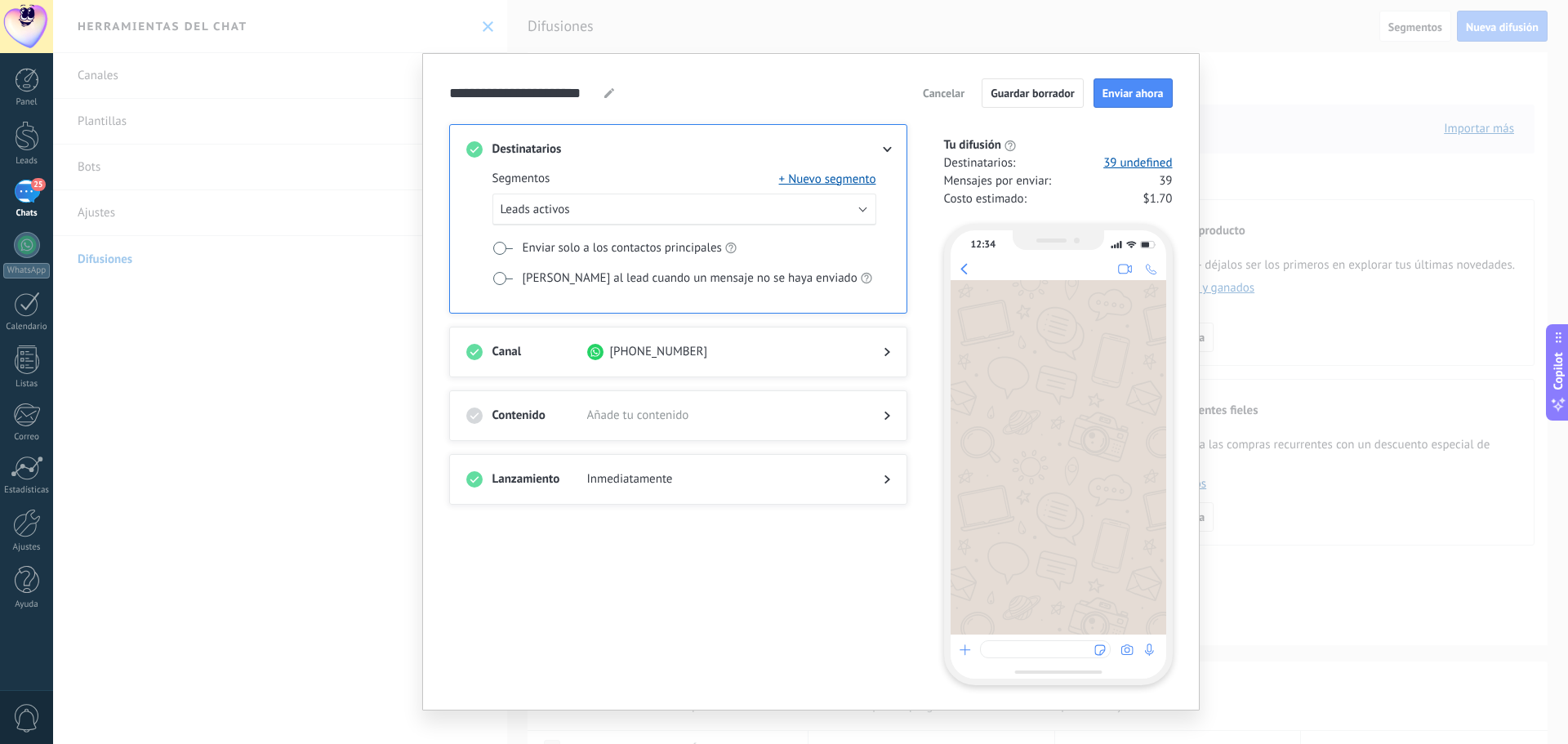
click at [870, 350] on div at bounding box center [874, 352] width 32 height 17
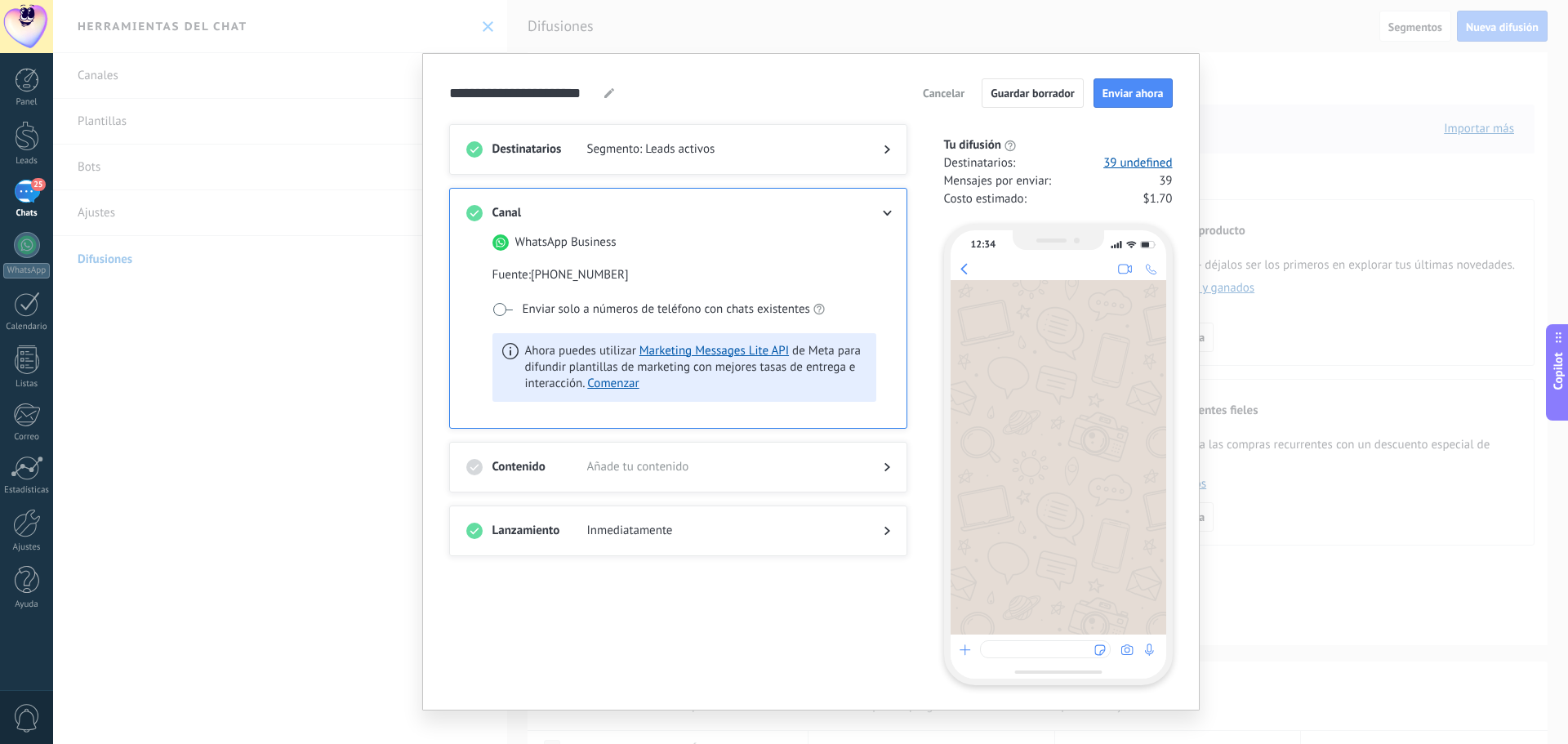
click at [737, 142] on span "Segmento: Leads activos" at bounding box center [722, 149] width 270 height 17
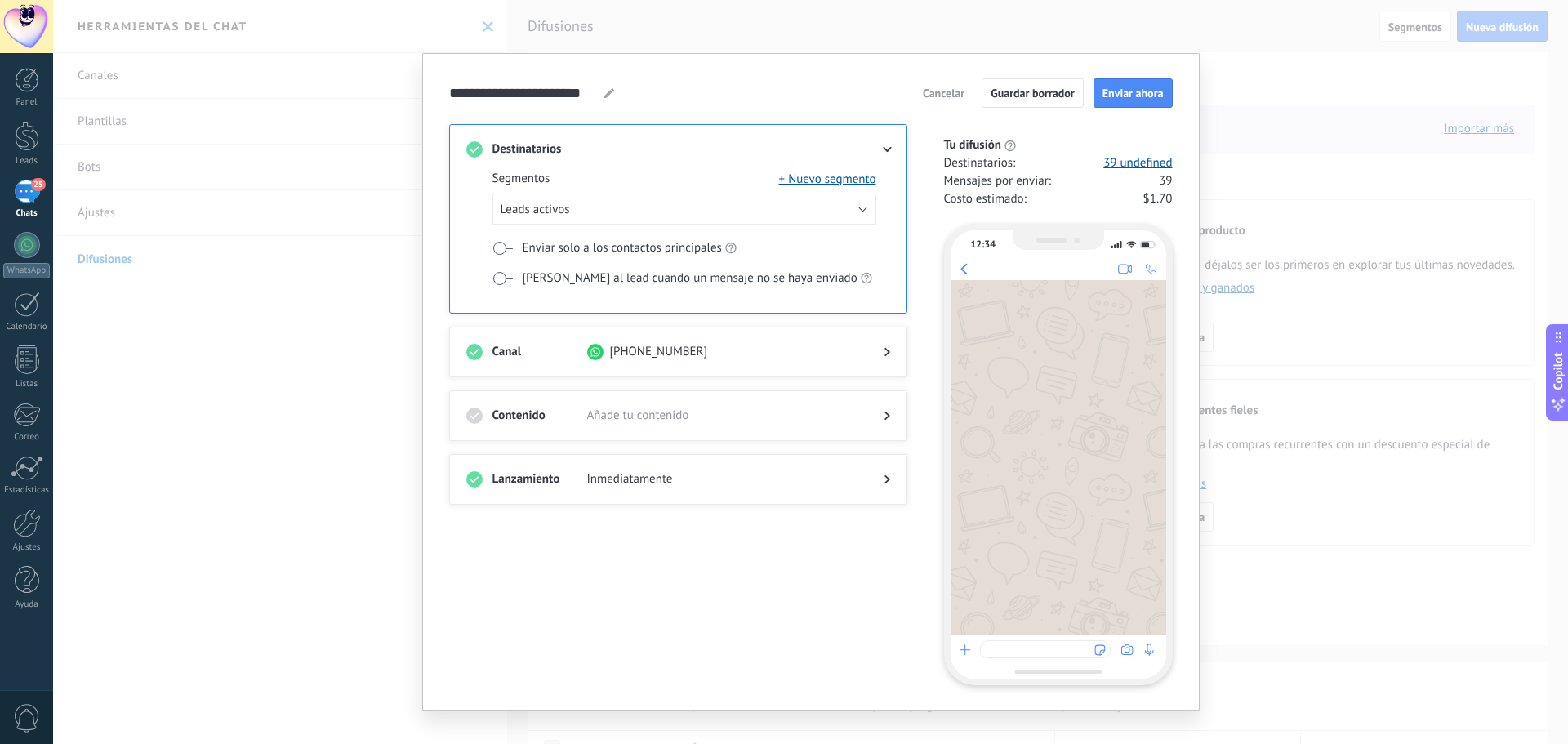
click at [1416, 18] on div "**********" at bounding box center [811, 372] width 1515 height 744
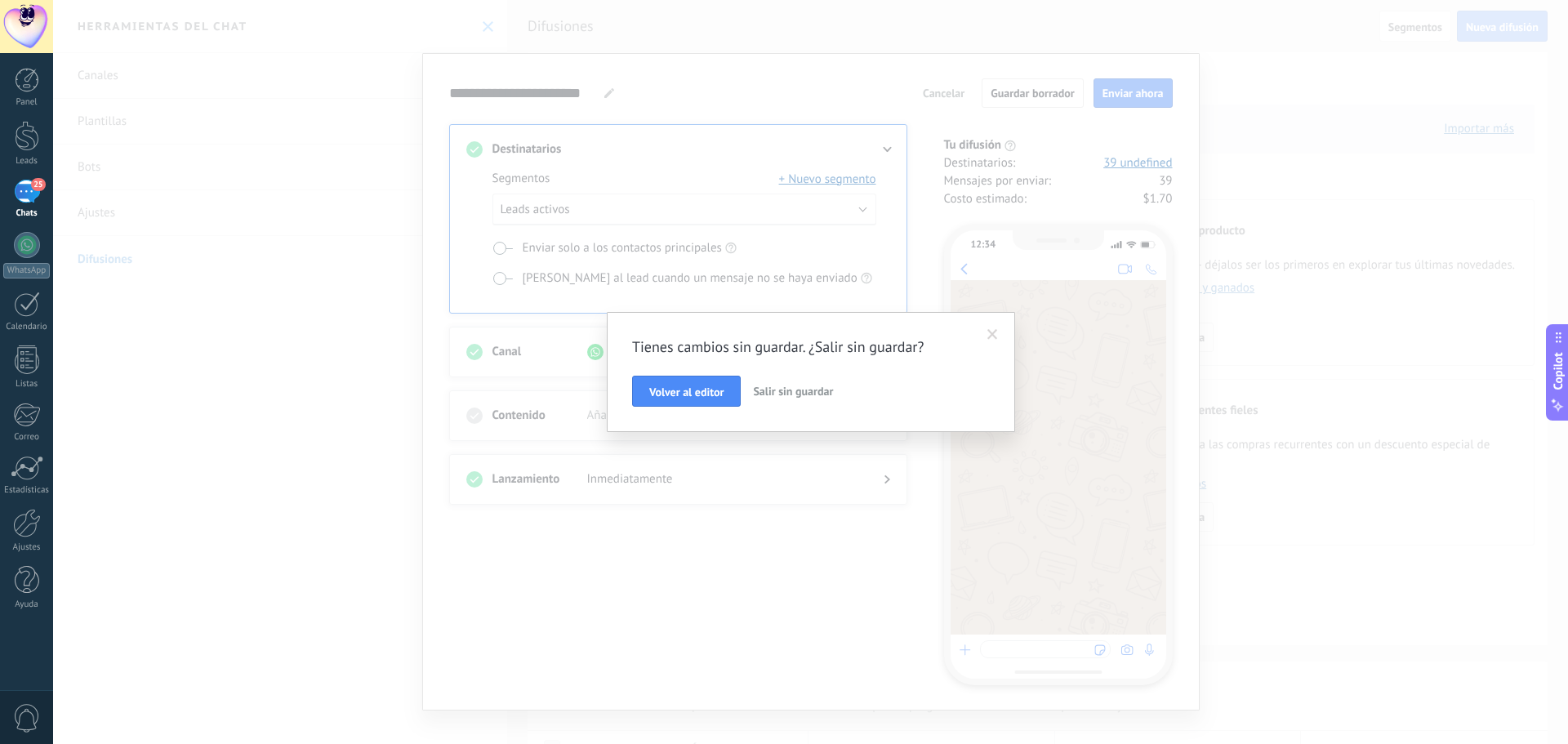
click at [809, 383] on button "Salir sin guardar" at bounding box center [793, 390] width 93 height 31
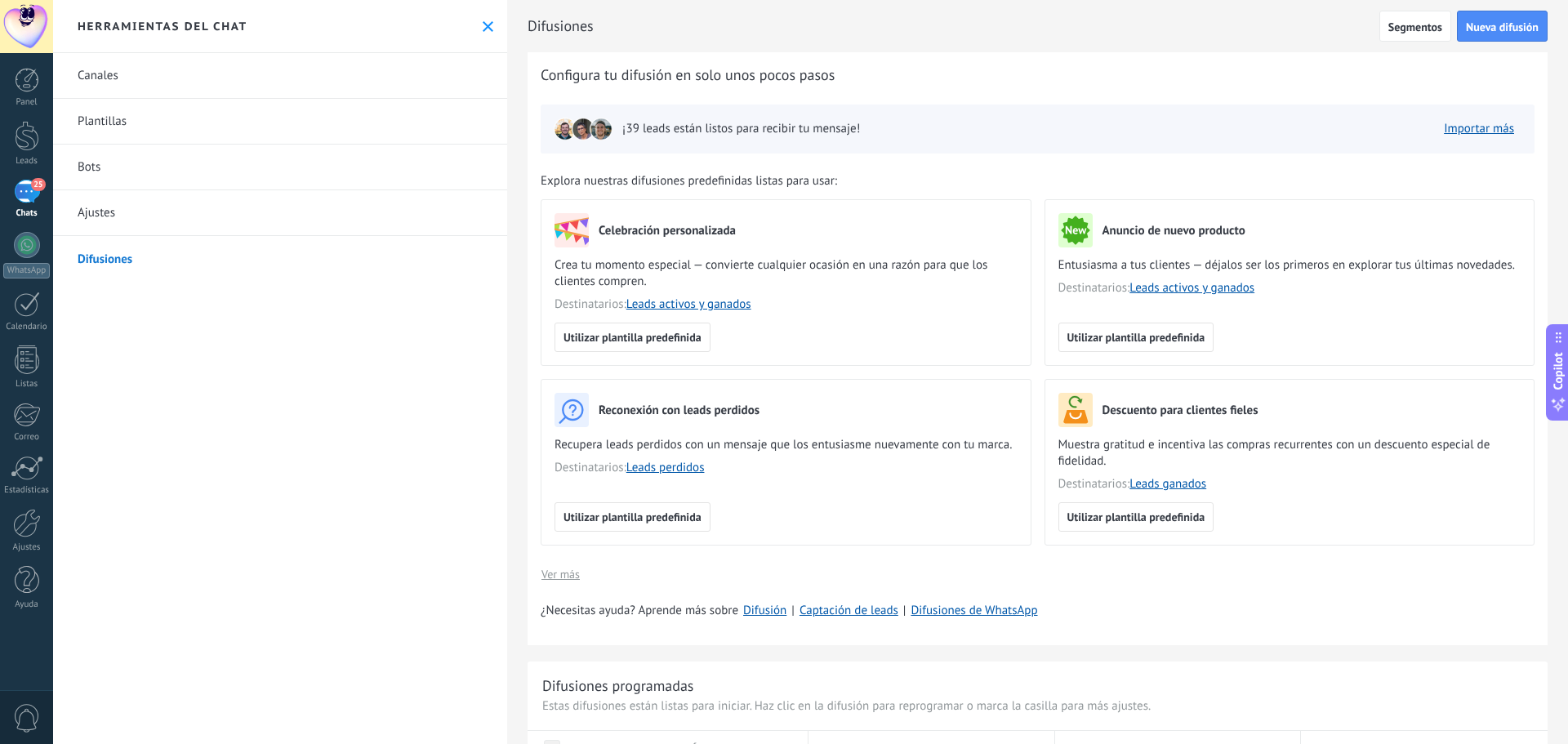
click at [482, 23] on use at bounding box center [487, 27] width 11 height 11
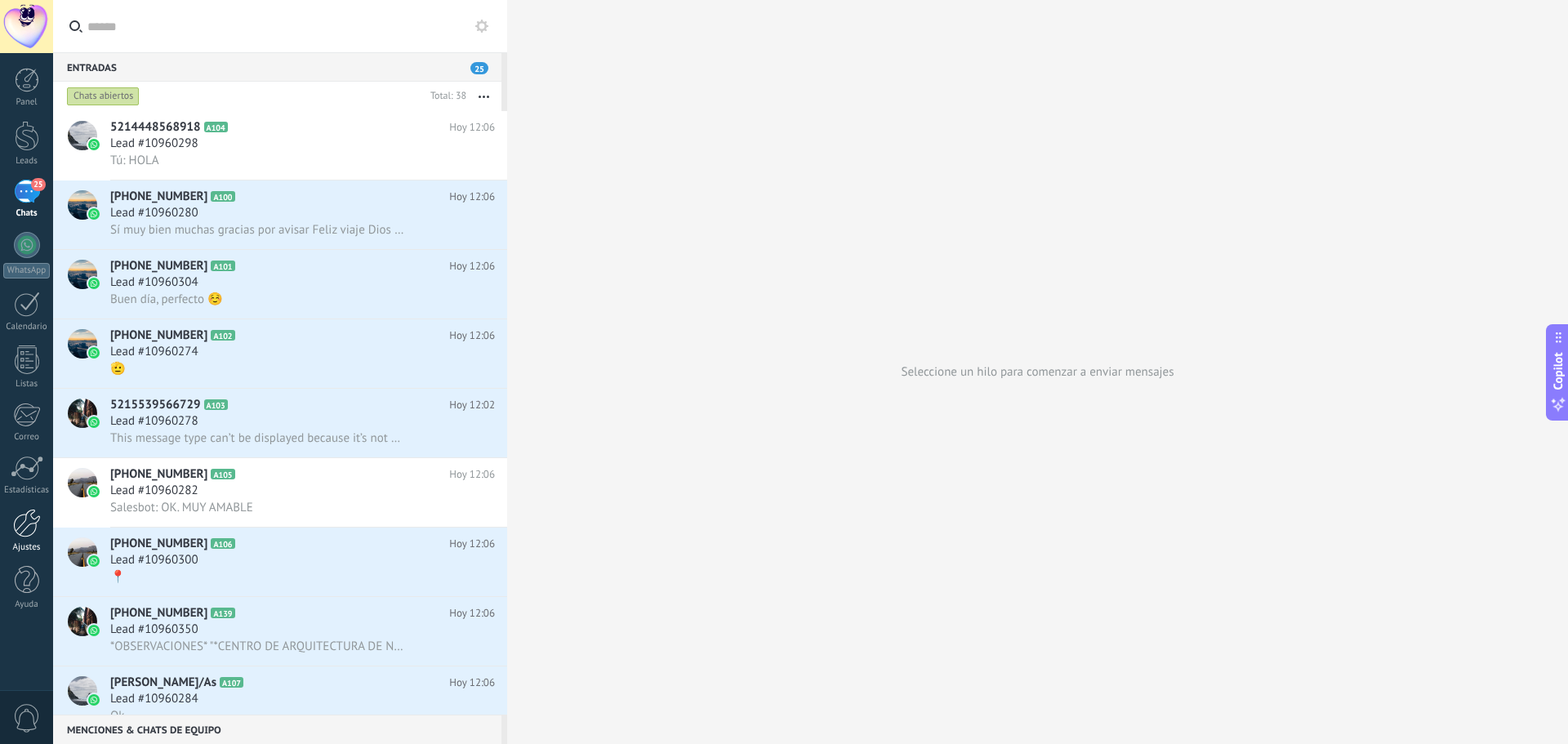
click at [30, 543] on div "Ajustes" at bounding box center [27, 547] width 47 height 11
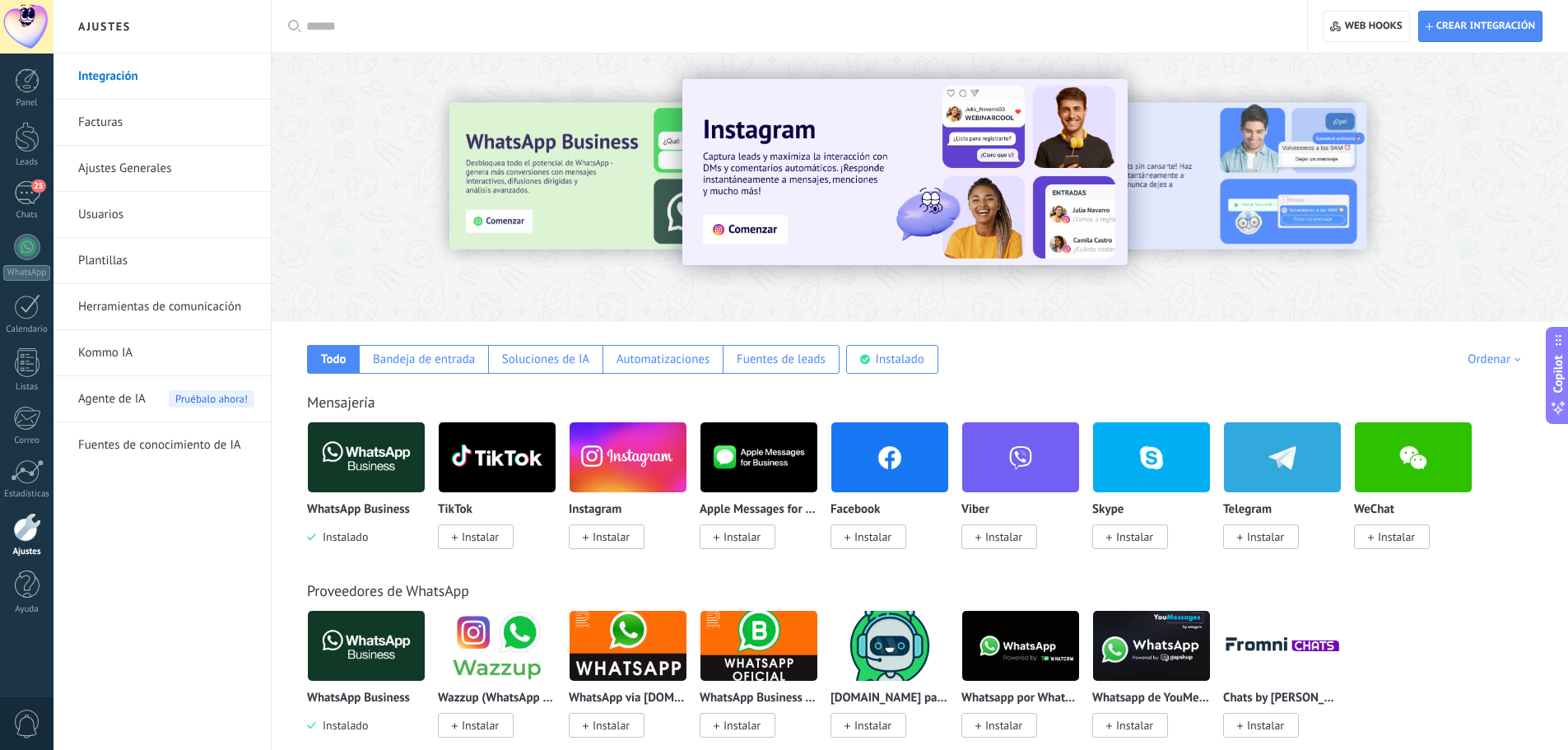
click at [114, 261] on link "Plantillas" at bounding box center [166, 261] width 176 height 46
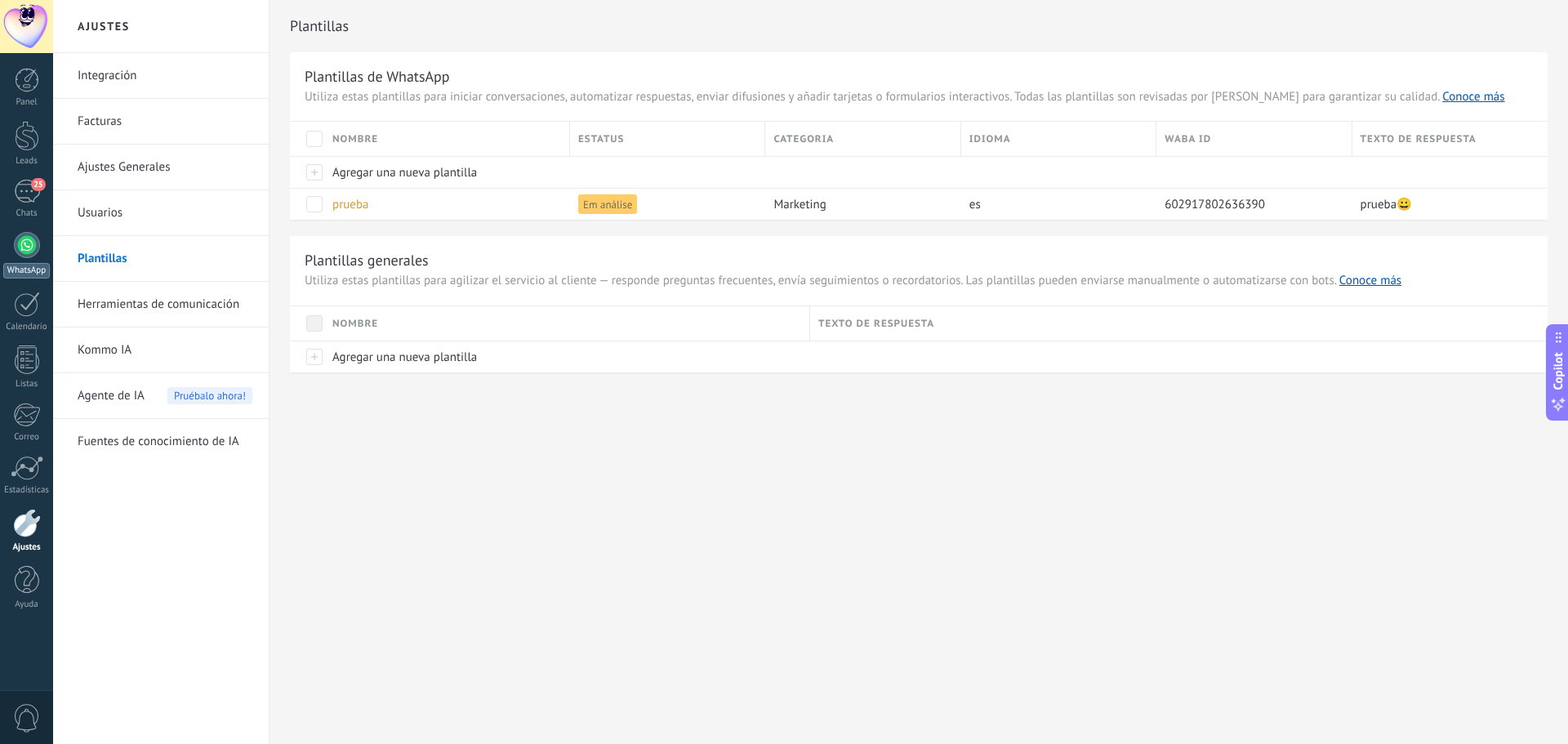
click at [20, 258] on link "WhatsApp" at bounding box center [27, 255] width 53 height 46
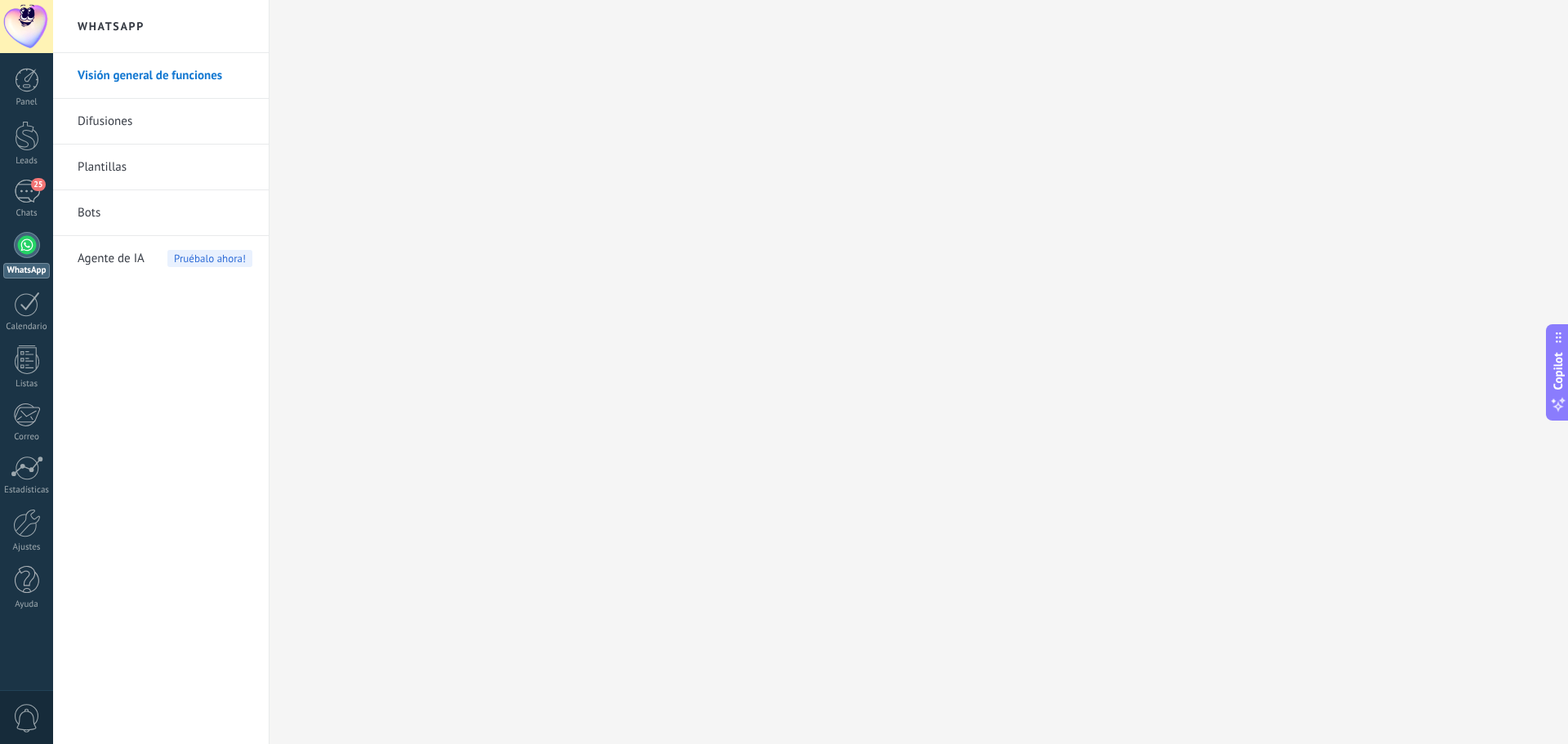
click at [133, 118] on link "Difusiones" at bounding box center [165, 121] width 175 height 46
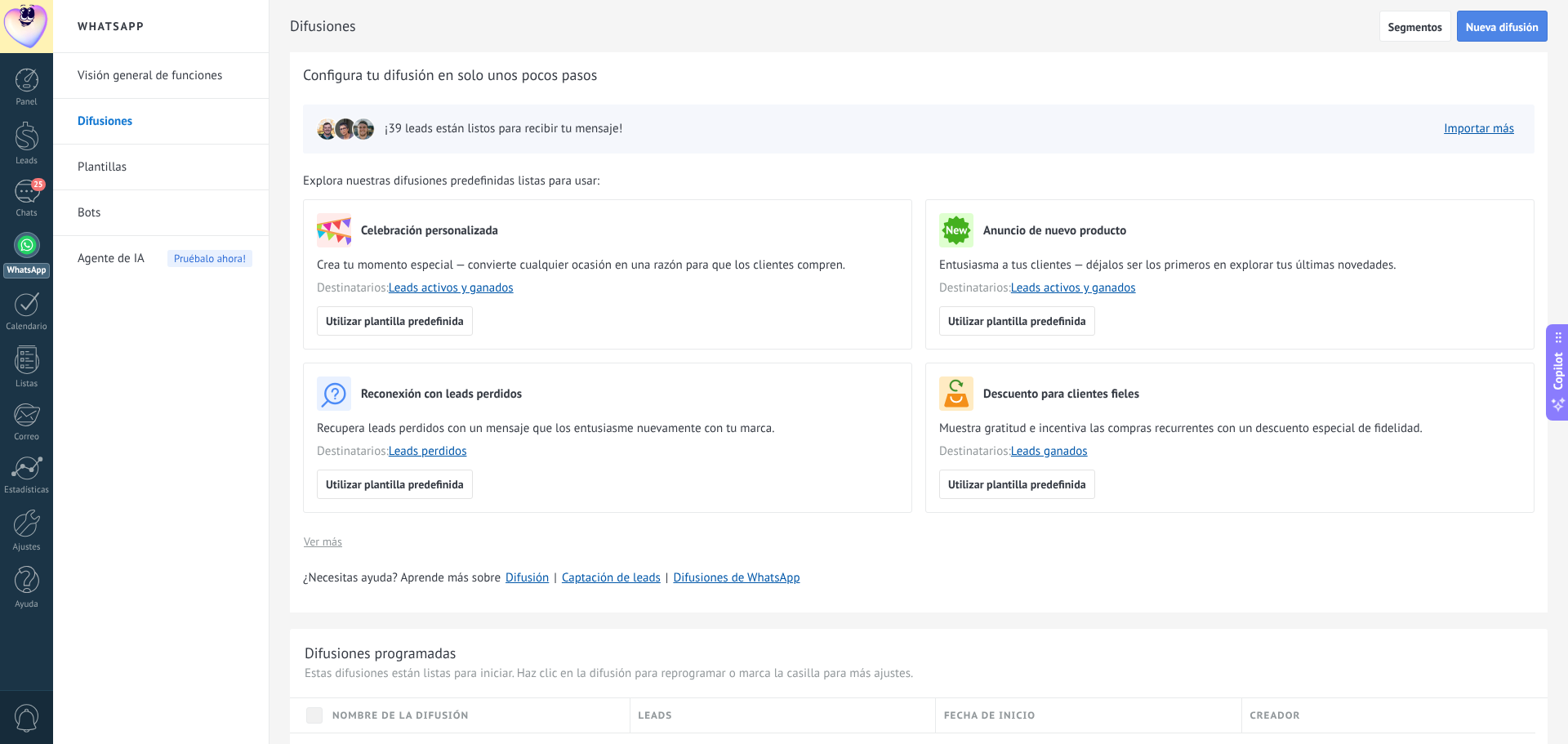
click at [1516, 25] on span "Nueva difusión" at bounding box center [1503, 27] width 73 height 12
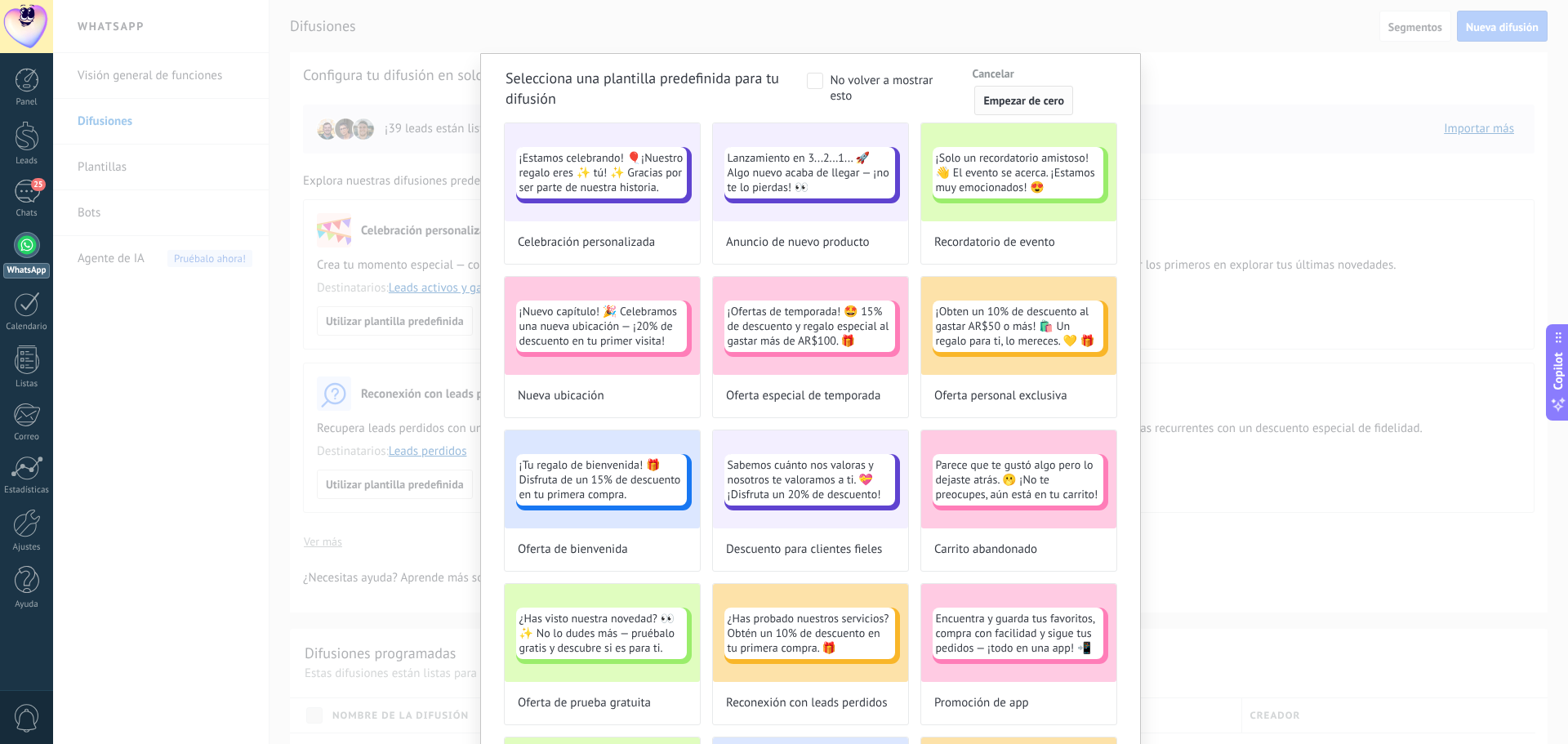
click at [1040, 99] on span "Empezar de cero" at bounding box center [1024, 100] width 81 height 12
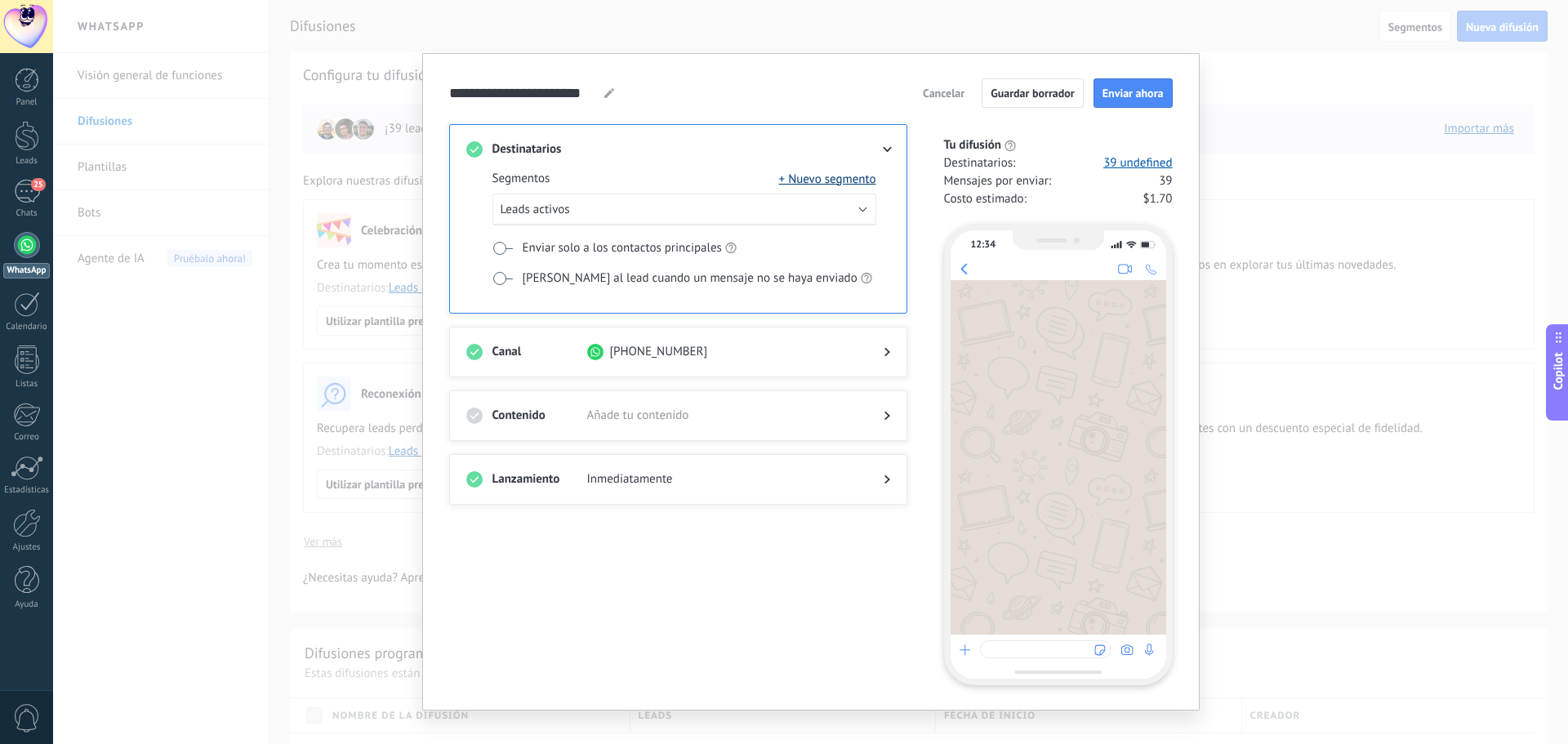
click at [815, 181] on button "+ Nuevo segmento" at bounding box center [827, 179] width 97 height 17
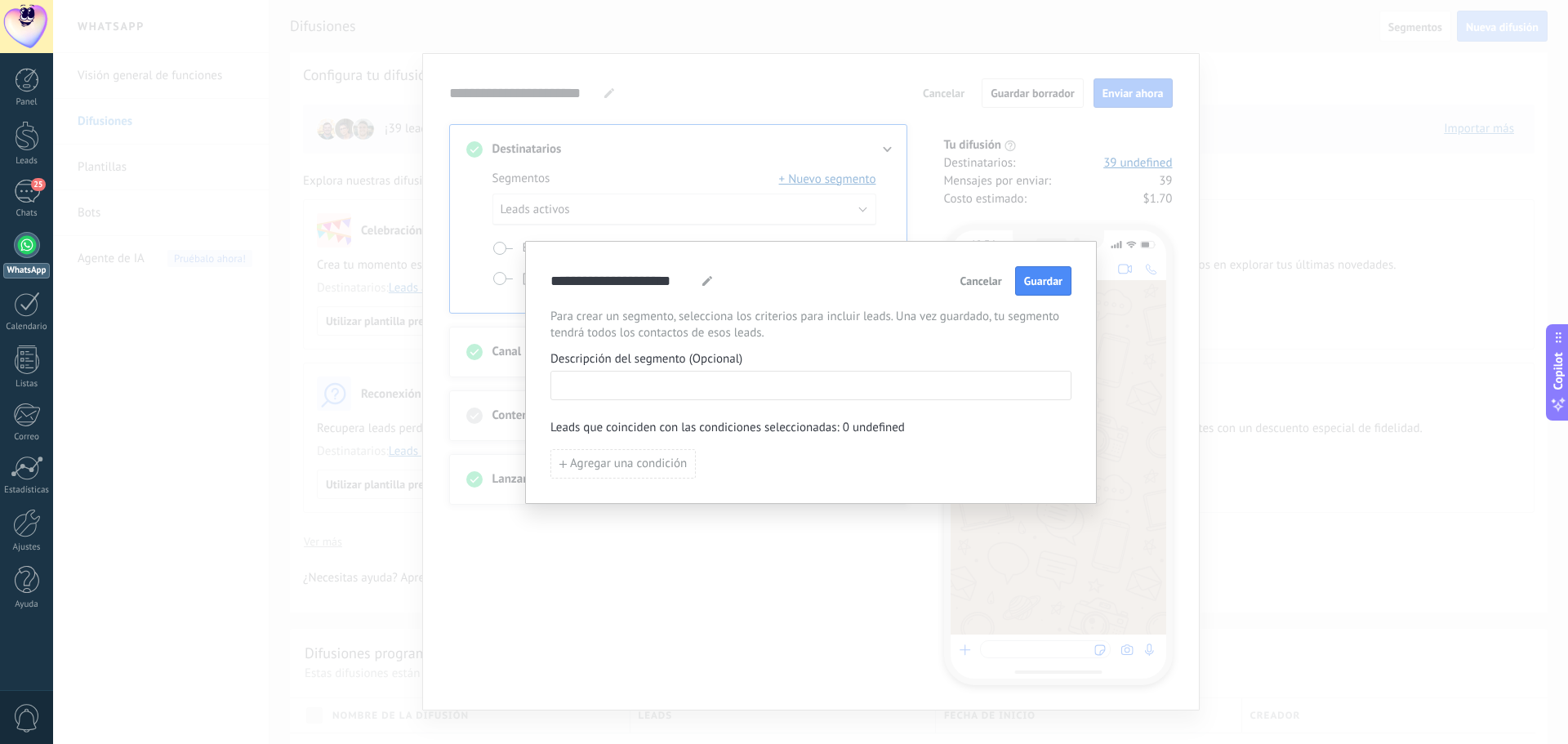
click at [716, 385] on input at bounding box center [811, 384] width 520 height 27
click at [663, 462] on span "Agregar una condición" at bounding box center [628, 464] width 117 height 12
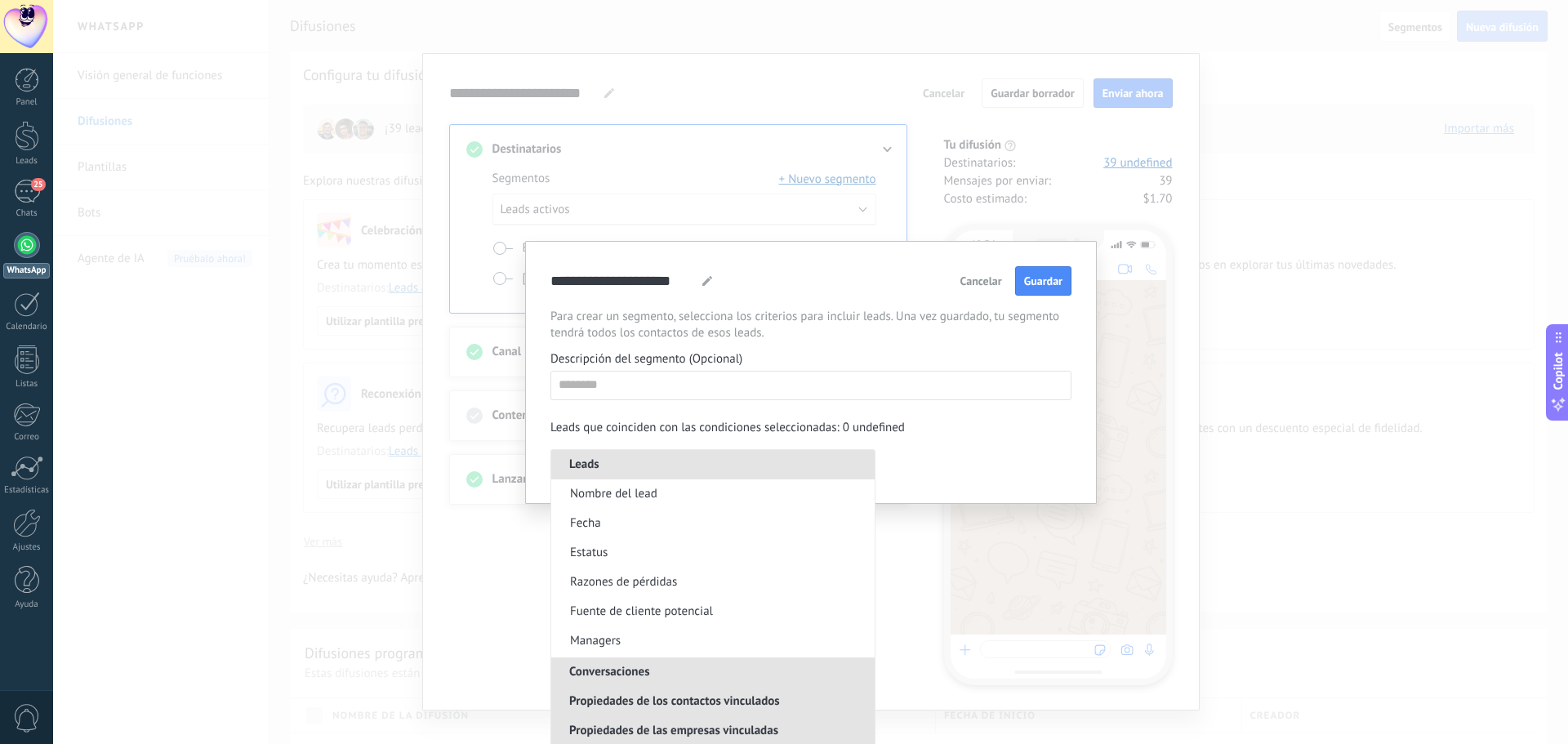
click at [944, 443] on div "**********" at bounding box center [811, 372] width 521 height 212
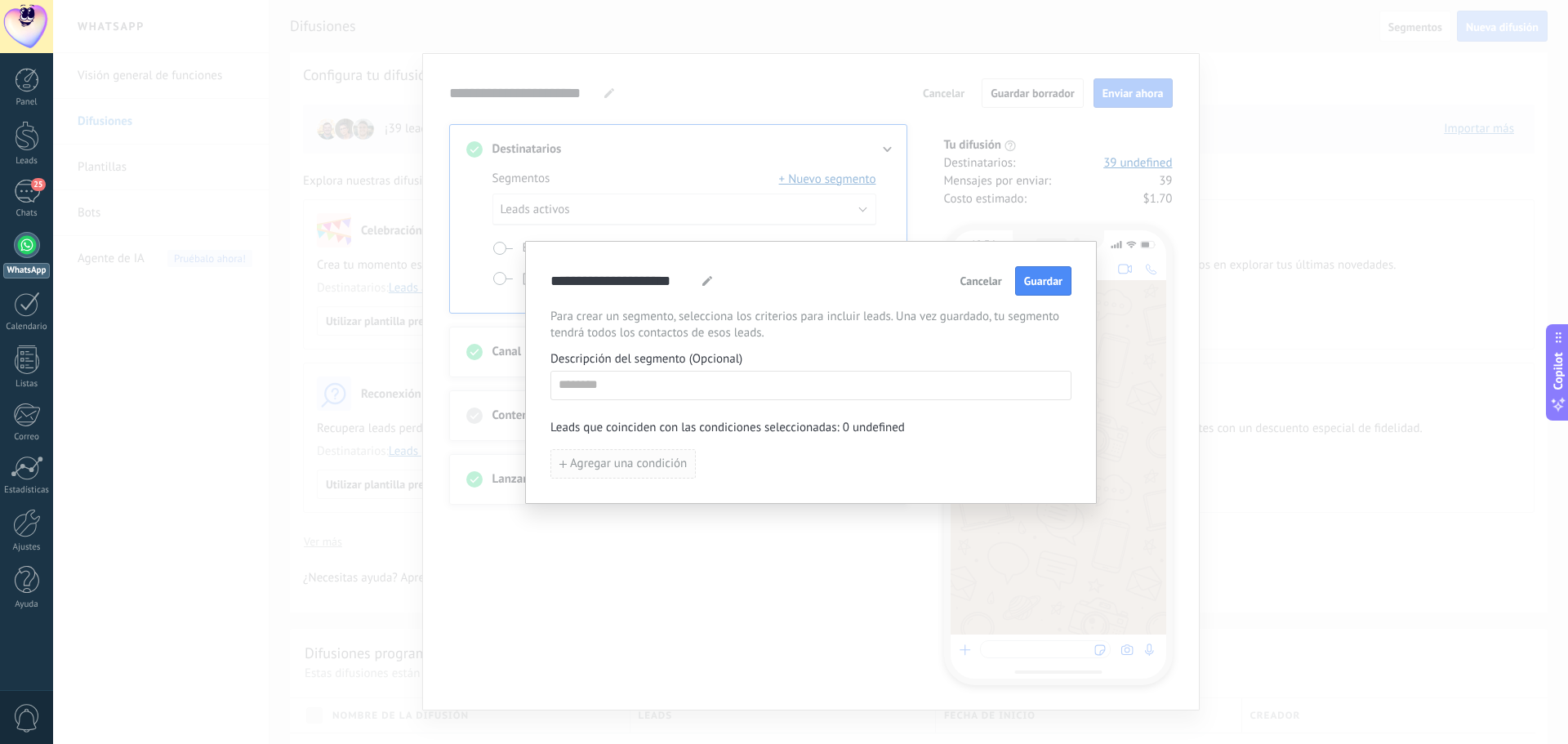
click at [639, 461] on span "Agregar una condición" at bounding box center [628, 464] width 117 height 12
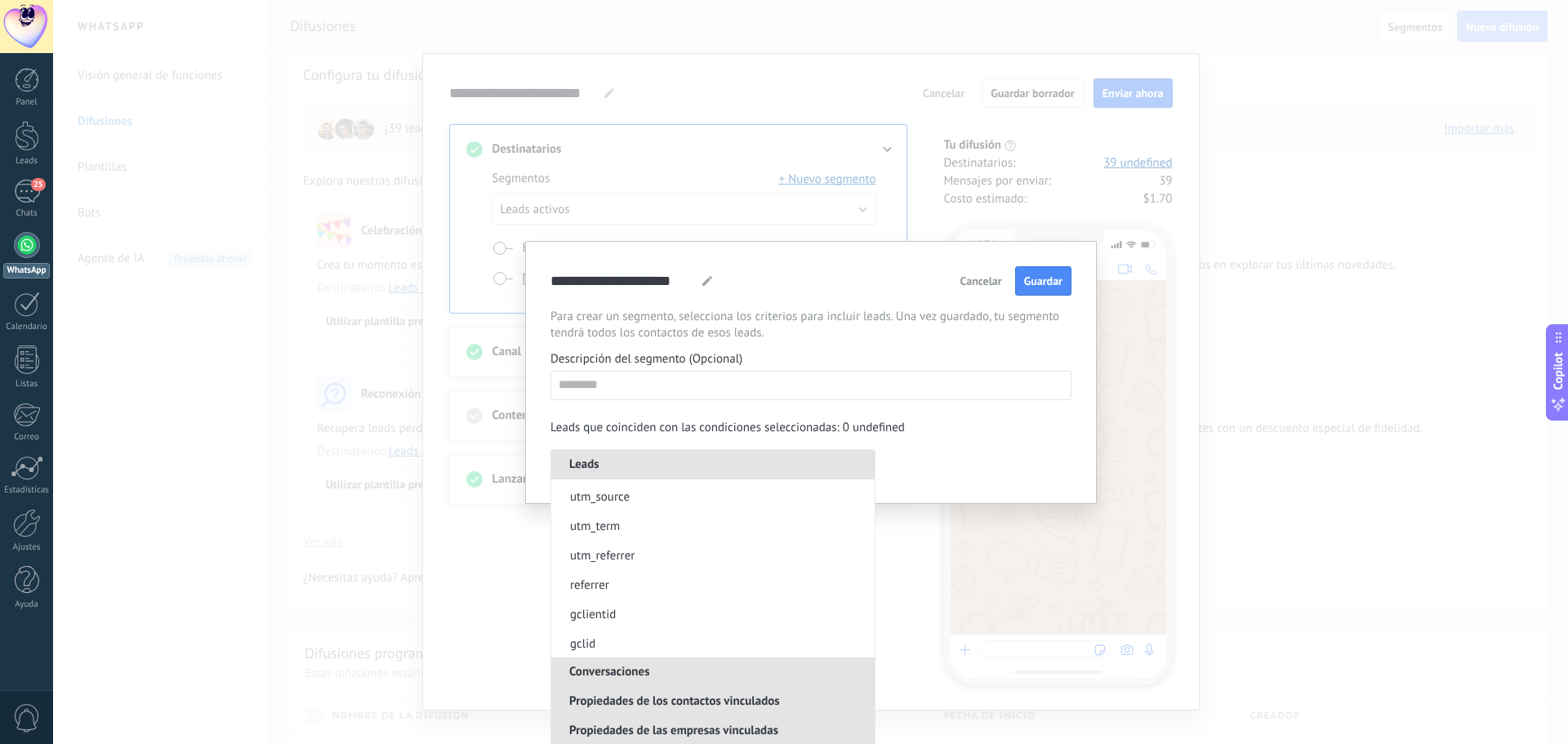
scroll to position [572, 0]
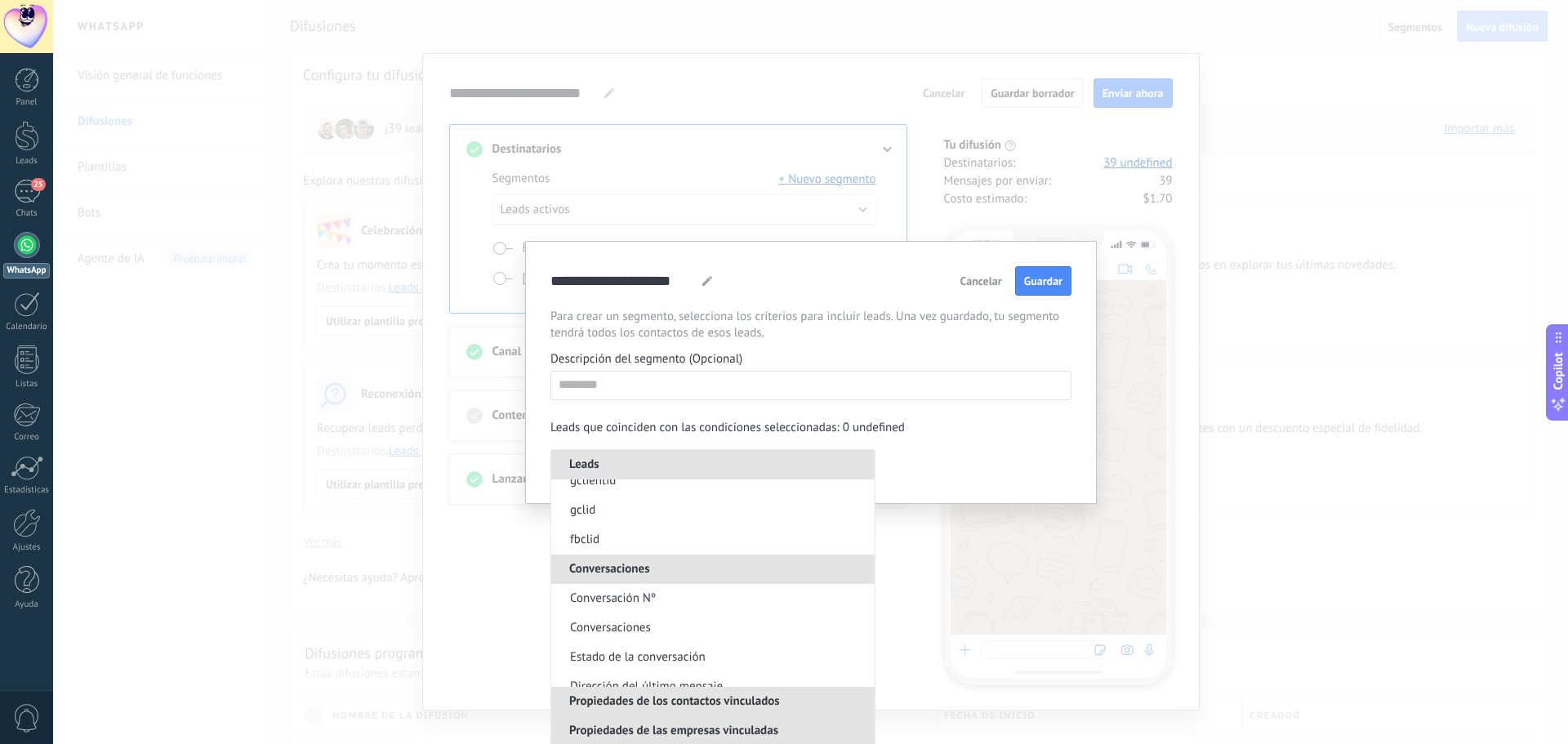
click at [346, 375] on div "**********" at bounding box center [811, 372] width 1515 height 744
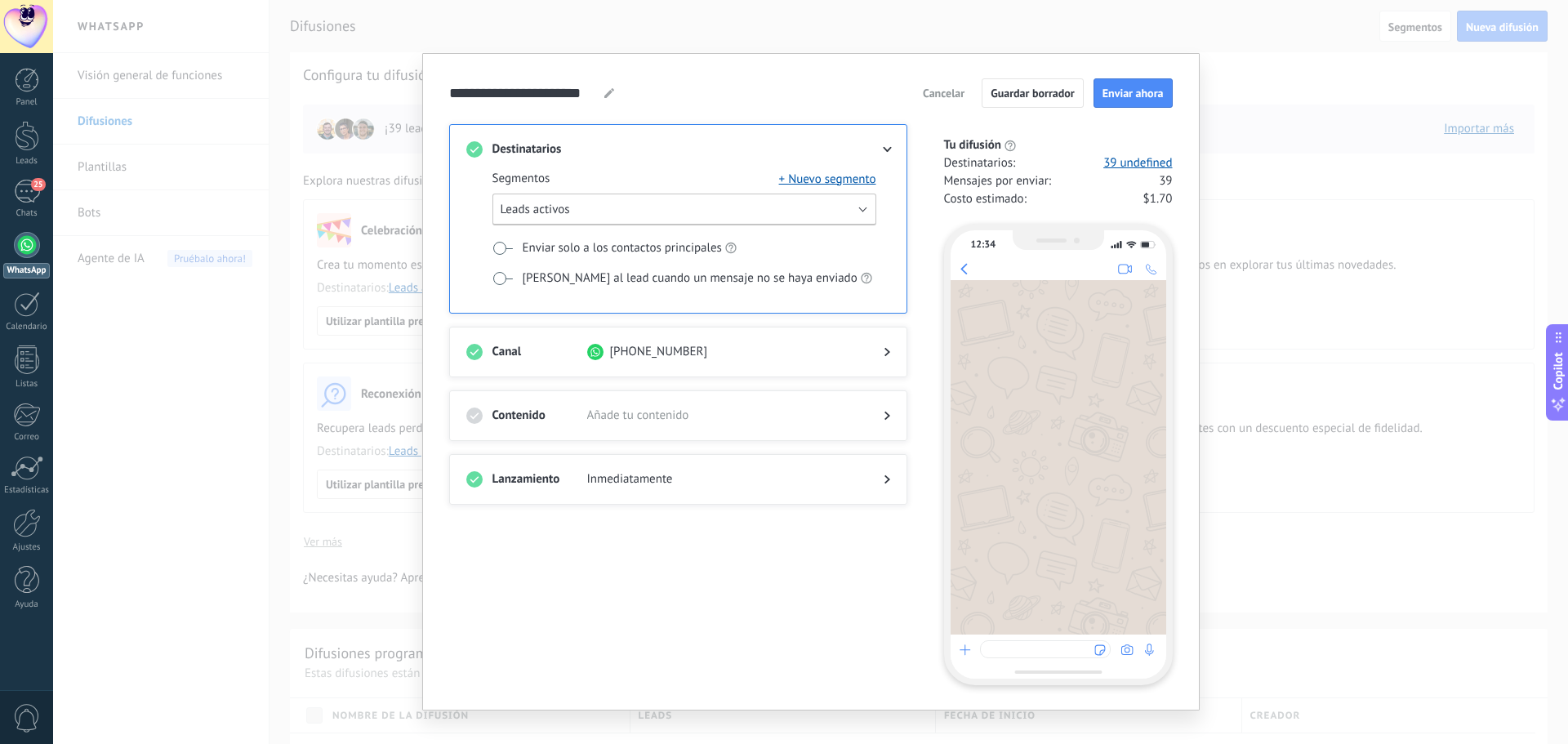
click at [844, 206] on button "Leads activos" at bounding box center [684, 210] width 384 height 31
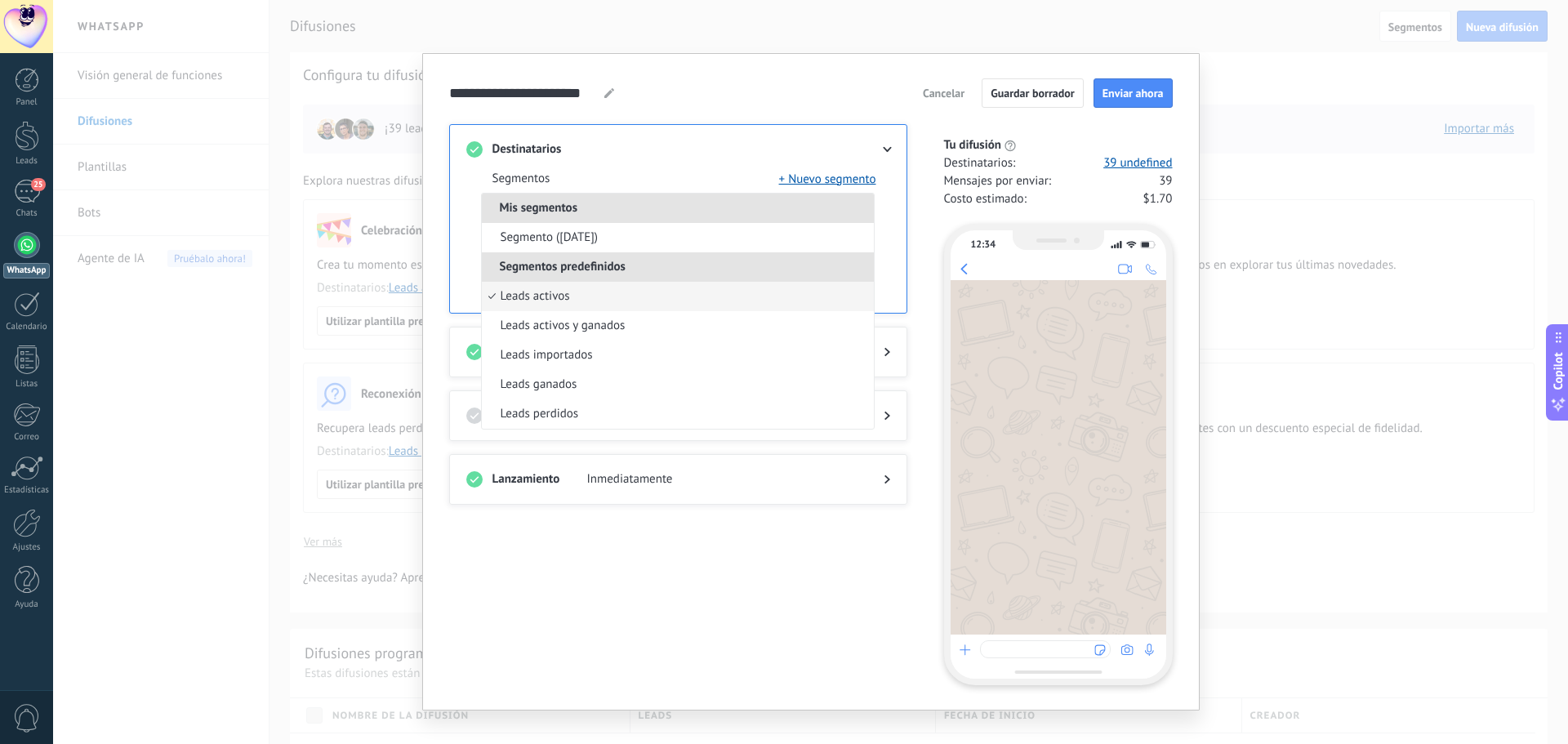
click at [811, 157] on div "Segmentos + Nuevo segmento Mis segmentos Segmento ([DATE]) Segmentos predefinid…" at bounding box center [678, 234] width 423 height 155
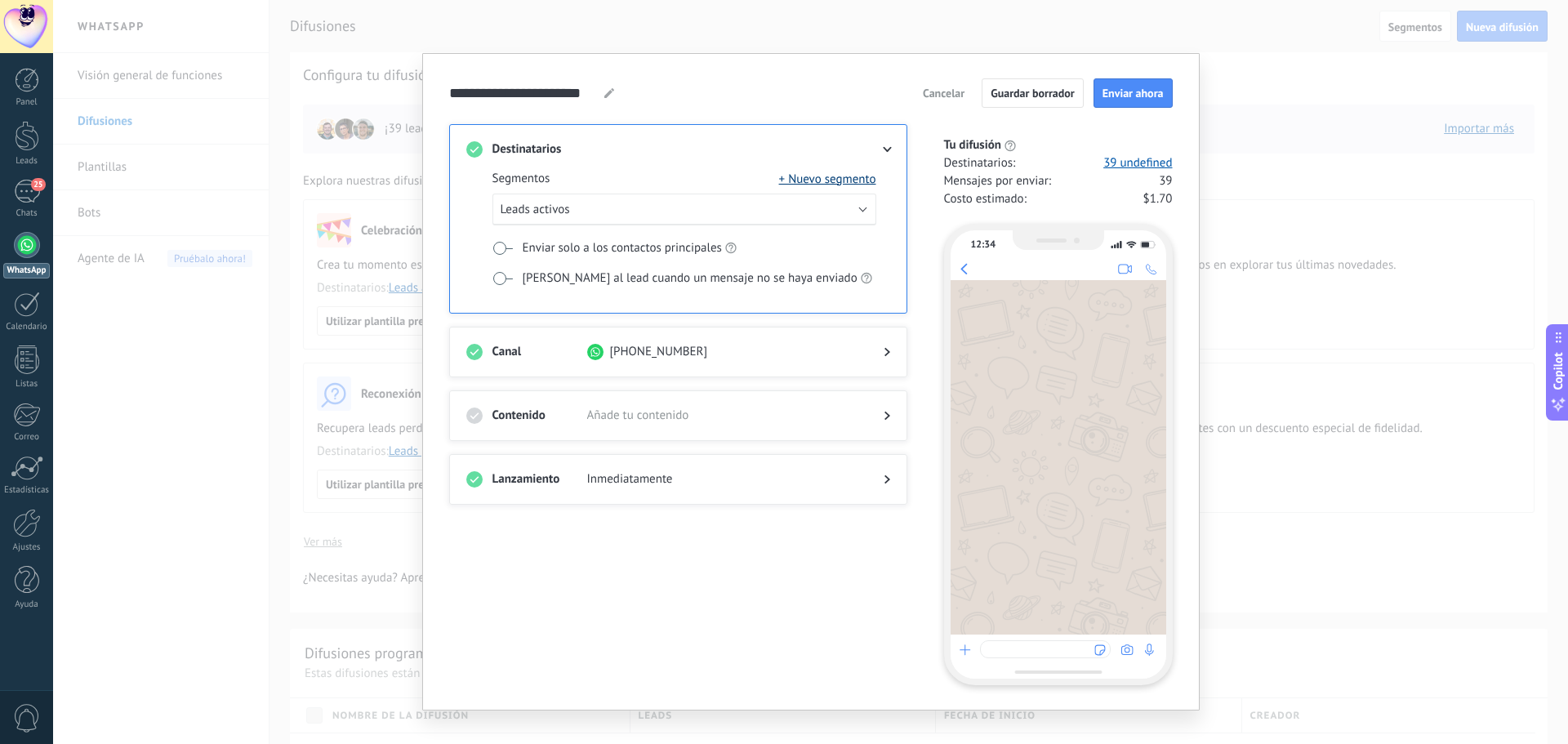
click at [832, 182] on button "+ Nuevo segmento" at bounding box center [827, 179] width 97 height 17
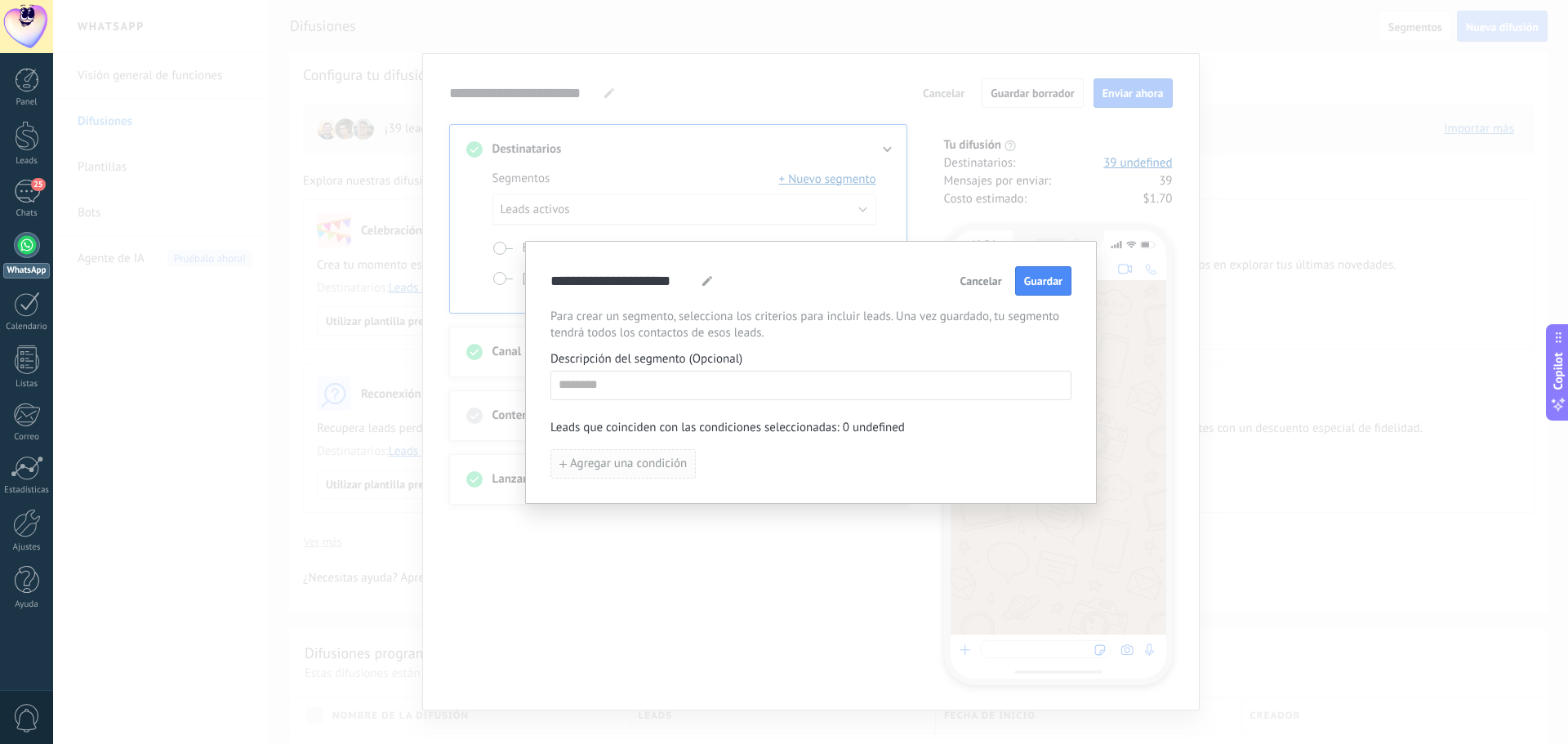
click at [609, 467] on span "Agregar una condición" at bounding box center [628, 464] width 117 height 12
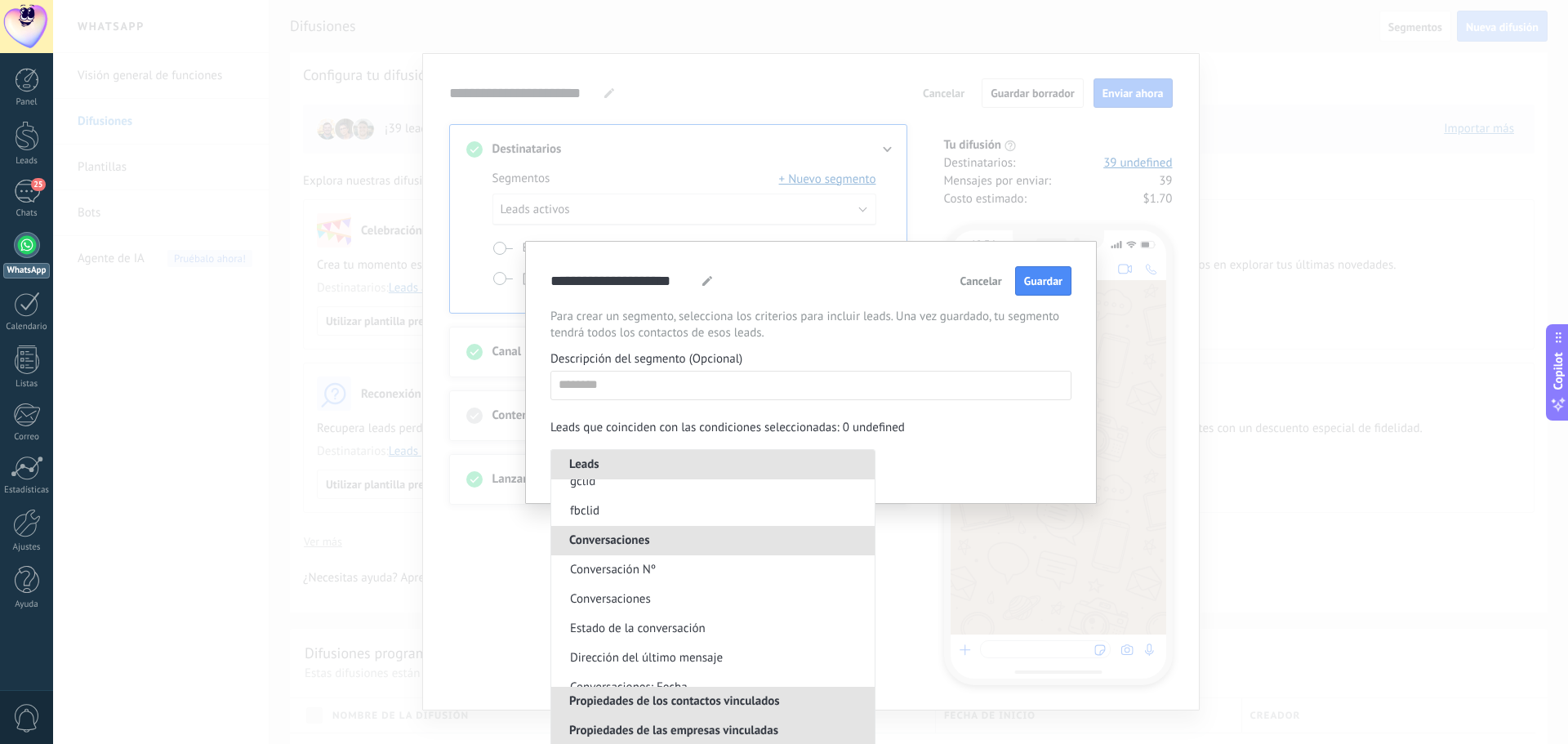
scroll to position [969, 0]
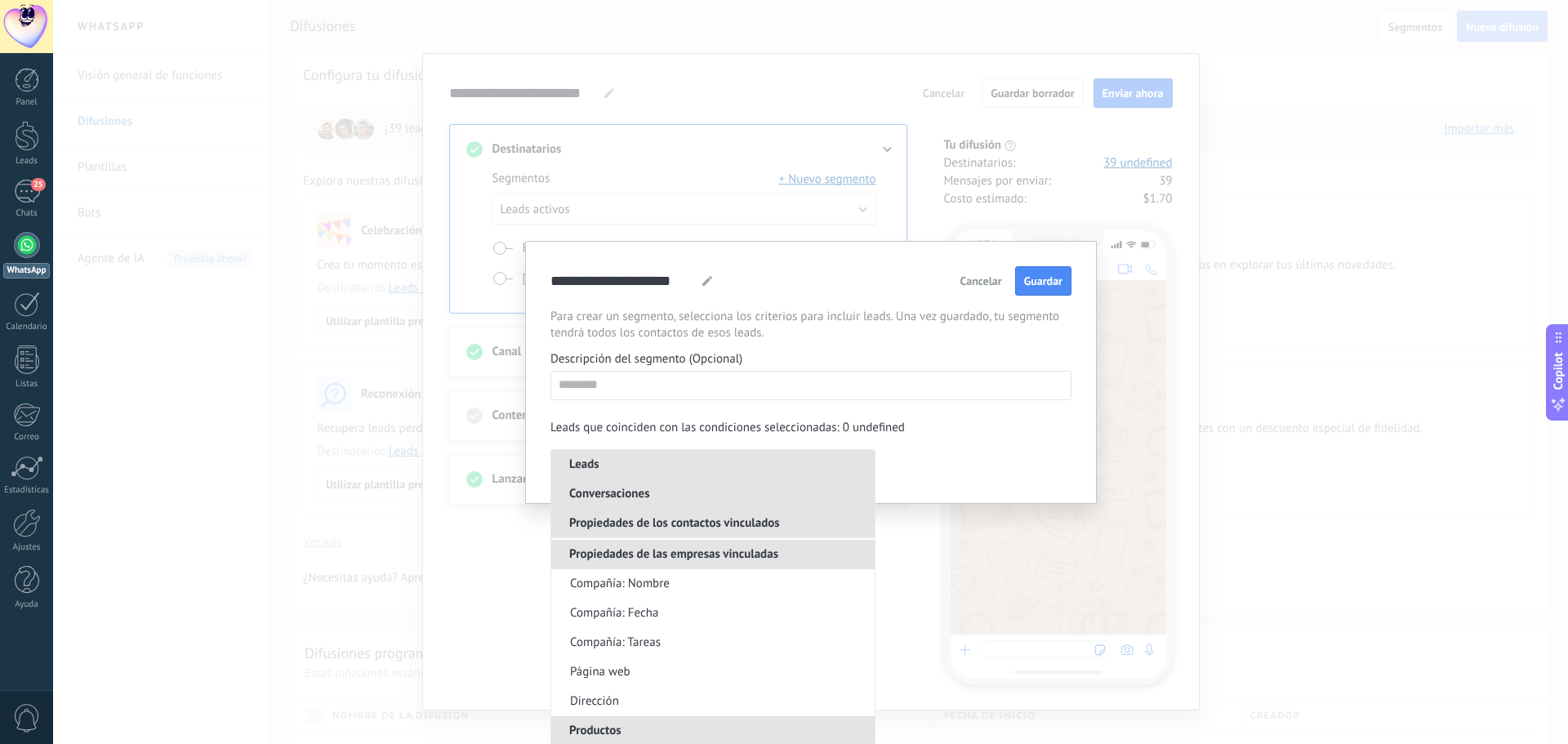
click at [658, 493] on span "Conversaciones" at bounding box center [609, 493] width 117 height 16
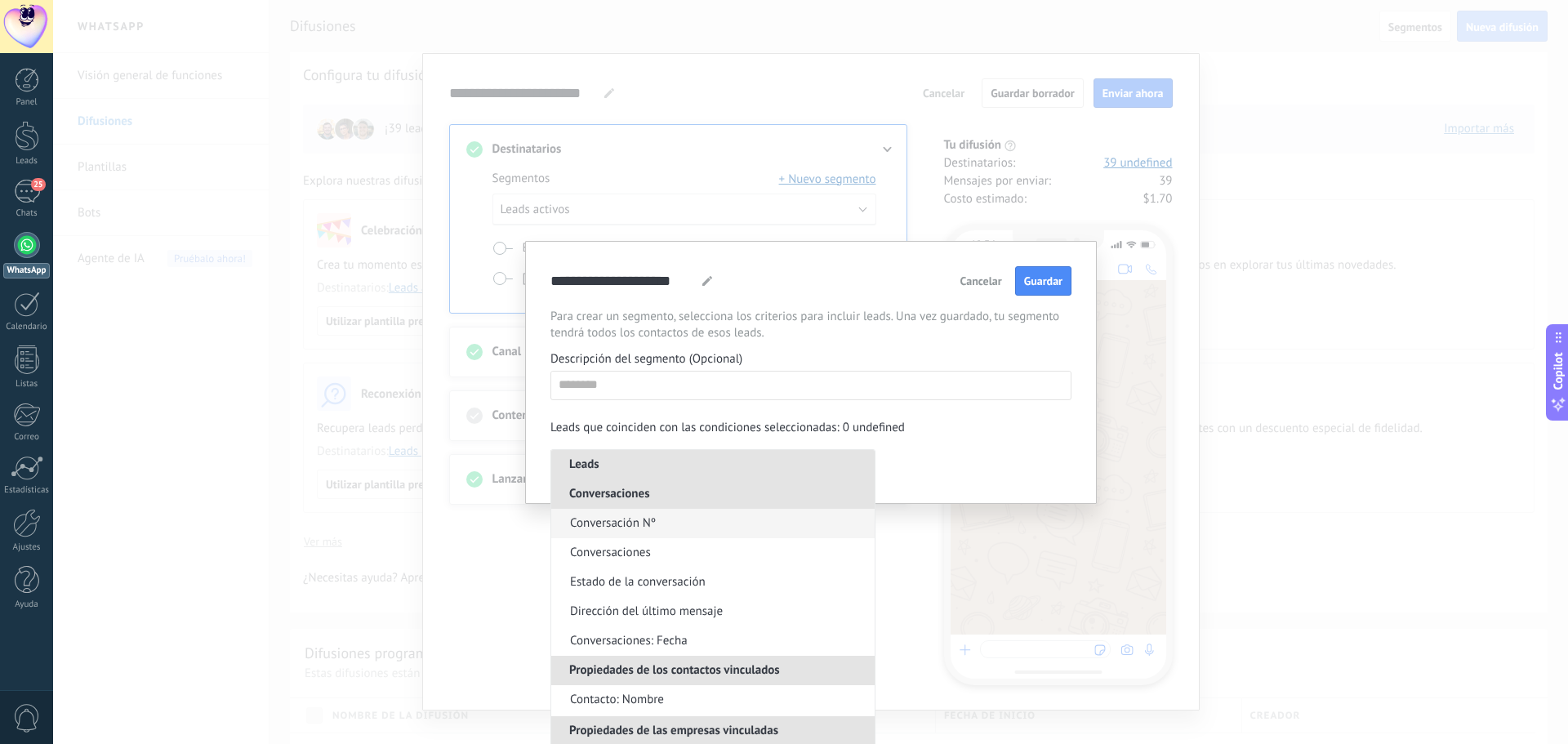
click at [656, 524] on li "Conversación Nº" at bounding box center [713, 523] width 323 height 29
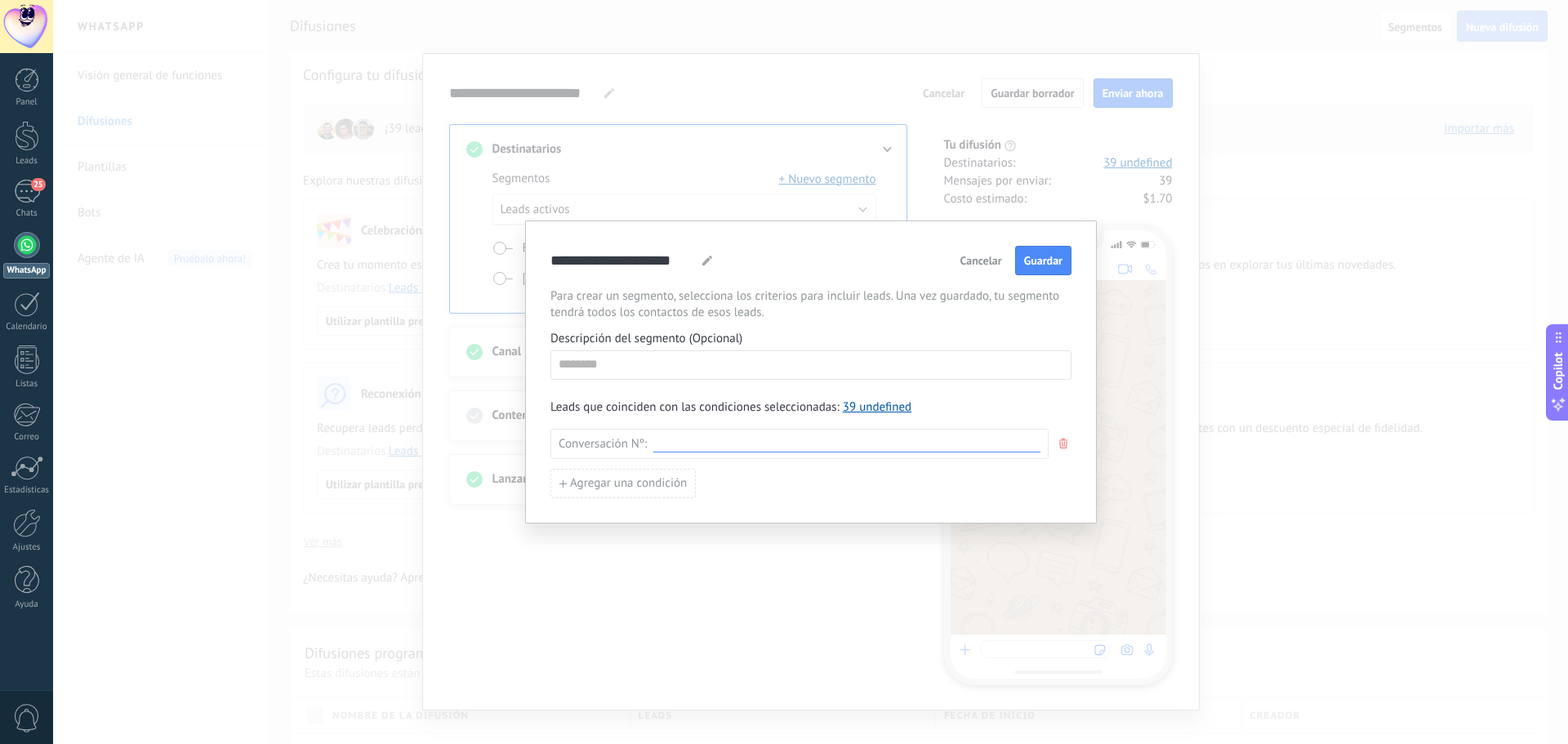
click at [720, 443] on input at bounding box center [846, 443] width 387 height 16
type input "****"
click at [877, 486] on div "Agregar una condición" at bounding box center [811, 483] width 521 height 29
click at [975, 260] on span "Cancelar" at bounding box center [981, 260] width 41 height 12
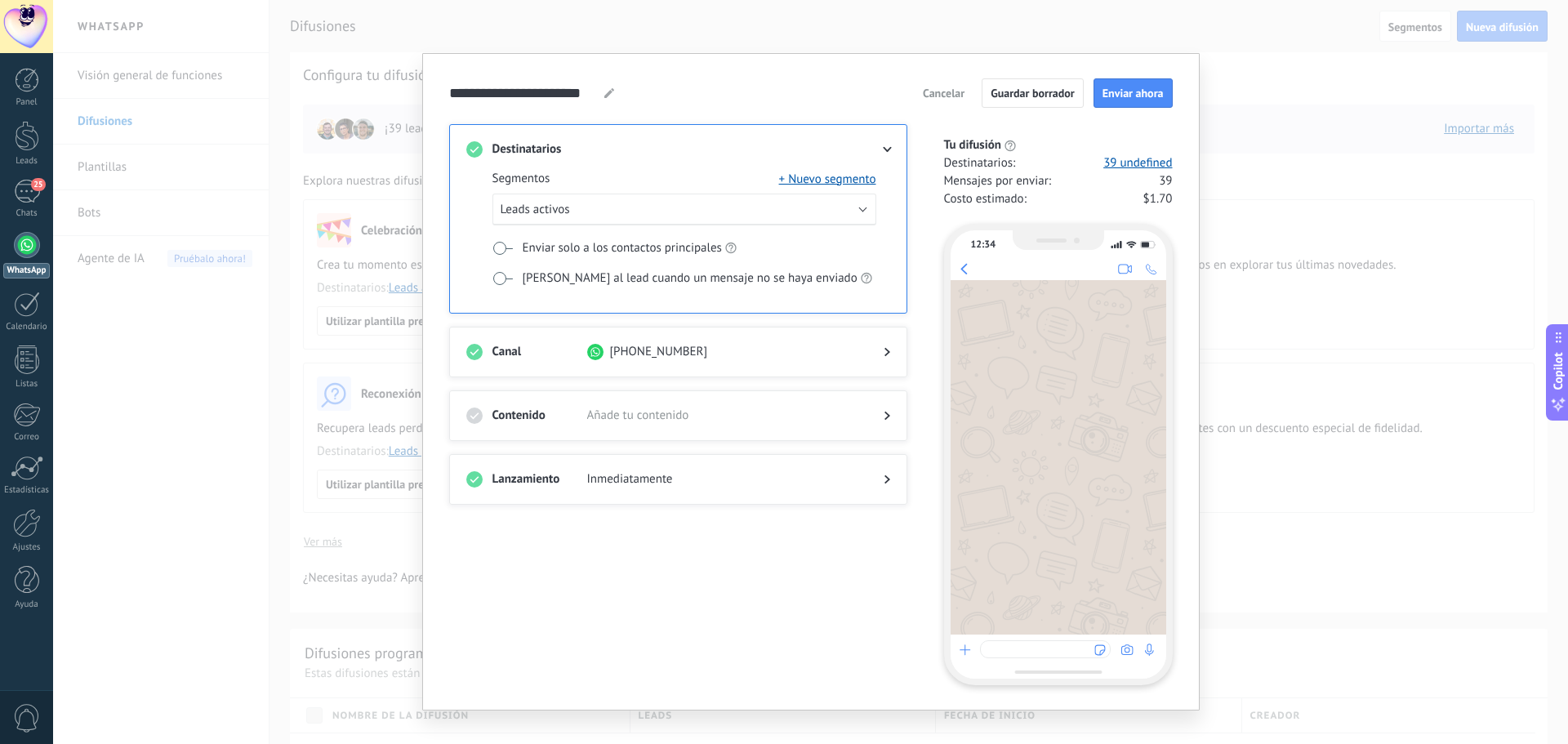
click at [942, 88] on span "Cancelar" at bounding box center [943, 93] width 41 height 12
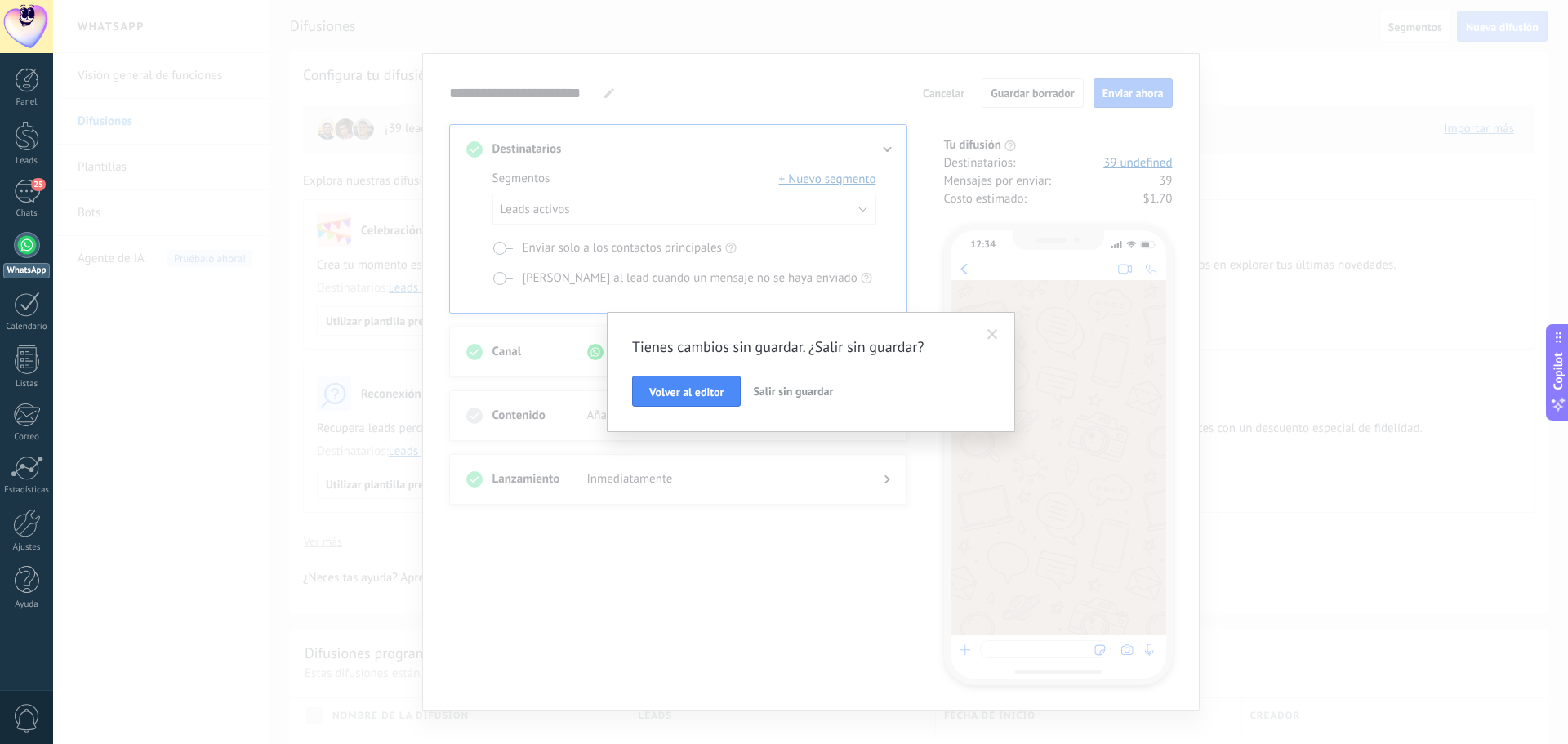
click at [815, 393] on span "Salir sin guardar" at bounding box center [793, 391] width 80 height 15
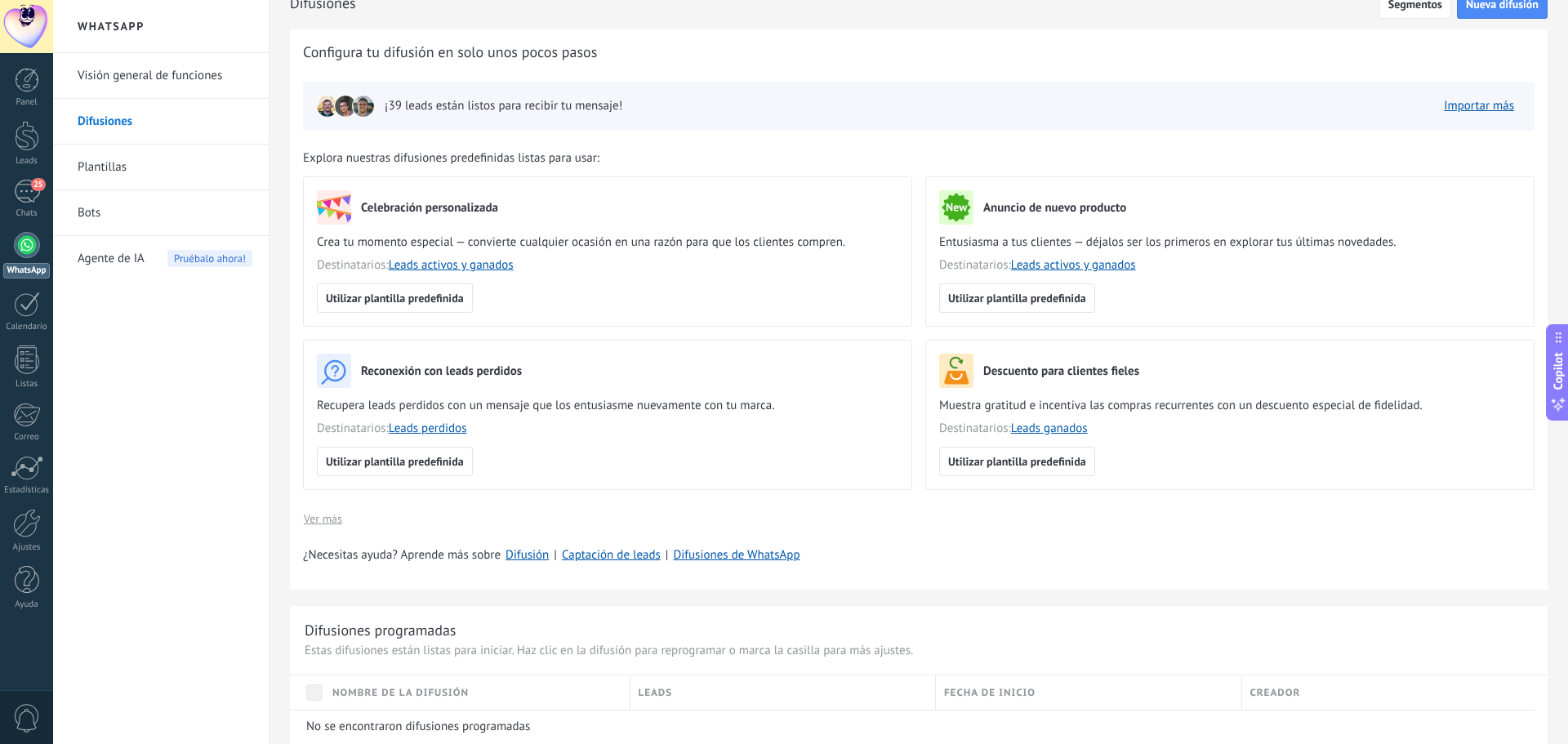
scroll to position [0, 0]
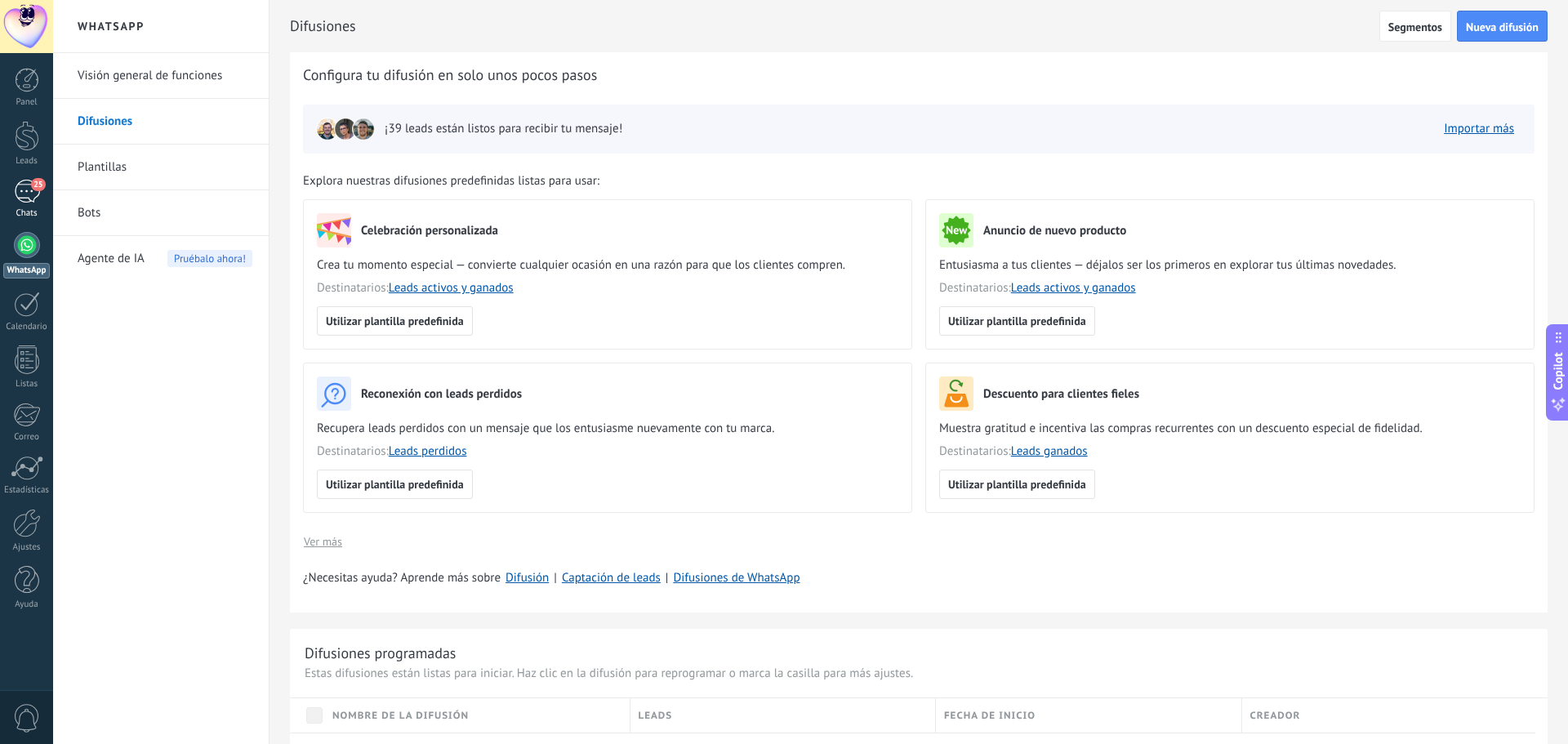
click at [43, 191] on link "25 Chats" at bounding box center [27, 199] width 53 height 39
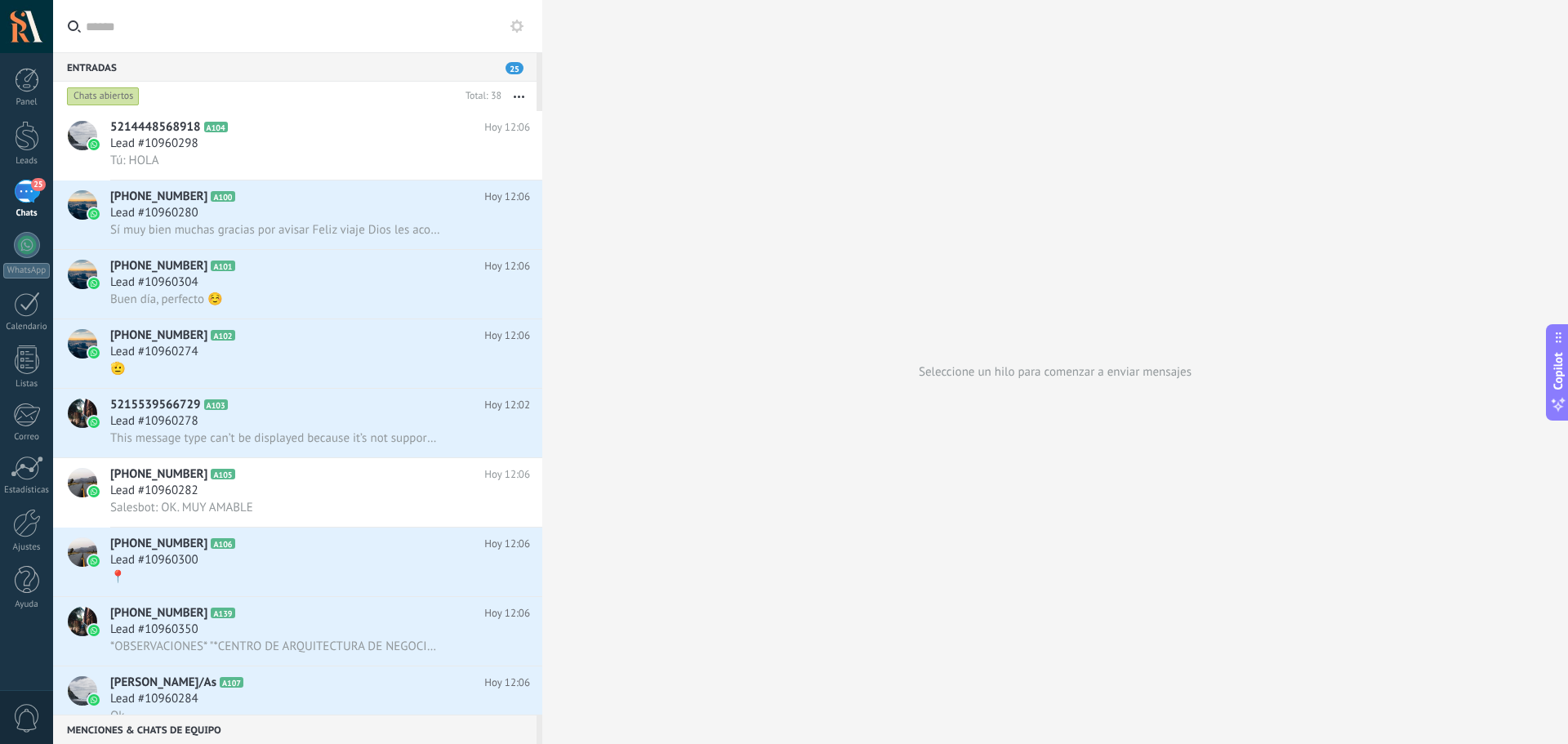
click at [521, 20] on icon at bounding box center [517, 27] width 13 height 13
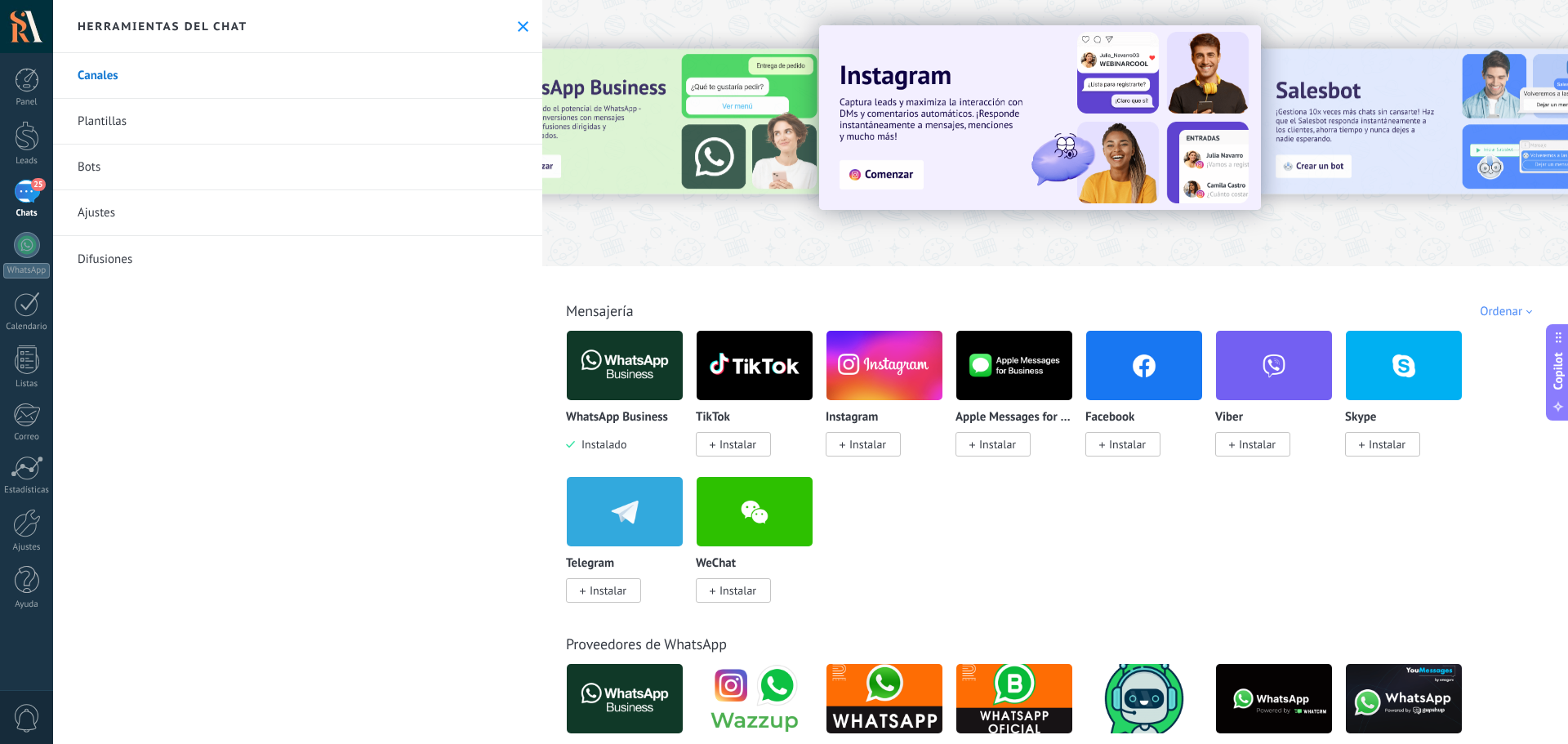
click at [27, 191] on div "25" at bounding box center [27, 191] width 27 height 24
